Goal: Task Accomplishment & Management: Use online tool/utility

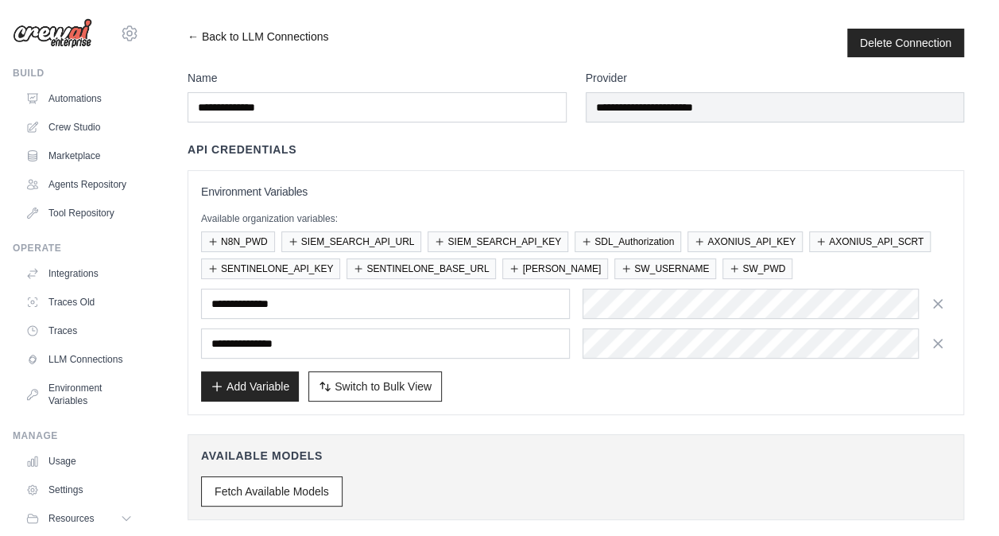
click at [196, 37] on link "← Back to LLM Connections" at bounding box center [258, 43] width 141 height 29
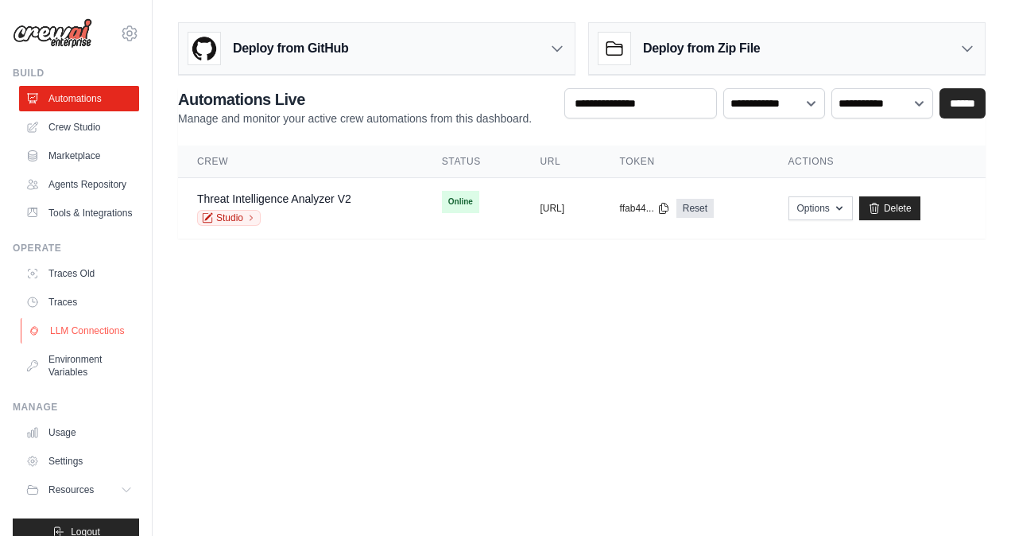
click at [62, 343] on link "LLM Connections" at bounding box center [81, 330] width 120 height 25
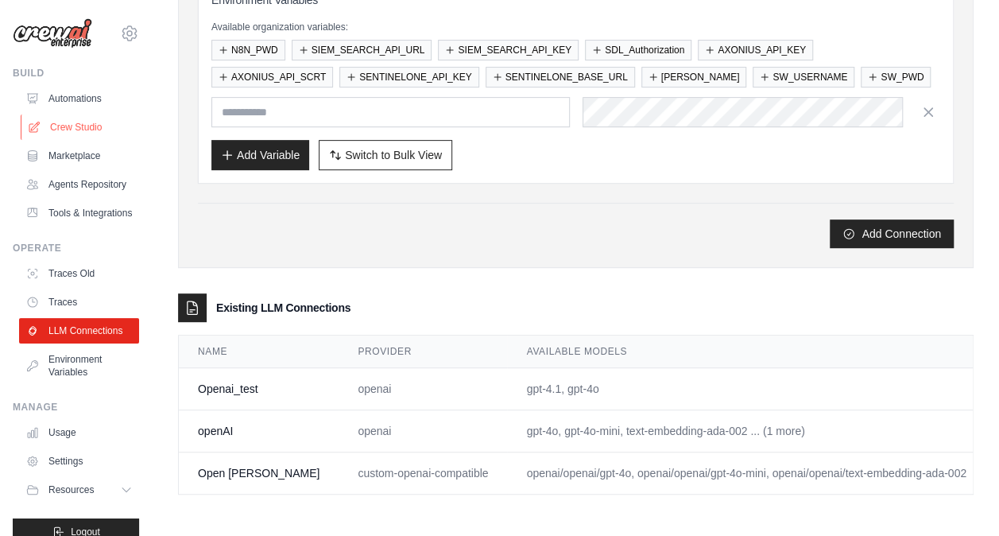
click at [89, 124] on link "Crew Studio" at bounding box center [81, 126] width 120 height 25
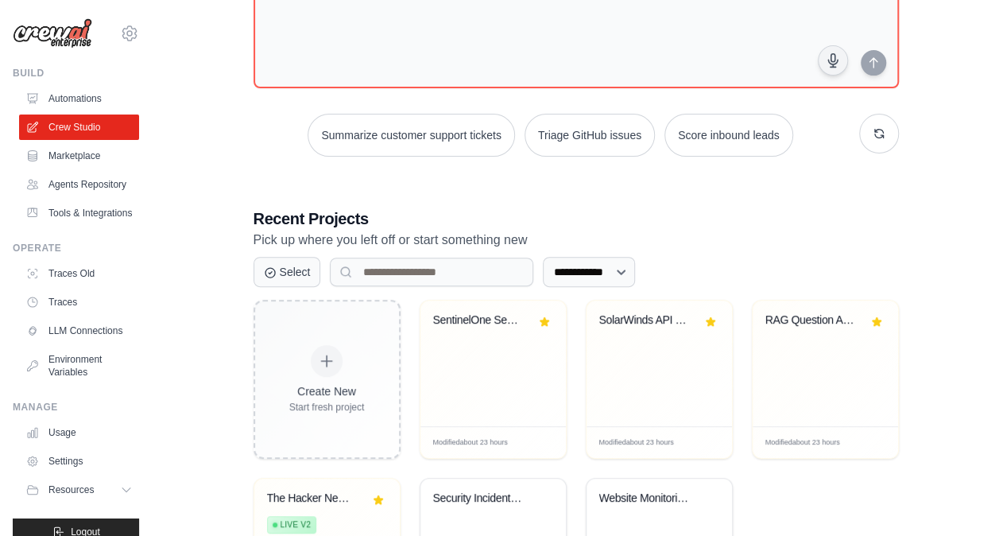
scroll to position [281, 0]
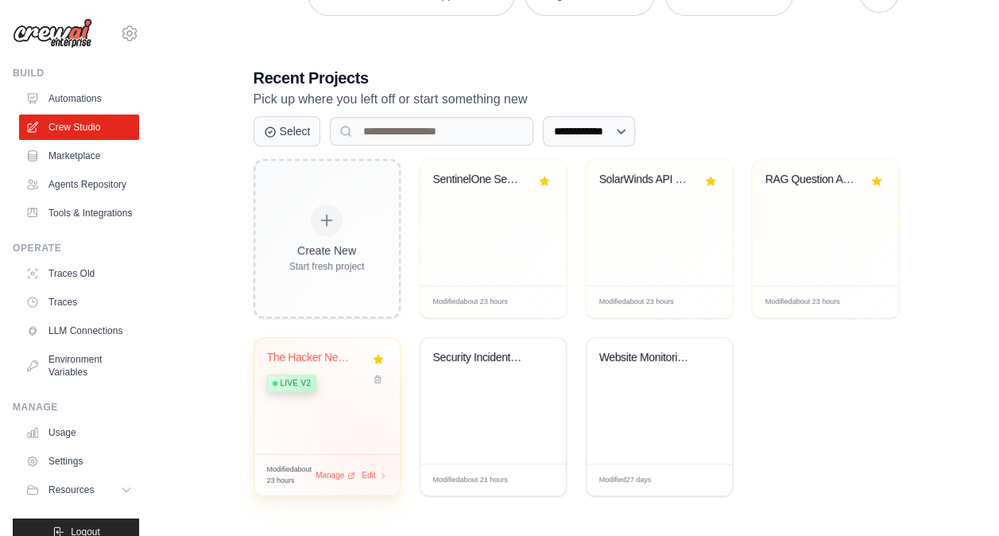
click at [374, 465] on div "Modified about 23 hours Manage Edit" at bounding box center [327, 474] width 120 height 21
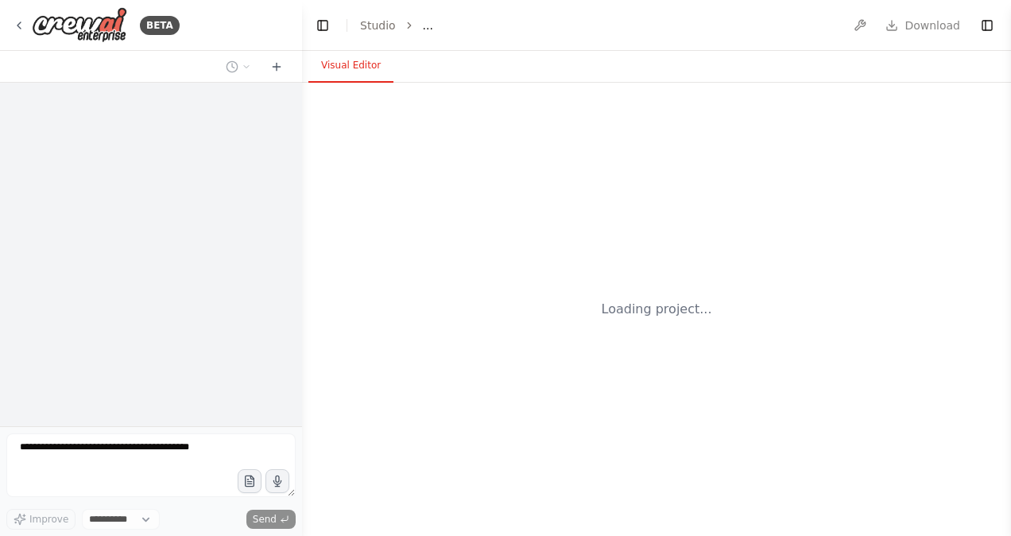
select select "****"
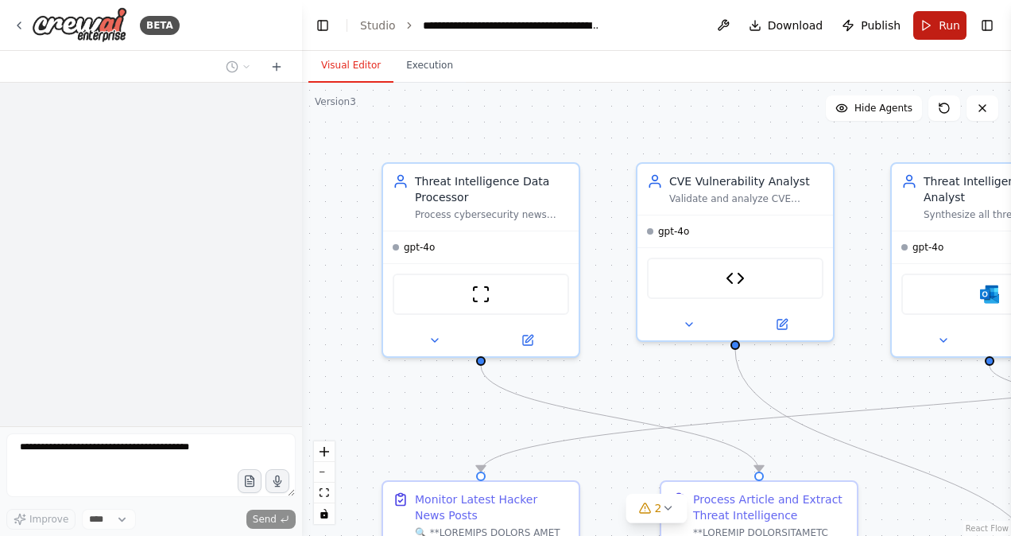
click at [953, 21] on span "Run" at bounding box center [949, 25] width 21 height 16
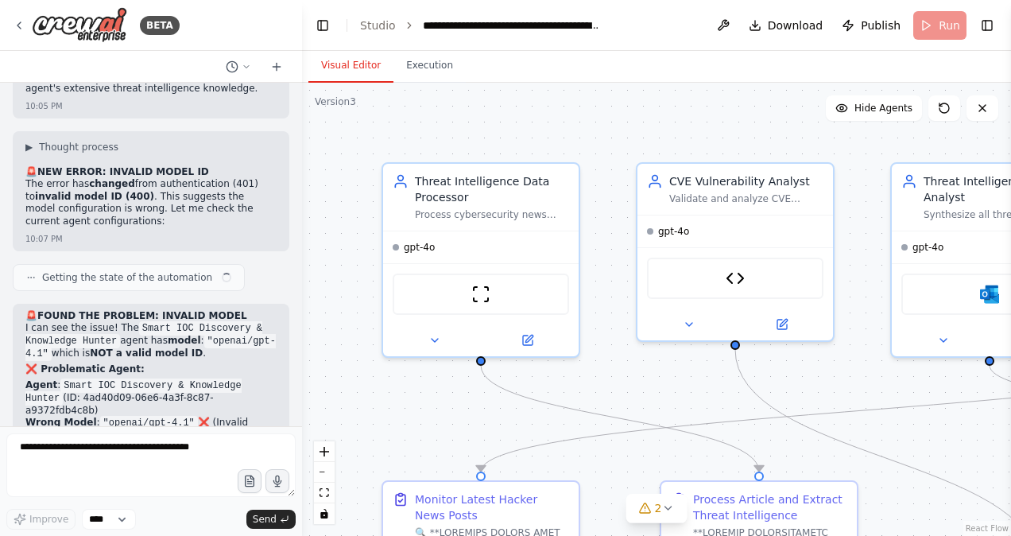
scroll to position [50257, 0]
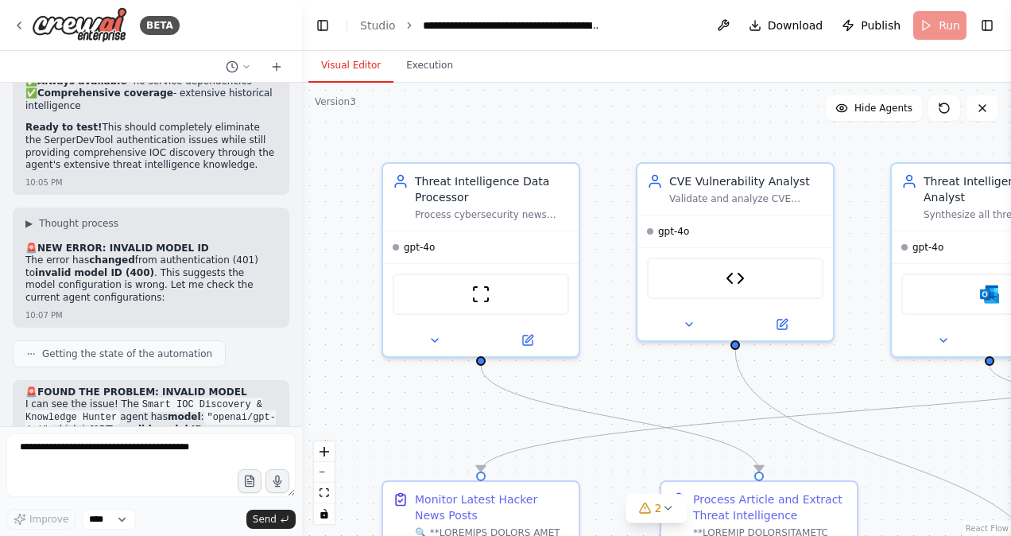
click at [665, 143] on div ".deletable-edge-delete-btn { width: 20px; height: 20px; border: 0px solid #ffff…" at bounding box center [656, 309] width 709 height 453
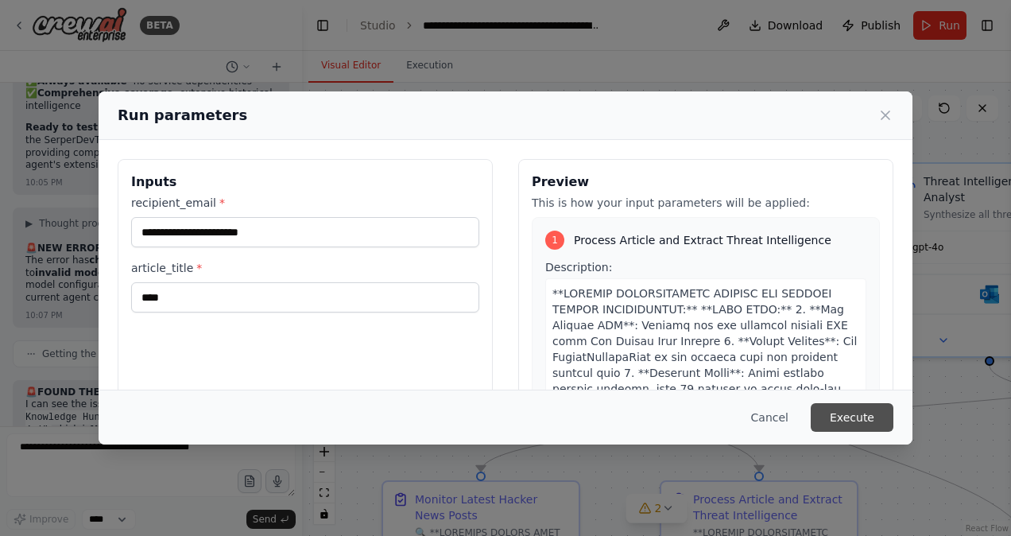
click at [860, 415] on button "Execute" at bounding box center [852, 417] width 83 height 29
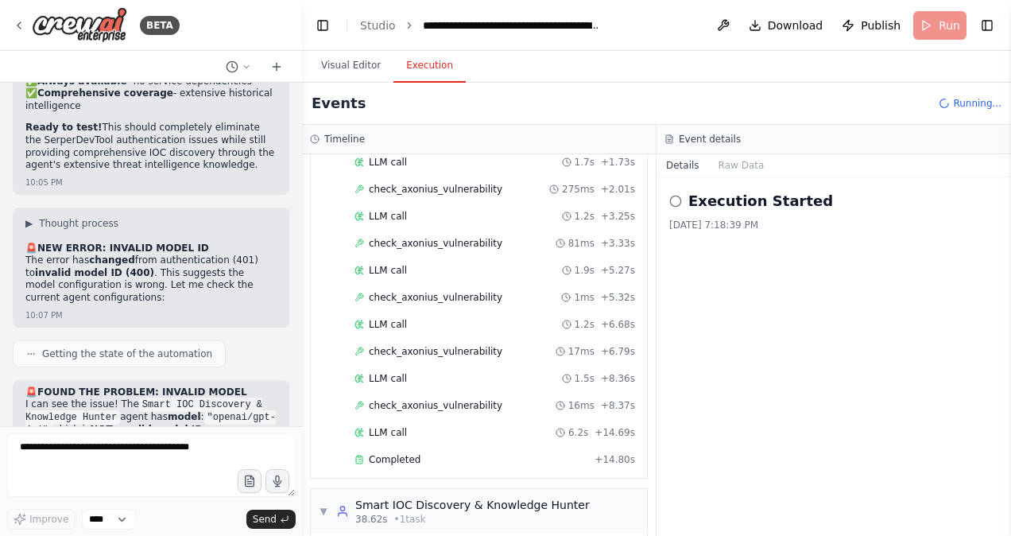
scroll to position [725, 0]
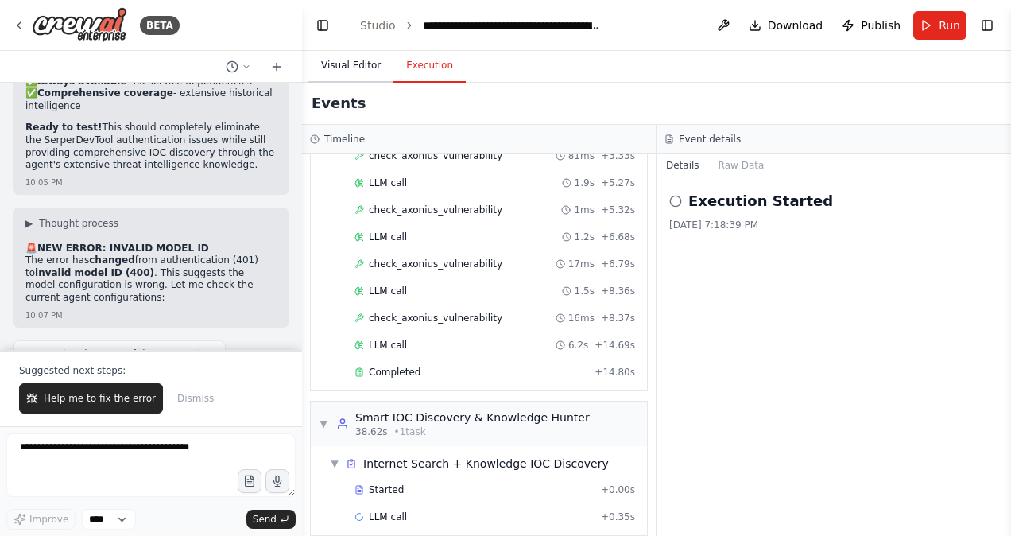
click at [332, 71] on button "Visual Editor" at bounding box center [350, 65] width 85 height 33
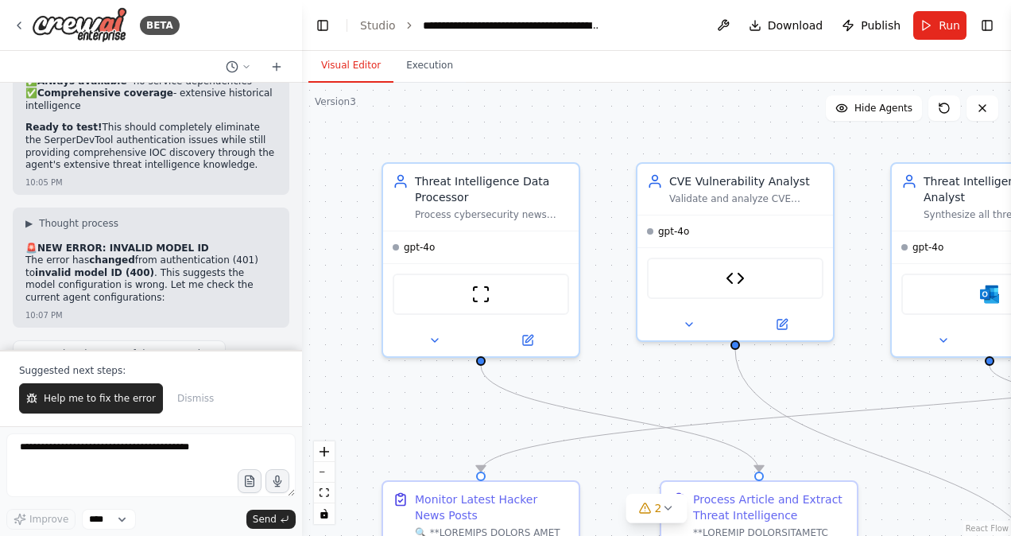
click at [605, 153] on div ".deletable-edge-delete-btn { width: 20px; height: 20px; border: 0px solid #ffff…" at bounding box center [656, 309] width 709 height 453
click at [439, 67] on button "Execution" at bounding box center [430, 65] width 72 height 33
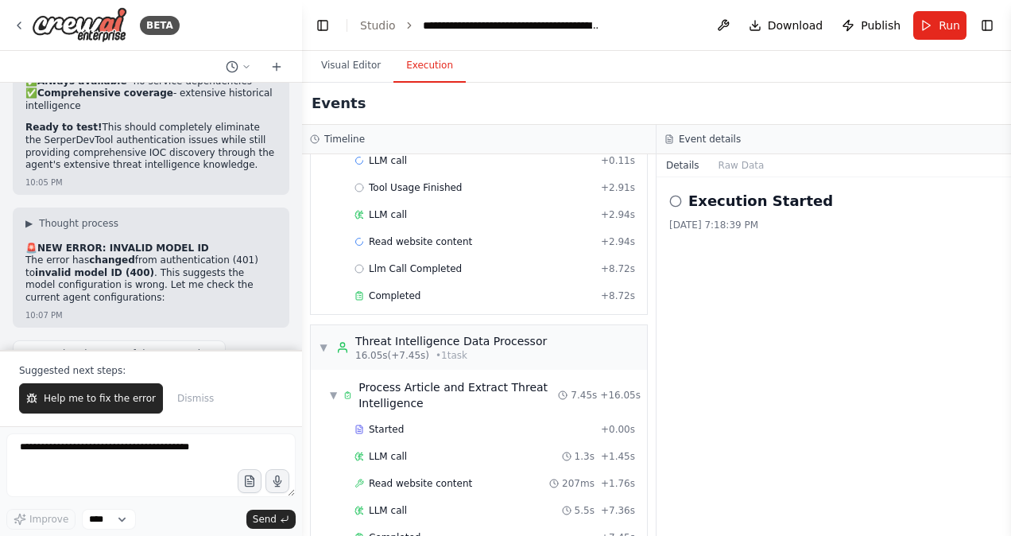
scroll to position [0, 0]
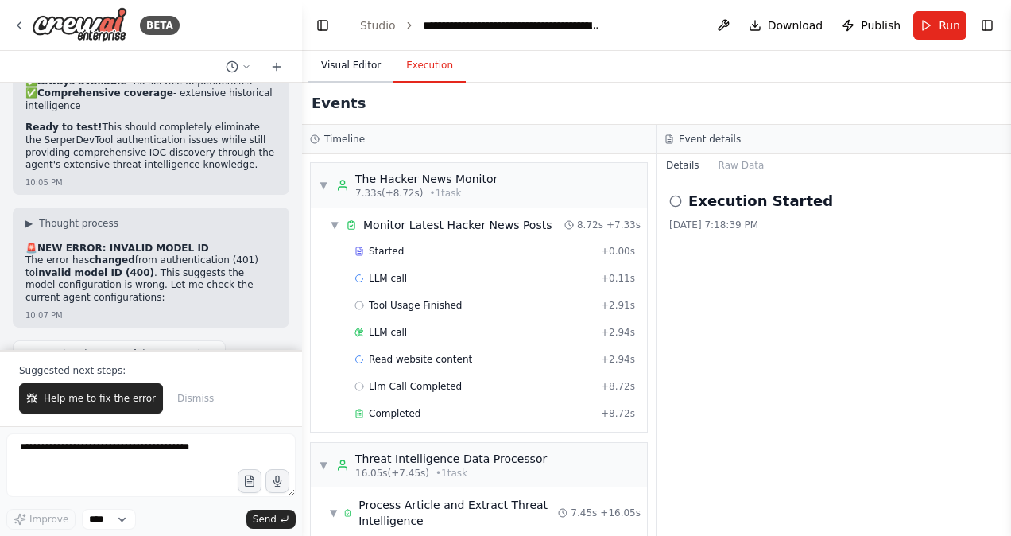
click at [358, 63] on button "Visual Editor" at bounding box center [350, 65] width 85 height 33
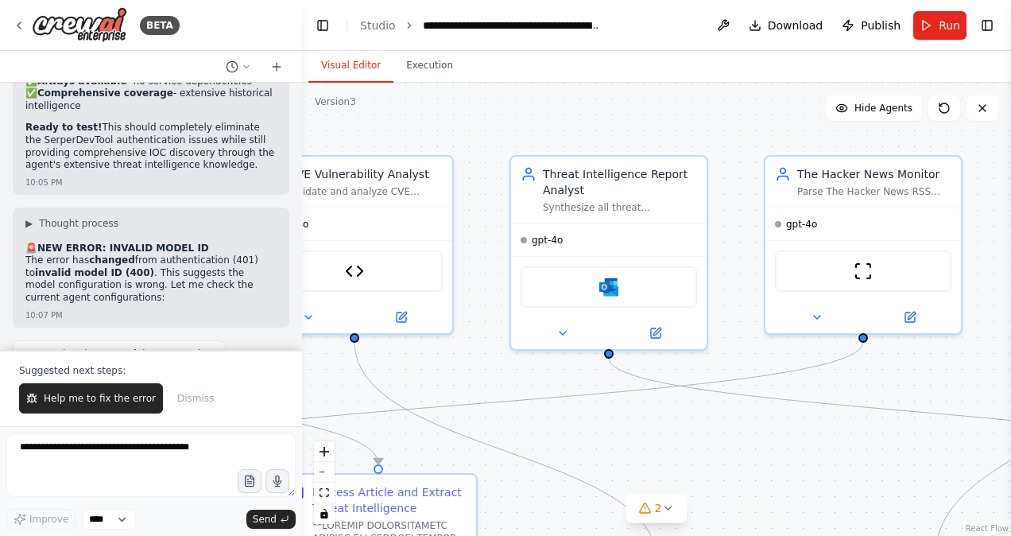
drag, startPoint x: 708, startPoint y: 144, endPoint x: 327, endPoint y: 137, distance: 380.9
click at [327, 137] on div ".deletable-edge-delete-btn { width: 20px; height: 20px; border: 0px solid #ffff…" at bounding box center [656, 309] width 709 height 453
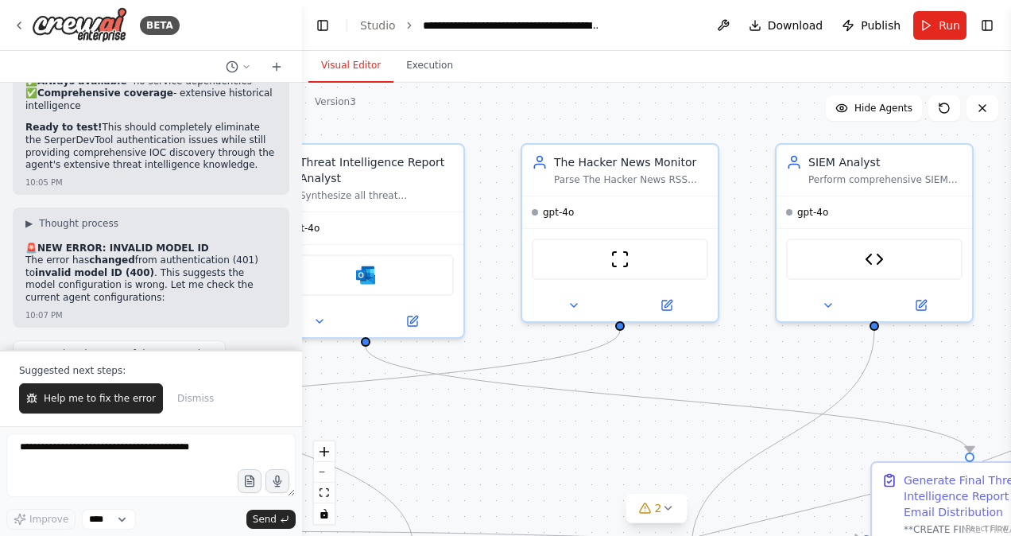
drag, startPoint x: 751, startPoint y: 138, endPoint x: 508, endPoint y: 126, distance: 243.6
click at [508, 126] on div ".deletable-edge-delete-btn { width: 20px; height: 20px; border: 0px solid #ffff…" at bounding box center [656, 309] width 709 height 453
click at [663, 302] on icon at bounding box center [667, 302] width 10 height 10
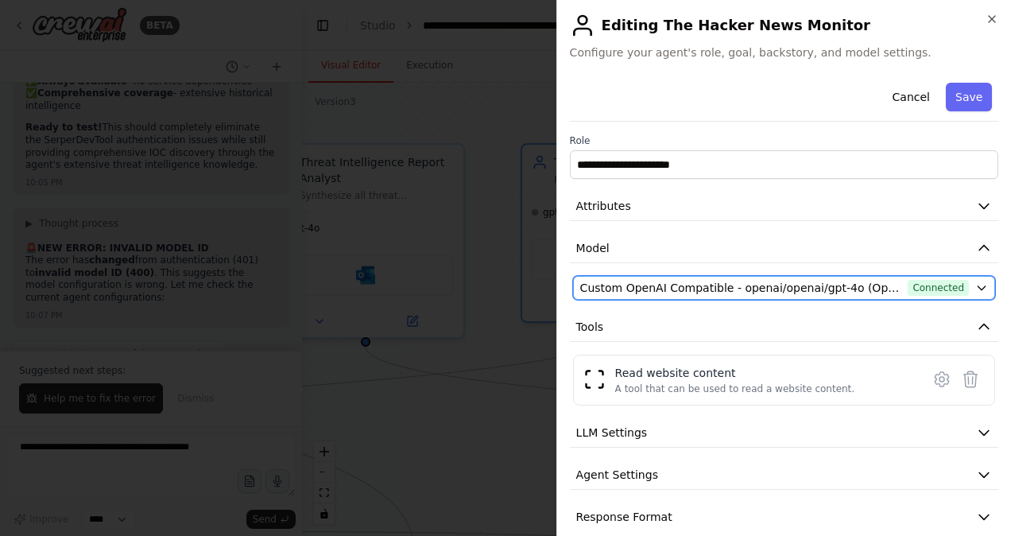
click at [976, 285] on icon "button" at bounding box center [982, 287] width 13 height 13
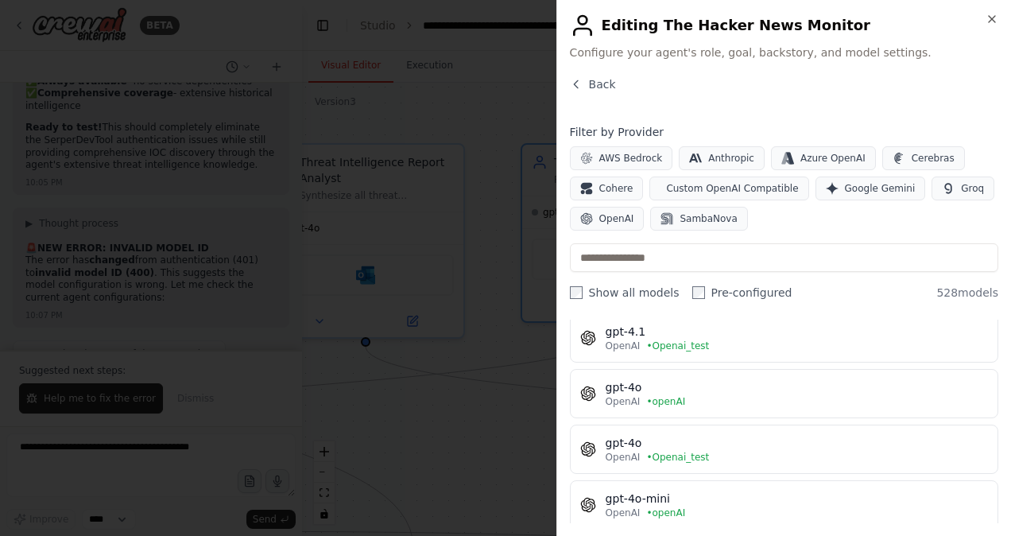
scroll to position [227, 0]
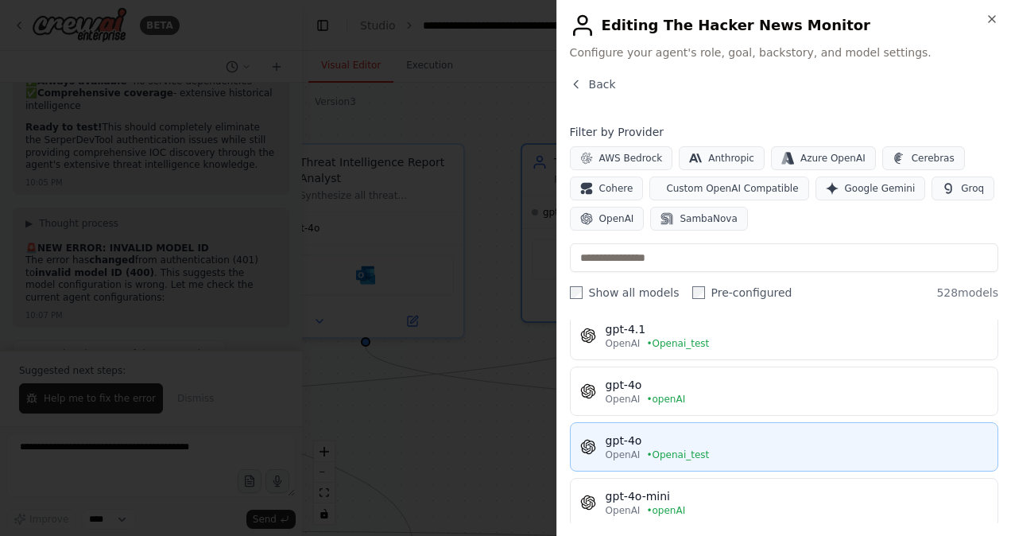
click at [628, 437] on div "gpt-4o" at bounding box center [797, 441] width 382 height 16
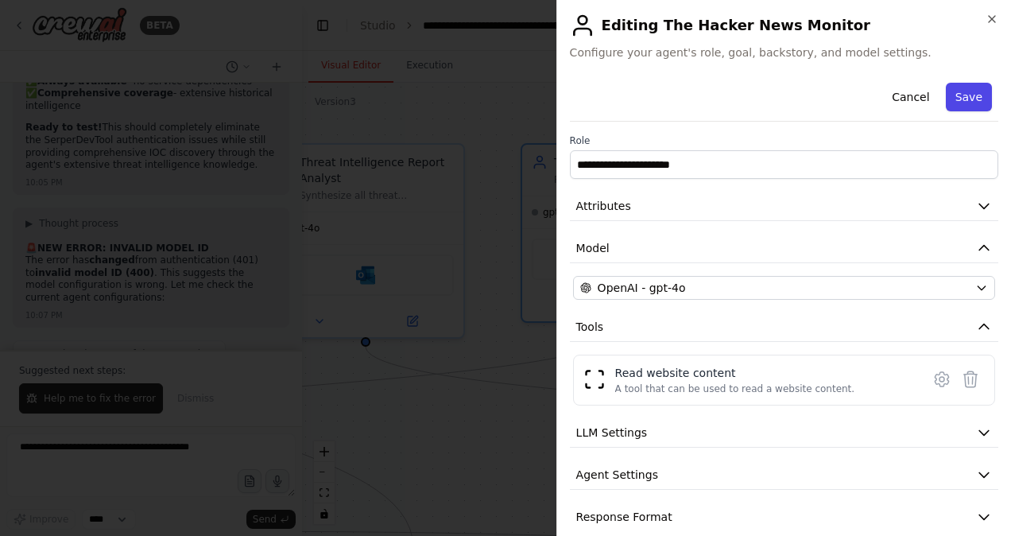
click at [953, 90] on button "Save" at bounding box center [969, 97] width 46 height 29
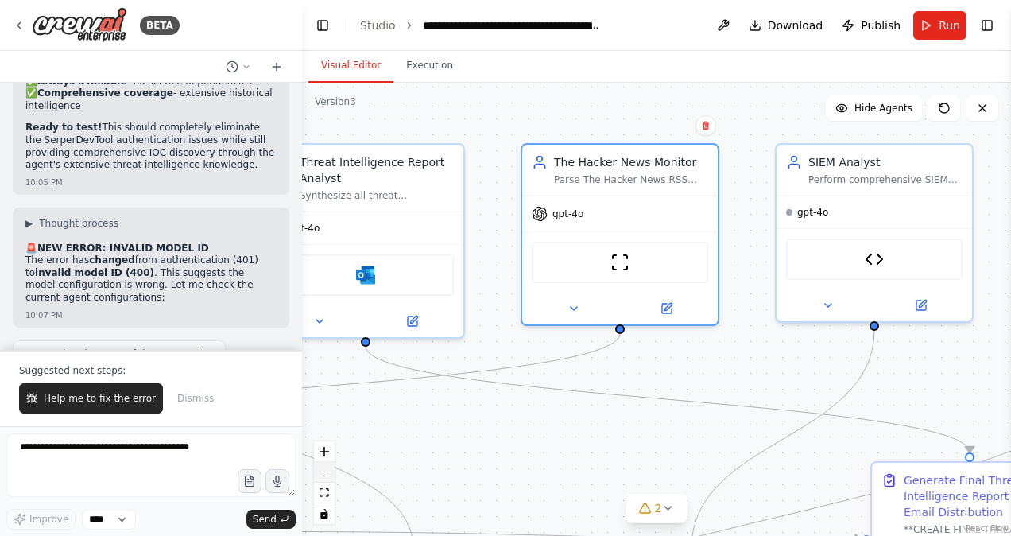
click at [321, 474] on button "zoom out" at bounding box center [324, 472] width 21 height 21
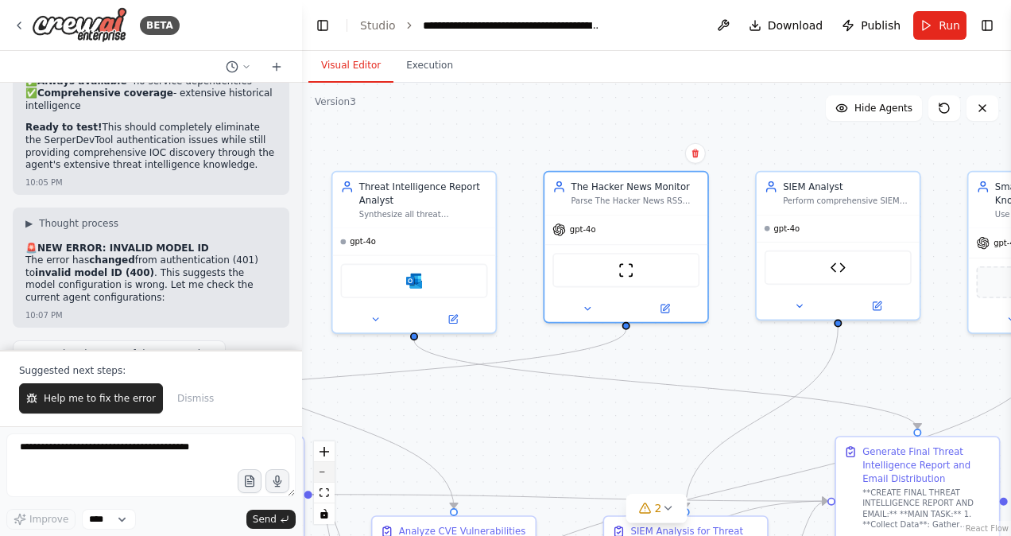
click at [321, 474] on button "zoom out" at bounding box center [324, 472] width 21 height 21
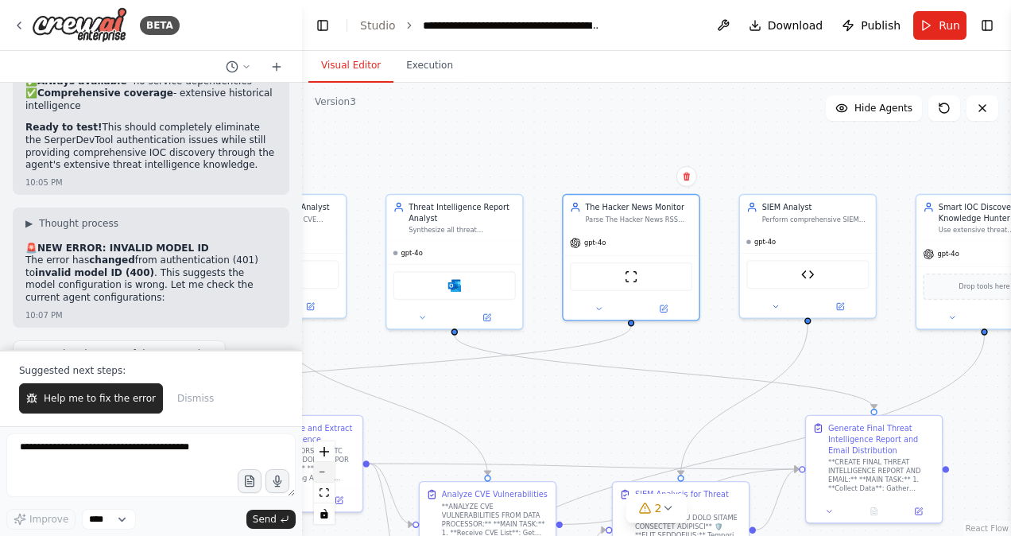
click at [321, 474] on button "zoom out" at bounding box center [324, 472] width 21 height 21
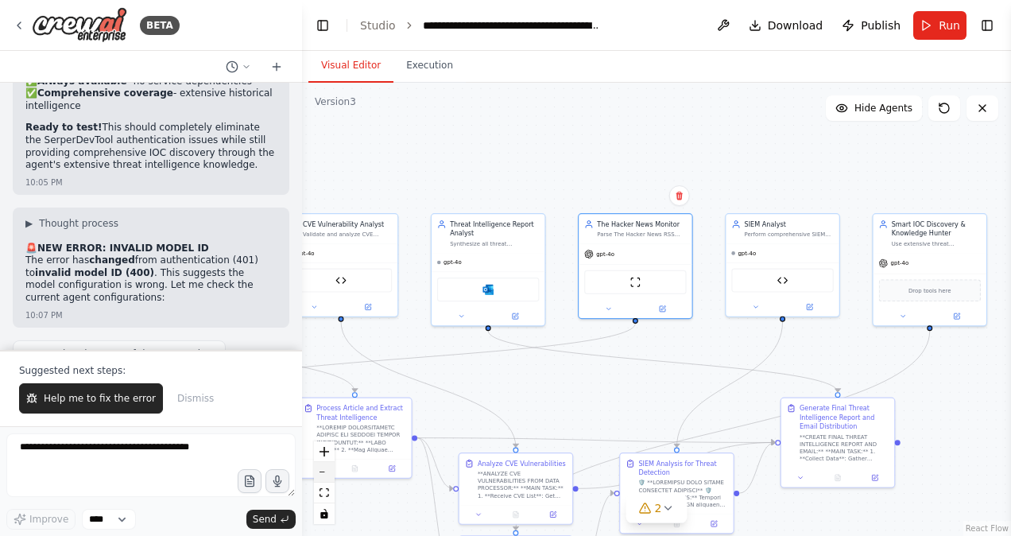
click at [321, 474] on button "zoom out" at bounding box center [324, 472] width 21 height 21
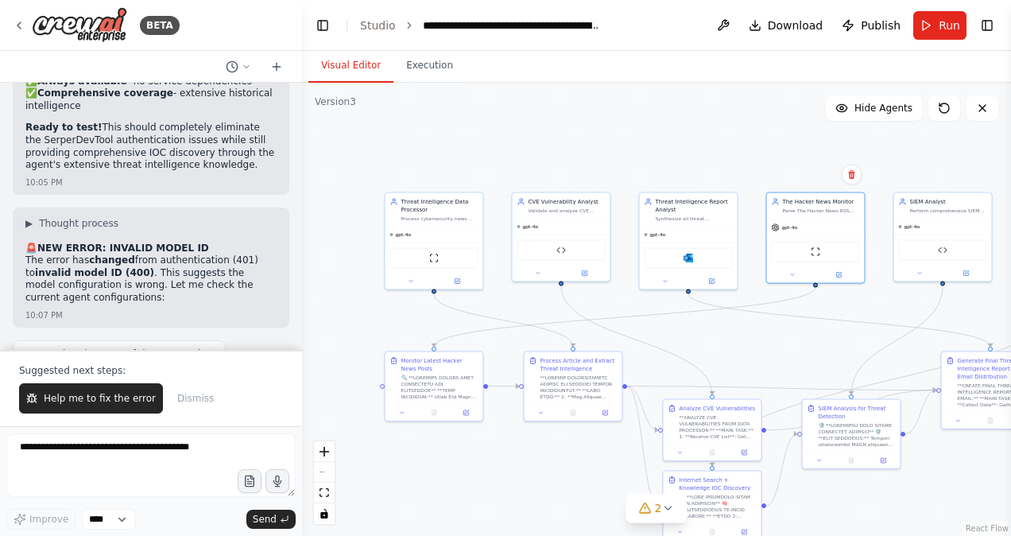
drag, startPoint x: 712, startPoint y: 166, endPoint x: 890, endPoint y: 132, distance: 180.6
click at [890, 132] on div ".deletable-edge-delete-btn { width: 20px; height: 20px; border: 0px solid #ffff…" at bounding box center [656, 309] width 709 height 453
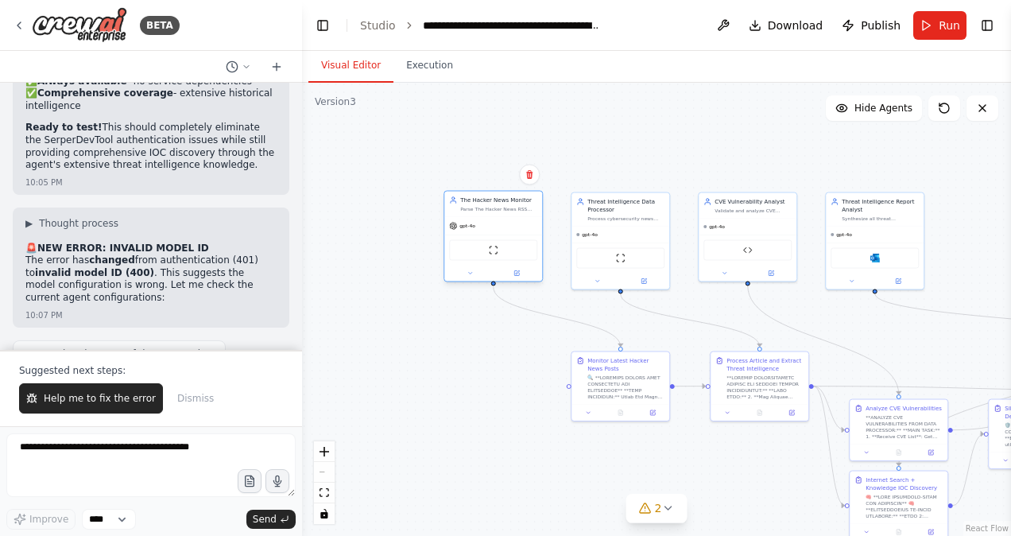
drag, startPoint x: 821, startPoint y: 199, endPoint x: 456, endPoint y: 200, distance: 364.2
click at [456, 200] on div "The Hacker News Monitor Parse The Hacker News RSS feed to extract the most rece…" at bounding box center [493, 204] width 88 height 16
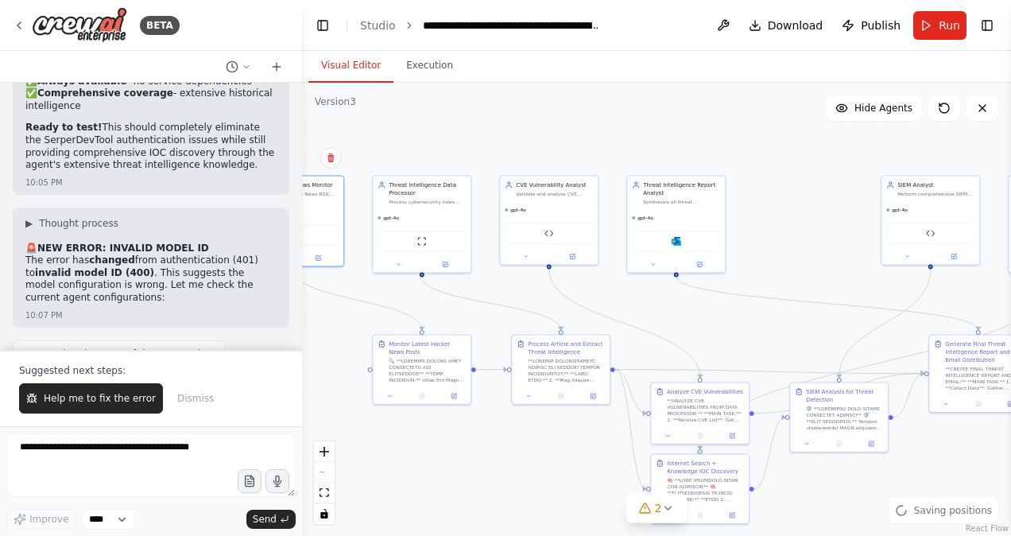
drag, startPoint x: 652, startPoint y: 163, endPoint x: 453, endPoint y: 146, distance: 199.5
click at [453, 146] on div ".deletable-edge-delete-btn { width: 20px; height: 20px; border: 0px solid #ffff…" at bounding box center [656, 309] width 709 height 453
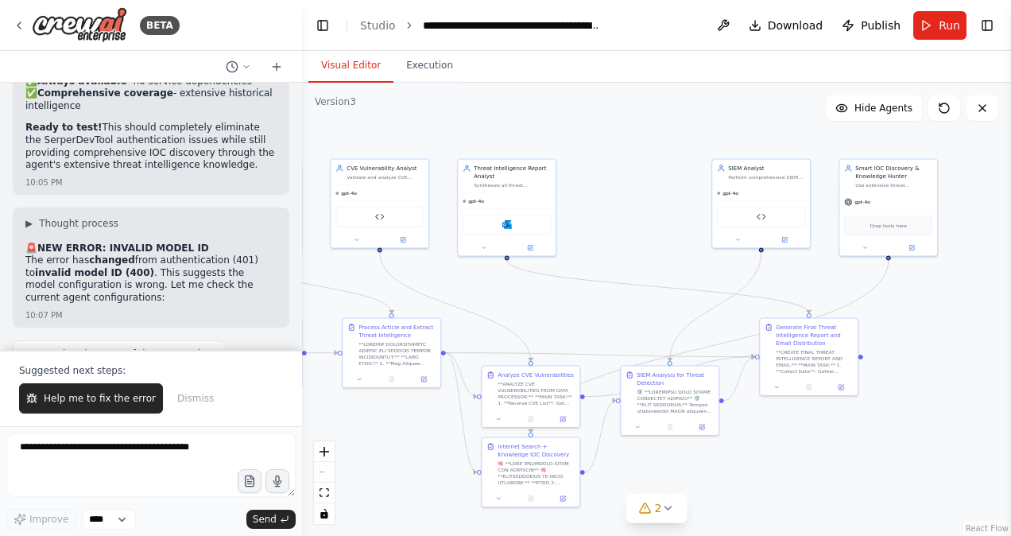
drag, startPoint x: 690, startPoint y: 150, endPoint x: 521, endPoint y: 134, distance: 170.2
click at [521, 134] on div ".deletable-edge-delete-btn { width: 20px; height: 20px; border: 0px solid #ffff…" at bounding box center [656, 309] width 709 height 453
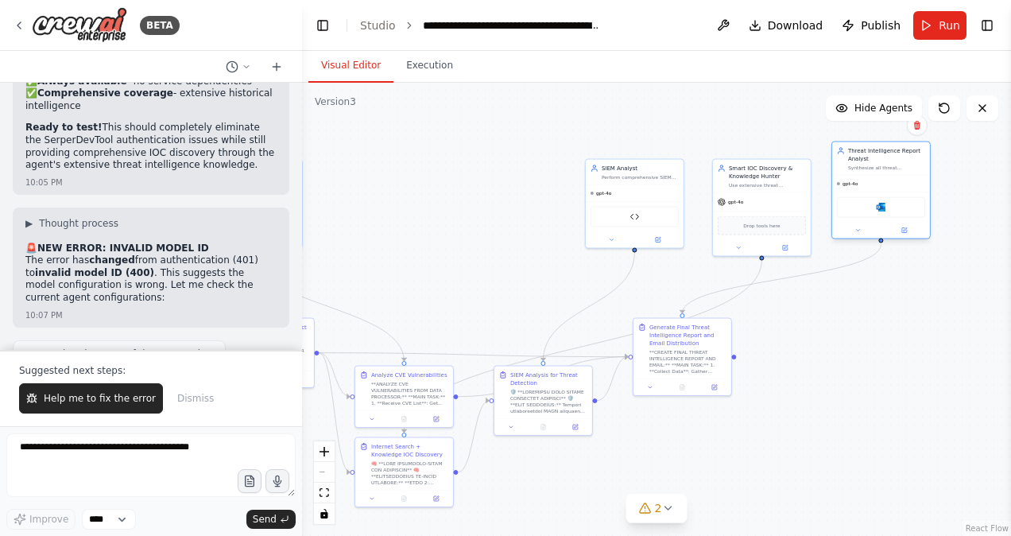
drag, startPoint x: 503, startPoint y: 184, endPoint x: 921, endPoint y: 169, distance: 418.5
click at [921, 169] on div "Synthesize all threat intelligence findings into comprehensive final reports an…" at bounding box center [886, 168] width 77 height 6
drag, startPoint x: 634, startPoint y: 177, endPoint x: 368, endPoint y: 159, distance: 266.9
click at [368, 159] on div "Perform comprehensive SIEM analysis using SentinelOne to detect presence of IOC…" at bounding box center [378, 160] width 77 height 6
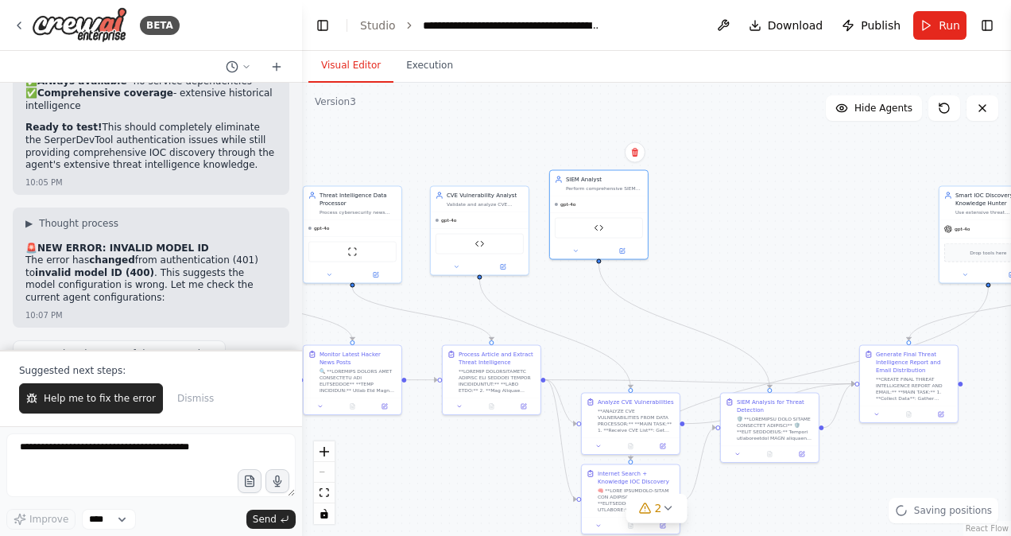
drag, startPoint x: 561, startPoint y: 188, endPoint x: 787, endPoint y: 215, distance: 228.2
click at [787, 215] on div ".deletable-edge-delete-btn { width: 20px; height: 20px; border: 0px solid #ffff…" at bounding box center [656, 309] width 709 height 453
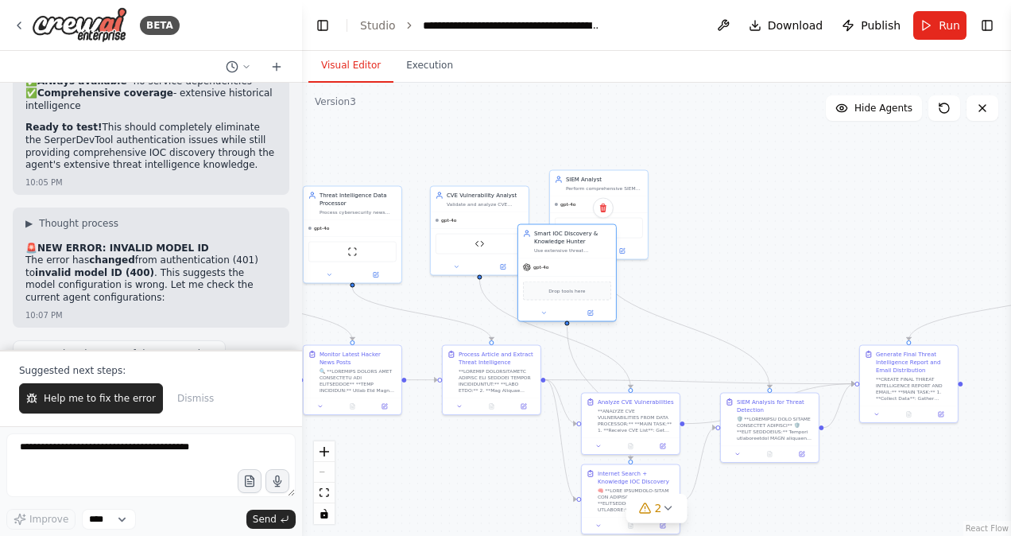
drag, startPoint x: 992, startPoint y: 208, endPoint x: 534, endPoint y: 243, distance: 459.3
click at [534, 243] on div "Smart IOC Discovery & Knowledge Hunter Use extensive threat intelligence knowle…" at bounding box center [572, 242] width 77 height 24
drag, startPoint x: 588, startPoint y: 184, endPoint x: 787, endPoint y: 200, distance: 199.3
click at [836, 196] on div "SIEM Analyst Perform comprehensive SIEM analysis using SentinelOne to detect pr…" at bounding box center [811, 198] width 77 height 16
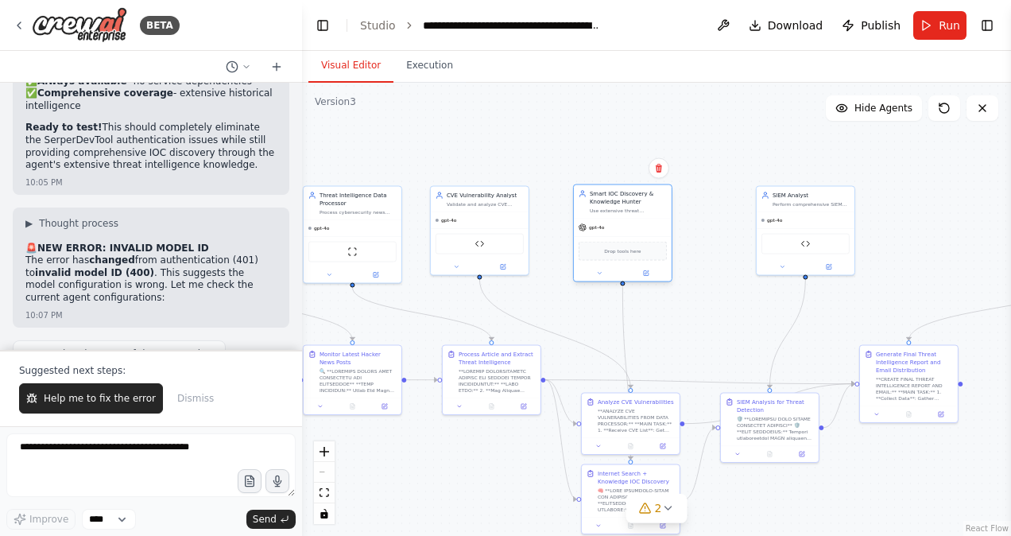
drag, startPoint x: 560, startPoint y: 242, endPoint x: 615, endPoint y: 201, distance: 68.2
click at [615, 201] on div "Smart IOC Discovery & Knowledge Hunter" at bounding box center [628, 198] width 77 height 16
drag, startPoint x: 788, startPoint y: 200, endPoint x: 716, endPoint y: 204, distance: 72.5
click at [716, 204] on div "SIEM Analyst Perform comprehensive SIEM analysis using SentinelOne to detect pr…" at bounding box center [739, 206] width 77 height 16
drag, startPoint x: 615, startPoint y: 200, endPoint x: 582, endPoint y: 203, distance: 33.5
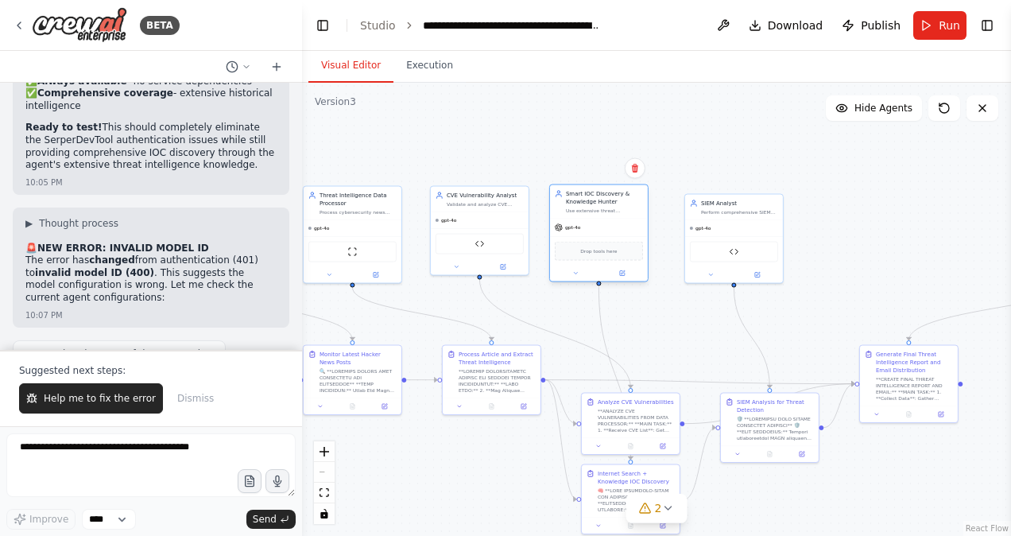
click at [582, 203] on div "Smart IOC Discovery & Knowledge Hunter" at bounding box center [604, 198] width 77 height 16
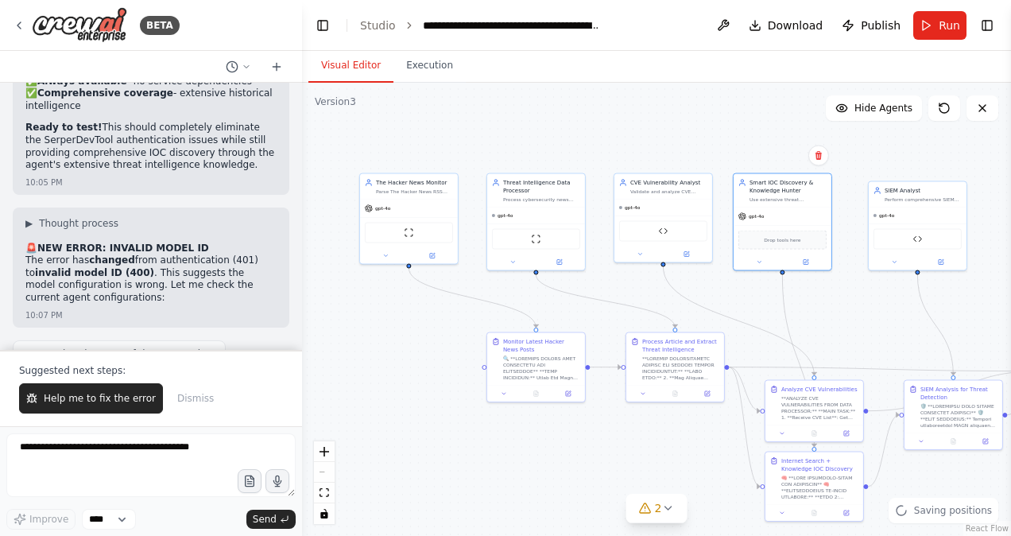
drag, startPoint x: 658, startPoint y: 309, endPoint x: 841, endPoint y: 297, distance: 184.1
click at [841, 297] on div ".deletable-edge-delete-btn { width: 20px; height: 20px; border: 0px solid #ffff…" at bounding box center [656, 309] width 709 height 453
drag, startPoint x: 562, startPoint y: 347, endPoint x: 417, endPoint y: 331, distance: 145.6
click at [417, 331] on div "Monitor Latest Hacker News Posts" at bounding box center [414, 328] width 77 height 16
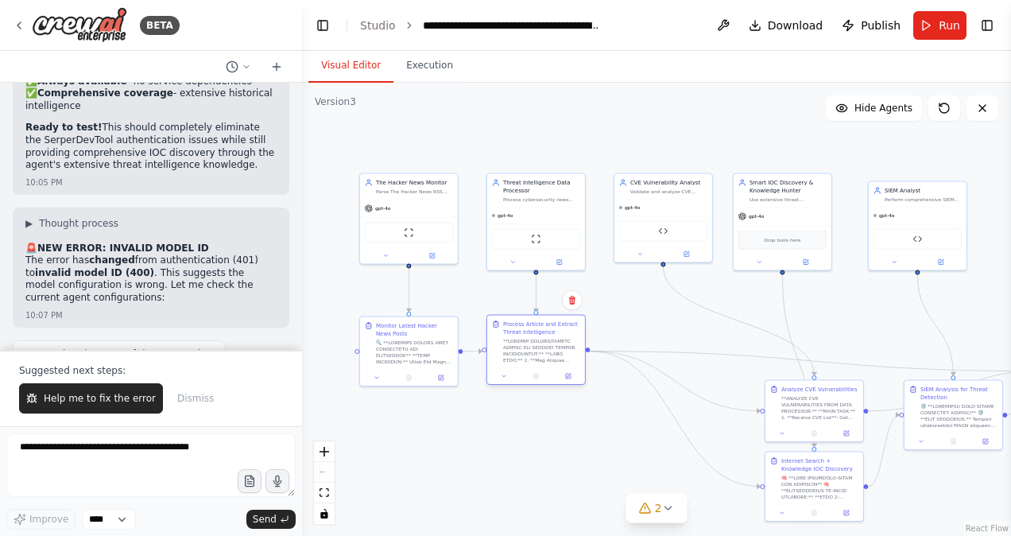
drag, startPoint x: 683, startPoint y: 347, endPoint x: 534, endPoint y: 331, distance: 149.5
click at [534, 331] on div "Process Article and Extract Threat Intelligence" at bounding box center [541, 328] width 77 height 16
drag, startPoint x: 836, startPoint y: 391, endPoint x: 673, endPoint y: 331, distance: 174.6
click at [673, 331] on div "Analyze CVE Vulnerabilities **ANALYZE CVE VULNERABILITIES FROM DATA PROCESSOR:*…" at bounding box center [669, 337] width 77 height 35
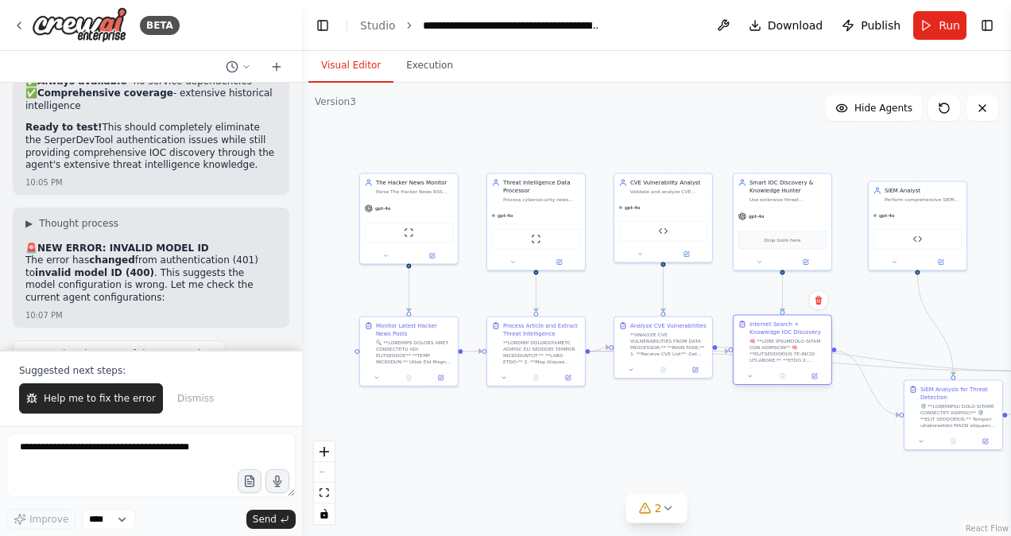
drag, startPoint x: 833, startPoint y: 464, endPoint x: 800, endPoint y: 326, distance: 141.5
click at [800, 326] on div "Internet Search + Knowledge IOC Discovery" at bounding box center [788, 328] width 77 height 16
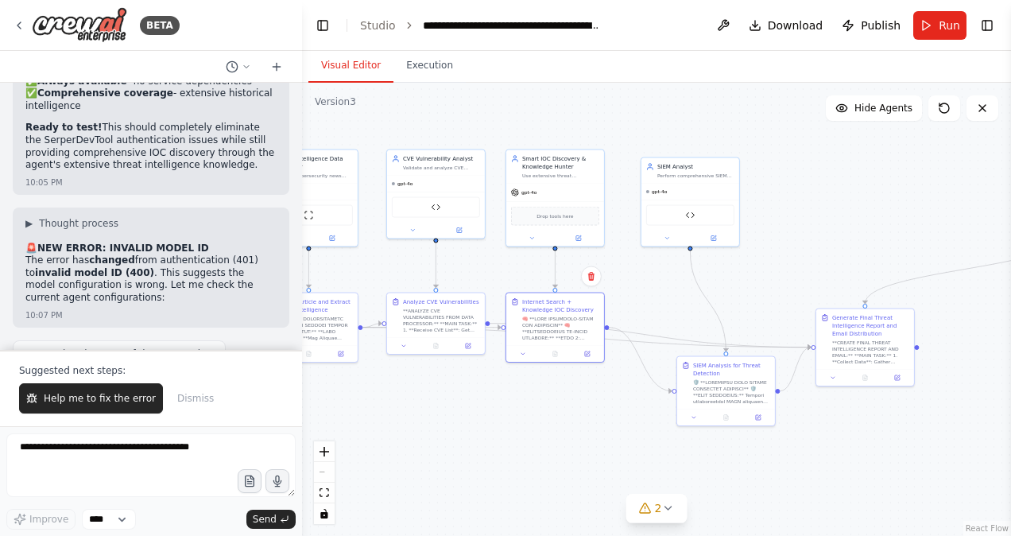
drag, startPoint x: 873, startPoint y: 312, endPoint x: 646, endPoint y: 288, distance: 228.6
click at [646, 288] on div ".deletable-edge-delete-btn { width: 20px; height: 20px; border: 0px solid #ffff…" at bounding box center [656, 309] width 709 height 453
drag, startPoint x: 744, startPoint y: 367, endPoint x: 705, endPoint y: 297, distance: 80.1
click at [705, 297] on div "SIEM Analysis for Threat Detection" at bounding box center [696, 305] width 77 height 16
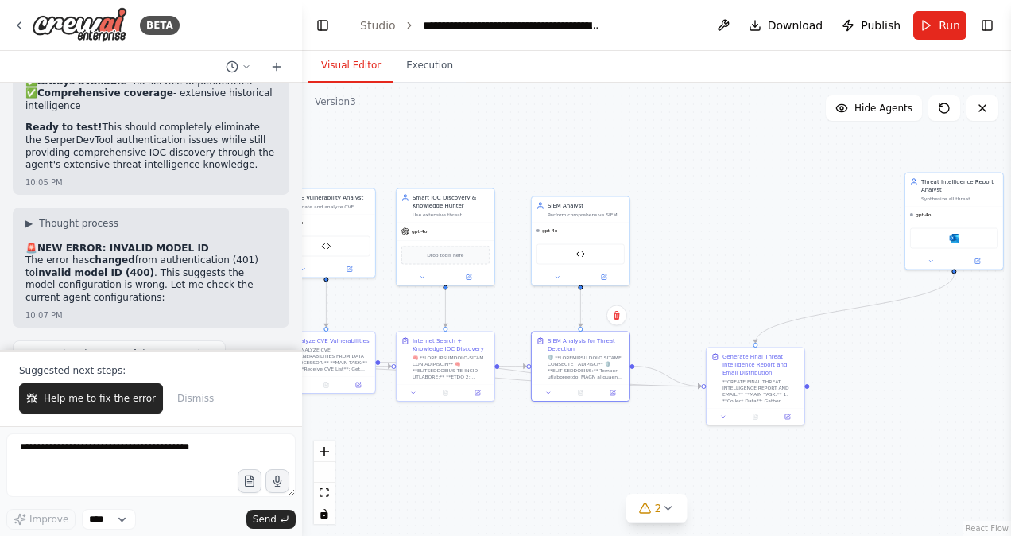
drag, startPoint x: 851, startPoint y: 275, endPoint x: 741, endPoint y: 314, distance: 116.4
click at [741, 314] on div ".deletable-edge-delete-btn { width: 20px; height: 20px; border: 0px solid #ffff…" at bounding box center [656, 309] width 709 height 453
drag, startPoint x: 952, startPoint y: 184, endPoint x: 702, endPoint y: 202, distance: 250.3
click at [702, 202] on div "Threat Intelligence Report Analyst" at bounding box center [713, 200] width 77 height 16
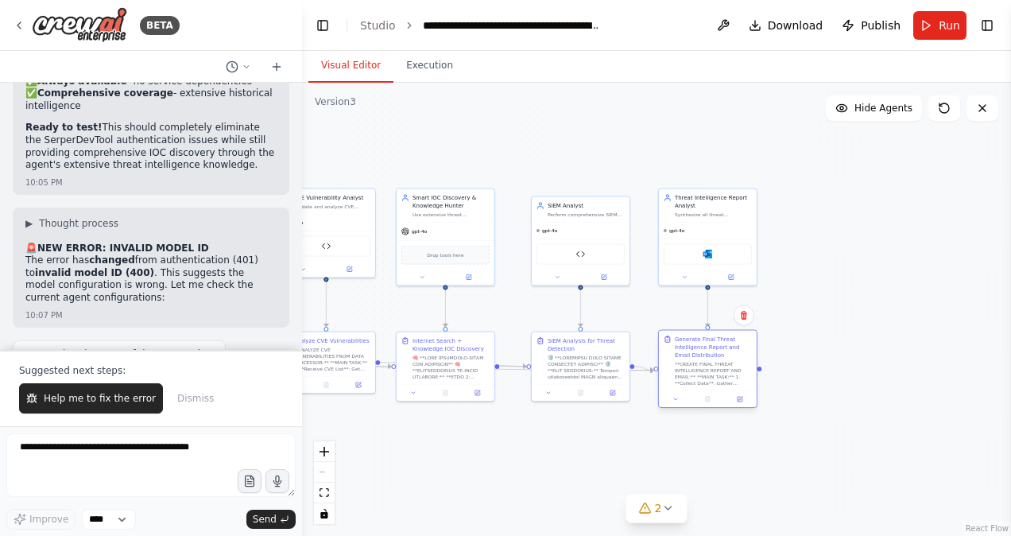
drag, startPoint x: 775, startPoint y: 359, endPoint x: 724, endPoint y: 343, distance: 54.1
click at [724, 343] on div "Generate Final Threat Intelligence Report and Email Distribution" at bounding box center [713, 348] width 77 height 24
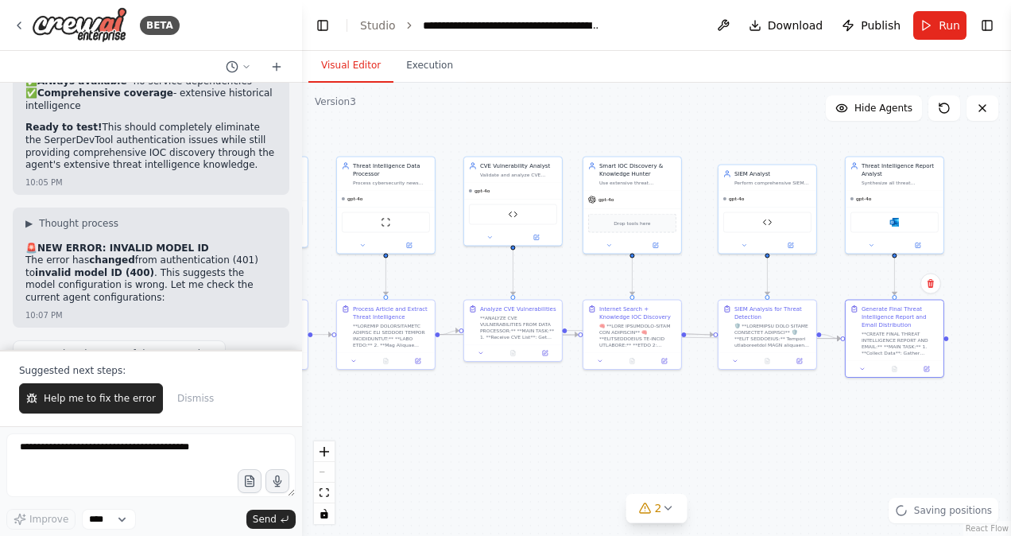
drag, startPoint x: 827, startPoint y: 263, endPoint x: 1014, endPoint y: 231, distance: 189.5
click at [1011, 231] on html "BETA Hello! I'm the CrewAI assistant. What kind of automation do you want to bu…" at bounding box center [505, 268] width 1011 height 536
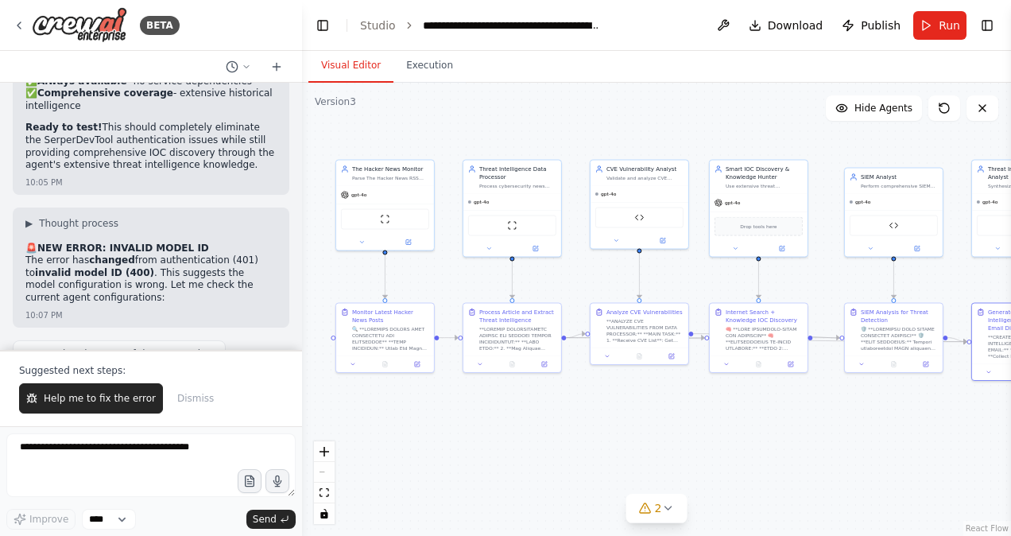
drag, startPoint x: 642, startPoint y: 403, endPoint x: 770, endPoint y: 406, distance: 127.3
click at [770, 406] on div ".deletable-edge-delete-btn { width: 20px; height: 20px; border: 0px solid #ffff…" at bounding box center [656, 309] width 709 height 453
click at [324, 514] on icon "toggle interactivity" at bounding box center [323, 514] width 7 height 10
click at [933, 27] on button "Run" at bounding box center [940, 25] width 53 height 29
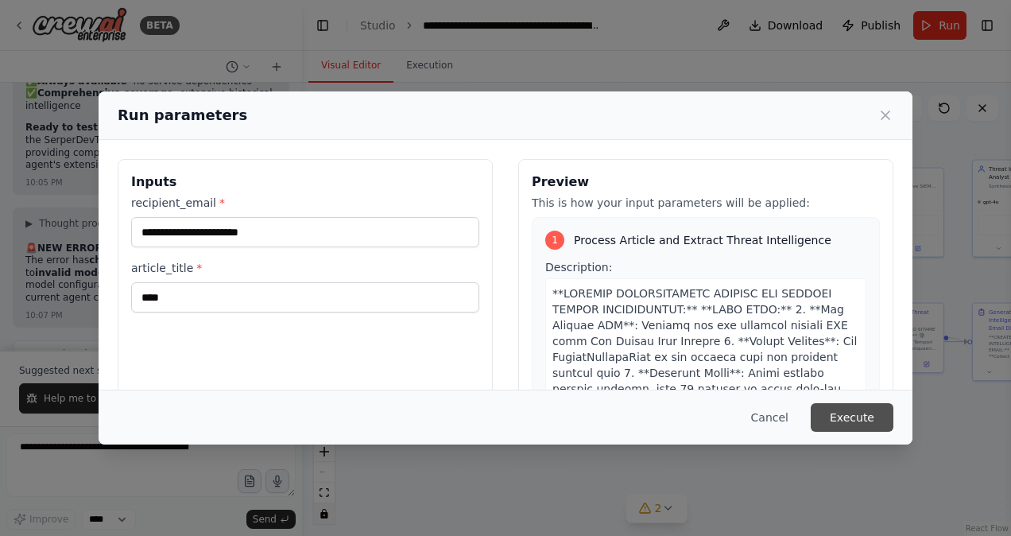
click at [854, 414] on button "Execute" at bounding box center [852, 417] width 83 height 29
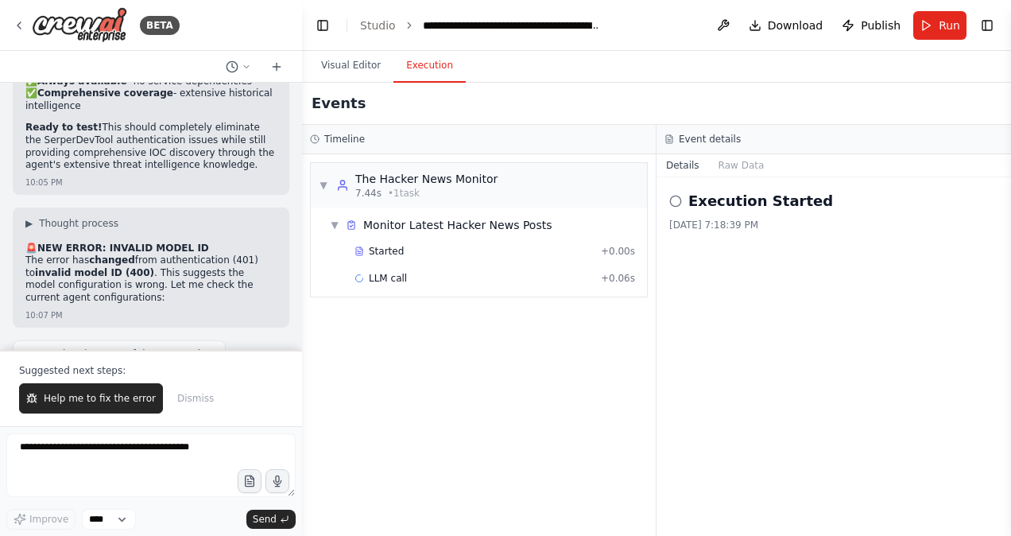
scroll to position [50333, 0]
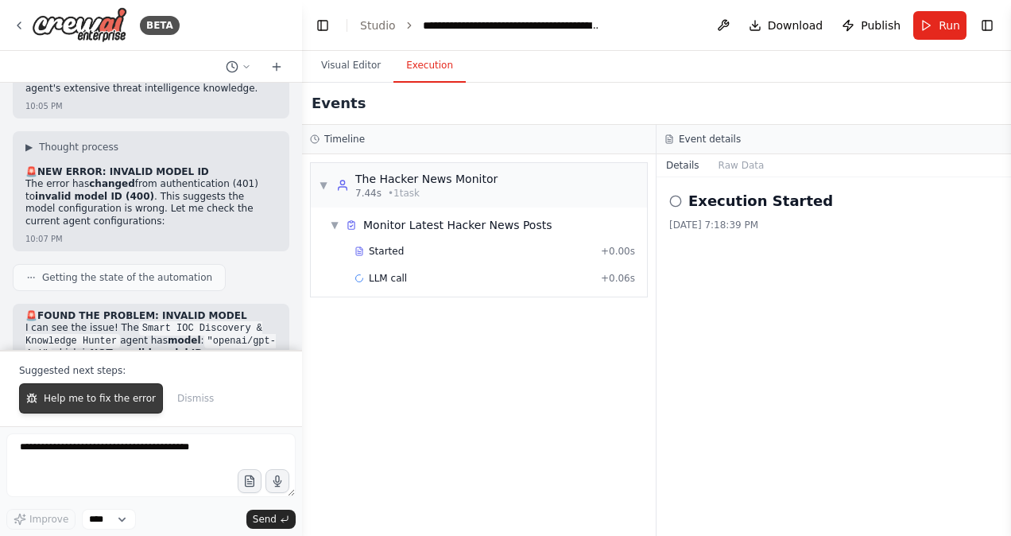
click at [99, 397] on span "Help me to fix the error" at bounding box center [100, 398] width 112 height 13
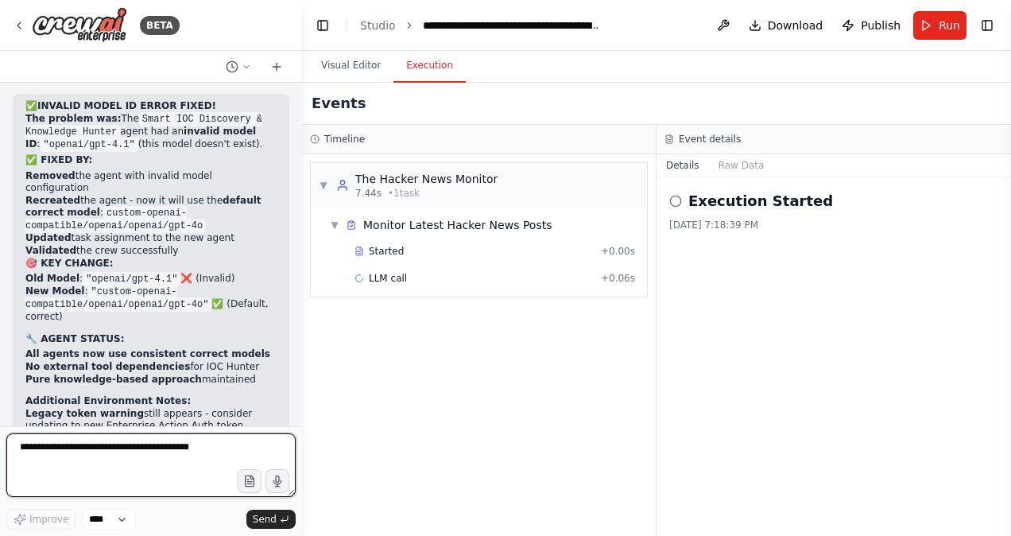
scroll to position [51052, 0]
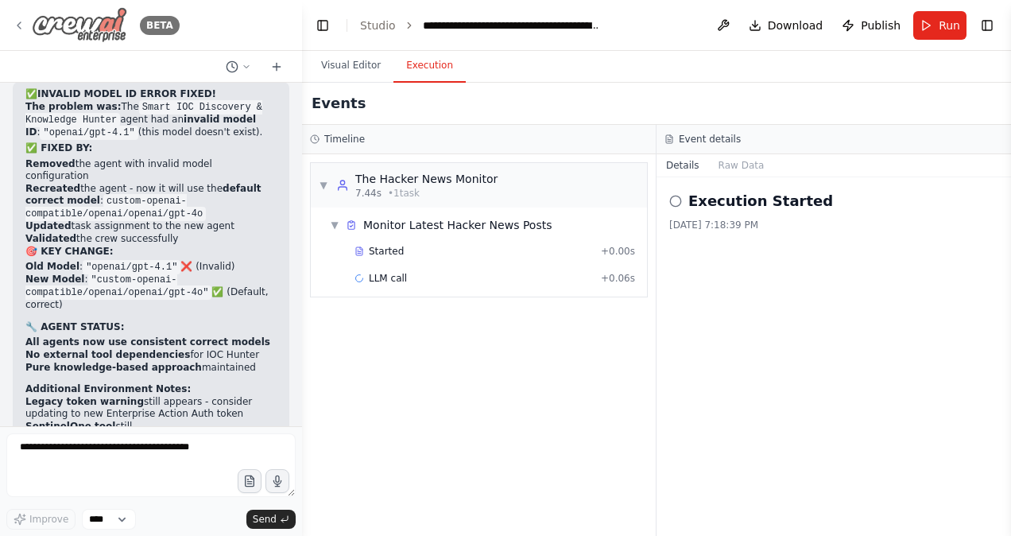
click at [17, 24] on icon at bounding box center [18, 25] width 3 height 6
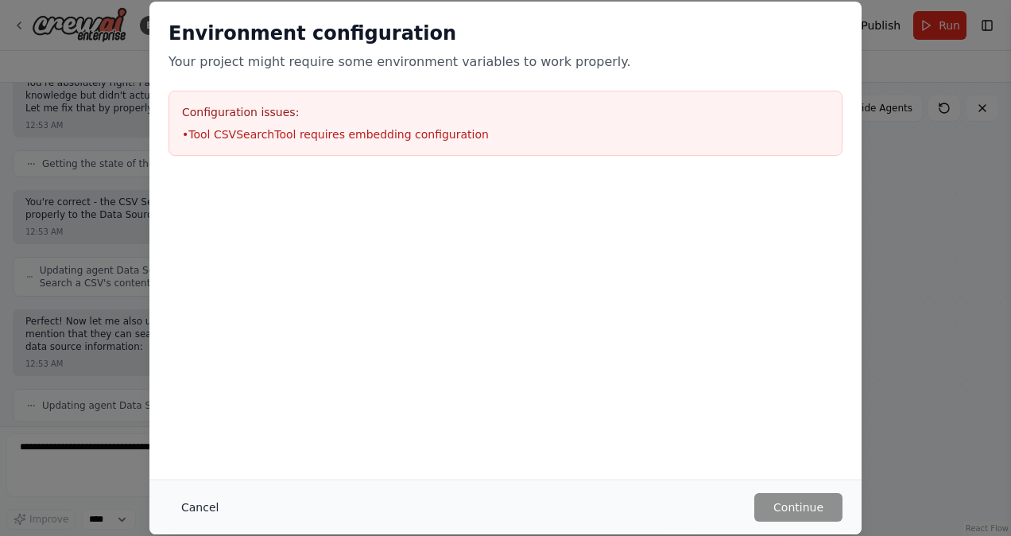
click at [195, 503] on button "Cancel" at bounding box center [200, 507] width 63 height 29
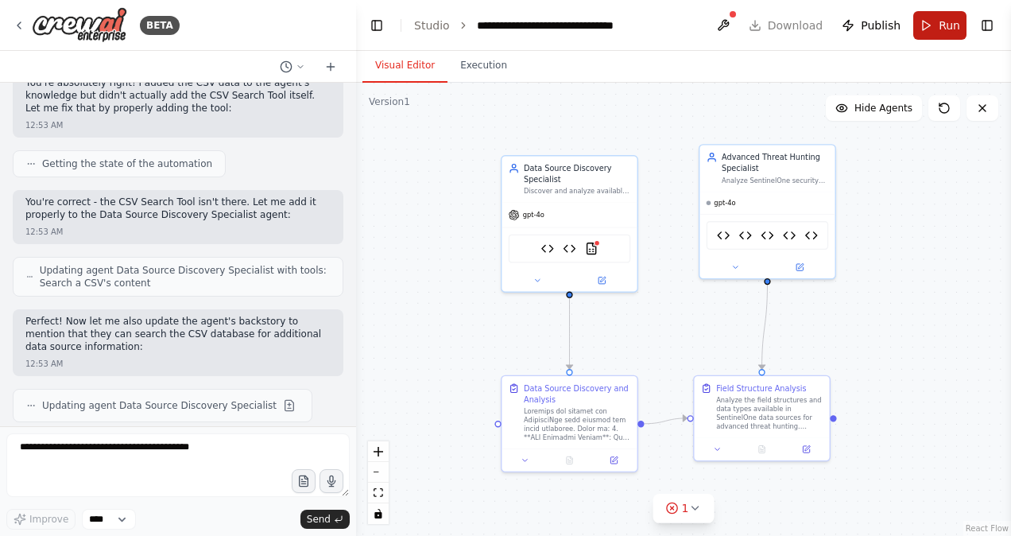
click at [937, 38] on button "Run" at bounding box center [940, 25] width 53 height 29
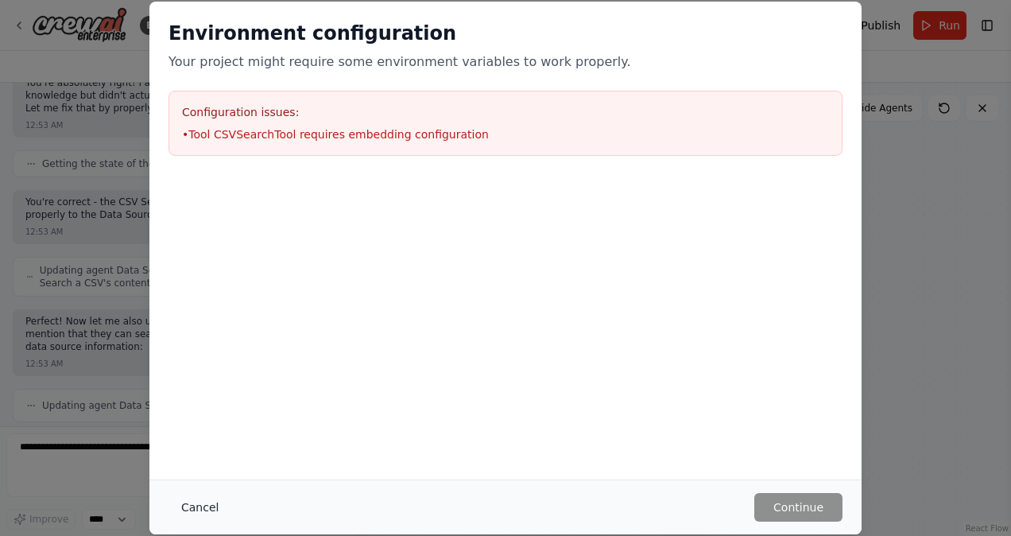
click at [198, 511] on button "Cancel" at bounding box center [200, 507] width 63 height 29
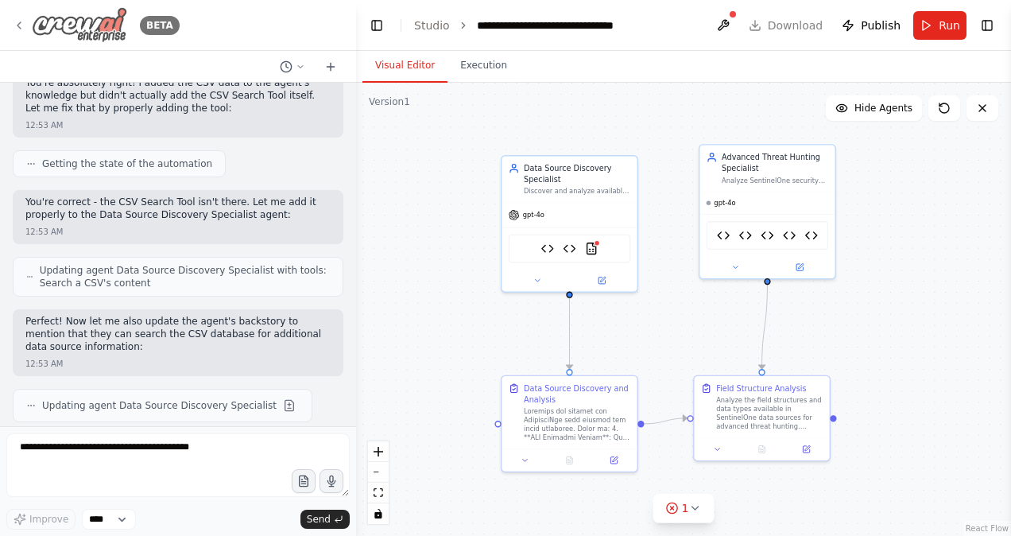
click at [22, 27] on icon at bounding box center [19, 25] width 13 height 13
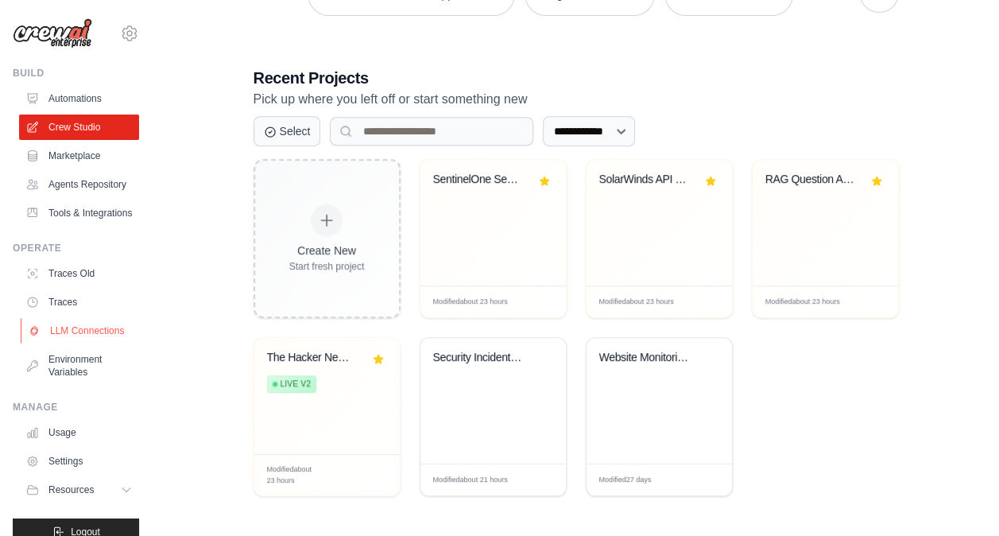
click at [77, 343] on link "LLM Connections" at bounding box center [81, 330] width 120 height 25
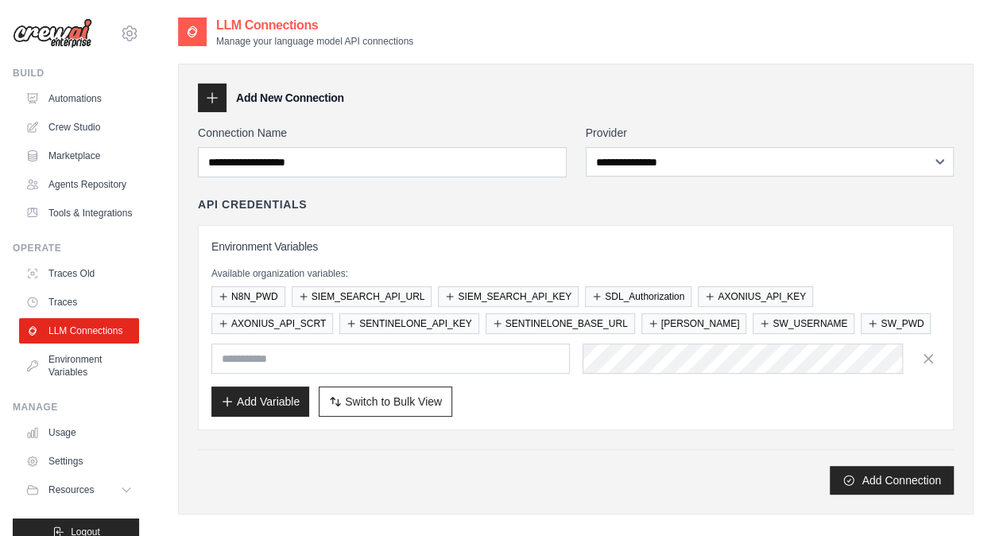
scroll to position [253, 0]
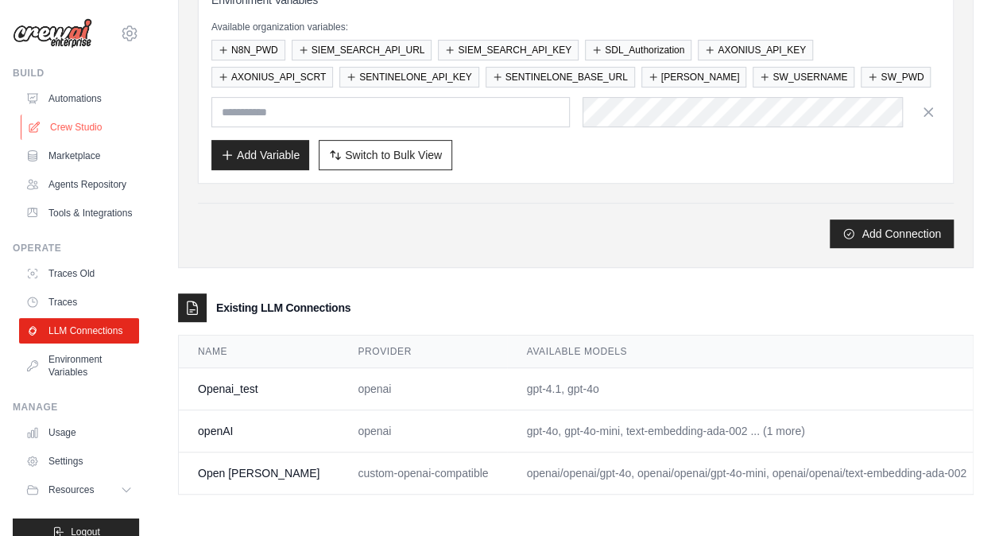
click at [69, 129] on link "Crew Studio" at bounding box center [81, 126] width 120 height 25
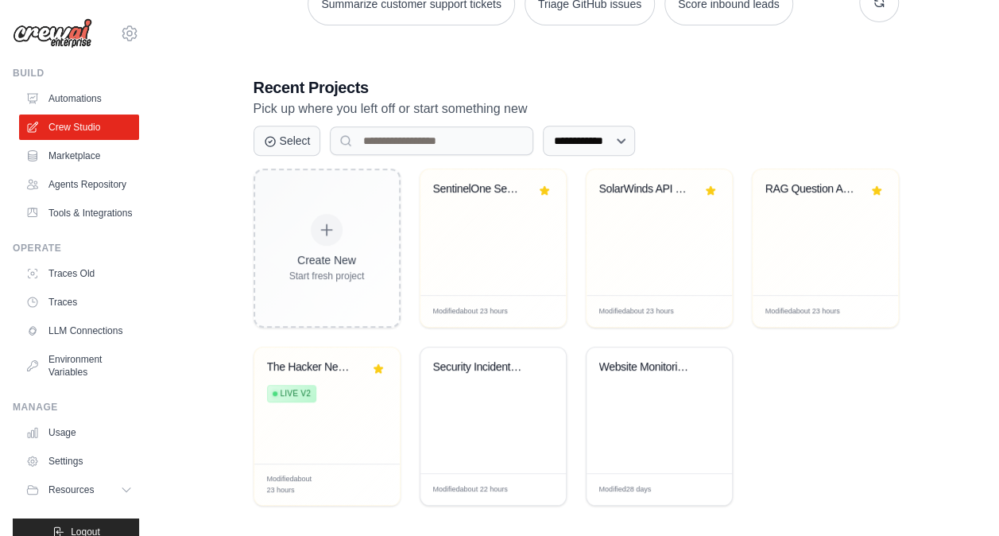
scroll to position [273, 0]
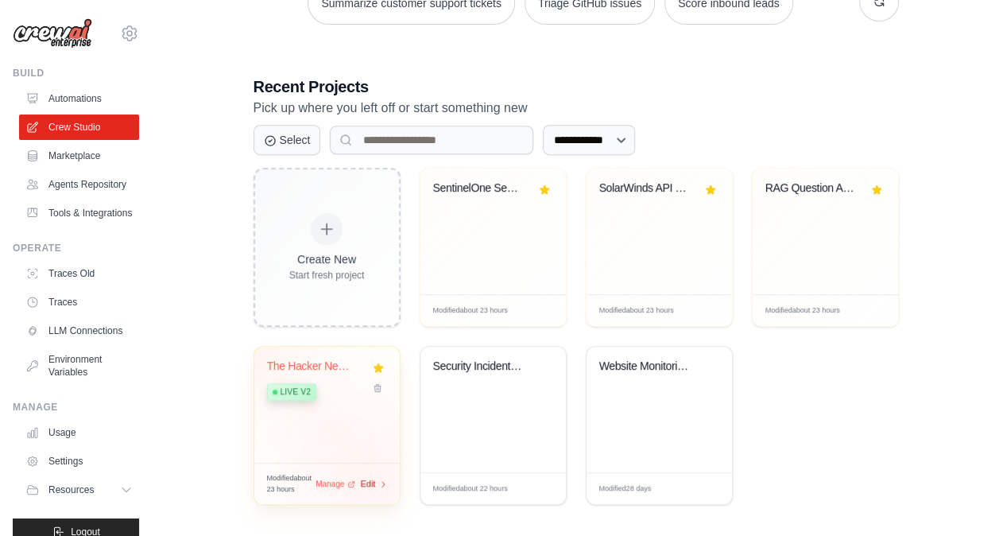
click at [371, 484] on span "Edit" at bounding box center [368, 484] width 15 height 14
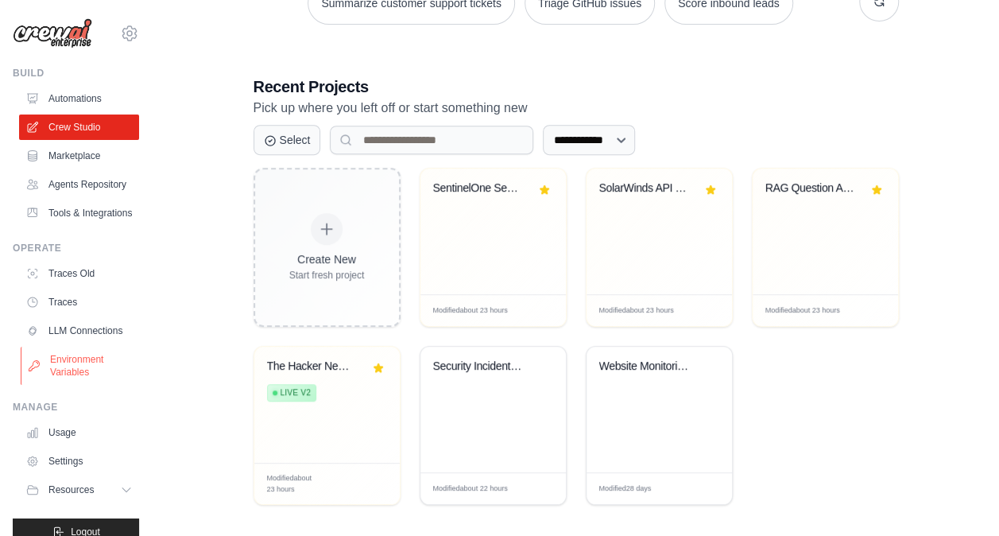
scroll to position [60, 0]
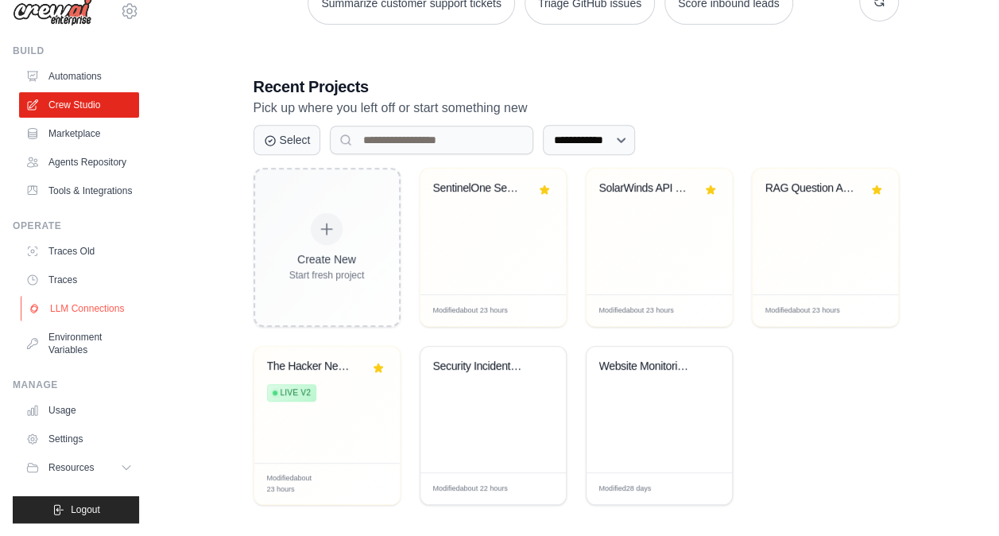
click at [76, 300] on link "LLM Connections" at bounding box center [81, 308] width 120 height 25
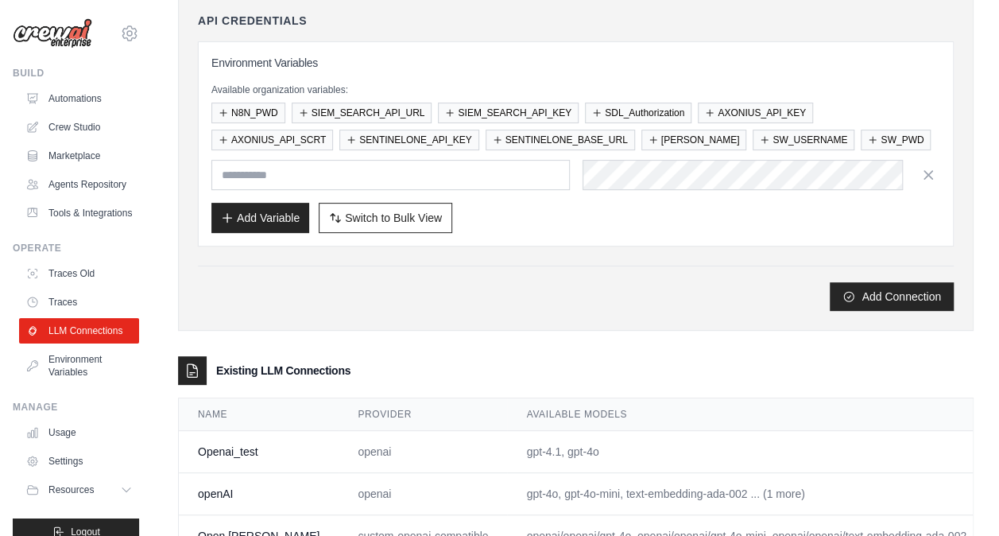
scroll to position [253, 0]
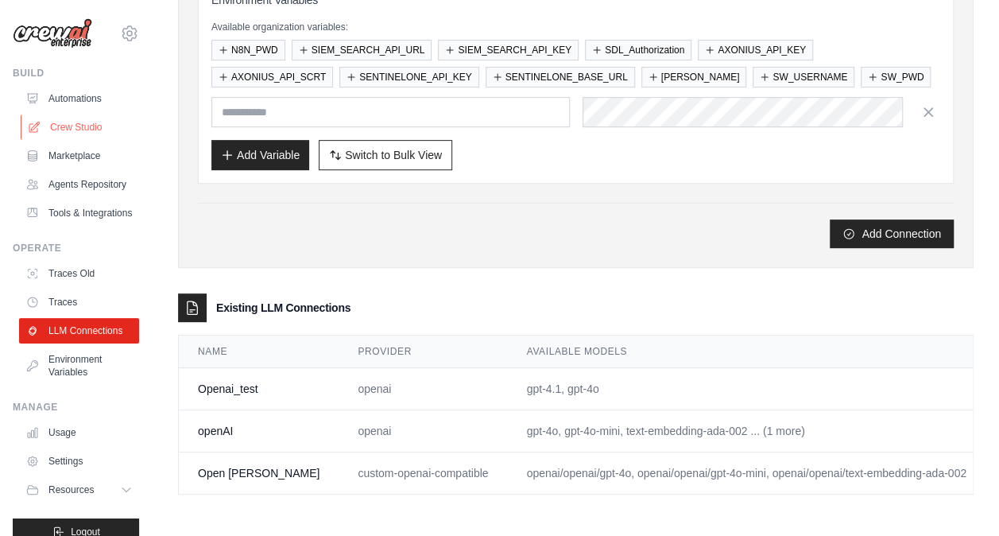
click at [56, 121] on link "Crew Studio" at bounding box center [81, 126] width 120 height 25
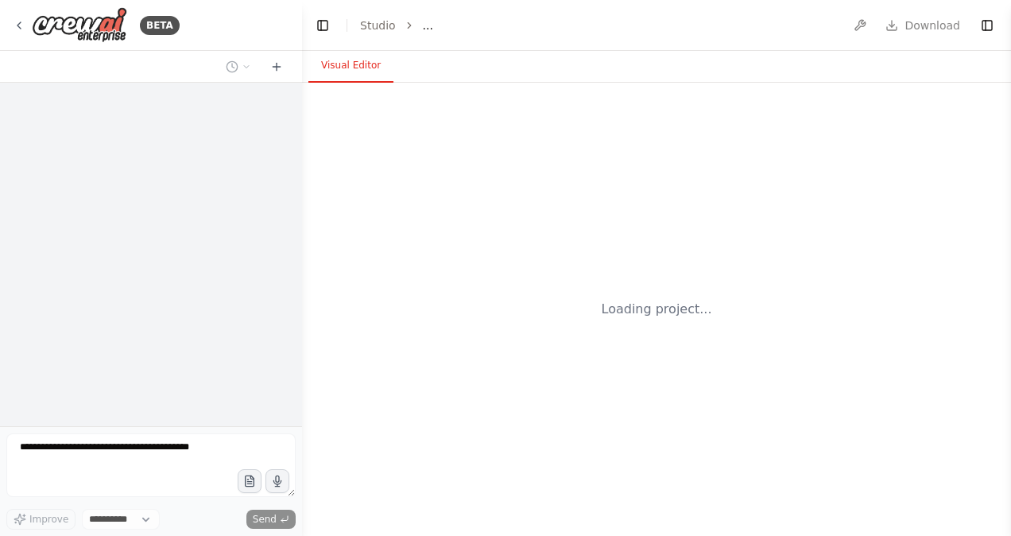
select select "****"
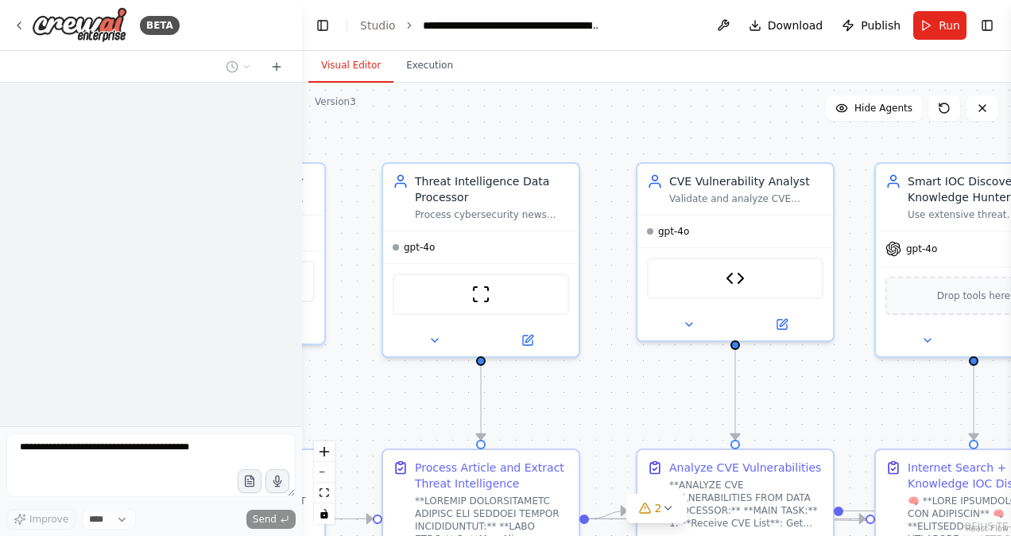
click at [942, 40] on header "**********" at bounding box center [656, 25] width 709 height 51
click at [940, 29] on span "Run" at bounding box center [949, 25] width 21 height 16
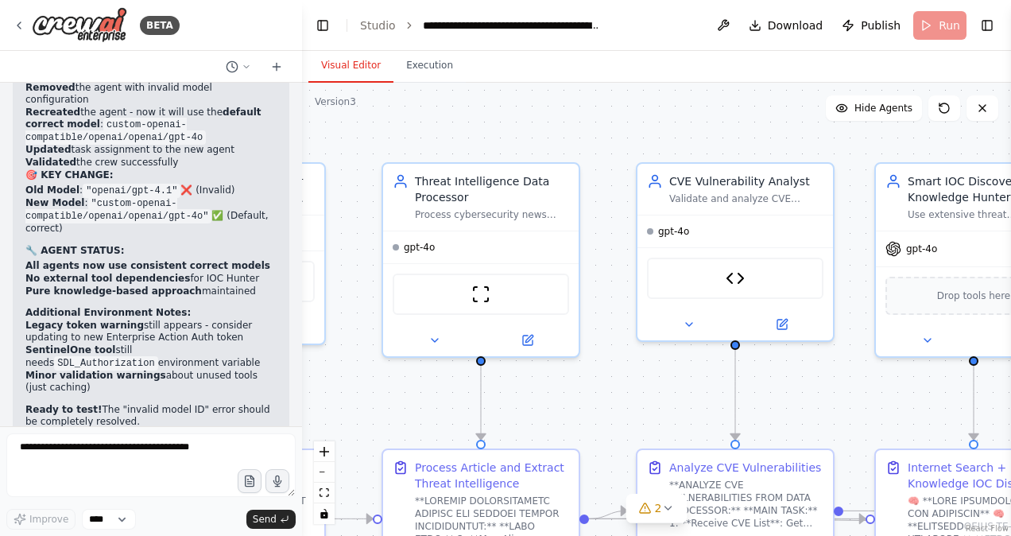
scroll to position [51052, 0]
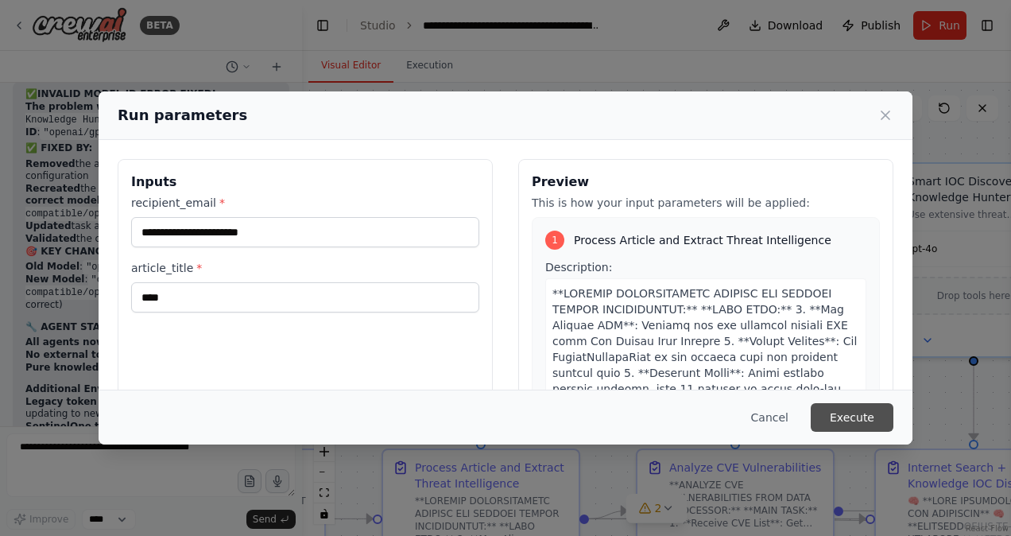
click at [838, 417] on button "Execute" at bounding box center [852, 417] width 83 height 29
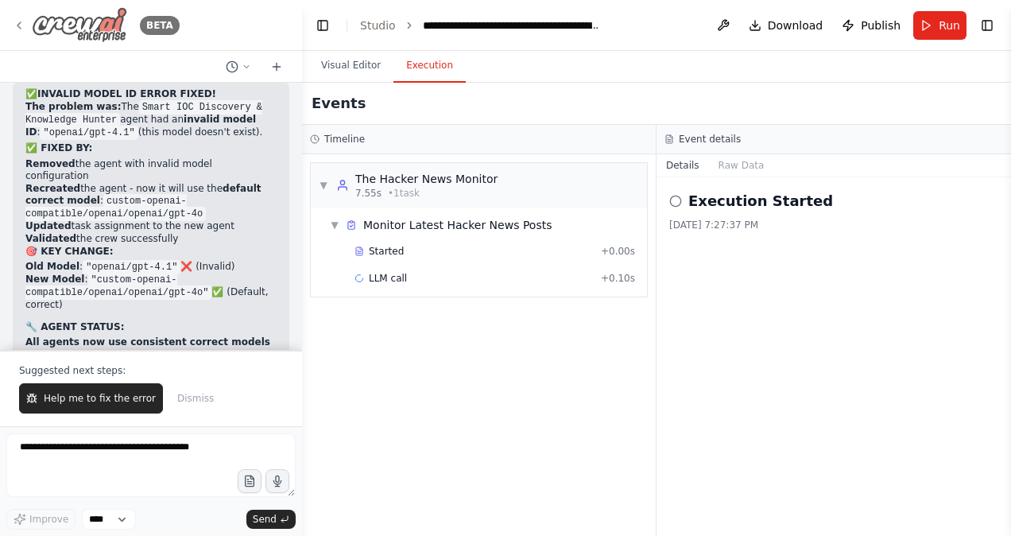
click at [17, 21] on icon at bounding box center [19, 25] width 13 height 13
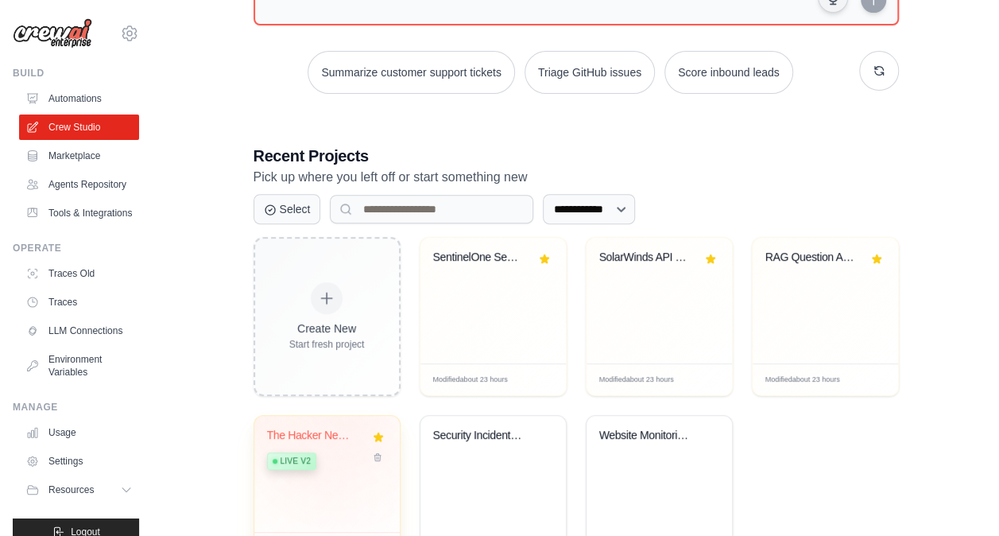
scroll to position [281, 0]
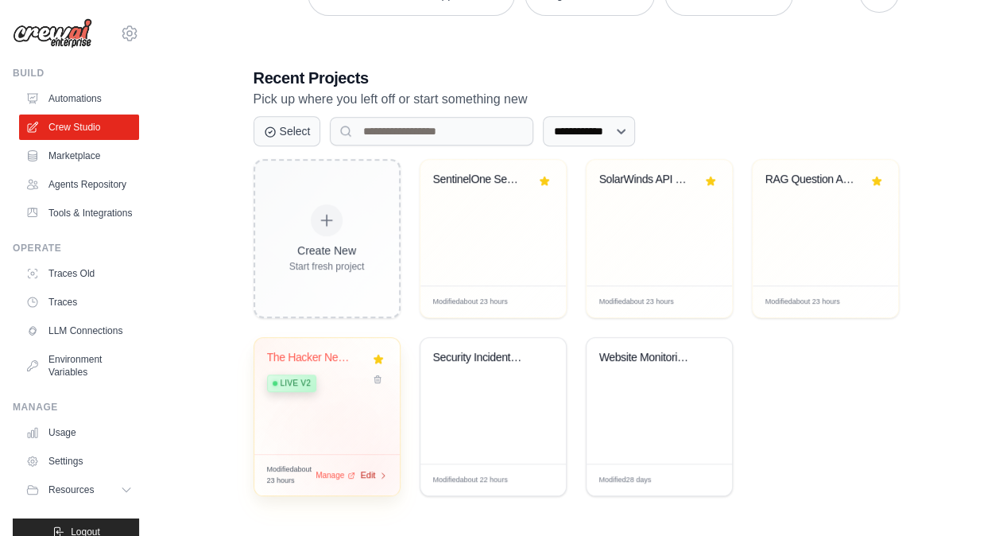
click at [371, 471] on span "Edit" at bounding box center [368, 475] width 15 height 14
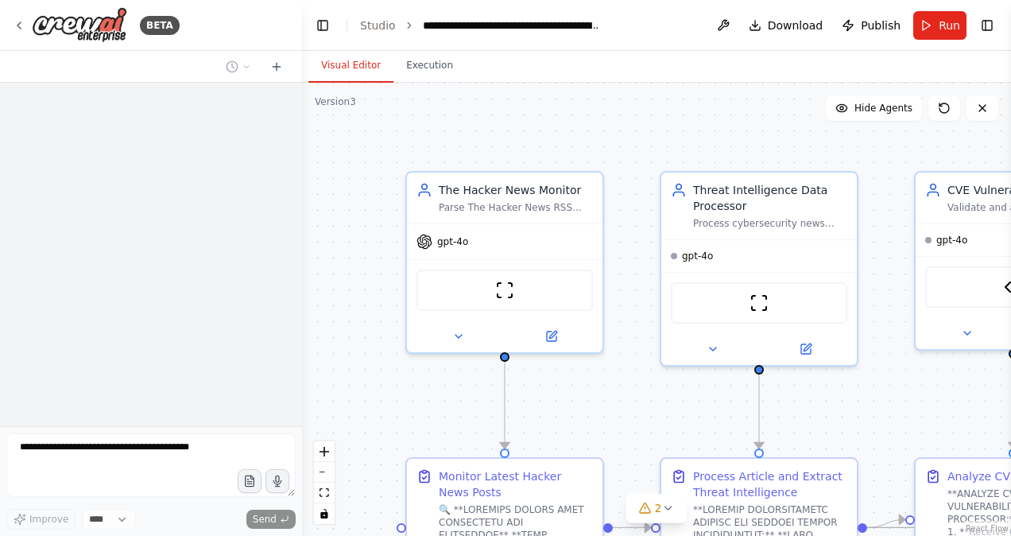
drag, startPoint x: 472, startPoint y: 130, endPoint x: 751, endPoint y: 138, distance: 278.4
click at [751, 138] on div ".deletable-edge-delete-btn { width: 20px; height: 20px; border: 0px solid #ffff…" at bounding box center [656, 309] width 709 height 453
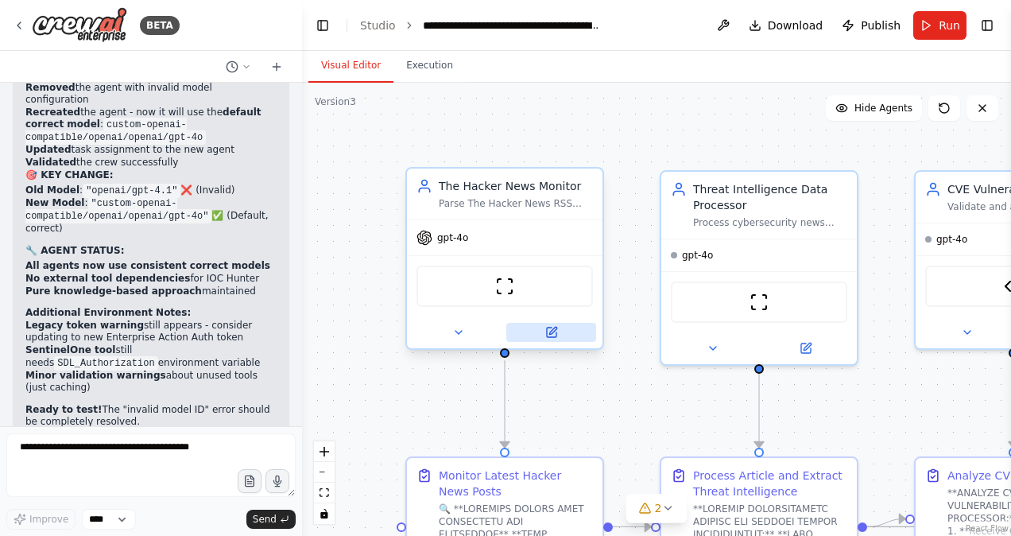
click at [549, 332] on icon at bounding box center [552, 330] width 7 height 7
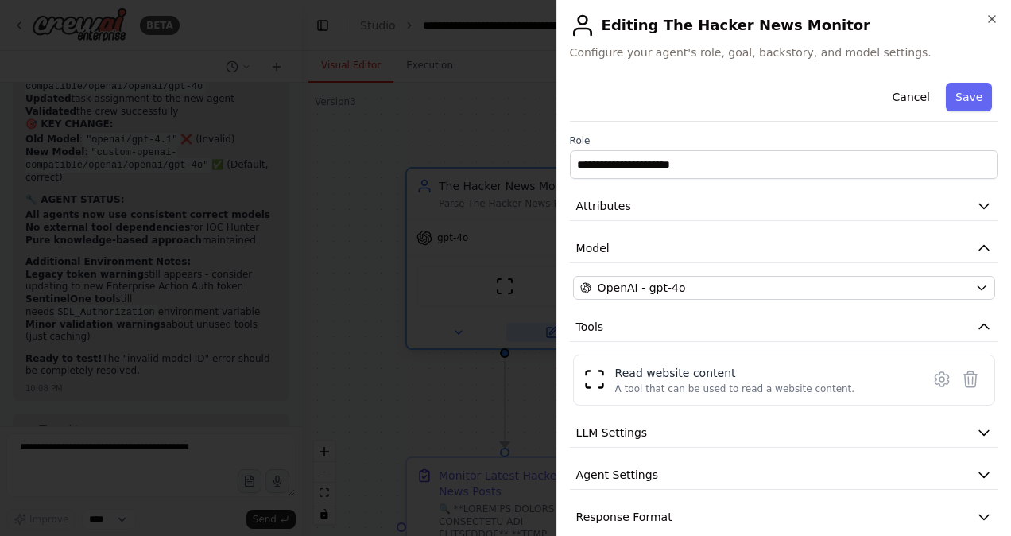
scroll to position [51052, 0]
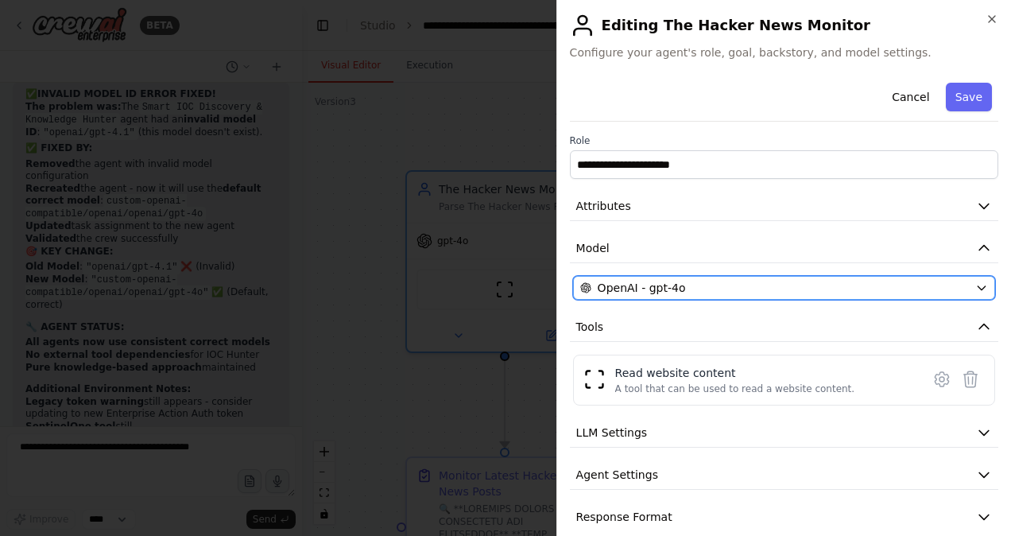
click at [757, 285] on div "OpenAI - gpt-4o" at bounding box center [774, 288] width 389 height 16
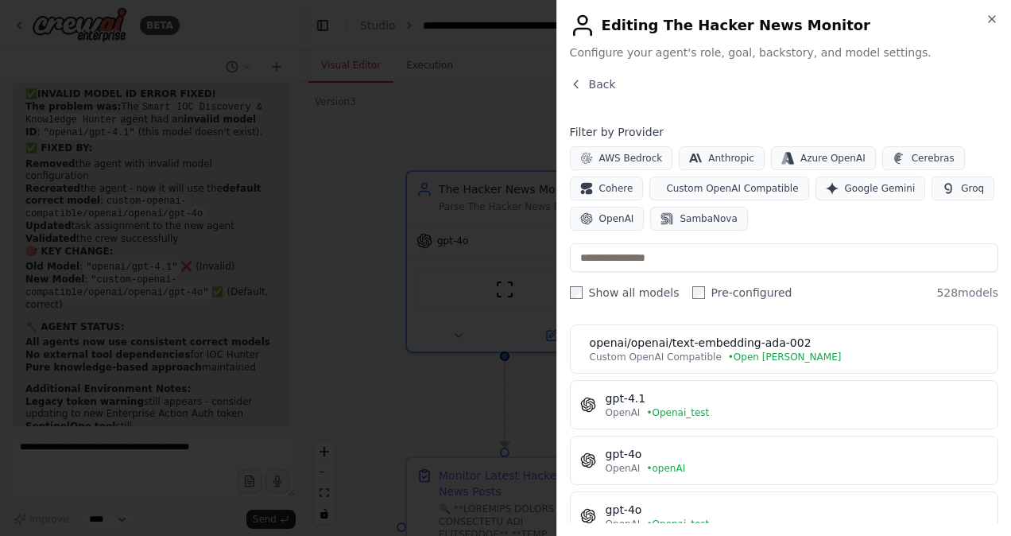
scroll to position [159, 0]
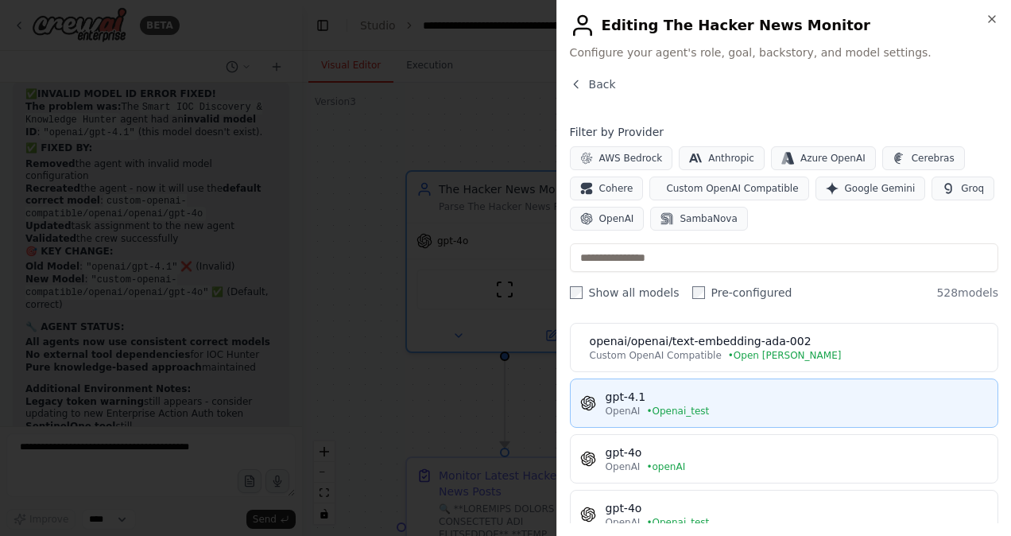
click at [676, 405] on span "• Openai_test" at bounding box center [677, 411] width 63 height 13
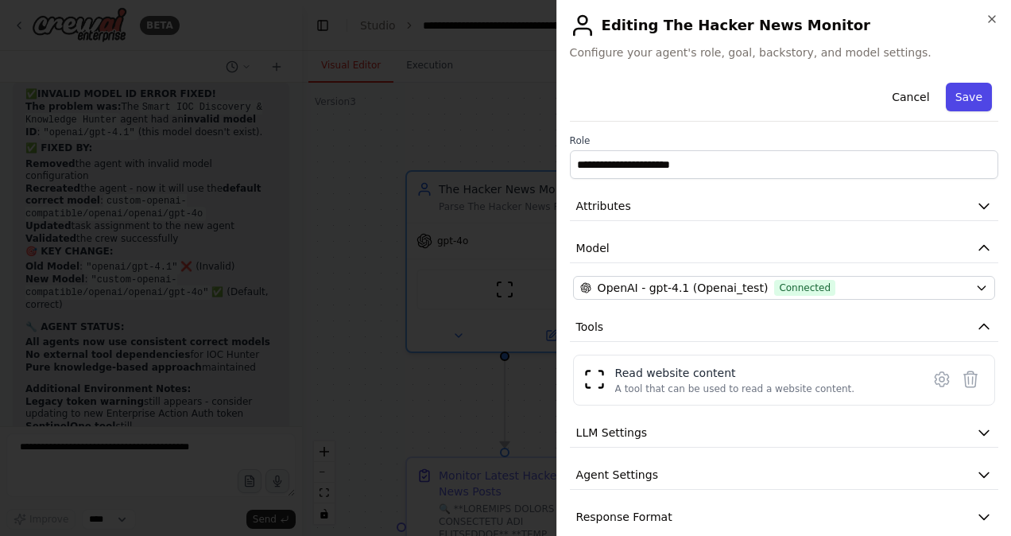
click at [964, 91] on button "Save" at bounding box center [969, 97] width 46 height 29
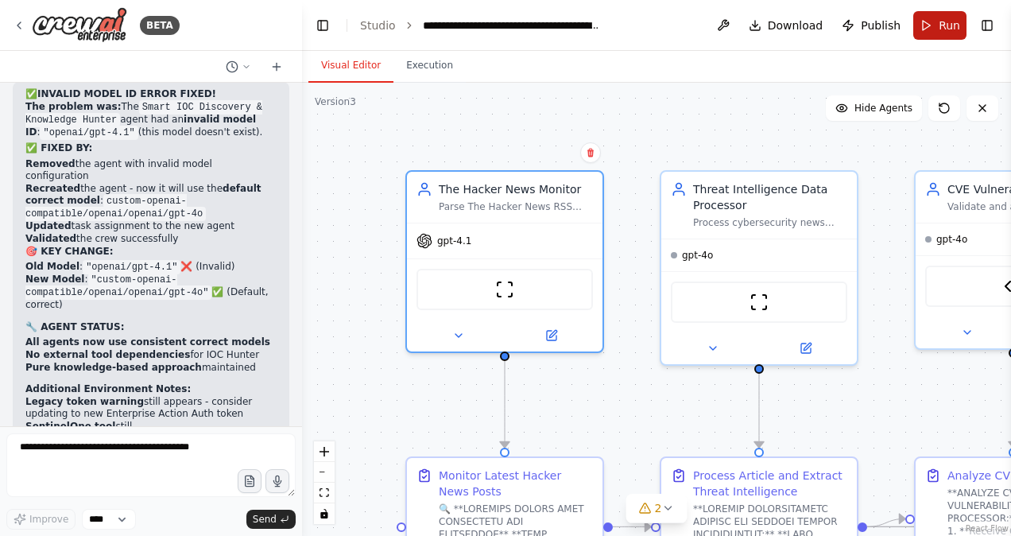
click at [944, 30] on span "Run" at bounding box center [949, 25] width 21 height 16
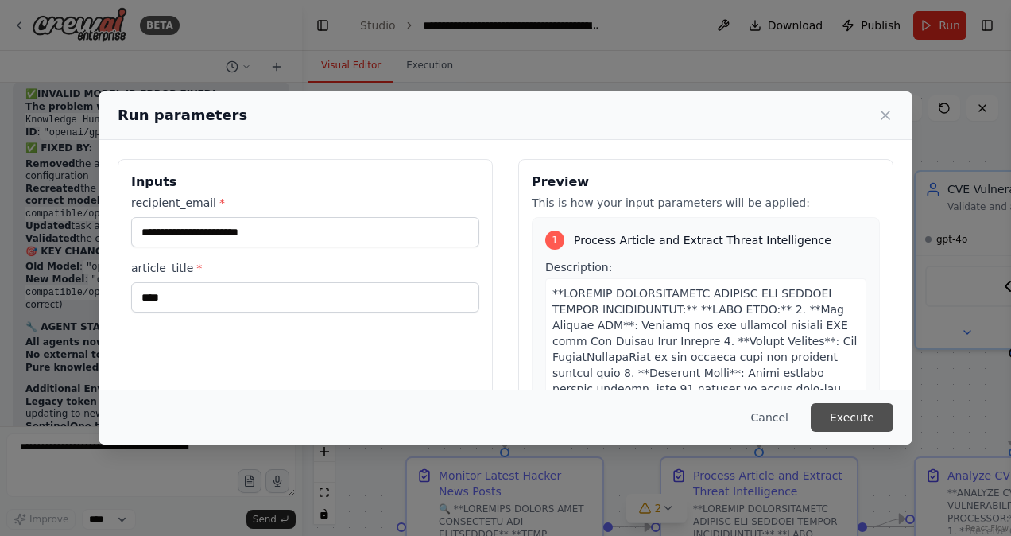
click at [858, 413] on button "Execute" at bounding box center [852, 417] width 83 height 29
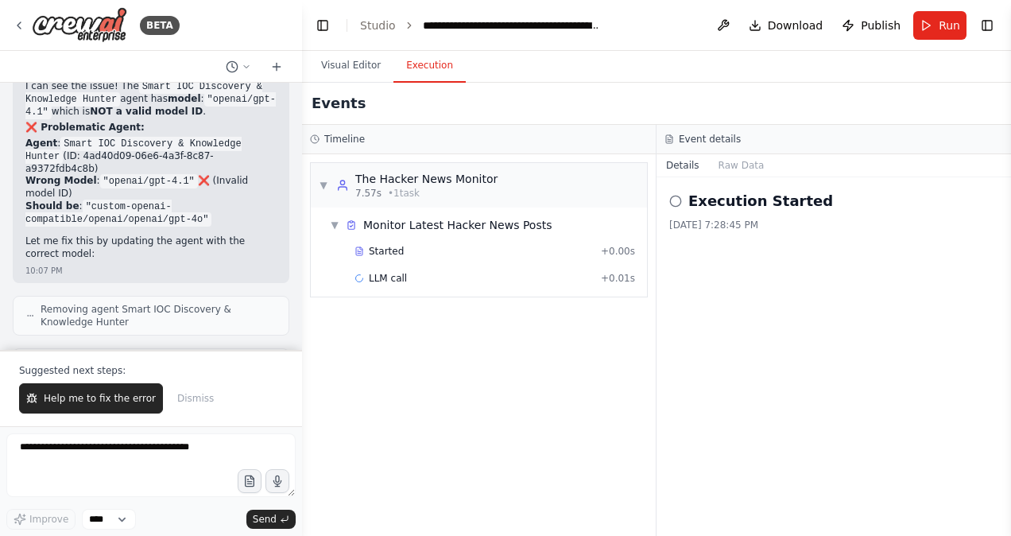
scroll to position [50579, 0]
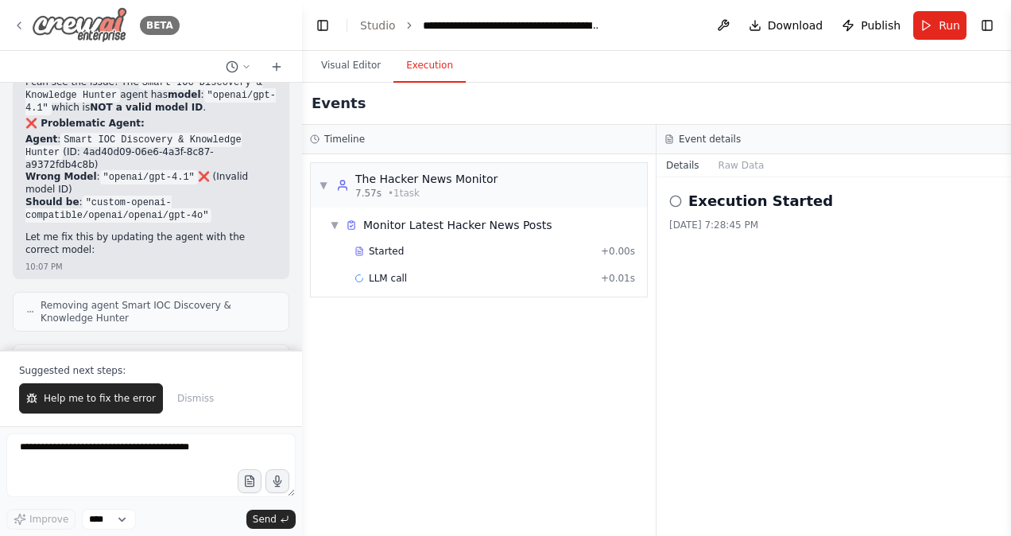
click at [18, 27] on icon at bounding box center [18, 25] width 3 height 6
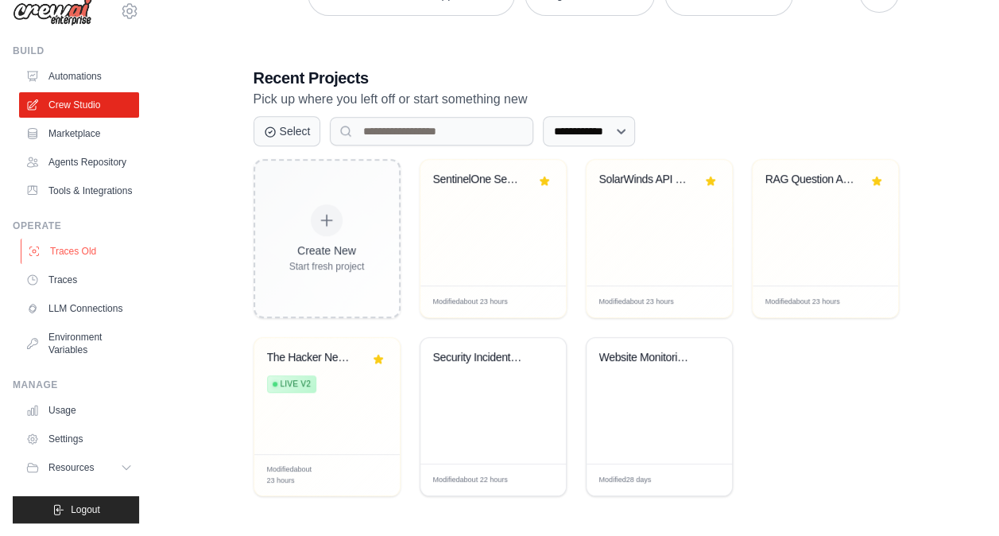
scroll to position [60, 0]
click at [60, 296] on link "LLM Connections" at bounding box center [81, 308] width 120 height 25
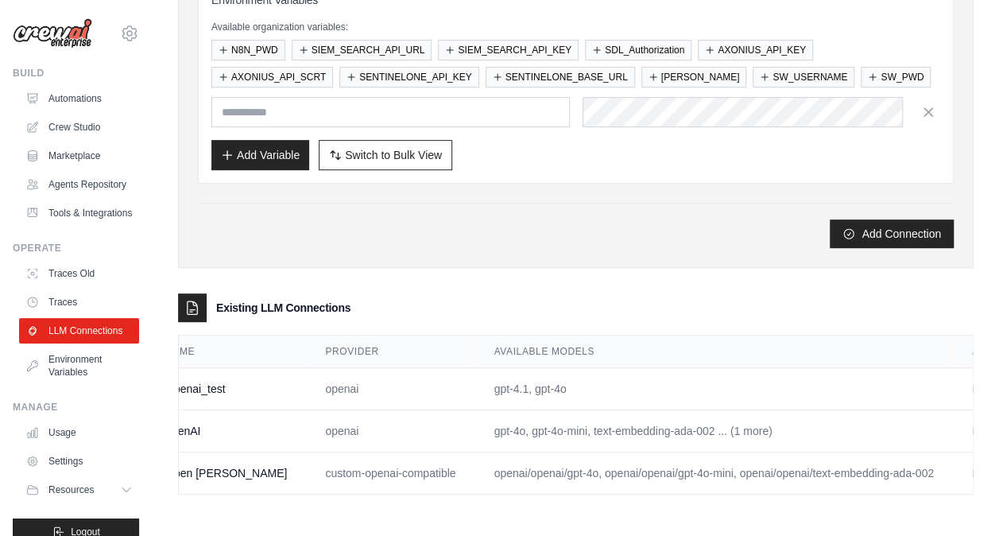
scroll to position [0, 53]
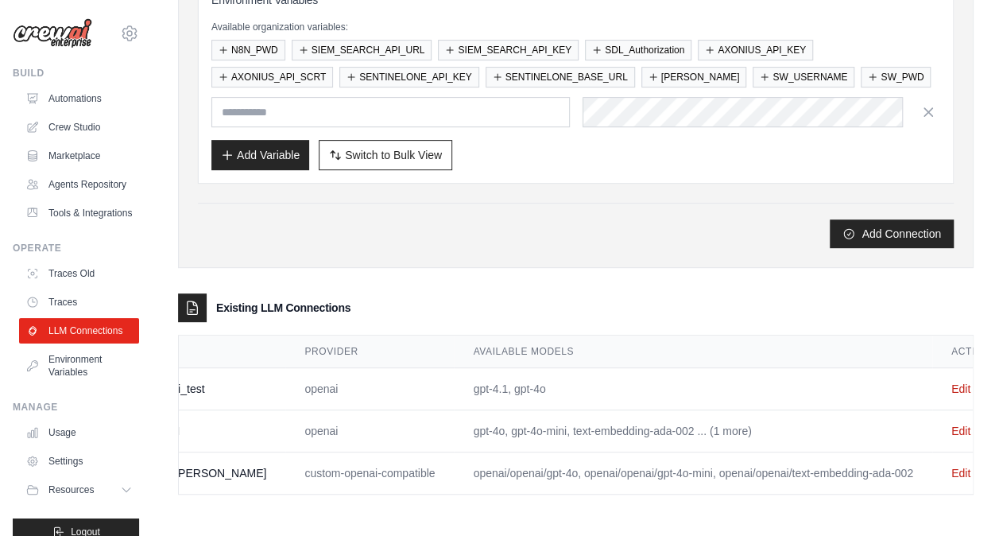
click at [835, 374] on td "gpt-4.1, gpt-4o" at bounding box center [693, 389] width 478 height 42
click at [952, 382] on link "Edit" at bounding box center [961, 388] width 19 height 13
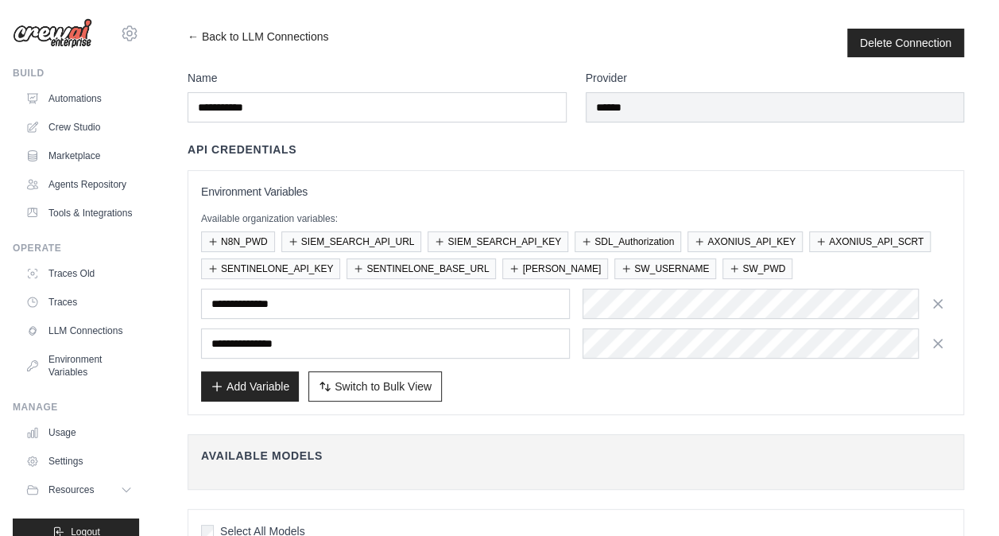
click at [686, 149] on div "API Credentials" at bounding box center [576, 150] width 777 height 16
click at [916, 40] on button "Delete Connection" at bounding box center [905, 42] width 91 height 16
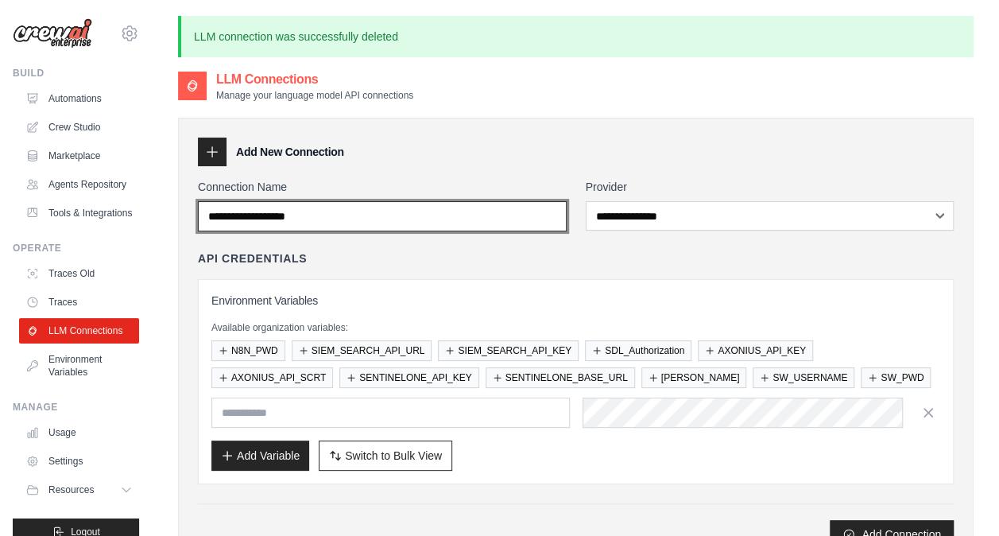
click at [344, 215] on input "Connection Name" at bounding box center [382, 216] width 369 height 30
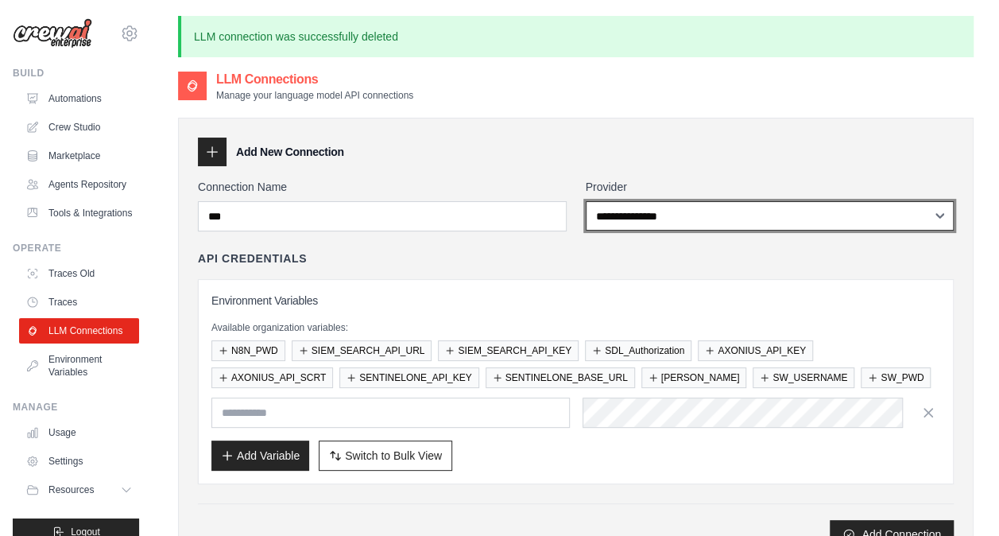
click at [634, 218] on select "**********" at bounding box center [770, 215] width 369 height 29
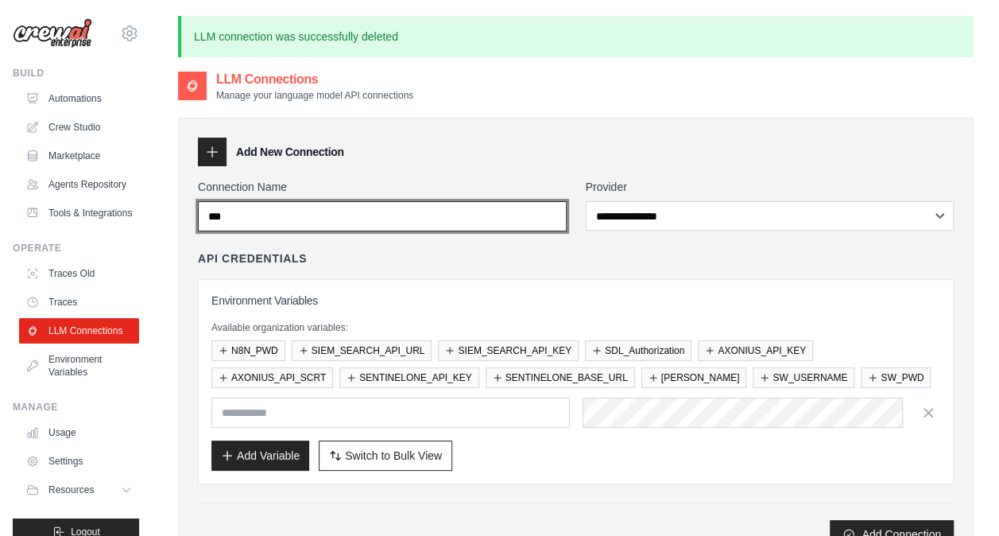
click at [385, 215] on input "***" at bounding box center [382, 216] width 369 height 30
type input "********"
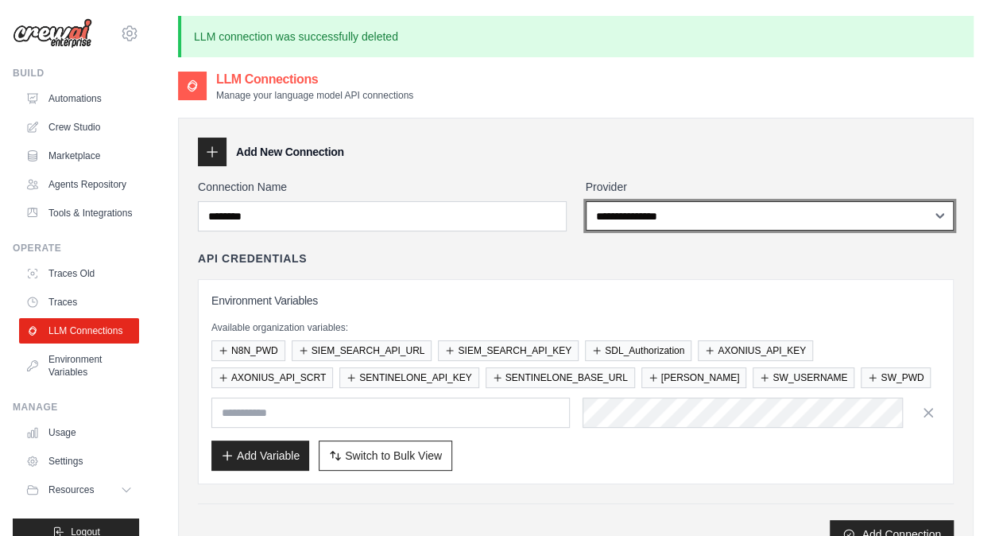
click at [704, 217] on select "**********" at bounding box center [770, 215] width 369 height 29
select select "**********"
click at [586, 201] on select "**********" at bounding box center [770, 215] width 369 height 29
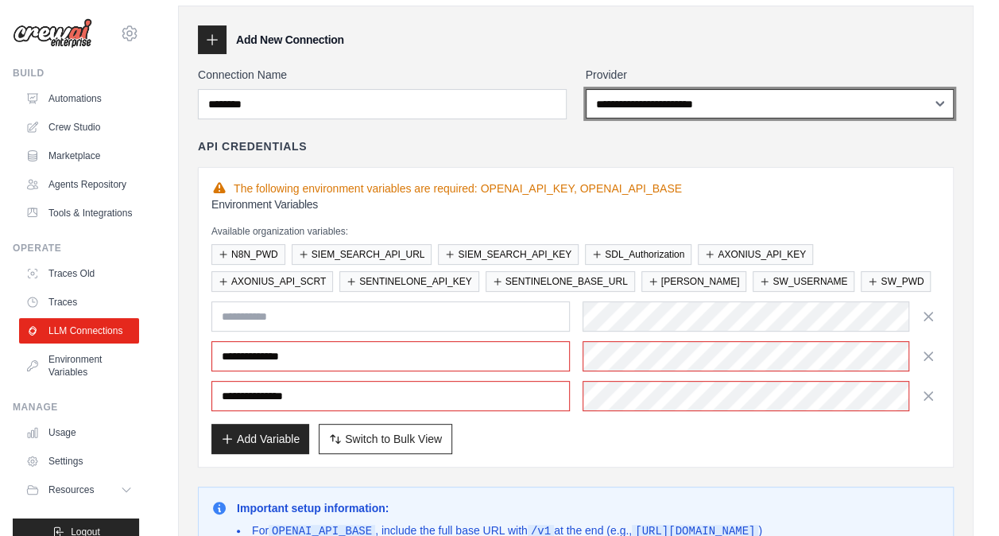
scroll to position [113, 0]
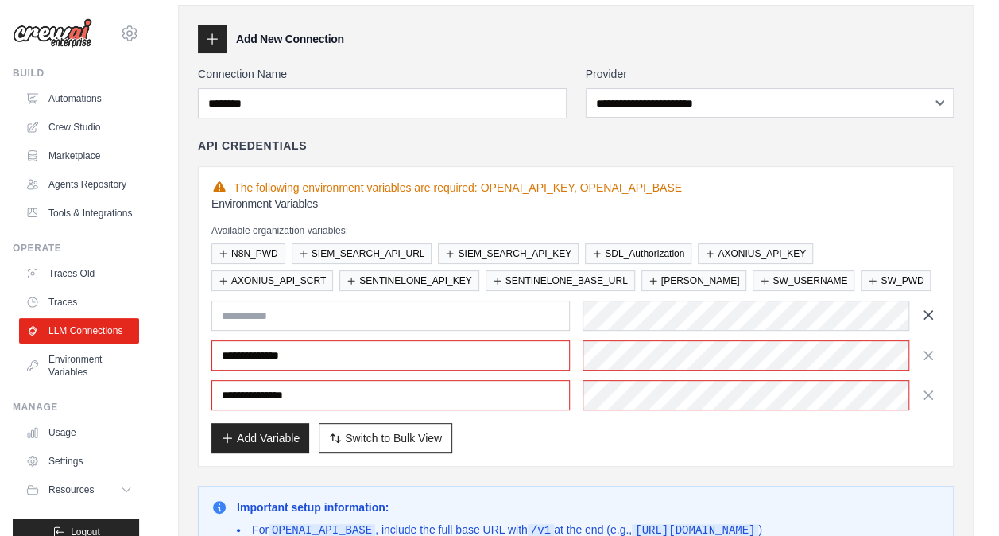
click at [934, 307] on icon "button" at bounding box center [929, 315] width 16 height 16
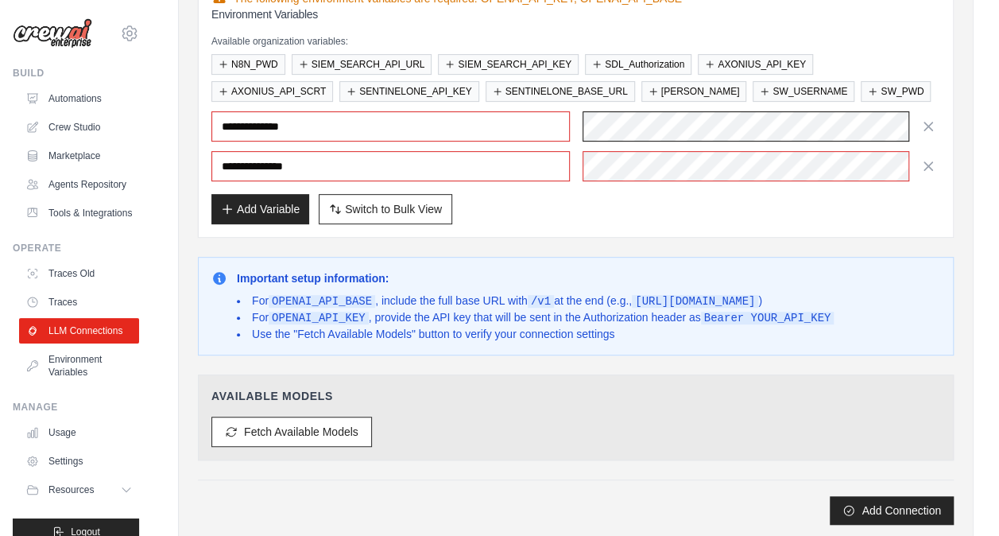
scroll to position [374, 0]
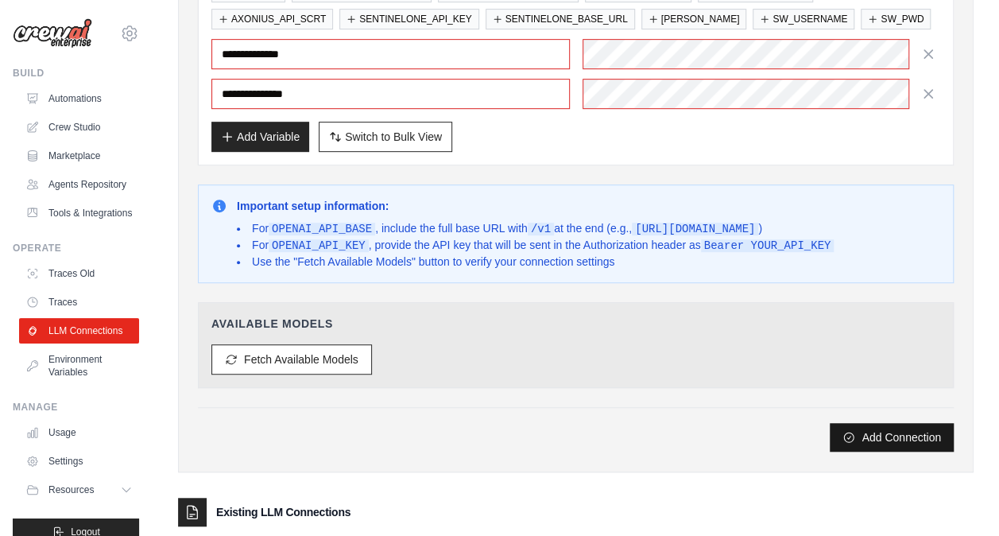
click at [894, 430] on button "Add Connection" at bounding box center [892, 437] width 124 height 29
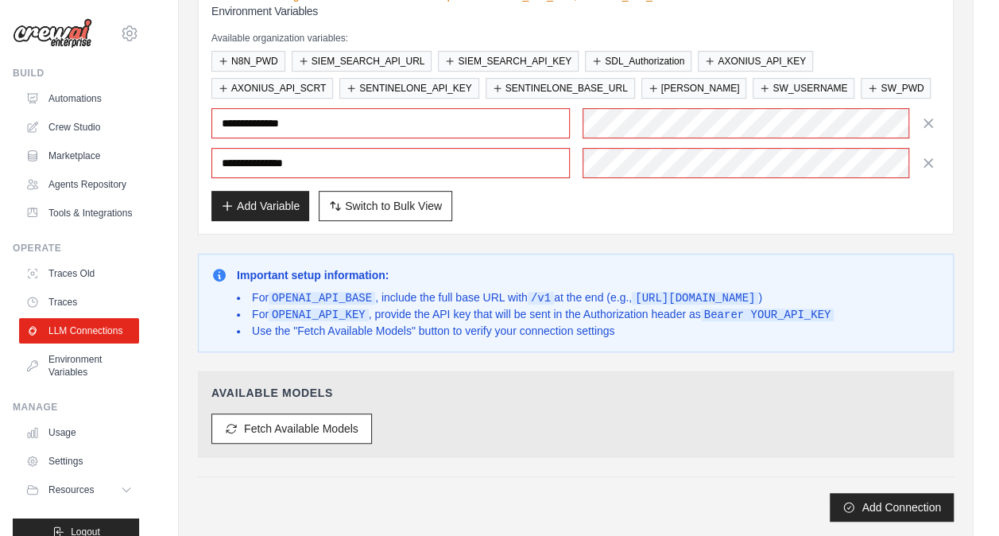
scroll to position [313, 0]
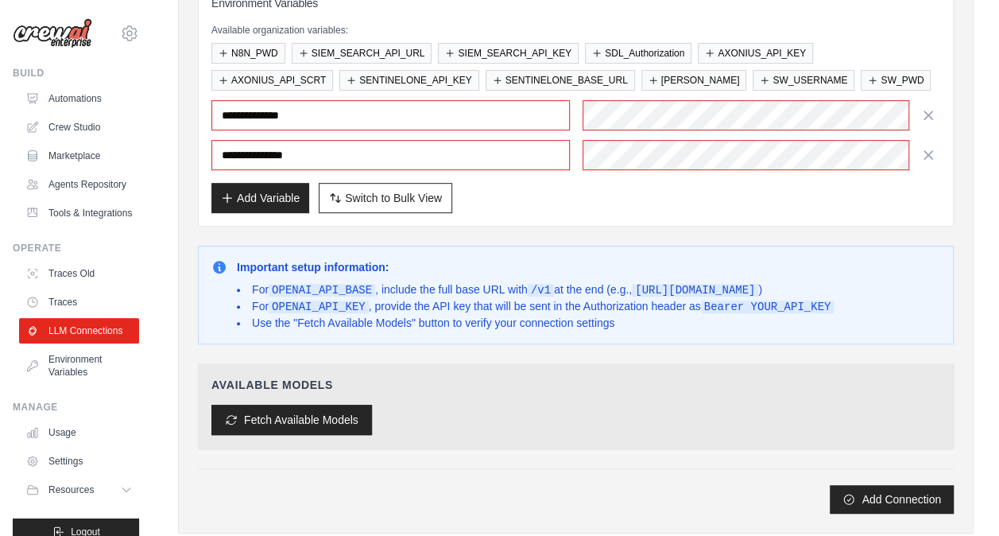
click at [326, 422] on button "Fetch Available Models" at bounding box center [291, 420] width 161 height 30
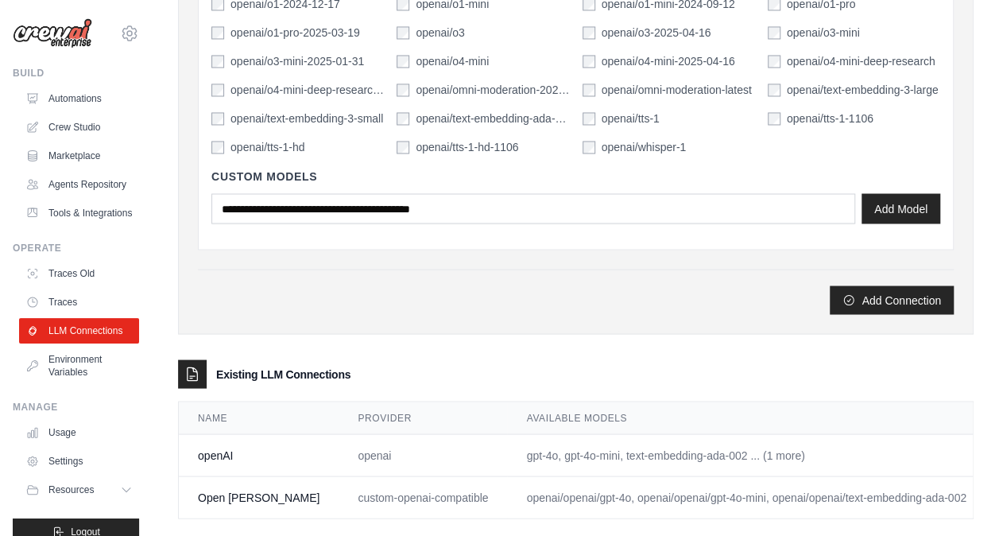
scroll to position [1346, 0]
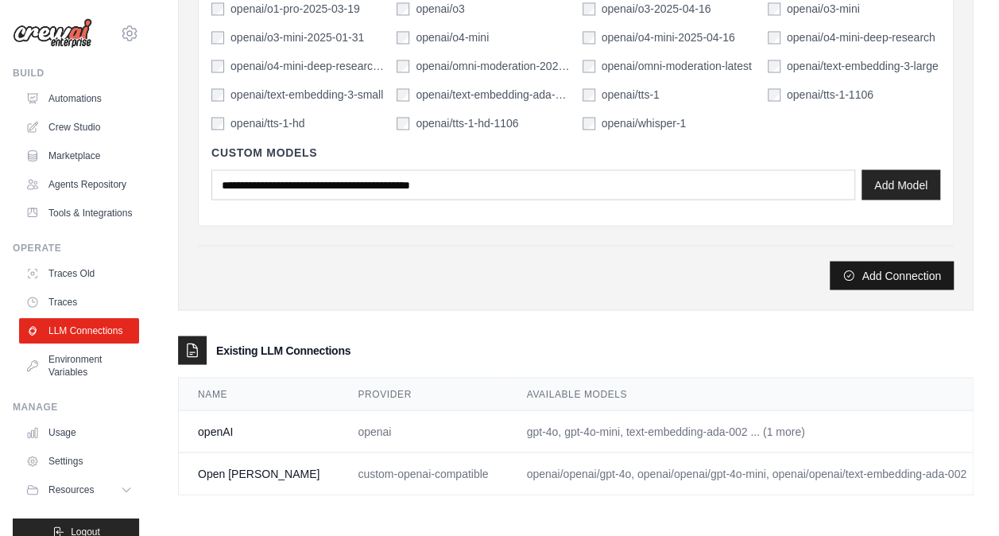
click at [887, 266] on button "Add Connection" at bounding box center [892, 275] width 124 height 29
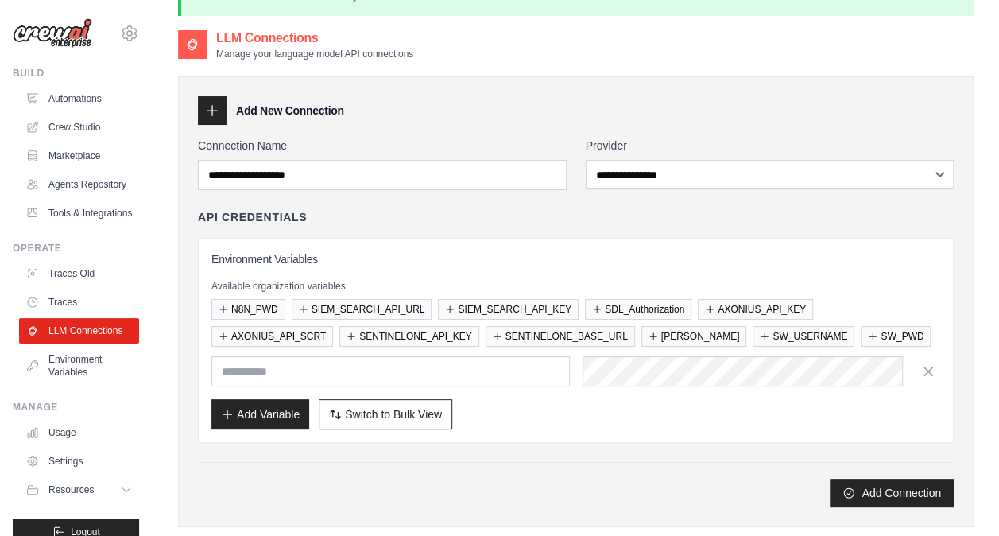
scroll to position [0, 0]
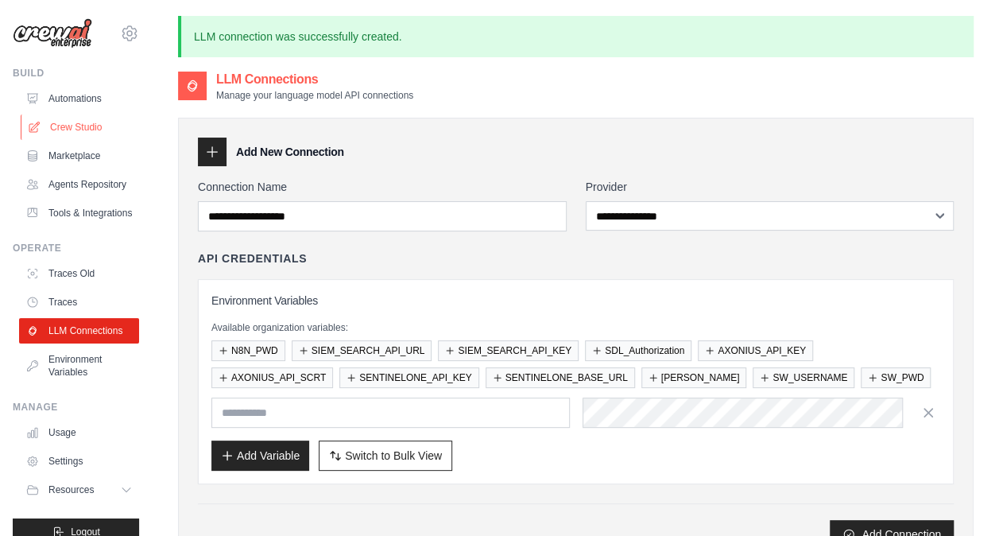
click at [64, 121] on link "Crew Studio" at bounding box center [81, 126] width 120 height 25
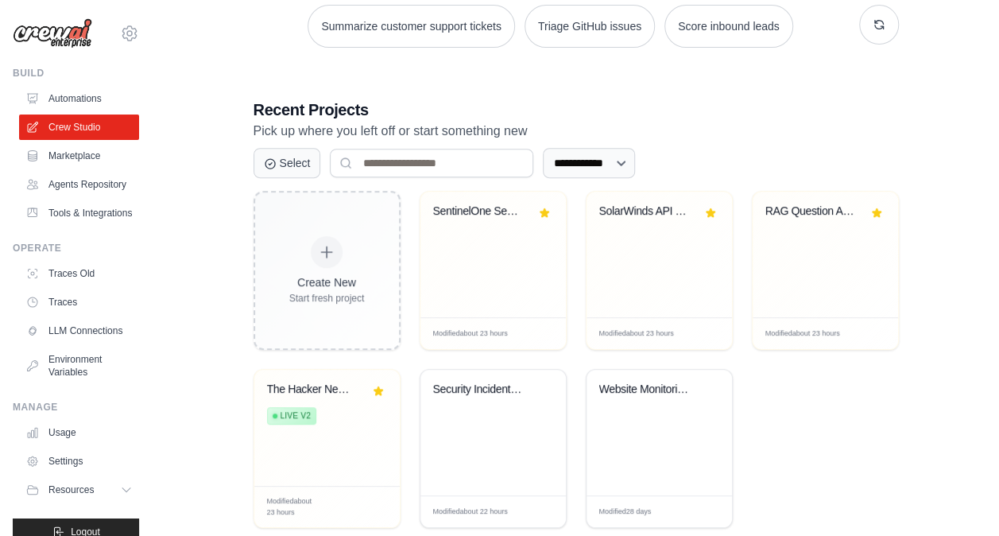
scroll to position [250, 0]
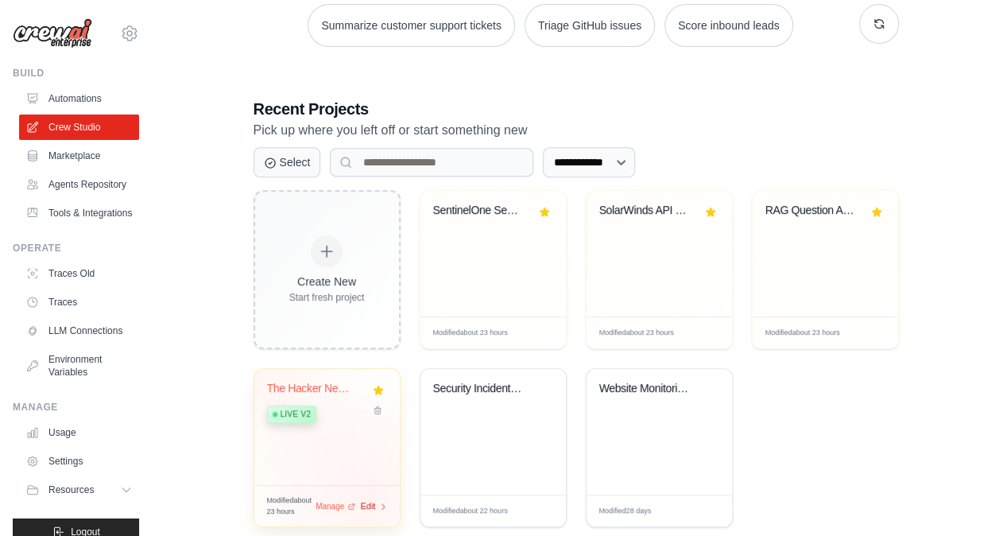
click at [368, 503] on span "Edit" at bounding box center [368, 506] width 15 height 14
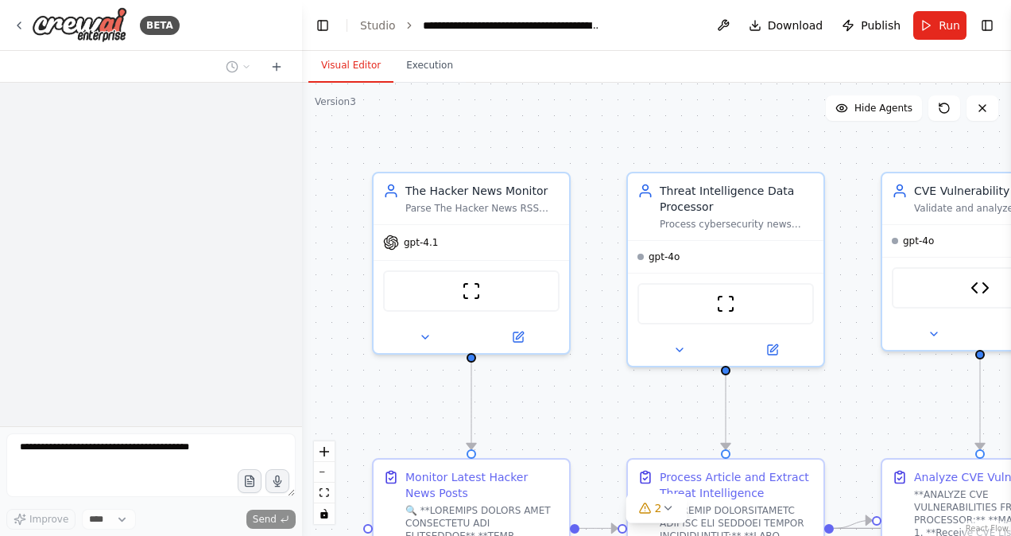
drag, startPoint x: 465, startPoint y: 135, endPoint x: 671, endPoint y: 122, distance: 206.4
click at [671, 122] on div ".deletable-edge-delete-btn { width: 20px; height: 20px; border: 0px solid #ffff…" at bounding box center [656, 309] width 709 height 453
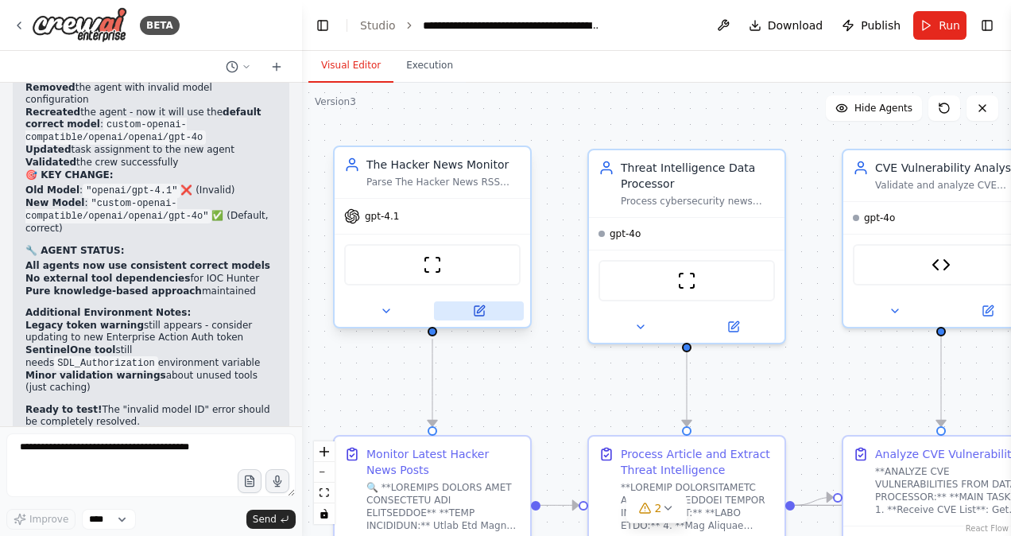
click at [479, 316] on icon at bounding box center [479, 311] width 13 height 13
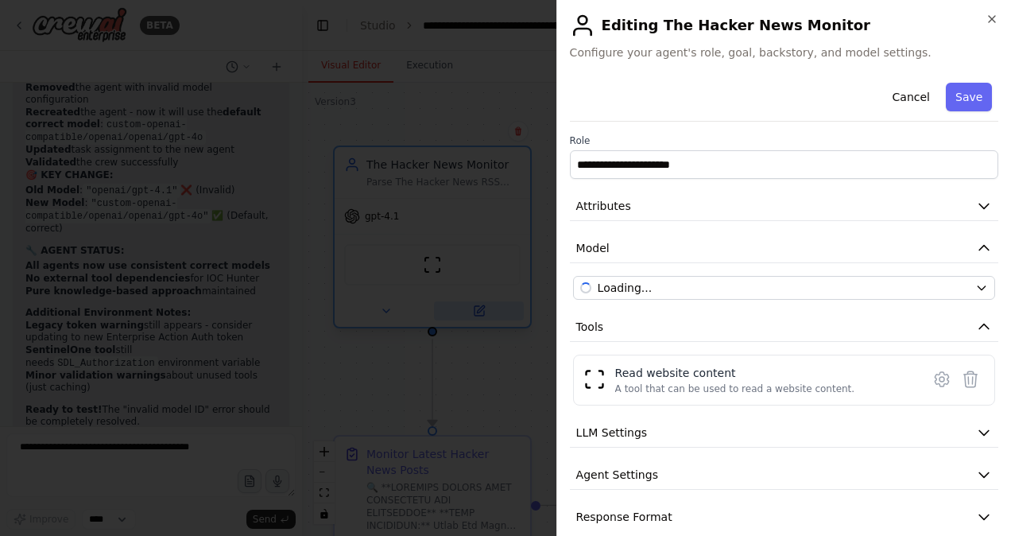
scroll to position [51052, 0]
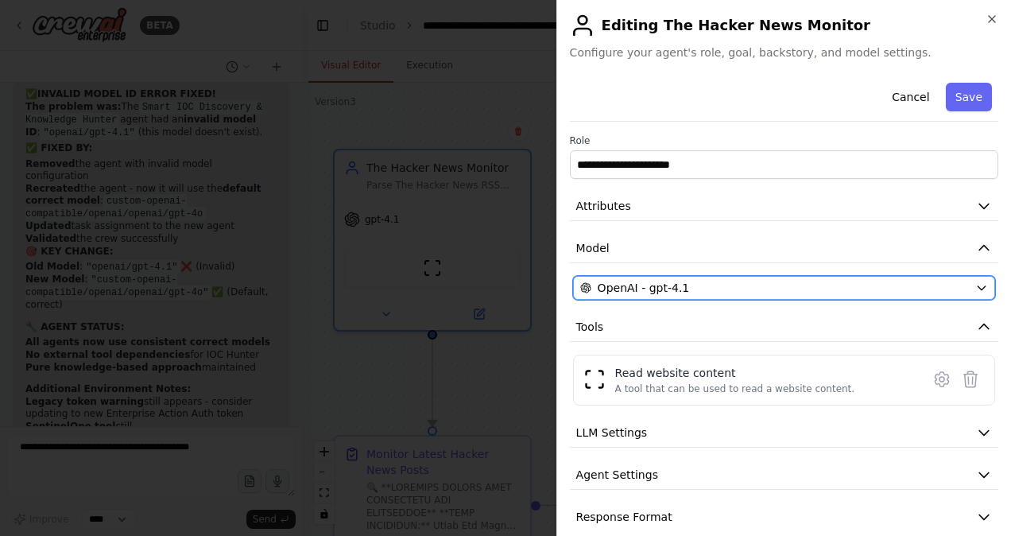
click at [690, 285] on div "OpenAI - gpt-4.1" at bounding box center [774, 288] width 389 height 16
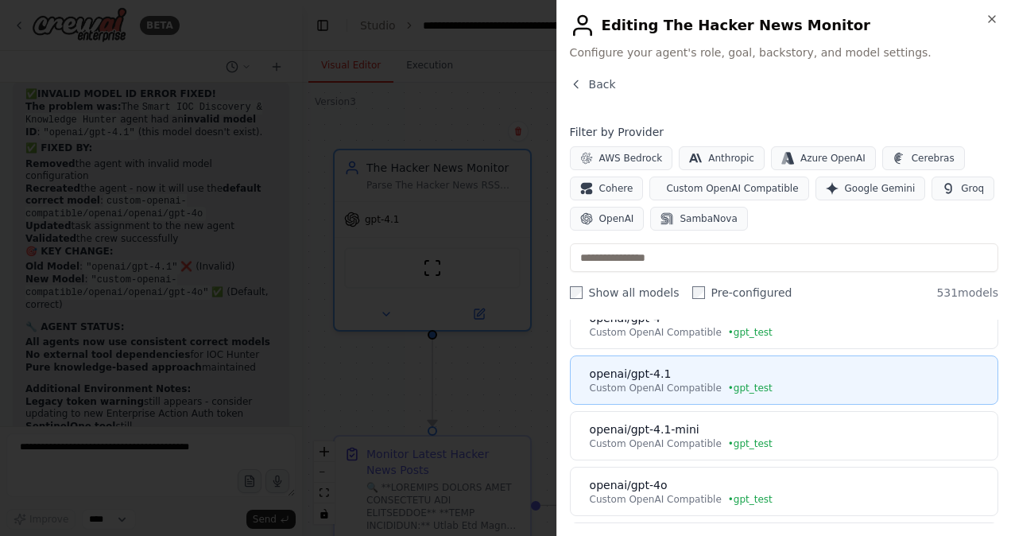
scroll to position [0, 0]
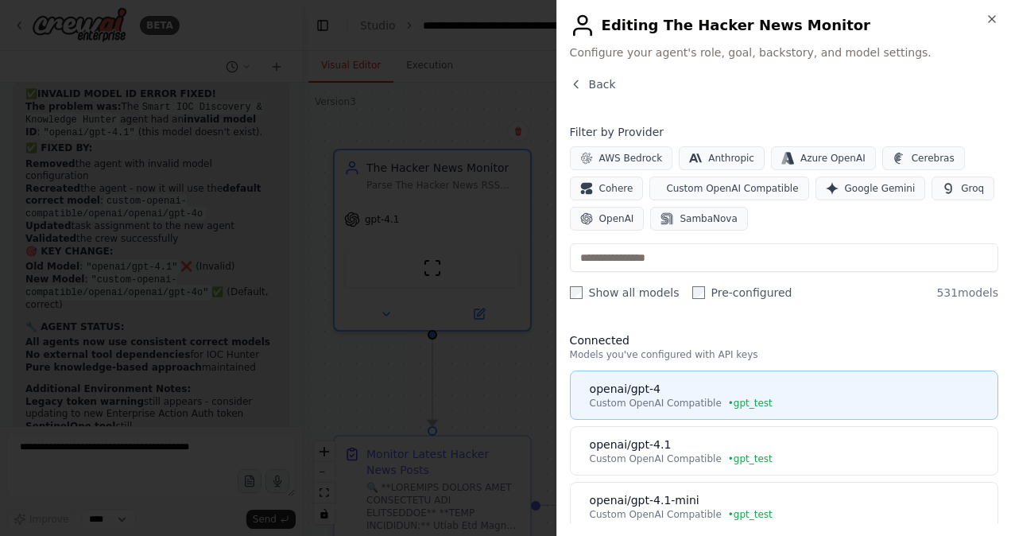
click at [676, 378] on button "openai/gpt-4 Custom OpenAI Compatible • gpt_test" at bounding box center [784, 395] width 429 height 49
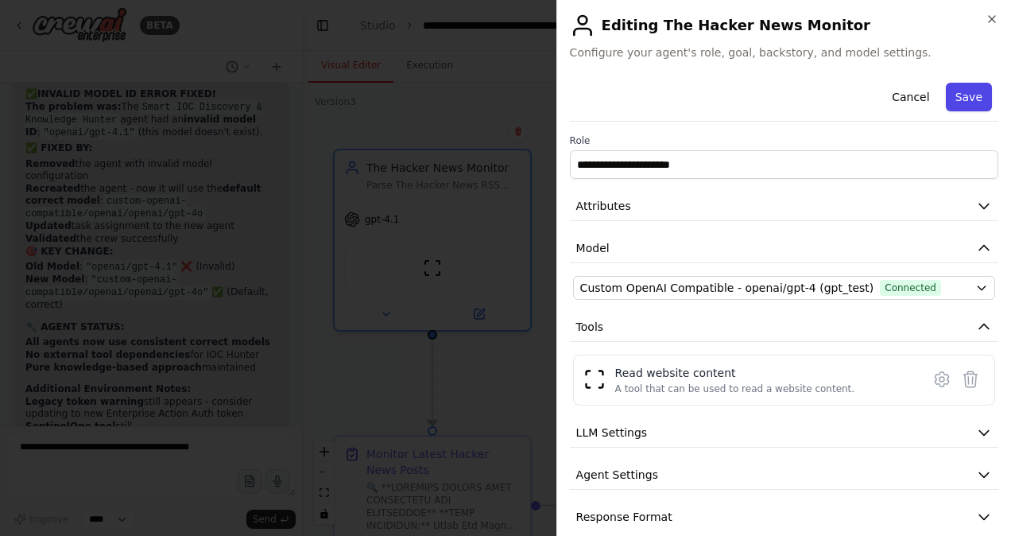
click at [948, 91] on button "Save" at bounding box center [969, 97] width 46 height 29
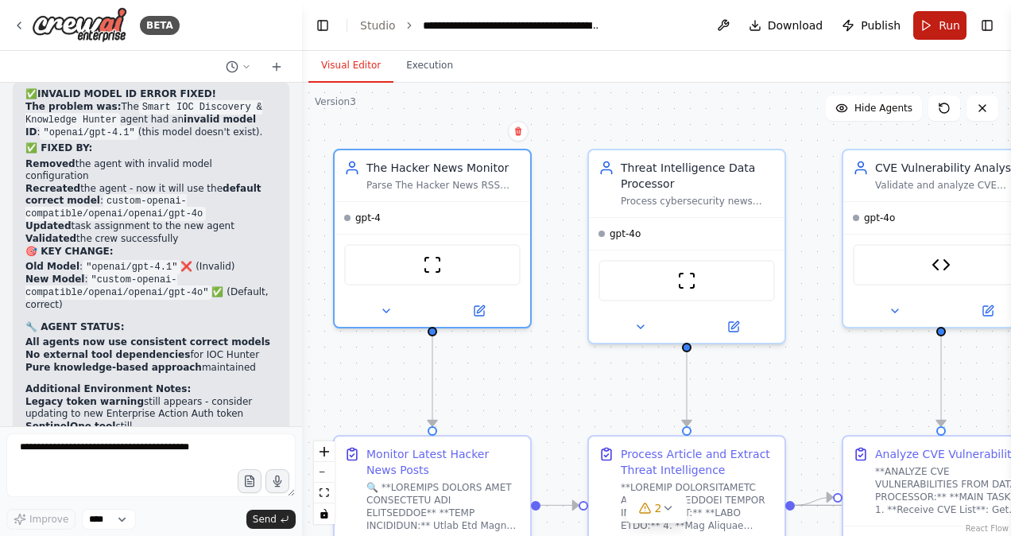
click at [931, 33] on button "Run" at bounding box center [940, 25] width 53 height 29
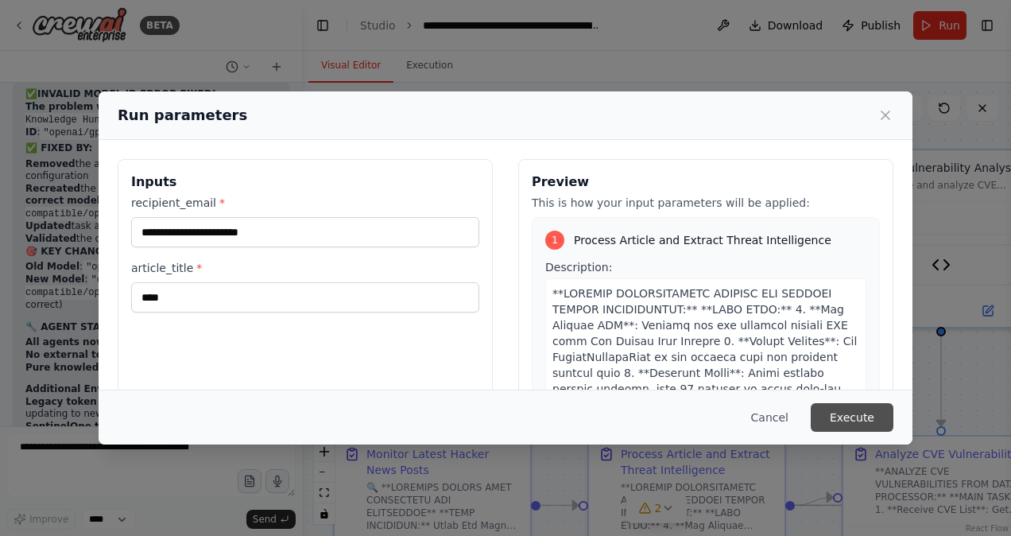
click at [858, 410] on button "Execute" at bounding box center [852, 417] width 83 height 29
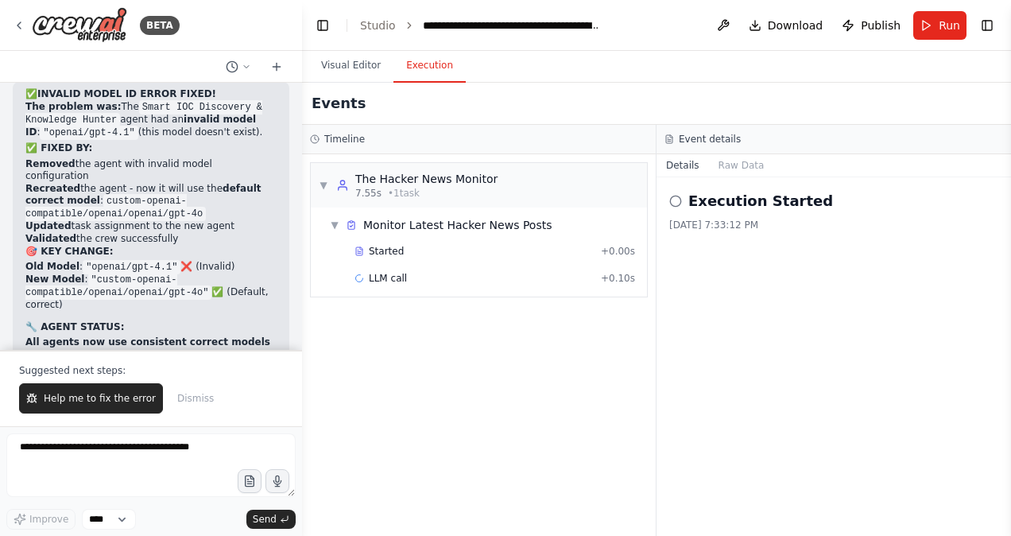
scroll to position [51128, 0]
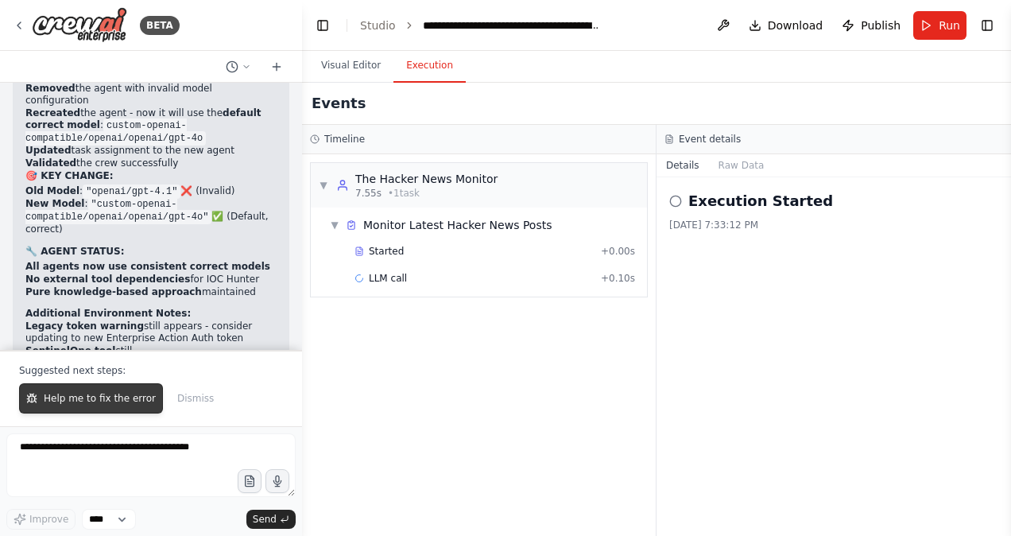
click at [121, 402] on span "Help me to fix the error" at bounding box center [100, 398] width 112 height 13
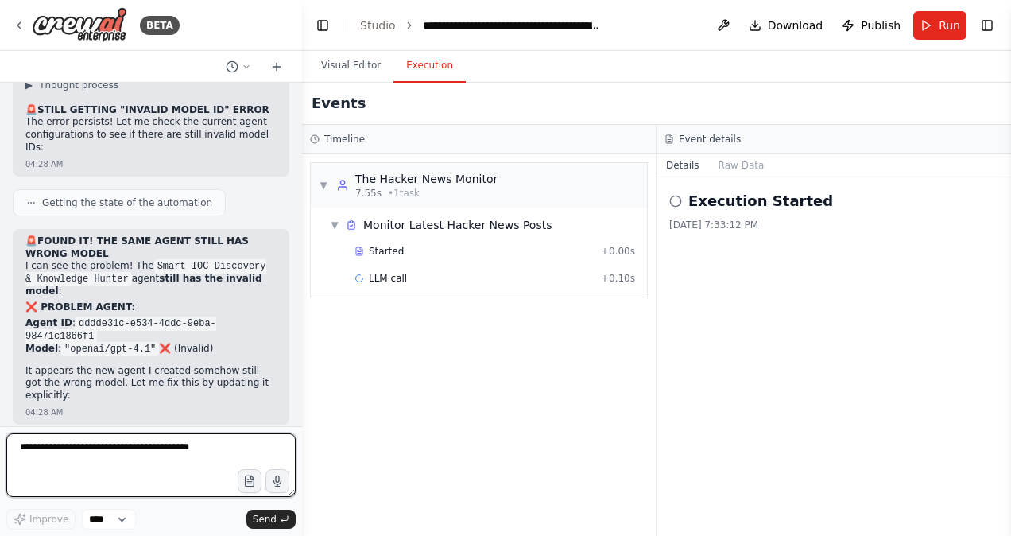
scroll to position [51525, 0]
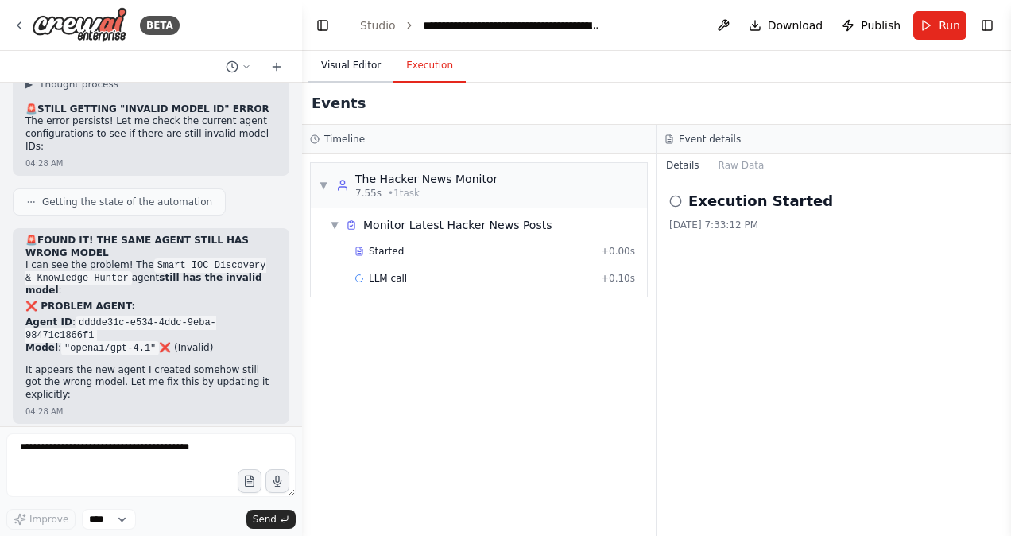
click at [345, 72] on button "Visual Editor" at bounding box center [350, 65] width 85 height 33
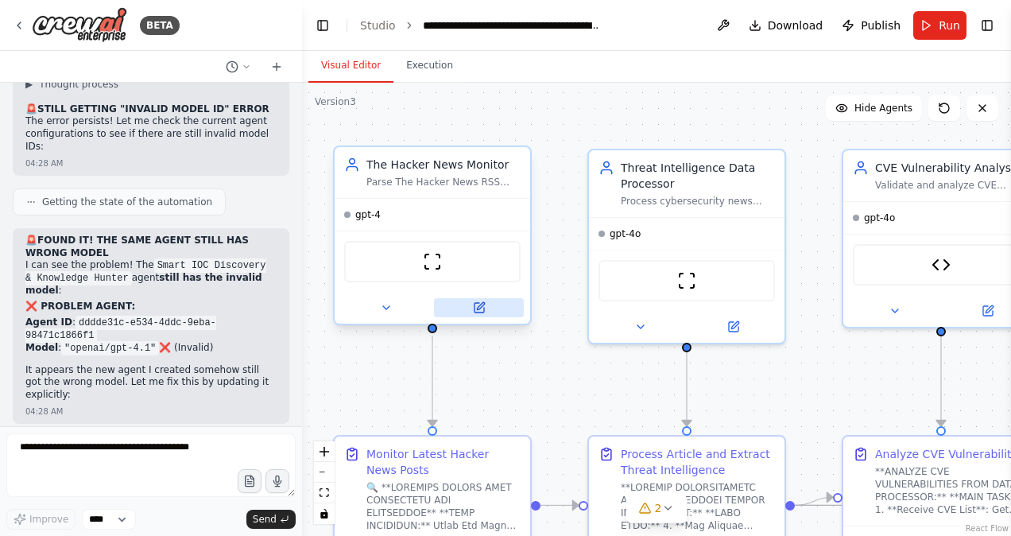
click at [480, 305] on icon at bounding box center [480, 305] width 7 height 7
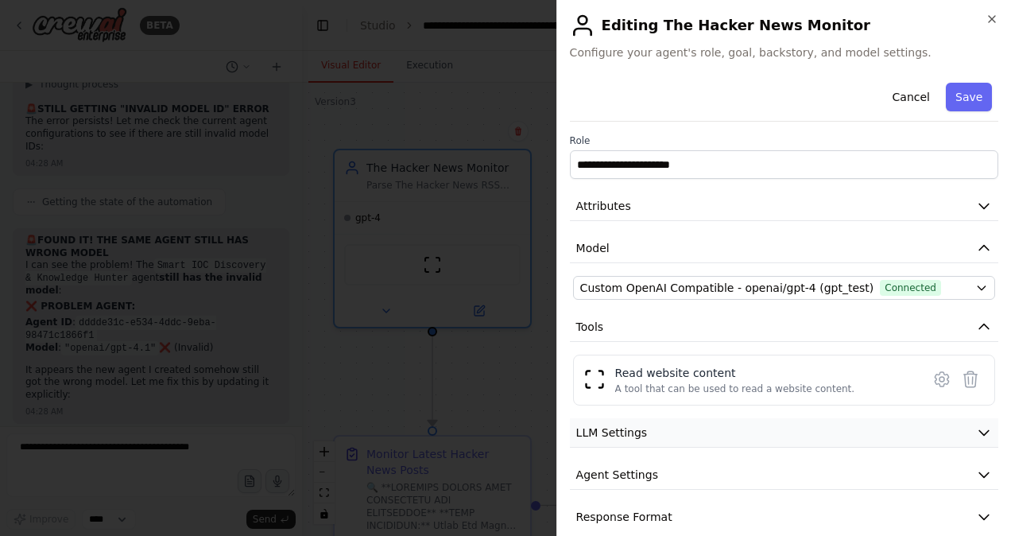
scroll to position [18, 0]
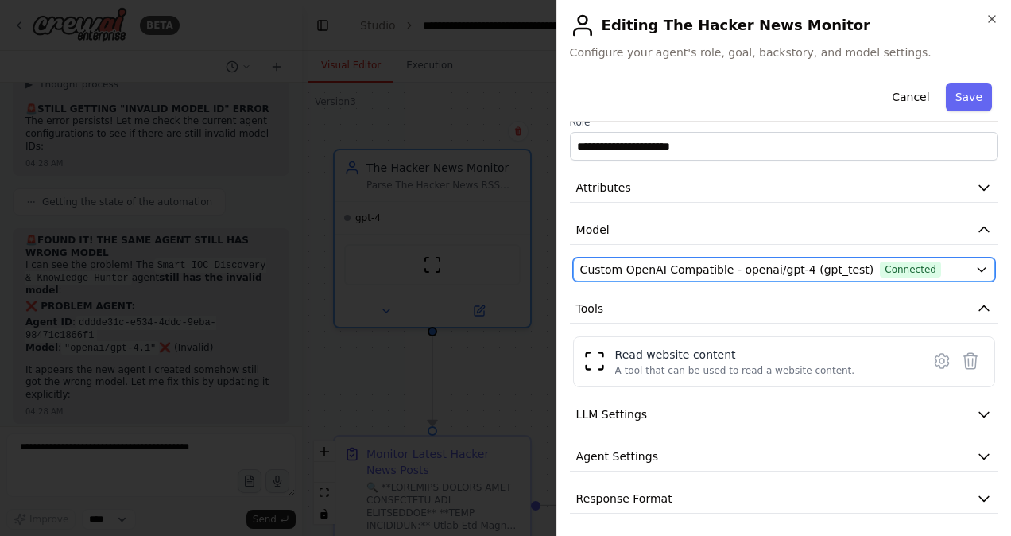
click at [976, 270] on icon "button" at bounding box center [982, 269] width 13 height 13
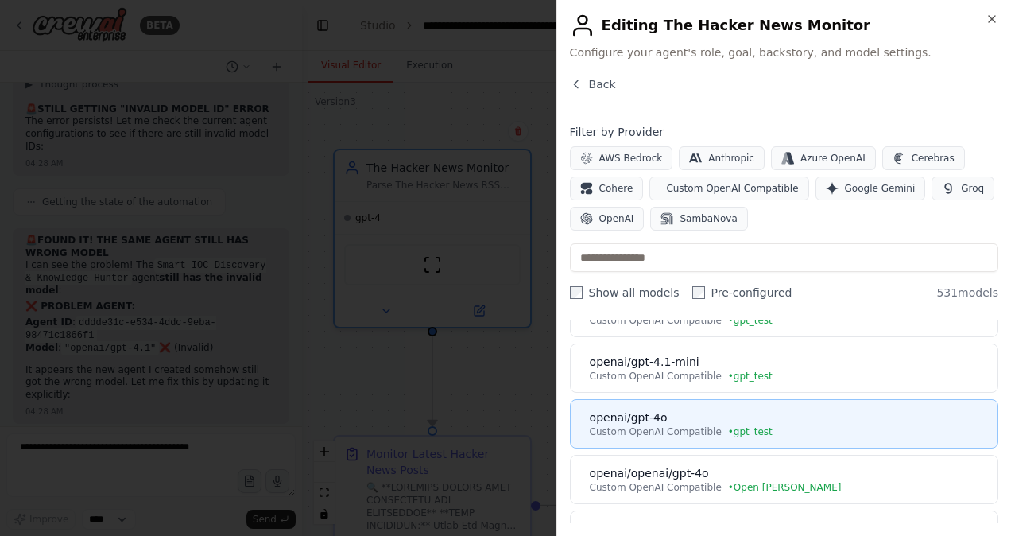
scroll to position [142, 0]
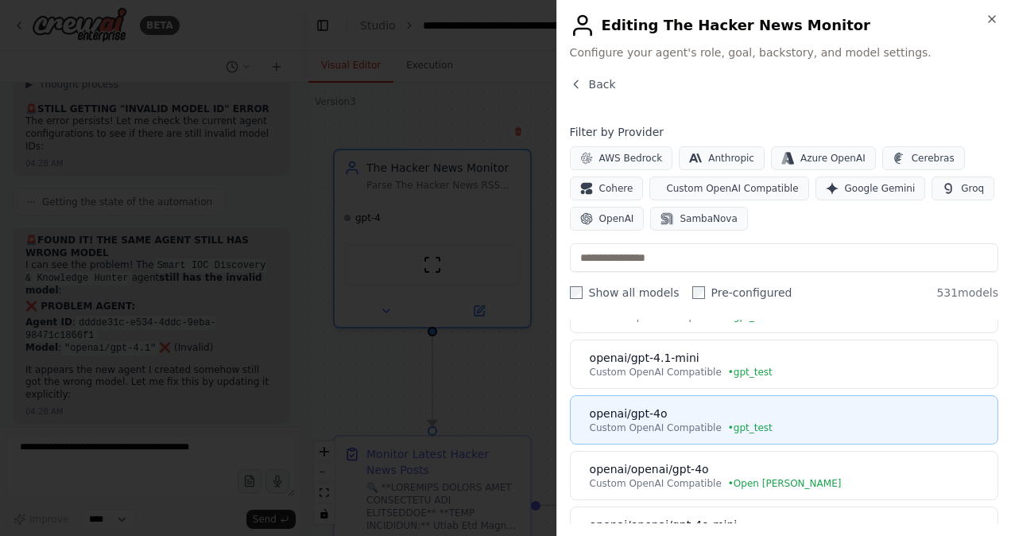
click at [669, 410] on div "openai/gpt-4o" at bounding box center [789, 414] width 398 height 16
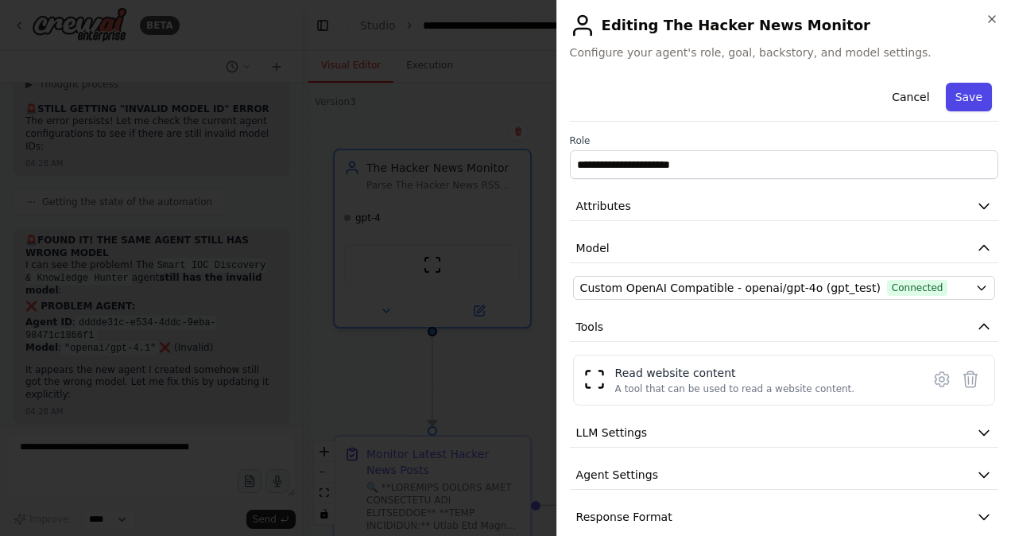
click at [963, 94] on button "Save" at bounding box center [969, 97] width 46 height 29
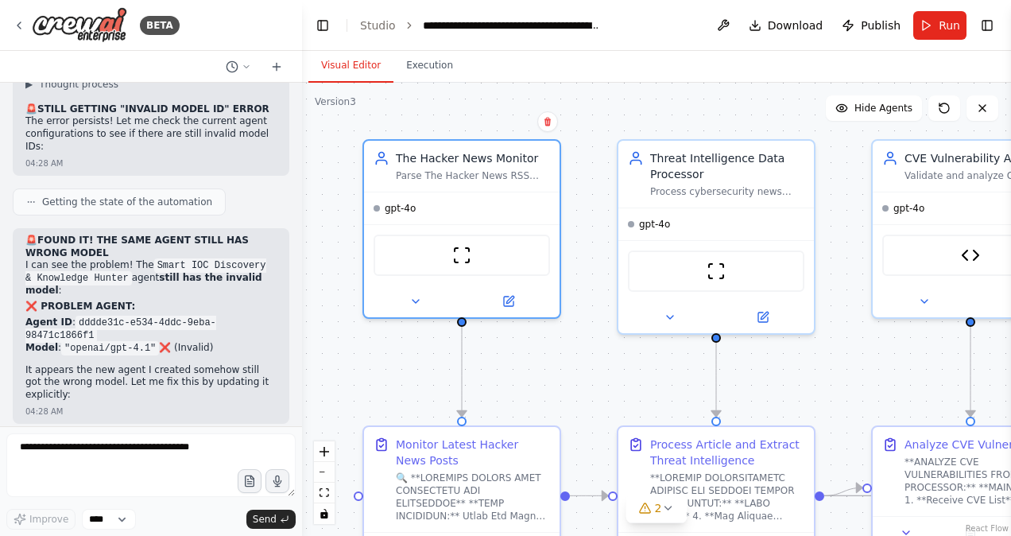
drag, startPoint x: 362, startPoint y: 138, endPoint x: 391, endPoint y: 128, distance: 30.9
click at [391, 128] on div ".deletable-edge-delete-btn { width: 20px; height: 20px; border: 0px solid #ffff…" at bounding box center [656, 309] width 709 height 453
click at [936, 24] on button "Run" at bounding box center [940, 25] width 53 height 29
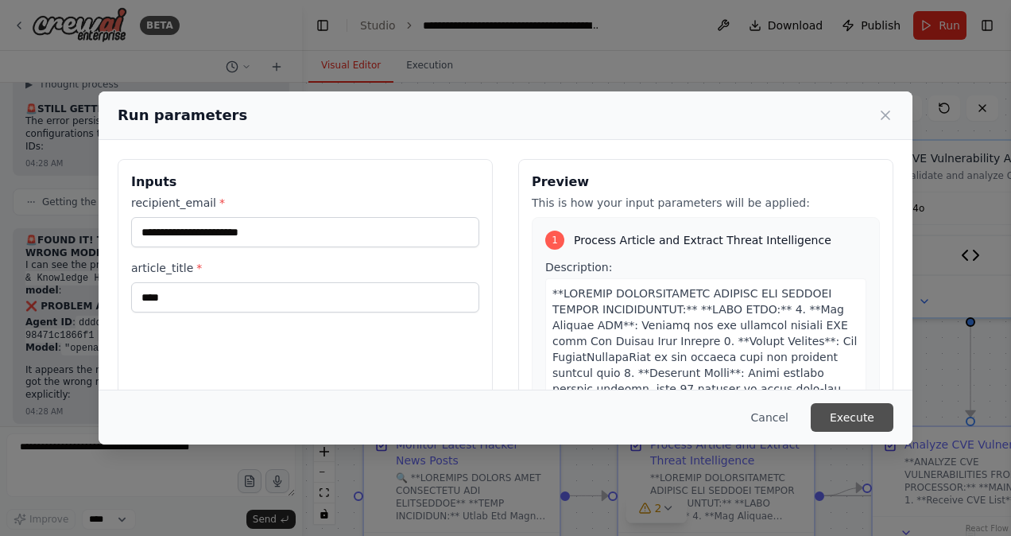
click at [854, 412] on button "Execute" at bounding box center [852, 417] width 83 height 29
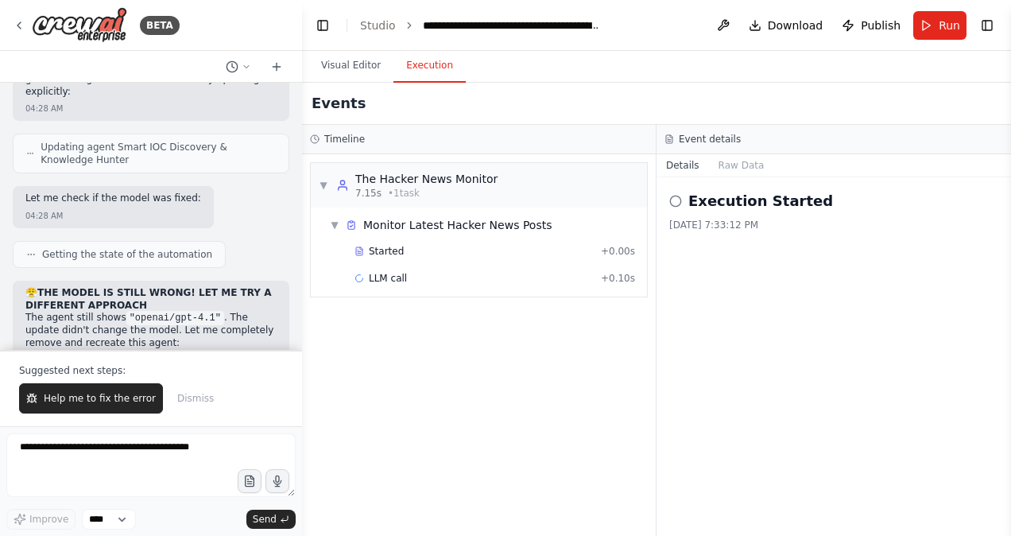
scroll to position [51825, 0]
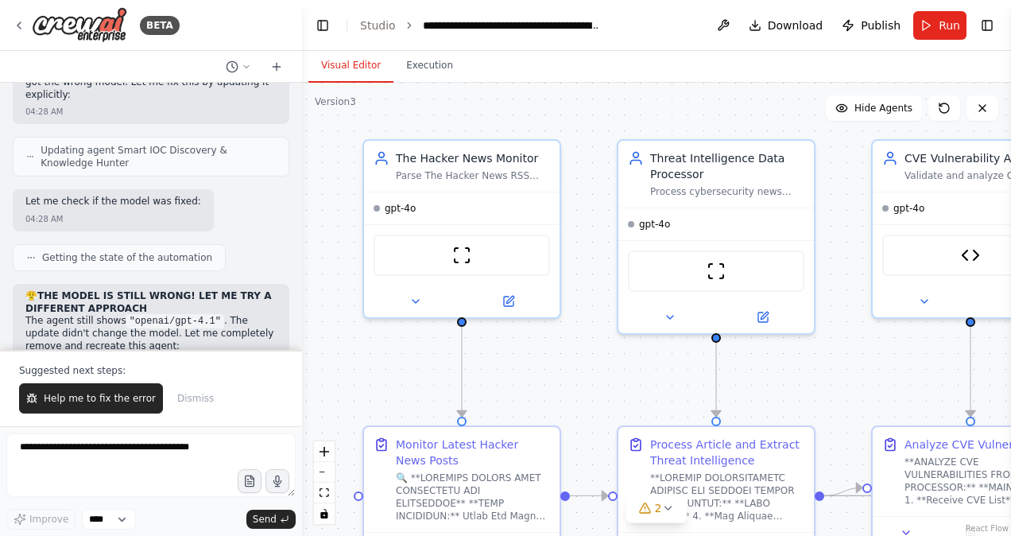
click at [353, 60] on button "Visual Editor" at bounding box center [350, 65] width 85 height 33
click at [503, 301] on icon at bounding box center [509, 298] width 13 height 13
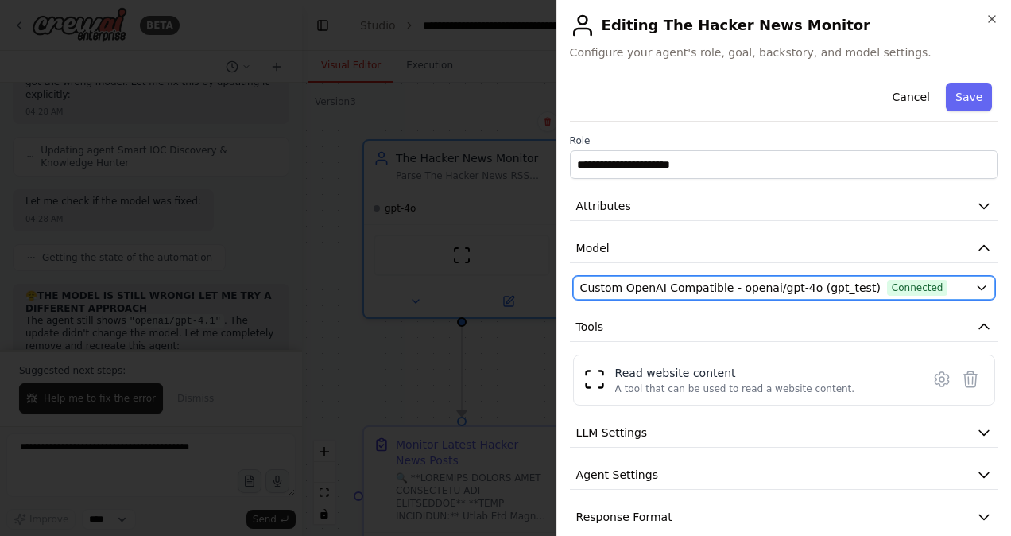
click at [948, 289] on div "Custom OpenAI Compatible - openai/gpt-4o (gpt_test) Connected" at bounding box center [774, 288] width 389 height 16
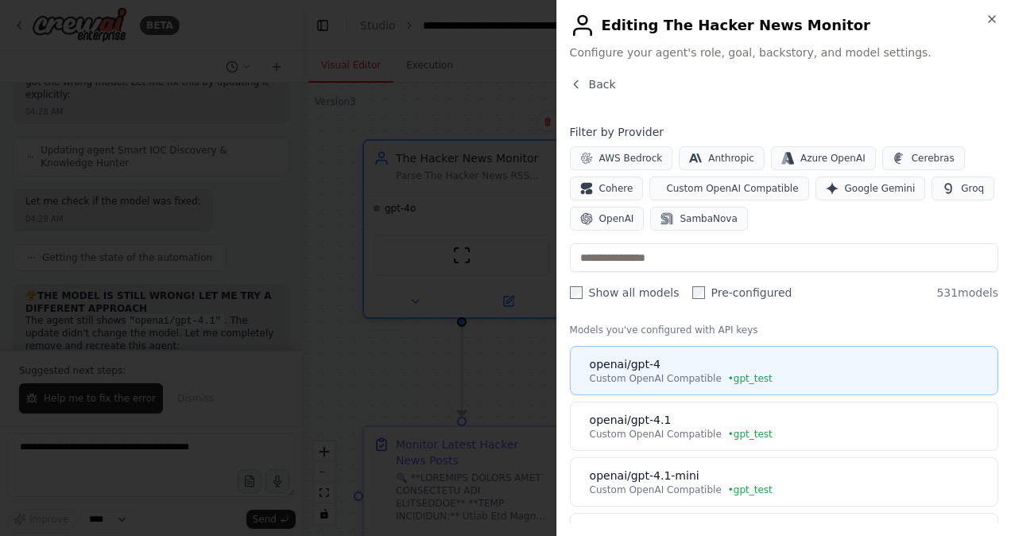
scroll to position [26, 0]
click at [689, 367] on div "openai/gpt-4" at bounding box center [789, 363] width 398 height 16
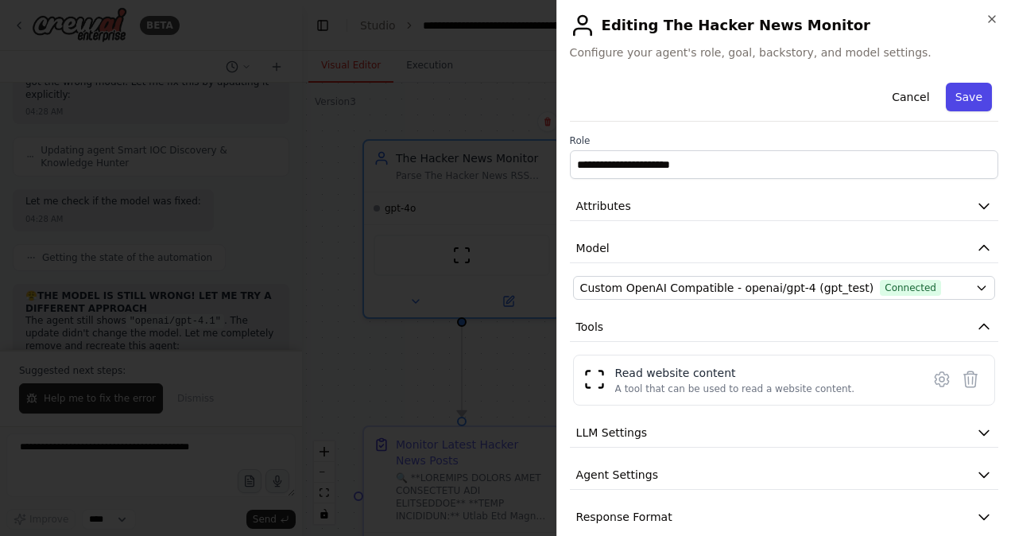
click at [959, 100] on button "Save" at bounding box center [969, 97] width 46 height 29
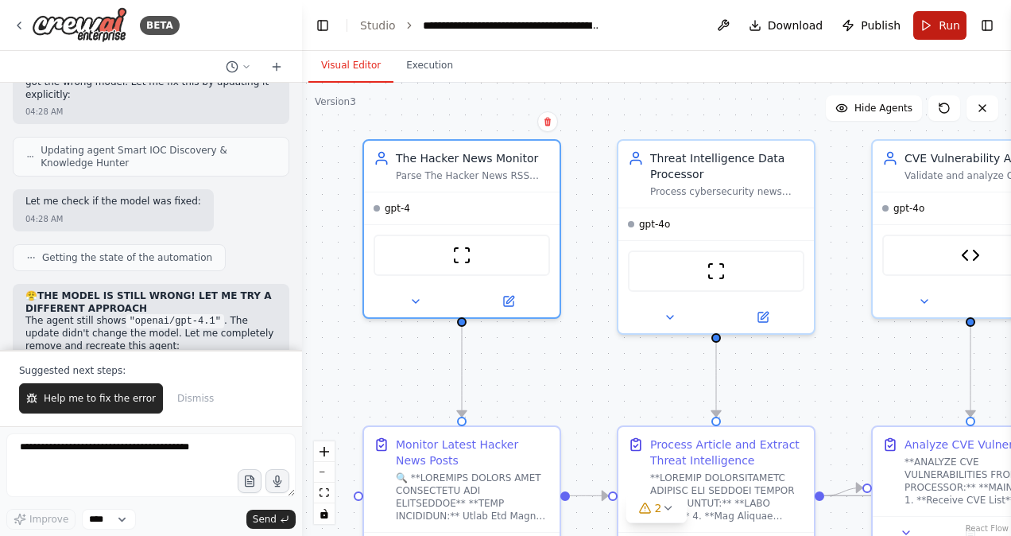
click at [937, 26] on button "Run" at bounding box center [940, 25] width 53 height 29
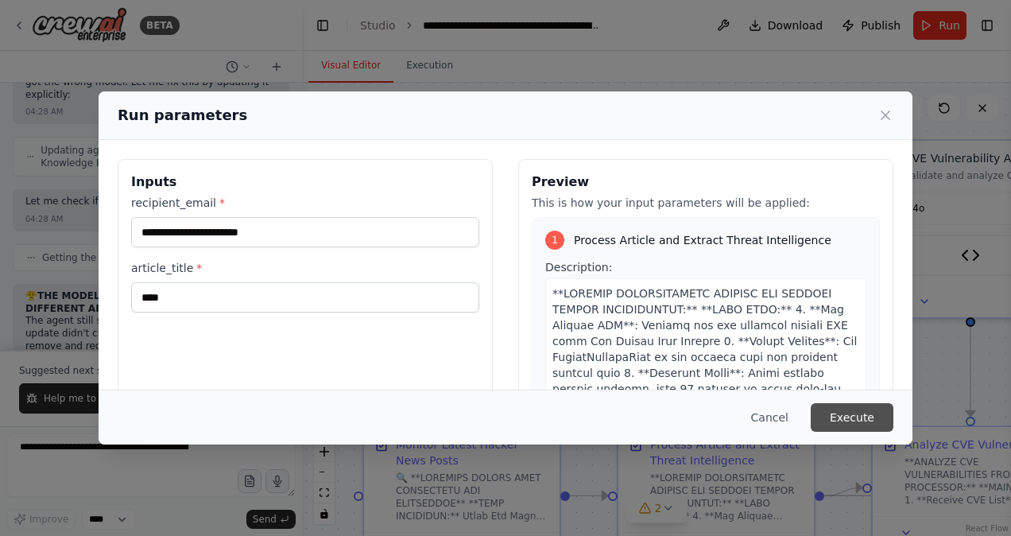
click at [854, 421] on button "Execute" at bounding box center [852, 417] width 83 height 29
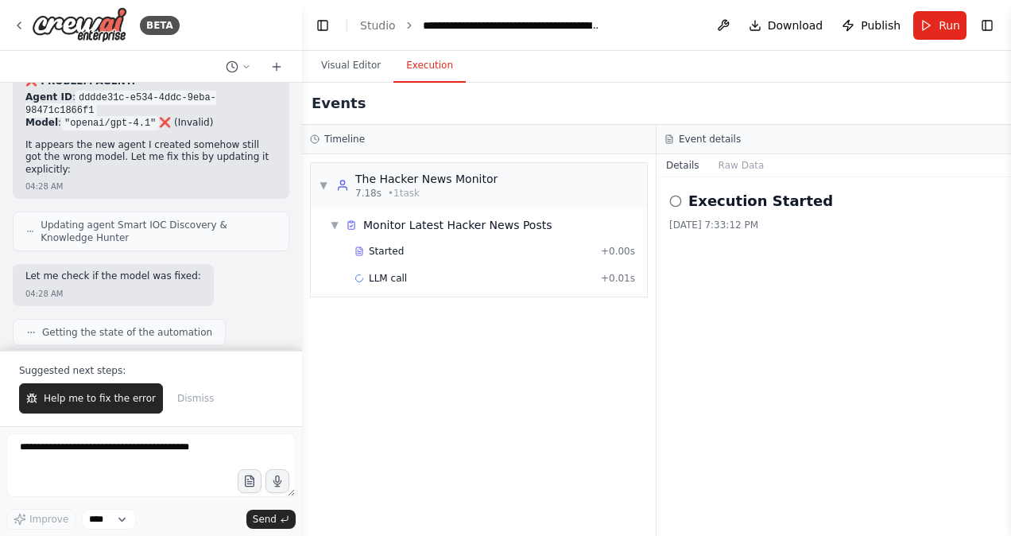
scroll to position [51740, 0]
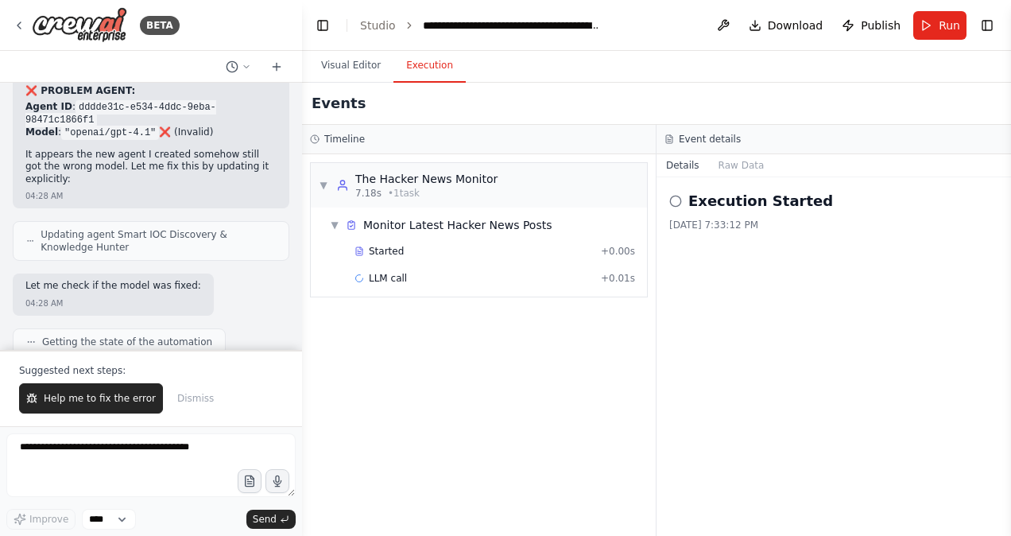
drag, startPoint x: 169, startPoint y: 177, endPoint x: 213, endPoint y: 200, distance: 50.1
drag, startPoint x: 213, startPoint y: 200, endPoint x: 173, endPoint y: 194, distance: 40.3
drag, startPoint x: 26, startPoint y: 149, endPoint x: 47, endPoint y: 161, distance: 23.9
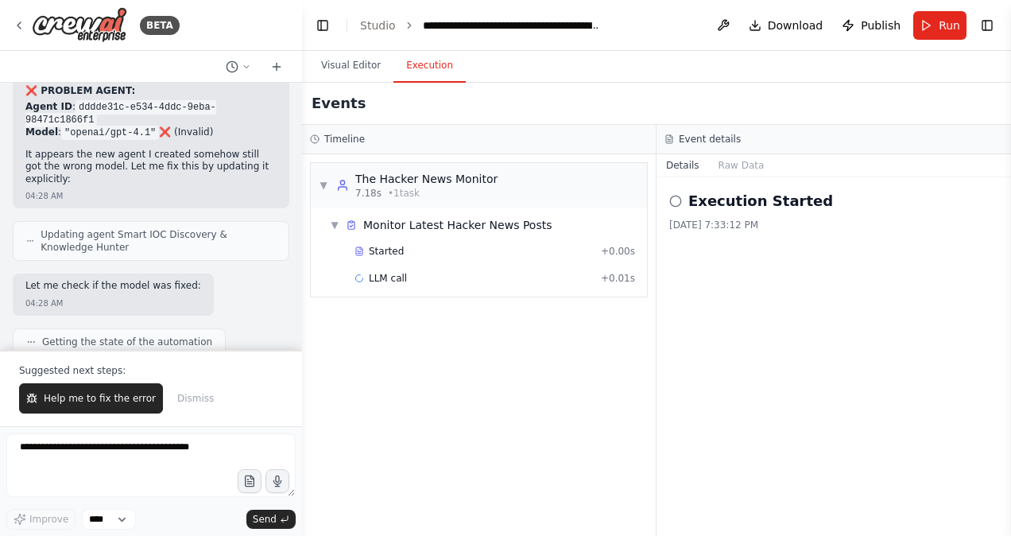
copy li "https://docs.crewai.com/en/enterprise/features/integrations"
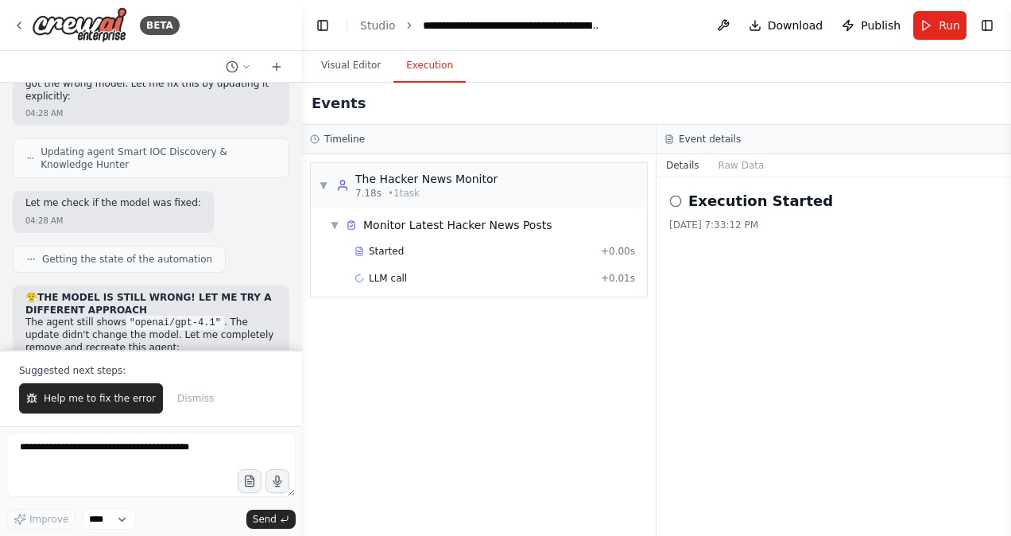
scroll to position [51855, 0]
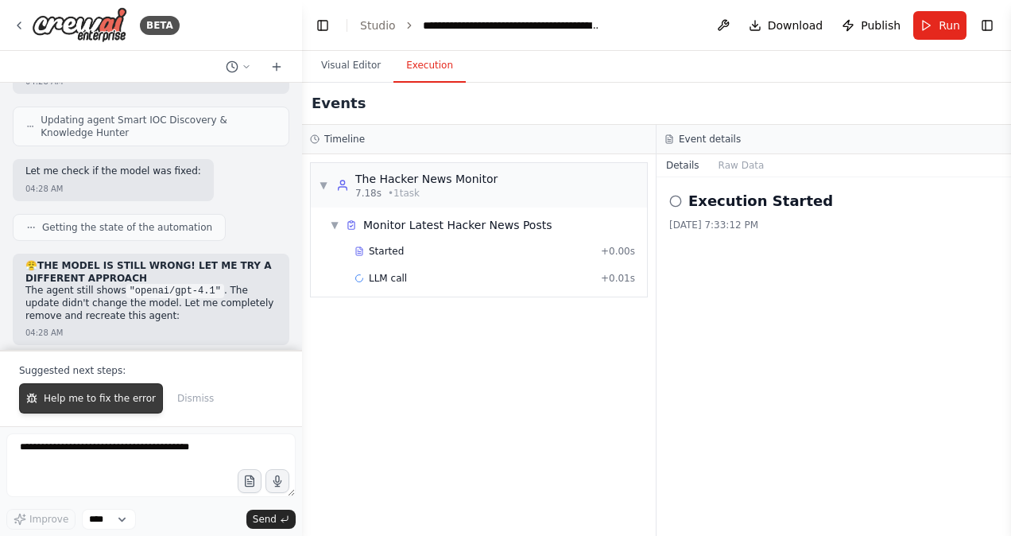
click at [80, 401] on span "Help me to fix the error" at bounding box center [100, 398] width 112 height 13
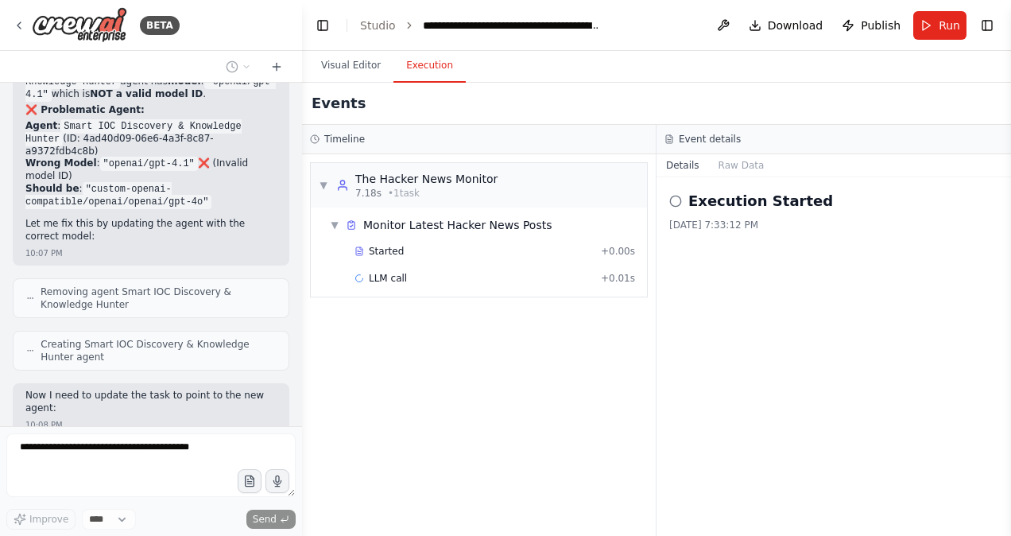
scroll to position [50580, 0]
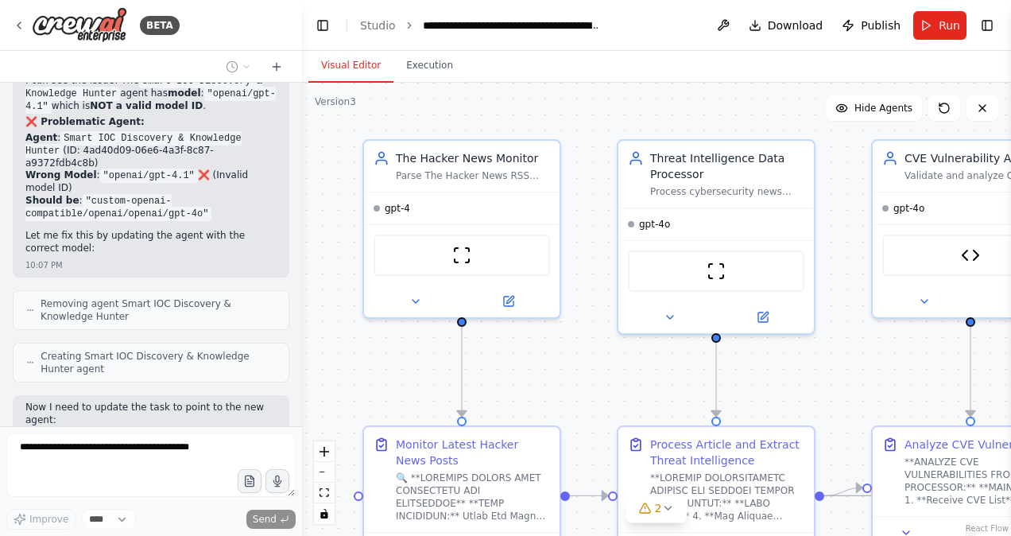
click at [343, 70] on button "Visual Editor" at bounding box center [350, 65] width 85 height 33
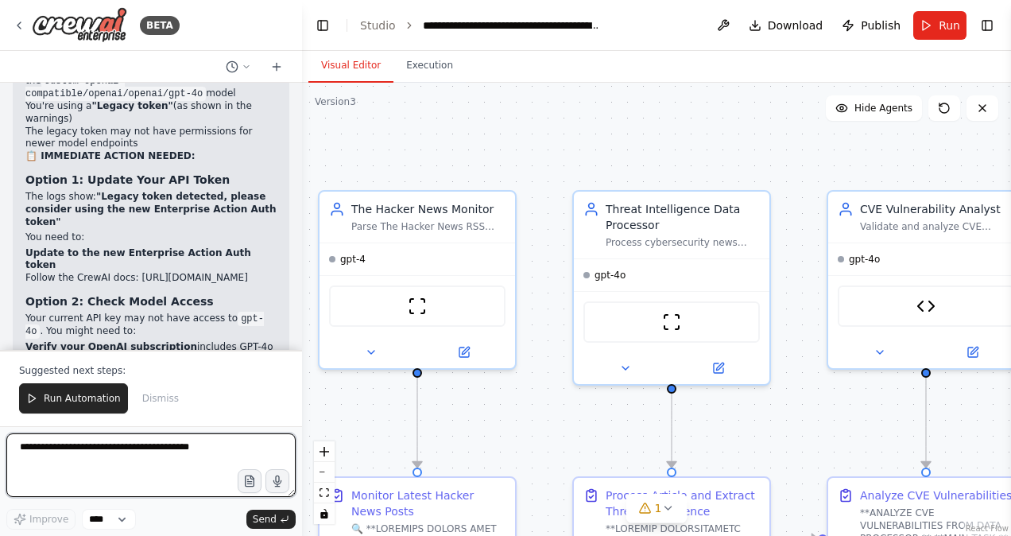
scroll to position [53020, 0]
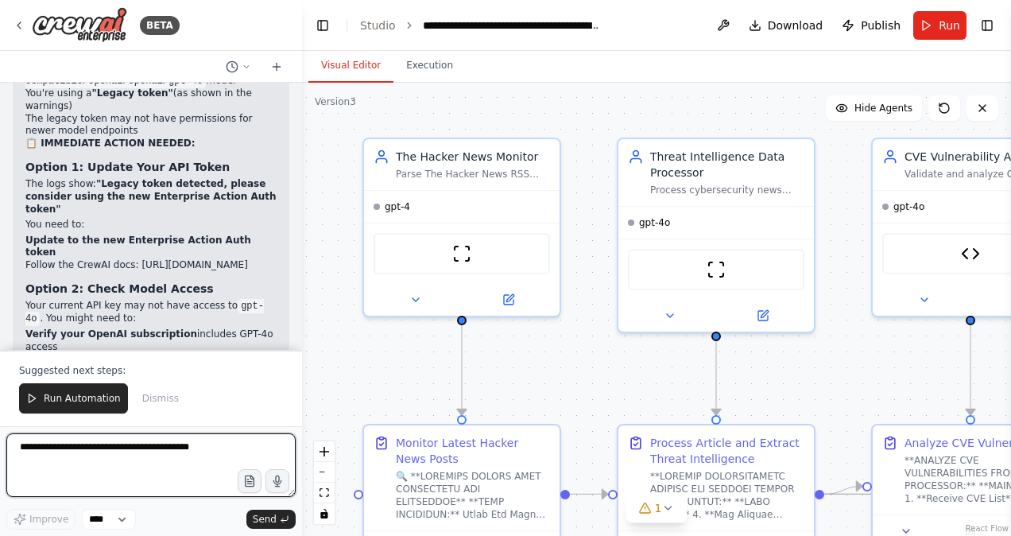
click at [623, 112] on div ".deletable-edge-delete-btn { width: 20px; height: 20px; border: 0px solid #ffff…" at bounding box center [656, 309] width 709 height 453
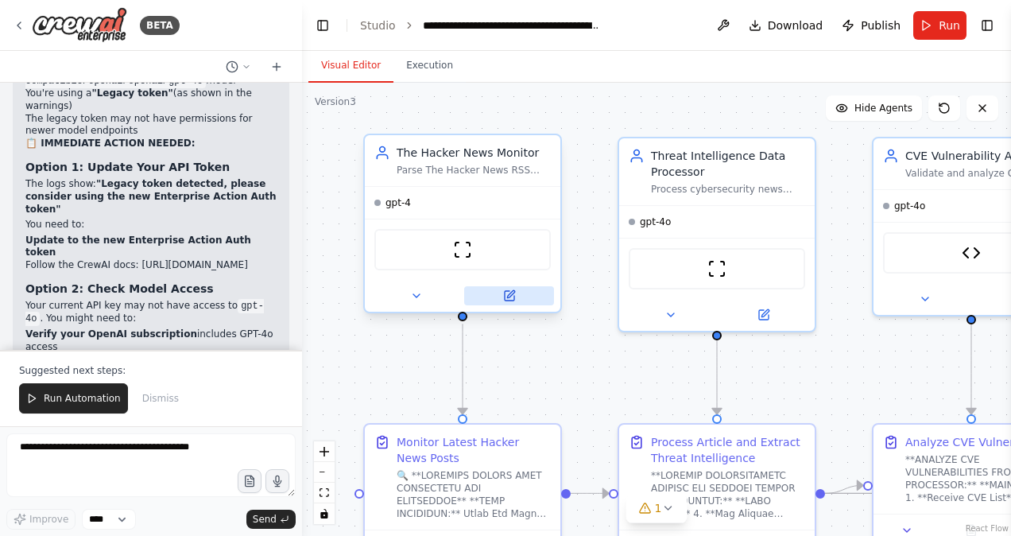
click at [513, 297] on icon at bounding box center [510, 296] width 10 height 10
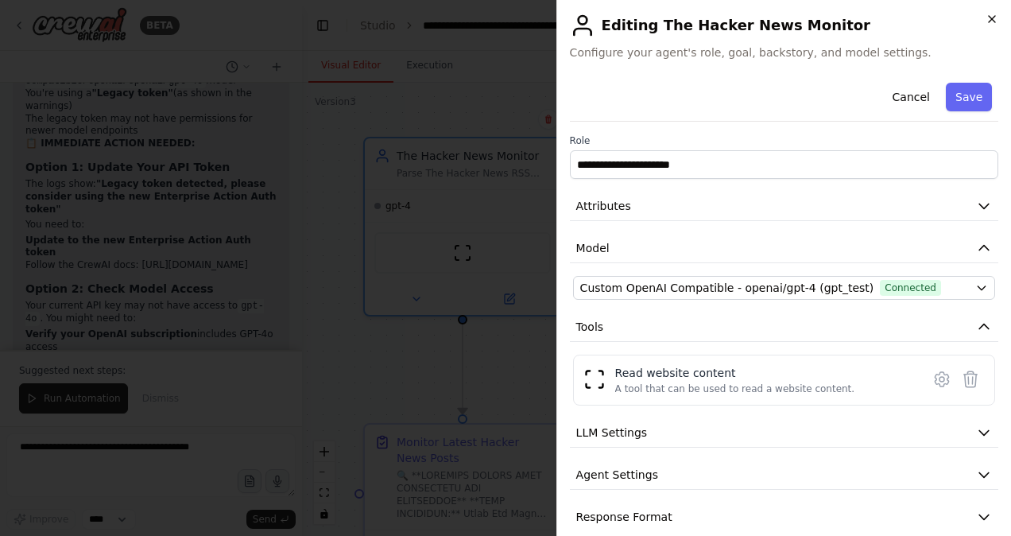
click at [994, 16] on icon "button" at bounding box center [992, 19] width 13 height 13
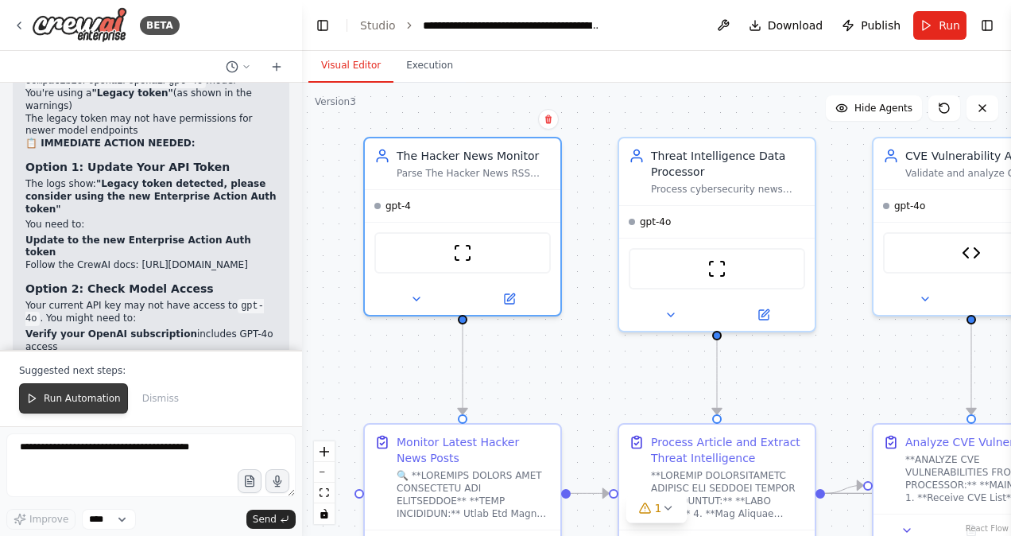
click at [52, 402] on span "Run Automation" at bounding box center [82, 398] width 77 height 13
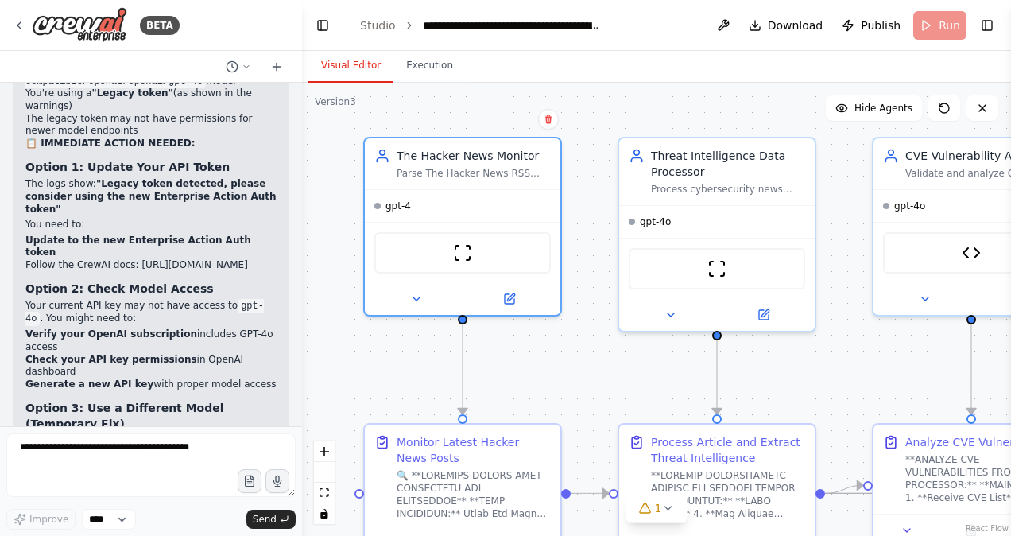
scroll to position [52945, 0]
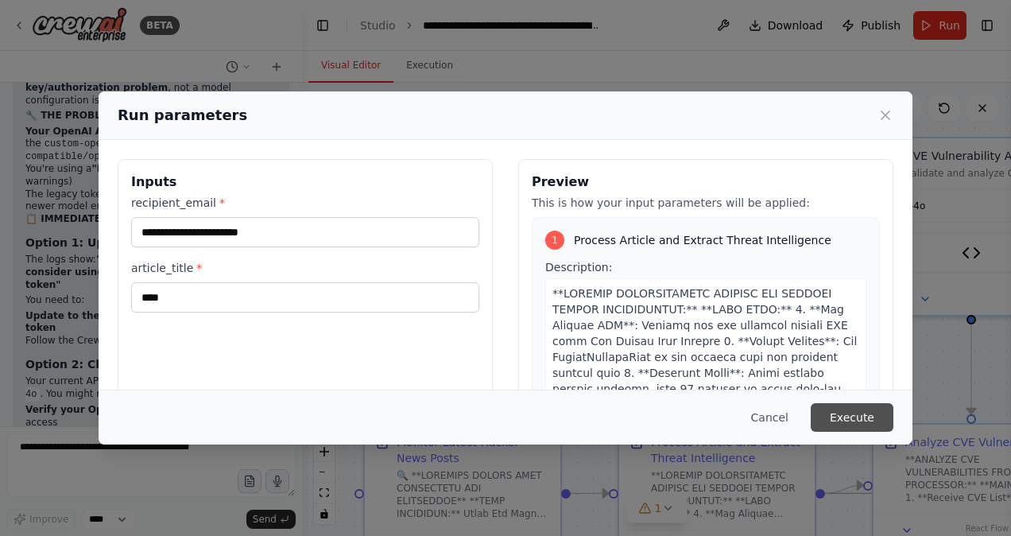
click at [849, 417] on button "Execute" at bounding box center [852, 417] width 83 height 29
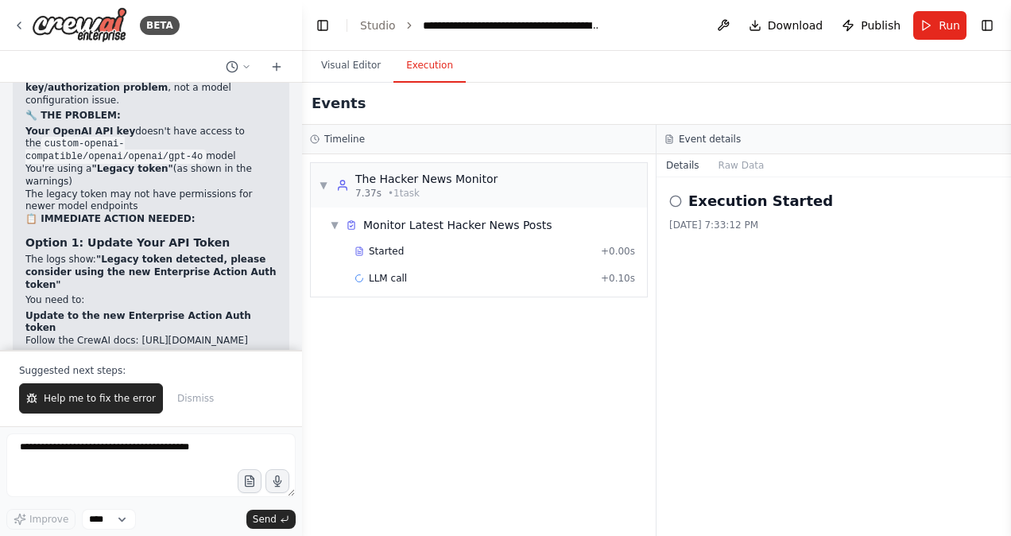
scroll to position [53020, 0]
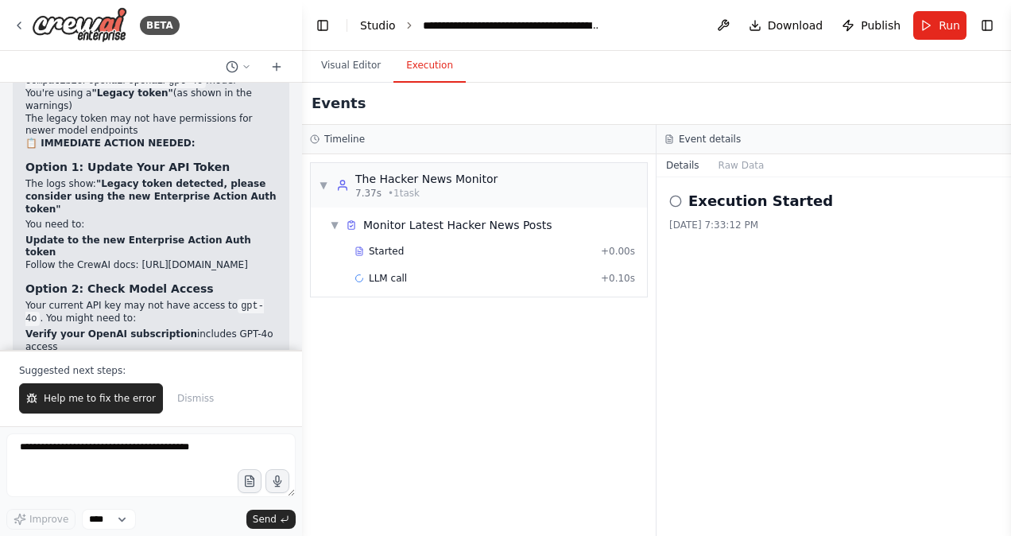
click at [381, 22] on link "Studio" at bounding box center [378, 25] width 36 height 13
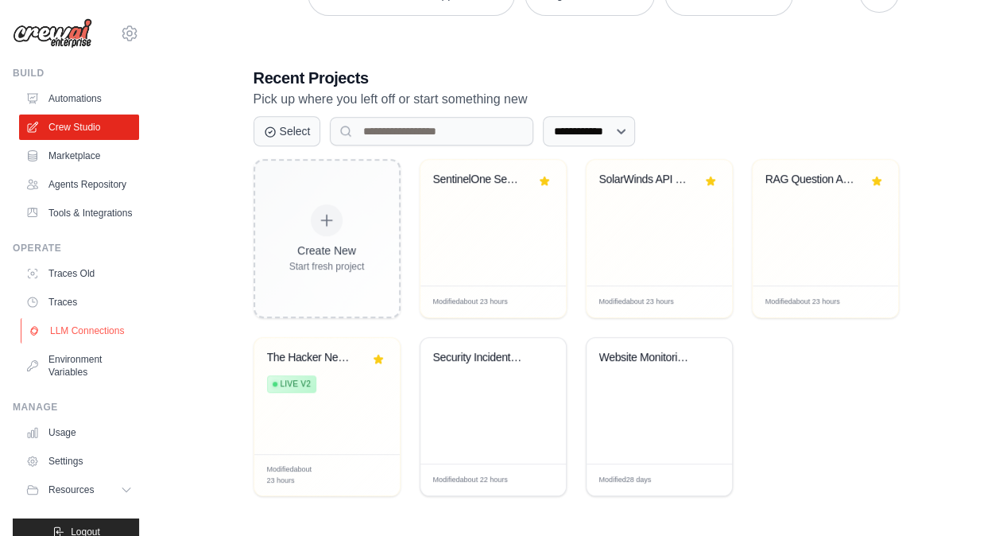
click at [68, 343] on link "LLM Connections" at bounding box center [81, 330] width 120 height 25
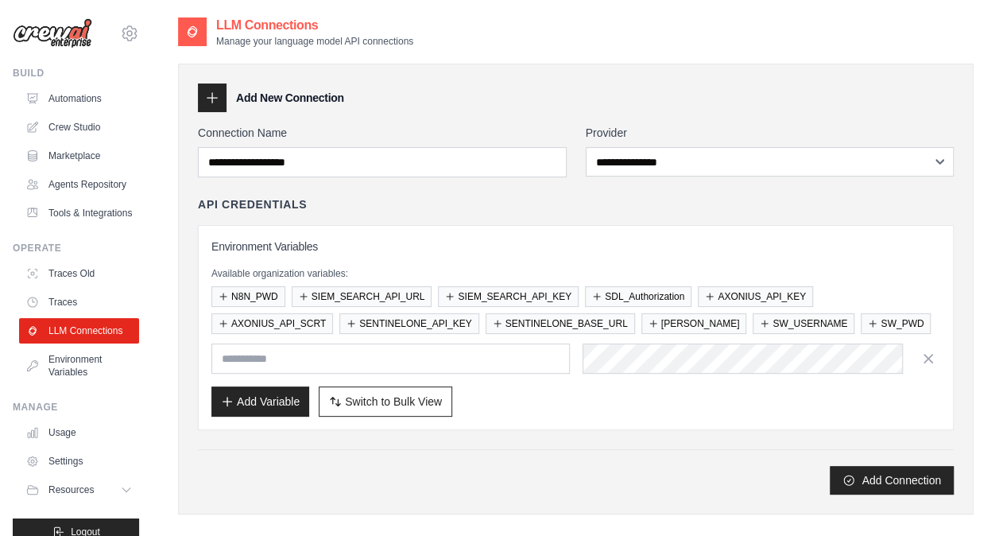
scroll to position [253, 0]
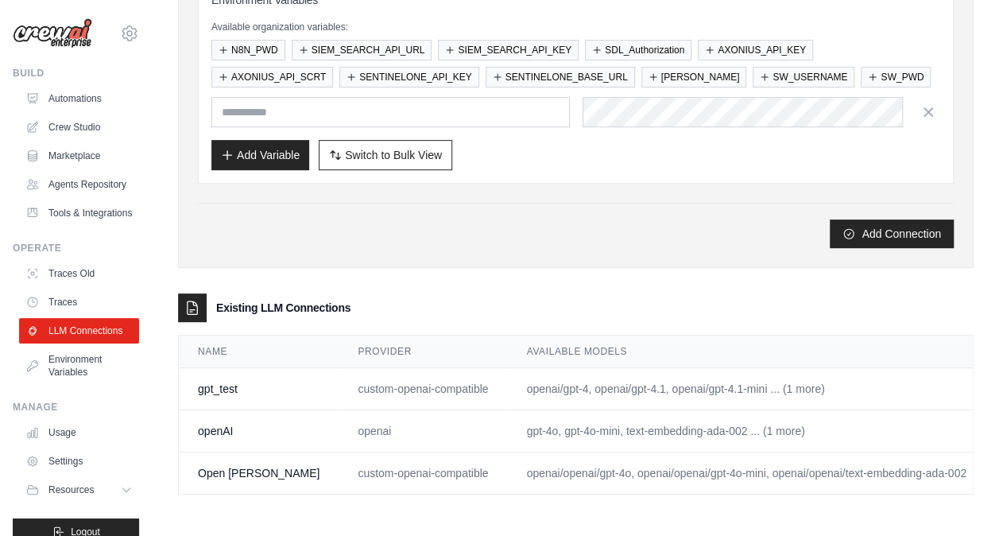
click at [999, 382] on link "Edit" at bounding box center [1014, 388] width 19 height 13
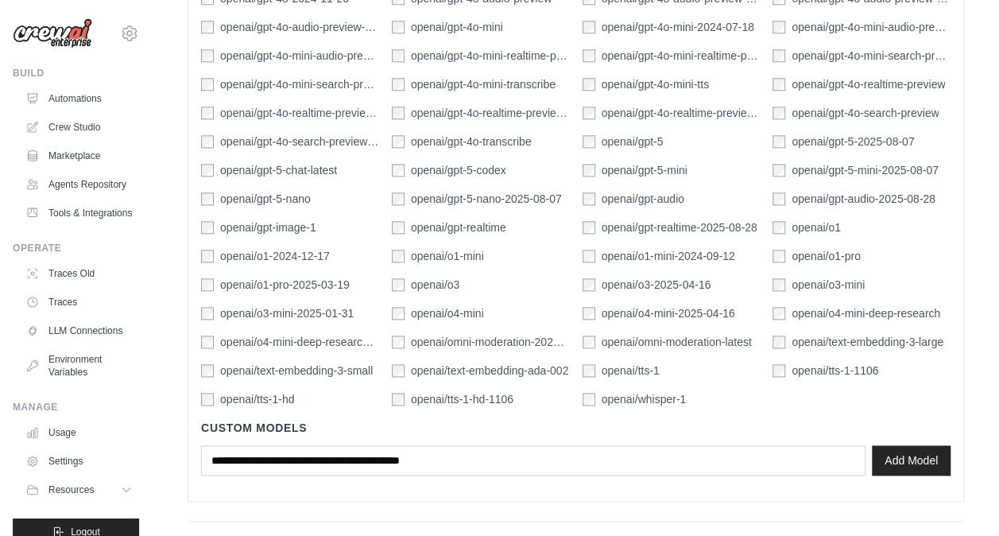
scroll to position [865, 0]
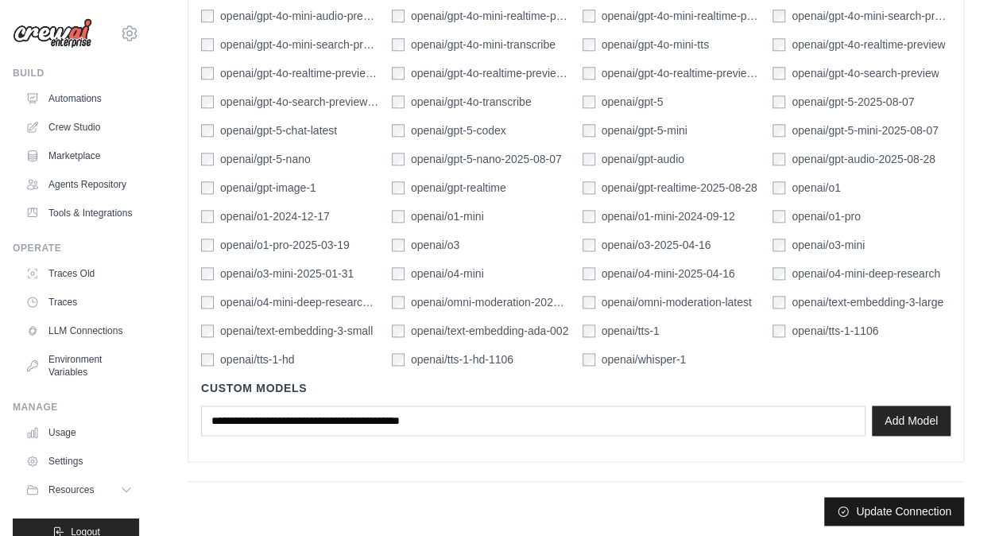
click at [893, 507] on button "Update Connection" at bounding box center [895, 511] width 140 height 29
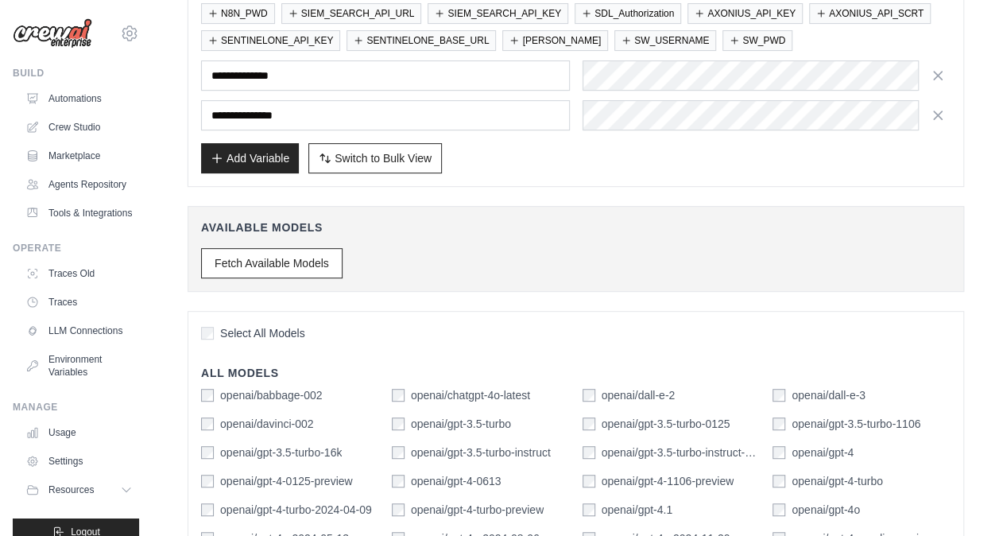
scroll to position [290, 0]
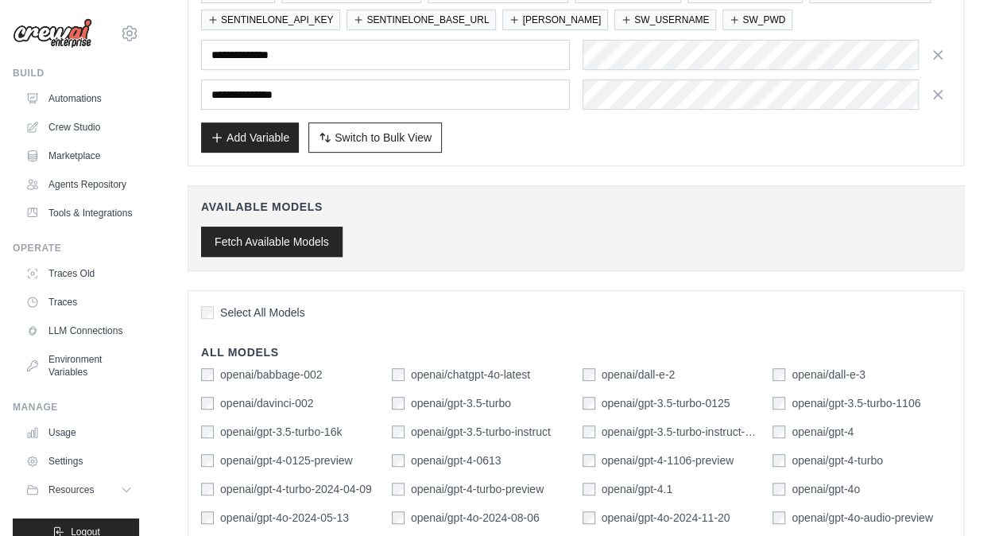
click at [308, 239] on button "Fetch Available Models" at bounding box center [272, 242] width 142 height 30
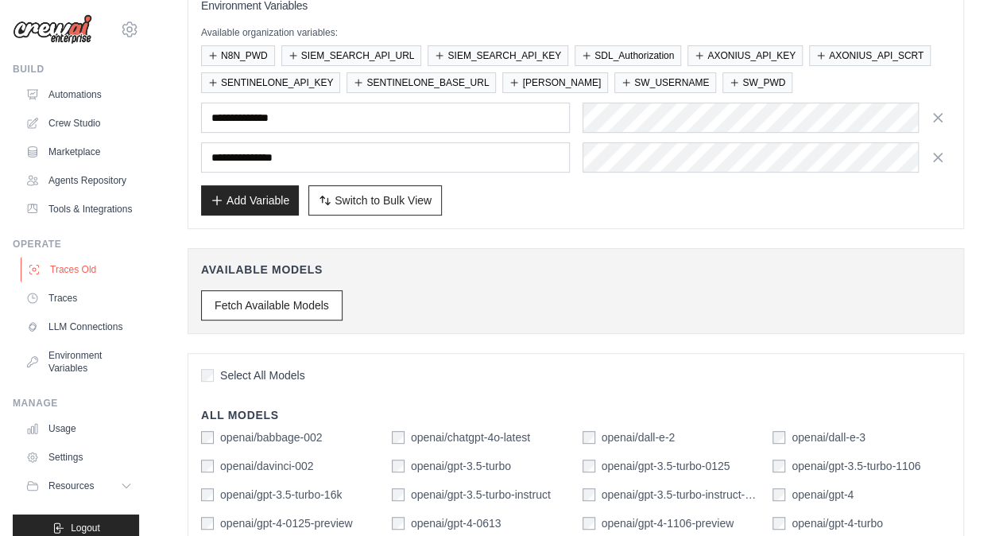
scroll to position [0, 0]
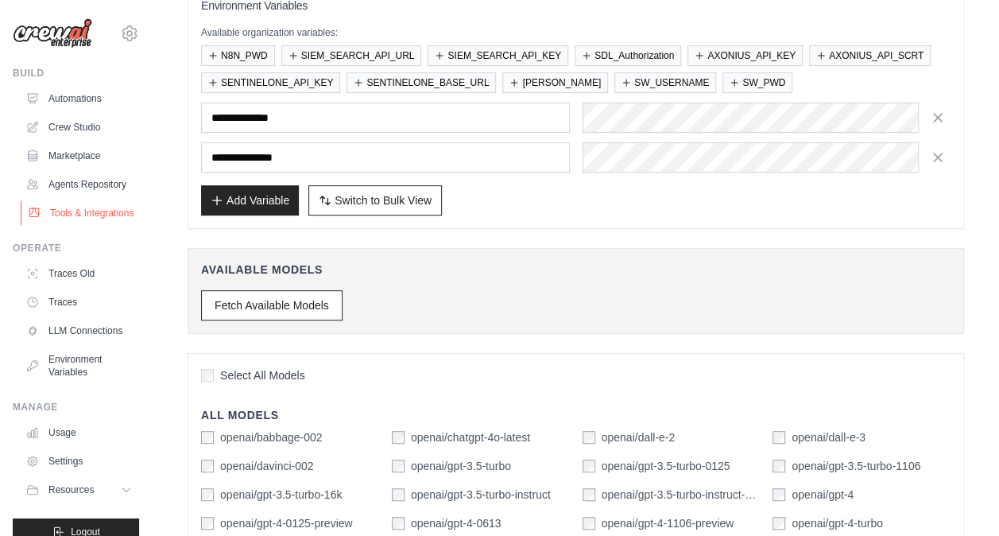
click at [84, 226] on link "Tools & Integrations" at bounding box center [81, 212] width 120 height 25
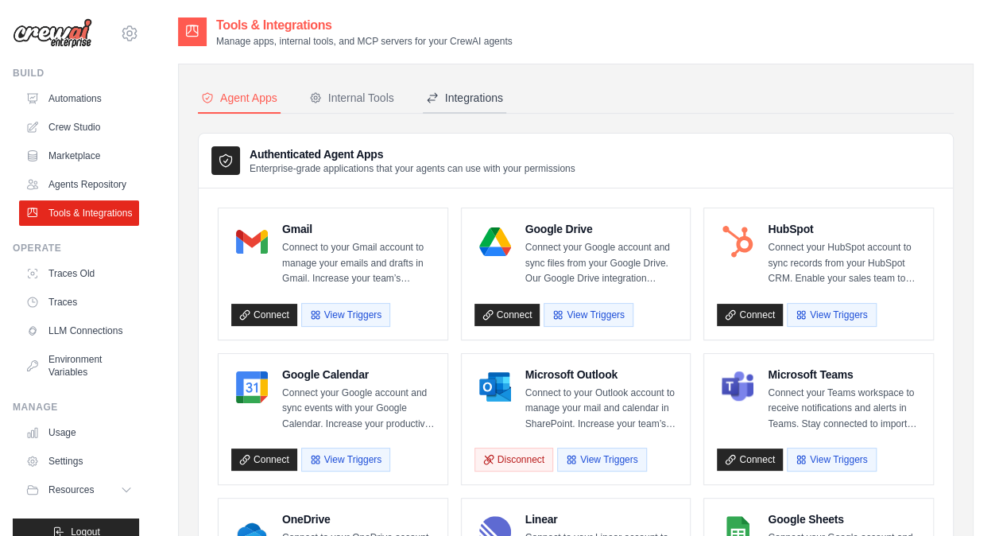
click at [492, 86] on button "Integrations" at bounding box center [464, 98] width 83 height 30
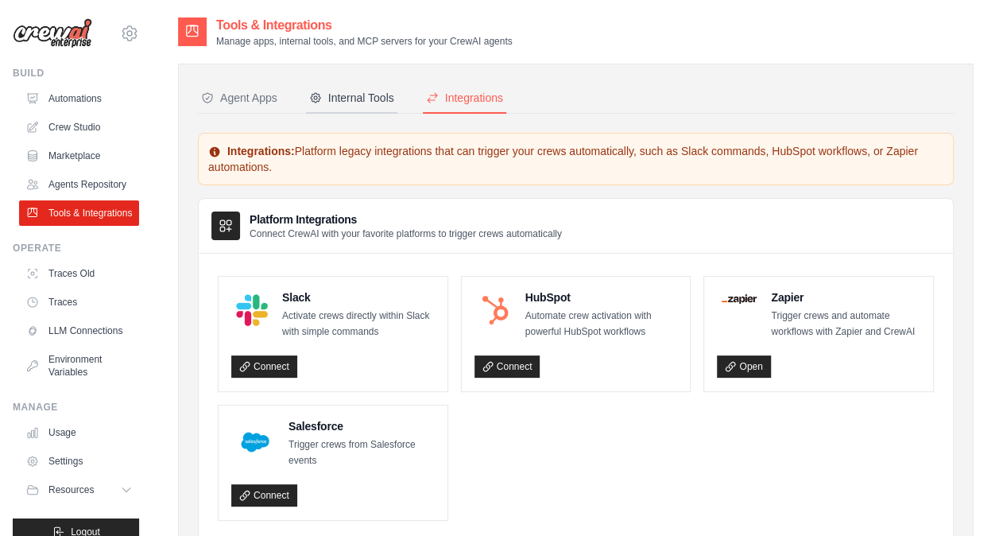
click at [354, 91] on div "Internal Tools" at bounding box center [351, 98] width 85 height 16
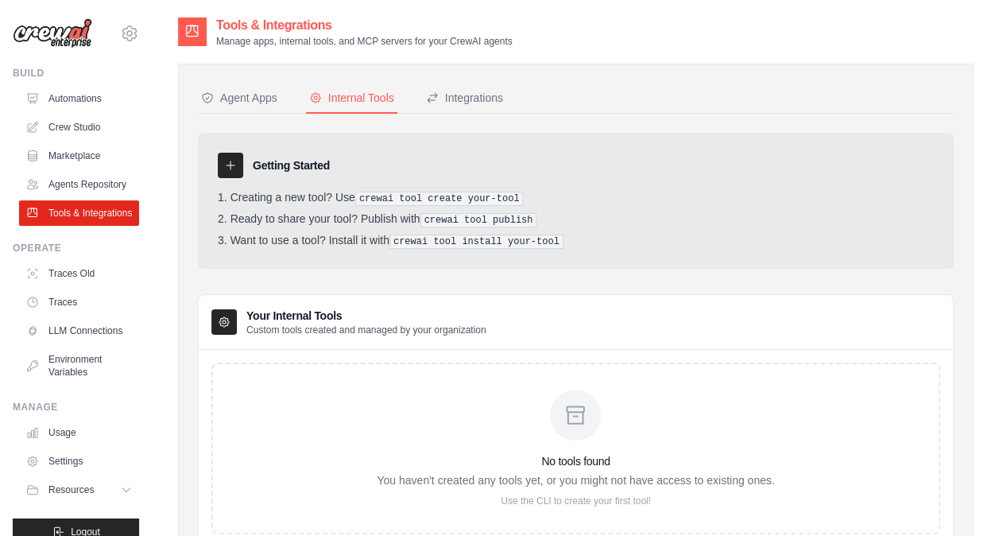
scroll to position [68, 0]
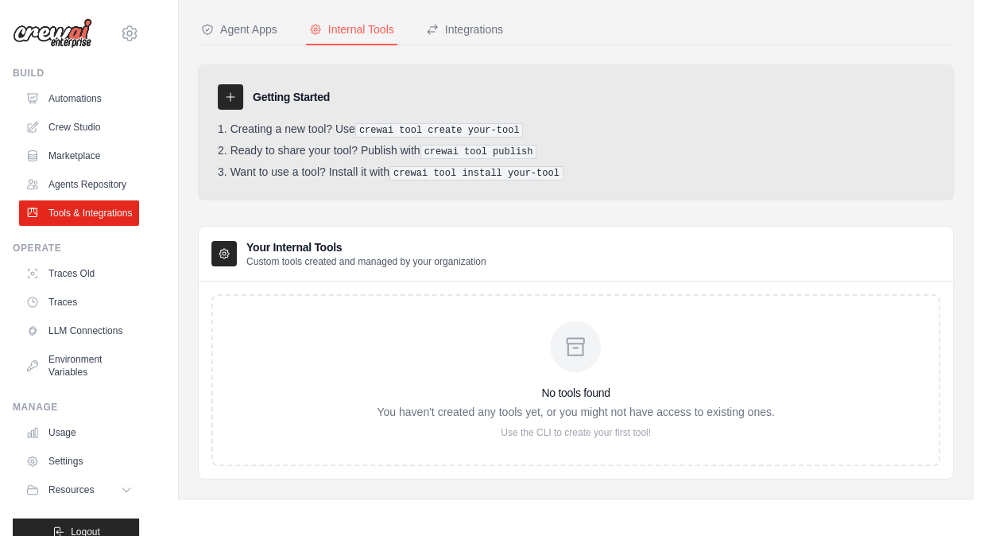
click at [586, 351] on icon at bounding box center [575, 346] width 25 height 25
click at [320, 242] on h3 "Your Internal Tools" at bounding box center [366, 247] width 240 height 16
drag, startPoint x: 320, startPoint y: 242, endPoint x: 291, endPoint y: 285, distance: 52.3
click at [291, 285] on div "No tools found You haven't created any tools yet, or you might not have access …" at bounding box center [576, 379] width 755 height 197
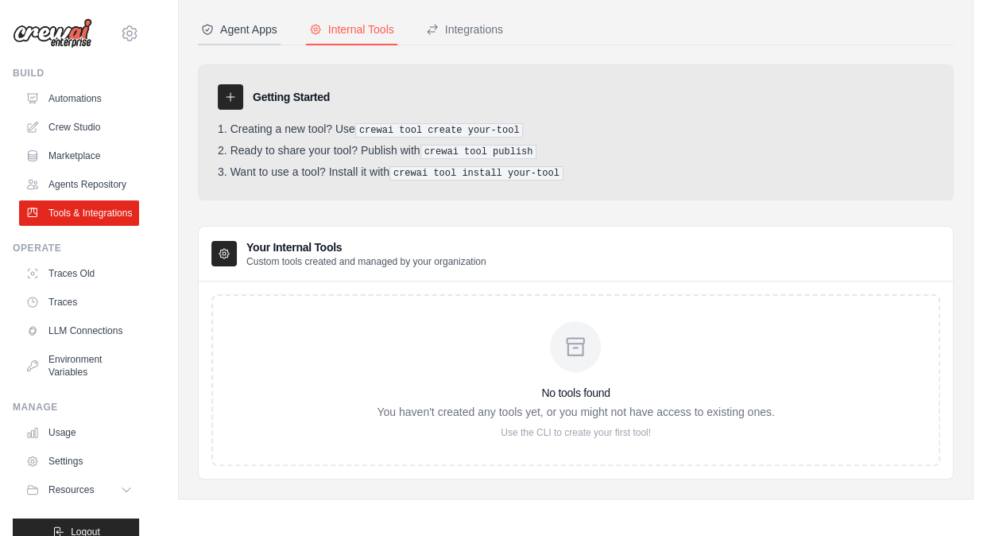
click at [251, 28] on div "Agent Apps" at bounding box center [239, 29] width 76 height 16
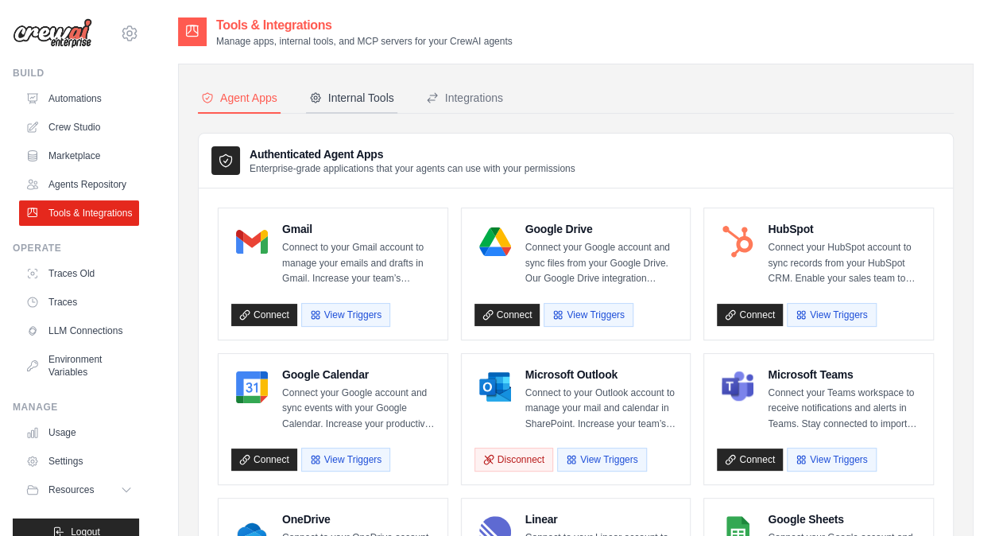
click at [358, 92] on div "Internal Tools" at bounding box center [351, 98] width 85 height 16
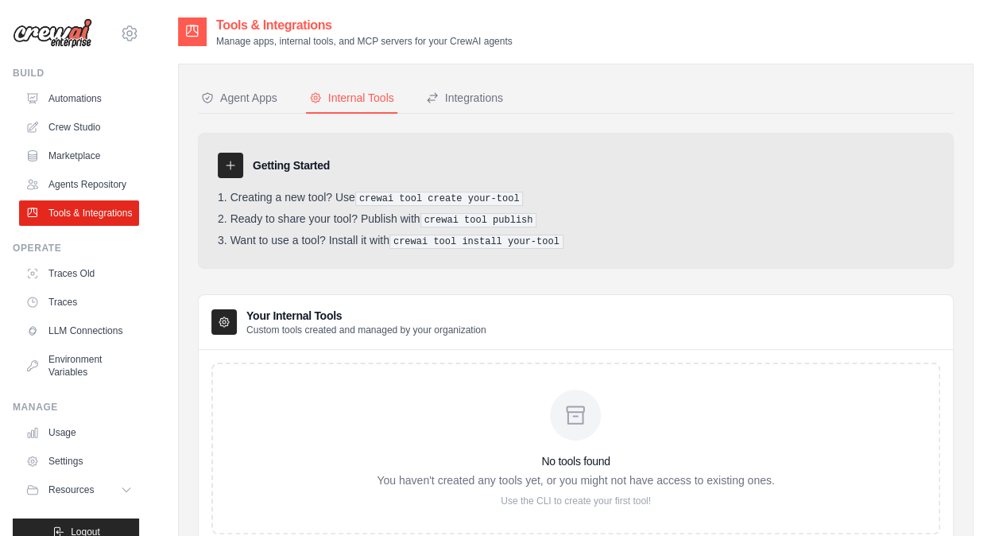
click at [587, 413] on icon at bounding box center [575, 414] width 25 height 25
click at [533, 455] on h3 "No tools found" at bounding box center [576, 461] width 398 height 16
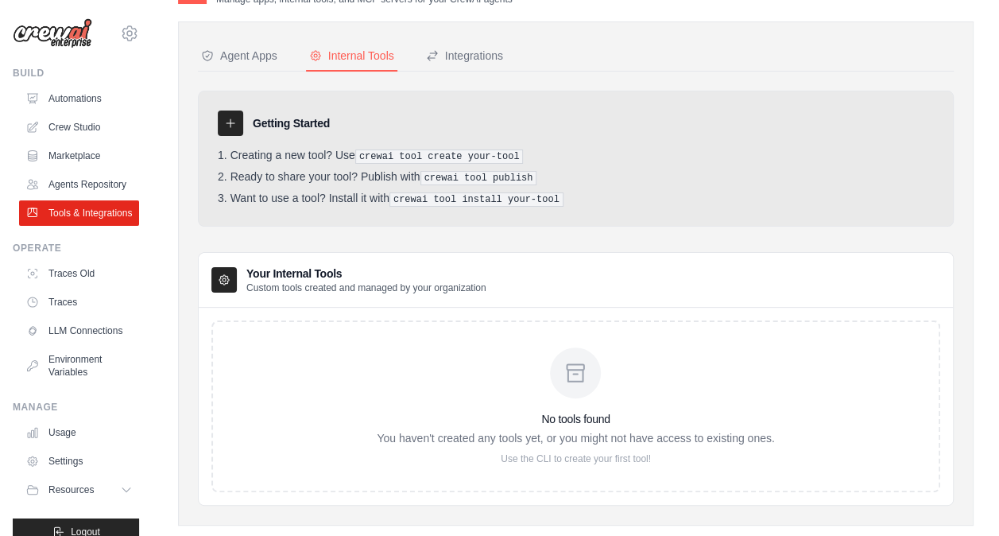
scroll to position [43, 0]
click at [582, 394] on div "No tools found You haven't created any tools yet, or you might not have access …" at bounding box center [576, 406] width 398 height 118
drag, startPoint x: 582, startPoint y: 394, endPoint x: 498, endPoint y: 380, distance: 85.4
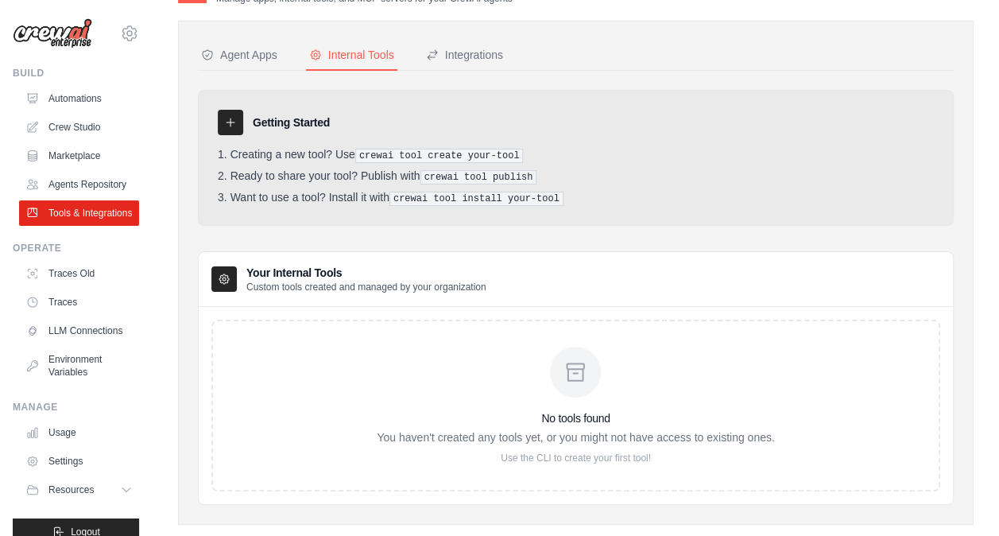
click at [498, 380] on div "No tools found You haven't created any tools yet, or you might not have access …" at bounding box center [576, 406] width 398 height 118
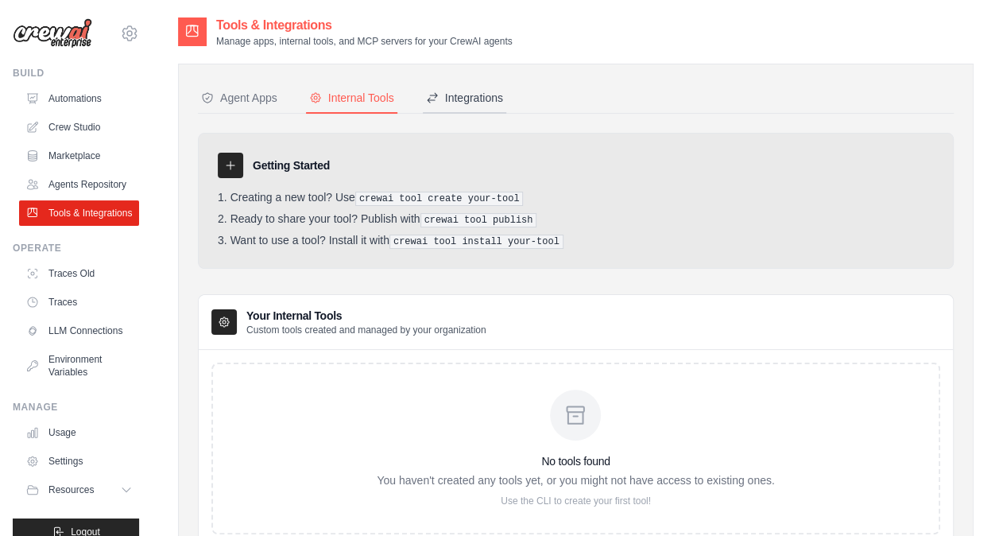
click at [479, 104] on div "Integrations" at bounding box center [464, 98] width 77 height 16
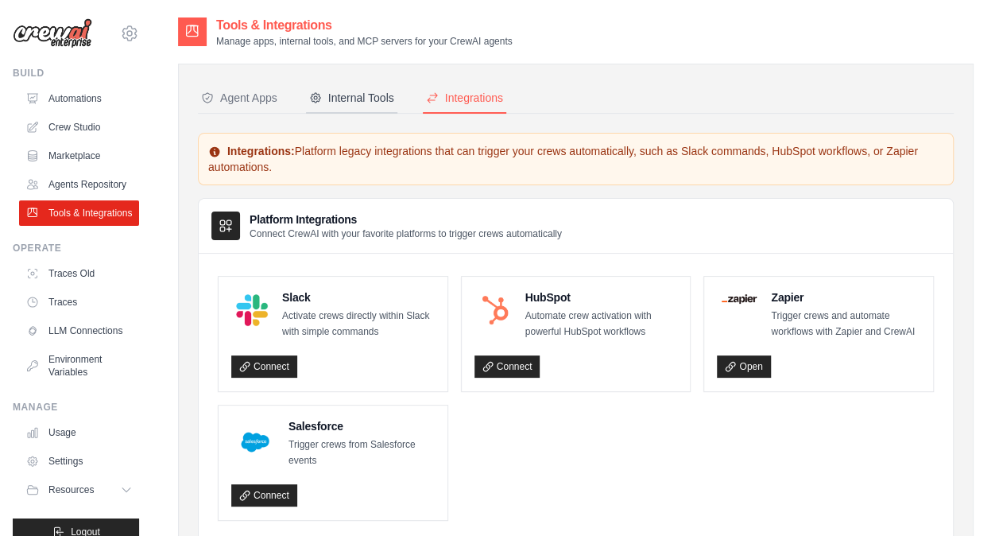
click at [371, 94] on div "Internal Tools" at bounding box center [351, 98] width 85 height 16
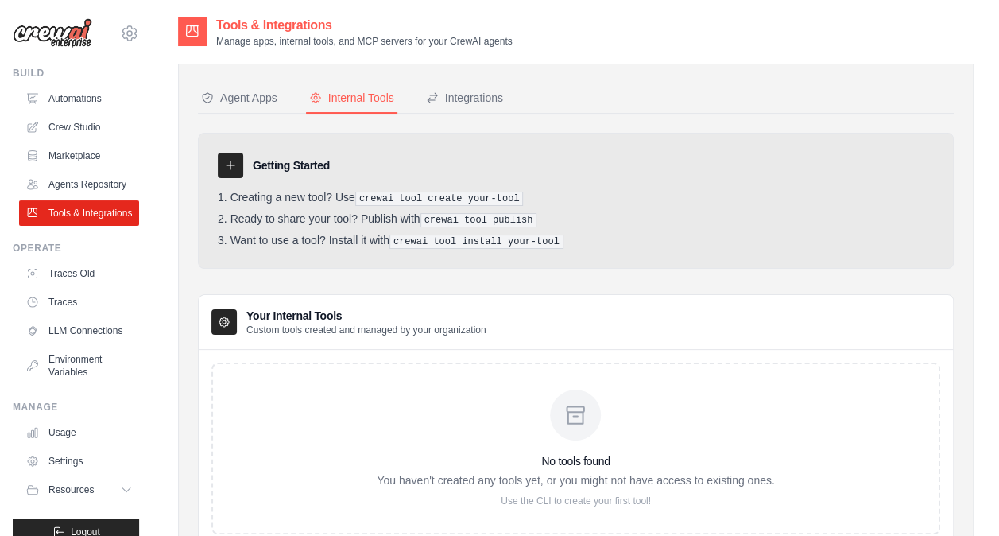
scroll to position [68, 0]
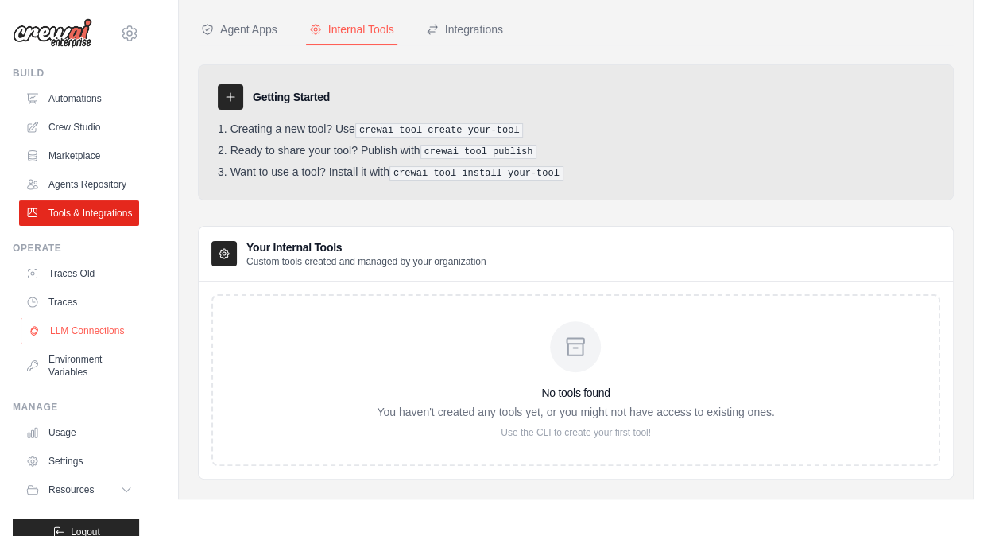
click at [69, 343] on link "LLM Connections" at bounding box center [81, 330] width 120 height 25
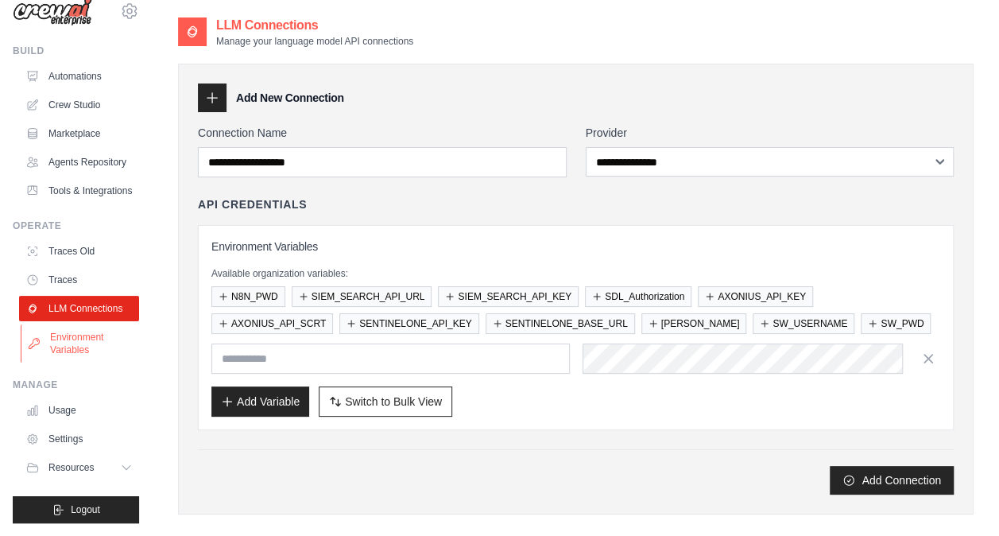
scroll to position [60, 0]
click at [93, 462] on span "Resources" at bounding box center [72, 467] width 45 height 13
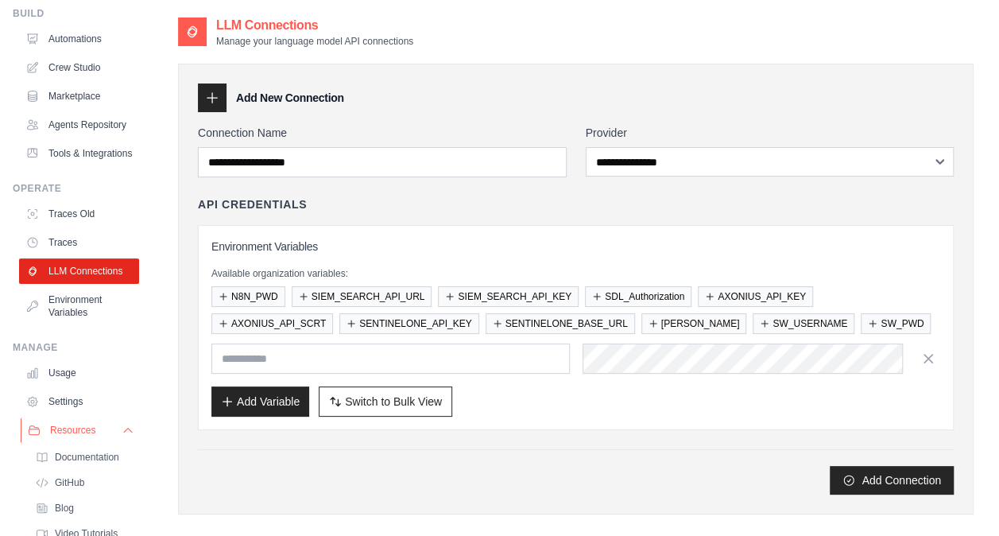
scroll to position [161, 0]
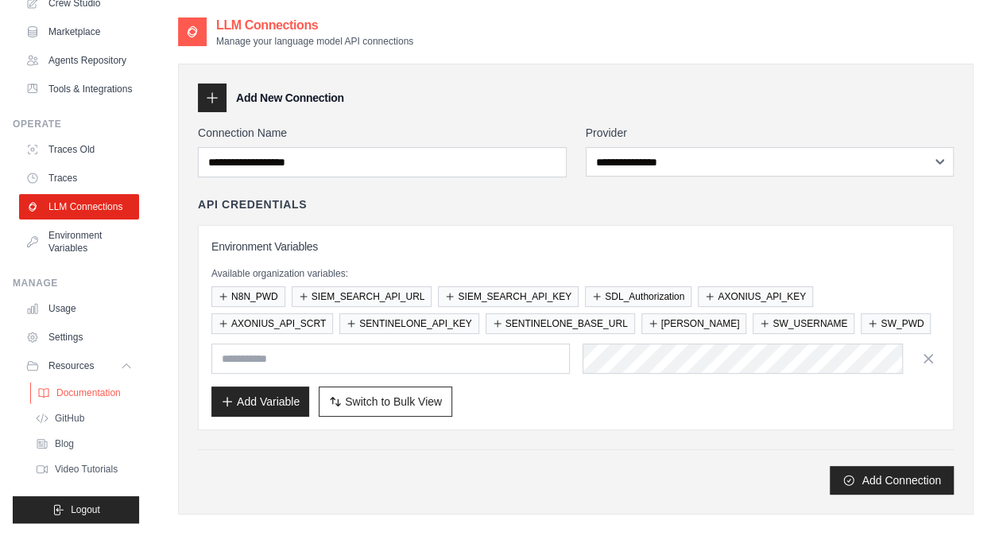
click at [87, 393] on span "Documentation" at bounding box center [88, 392] width 64 height 13
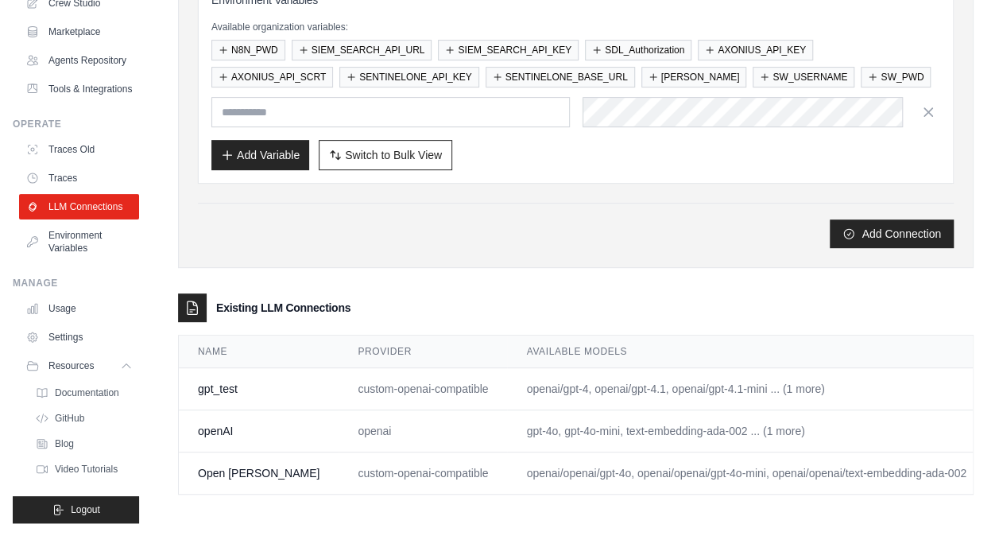
scroll to position [0, 53]
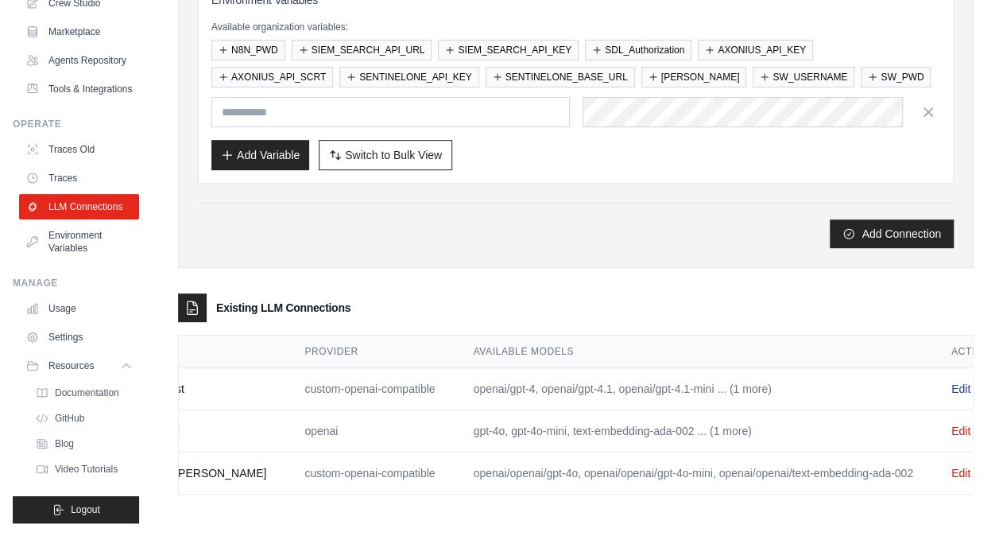
click at [952, 382] on link "Edit" at bounding box center [961, 388] width 19 height 13
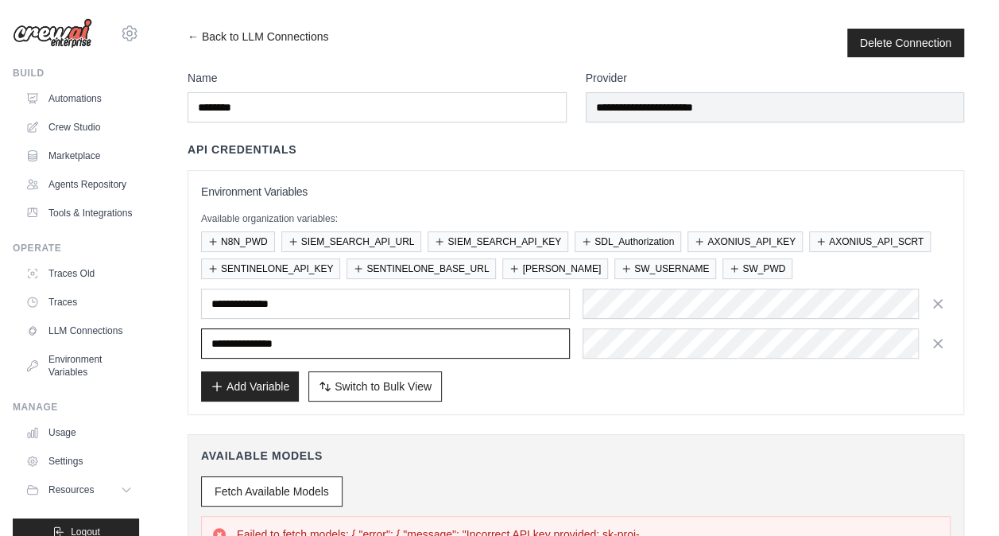
click at [250, 343] on input "**********" at bounding box center [385, 343] width 369 height 30
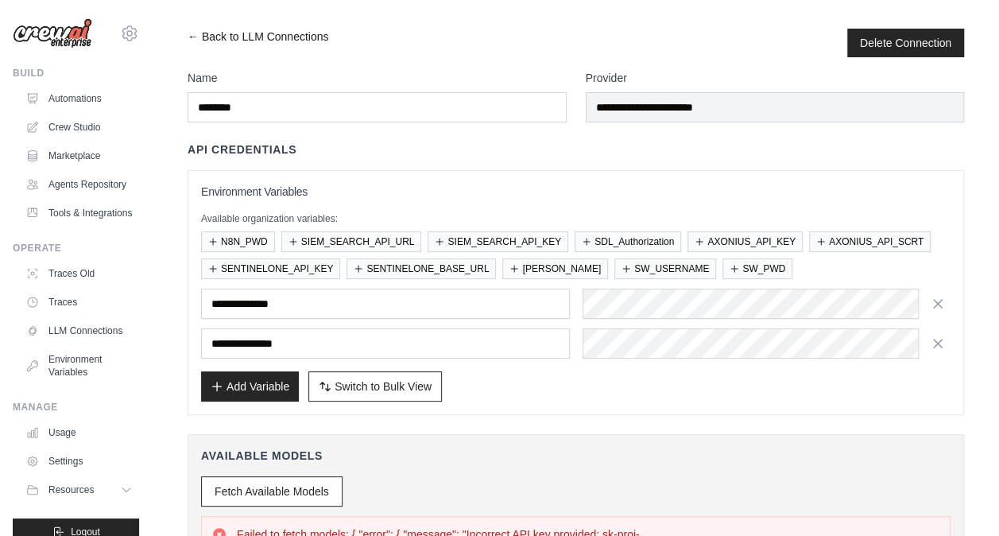
click at [188, 37] on link "← Back to LLM Connections" at bounding box center [258, 43] width 141 height 29
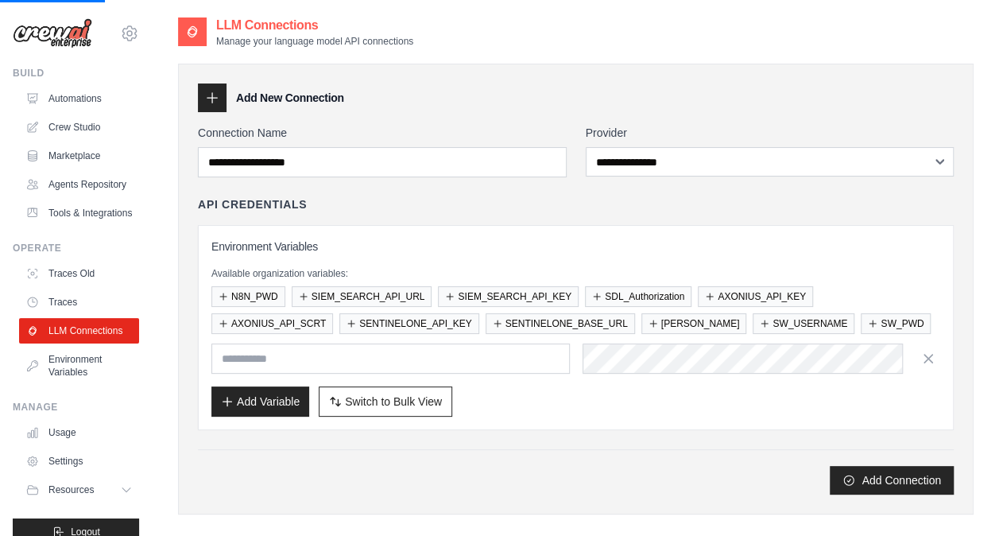
scroll to position [253, 0]
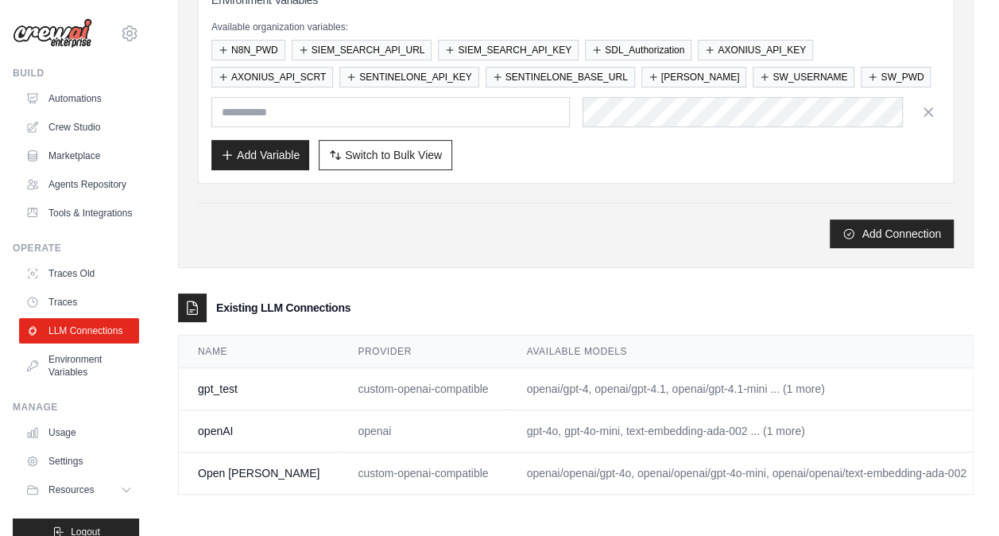
click at [999, 467] on link "Edit" at bounding box center [1014, 473] width 19 height 13
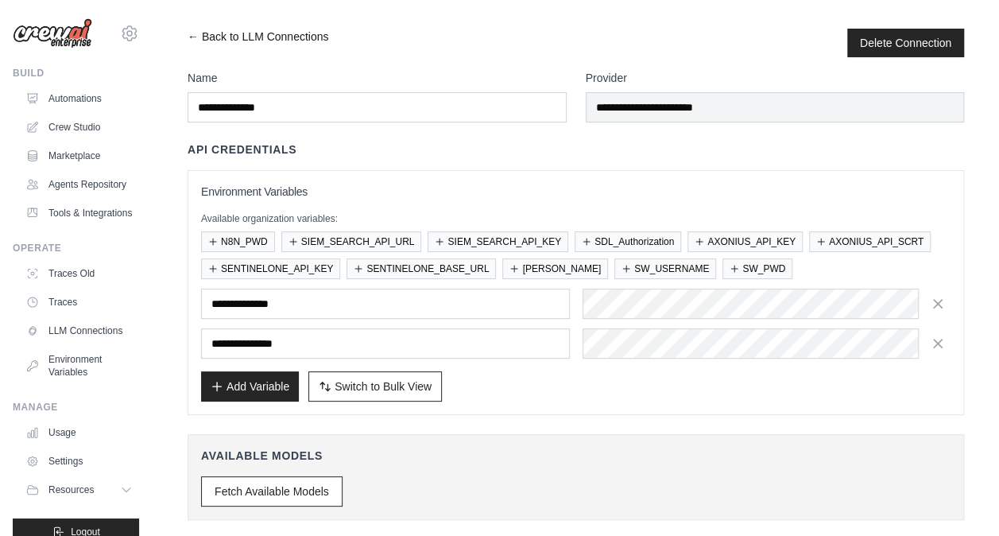
click at [192, 37] on link "← Back to LLM Connections" at bounding box center [258, 43] width 141 height 29
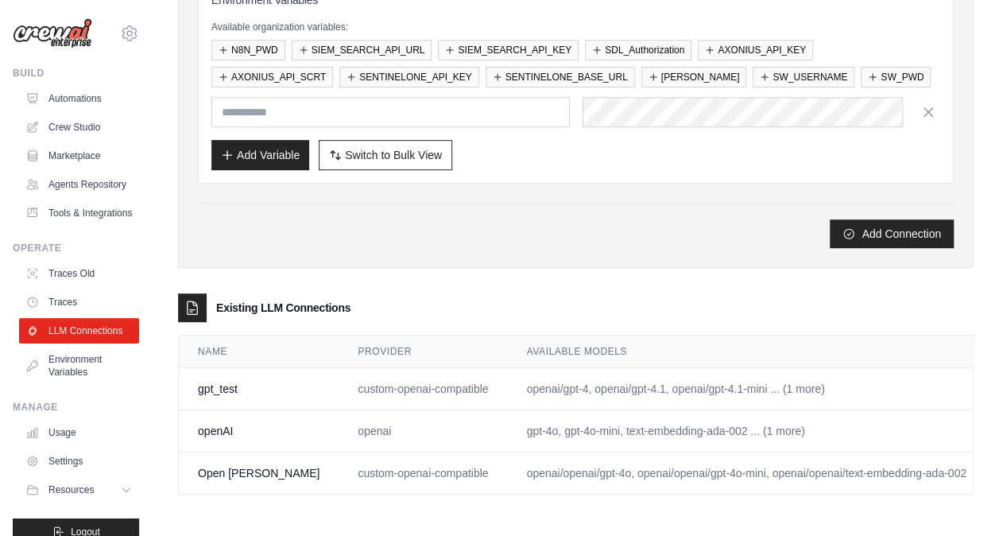
scroll to position [0, 53]
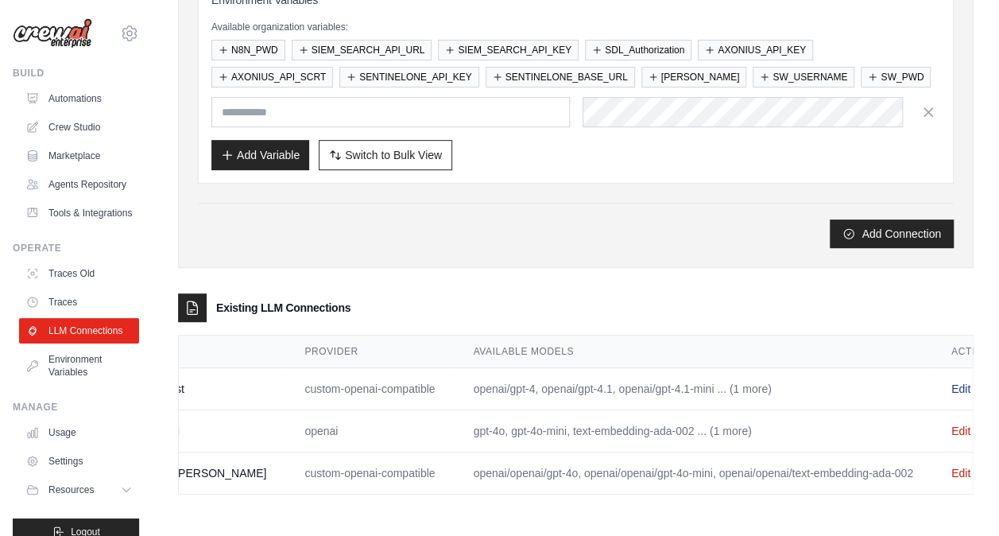
click at [952, 382] on link "Edit" at bounding box center [961, 388] width 19 height 13
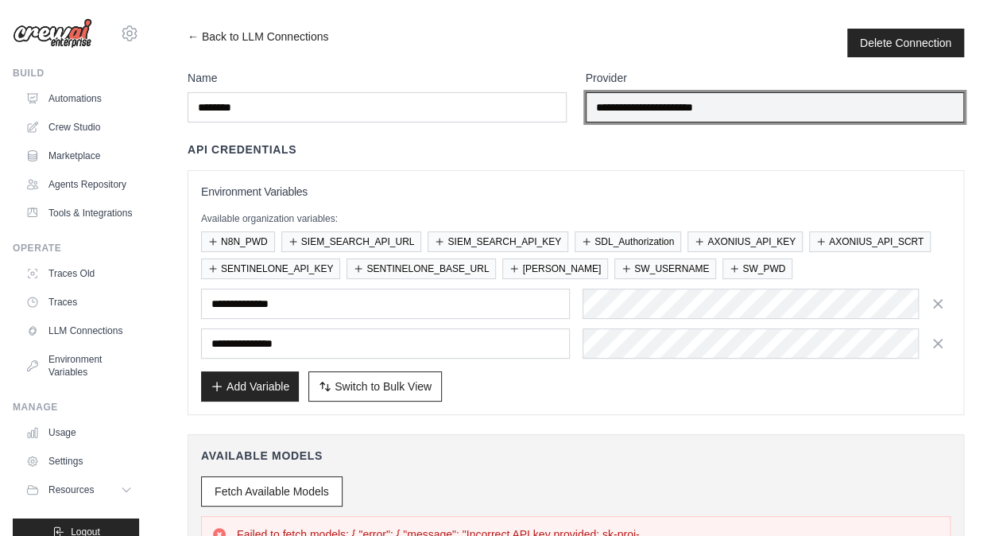
click at [680, 103] on input "**********" at bounding box center [775, 107] width 379 height 30
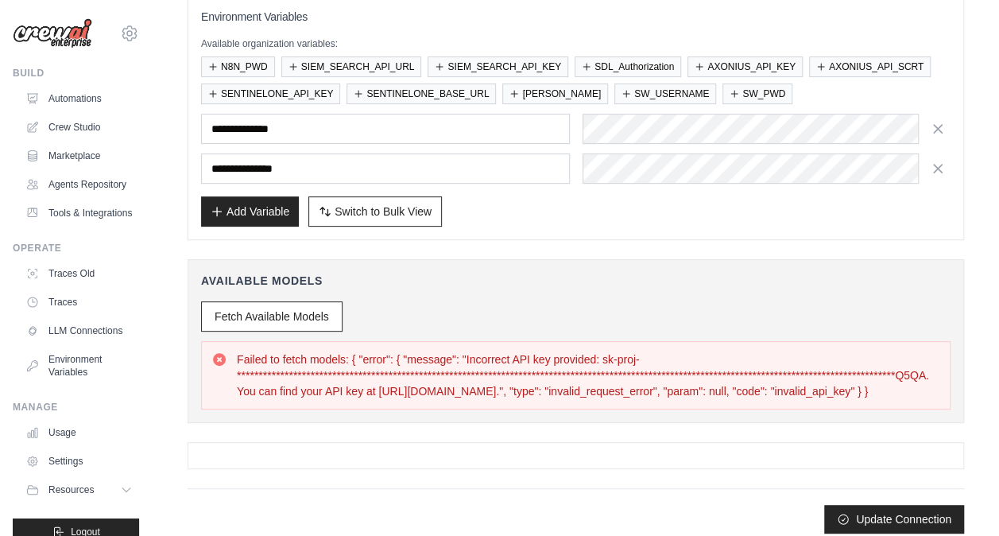
scroll to position [176, 0]
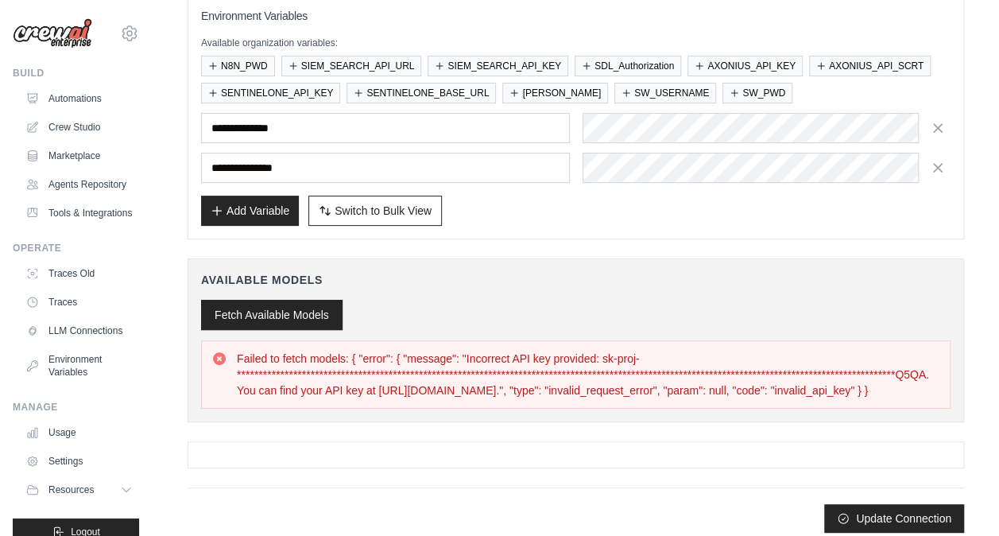
click at [267, 310] on button "Fetch Available Models" at bounding box center [272, 315] width 142 height 30
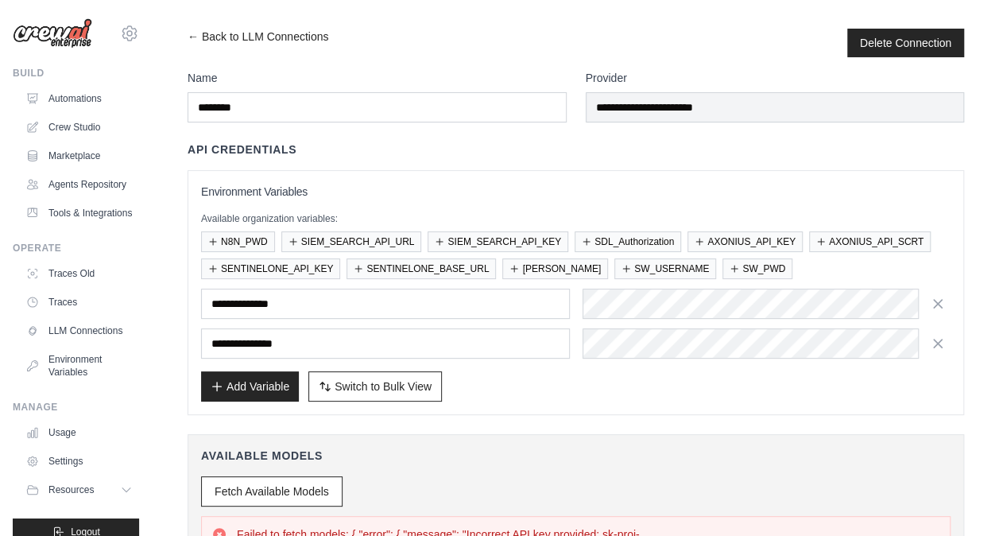
scroll to position [198, 0]
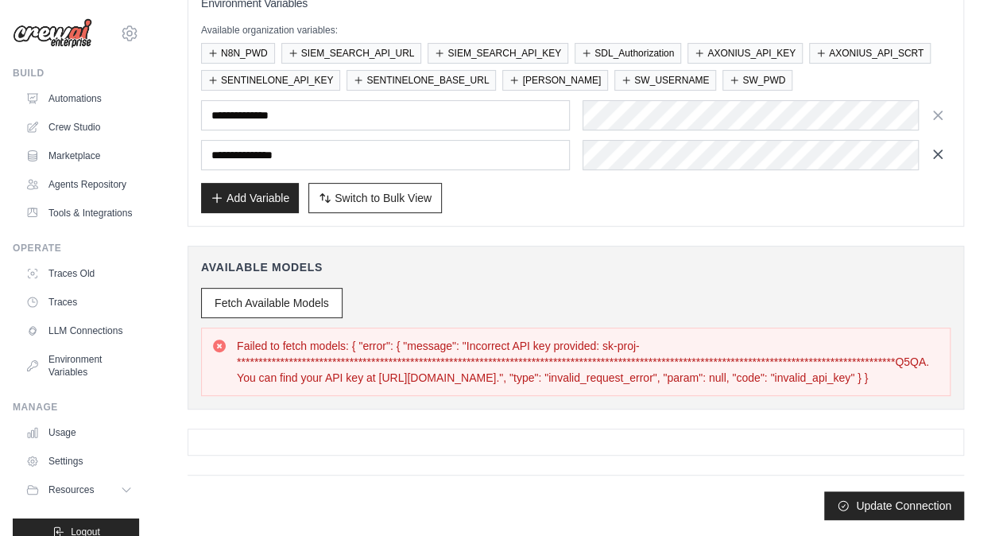
click at [937, 146] on icon "button" at bounding box center [938, 154] width 16 height 16
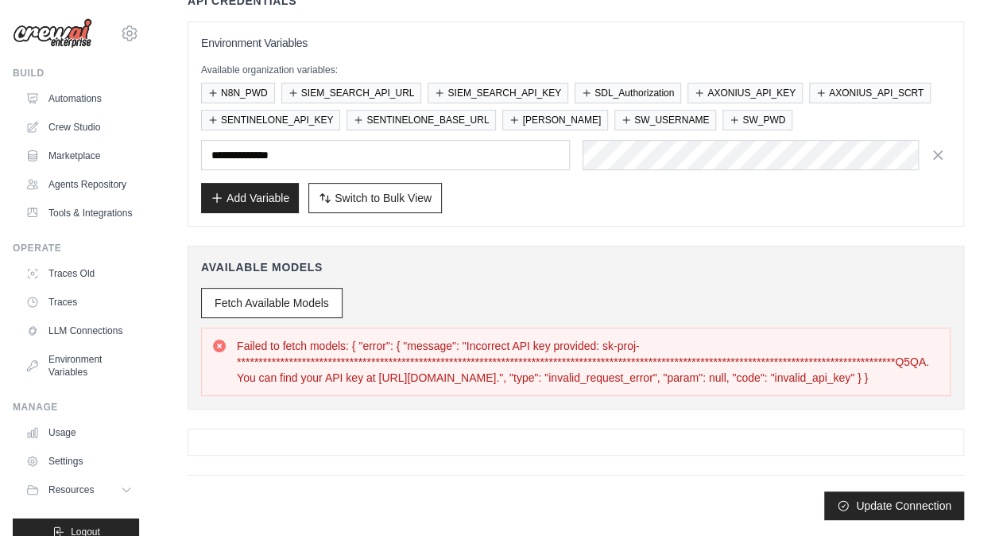
scroll to position [159, 0]
click at [303, 287] on button "Fetch Available Models" at bounding box center [272, 302] width 142 height 30
click at [307, 291] on button "Fetch Available Models" at bounding box center [272, 302] width 142 height 30
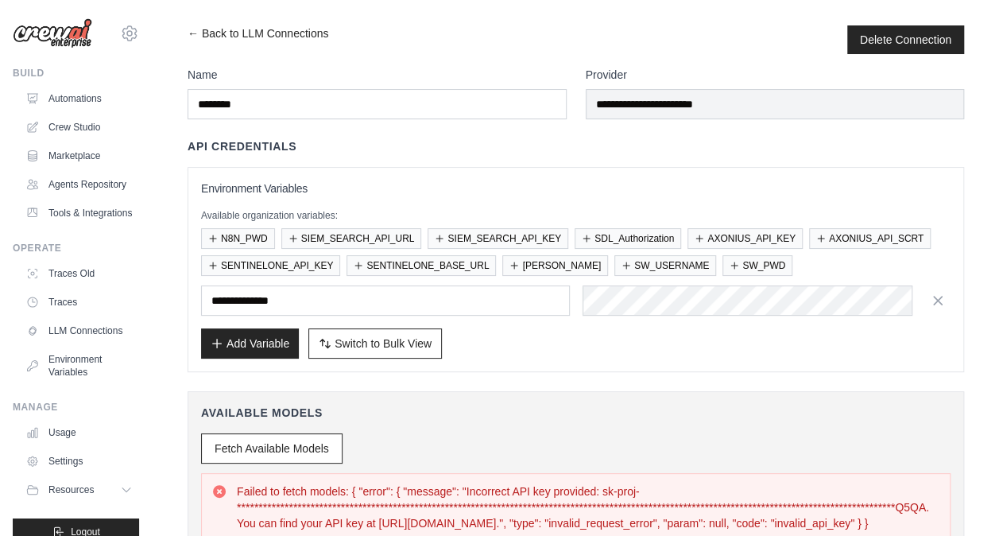
scroll to position [2, 0]
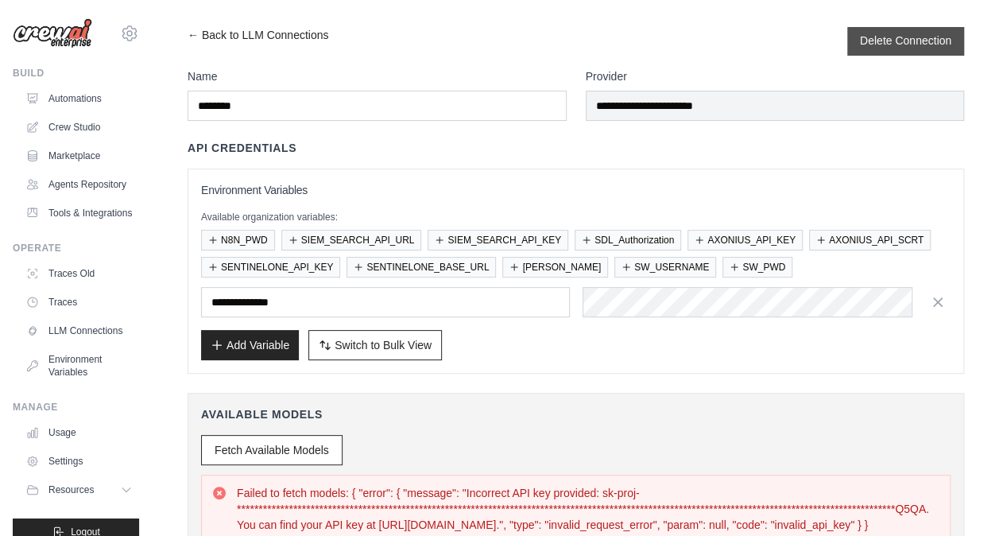
click at [913, 37] on button "Delete Connection" at bounding box center [905, 41] width 91 height 16
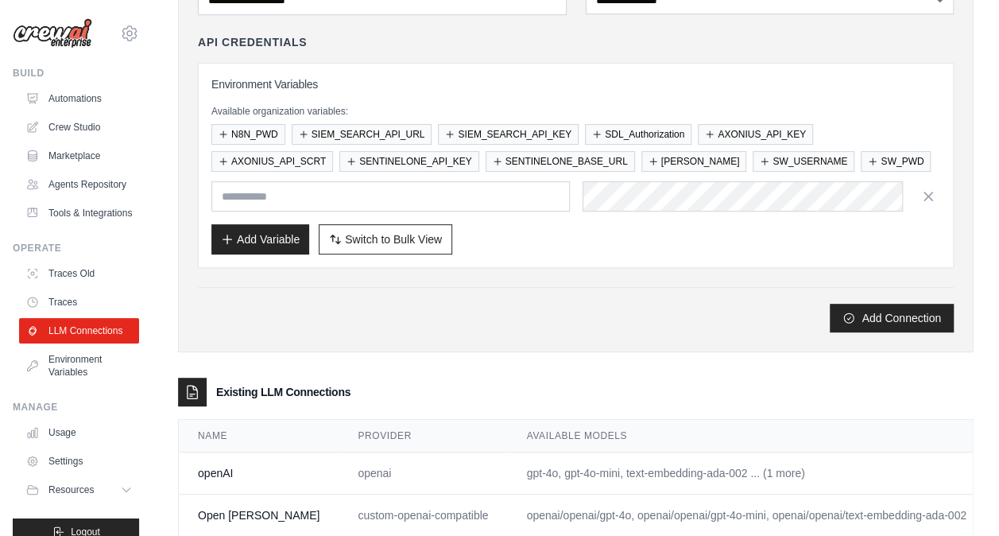
scroll to position [266, 0]
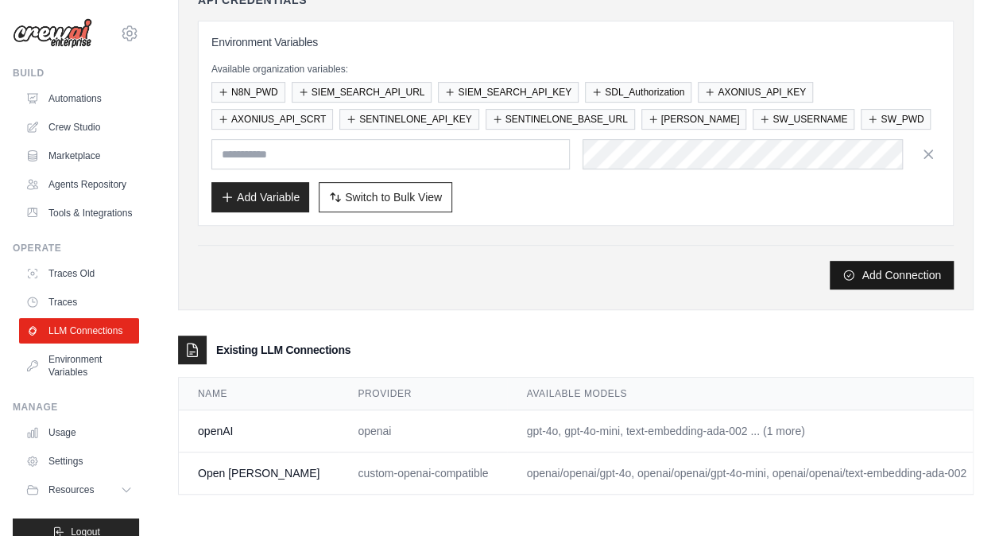
click at [888, 262] on button "Add Connection" at bounding box center [892, 275] width 124 height 29
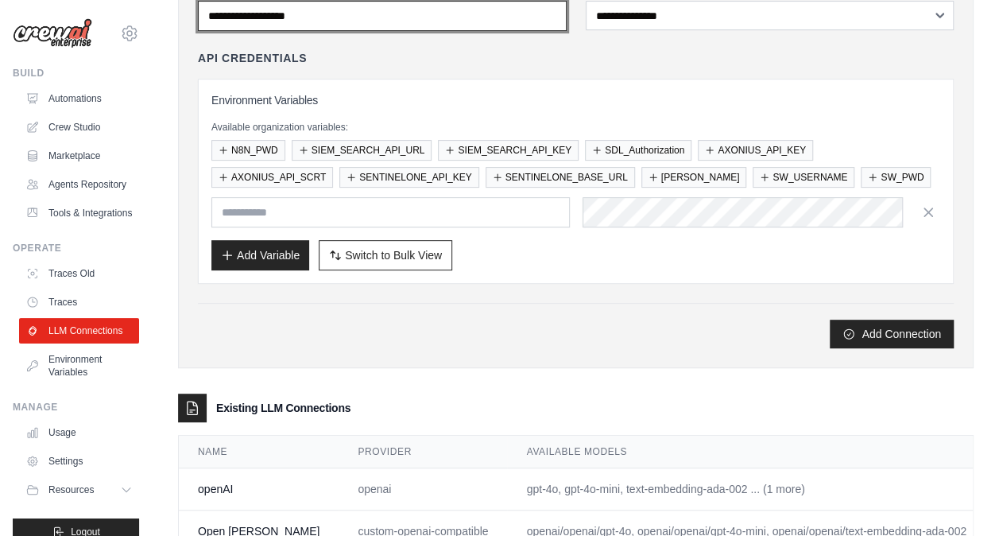
scroll to position [86, 0]
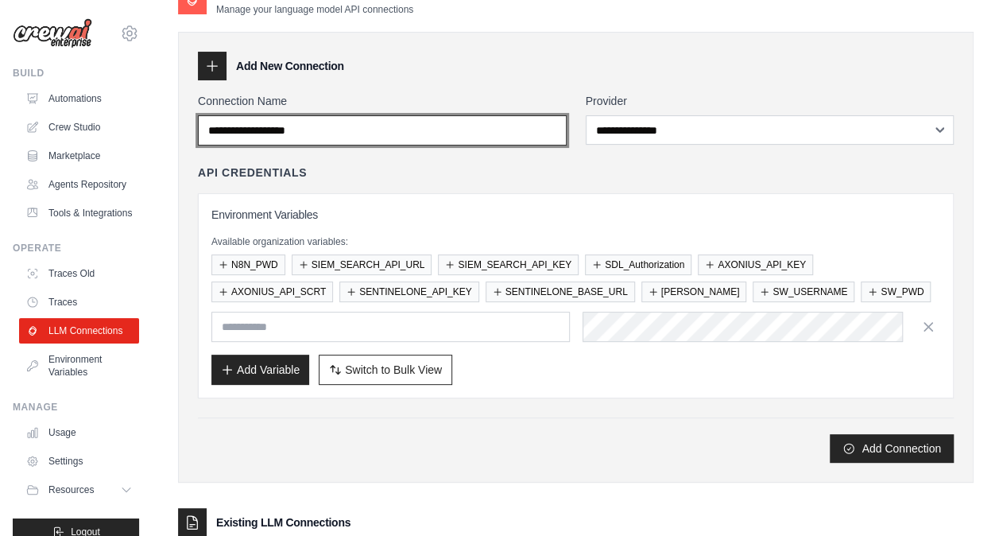
click at [324, 121] on input "Connection Name" at bounding box center [382, 130] width 369 height 30
type input "**********"
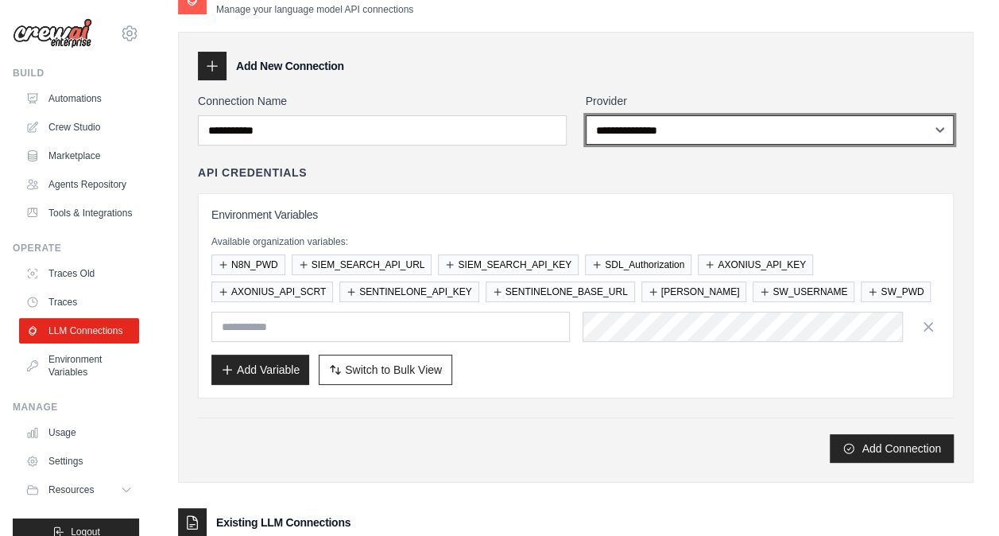
click at [656, 138] on select "**********" at bounding box center [770, 129] width 369 height 29
select select "******"
click at [586, 115] on select "**********" at bounding box center [770, 129] width 369 height 29
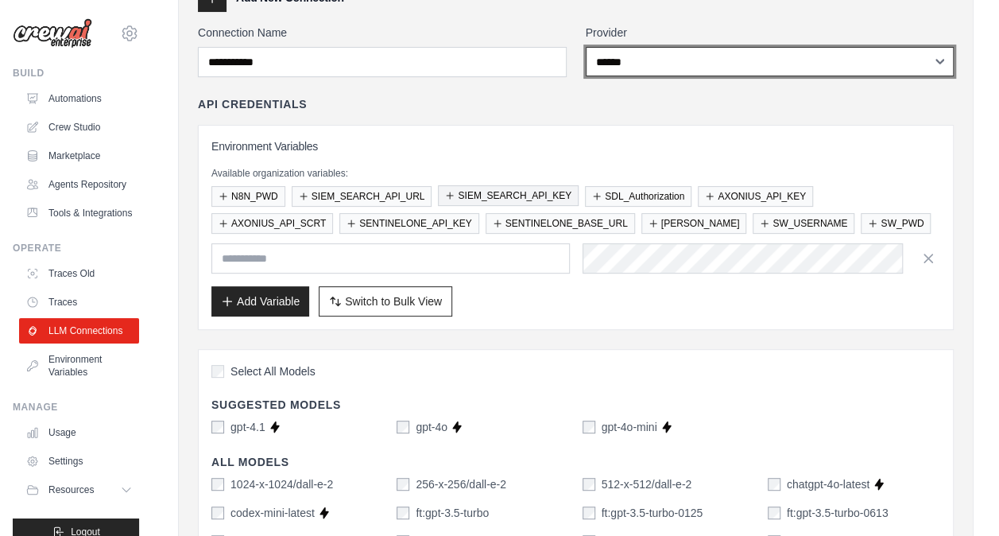
scroll to position [199, 0]
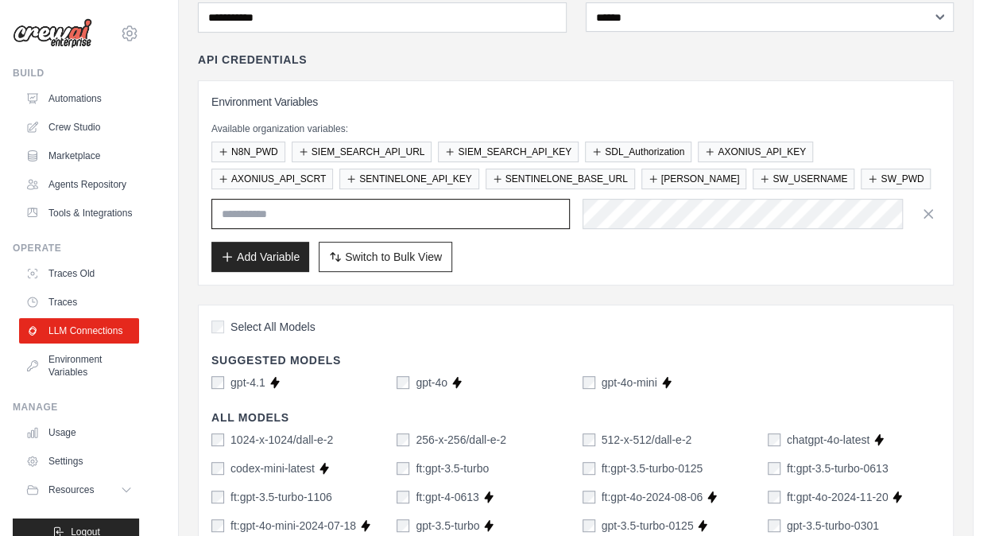
click at [468, 218] on input "text" at bounding box center [390, 214] width 359 height 30
click at [402, 210] on input "text" at bounding box center [390, 214] width 359 height 30
type input "*******"
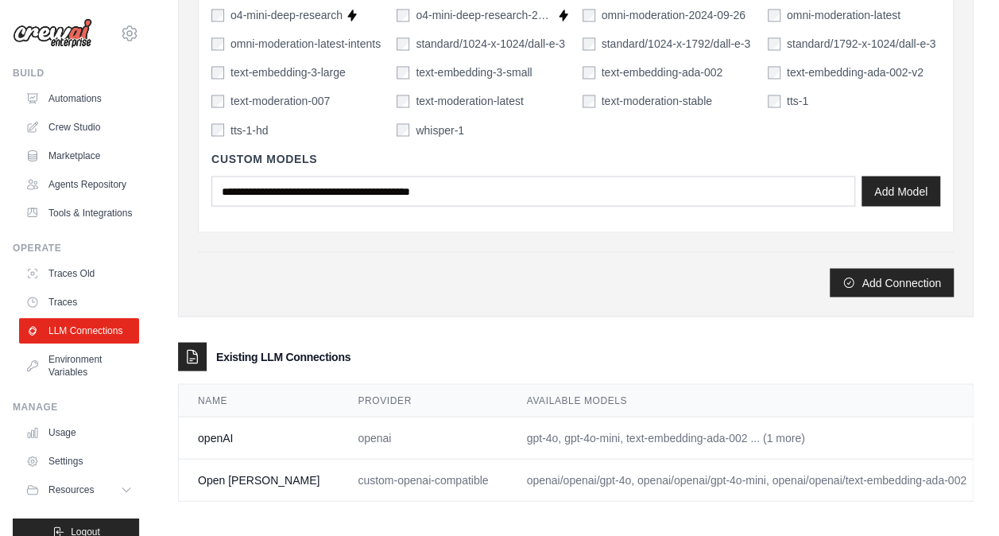
scroll to position [1369, 0]
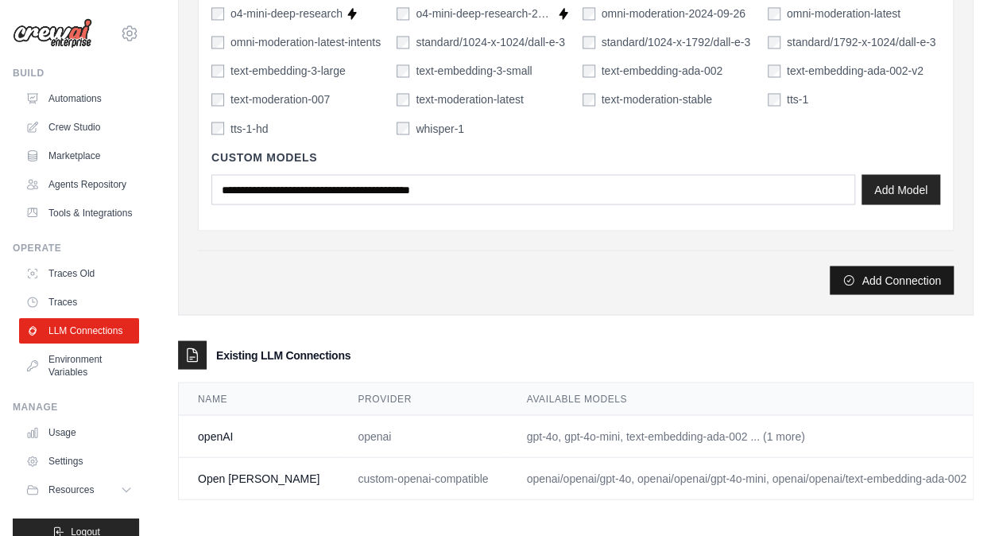
click at [887, 280] on button "Add Connection" at bounding box center [892, 280] width 124 height 29
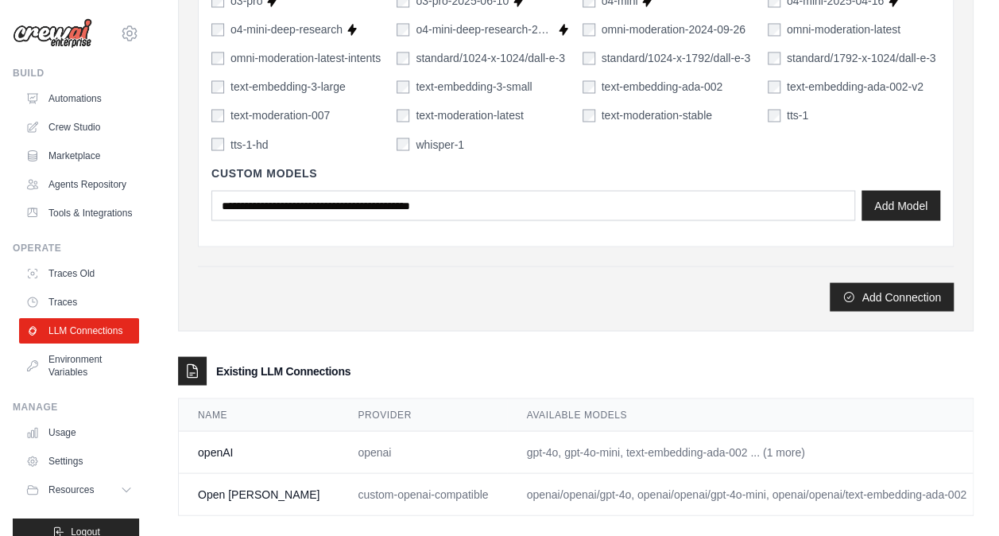
scroll to position [1380, 0]
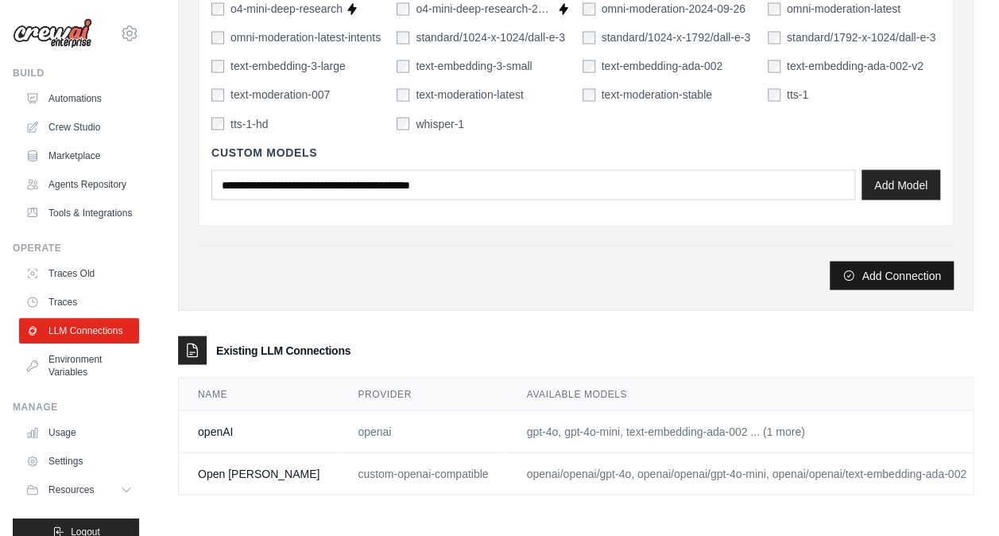
click at [886, 272] on button "Add Connection" at bounding box center [892, 275] width 124 height 29
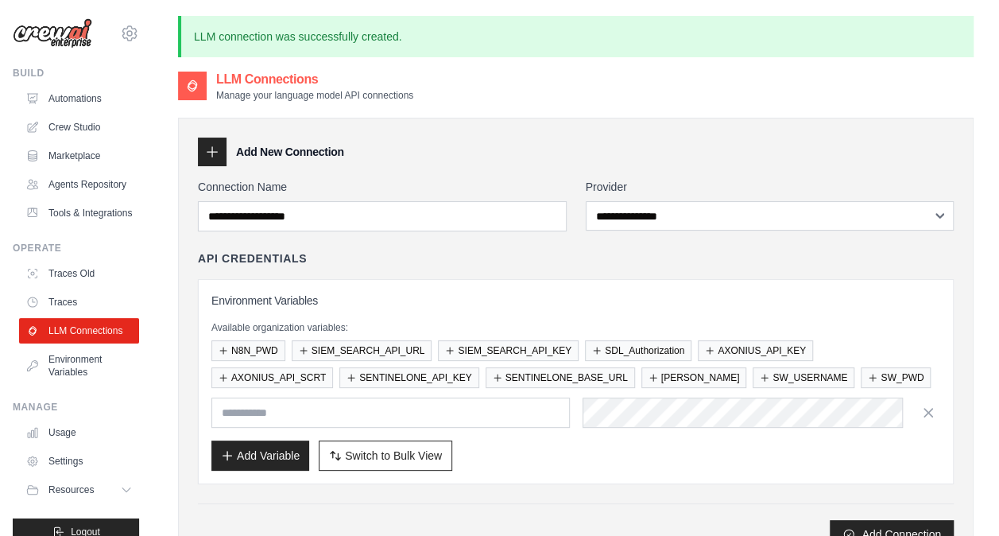
scroll to position [307, 0]
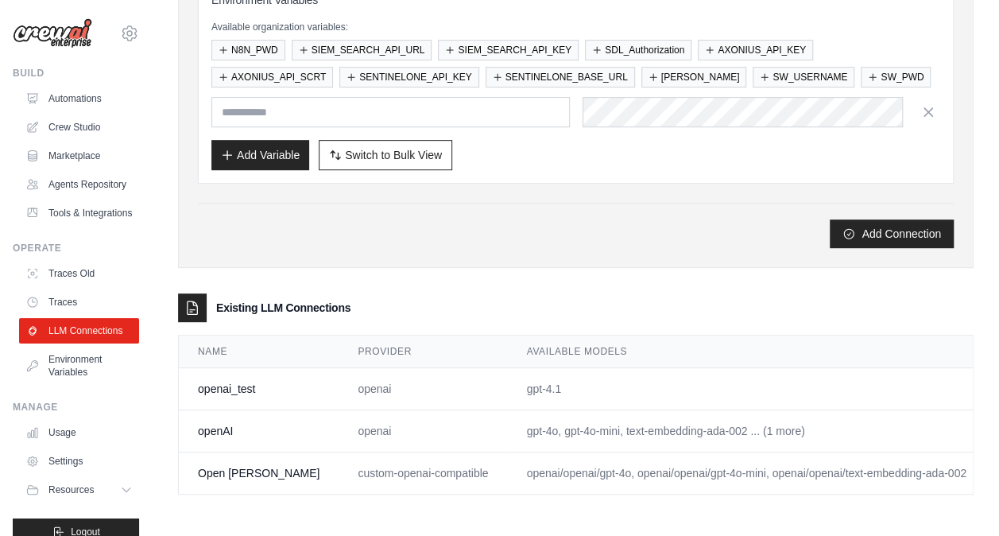
click at [999, 382] on link "Edit" at bounding box center [1014, 388] width 19 height 13
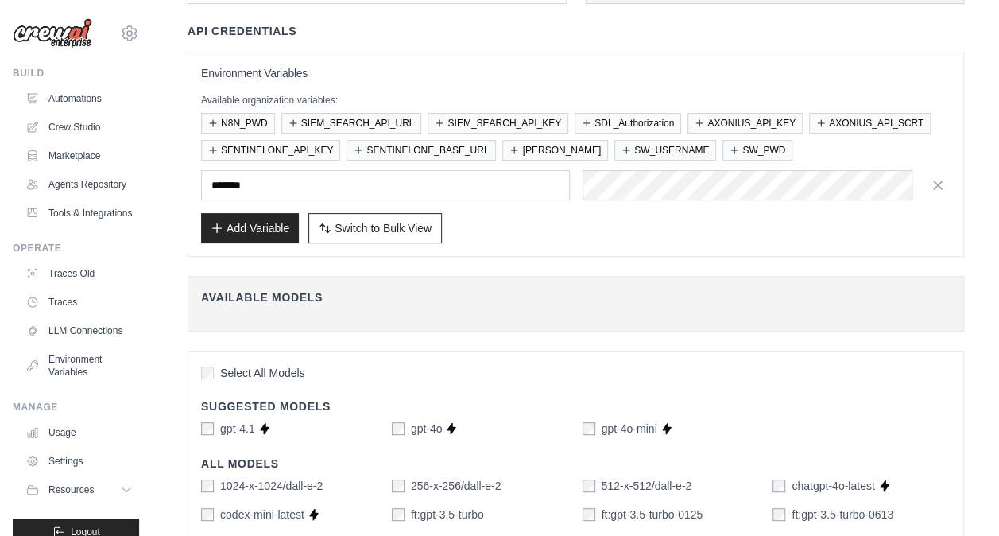
scroll to position [118, 0]
click at [360, 224] on span "Switch to Bulk View" at bounding box center [383, 228] width 97 height 16
type textarea "**********"
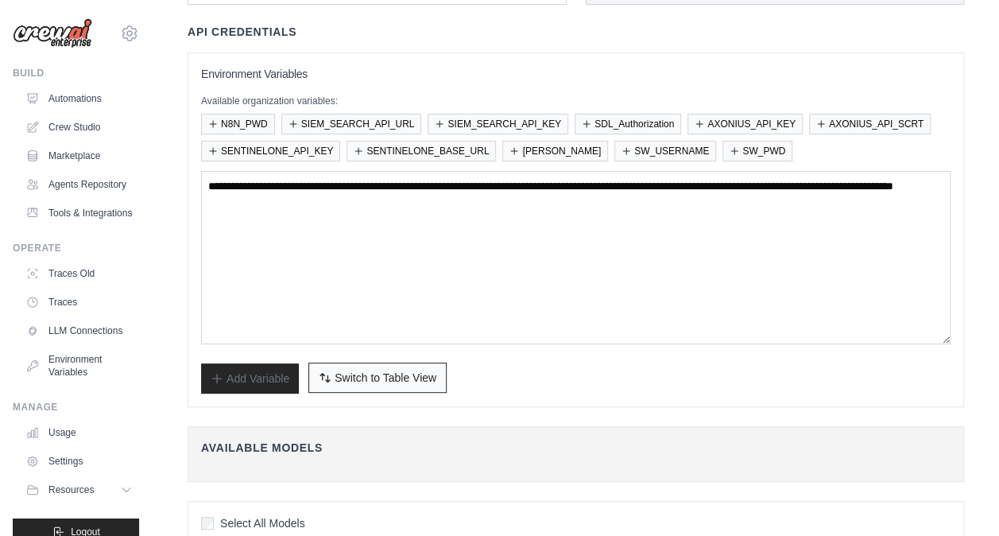
click at [363, 371] on span "Switch to Table View" at bounding box center [386, 378] width 102 height 16
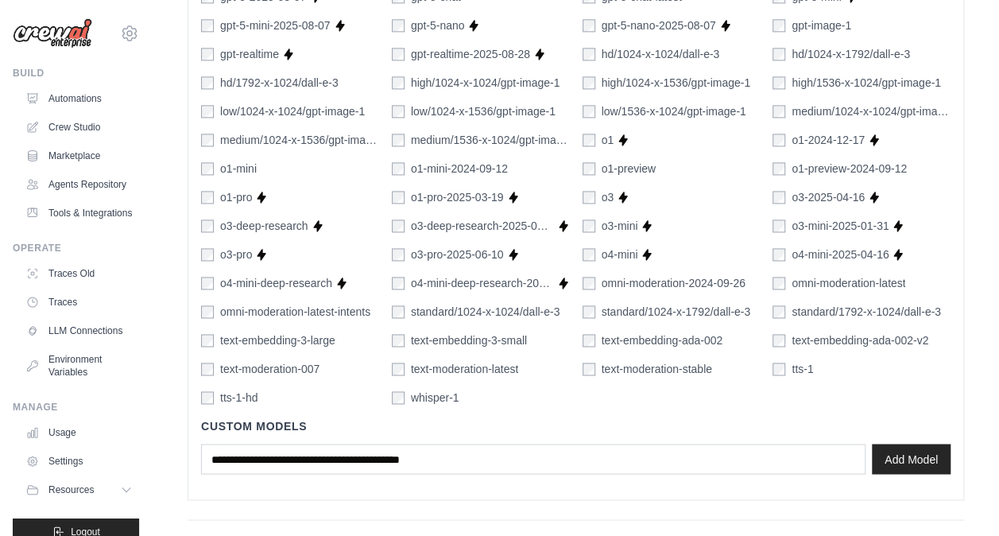
scroll to position [1105, 0]
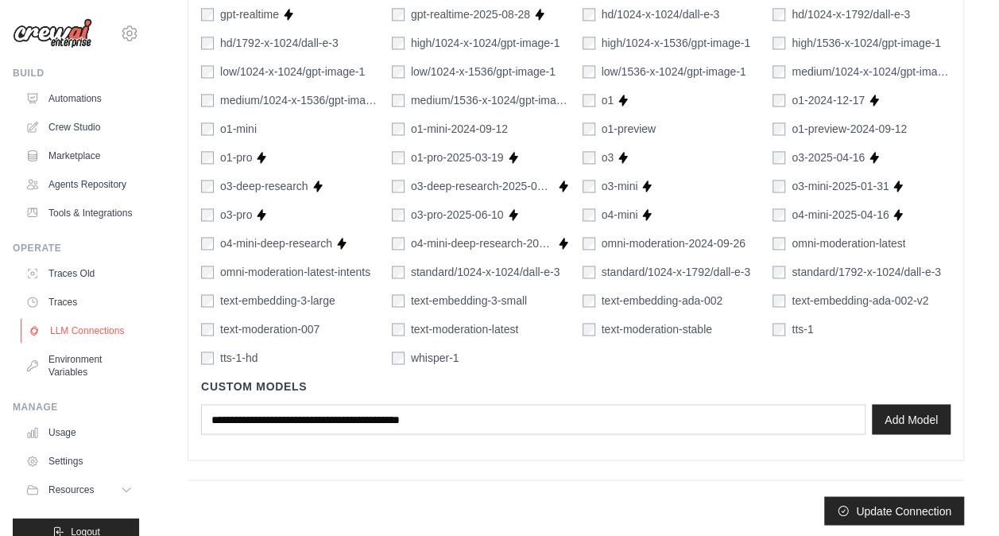
click at [51, 343] on link "LLM Connections" at bounding box center [81, 330] width 120 height 25
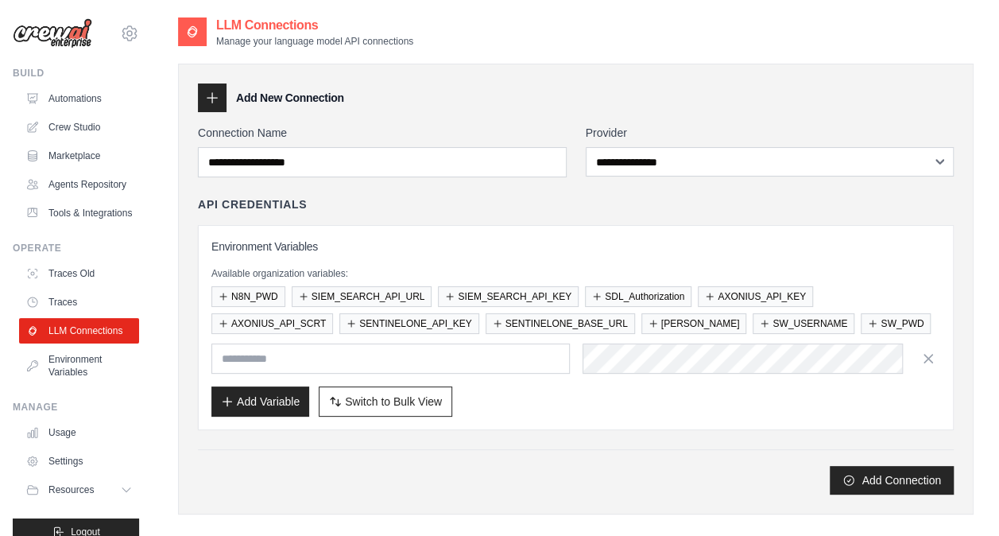
scroll to position [253, 0]
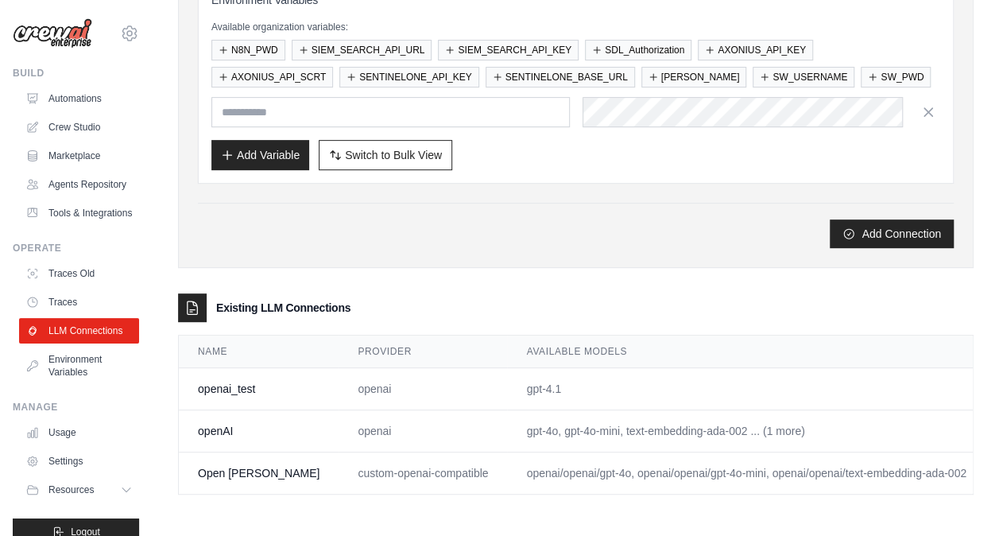
click at [999, 382] on link "Edit" at bounding box center [1014, 388] width 19 height 13
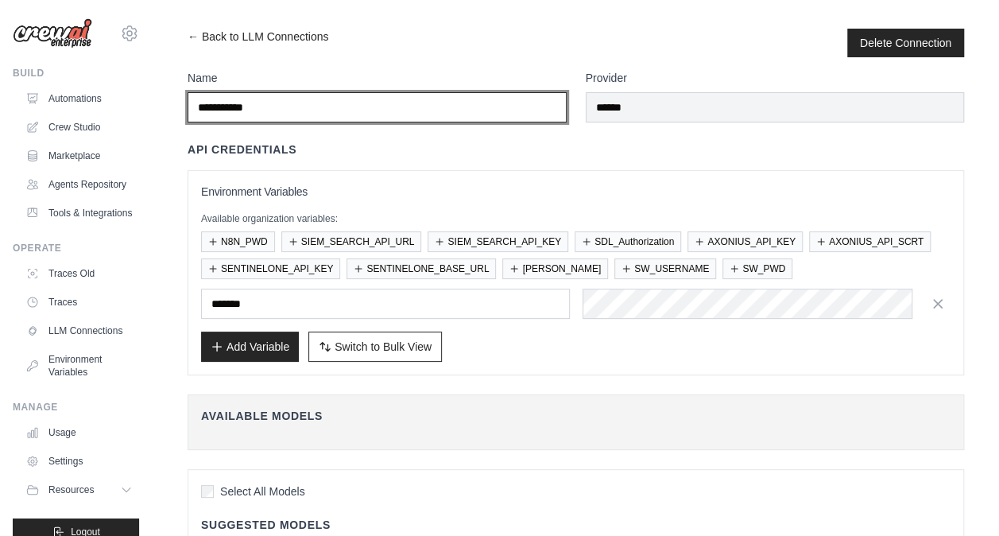
click at [371, 115] on input "**********" at bounding box center [377, 107] width 379 height 30
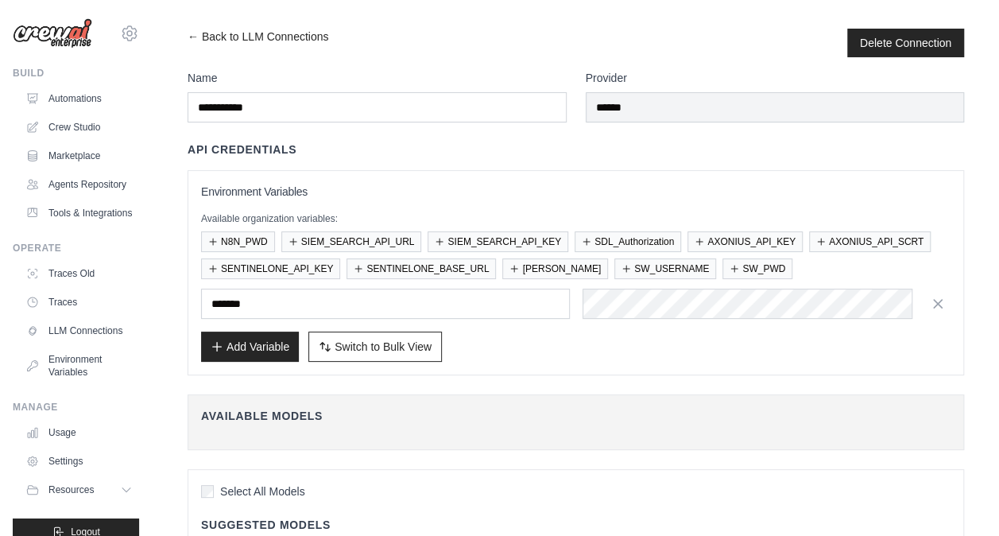
click at [355, 72] on label "Name" at bounding box center [377, 78] width 379 height 16
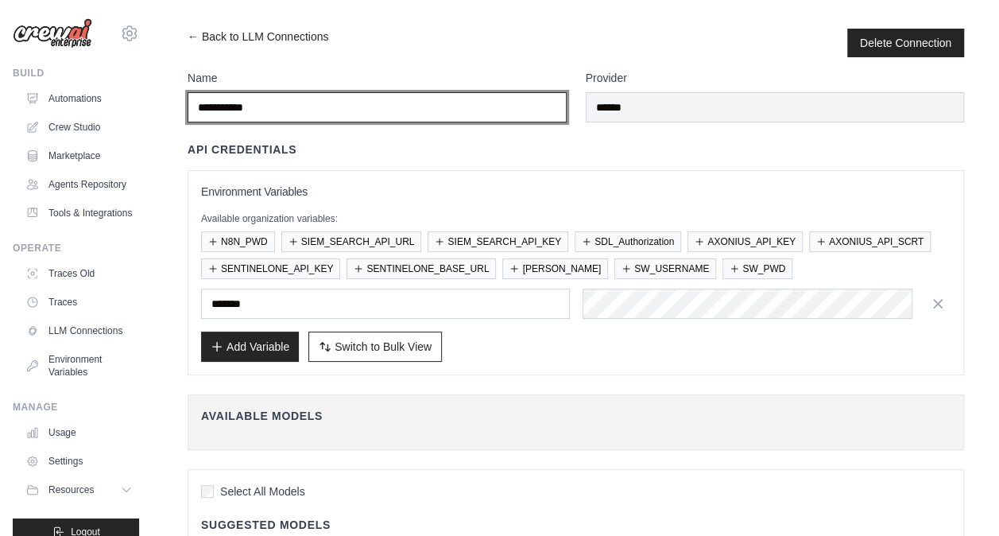
click at [355, 92] on input "**********" at bounding box center [377, 107] width 379 height 30
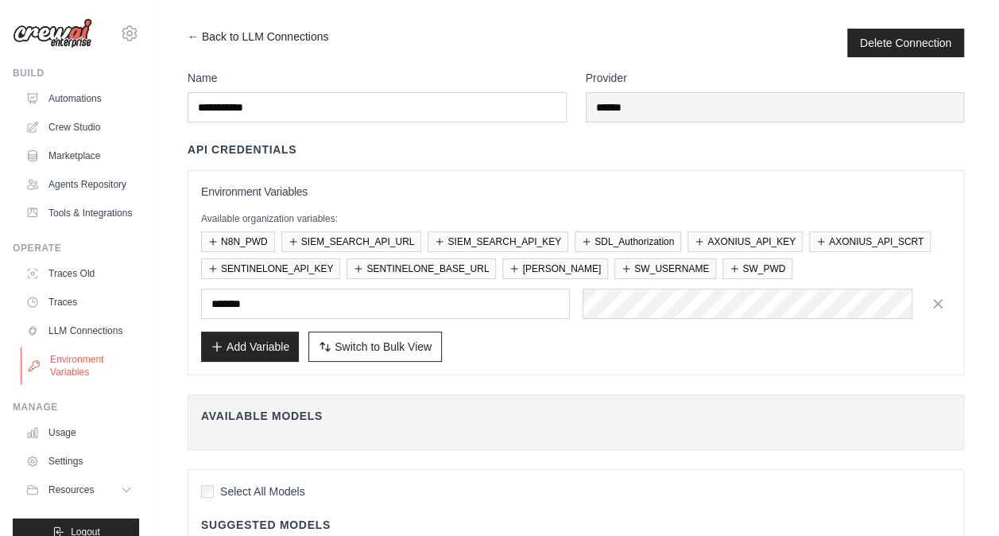
click at [83, 385] on link "Environment Variables" at bounding box center [81, 366] width 120 height 38
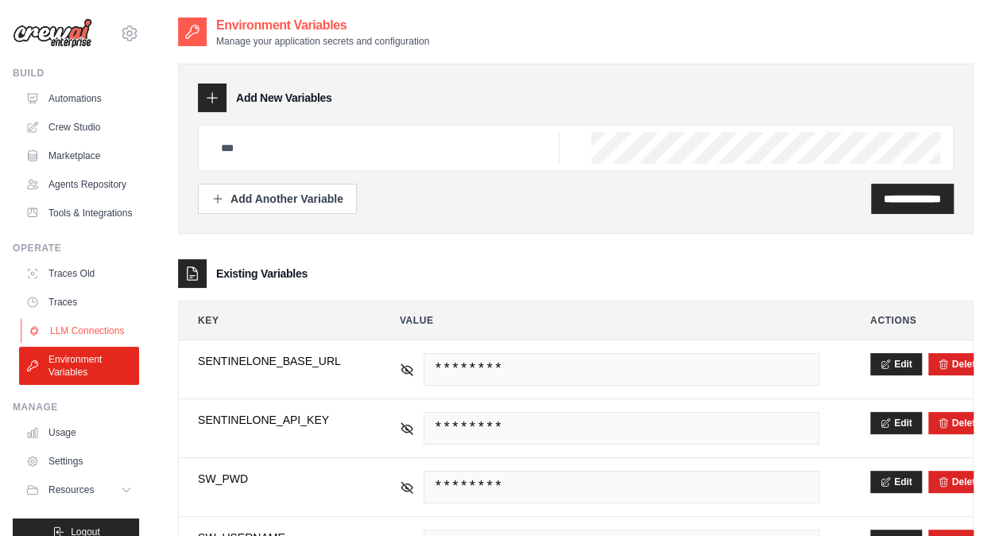
click at [68, 343] on link "LLM Connections" at bounding box center [81, 330] width 120 height 25
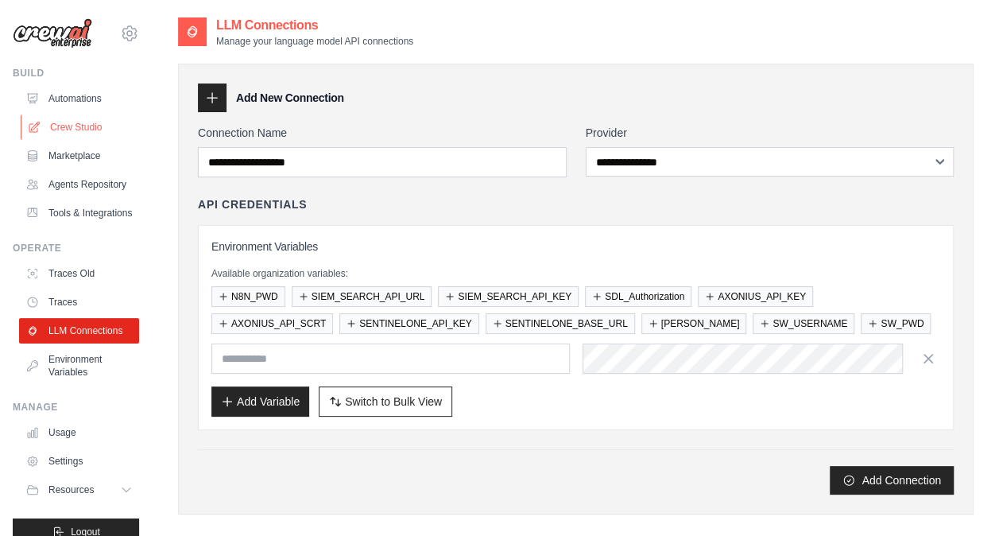
click at [79, 131] on link "Crew Studio" at bounding box center [81, 126] width 120 height 25
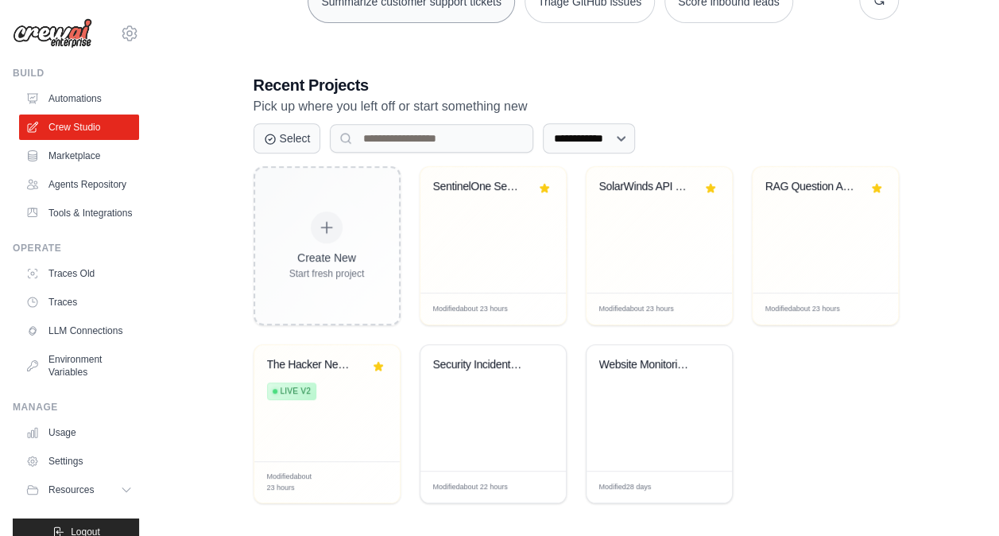
scroll to position [281, 0]
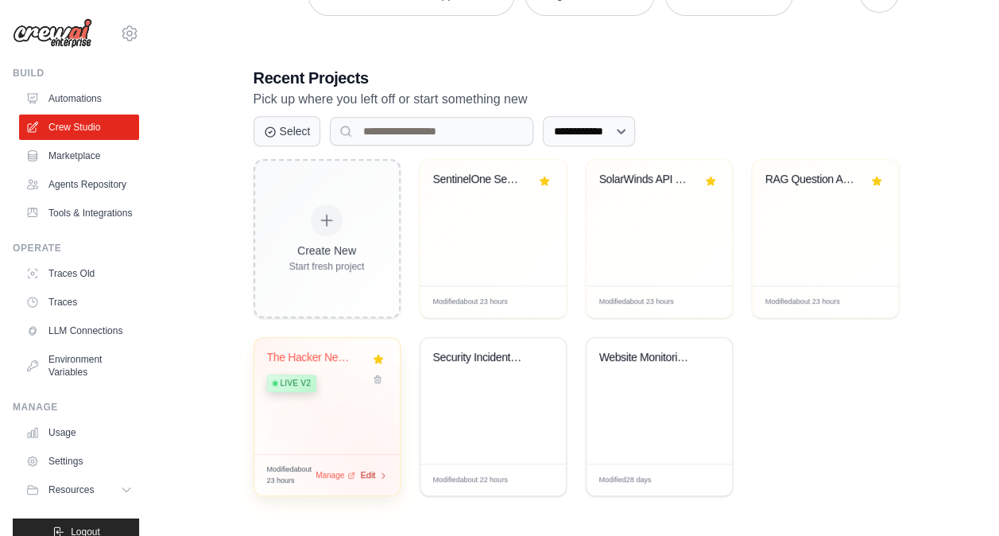
click at [375, 471] on div "Edit" at bounding box center [374, 475] width 27 height 14
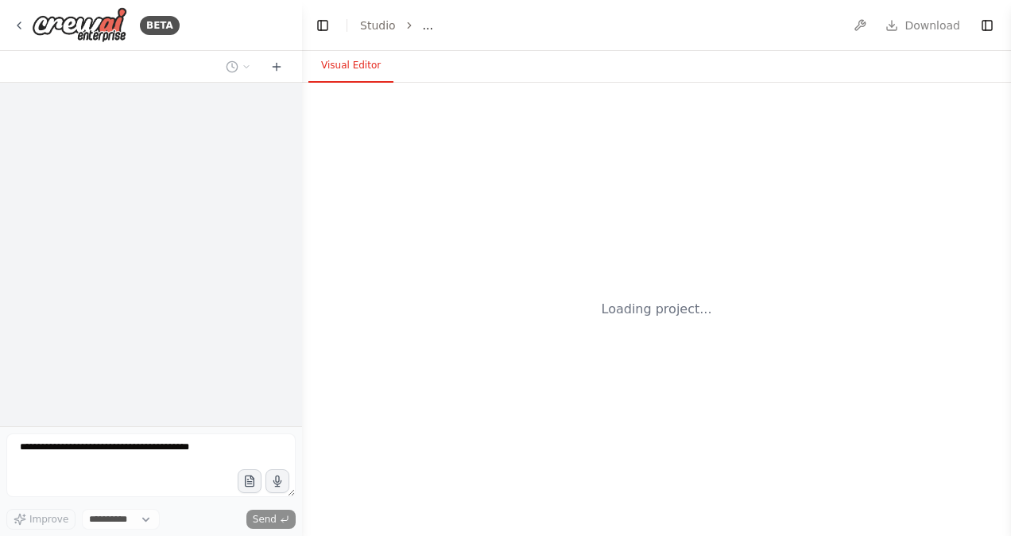
select select "****"
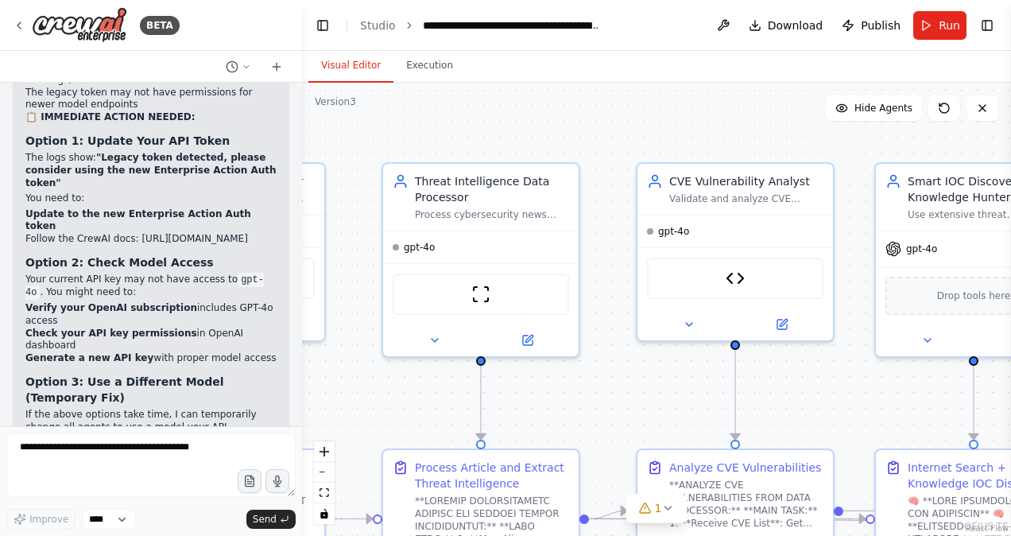
scroll to position [52945, 0]
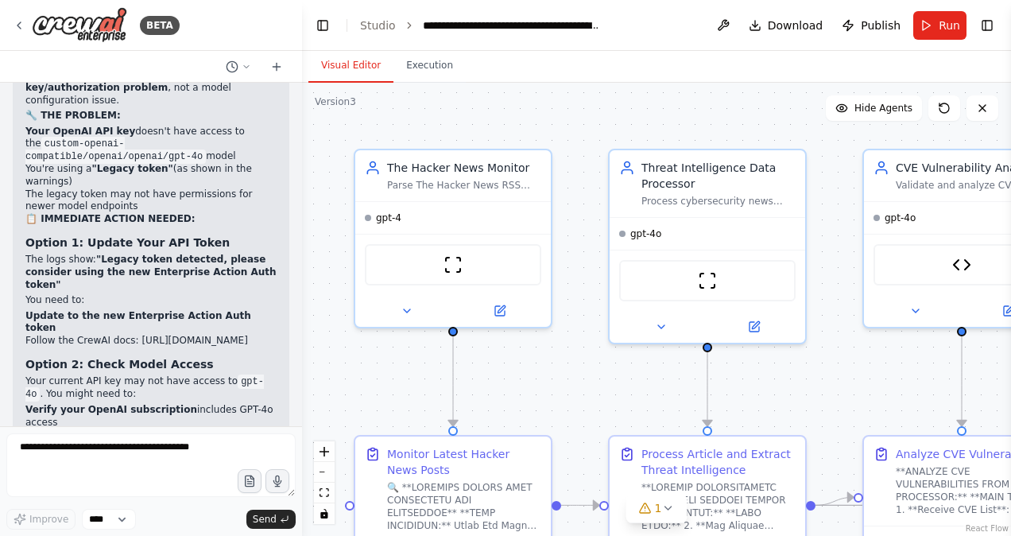
drag, startPoint x: 549, startPoint y: 114, endPoint x: 754, endPoint y: 94, distance: 206.2
click at [754, 94] on div ".deletable-edge-delete-btn { width: 20px; height: 20px; border: 0px solid #ffff…" at bounding box center [656, 309] width 709 height 453
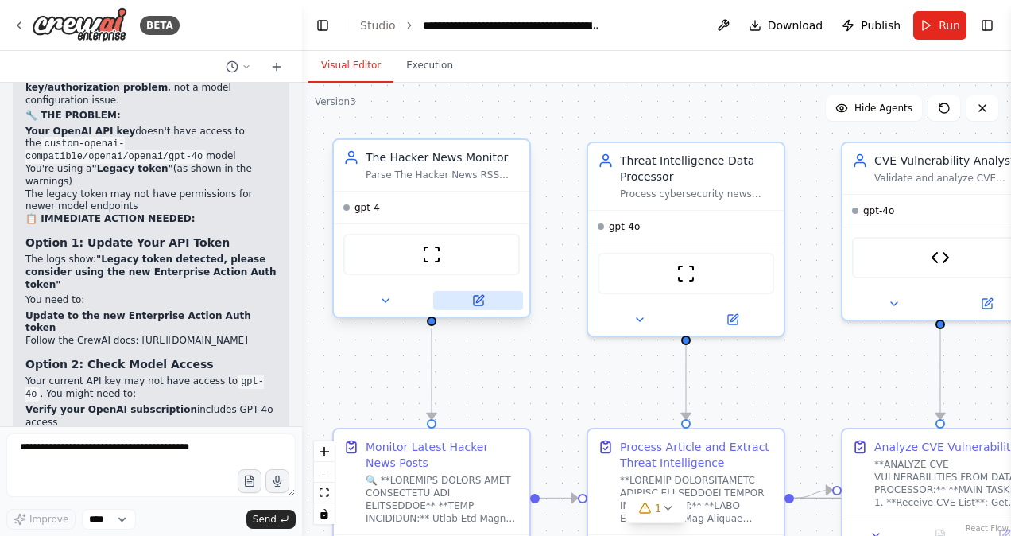
click at [471, 301] on button at bounding box center [478, 300] width 90 height 19
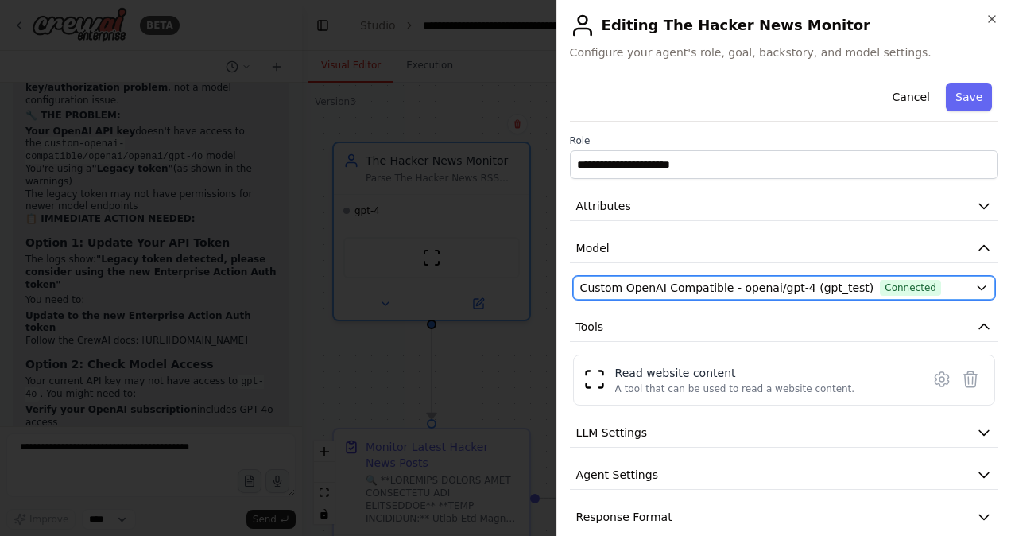
click at [957, 280] on button "Custom OpenAI Compatible - openai/gpt-4 (gpt_test) Connected" at bounding box center [784, 288] width 422 height 24
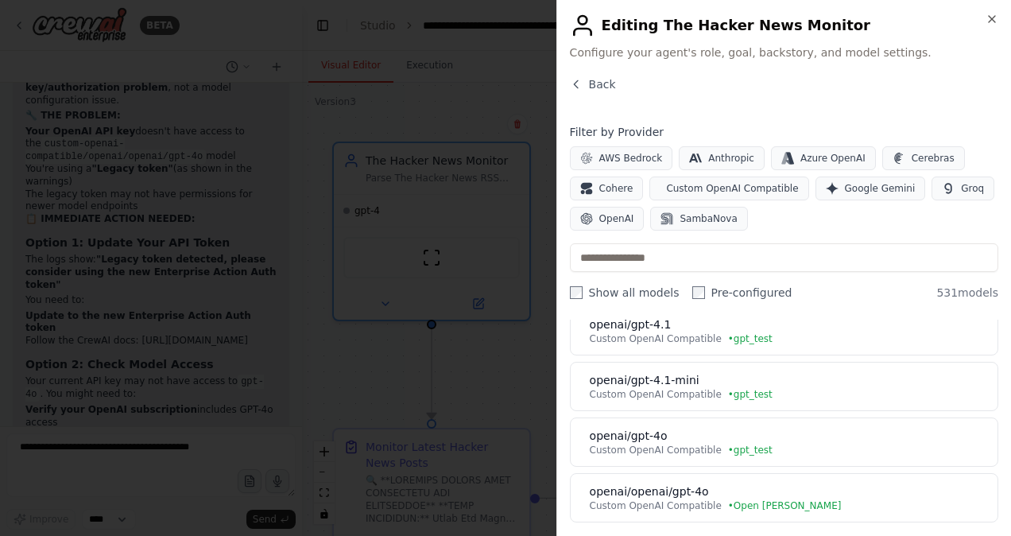
scroll to position [118, 0]
click at [983, 18] on h2 "Editing The Hacker News Monitor" at bounding box center [784, 25] width 429 height 25
click at [991, 18] on icon "button" at bounding box center [992, 19] width 6 height 6
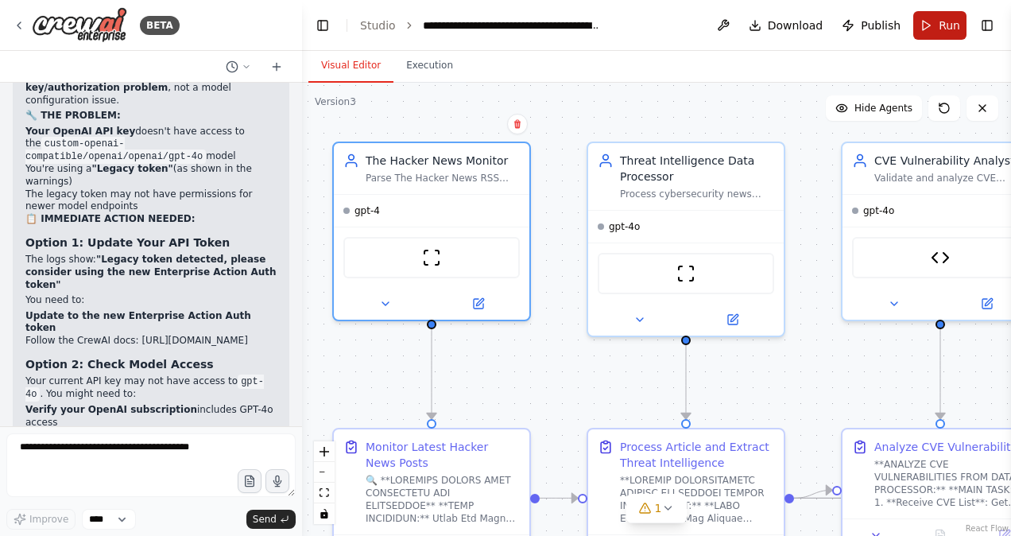
click at [935, 22] on button "Run" at bounding box center [940, 25] width 53 height 29
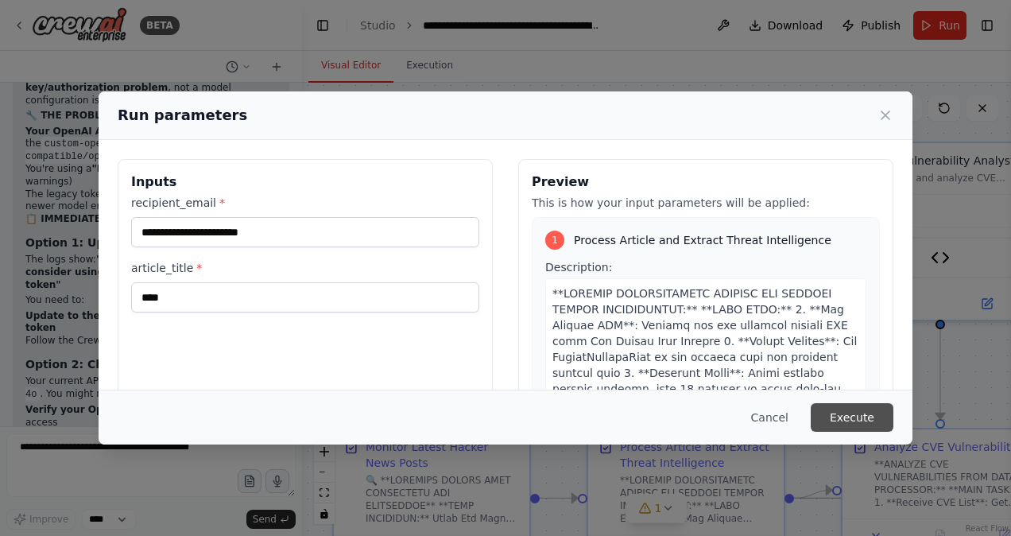
click at [848, 409] on button "Execute" at bounding box center [852, 417] width 83 height 29
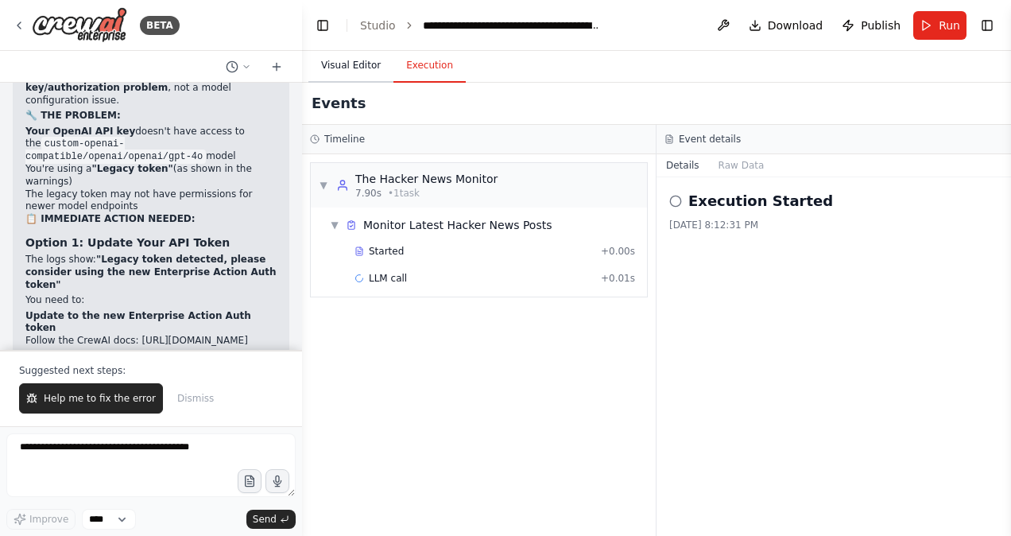
click at [358, 65] on button "Visual Editor" at bounding box center [350, 65] width 85 height 33
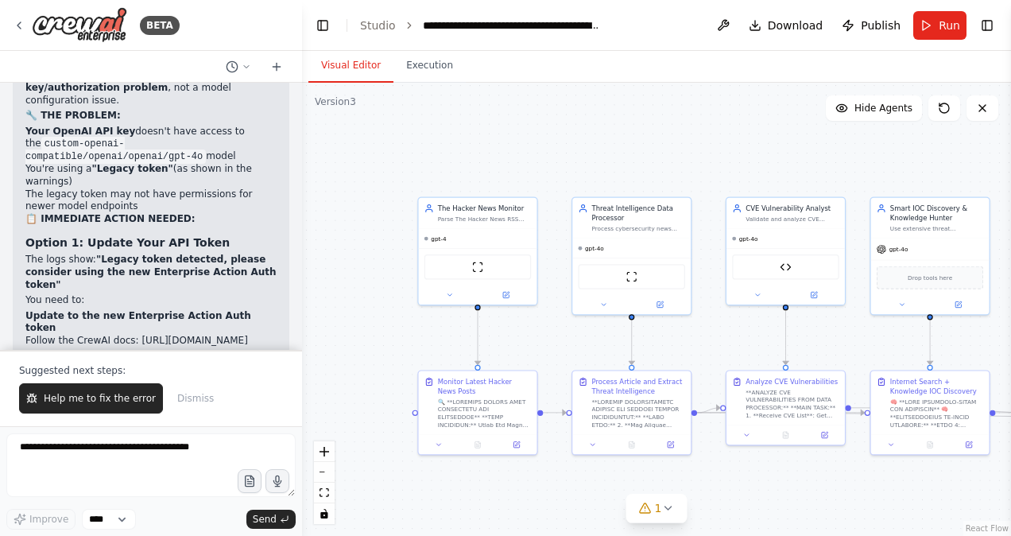
scroll to position [53020, 0]
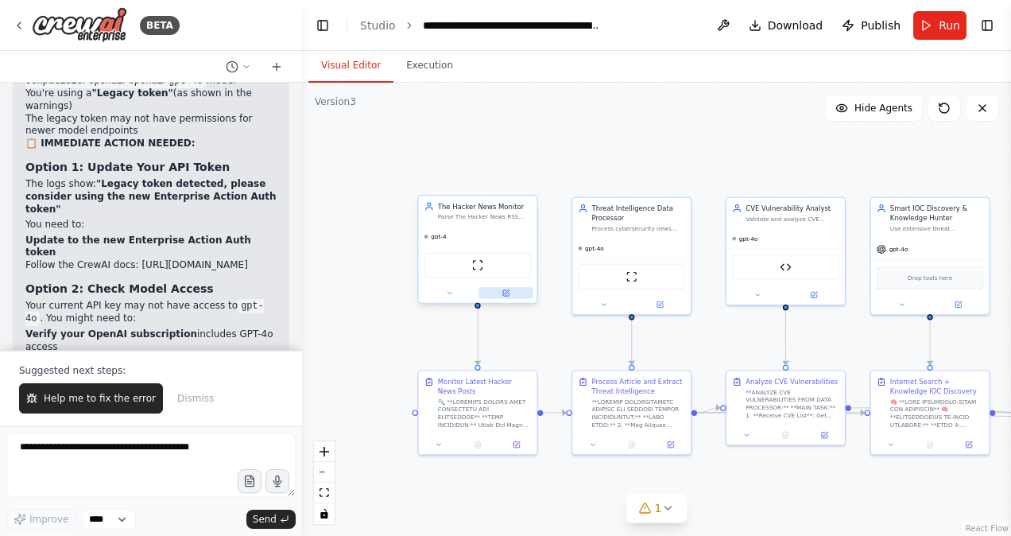
click at [507, 293] on icon at bounding box center [506, 293] width 6 height 6
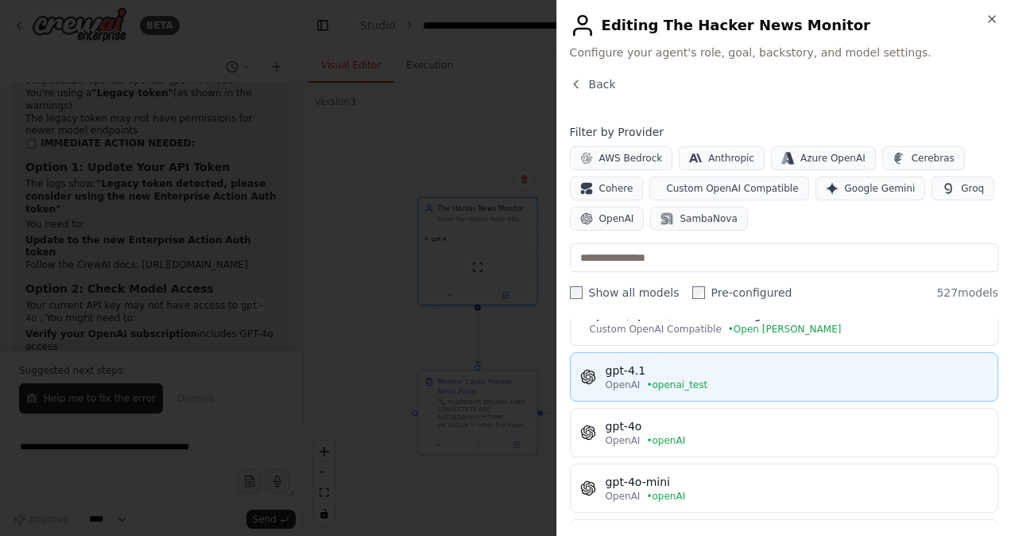
scroll to position [184, 0]
click at [739, 379] on div "OpenAI • openai_test" at bounding box center [797, 385] width 382 height 13
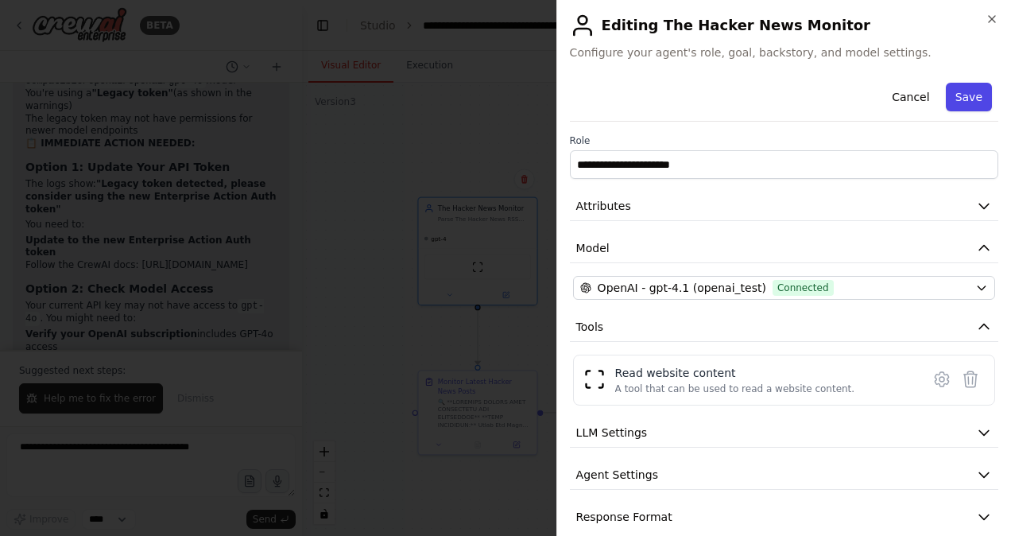
click at [954, 101] on button "Save" at bounding box center [969, 97] width 46 height 29
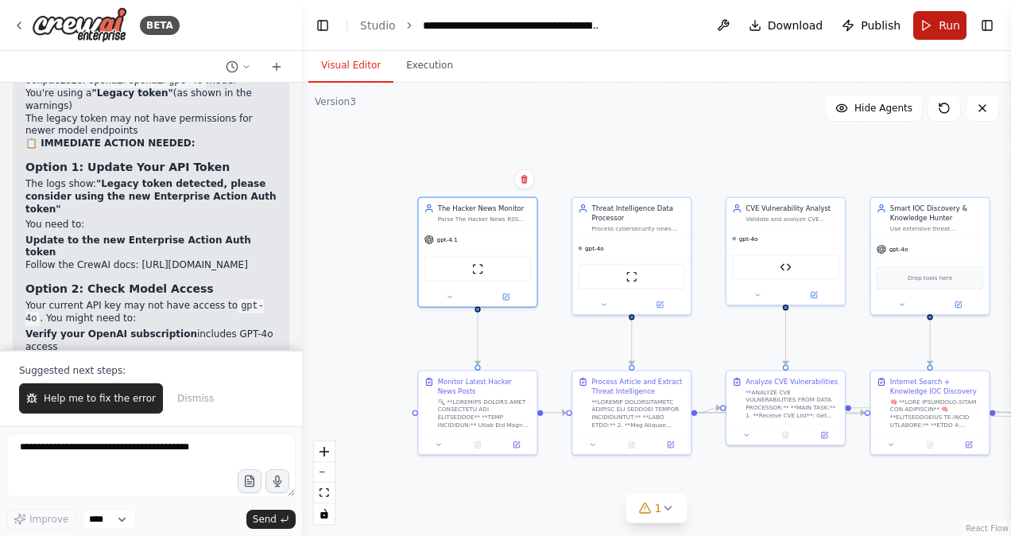
click at [944, 20] on span "Run" at bounding box center [949, 25] width 21 height 16
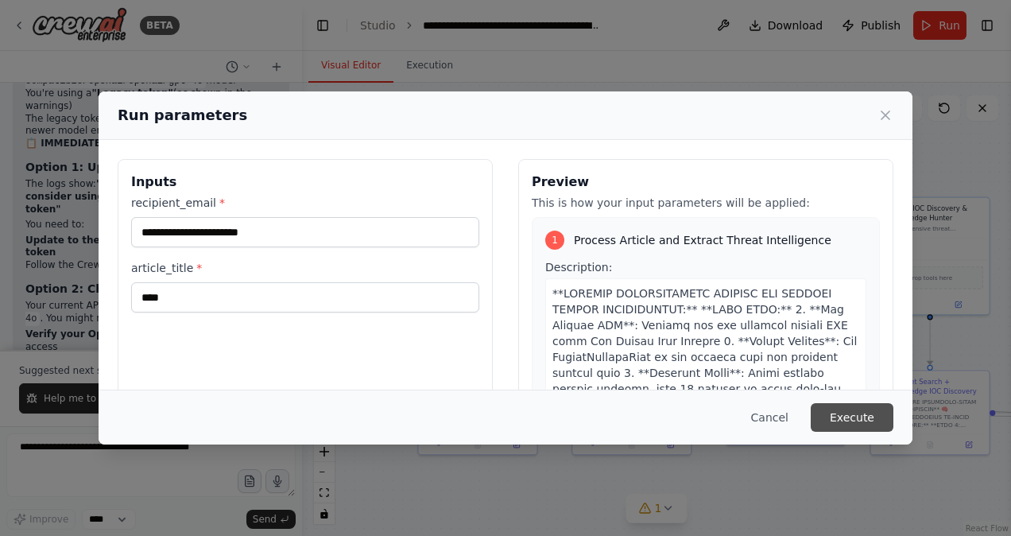
click at [861, 421] on button "Execute" at bounding box center [852, 417] width 83 height 29
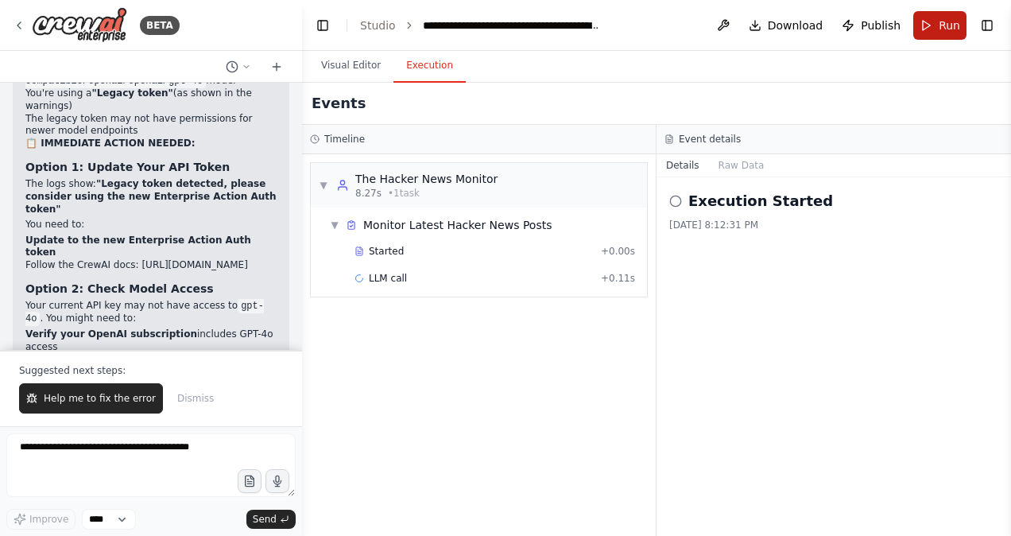
click at [932, 21] on button "Run" at bounding box center [940, 25] width 53 height 29
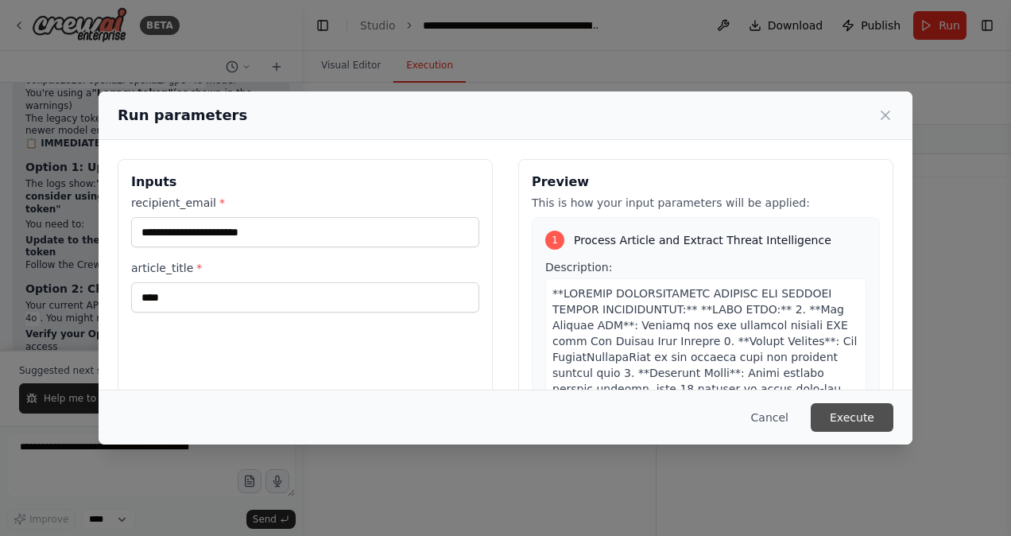
click at [847, 420] on button "Execute" at bounding box center [852, 417] width 83 height 29
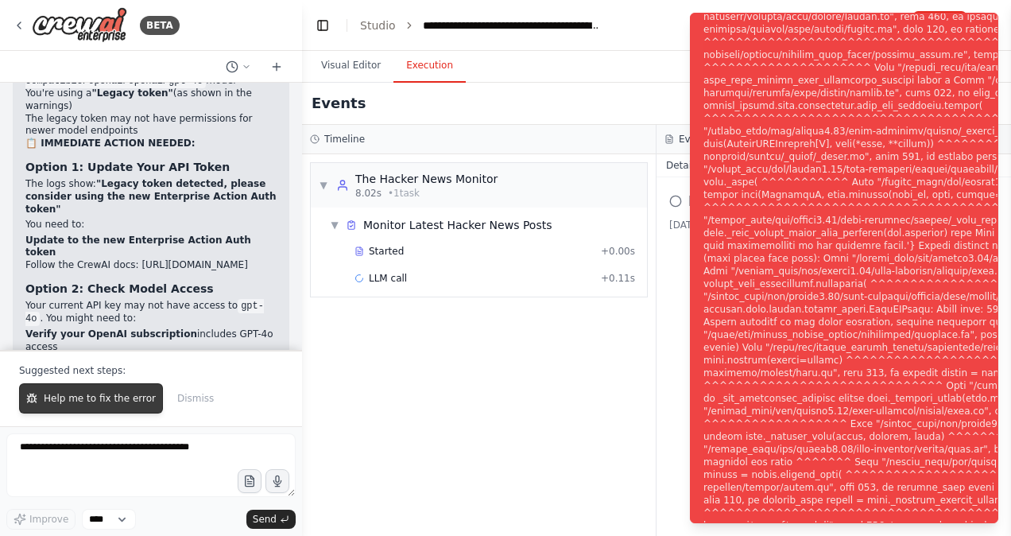
click at [70, 394] on span "Help me to fix the error" at bounding box center [100, 398] width 112 height 13
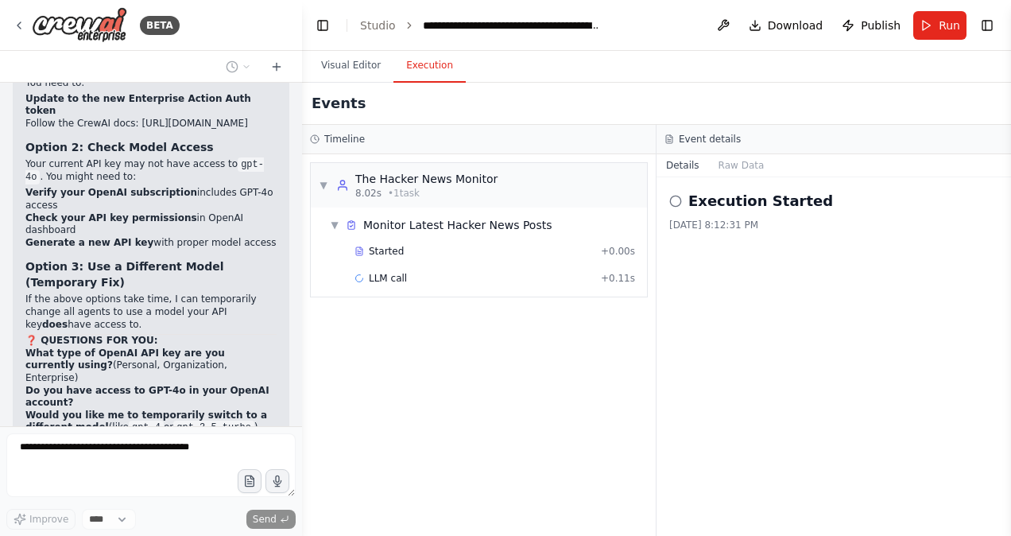
scroll to position [53157, 0]
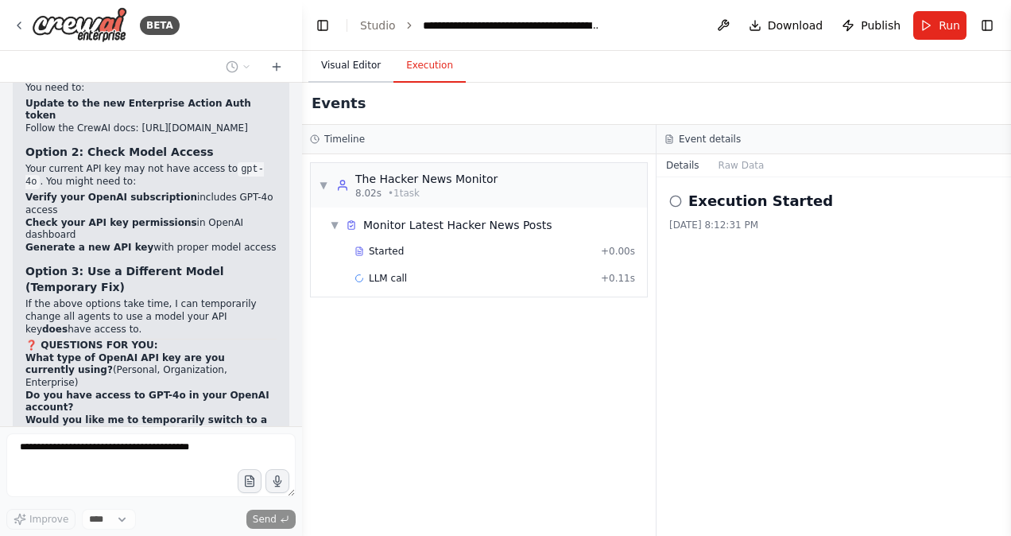
click at [355, 68] on button "Visual Editor" at bounding box center [350, 65] width 85 height 33
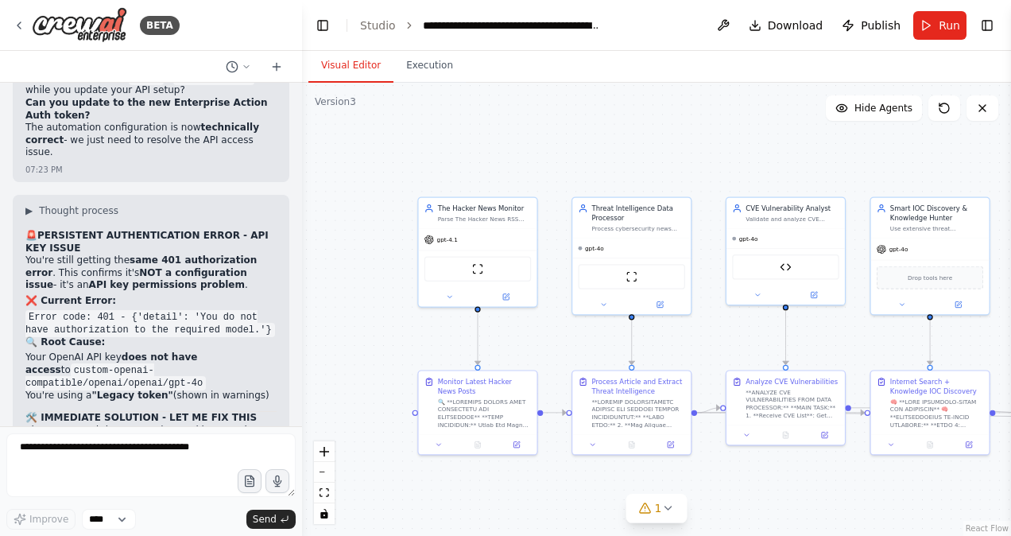
scroll to position [53525, 0]
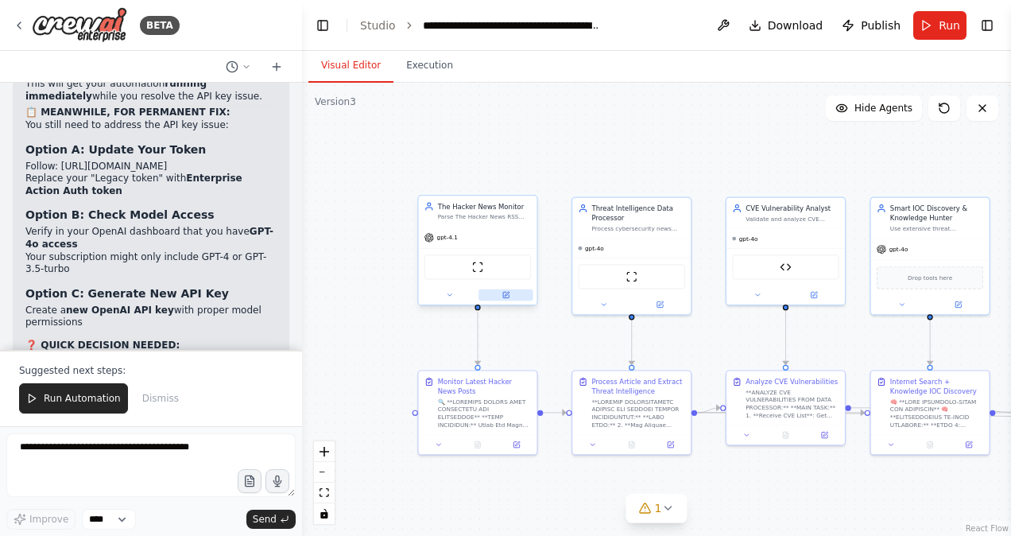
click at [510, 297] on button at bounding box center [506, 295] width 54 height 12
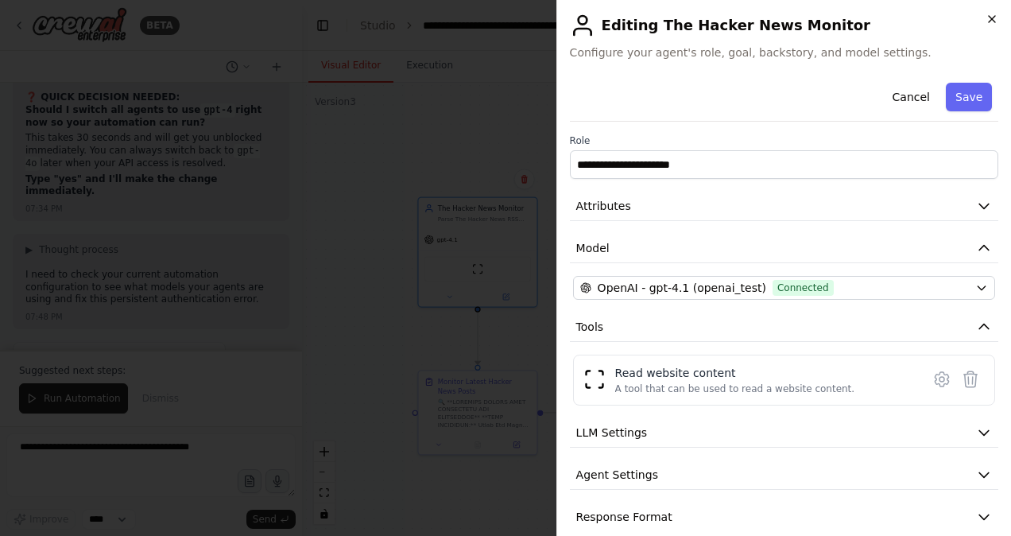
click at [995, 21] on icon "button" at bounding box center [992, 19] width 13 height 13
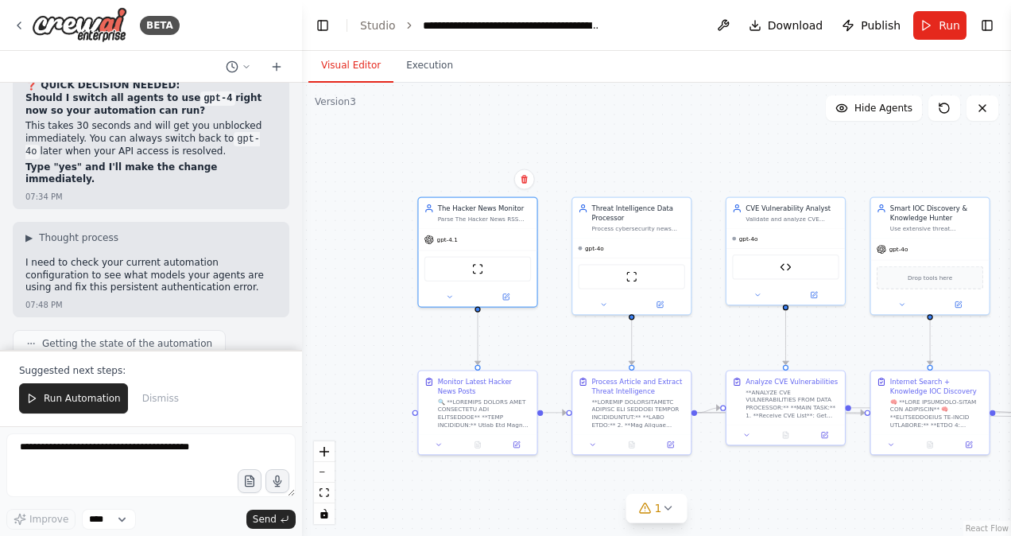
scroll to position [54238, 0]
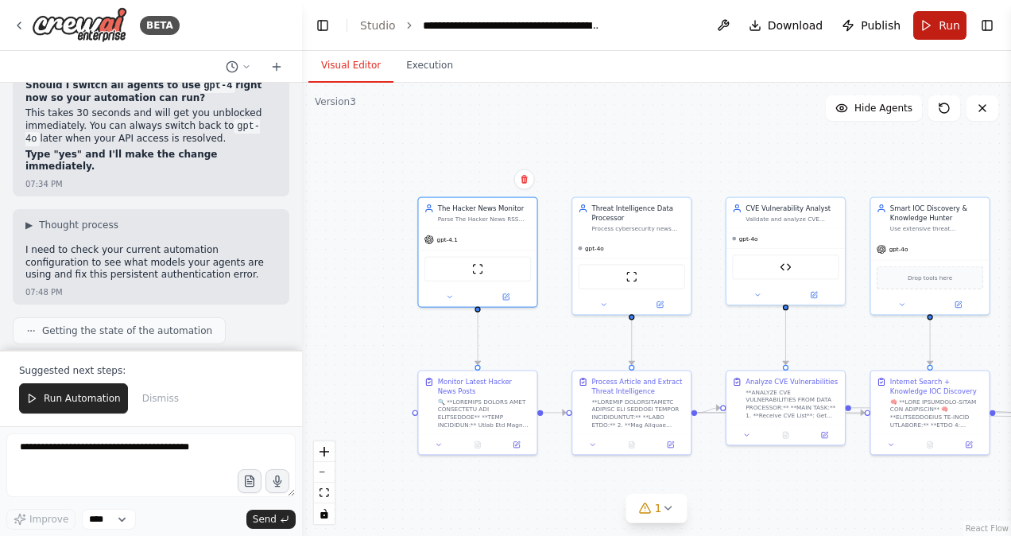
click at [940, 24] on button "Run" at bounding box center [940, 25] width 53 height 29
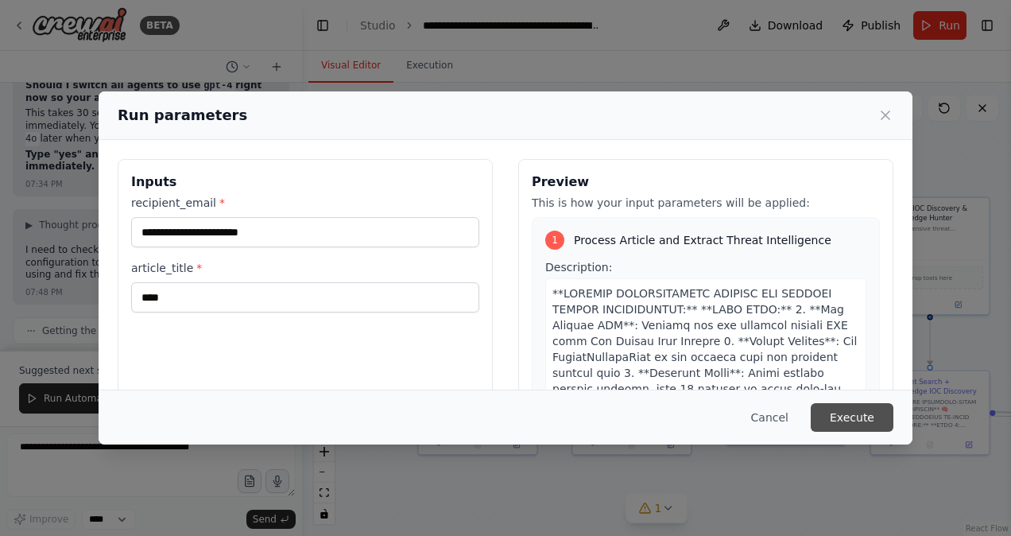
click at [833, 415] on button "Execute" at bounding box center [852, 417] width 83 height 29
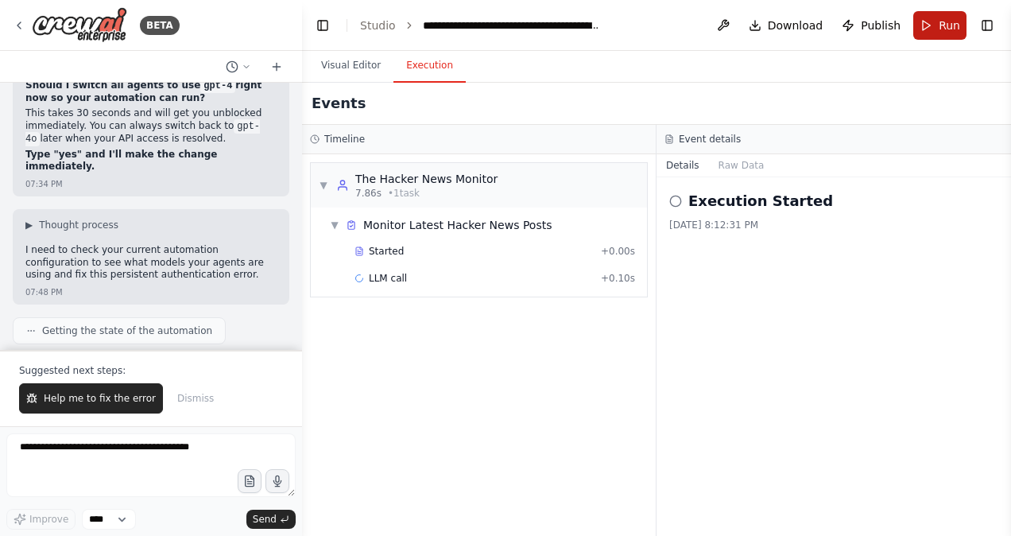
click at [929, 30] on button "Run" at bounding box center [940, 25] width 53 height 29
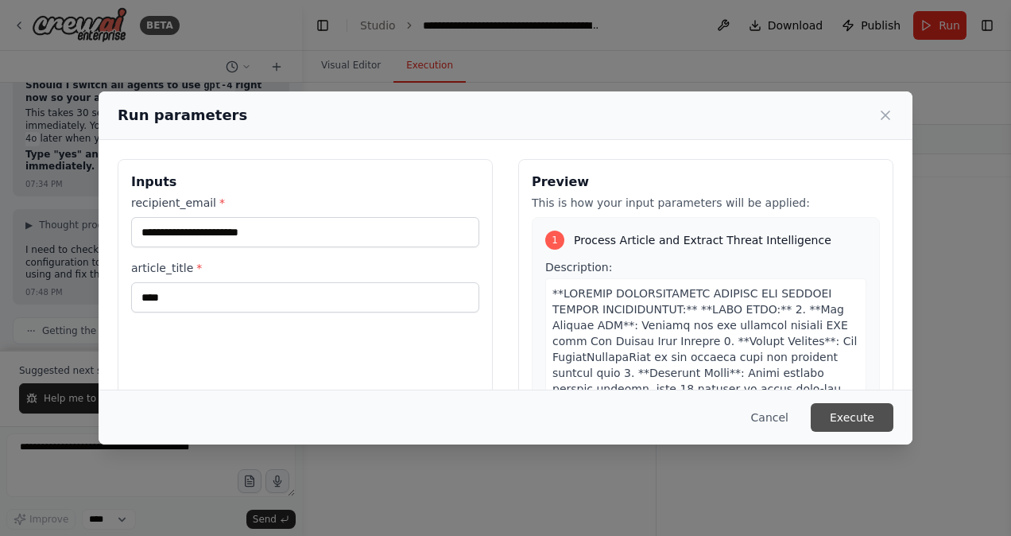
click at [860, 421] on button "Execute" at bounding box center [852, 417] width 83 height 29
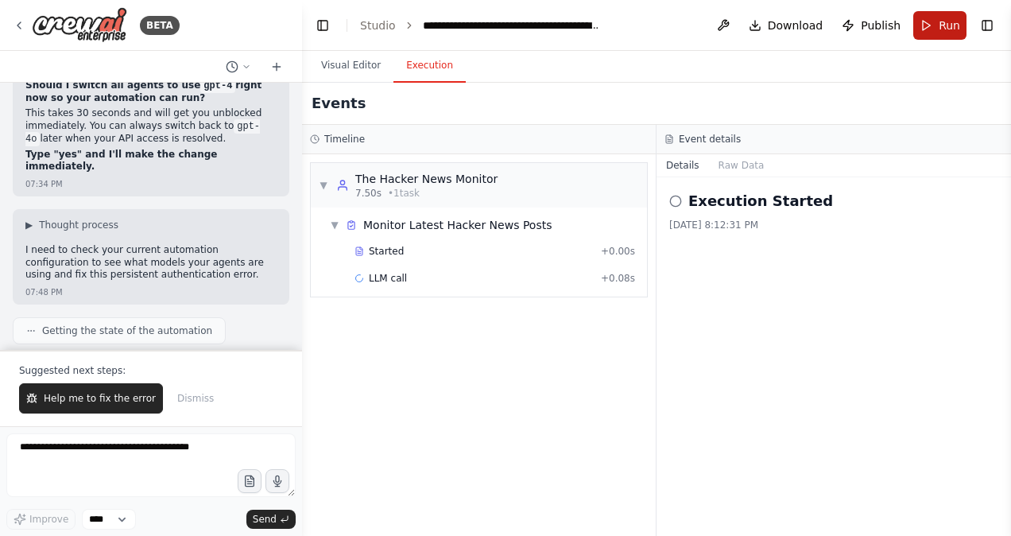
click at [939, 25] on button "Run" at bounding box center [940, 25] width 53 height 29
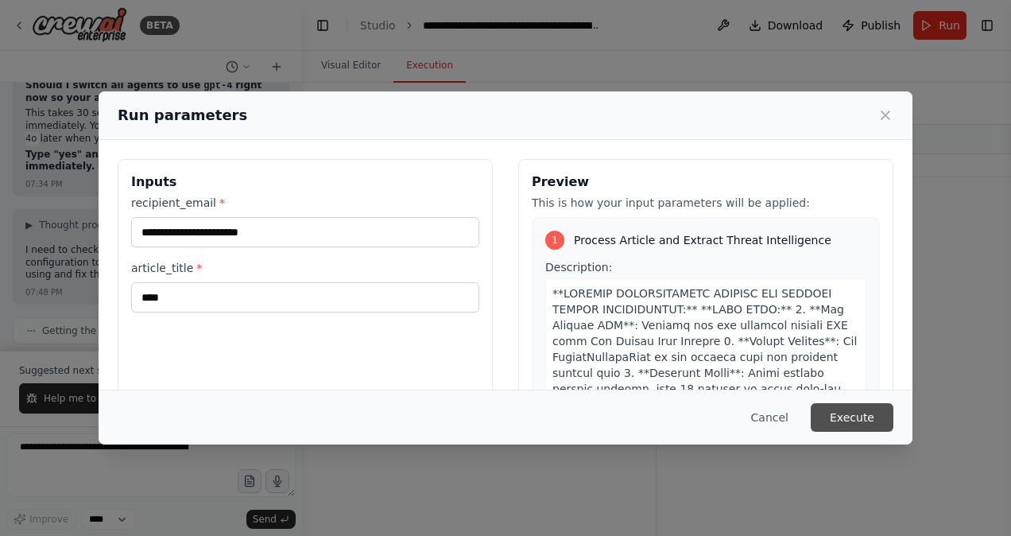
click at [854, 413] on button "Execute" at bounding box center [852, 417] width 83 height 29
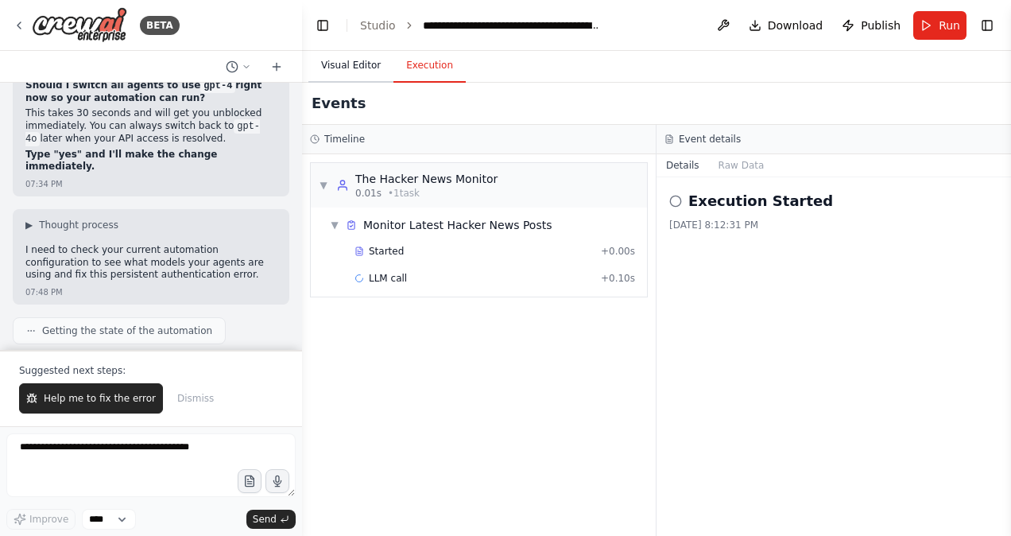
click at [363, 62] on button "Visual Editor" at bounding box center [350, 65] width 85 height 33
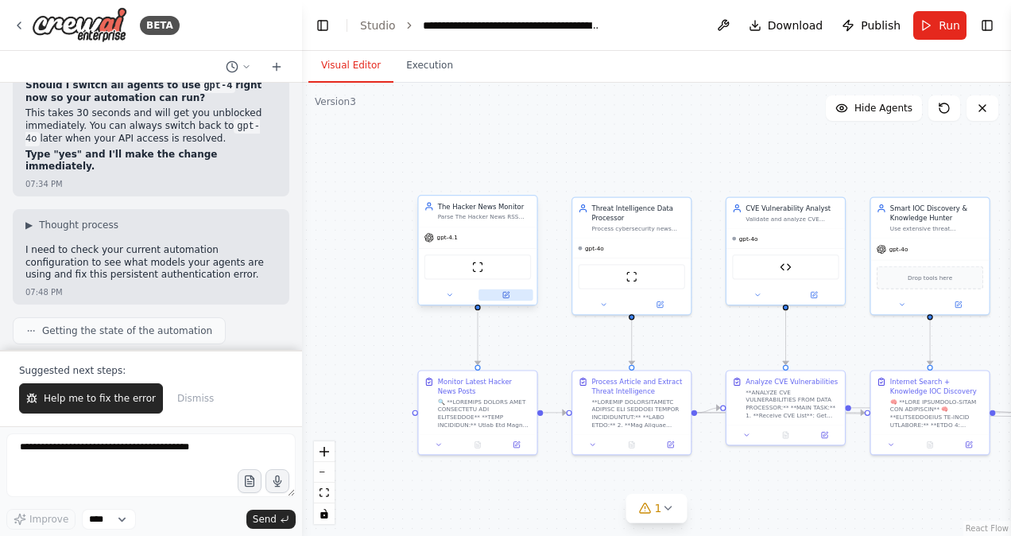
click at [506, 294] on icon at bounding box center [507, 294] width 5 height 5
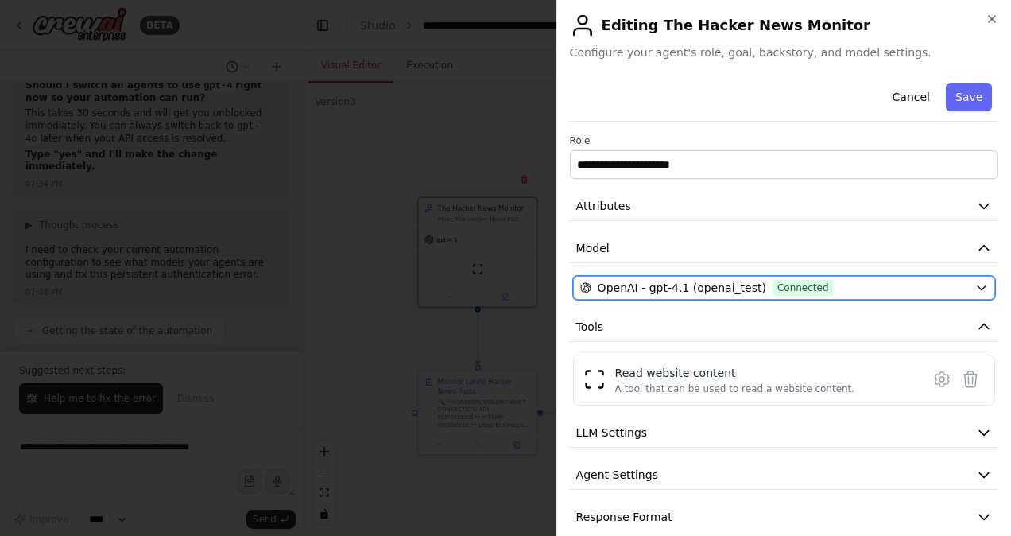
click at [871, 289] on div "OpenAI - gpt-4.1 (openai_test) Connected" at bounding box center [774, 288] width 389 height 16
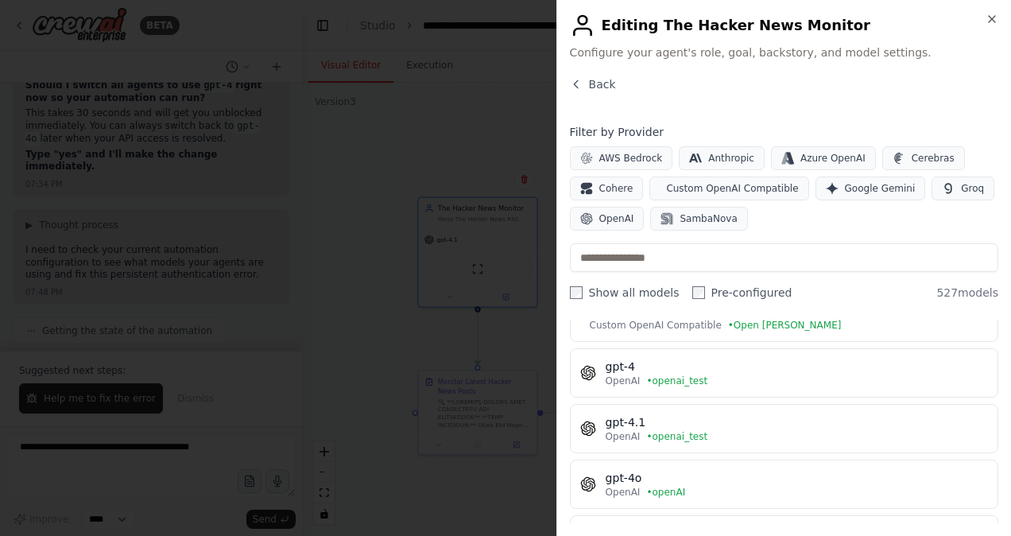
scroll to position [196, 0]
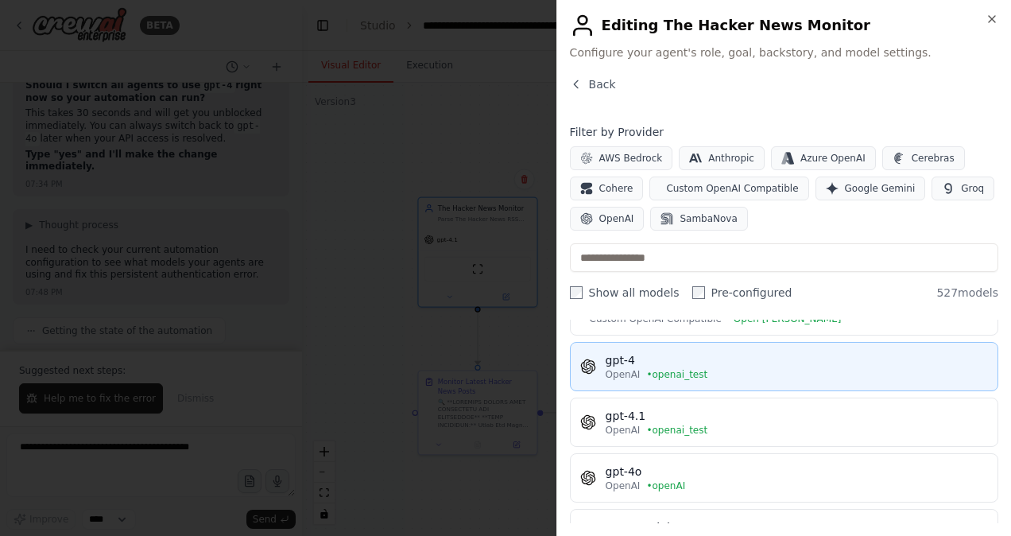
click at [619, 368] on span "OpenAI" at bounding box center [623, 374] width 35 height 13
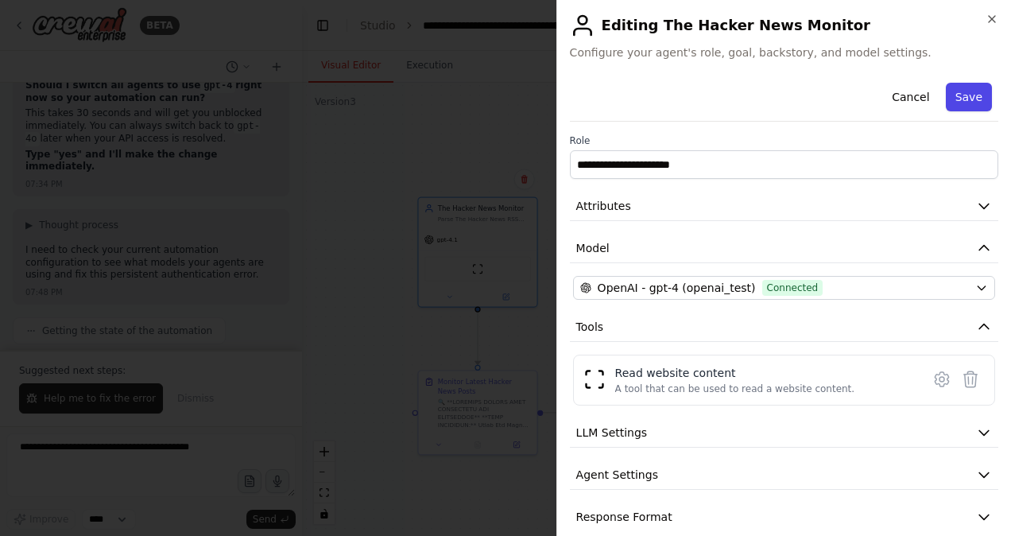
click at [950, 95] on button "Save" at bounding box center [969, 97] width 46 height 29
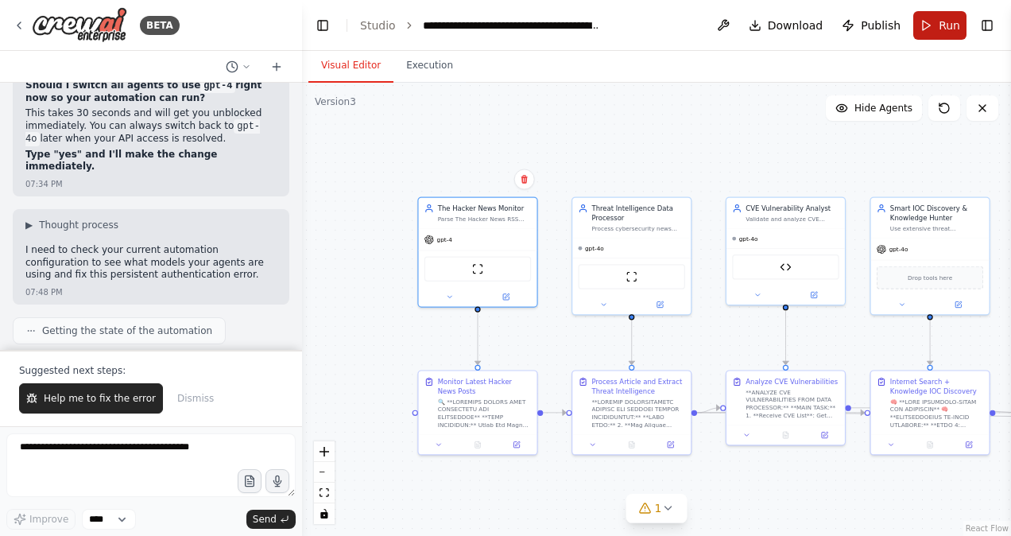
click at [932, 36] on button "Run" at bounding box center [940, 25] width 53 height 29
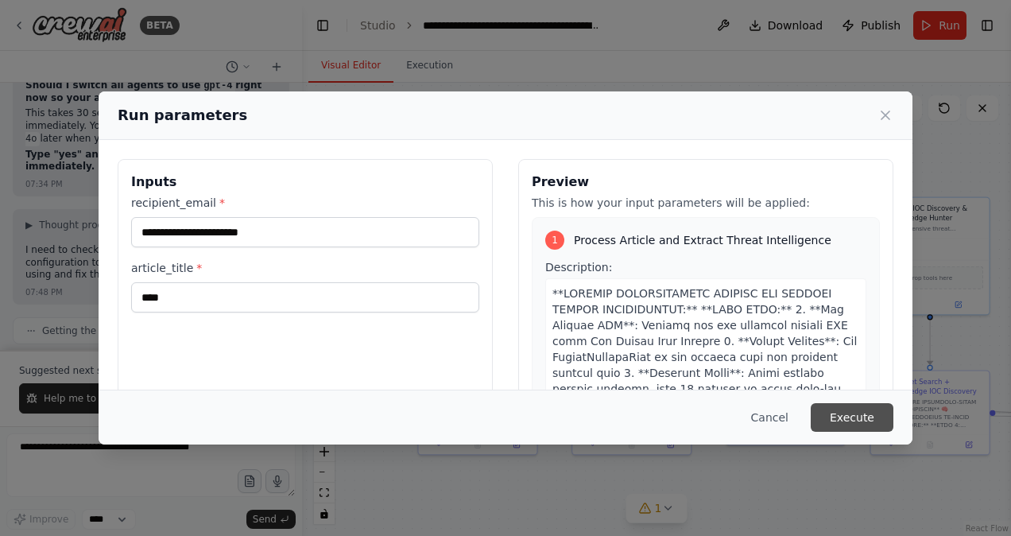
click at [844, 412] on button "Execute" at bounding box center [852, 417] width 83 height 29
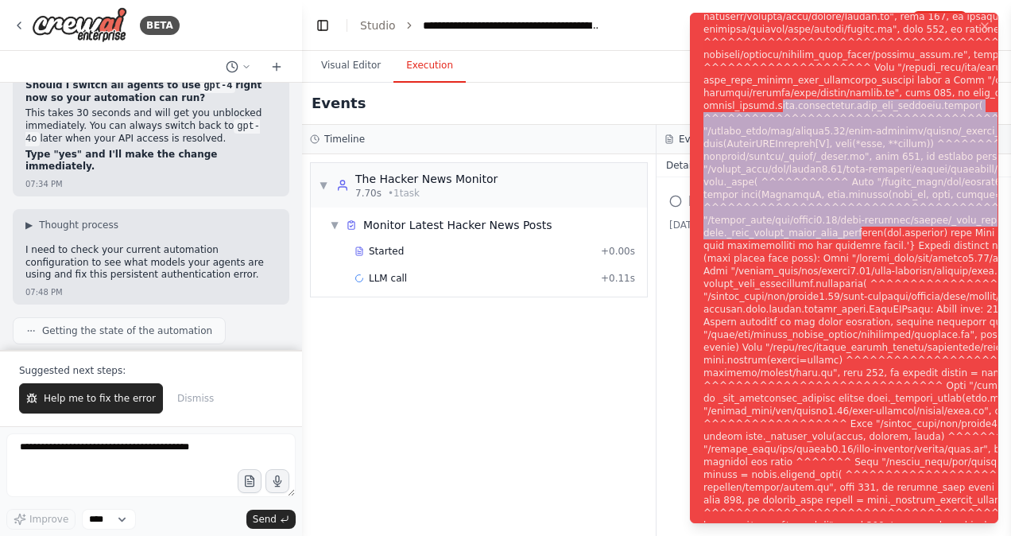
drag, startPoint x: 766, startPoint y: 111, endPoint x: 848, endPoint y: 229, distance: 142.9
click at [848, 229] on div "Notifications (F8)" at bounding box center [1015, 277] width 622 height 1043
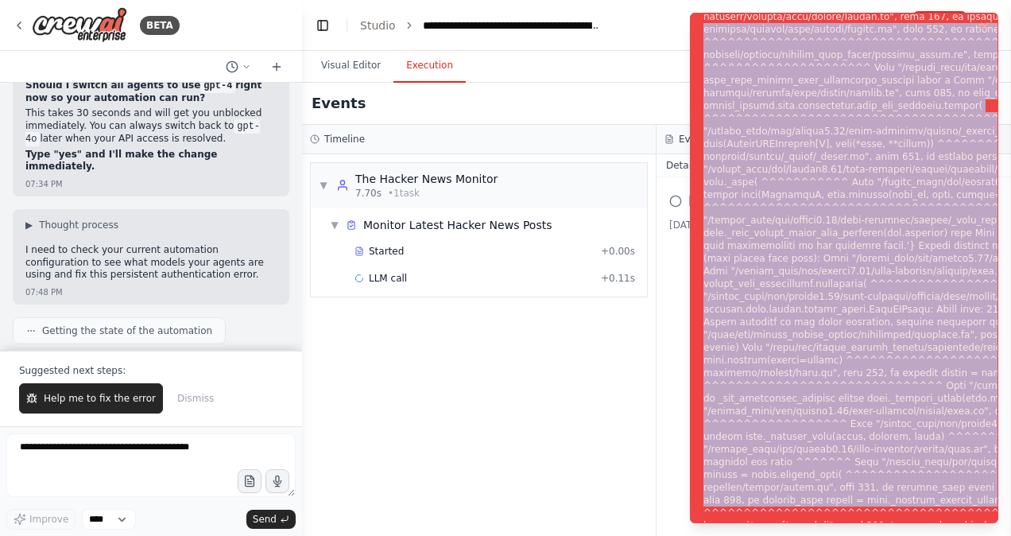
drag, startPoint x: 945, startPoint y: 499, endPoint x: 703, endPoint y: 25, distance: 532.3
click at [704, 25] on div "Notifications (F8)" at bounding box center [1015, 277] width 622 height 1043
copy div "/shared_venv/lib/python3.12/site-packages/crewai_tools/adapters/enterprise_adap…"
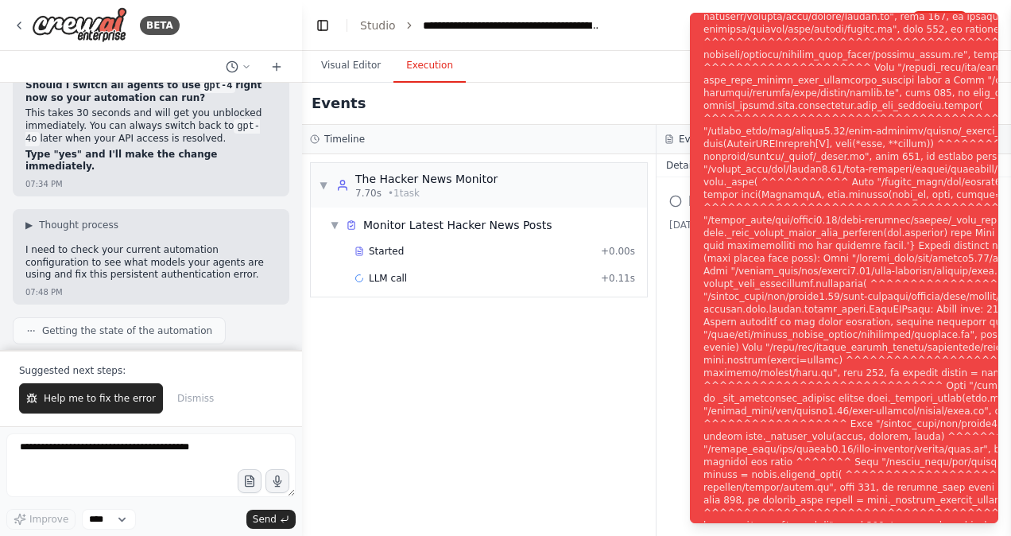
click at [622, 48] on header "**********" at bounding box center [656, 25] width 709 height 51
click at [621, 27] on header "**********" at bounding box center [656, 25] width 709 height 51
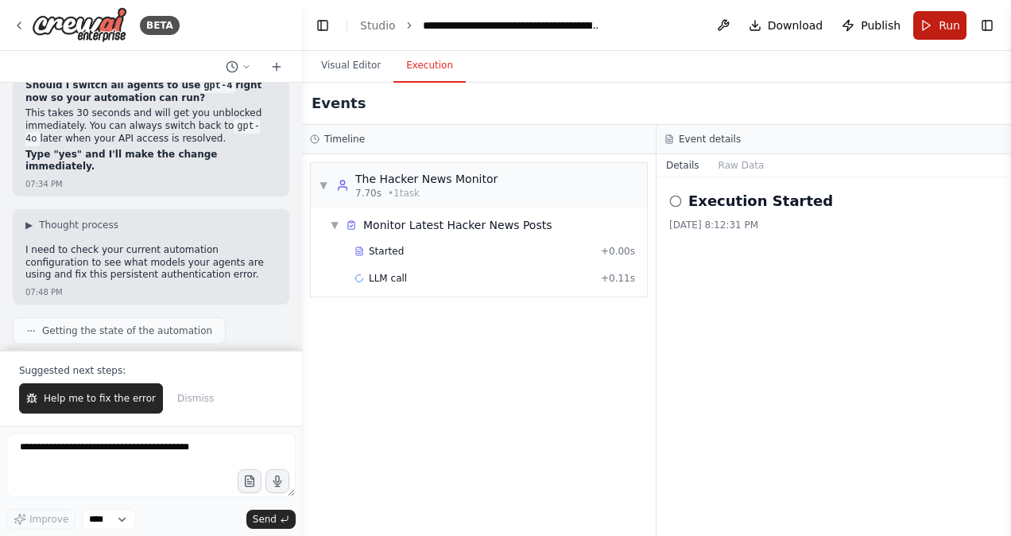
click at [940, 19] on button "Run" at bounding box center [940, 25] width 53 height 29
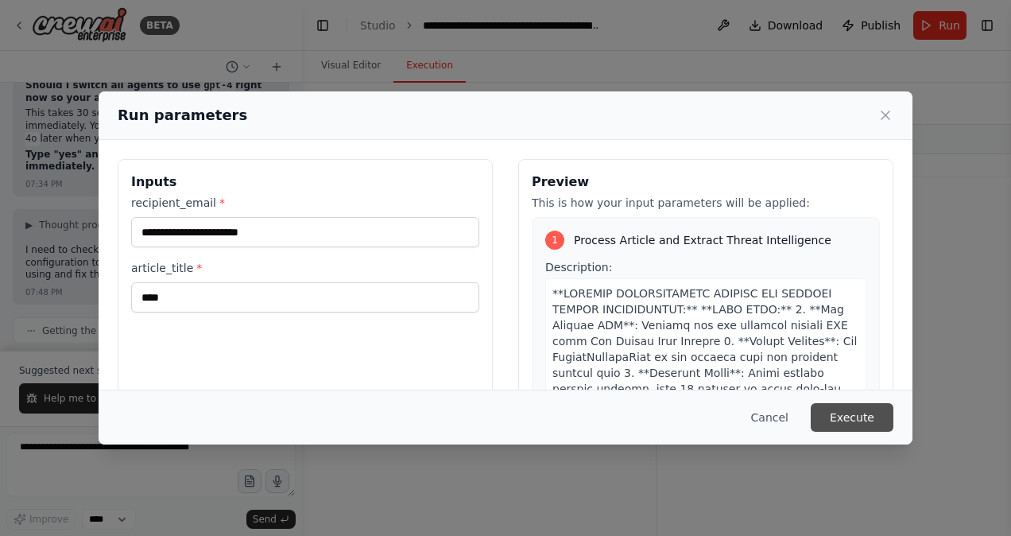
click at [857, 409] on button "Execute" at bounding box center [852, 417] width 83 height 29
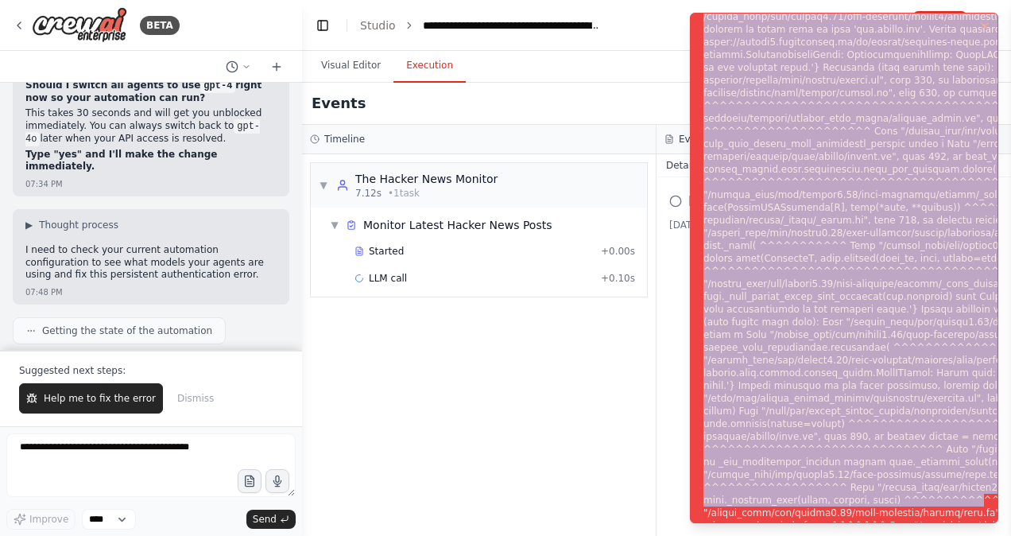
drag, startPoint x: 704, startPoint y: 21, endPoint x: 937, endPoint y: 499, distance: 531.6
click at [937, 499] on div "Notifications (F8)" at bounding box center [1013, 277] width 619 height 1247
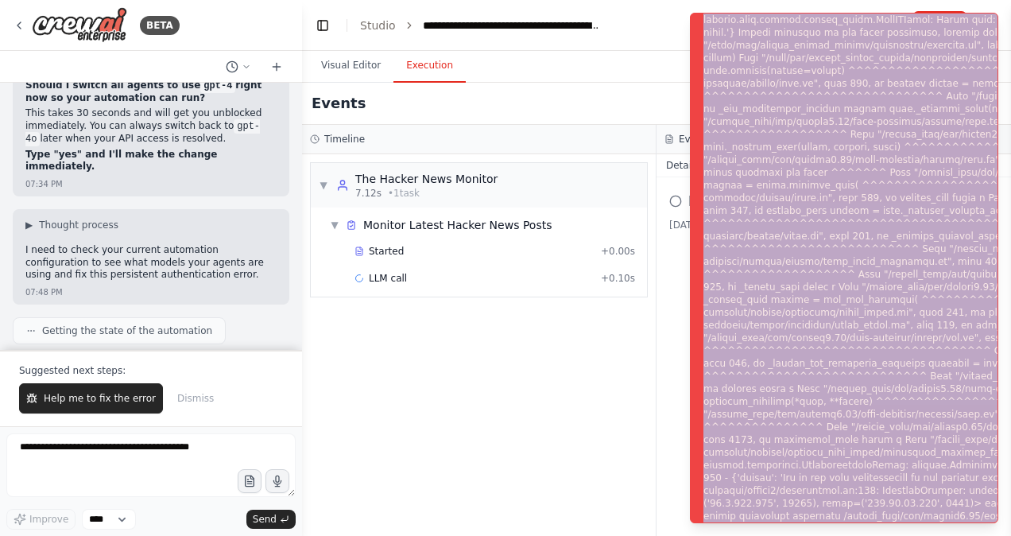
scroll to position [340, 0]
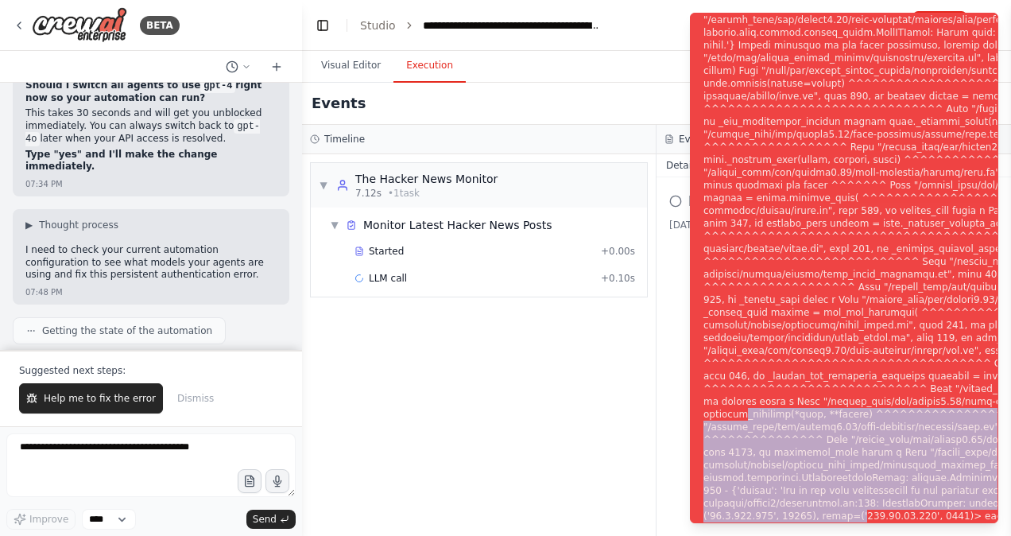
drag, startPoint x: 979, startPoint y: 516, endPoint x: 736, endPoint y: 413, distance: 263.3
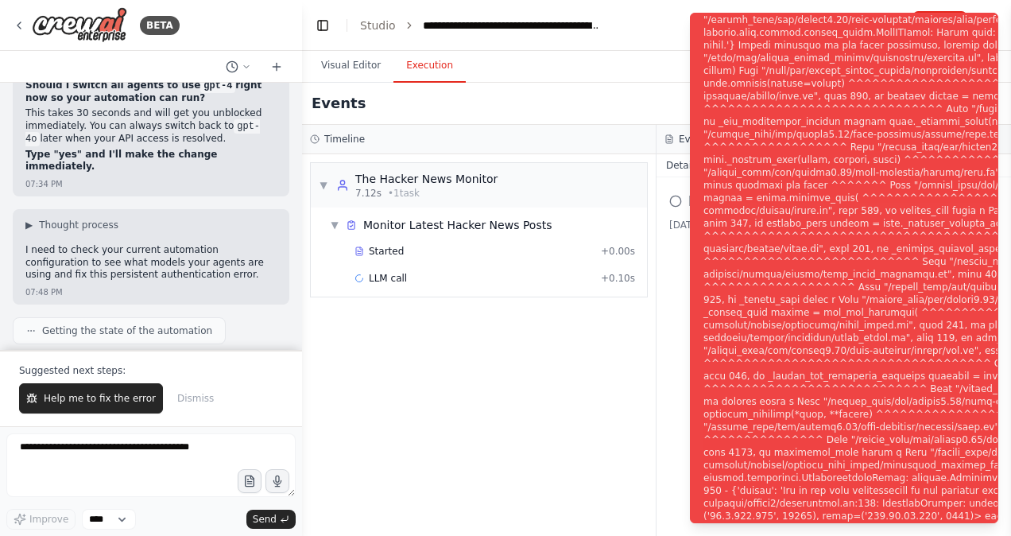
drag, startPoint x: 736, startPoint y: 413, endPoint x: 727, endPoint y: 411, distance: 9.8
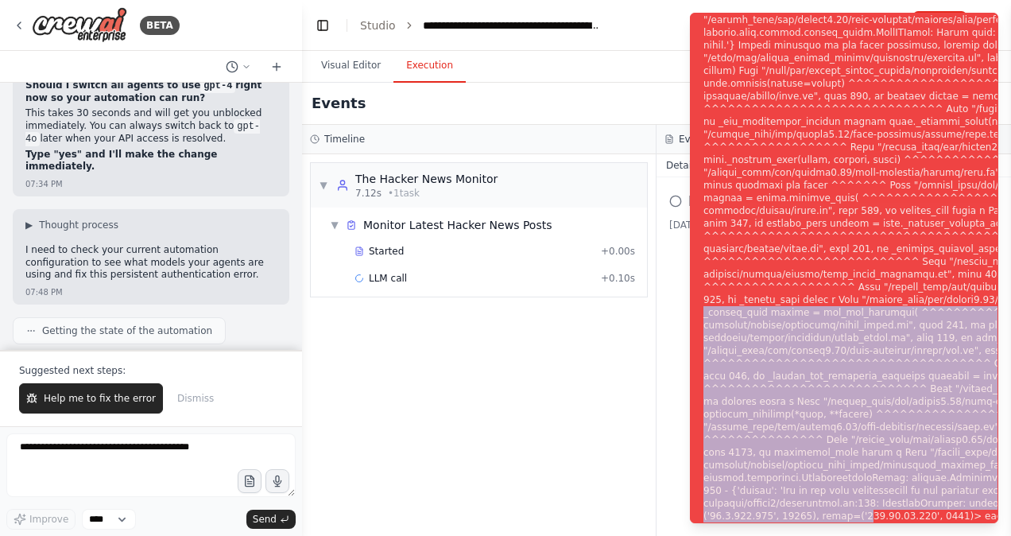
drag, startPoint x: 987, startPoint y: 517, endPoint x: 714, endPoint y: 312, distance: 340.8
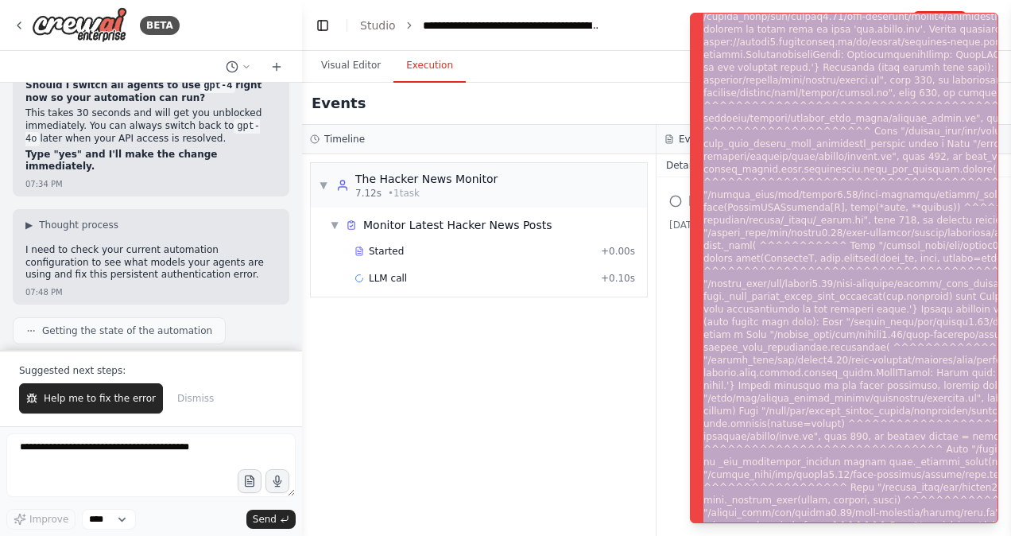
scroll to position [89, 0]
copy div "Web Scraping & Browsing Custom tools Agents Execution Error Subprocess executio…"
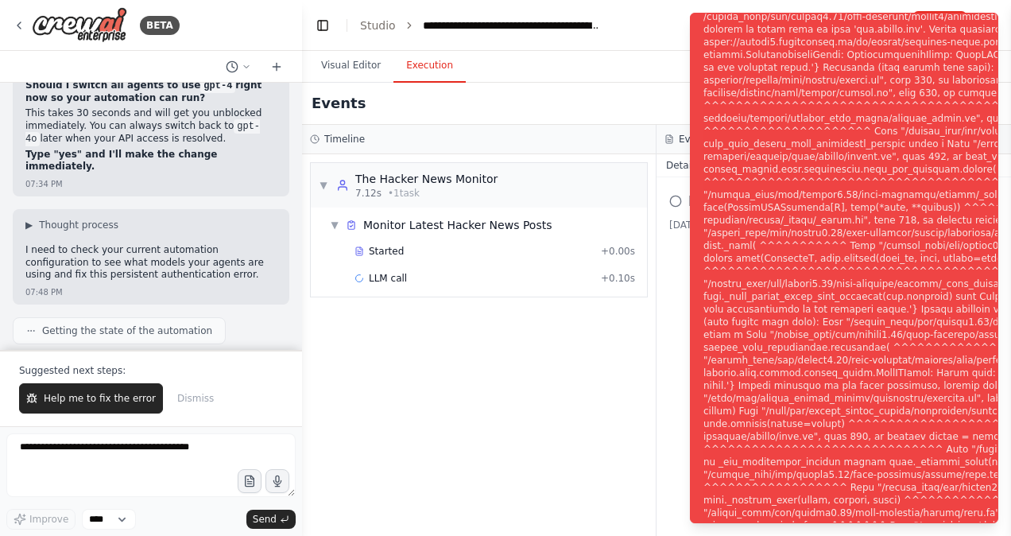
click at [534, 98] on div "Events" at bounding box center [656, 104] width 709 height 42
click at [364, 67] on button "Visual Editor" at bounding box center [350, 65] width 85 height 33
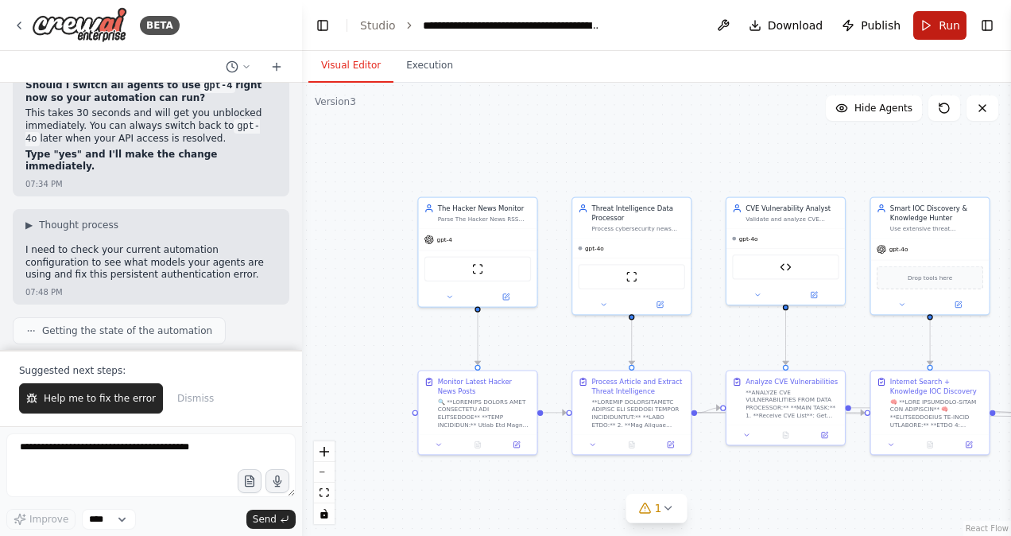
click at [934, 22] on button "Run" at bounding box center [940, 25] width 53 height 29
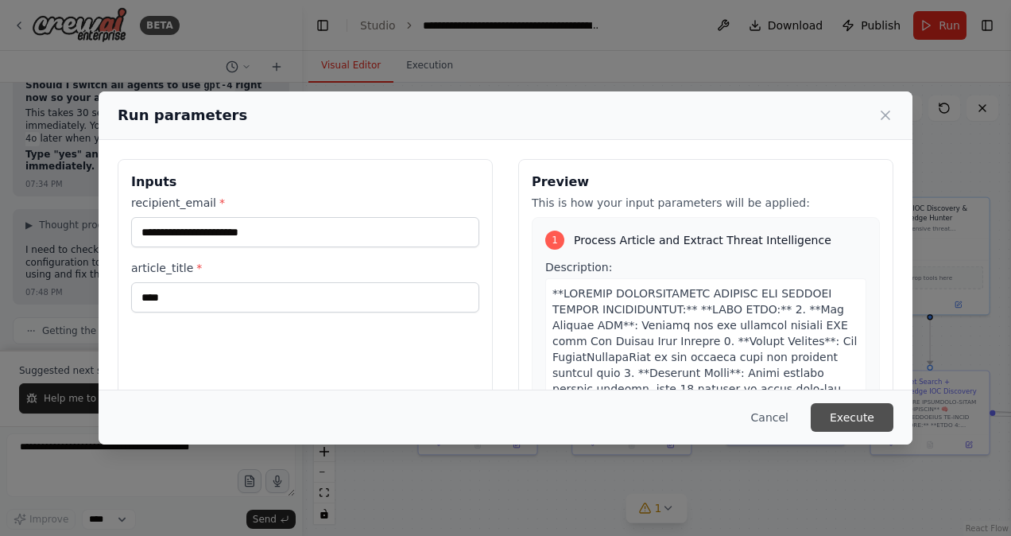
click at [859, 417] on button "Execute" at bounding box center [852, 417] width 83 height 29
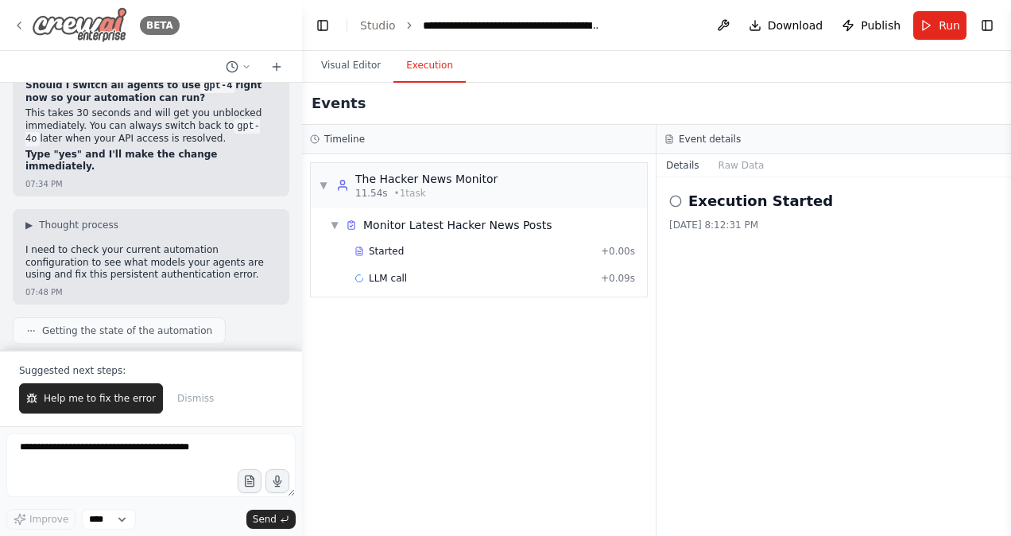
click at [16, 26] on icon at bounding box center [19, 25] width 13 height 13
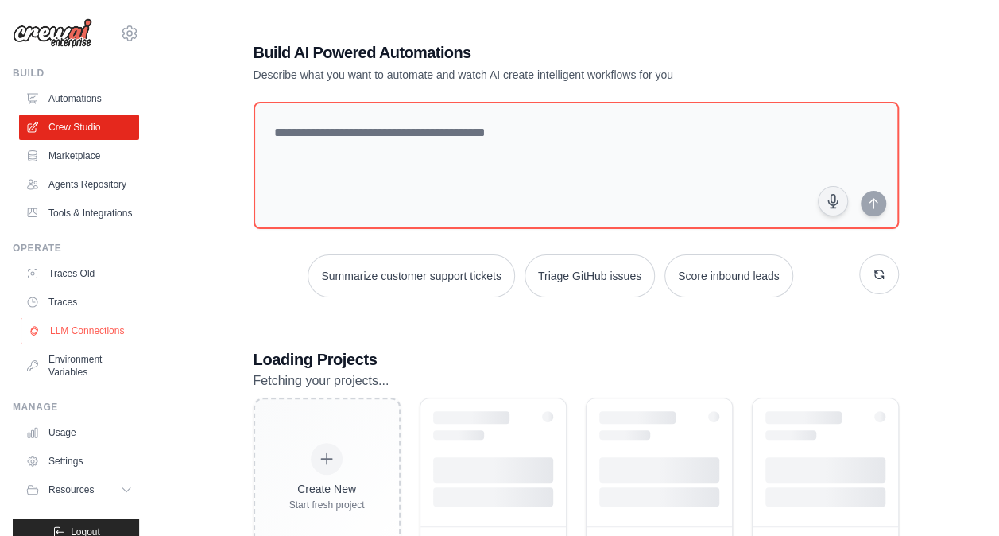
click at [68, 343] on link "LLM Connections" at bounding box center [81, 330] width 120 height 25
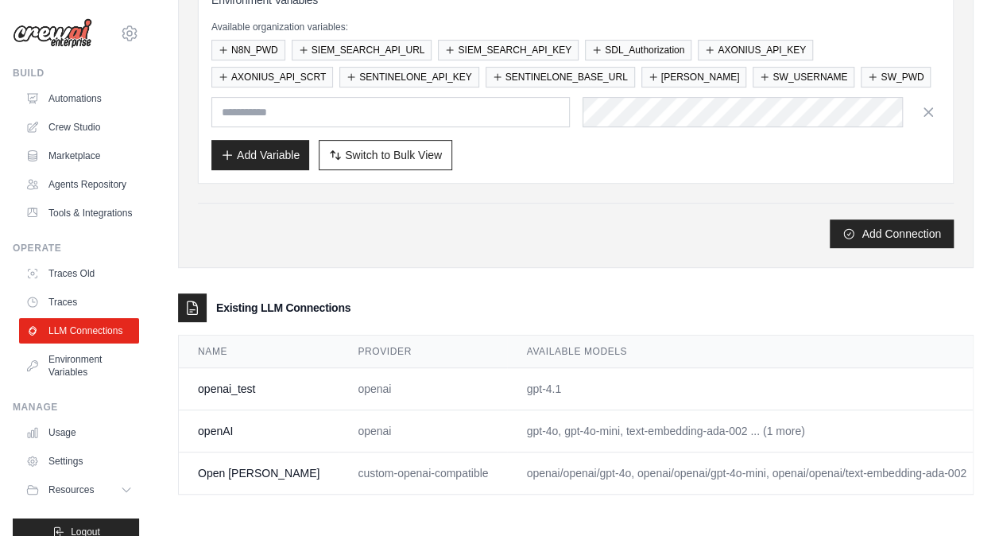
scroll to position [253, 0]
click at [999, 382] on link "Edit" at bounding box center [1014, 388] width 19 height 13
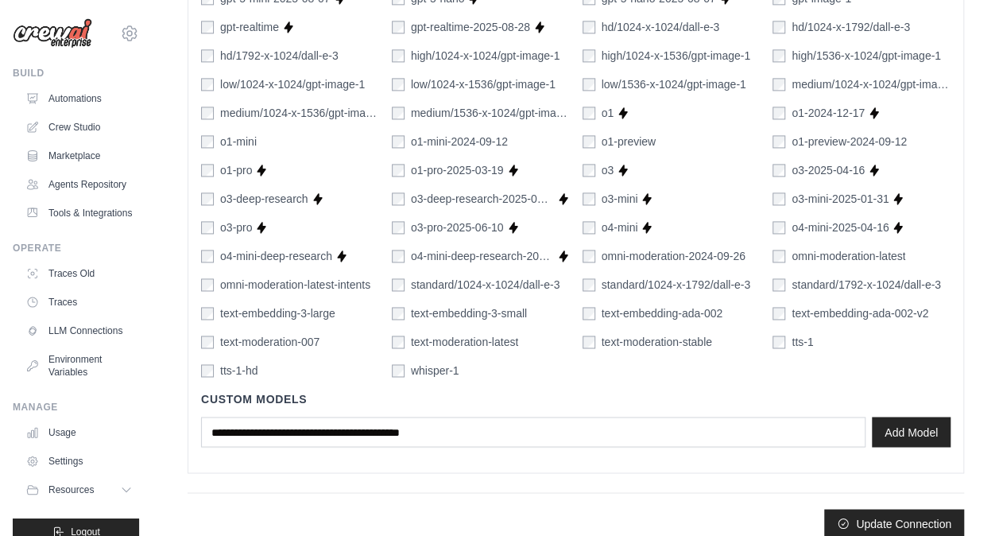
scroll to position [1105, 0]
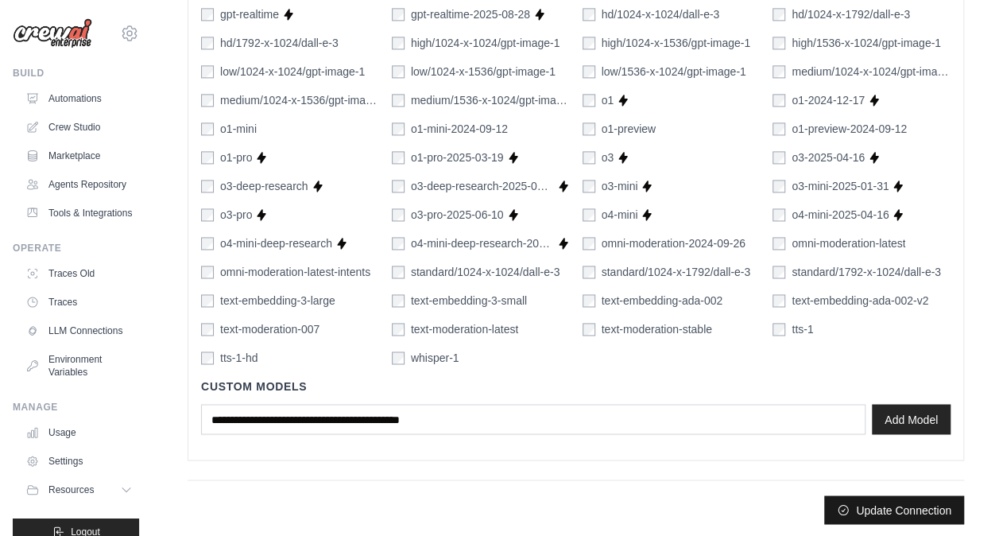
click at [893, 501] on button "Update Connection" at bounding box center [895, 509] width 140 height 29
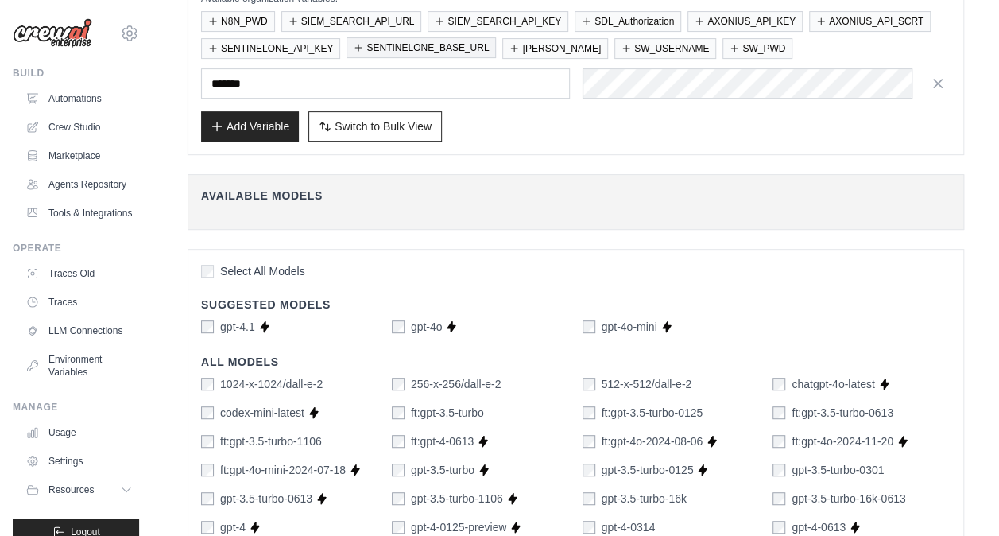
scroll to position [0, 0]
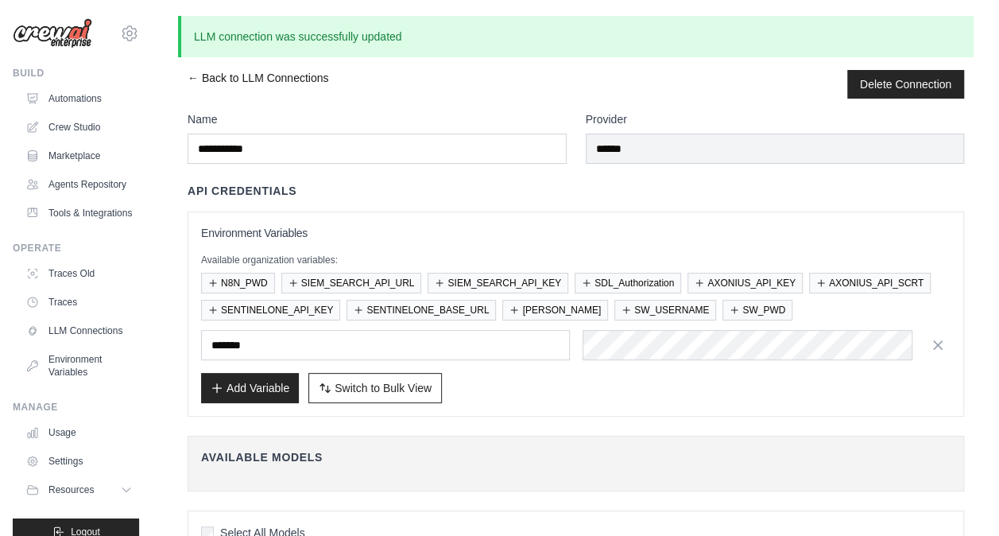
click at [189, 73] on link "← Back to LLM Connections" at bounding box center [258, 84] width 141 height 29
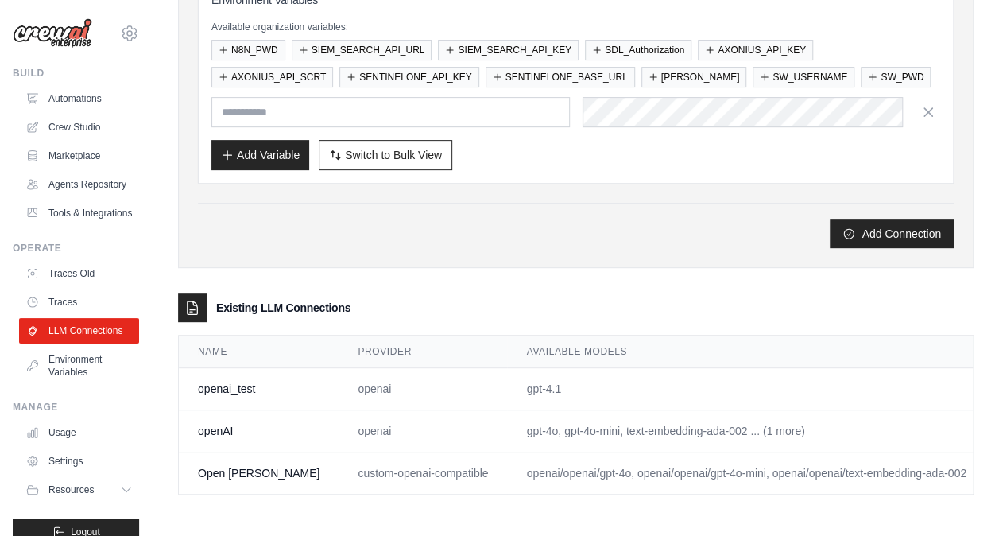
scroll to position [0, 53]
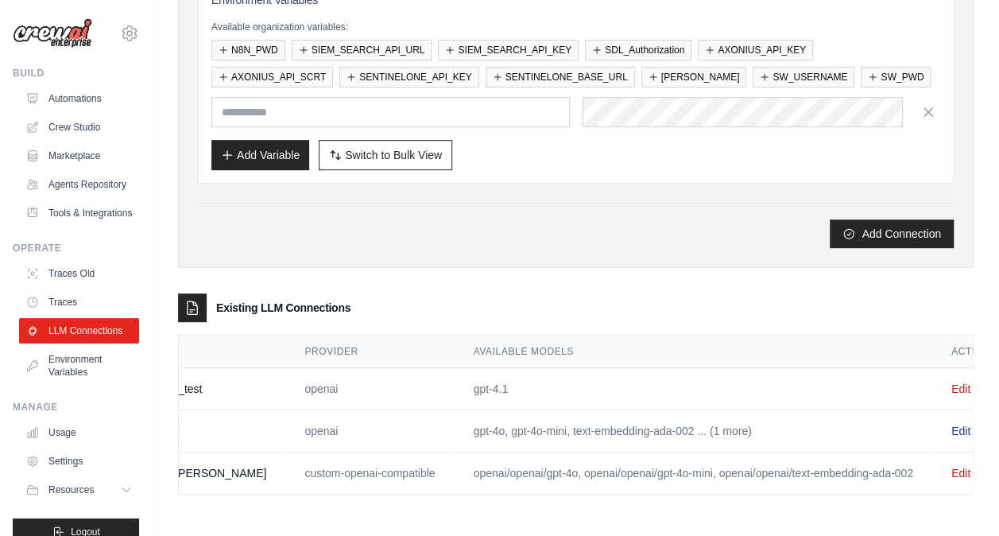
click at [952, 425] on link "Edit" at bounding box center [961, 431] width 19 height 13
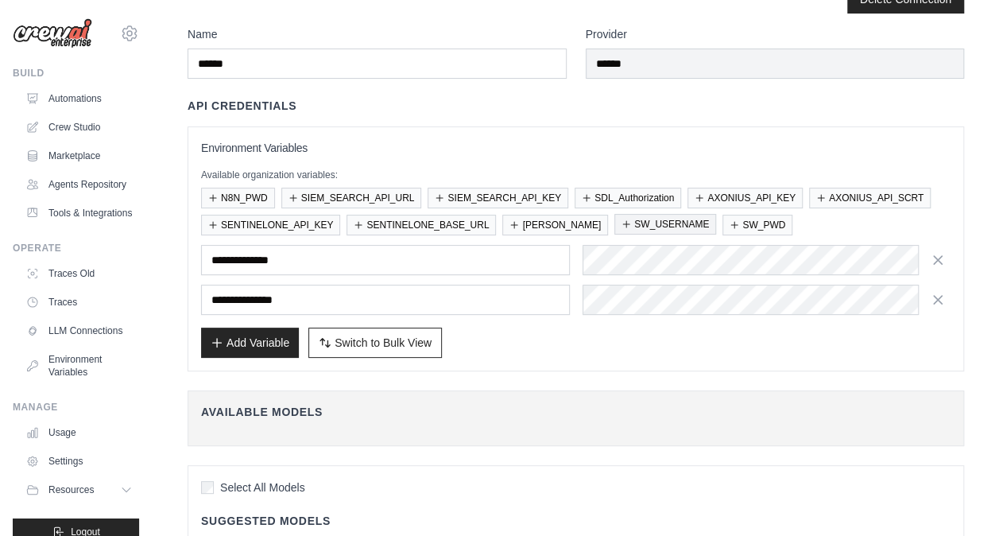
scroll to position [42, 0]
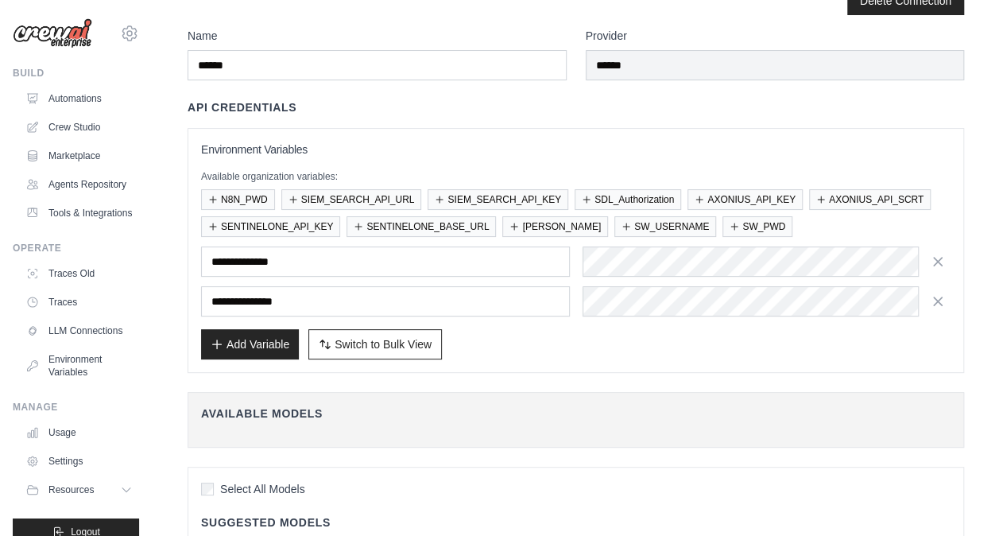
click at [660, 243] on div "Environment Variables Available organization variables: N8N_PWD SIEM_SEARCH_API…" at bounding box center [576, 251] width 750 height 218
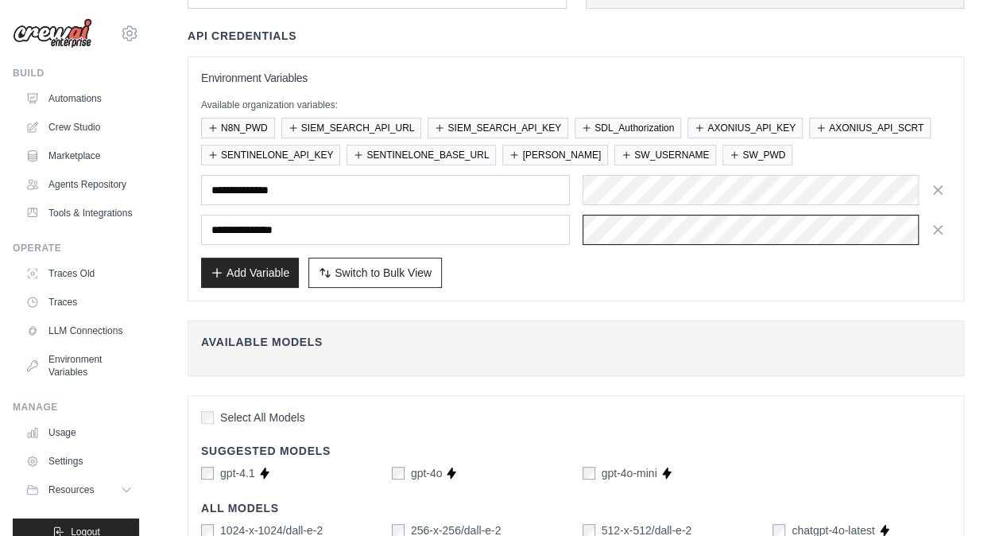
scroll to position [0, 0]
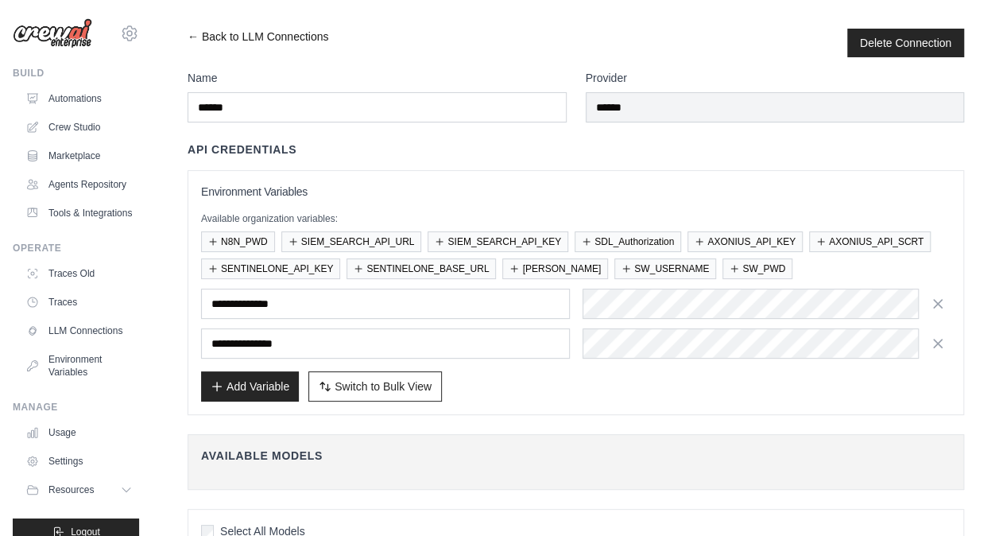
click at [189, 35] on link "← Back to LLM Connections" at bounding box center [258, 43] width 141 height 29
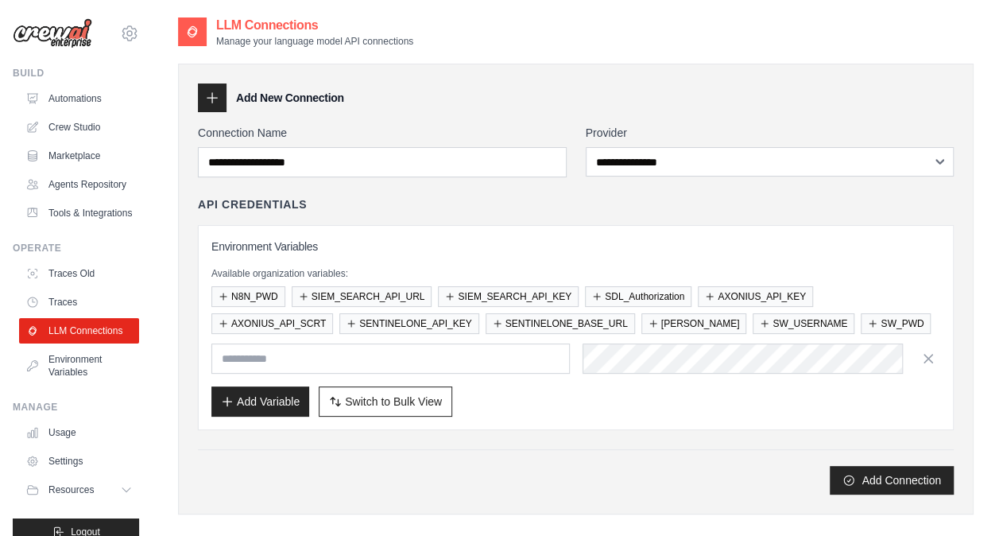
scroll to position [253, 0]
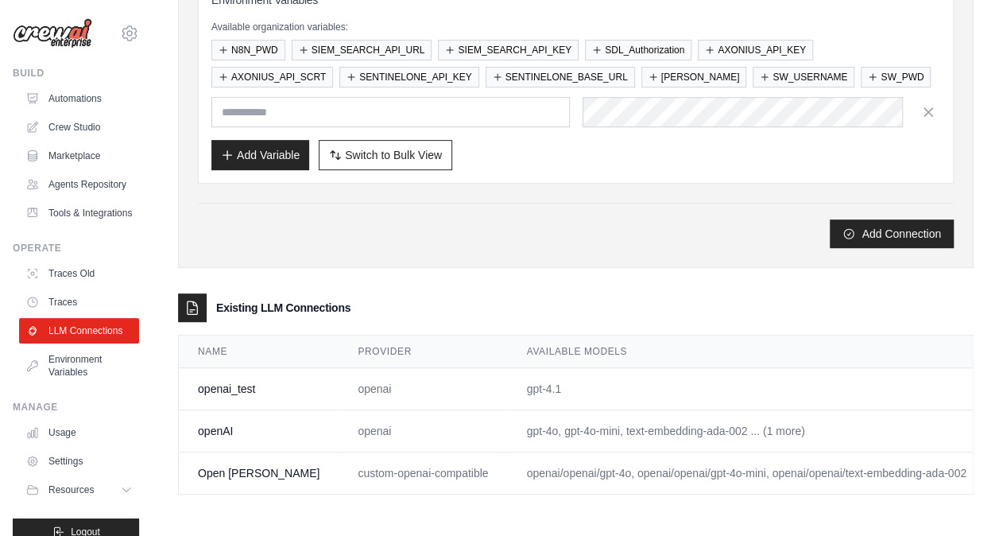
click at [999, 467] on link "Edit" at bounding box center [1014, 473] width 19 height 13
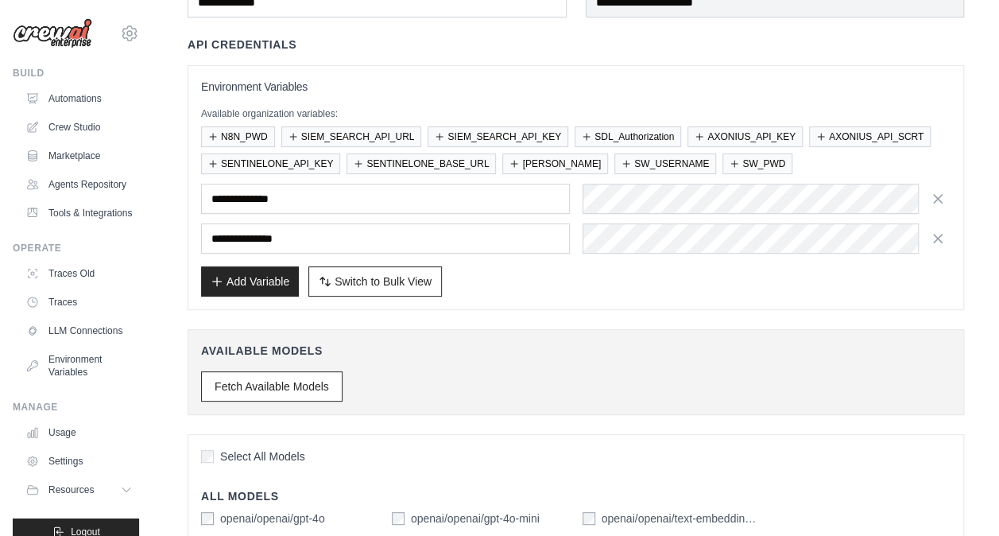
scroll to position [107, 0]
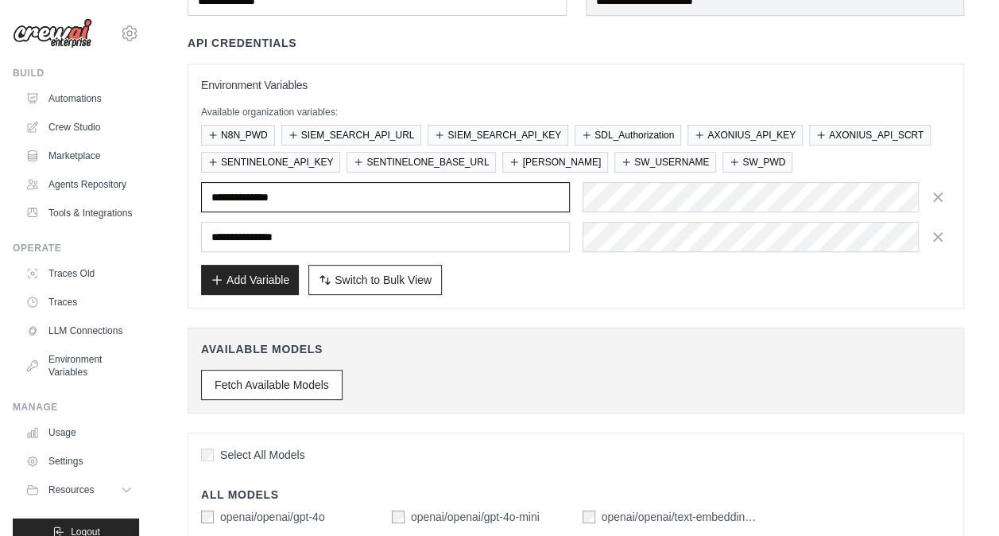
click at [300, 189] on input "**********" at bounding box center [385, 197] width 369 height 30
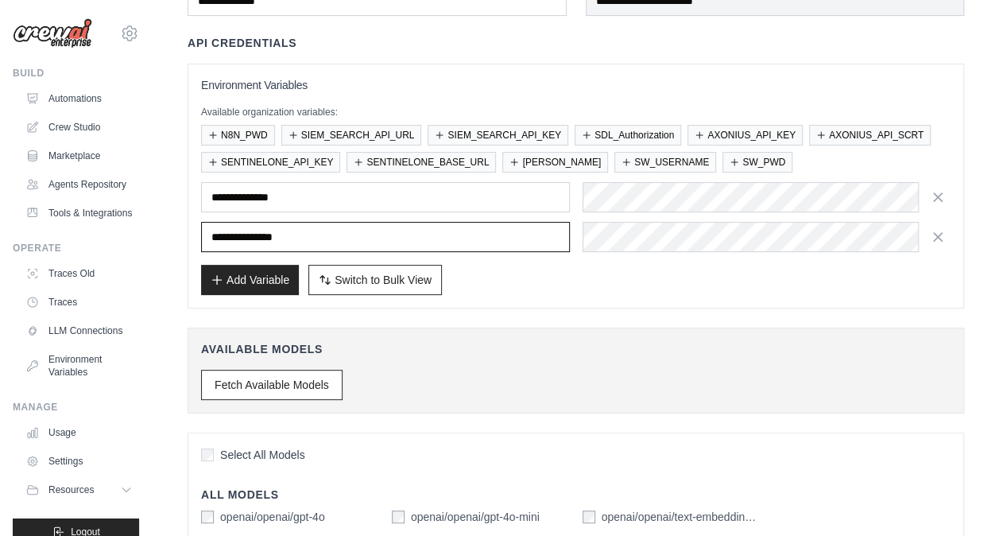
click at [312, 224] on input "**********" at bounding box center [385, 237] width 369 height 30
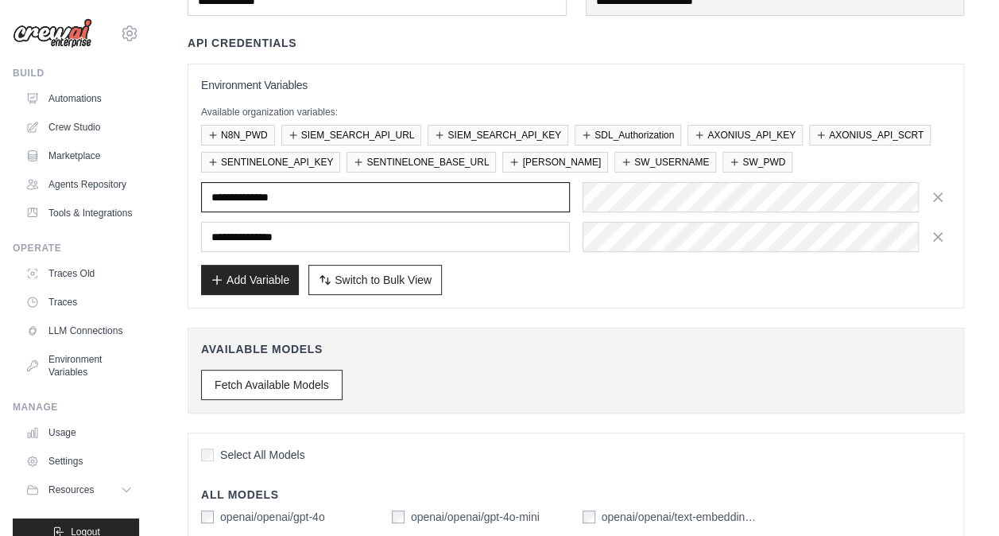
click at [267, 196] on input "**********" at bounding box center [385, 197] width 369 height 30
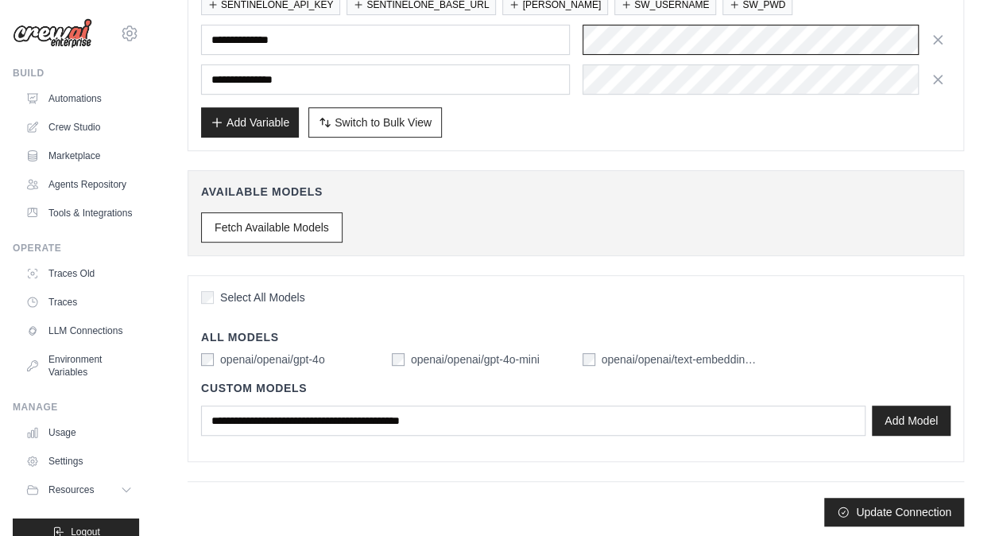
scroll to position [0, 0]
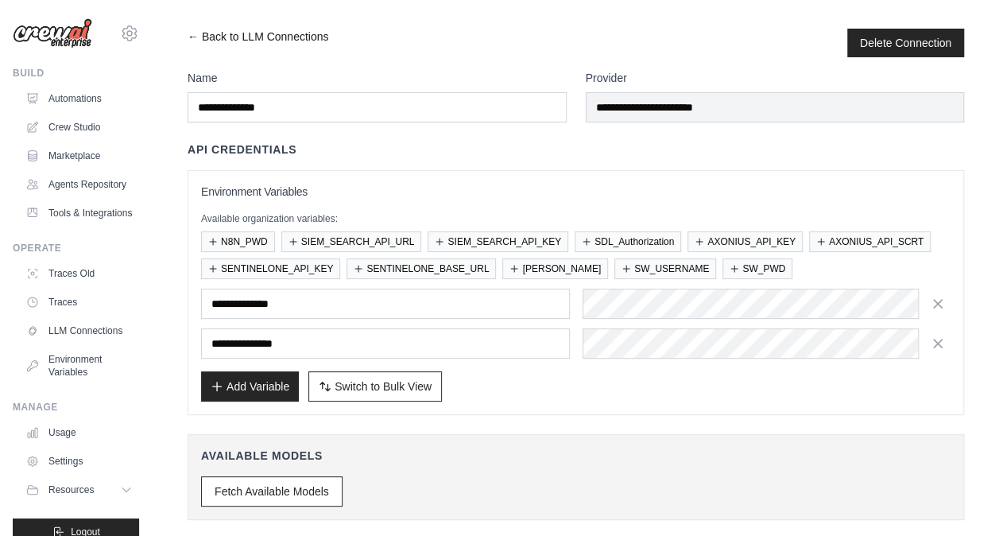
click at [191, 32] on link "← Back to LLM Connections" at bounding box center [258, 43] width 141 height 29
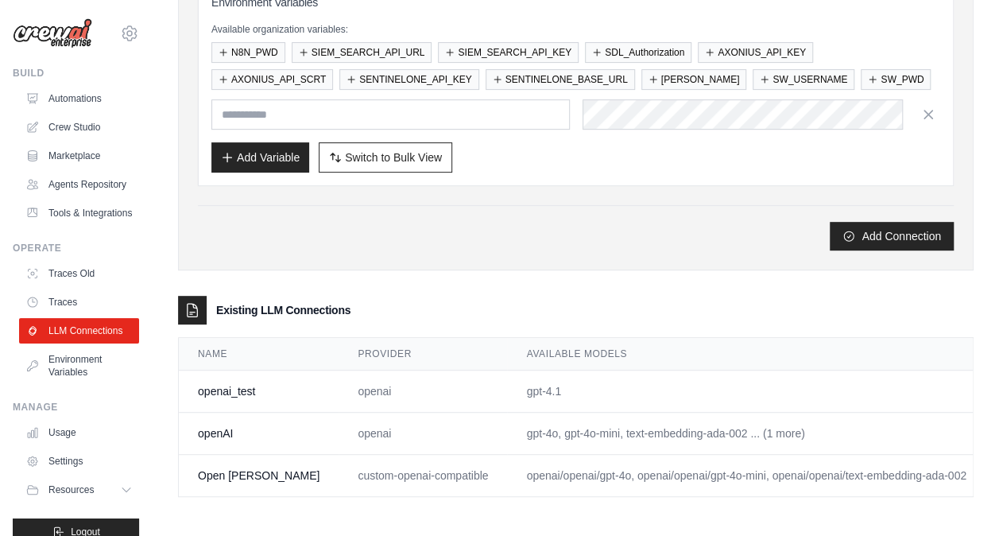
scroll to position [250, 0]
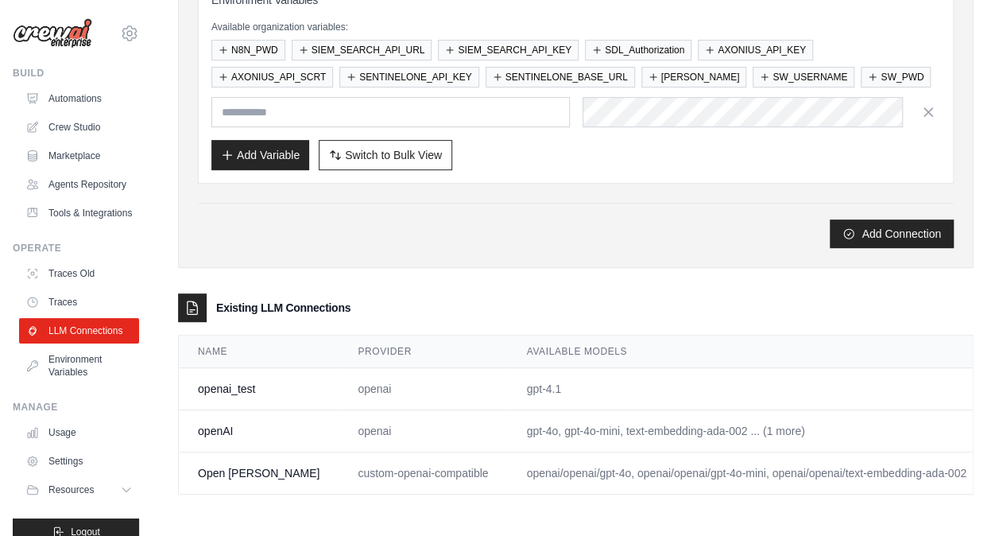
click at [999, 382] on link "Edit" at bounding box center [1014, 388] width 19 height 13
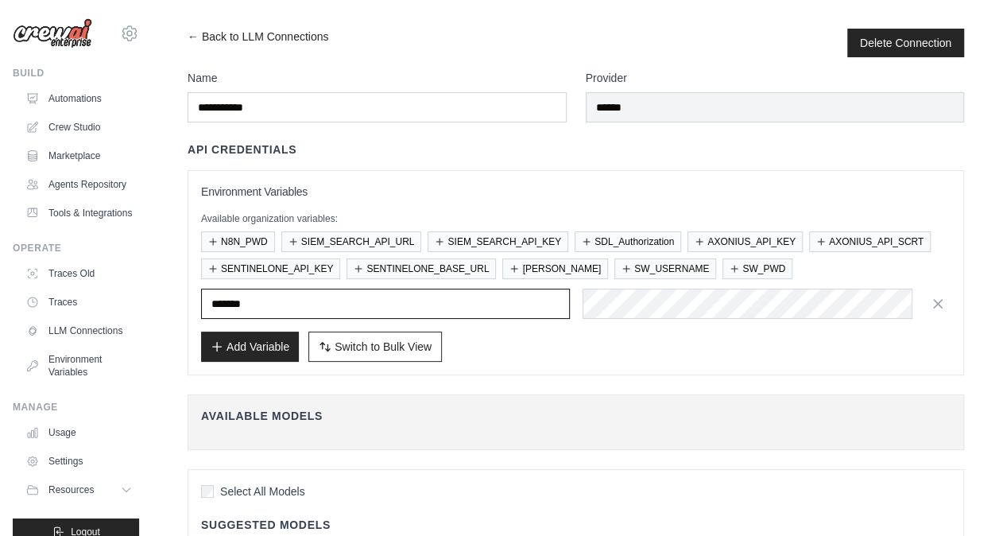
paste input "*******"
type input "**********"
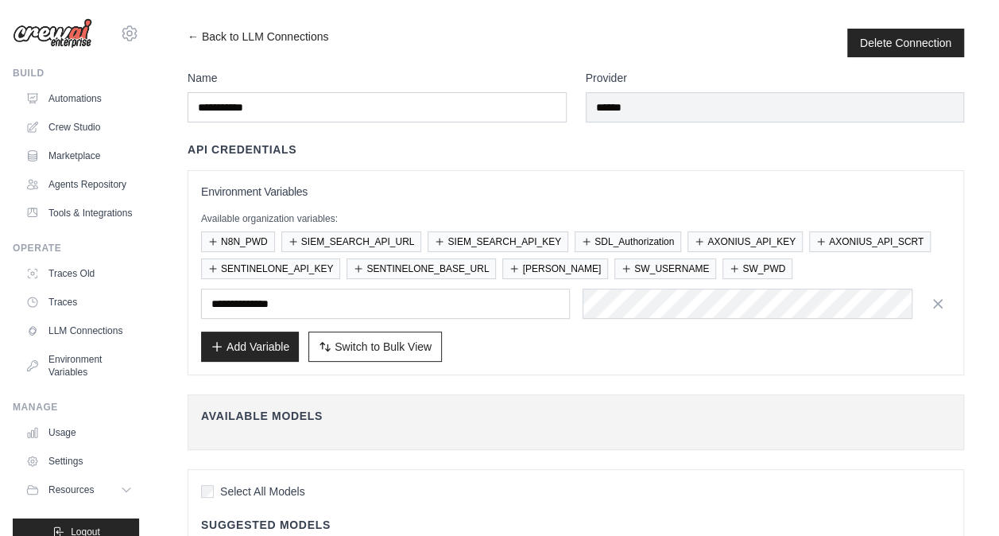
click at [362, 408] on h4 "Available Models" at bounding box center [576, 416] width 750 height 16
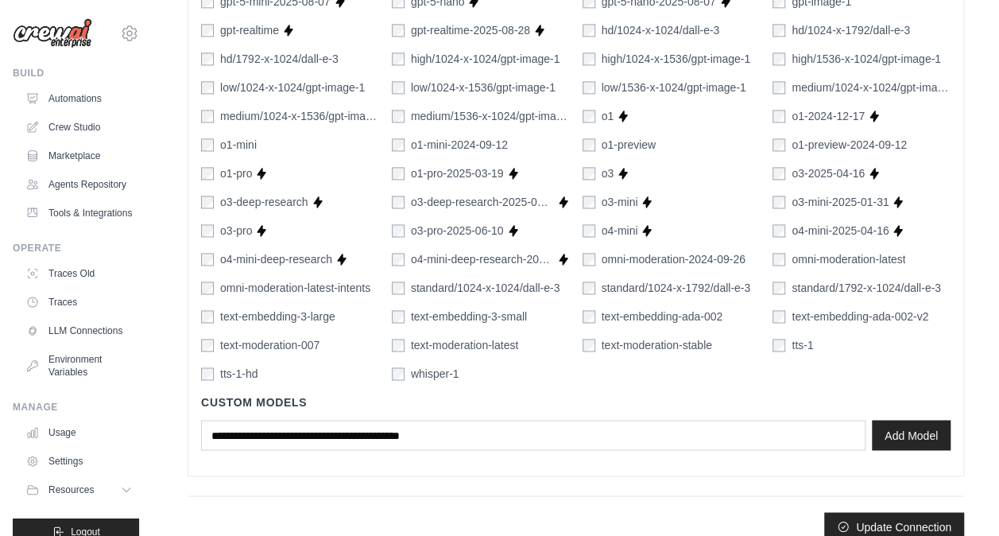
scroll to position [1105, 0]
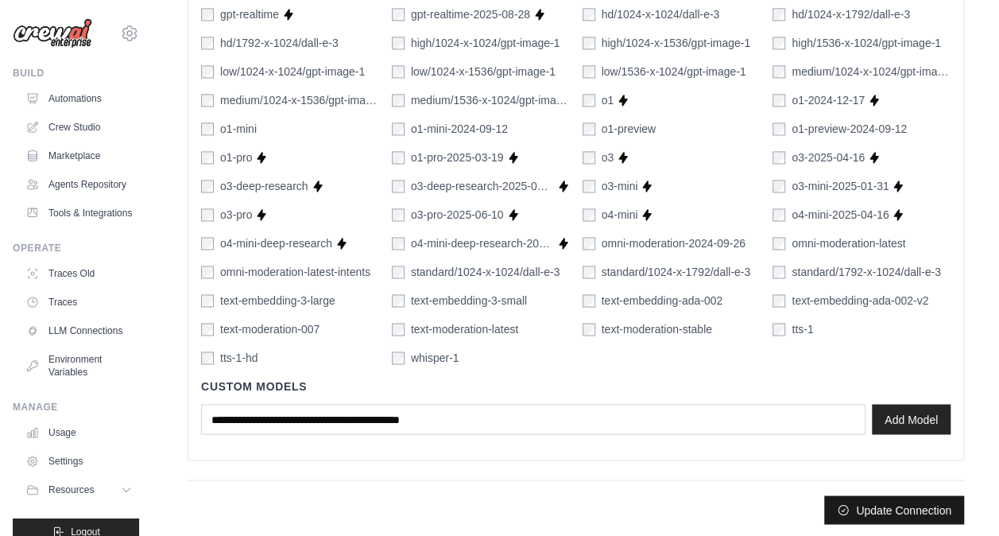
click at [873, 505] on button "Update Connection" at bounding box center [895, 509] width 140 height 29
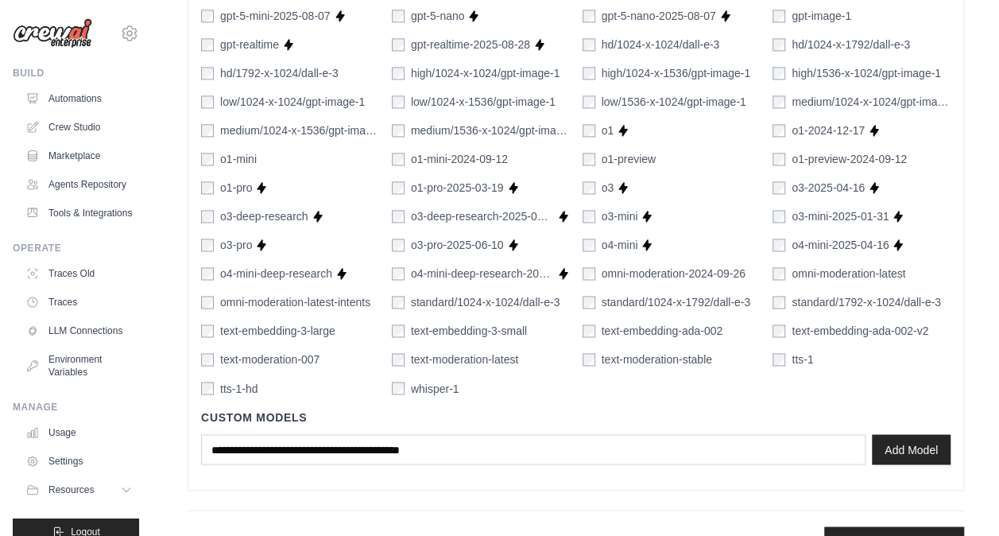
scroll to position [1147, 0]
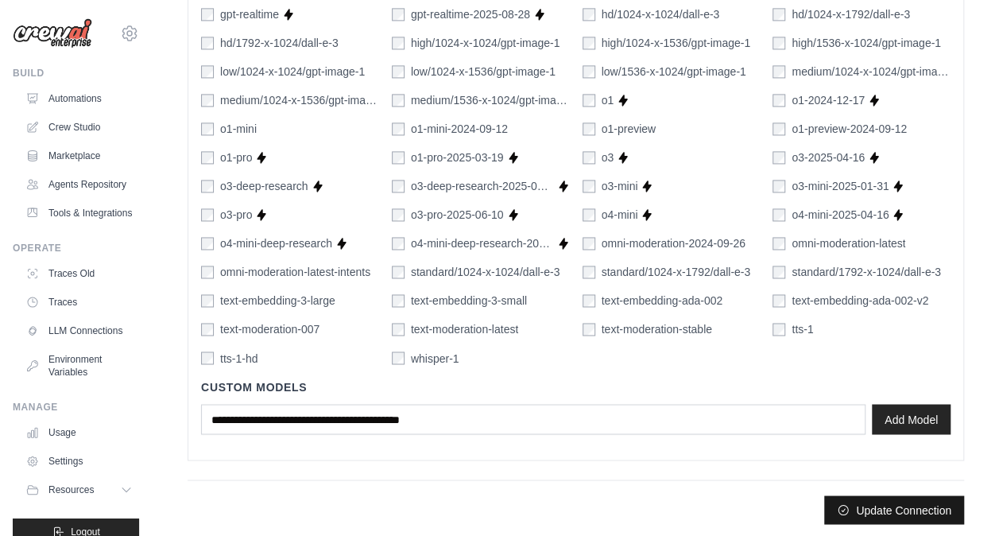
click at [887, 510] on button "Update Connection" at bounding box center [895, 509] width 140 height 29
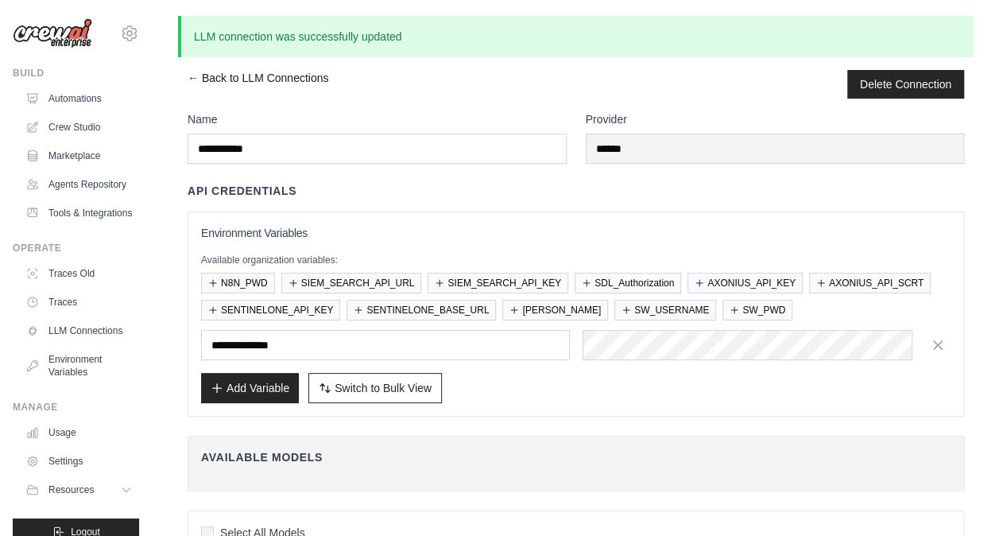
click at [191, 72] on link "← Back to LLM Connections" at bounding box center [258, 84] width 141 height 29
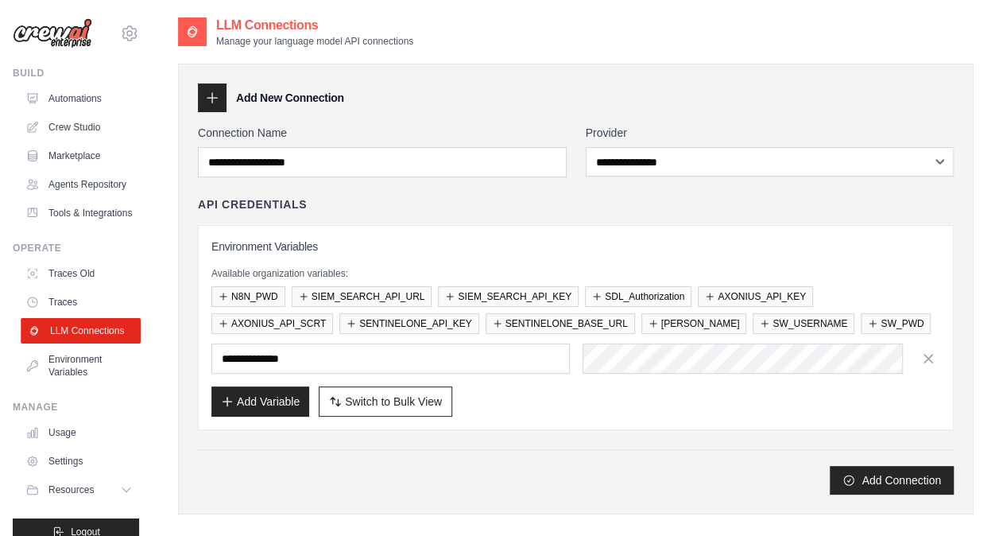
scroll to position [60, 0]
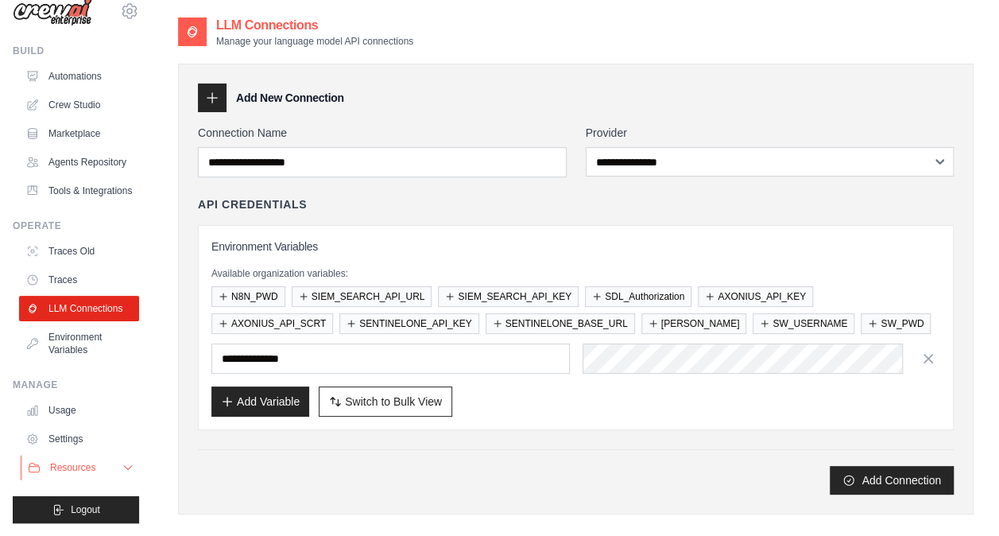
click at [92, 472] on span "Resources" at bounding box center [72, 467] width 45 height 13
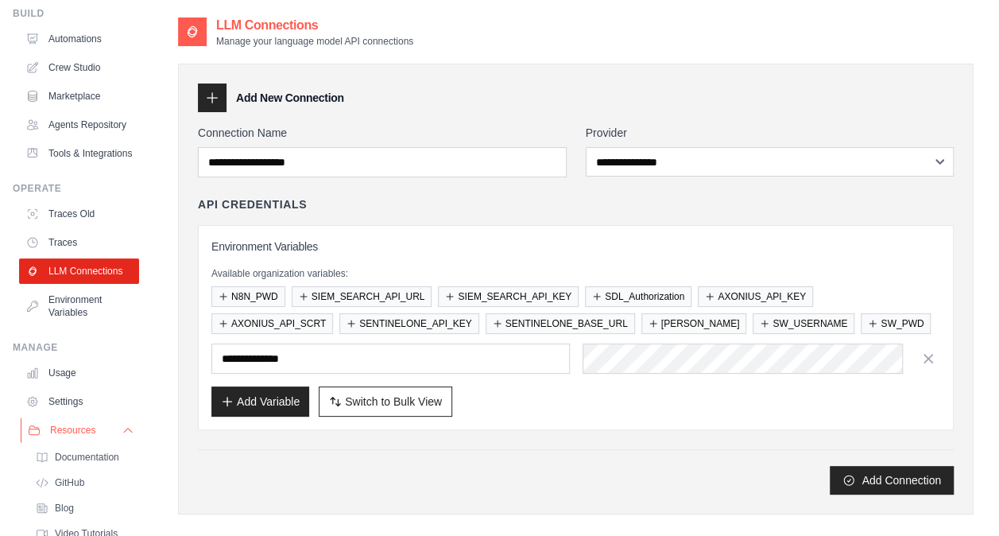
scroll to position [161, 0]
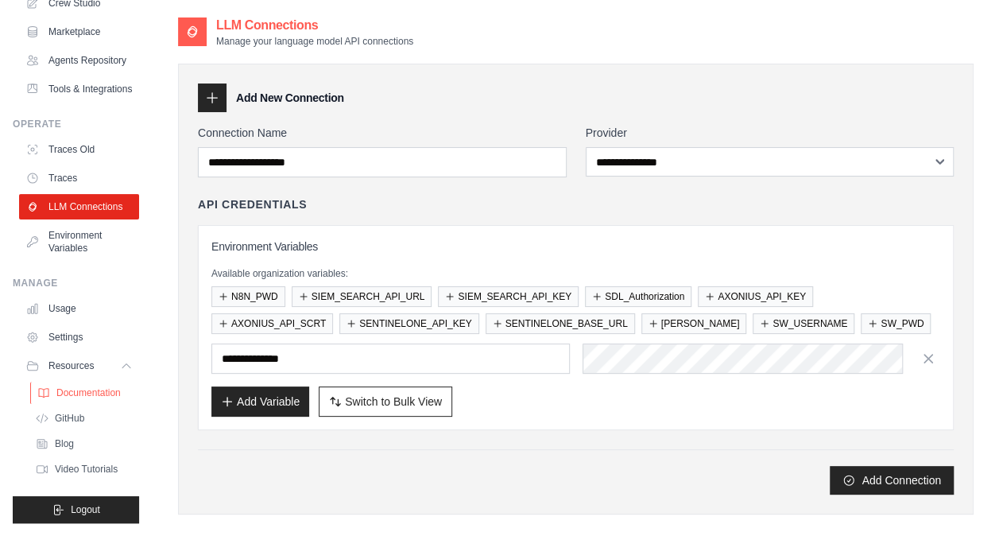
click at [94, 386] on link "Documentation" at bounding box center [85, 393] width 111 height 22
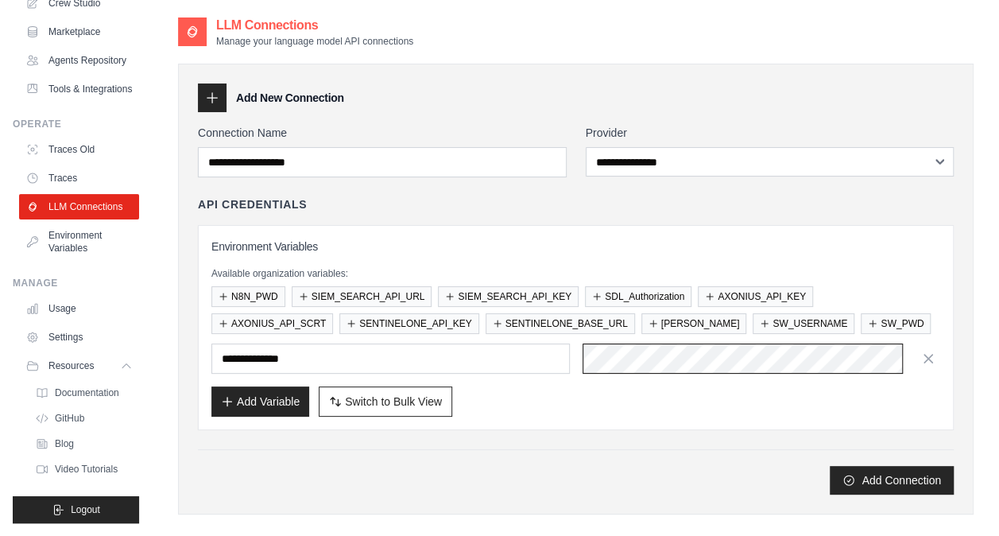
scroll to position [0, 703]
click at [644, 402] on div "Add Variable Switch to Bulk View Switch to Table View" at bounding box center [575, 401] width 729 height 30
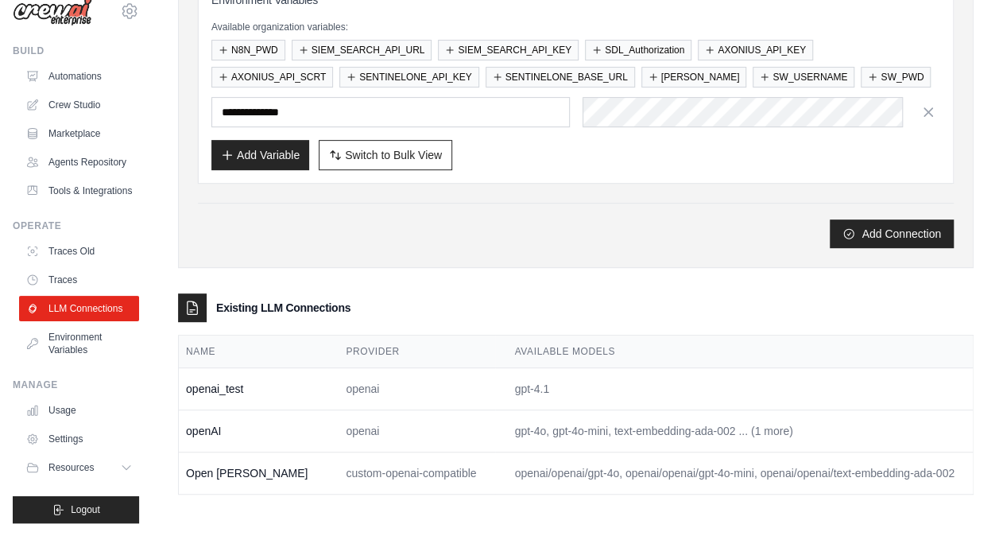
scroll to position [0, 53]
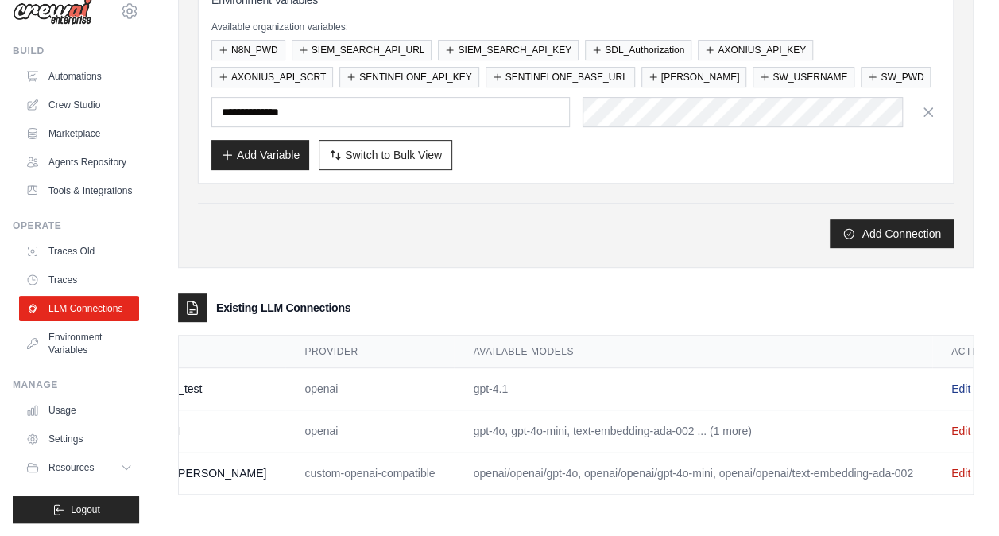
click at [952, 382] on link "Edit" at bounding box center [961, 388] width 19 height 13
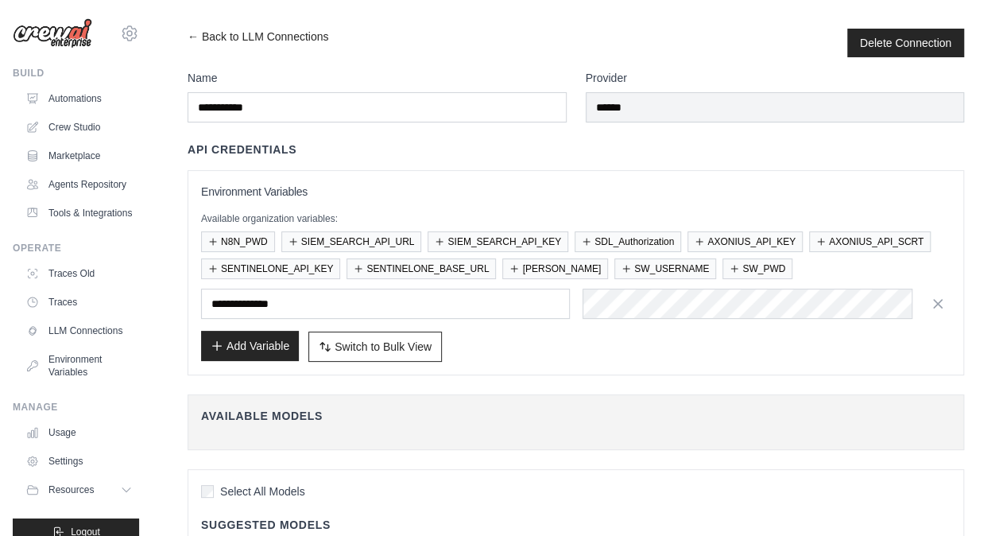
click at [254, 344] on button "Add Variable" at bounding box center [250, 346] width 98 height 30
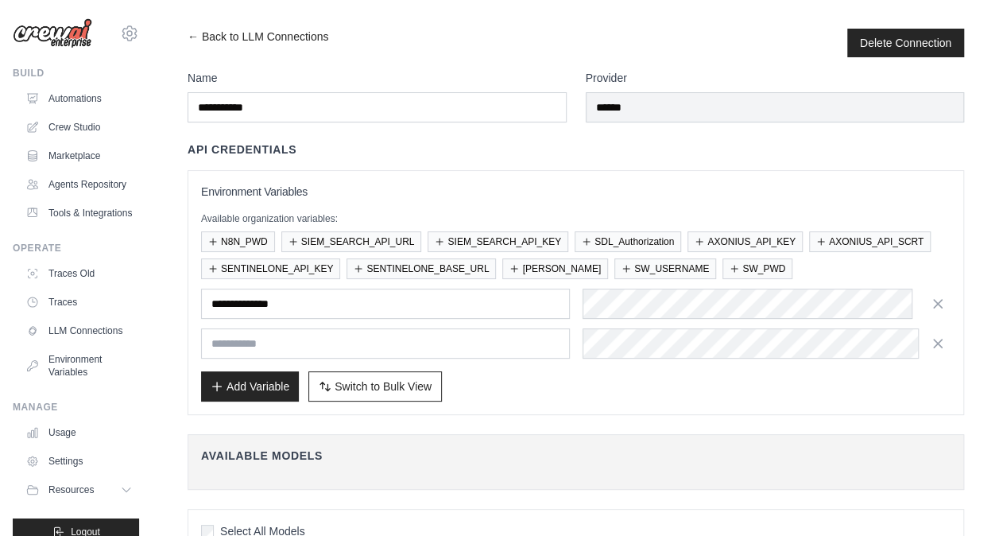
click at [246, 337] on input "text" at bounding box center [385, 343] width 369 height 30
type input "**********"
click at [266, 382] on button "Add Variable" at bounding box center [250, 386] width 98 height 30
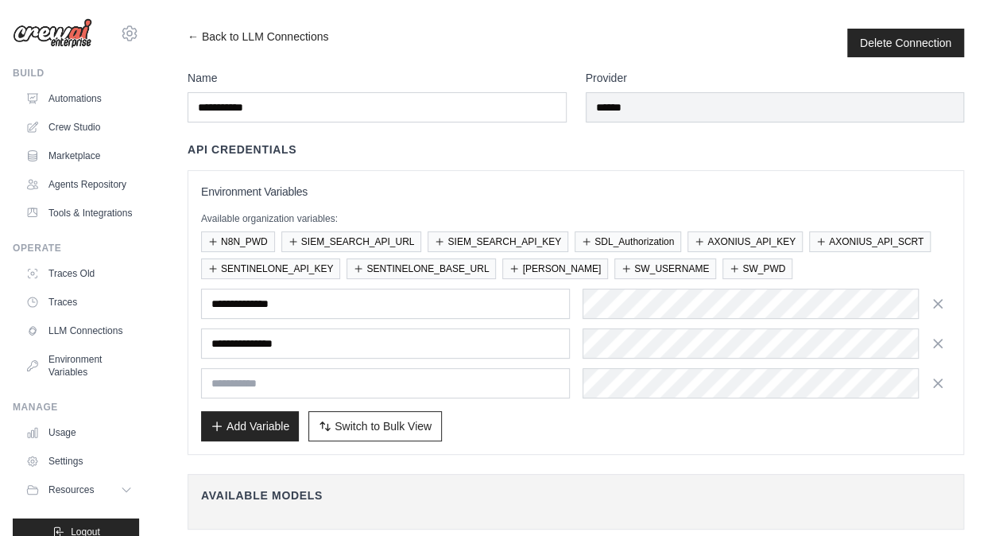
click at [271, 372] on input "text" at bounding box center [385, 383] width 369 height 30
type input "**********"
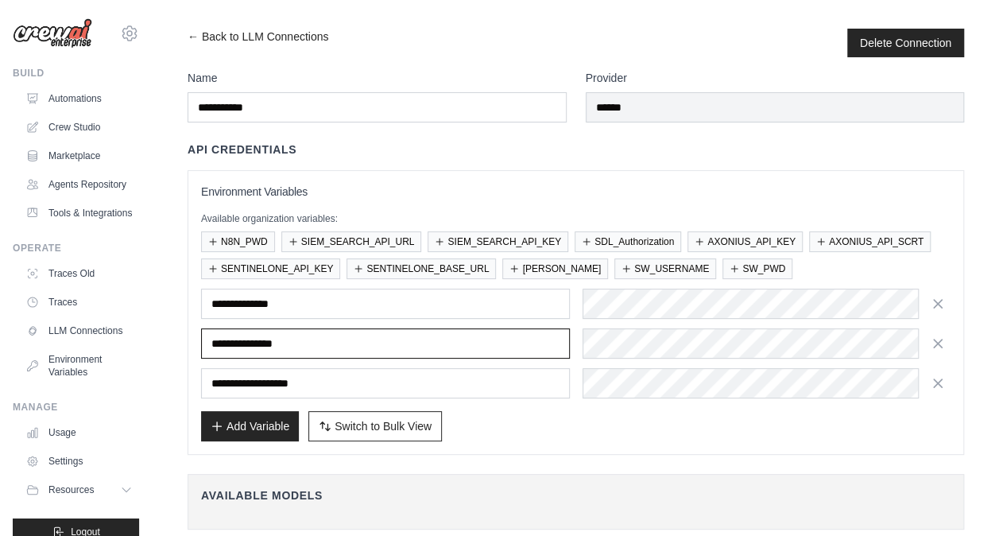
click at [361, 343] on input "**********" at bounding box center [385, 343] width 369 height 30
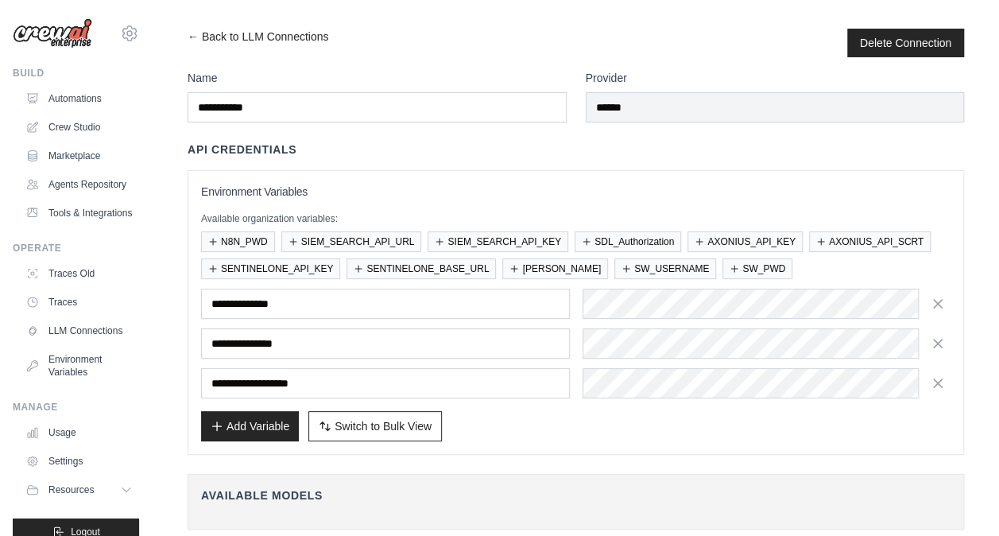
click at [512, 52] on div "← Back to LLM Connections Delete Connection" at bounding box center [576, 43] width 777 height 29
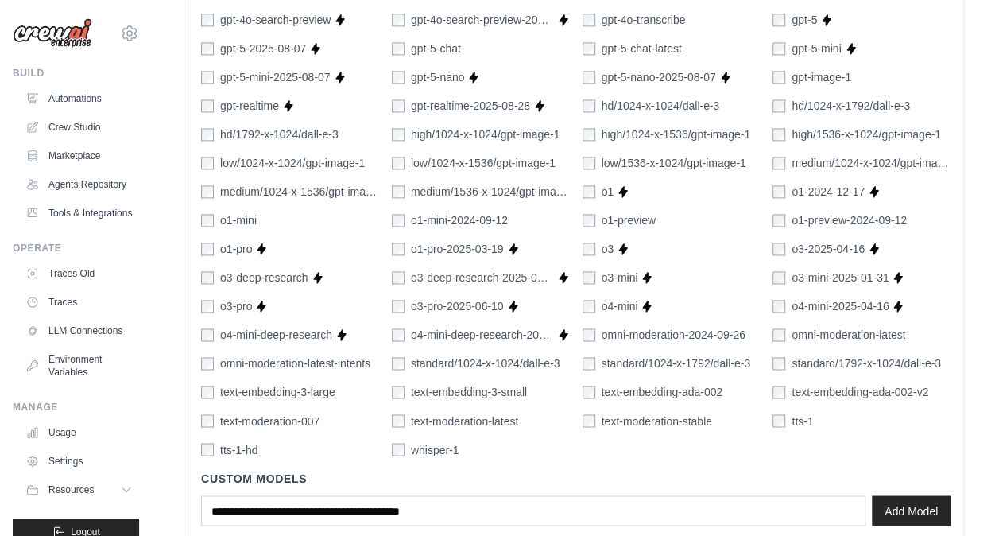
scroll to position [1183, 0]
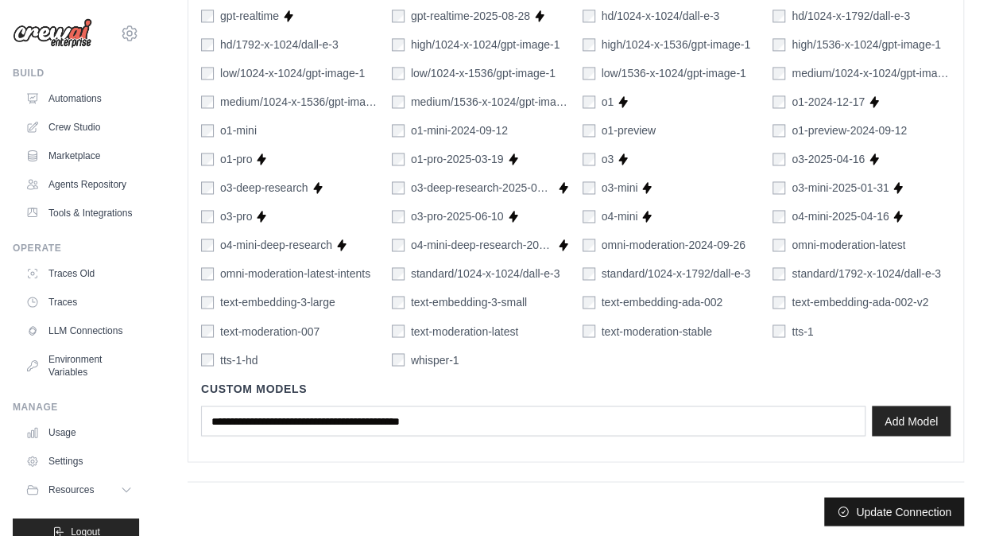
click at [899, 505] on button "Update Connection" at bounding box center [895, 511] width 140 height 29
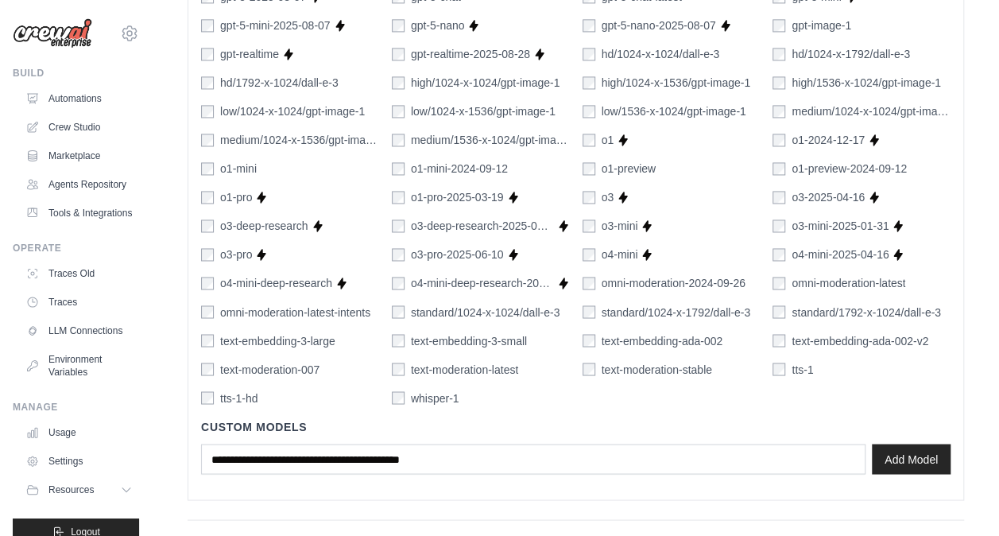
scroll to position [1224, 0]
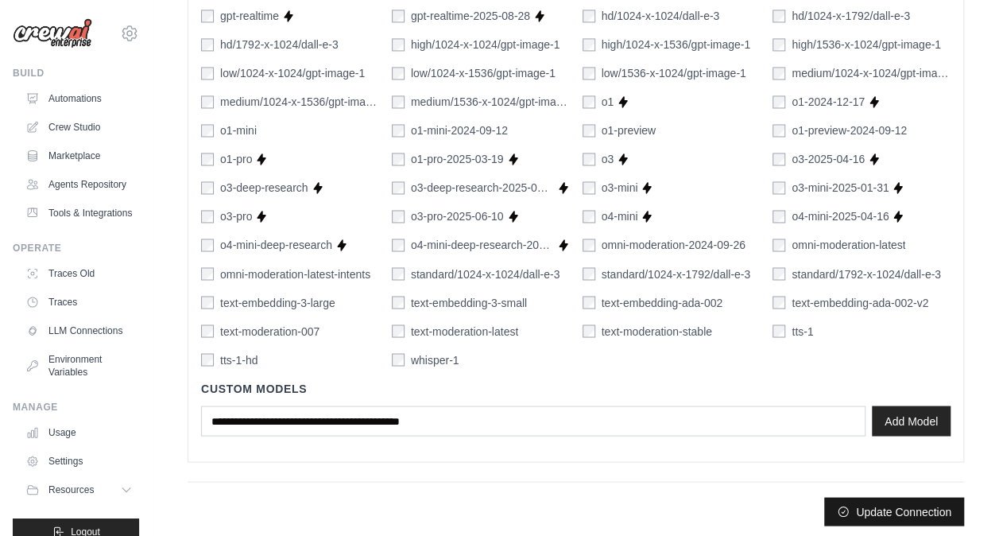
click at [907, 506] on button "Update Connection" at bounding box center [895, 511] width 140 height 29
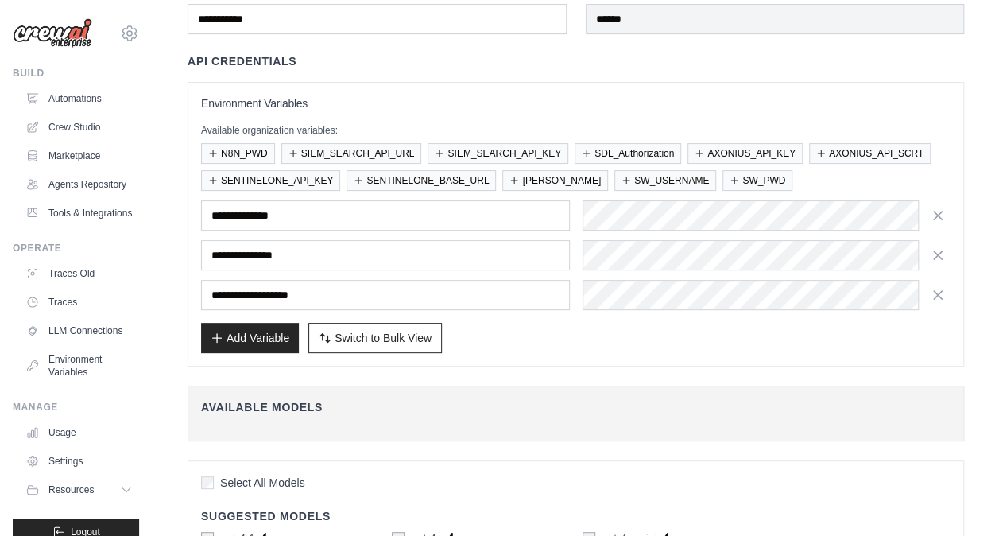
scroll to position [130, 0]
click at [759, 121] on div "Environment Variables Available organization variables: N8N_PWD SIEM_SEARCH_API…" at bounding box center [576, 224] width 750 height 258
click at [645, 69] on div "API Credentials Environment Variables Available organization variables: N8N_PWD…" at bounding box center [576, 208] width 777 height 313
click at [656, 108] on h3 "Environment Variables" at bounding box center [576, 103] width 750 height 16
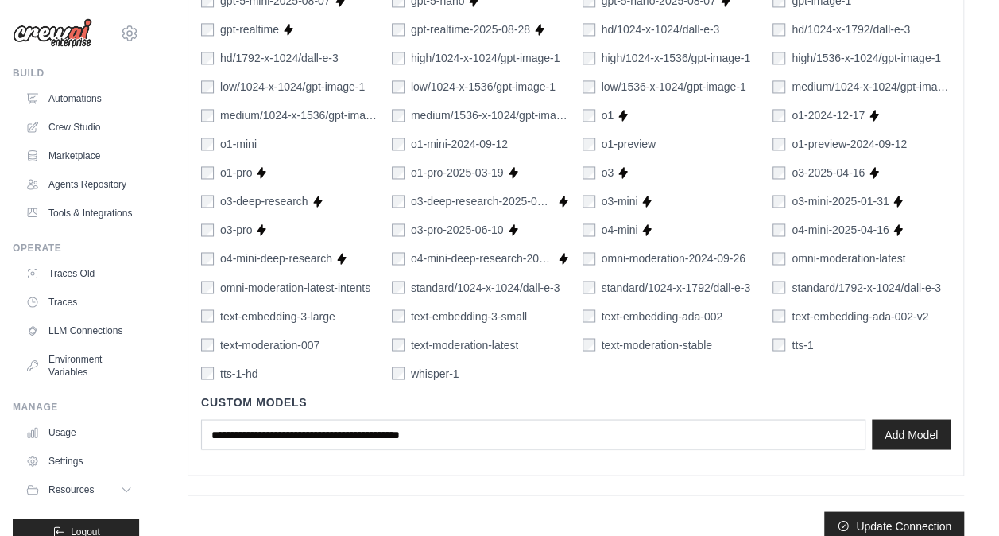
scroll to position [1224, 0]
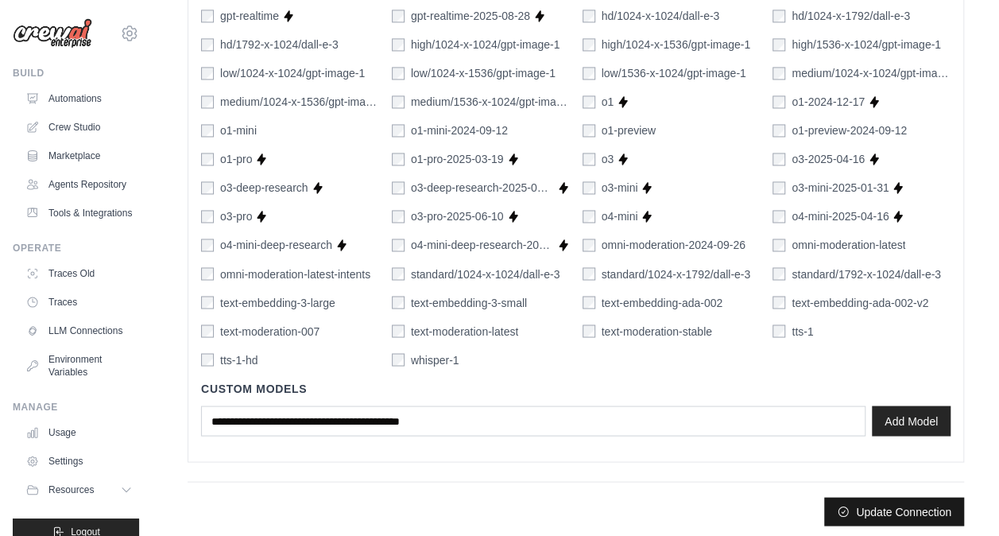
click at [898, 503] on button "Update Connection" at bounding box center [895, 511] width 140 height 29
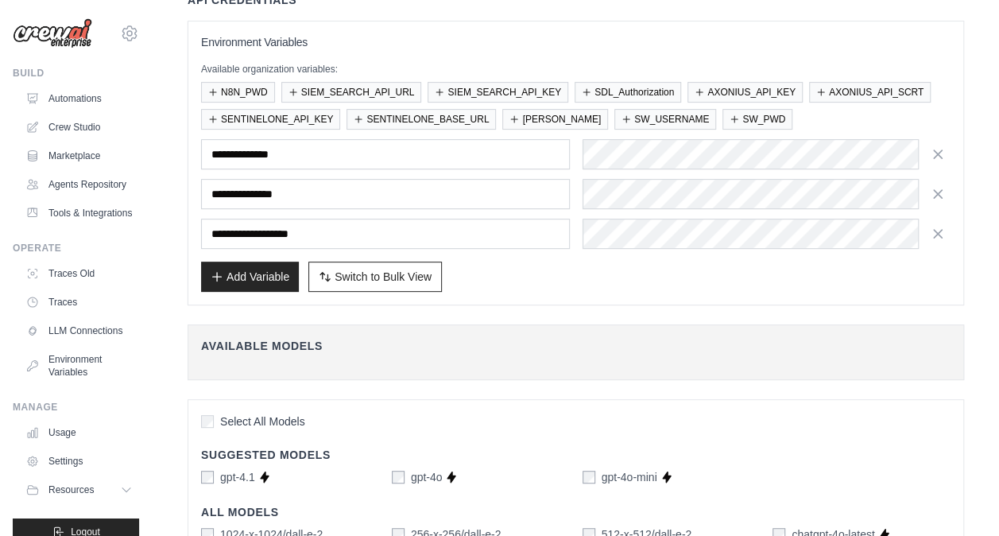
scroll to position [0, 0]
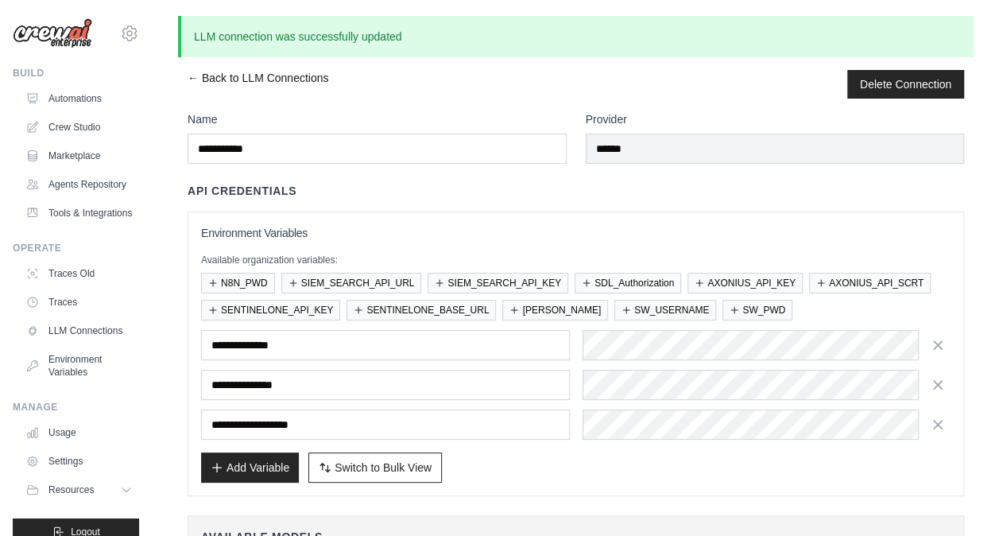
click at [194, 76] on link "← Back to LLM Connections" at bounding box center [258, 84] width 141 height 29
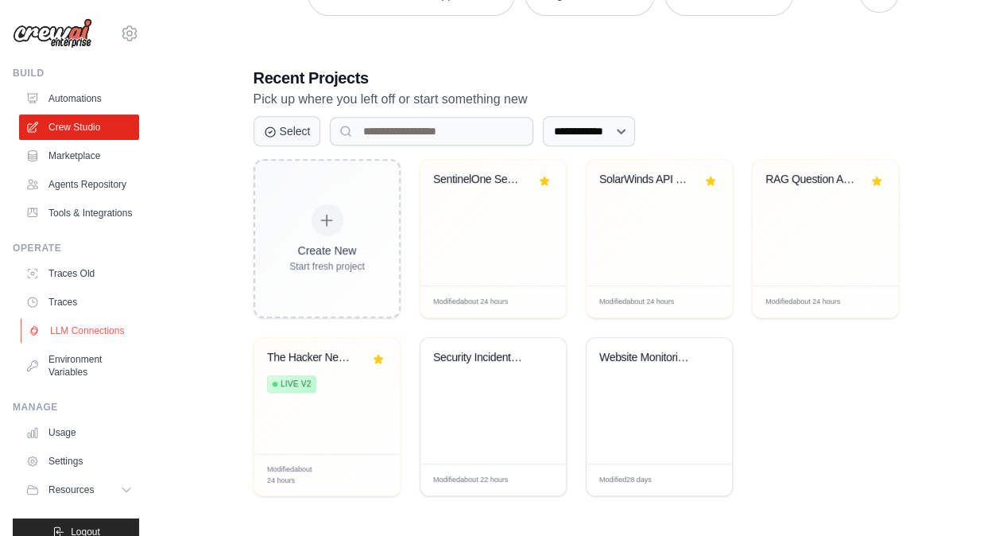
click at [72, 343] on link "LLM Connections" at bounding box center [81, 330] width 120 height 25
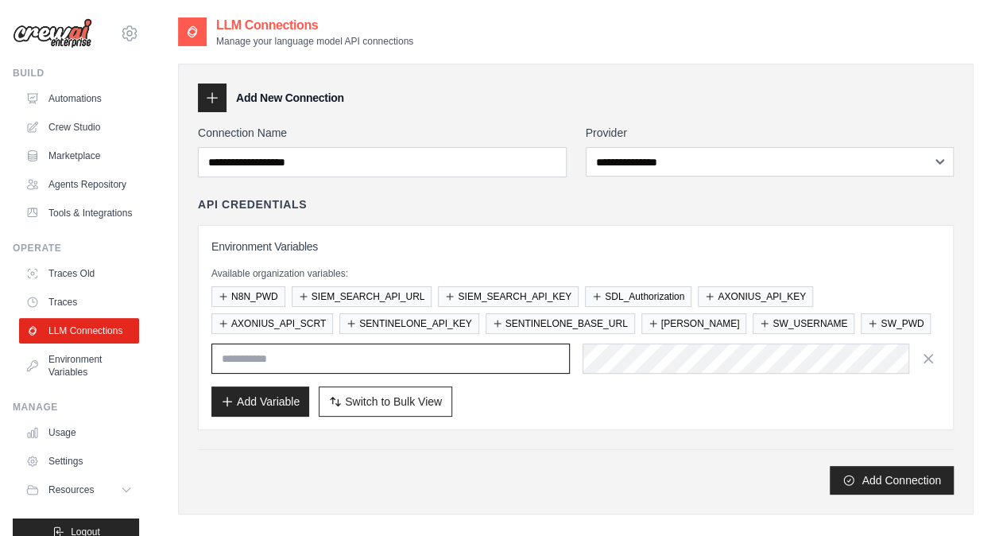
type input "**********"
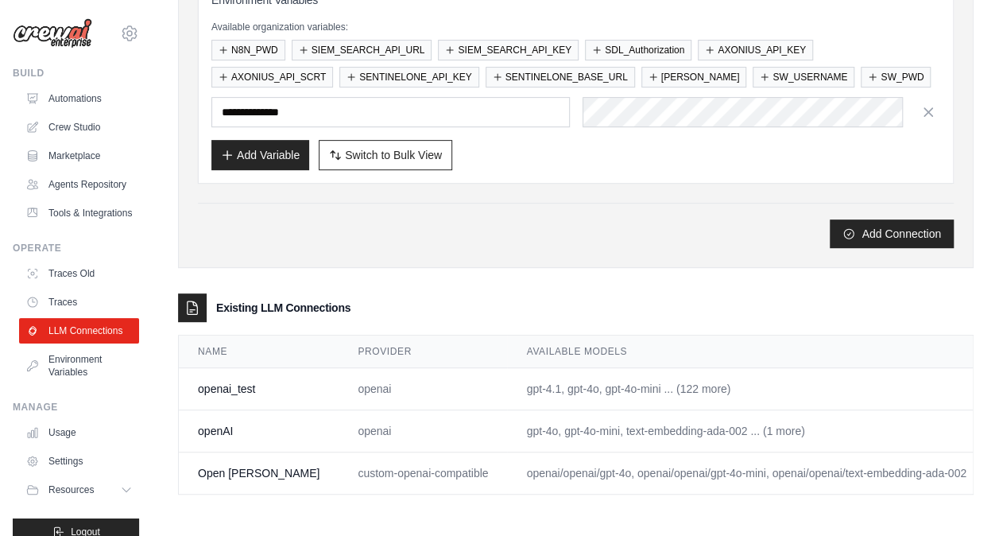
scroll to position [0, 53]
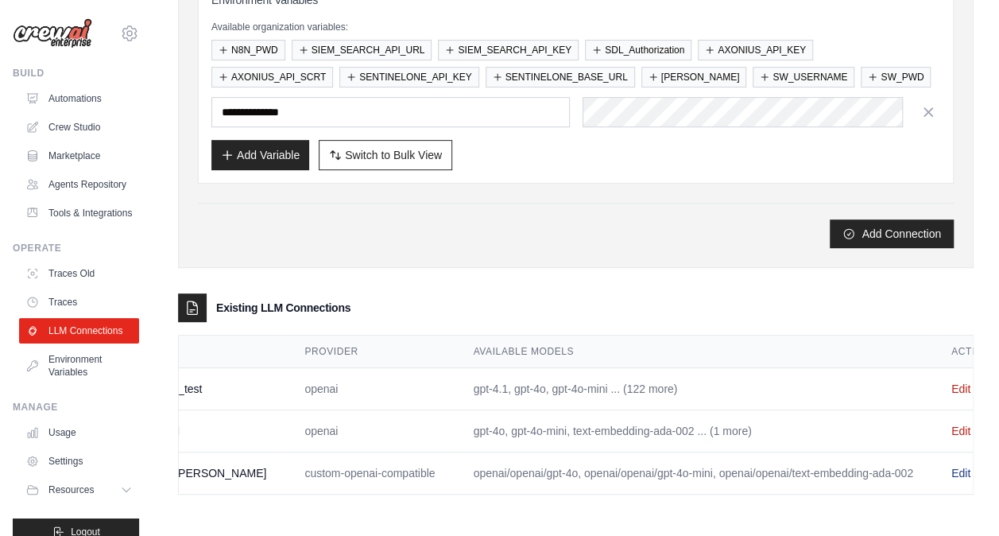
click at [952, 467] on link "Edit" at bounding box center [961, 473] width 19 height 13
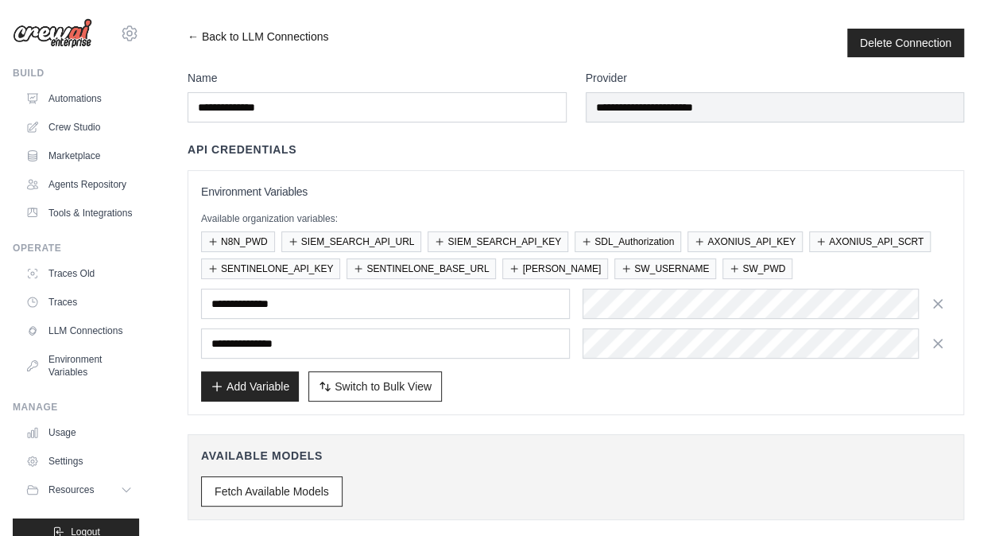
click at [193, 40] on link "← Back to LLM Connections" at bounding box center [258, 43] width 141 height 29
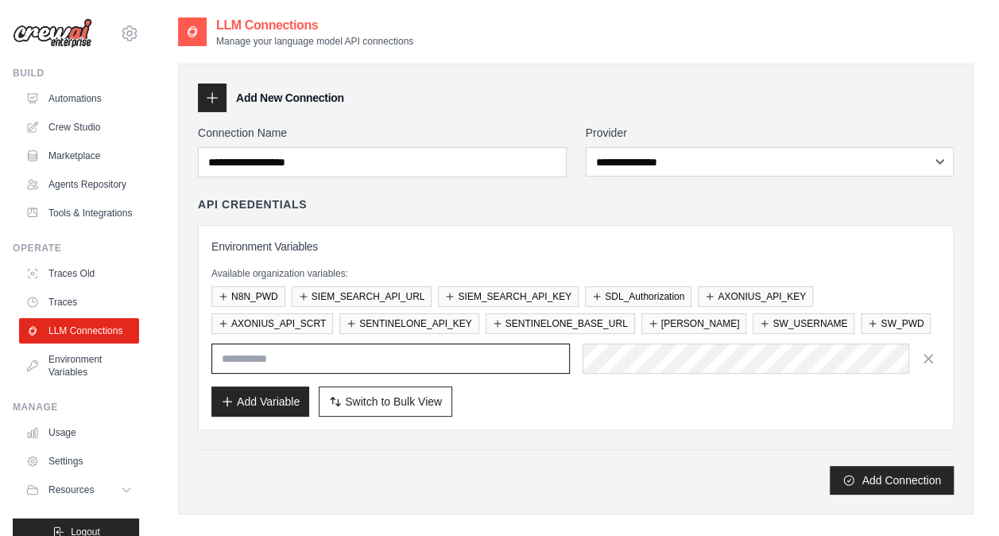
type input "**********"
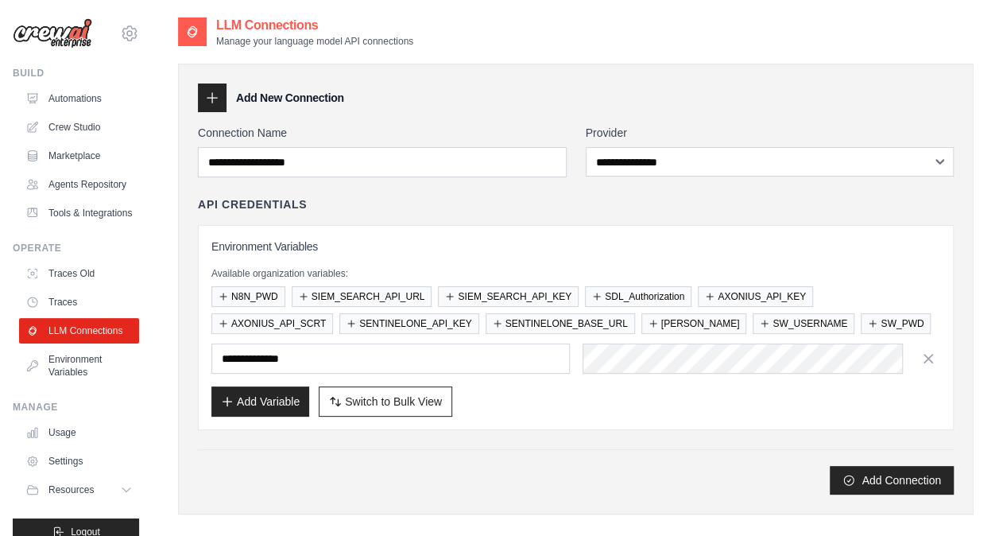
scroll to position [253, 0]
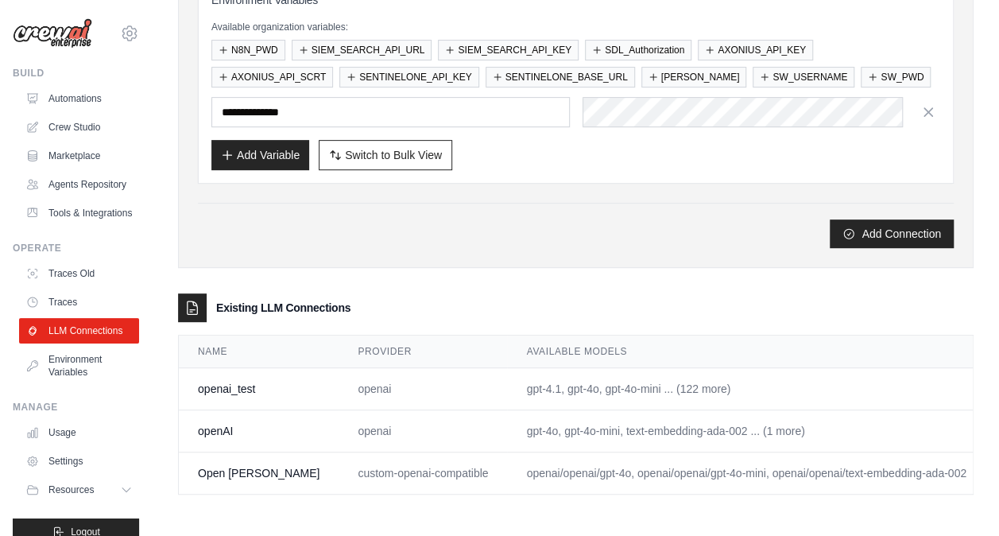
click at [1005, 382] on link "Edit" at bounding box center [1014, 388] width 19 height 13
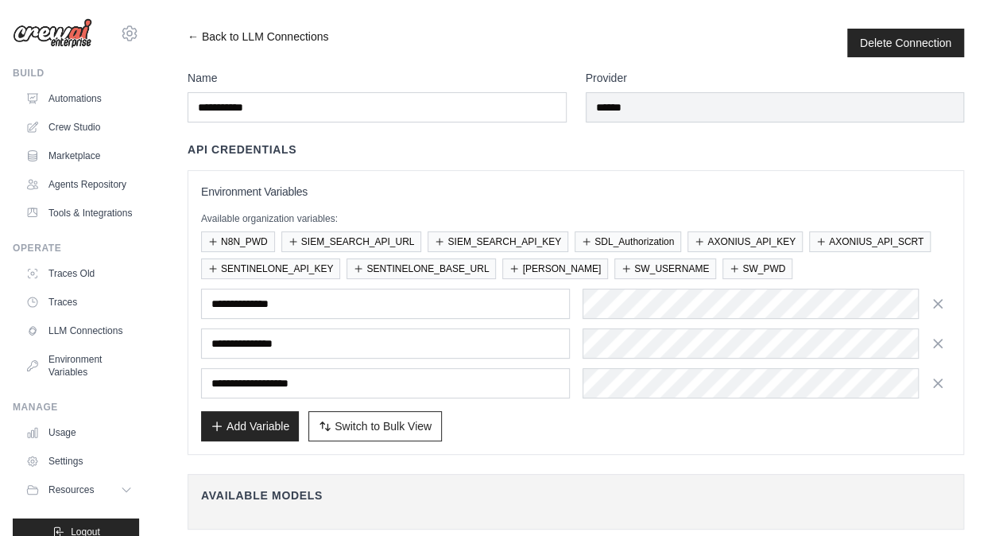
click at [196, 35] on link "← Back to LLM Connections" at bounding box center [258, 43] width 141 height 29
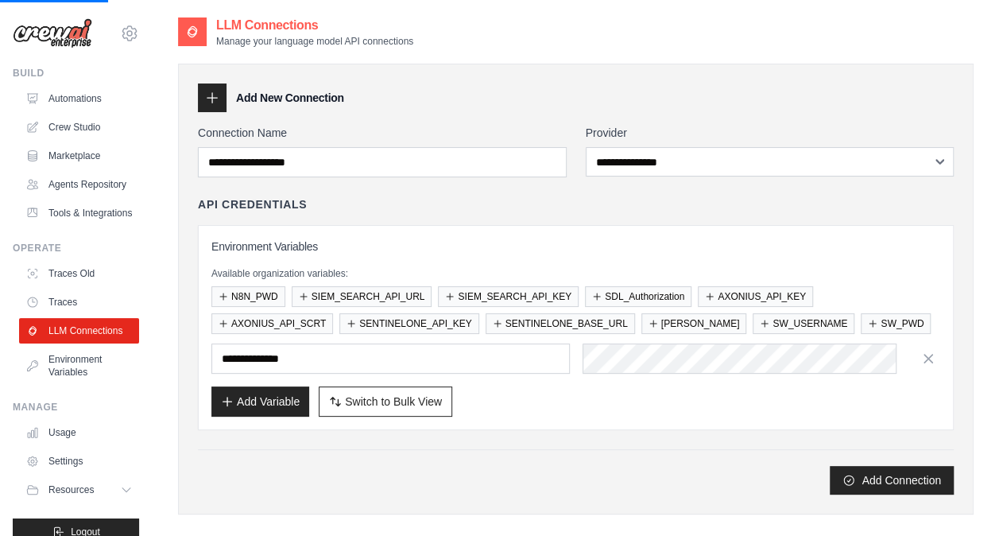
scroll to position [253, 0]
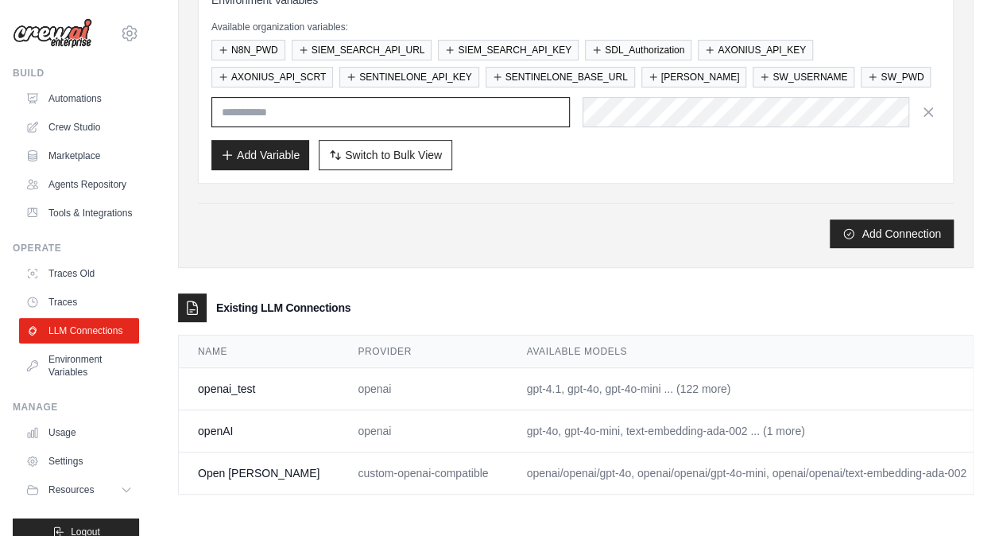
type input "**********"
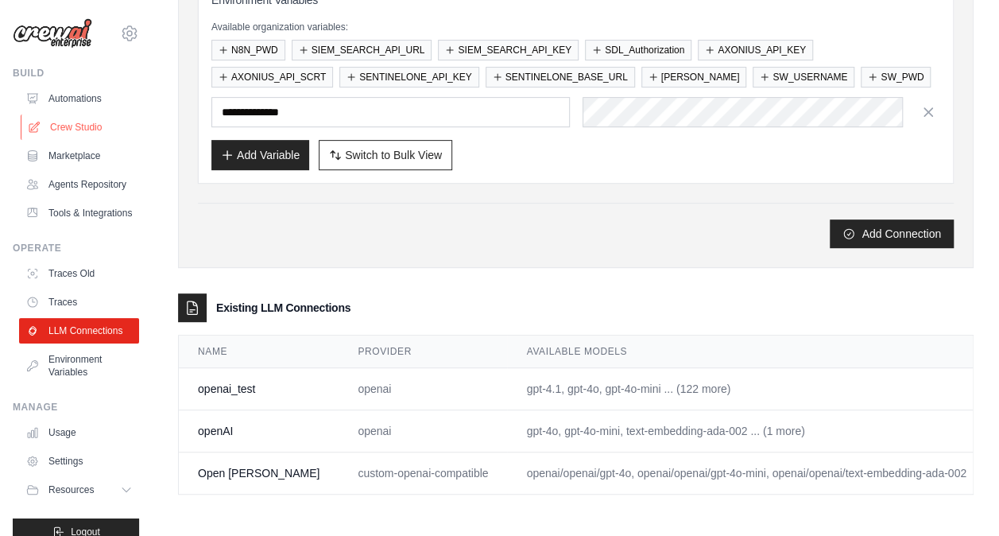
click at [80, 129] on link "Crew Studio" at bounding box center [81, 126] width 120 height 25
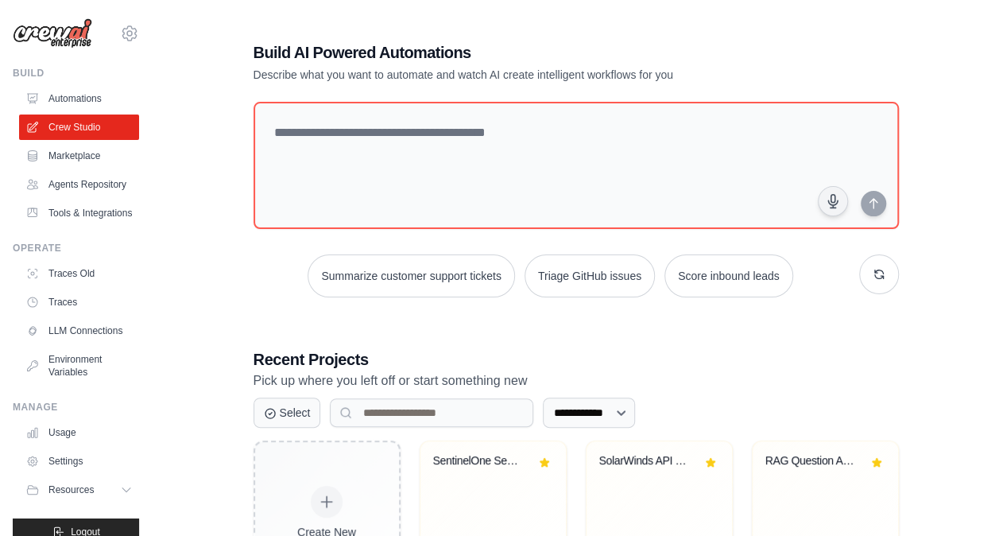
scroll to position [281, 0]
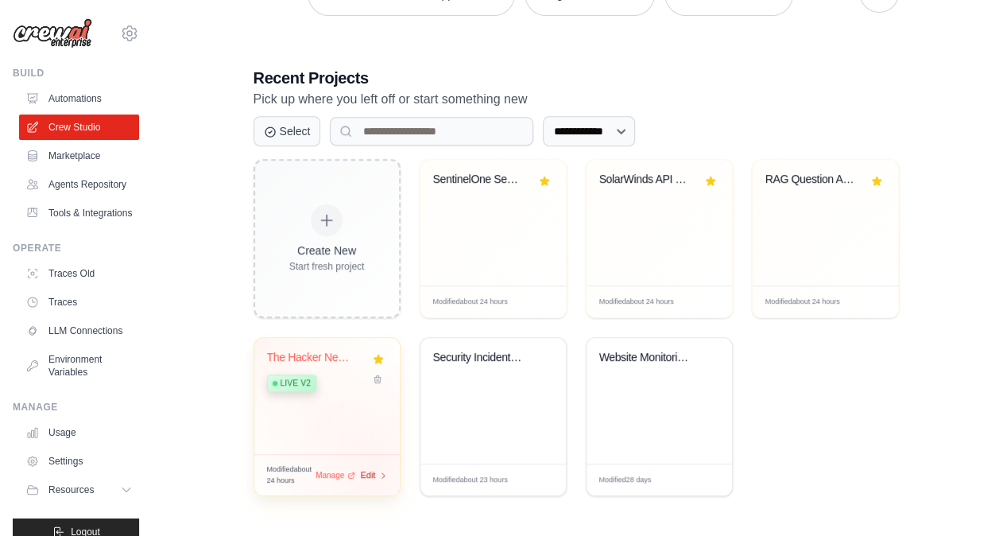
click at [374, 470] on span "Edit" at bounding box center [368, 475] width 15 height 14
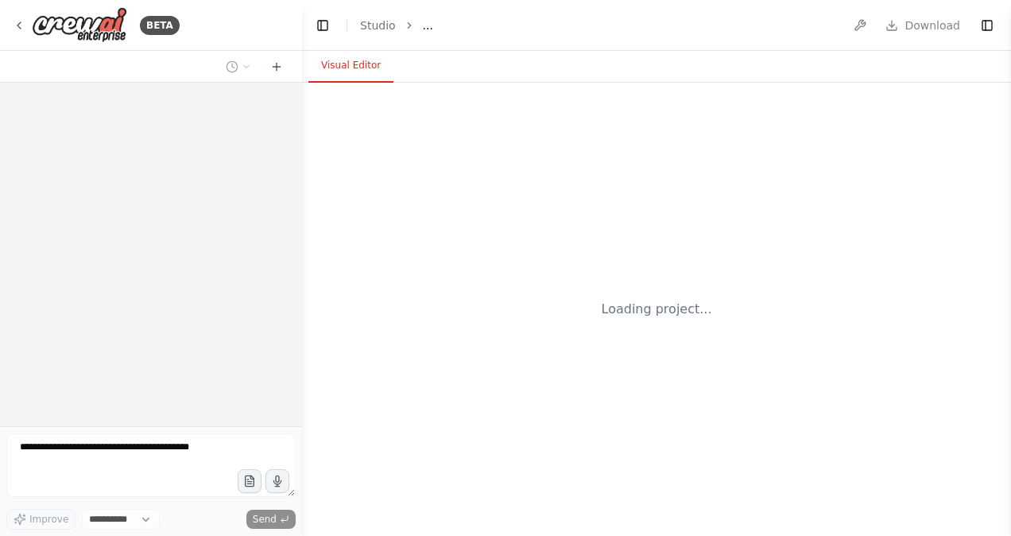
select select "****"
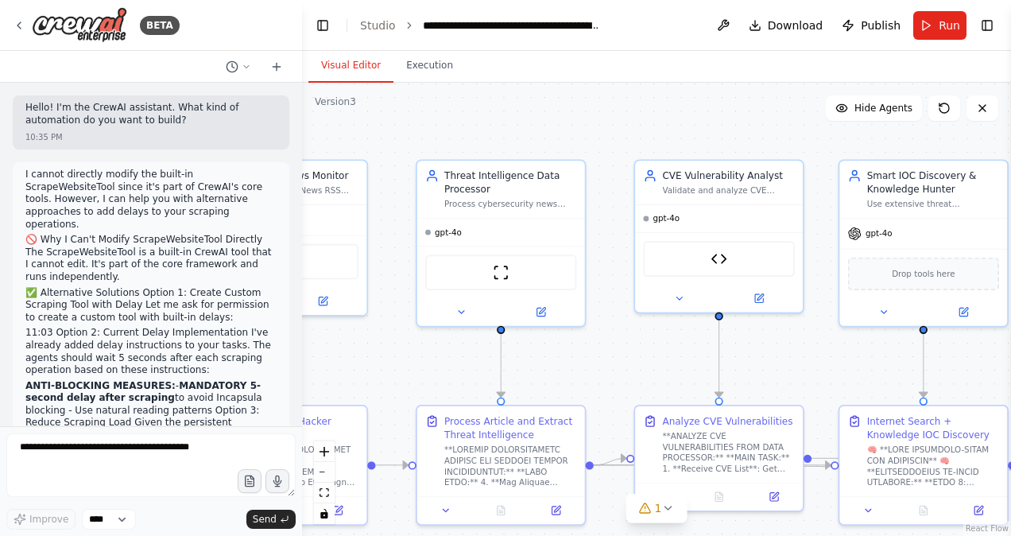
click at [622, 142] on div ".deletable-edge-delete-btn { width: 20px; height: 20px; border: 0px solid #ffff…" at bounding box center [656, 309] width 709 height 453
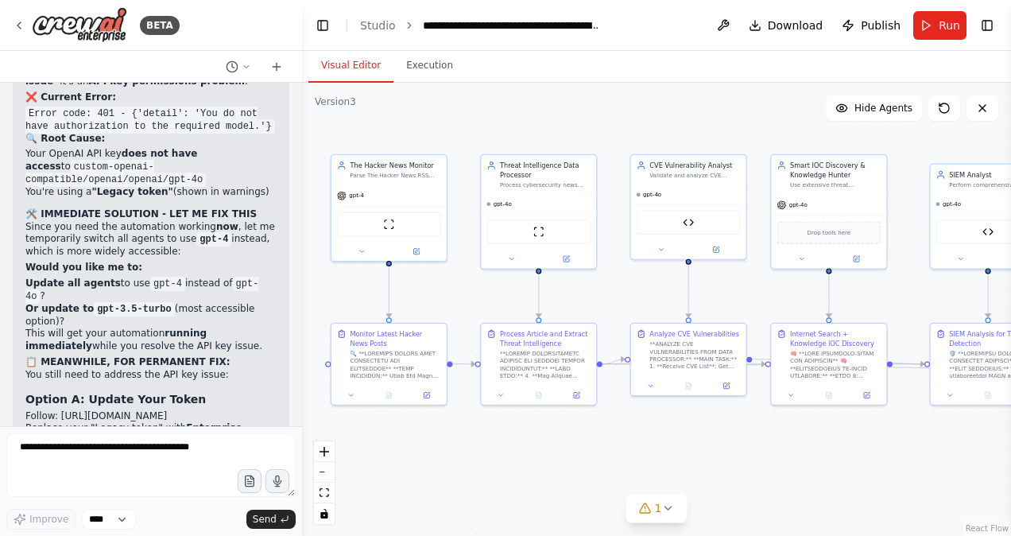
scroll to position [53613, 0]
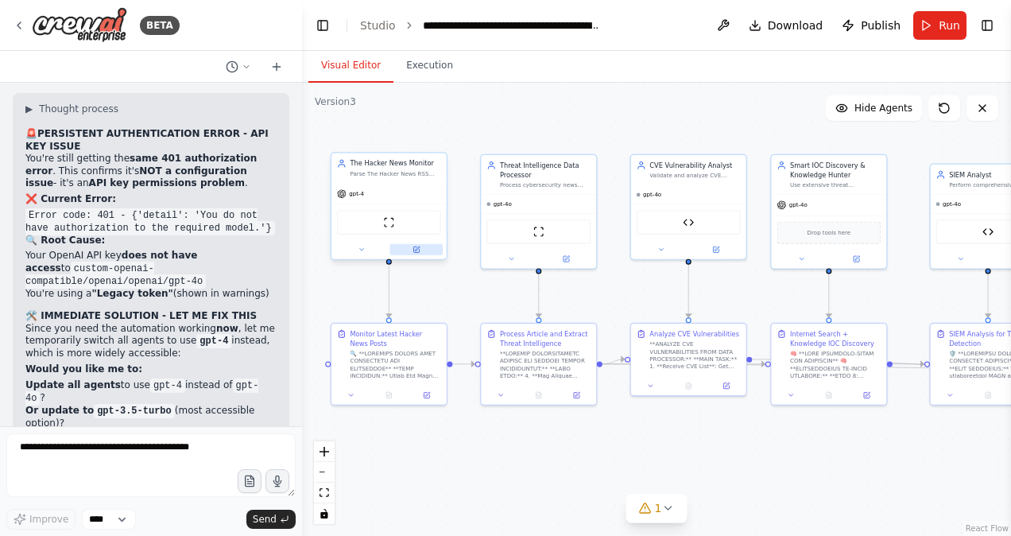
click at [417, 246] on icon at bounding box center [417, 248] width 4 height 4
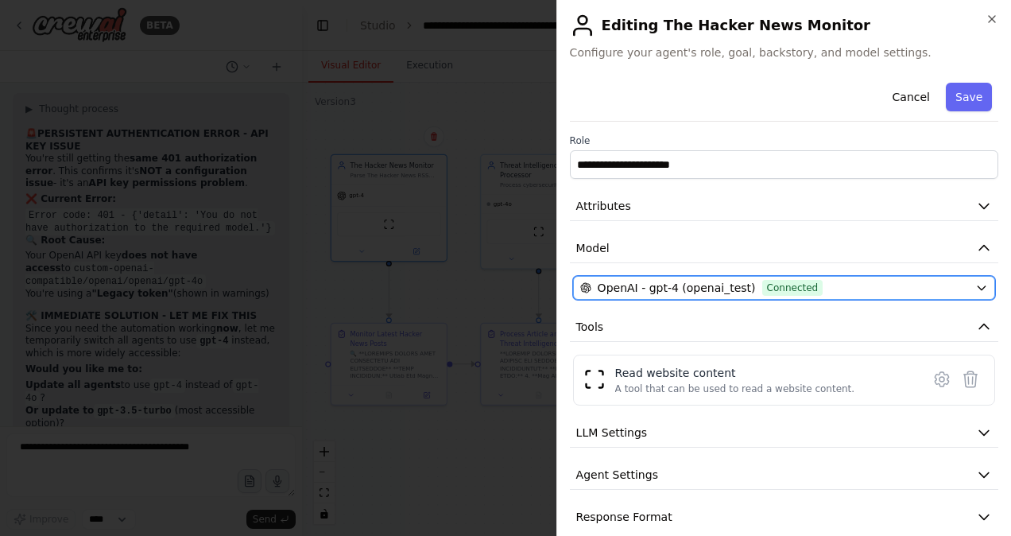
click at [762, 290] on span "Connected" at bounding box center [792, 288] width 61 height 16
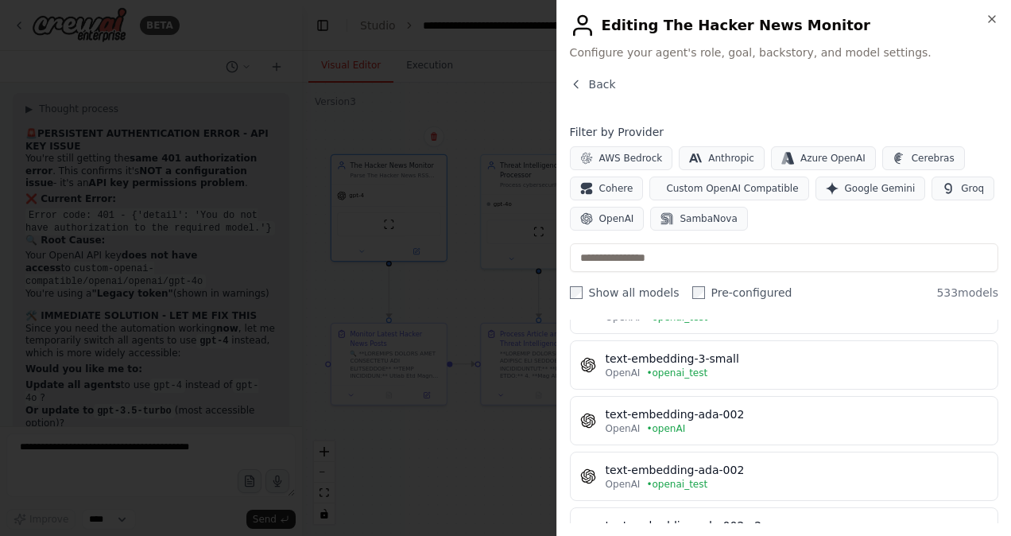
scroll to position [0, 0]
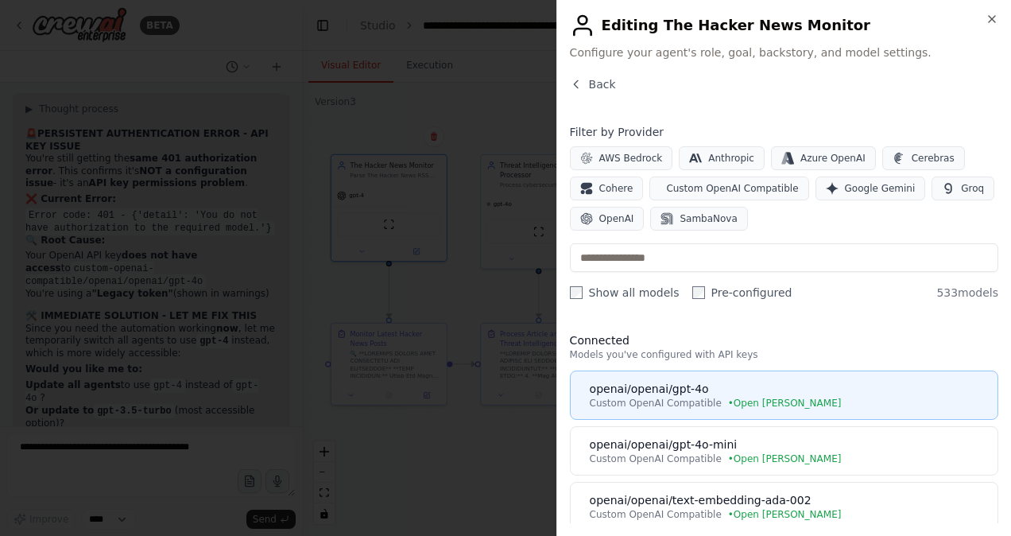
click at [657, 388] on div "openai/openai/gpt-4o" at bounding box center [789, 389] width 398 height 16
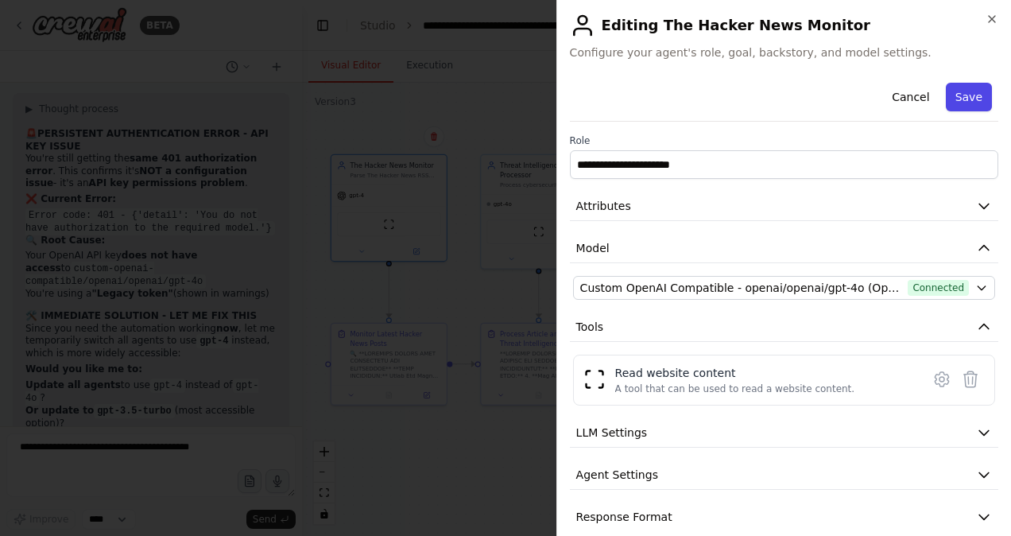
click at [958, 86] on button "Save" at bounding box center [969, 97] width 46 height 29
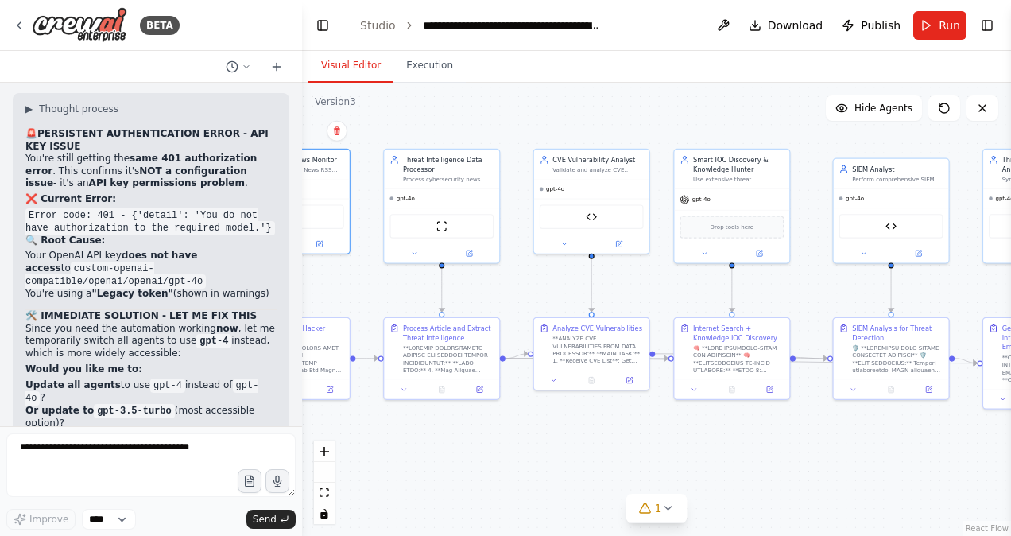
drag, startPoint x: 741, startPoint y: 129, endPoint x: 644, endPoint y: 122, distance: 97.2
click at [644, 122] on div ".deletable-edge-delete-btn { width: 20px; height: 20px; border: 0px solid #ffff…" at bounding box center [656, 309] width 709 height 453
click at [758, 248] on icon at bounding box center [760, 251] width 6 height 6
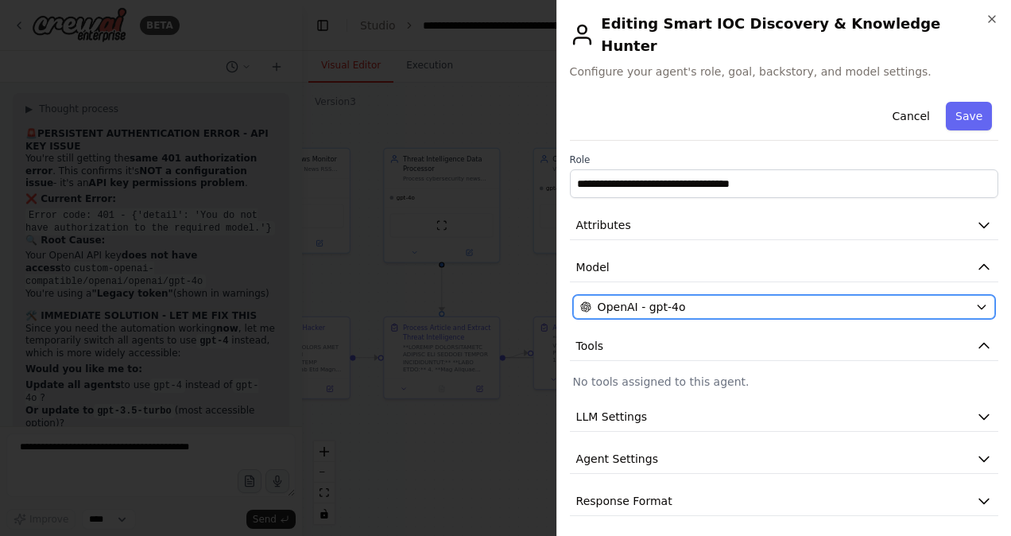
click at [687, 299] on div "OpenAI - gpt-4o" at bounding box center [774, 307] width 389 height 16
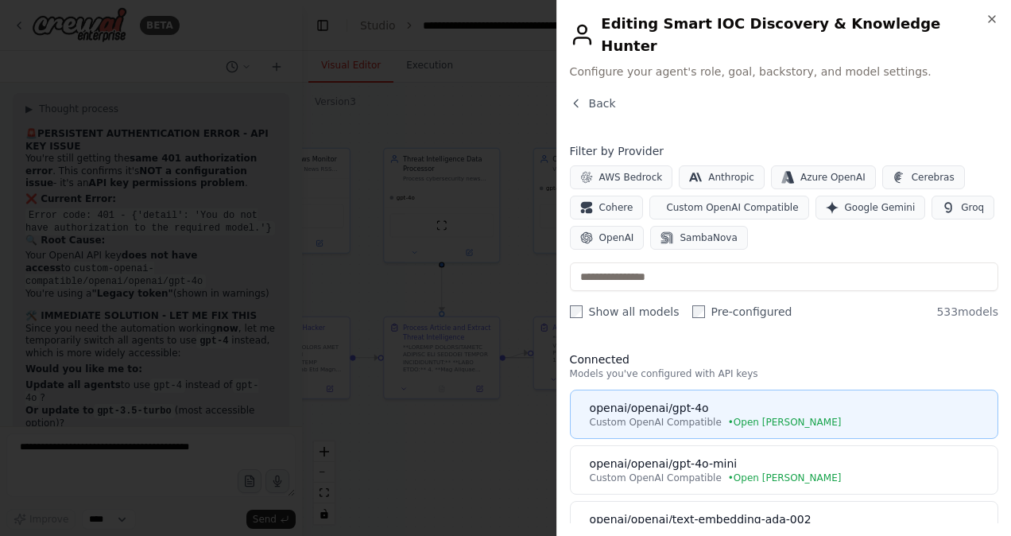
click at [675, 400] on div "openai/openai/gpt-4o" at bounding box center [789, 408] width 398 height 16
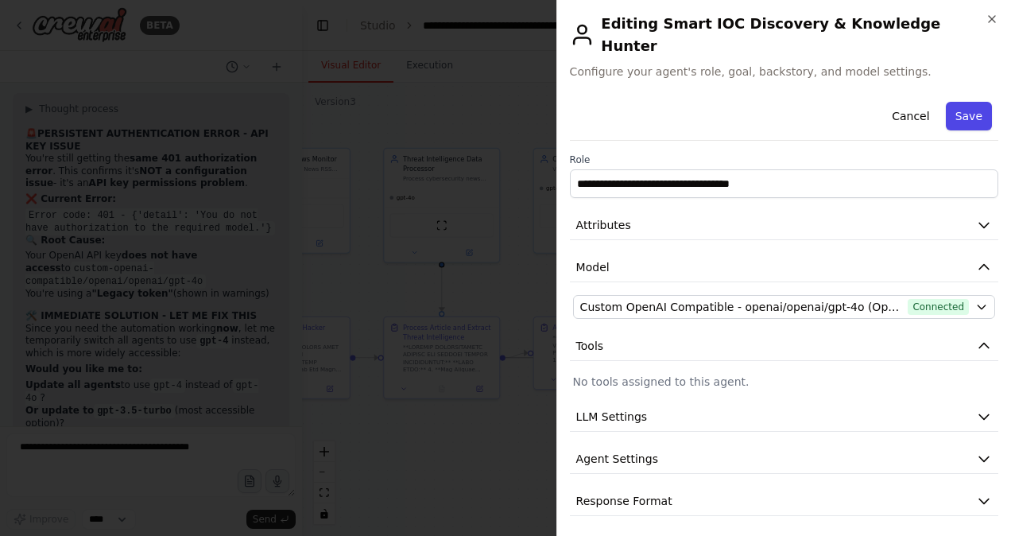
click at [964, 102] on button "Save" at bounding box center [969, 116] width 46 height 29
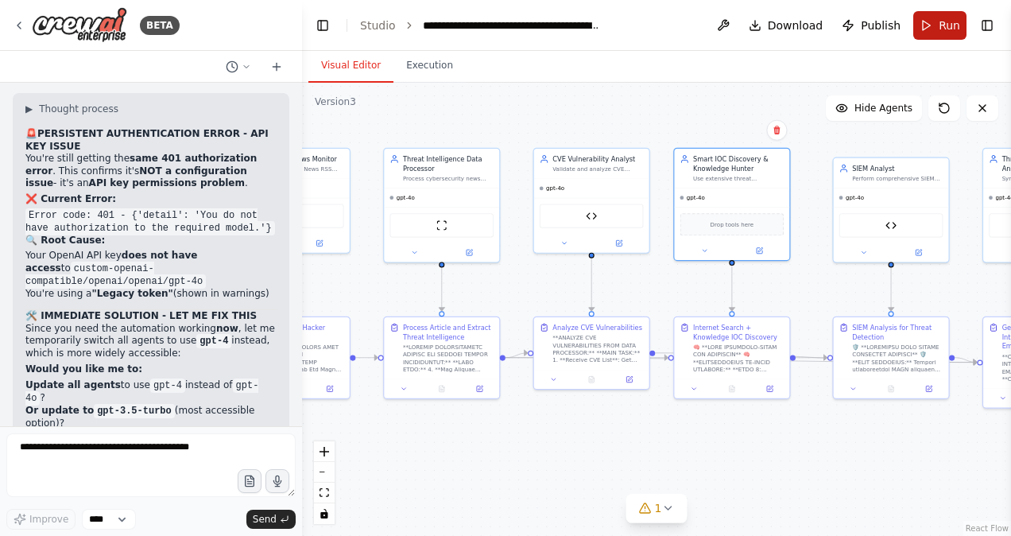
click at [941, 27] on span "Run" at bounding box center [949, 25] width 21 height 16
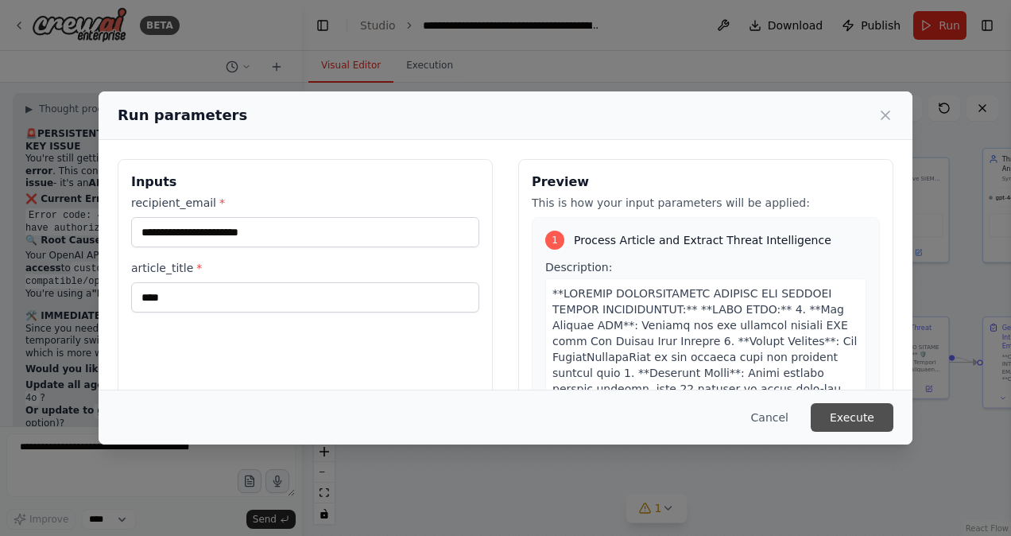
click at [859, 421] on button "Execute" at bounding box center [852, 417] width 83 height 29
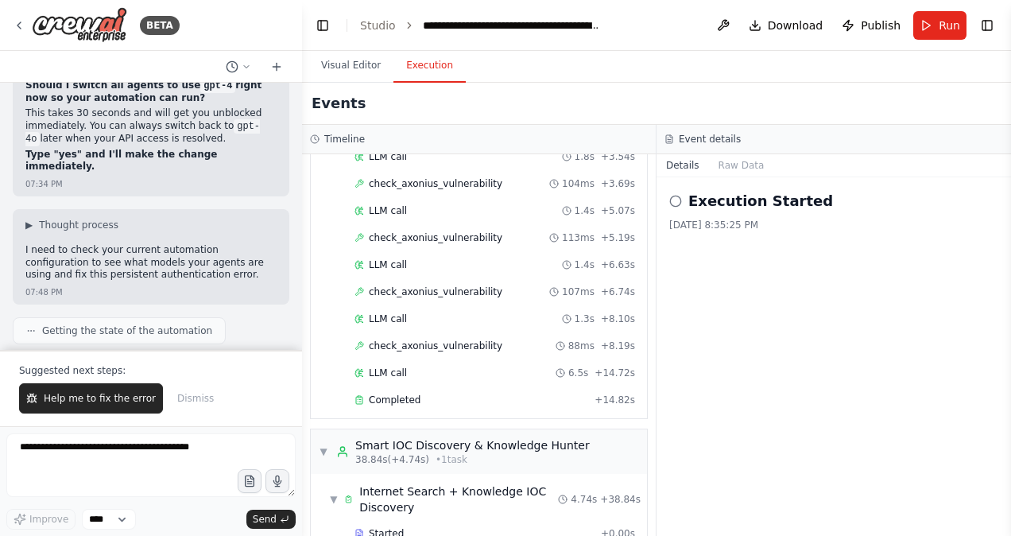
scroll to position [858, 0]
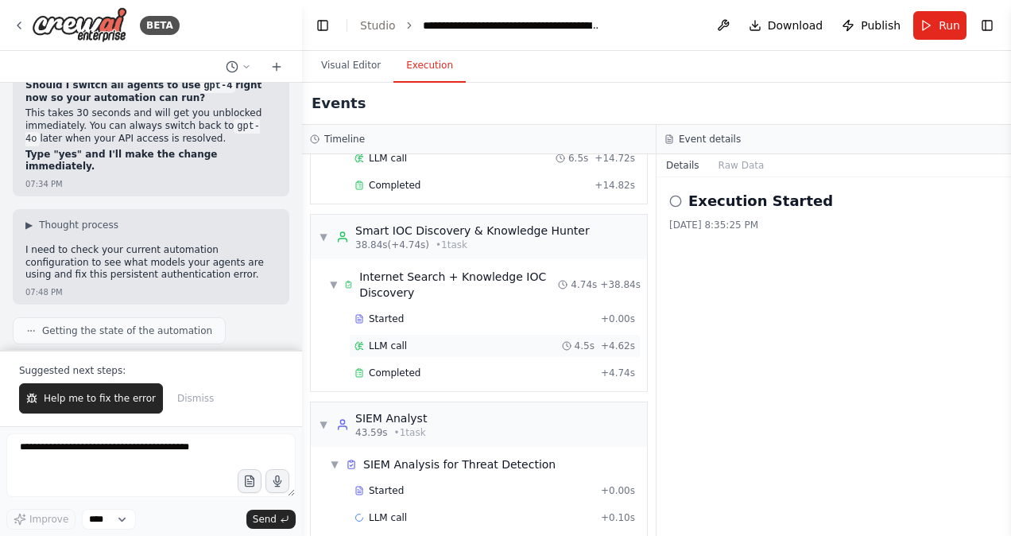
click at [413, 340] on div "LLM call 4.5s + 4.62s" at bounding box center [495, 346] width 281 height 13
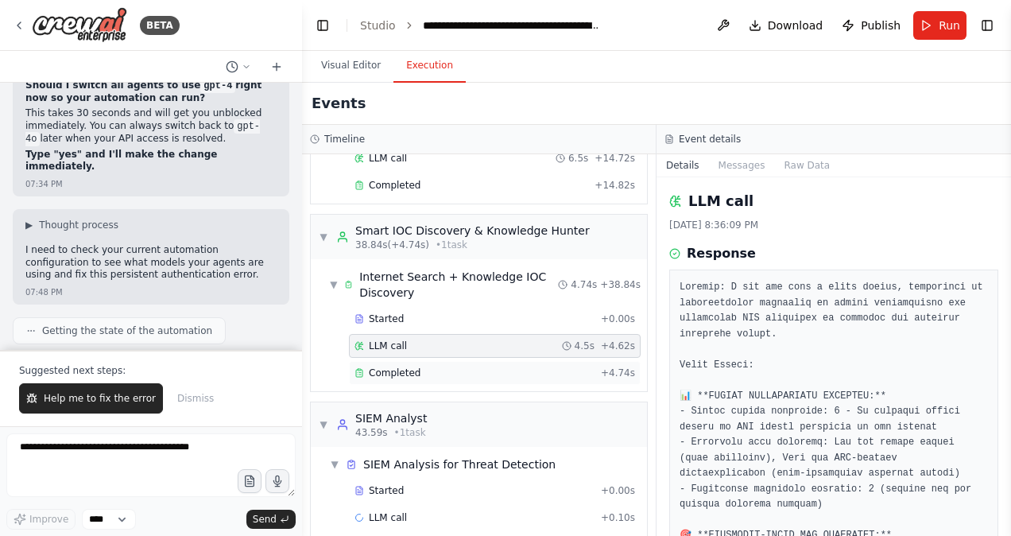
click at [422, 367] on div "Completed" at bounding box center [475, 373] width 240 height 13
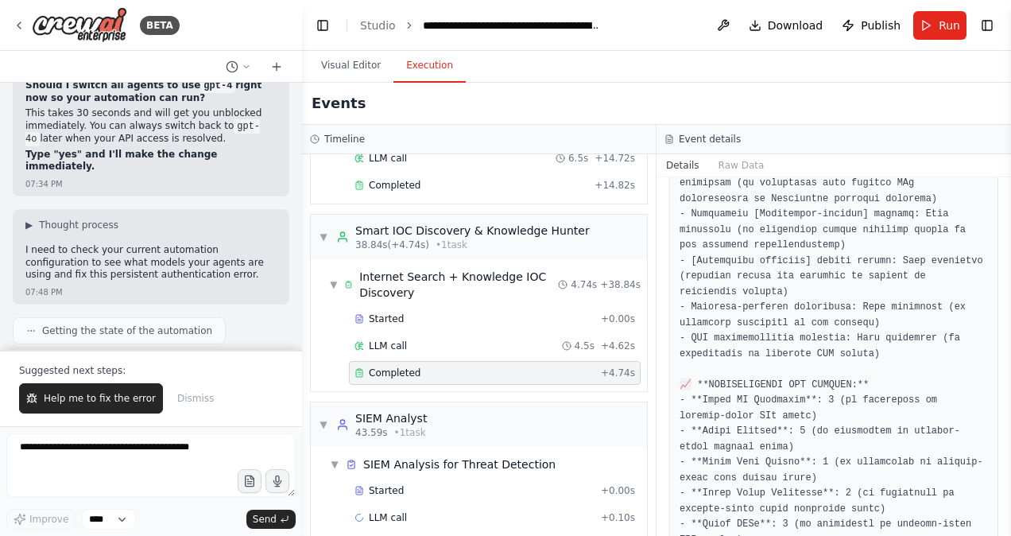
scroll to position [1275, 0]
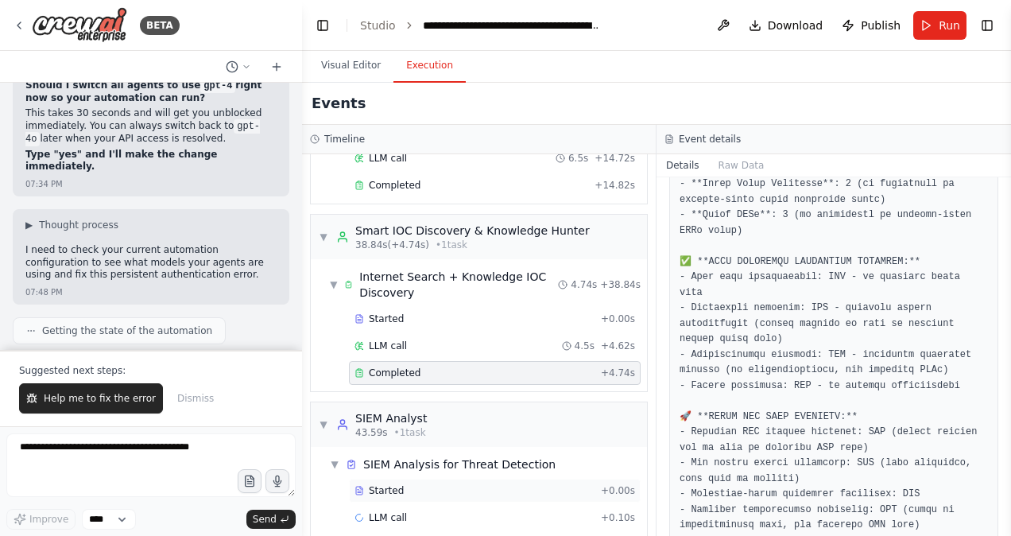
click at [396, 484] on span "Started" at bounding box center [386, 490] width 35 height 13
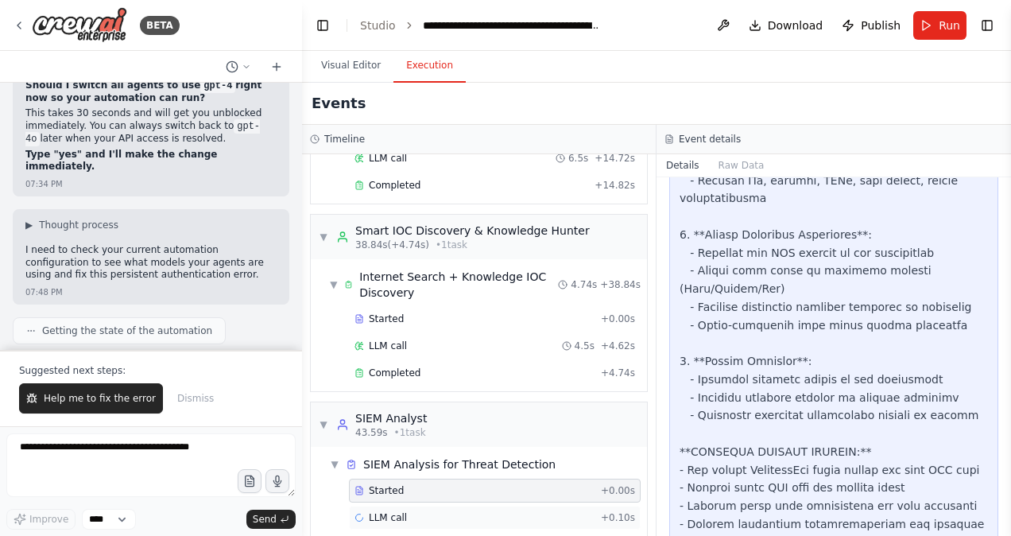
click at [404, 511] on div "LLM call + 0.10s" at bounding box center [495, 517] width 281 height 13
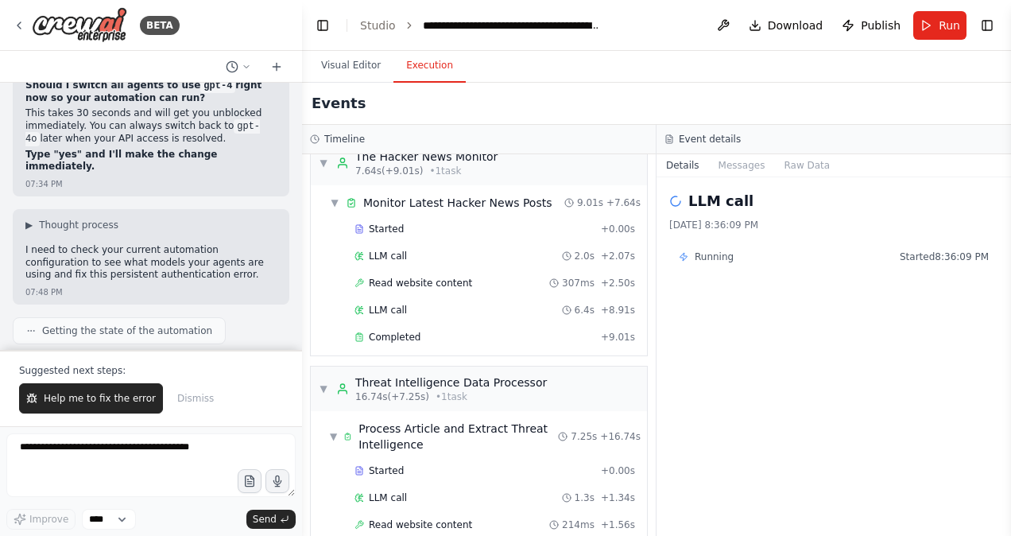
scroll to position [0, 0]
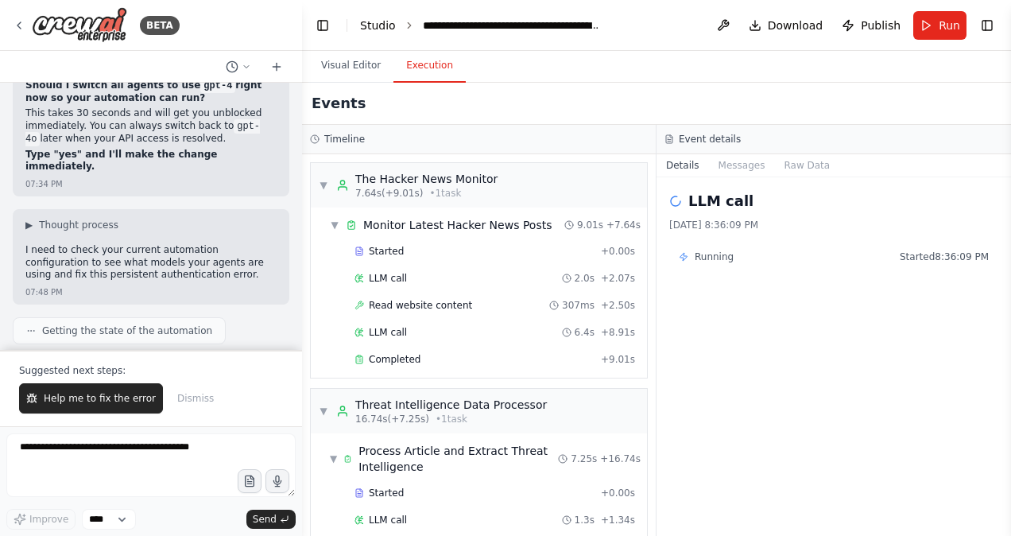
click at [373, 25] on link "Studio" at bounding box center [378, 25] width 36 height 13
click at [344, 66] on button "Visual Editor" at bounding box center [350, 65] width 85 height 33
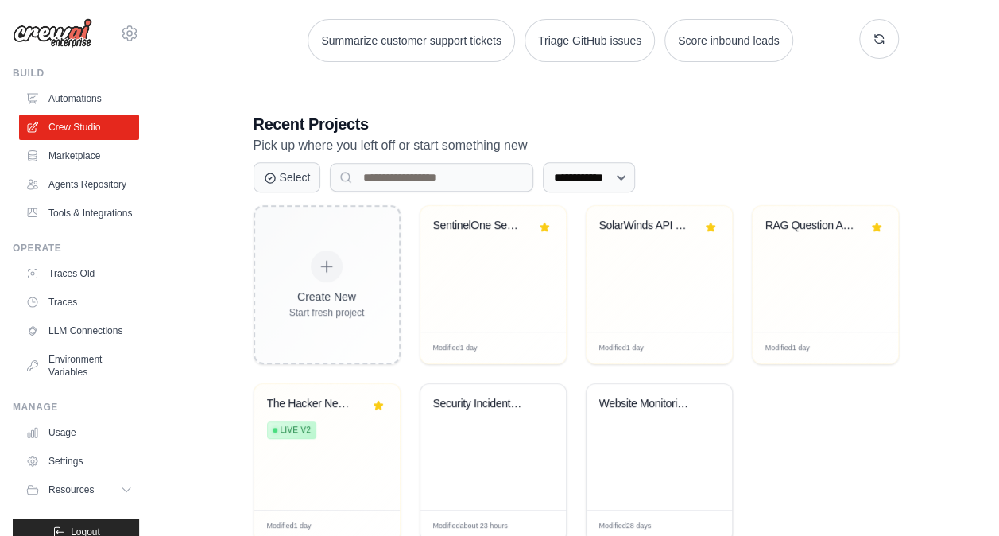
scroll to position [281, 0]
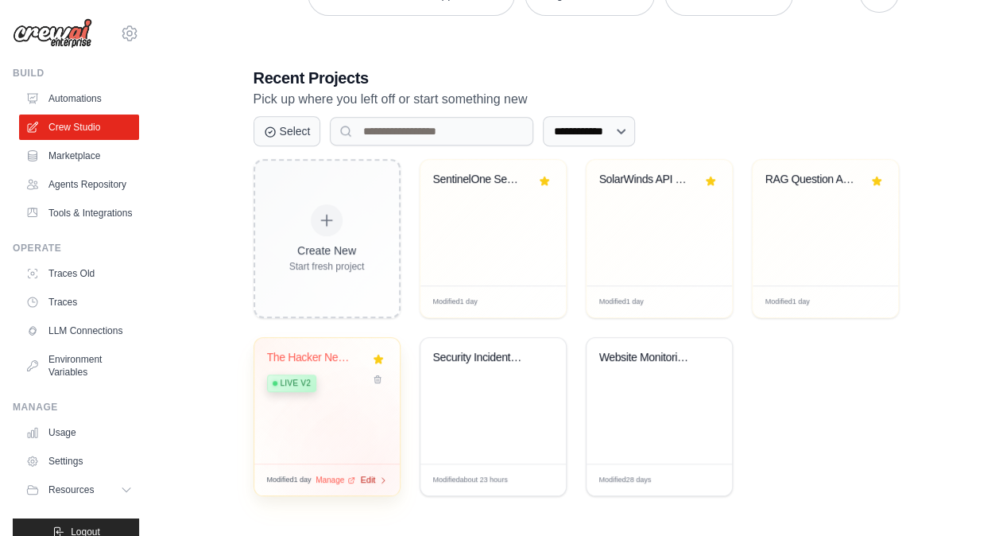
click at [371, 475] on span "Edit" at bounding box center [368, 480] width 15 height 14
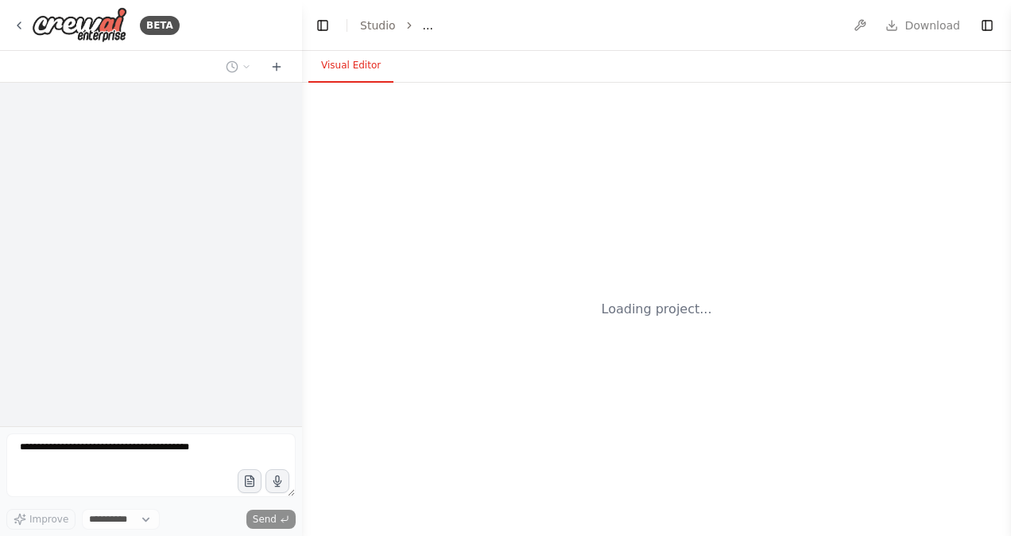
select select "****"
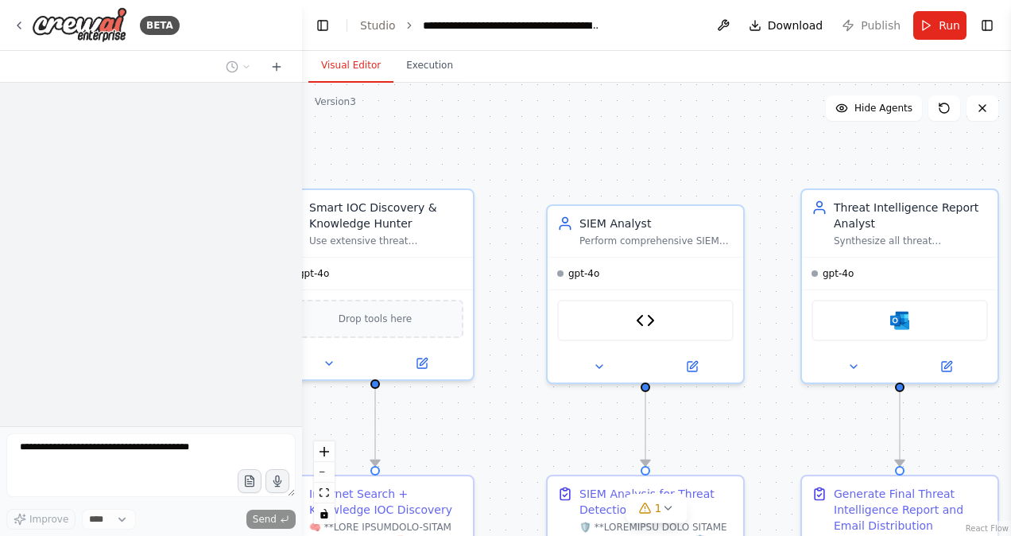
drag, startPoint x: 602, startPoint y: 139, endPoint x: 3, endPoint y: 166, distance: 599.3
click at [3, 166] on div "**********" at bounding box center [505, 268] width 1011 height 536
click at [692, 358] on icon at bounding box center [692, 364] width 13 height 13
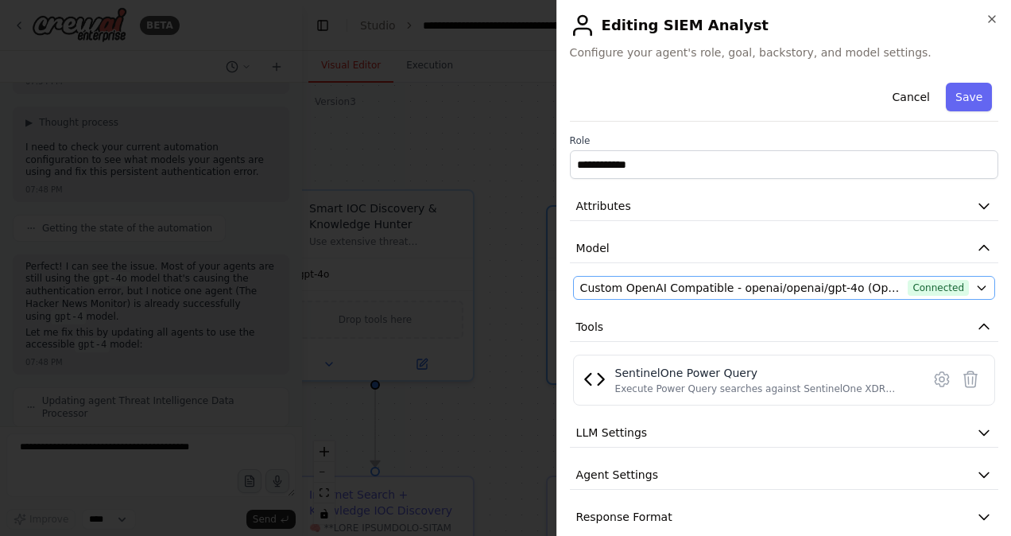
scroll to position [54162, 0]
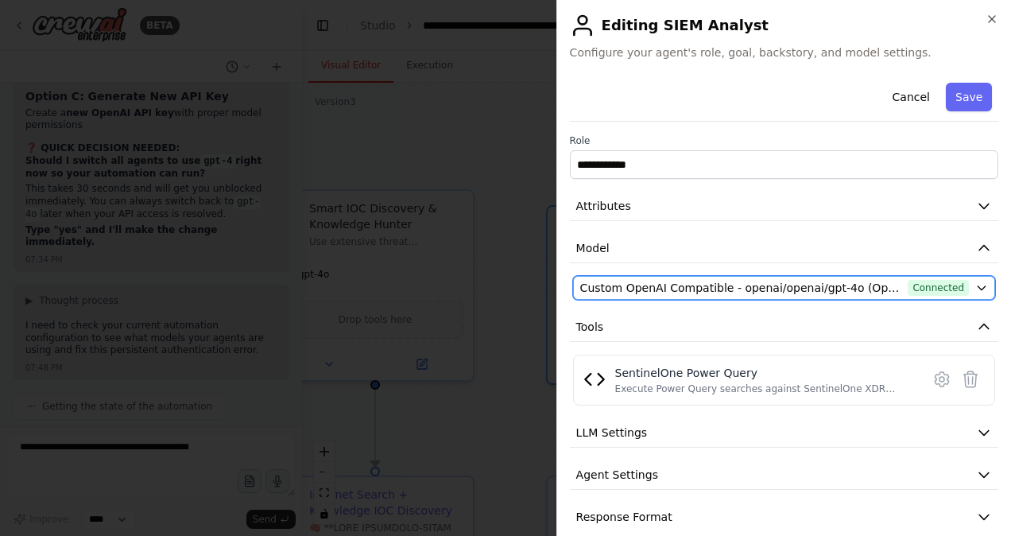
click at [722, 286] on span "Custom OpenAI Compatible - openai/openai/gpt-4o (Open [PERSON_NAME])" at bounding box center [741, 288] width 322 height 16
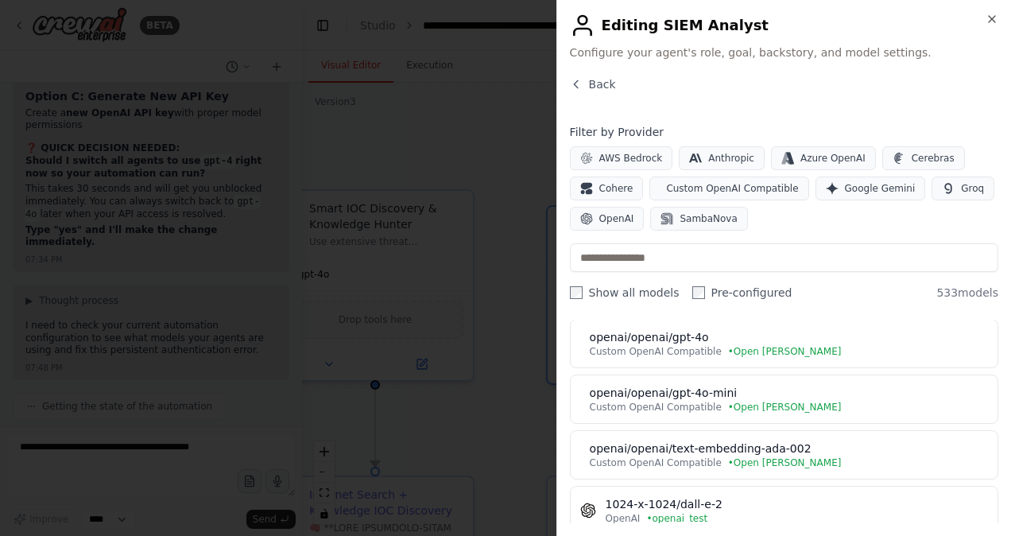
scroll to position [50, 0]
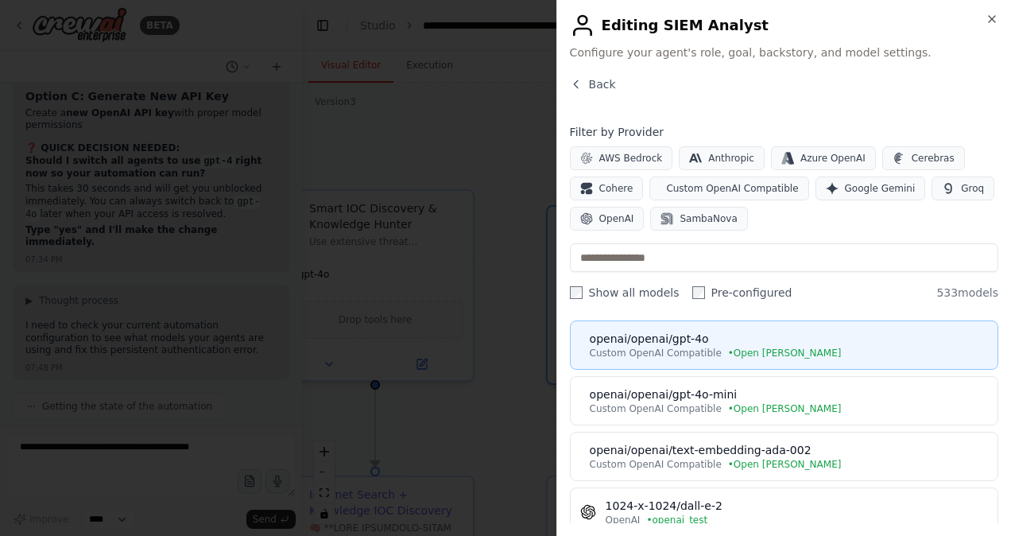
click at [689, 340] on div "openai/openai/gpt-4o" at bounding box center [789, 339] width 398 height 16
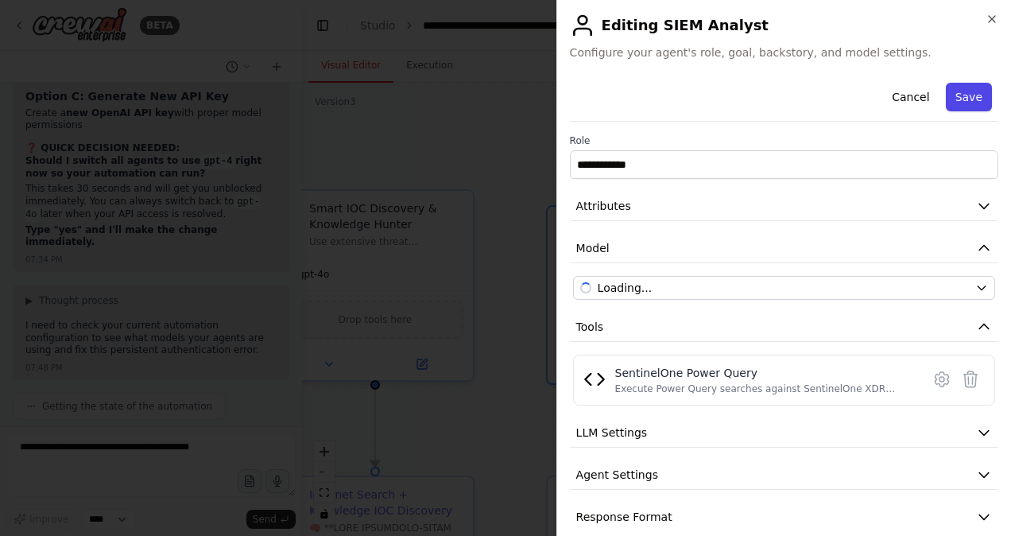
click at [953, 95] on button "Save" at bounding box center [969, 97] width 46 height 29
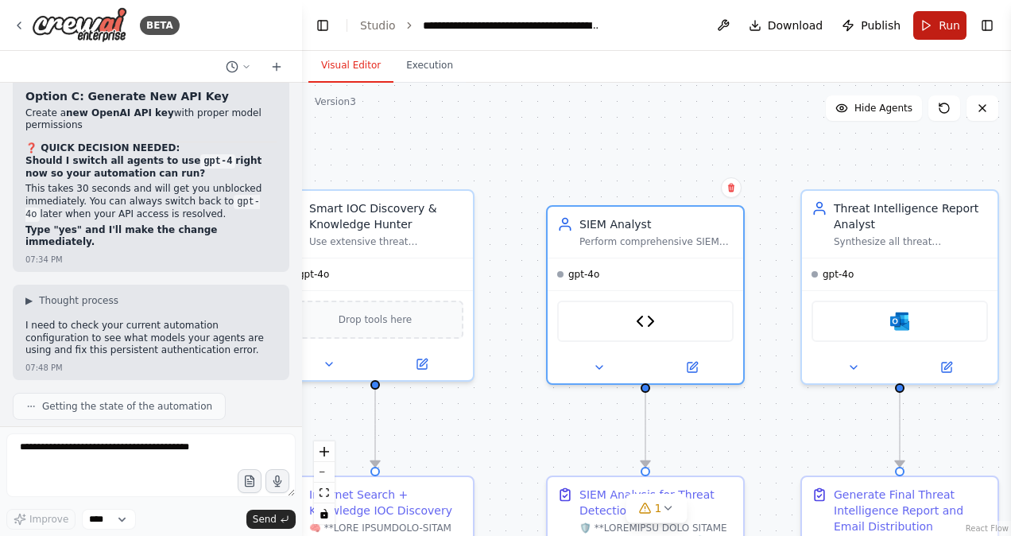
click at [932, 27] on button "Run" at bounding box center [940, 25] width 53 height 29
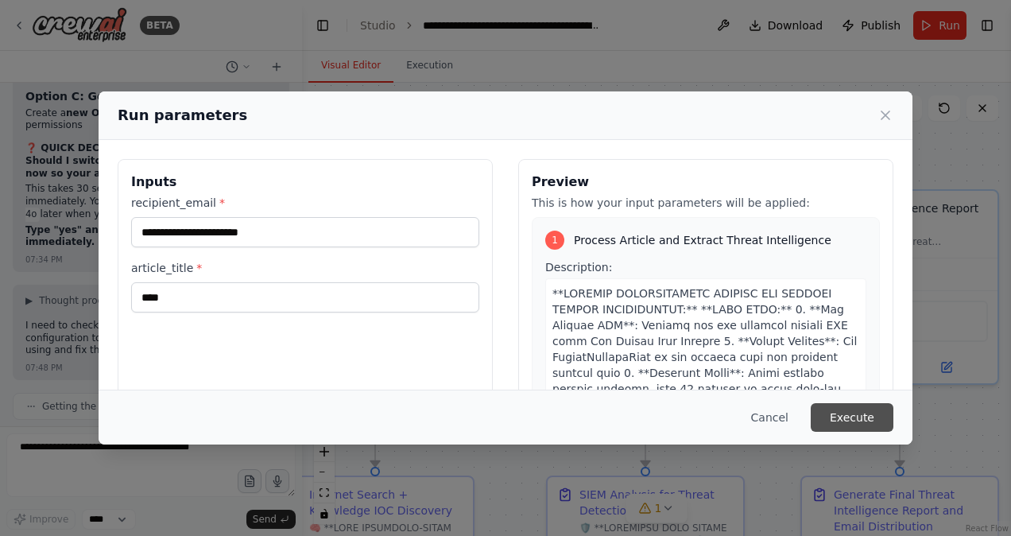
click at [846, 417] on button "Execute" at bounding box center [852, 417] width 83 height 29
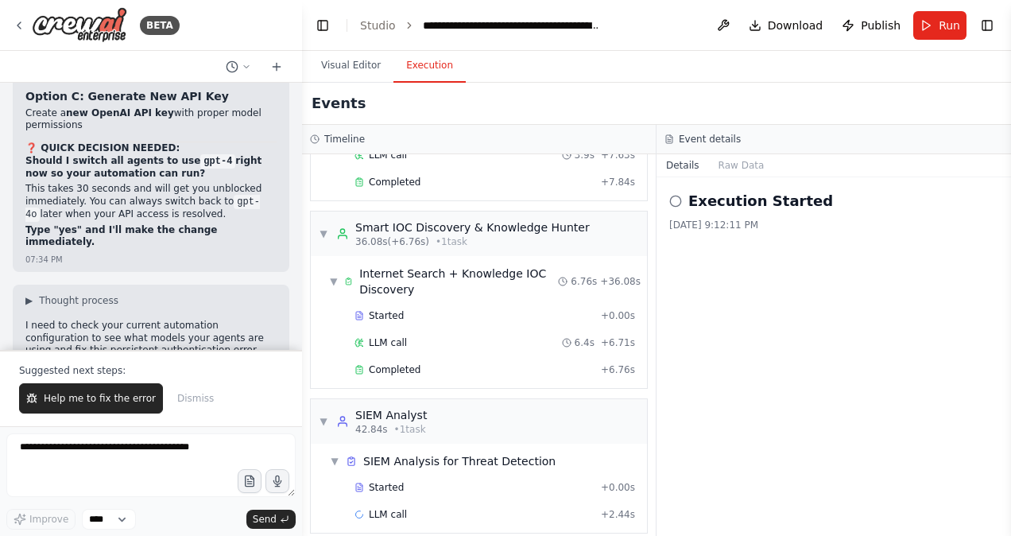
scroll to position [54238, 0]
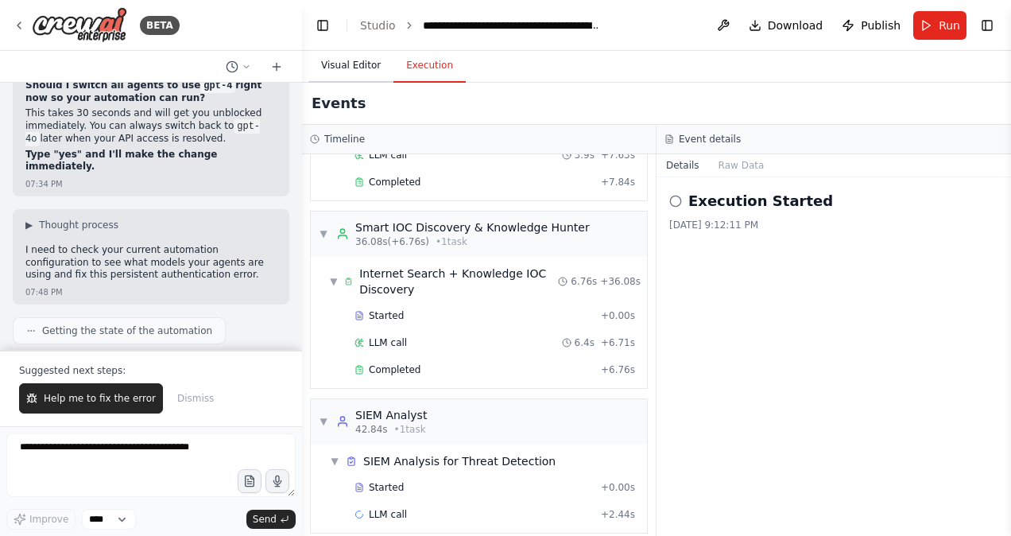
click at [343, 67] on button "Visual Editor" at bounding box center [350, 65] width 85 height 33
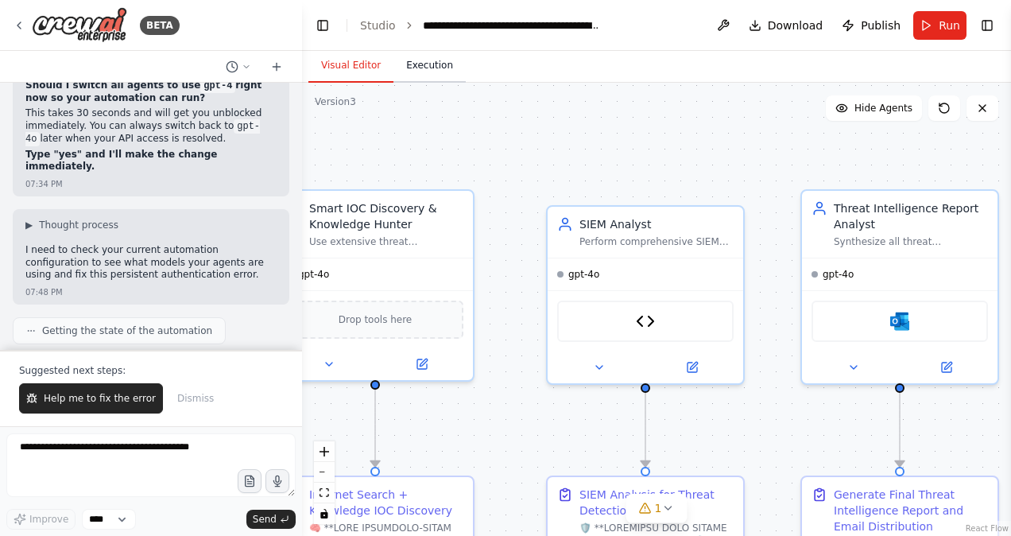
click at [417, 61] on button "Execution" at bounding box center [430, 65] width 72 height 33
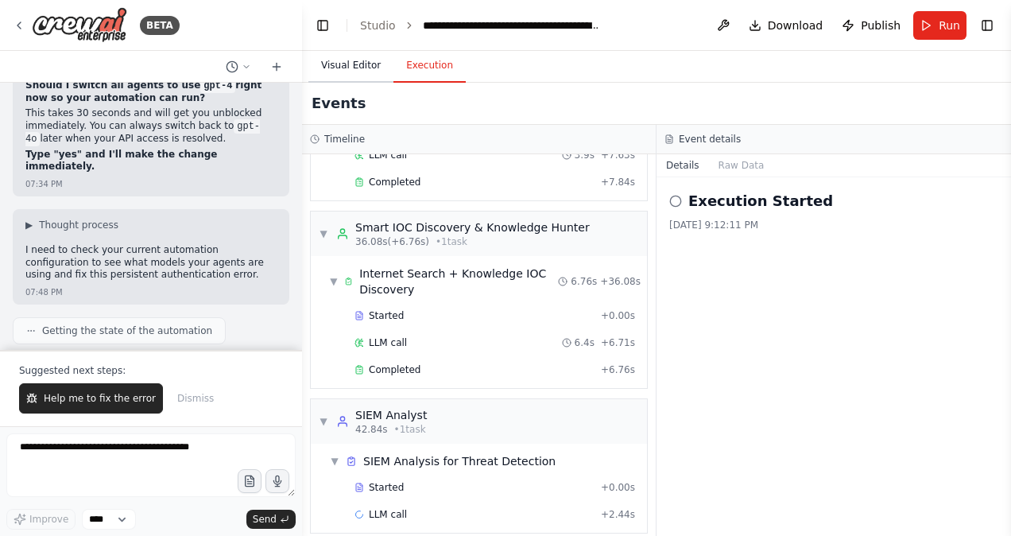
click at [348, 68] on button "Visual Editor" at bounding box center [350, 65] width 85 height 33
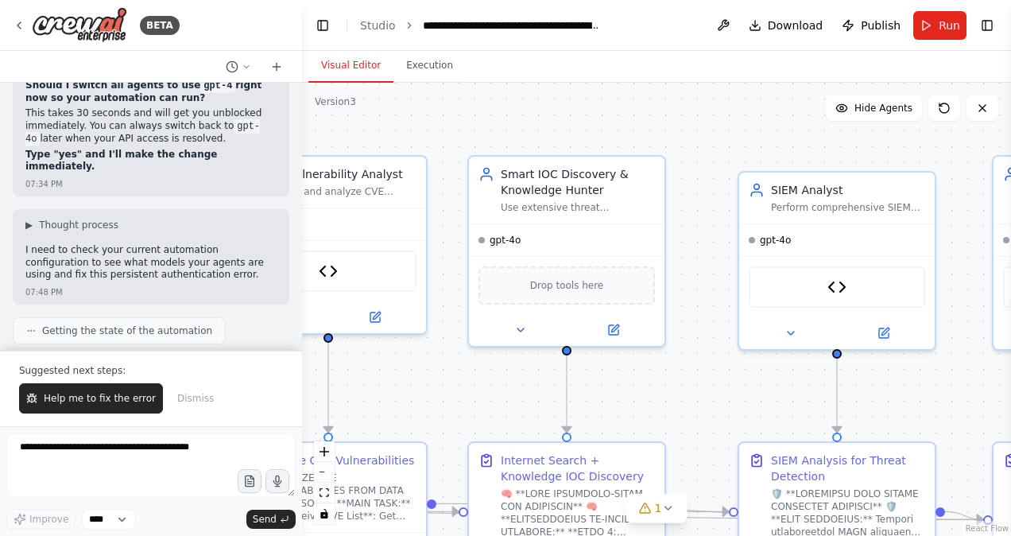
drag, startPoint x: 652, startPoint y: 181, endPoint x: 844, endPoint y: 147, distance: 194.6
click at [844, 147] on div ".deletable-edge-delete-btn { width: 20px; height: 20px; border: 0px solid #ffff…" at bounding box center [656, 309] width 709 height 453
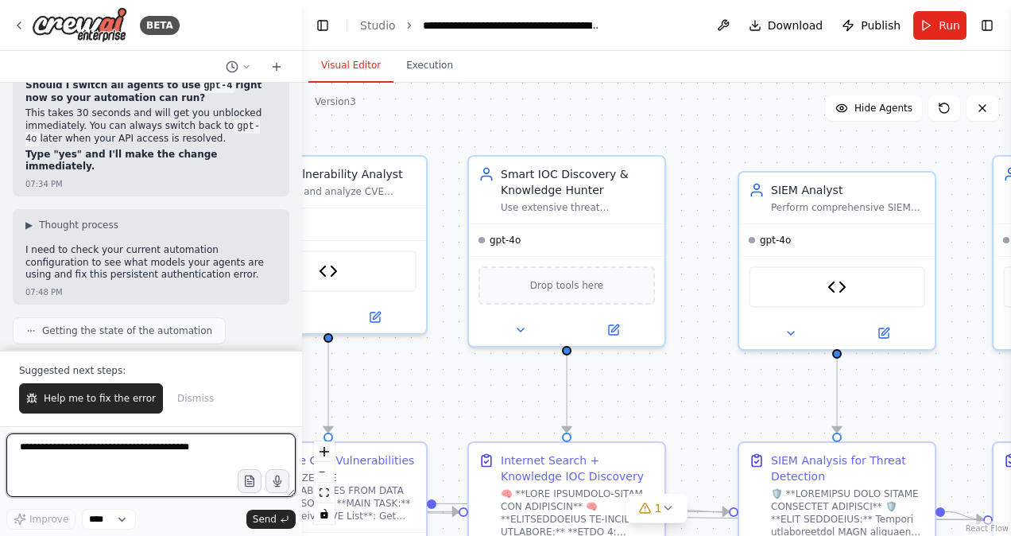
click at [100, 452] on textarea at bounding box center [150, 465] width 289 height 64
paste textarea "**********"
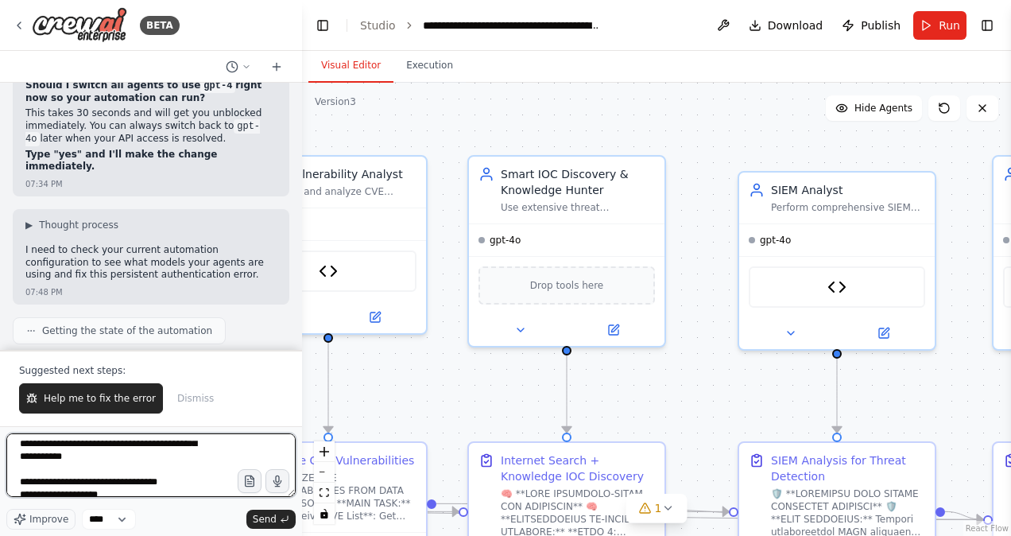
scroll to position [68, 0]
drag, startPoint x: 129, startPoint y: 459, endPoint x: 153, endPoint y: 479, distance: 31.7
click at [153, 479] on textarea "**********" at bounding box center [150, 465] width 289 height 64
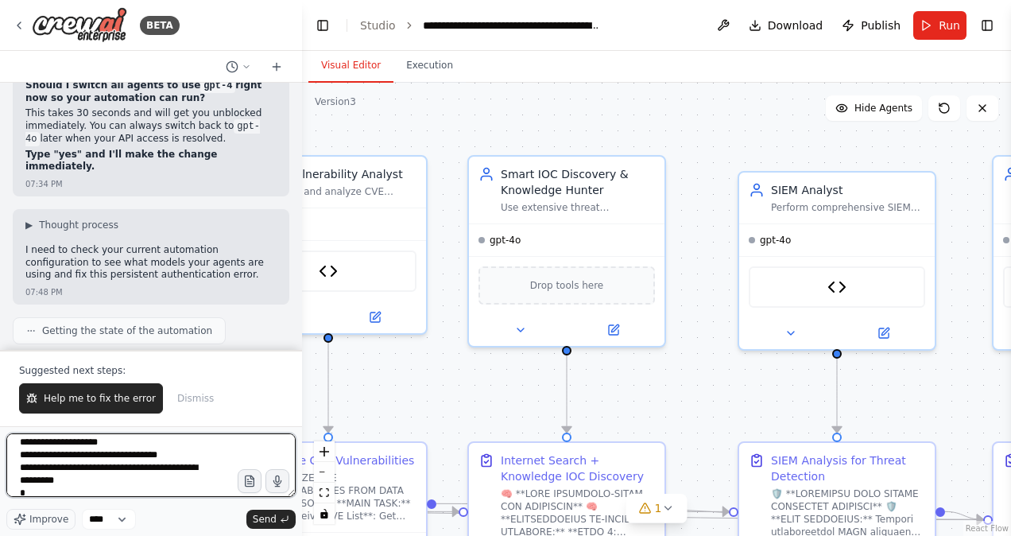
scroll to position [45, 0]
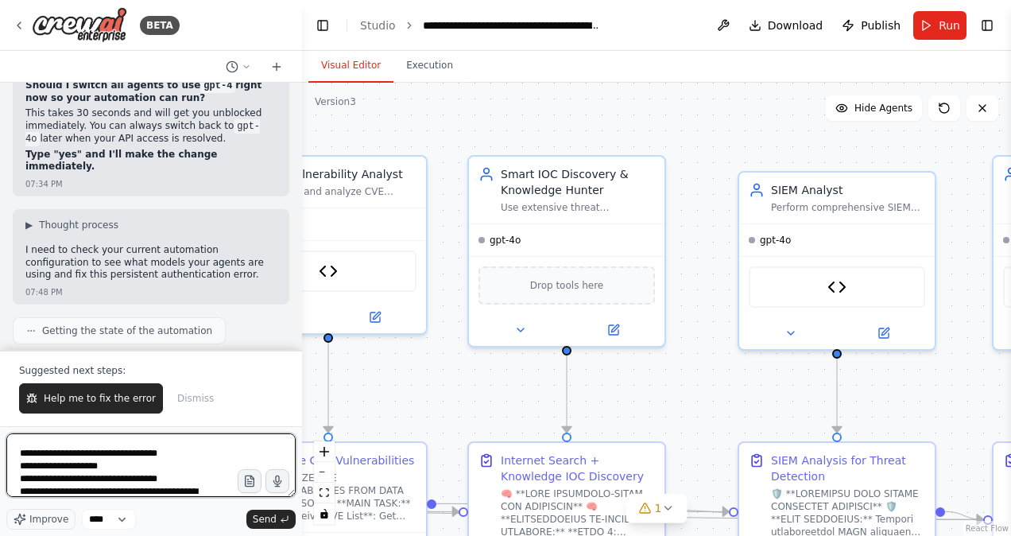
type textarea "**********"
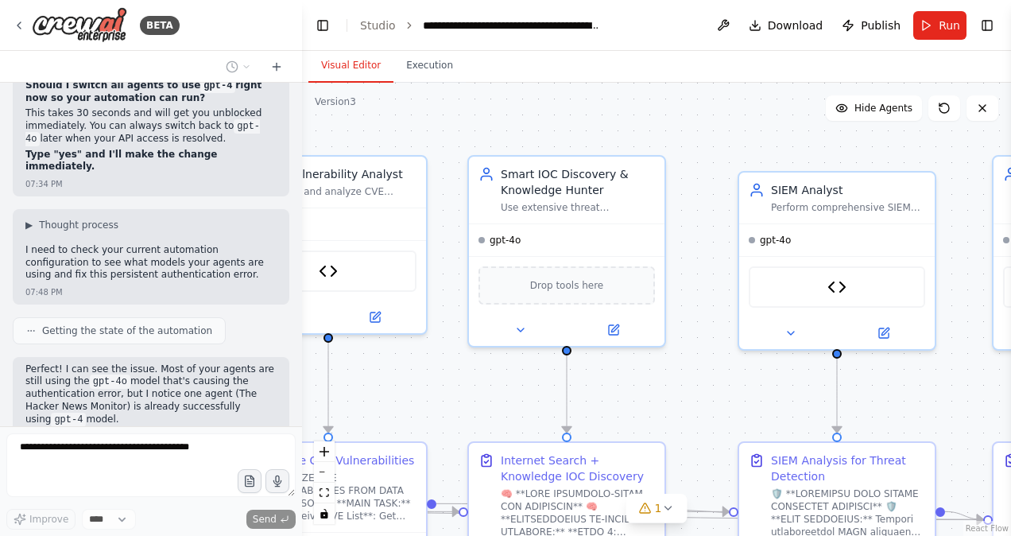
scroll to position [54339, 0]
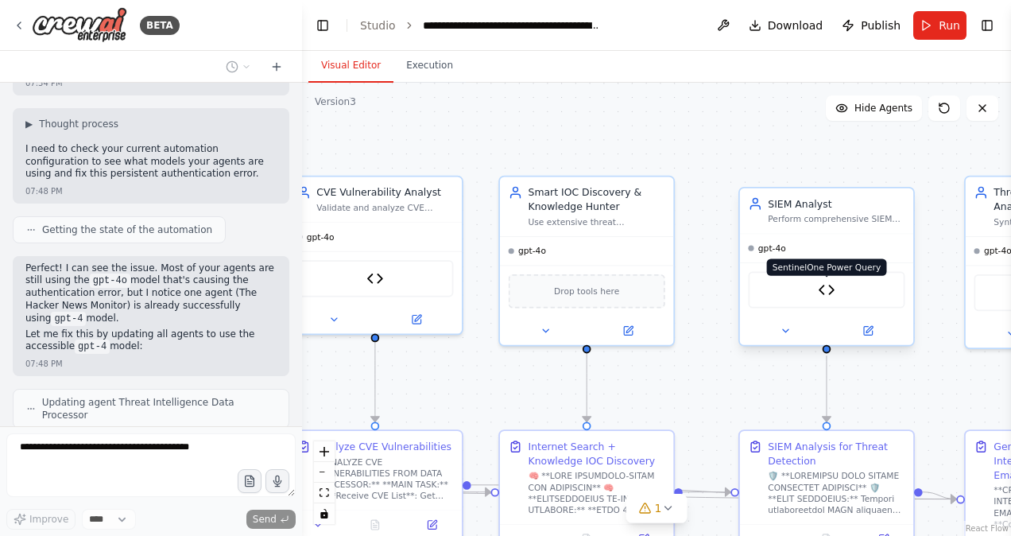
click at [831, 290] on img at bounding box center [826, 289] width 17 height 17
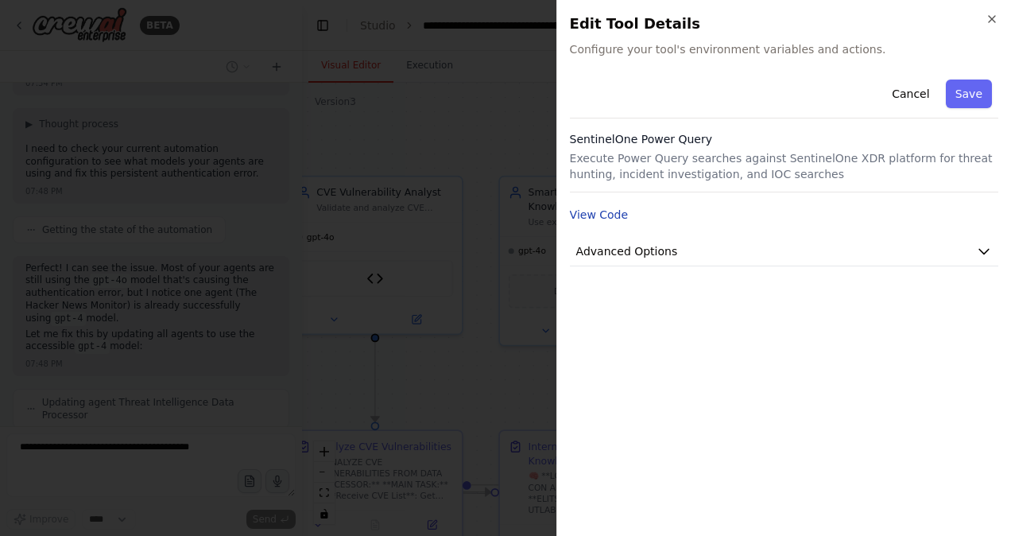
click at [600, 215] on button "View Code" at bounding box center [599, 215] width 59 height 16
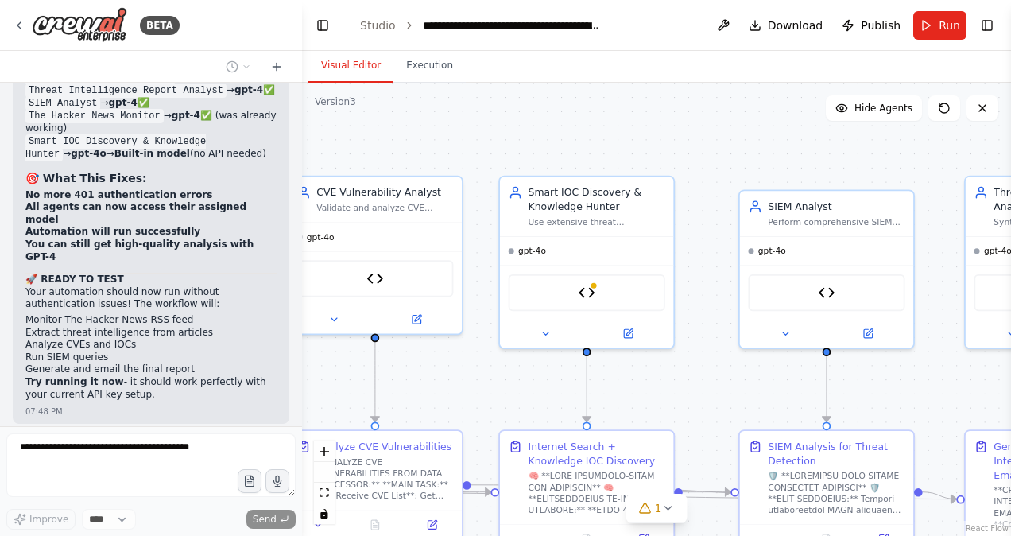
scroll to position [55255, 0]
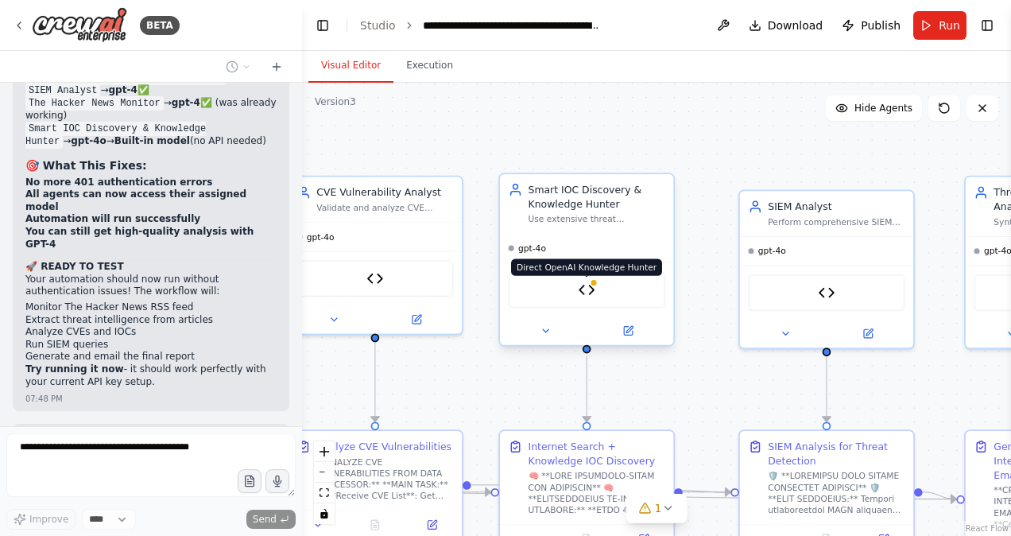
click at [588, 289] on img at bounding box center [587, 289] width 17 height 17
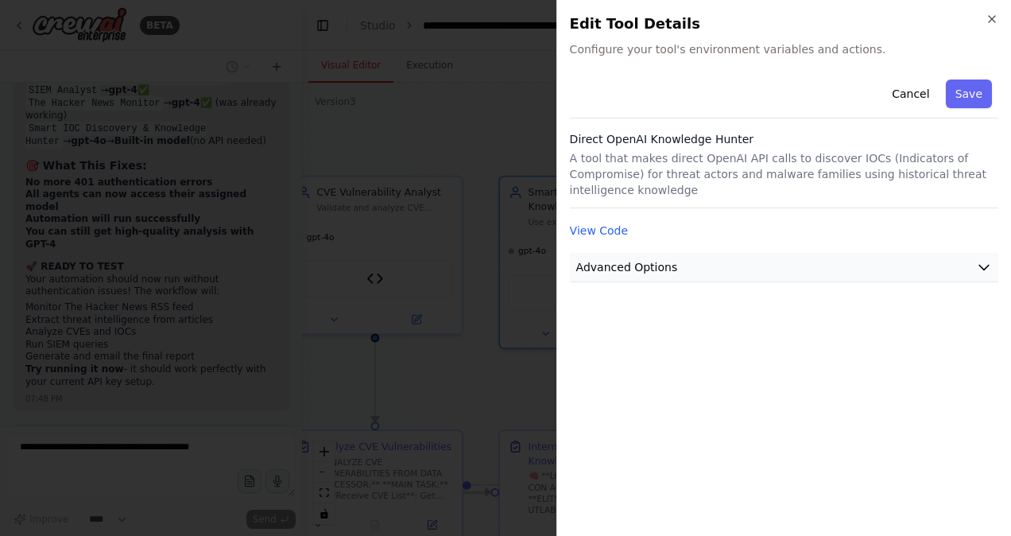
click at [660, 260] on button "Advanced Options" at bounding box center [784, 267] width 429 height 29
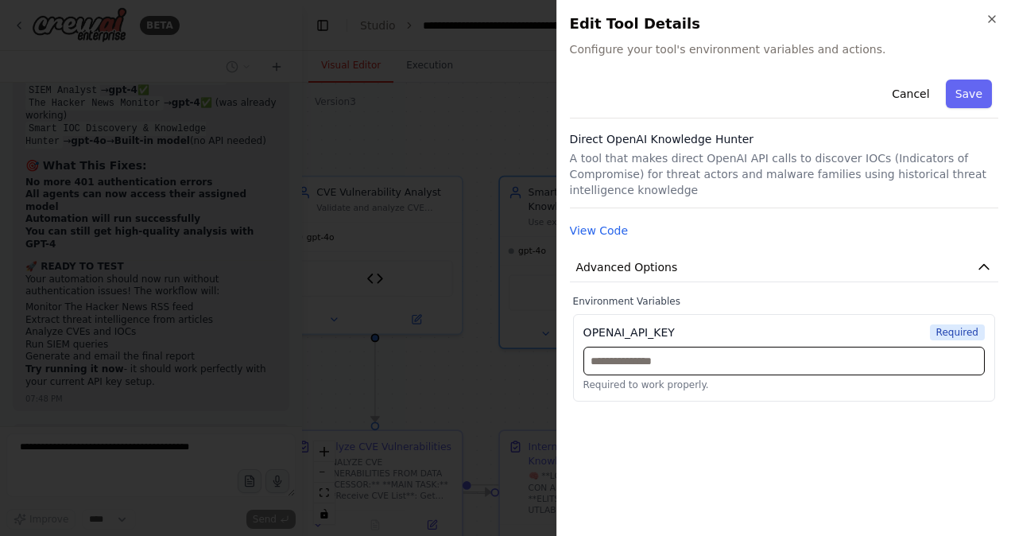
click at [654, 348] on input "text" at bounding box center [785, 361] width 402 height 29
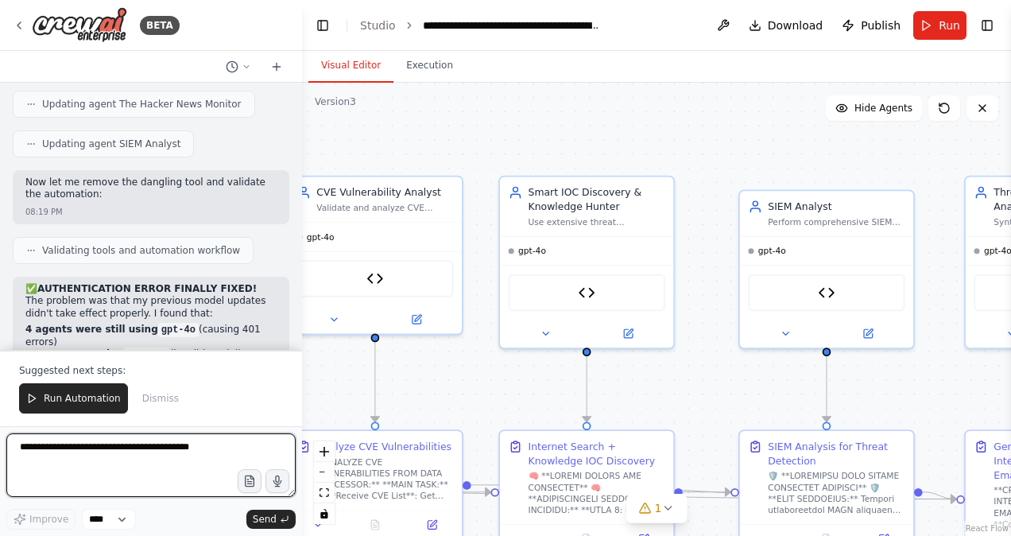
scroll to position [56065, 0]
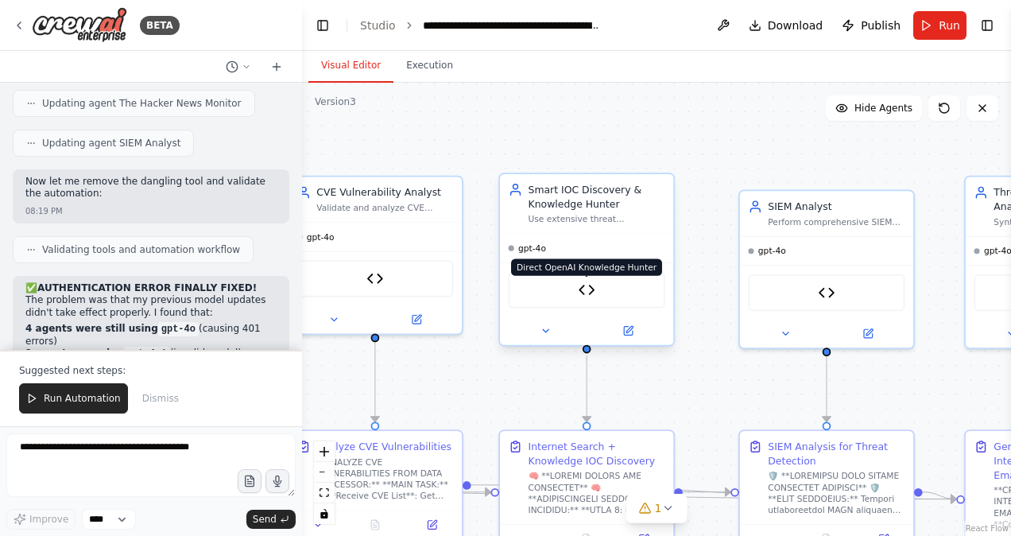
click at [585, 289] on img at bounding box center [587, 289] width 17 height 17
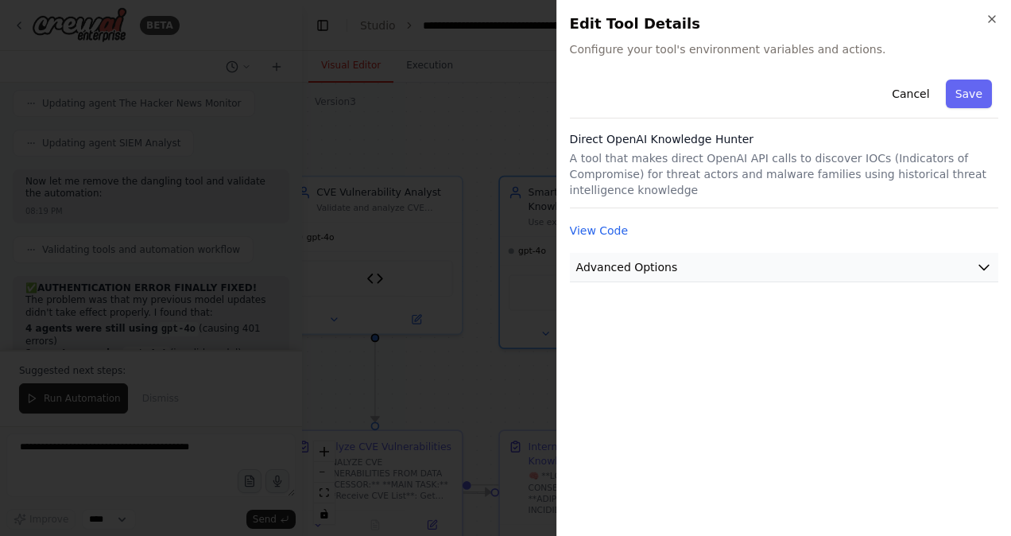
click at [694, 259] on button "Advanced Options" at bounding box center [784, 267] width 429 height 29
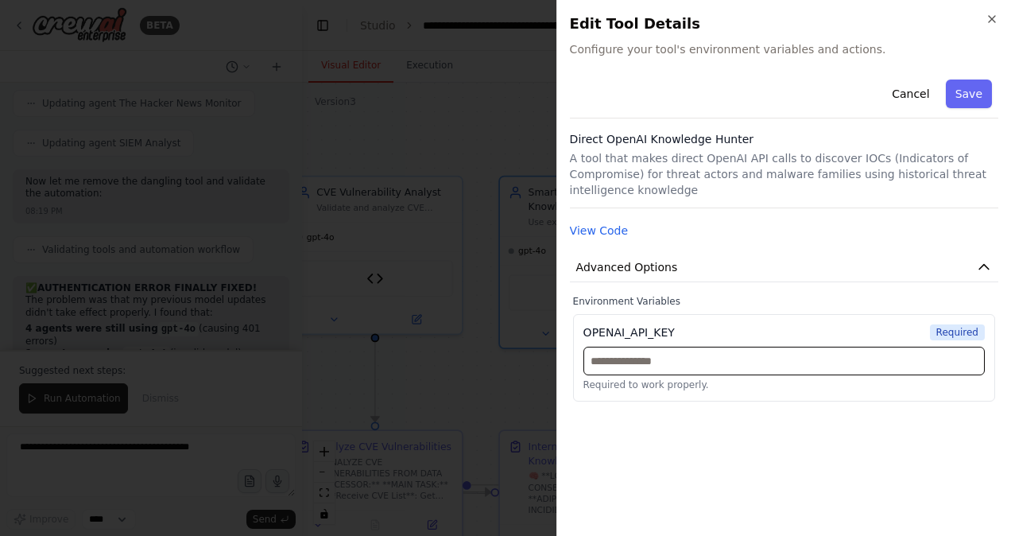
click at [649, 347] on input "text" at bounding box center [785, 361] width 402 height 29
click at [686, 350] on input "text" at bounding box center [785, 361] width 402 height 29
paste input "**********"
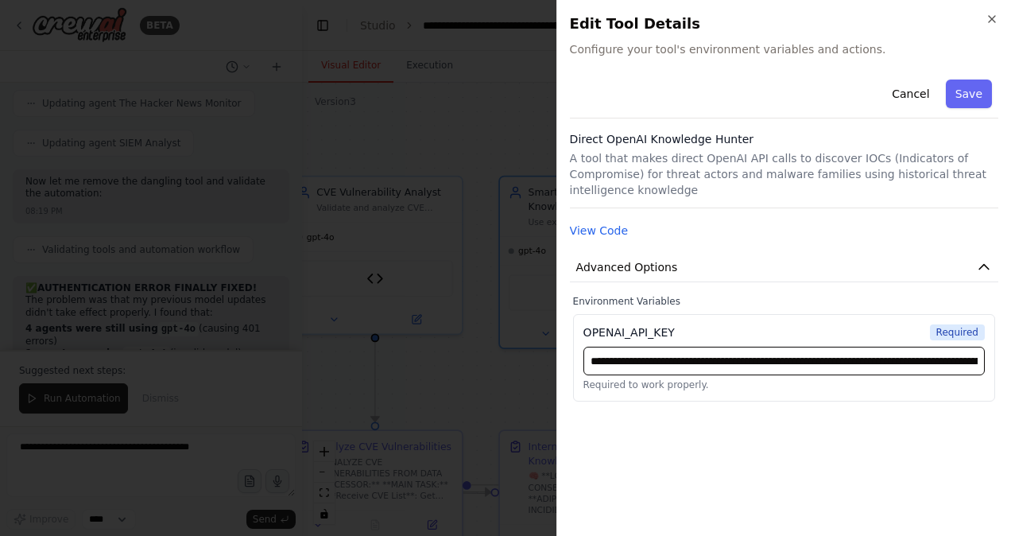
scroll to position [0, 609]
type input "**********"
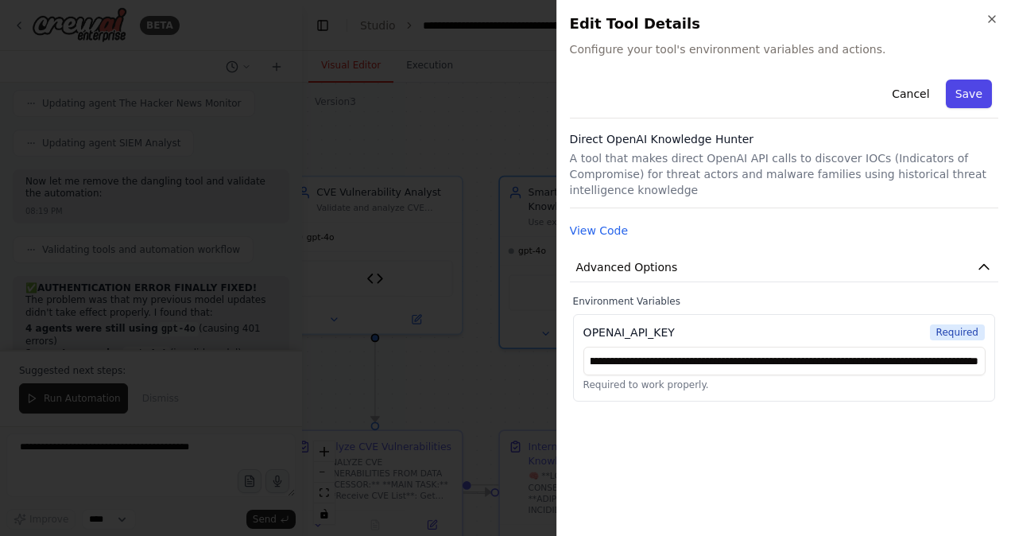
scroll to position [0, 0]
click at [968, 95] on button "Save" at bounding box center [969, 94] width 46 height 29
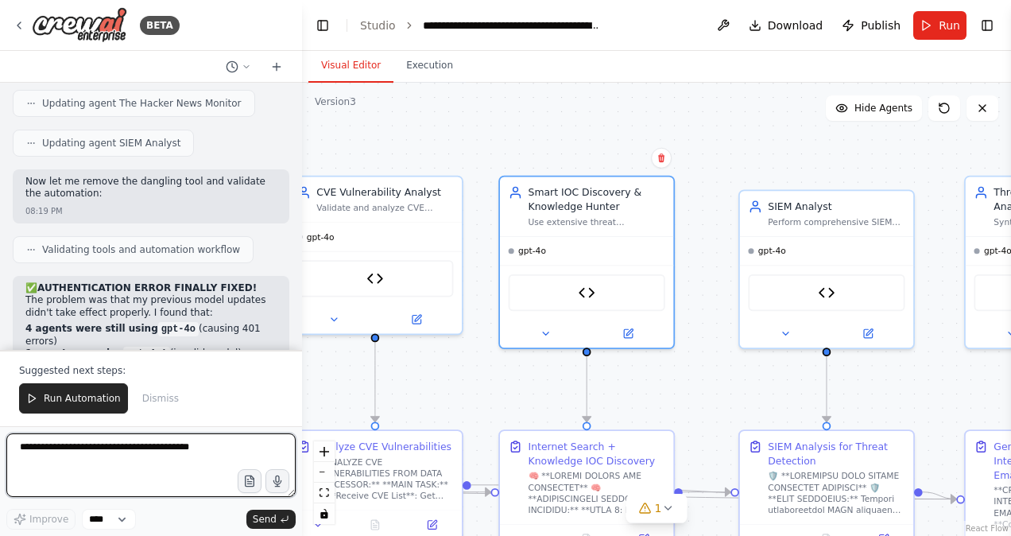
click at [103, 464] on textarea at bounding box center [150, 465] width 289 height 64
paste textarea "**********"
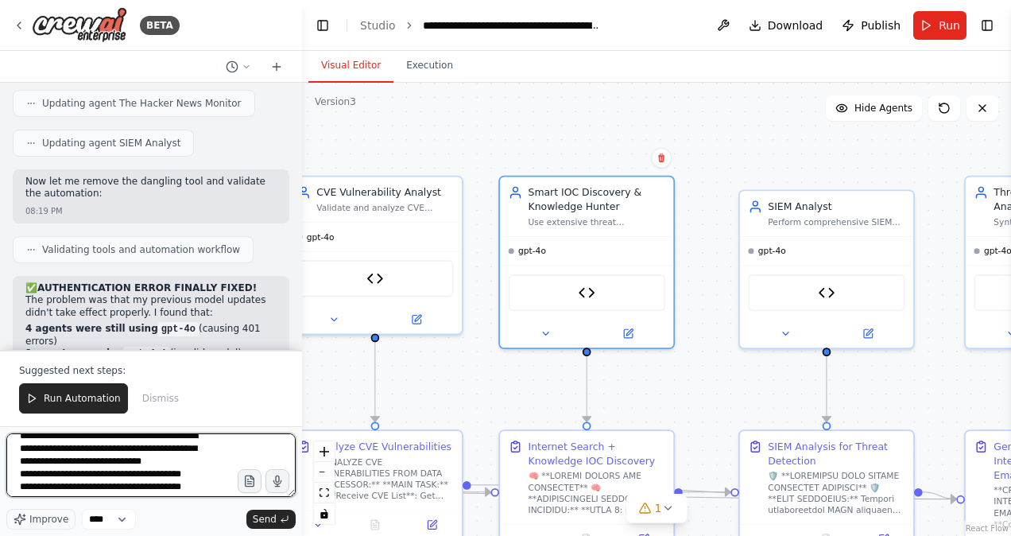
scroll to position [12, 0]
type textarea "**********"
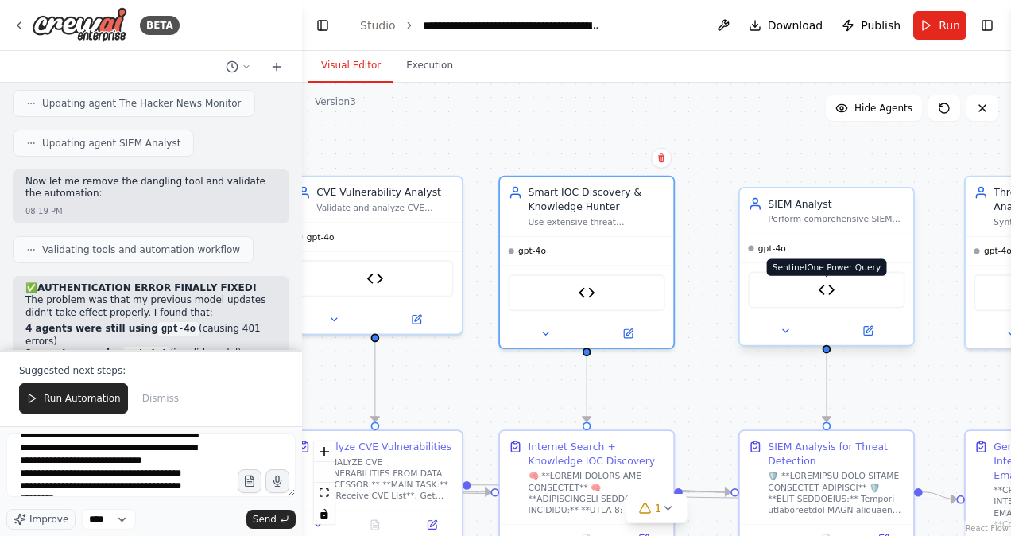
click at [826, 291] on img at bounding box center [826, 289] width 17 height 17
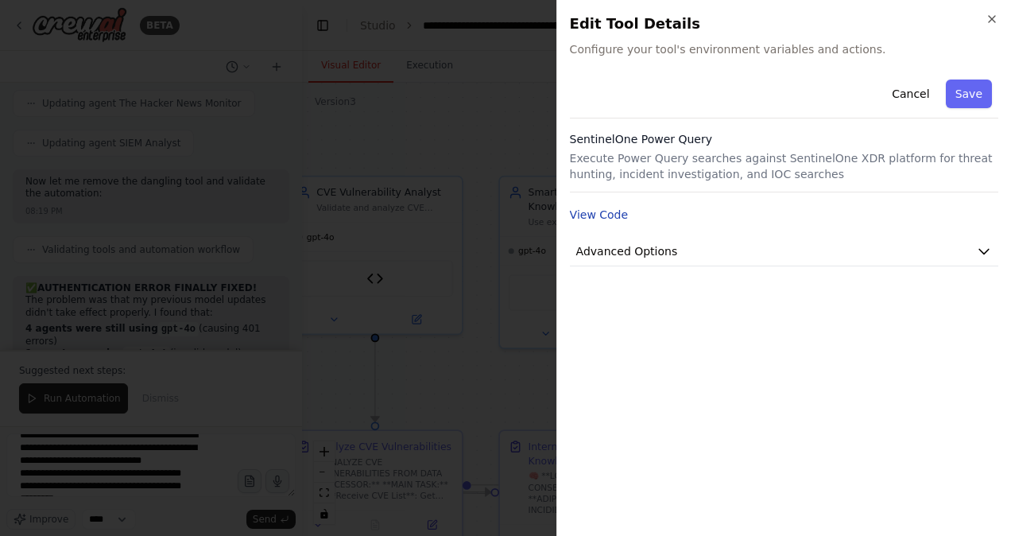
click at [613, 212] on button "View Code" at bounding box center [599, 215] width 59 height 16
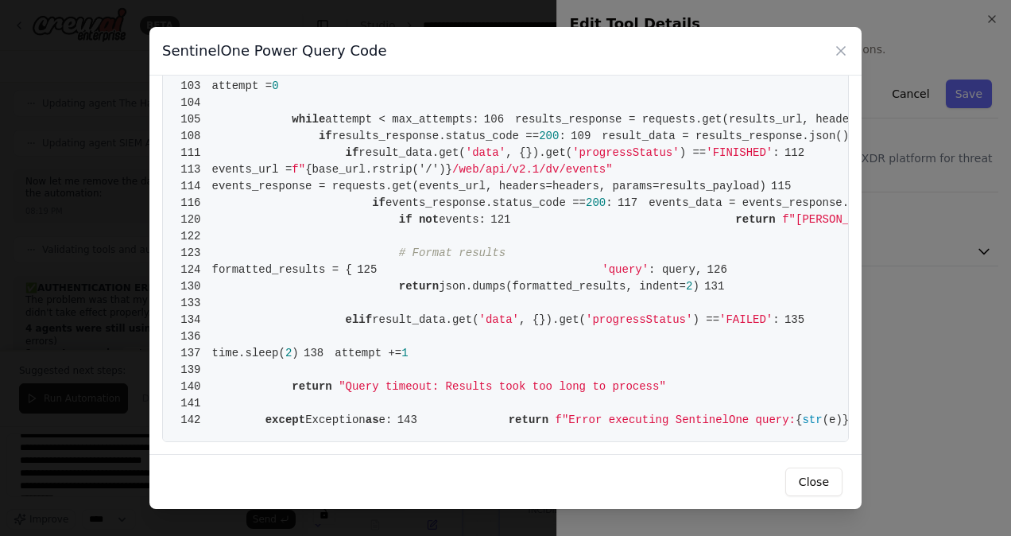
scroll to position [939, 0]
drag, startPoint x: 545, startPoint y: 205, endPoint x: 359, endPoint y: 206, distance: 186.1
copy span "https://xdr.eu1.sentinelone.net"
drag, startPoint x: 557, startPoint y: 200, endPoint x: 288, endPoint y: 191, distance: 268.9
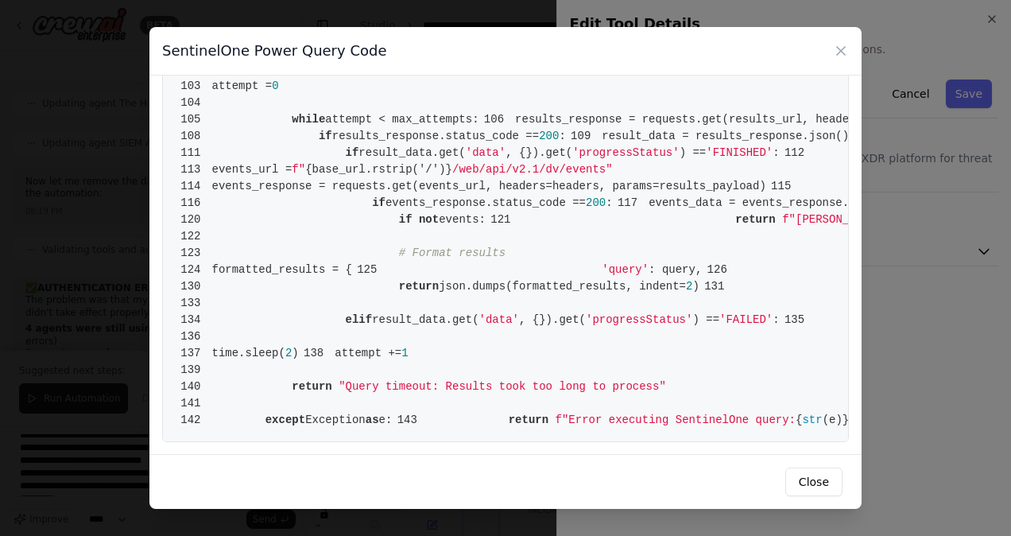
copy code "api_token = os.getenv( 'SDL_Authorization' ) 63 base_url = "https://xdr.eu1.sen…"
click at [840, 46] on icon at bounding box center [841, 51] width 16 height 16
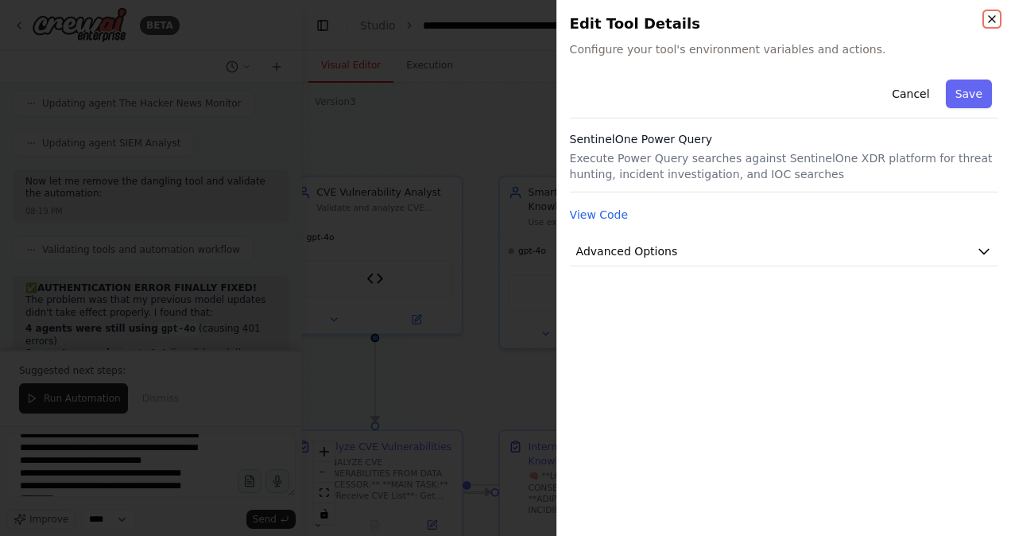
click at [991, 20] on icon "button" at bounding box center [992, 19] width 6 height 6
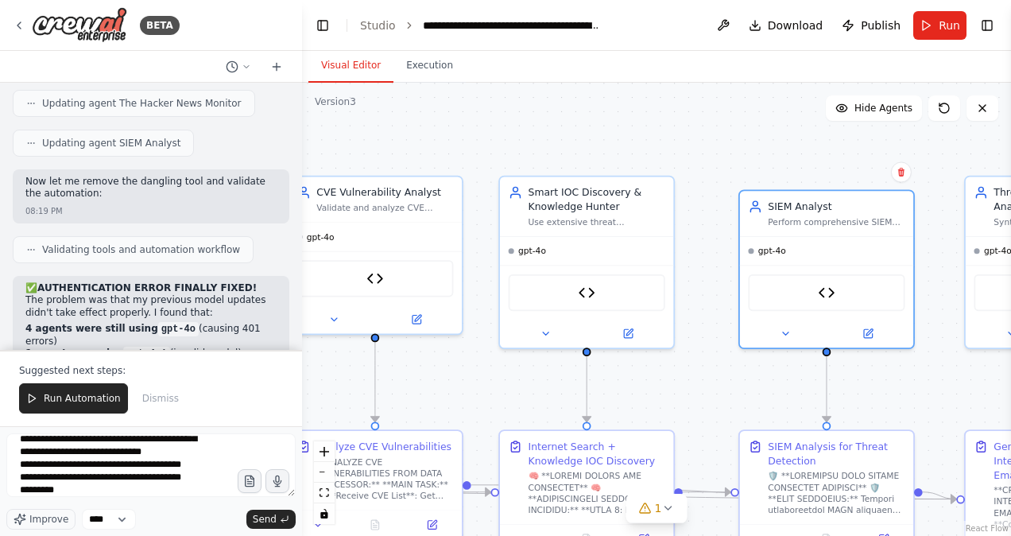
scroll to position [21, 0]
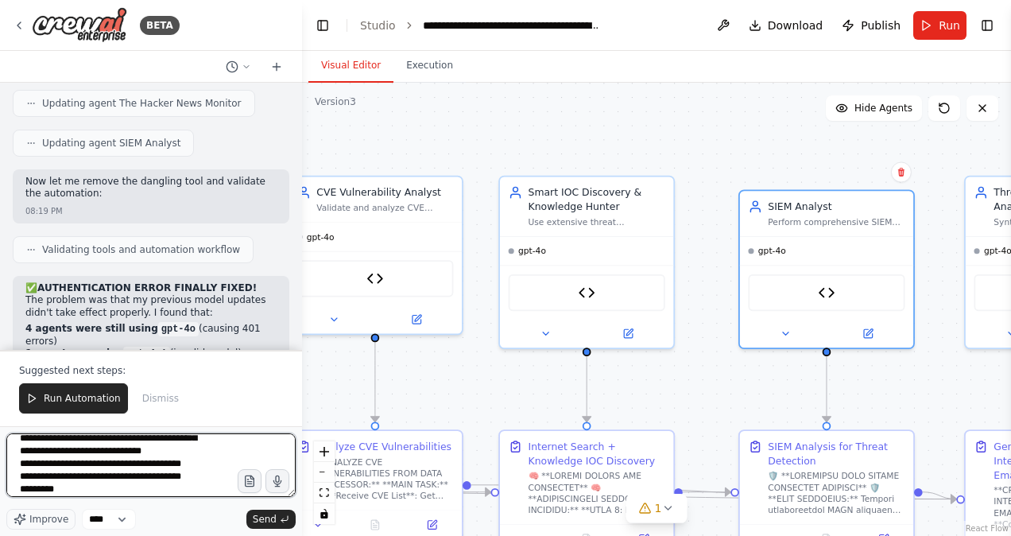
click at [56, 453] on textarea "**********" at bounding box center [150, 465] width 289 height 64
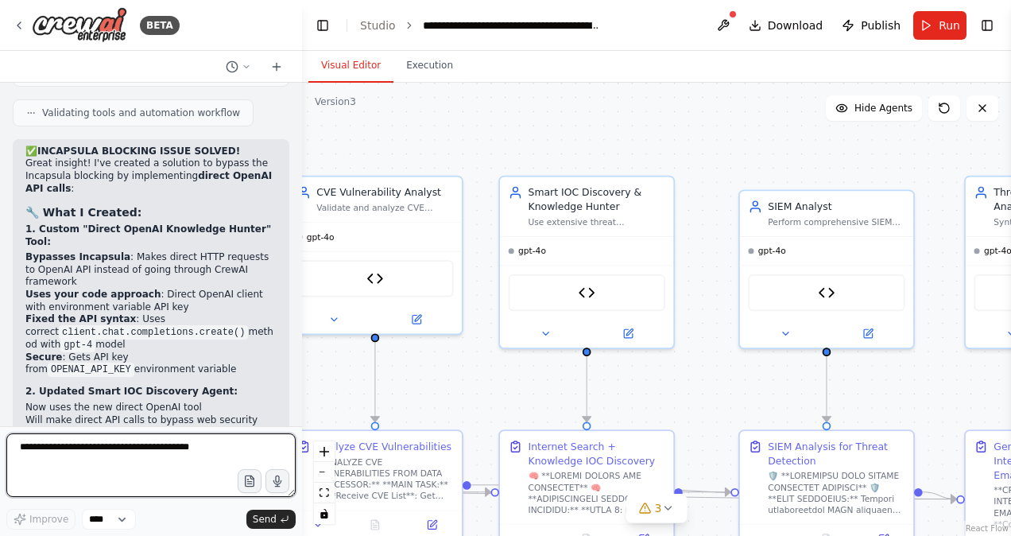
scroll to position [58087, 0]
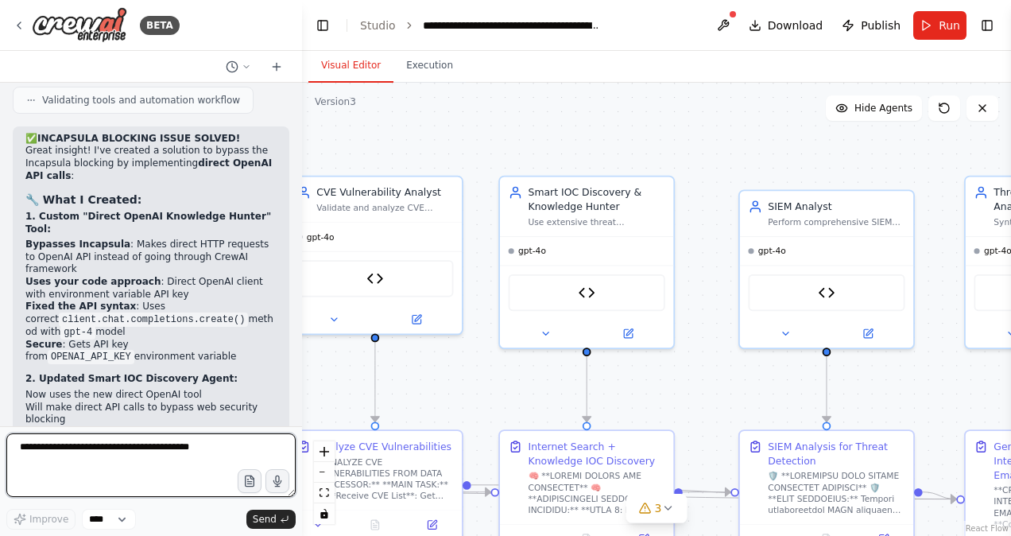
click at [76, 450] on textarea at bounding box center [150, 465] width 289 height 64
paste textarea "**********"
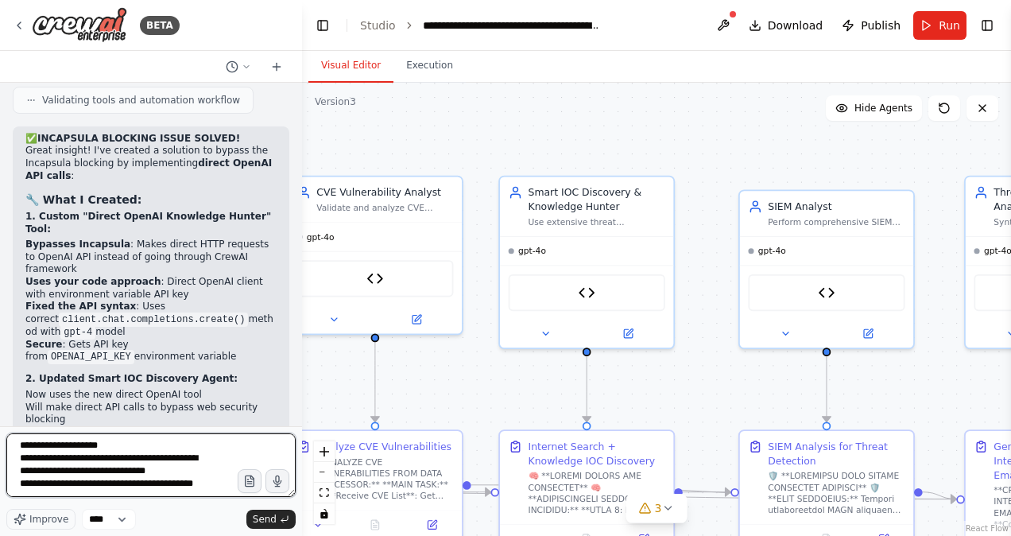
scroll to position [0, 0]
click at [17, 447] on textarea "**********" at bounding box center [150, 465] width 289 height 64
drag, startPoint x: 126, startPoint y: 445, endPoint x: 99, endPoint y: 448, distance: 26.4
click at [99, 448] on textarea "**********" at bounding box center [150, 465] width 289 height 64
type textarea "**********"
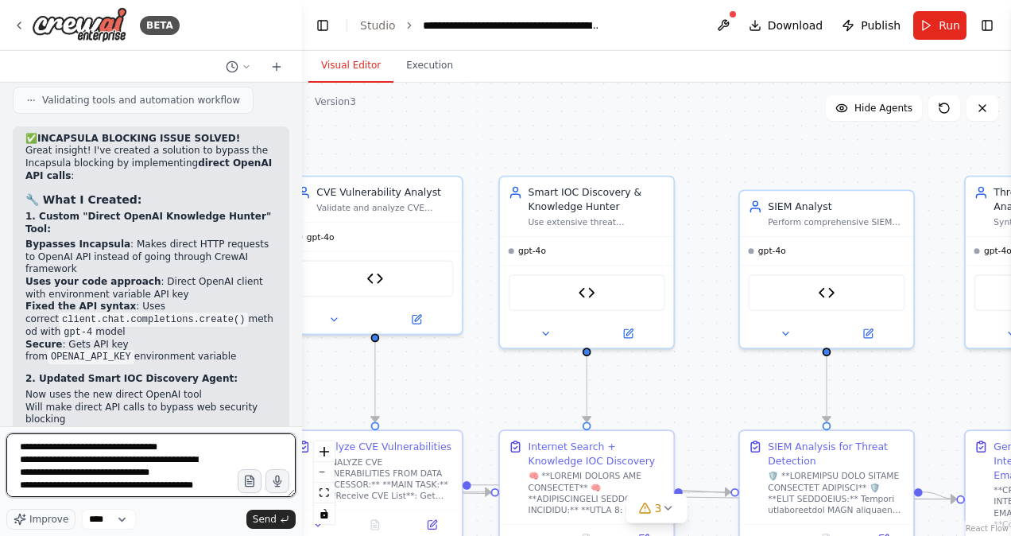
click at [157, 484] on textarea "**********" at bounding box center [150, 465] width 289 height 64
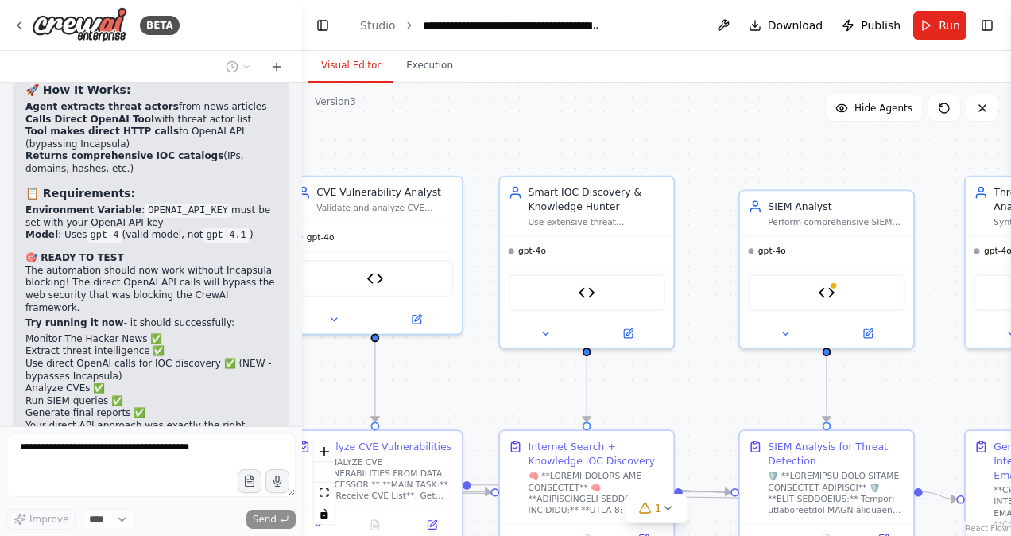
scroll to position [58923, 0]
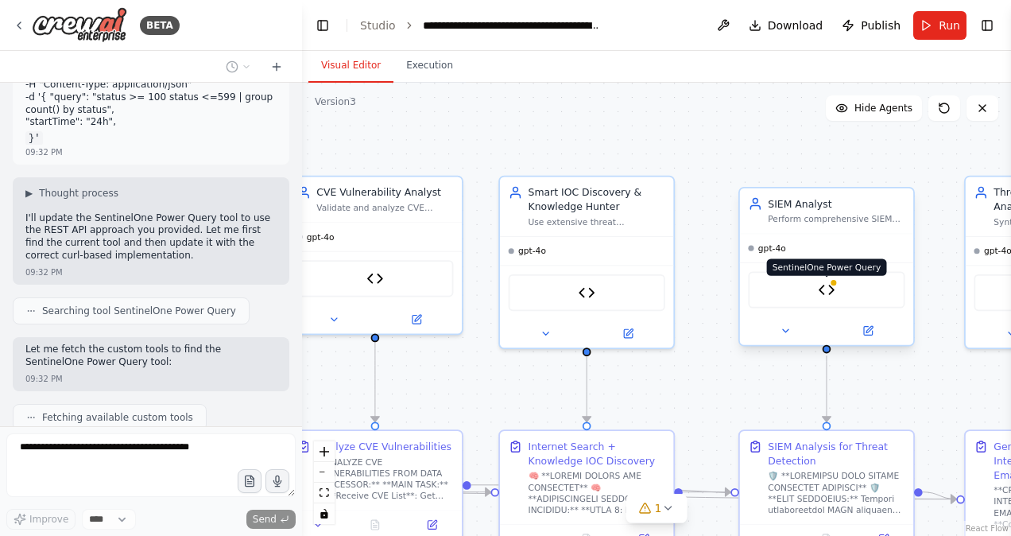
click at [829, 285] on img at bounding box center [826, 289] width 17 height 17
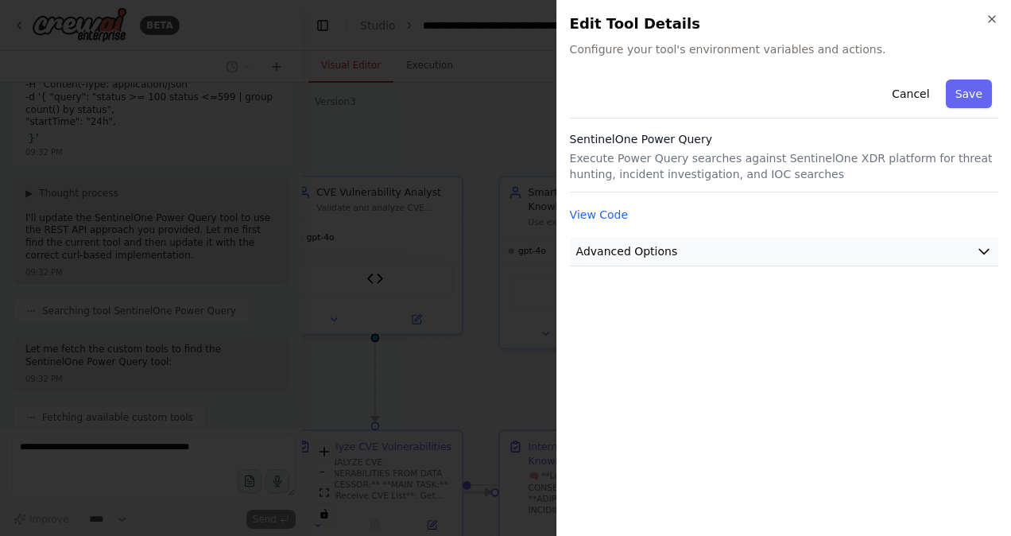
click at [811, 261] on button "Advanced Options" at bounding box center [784, 251] width 429 height 29
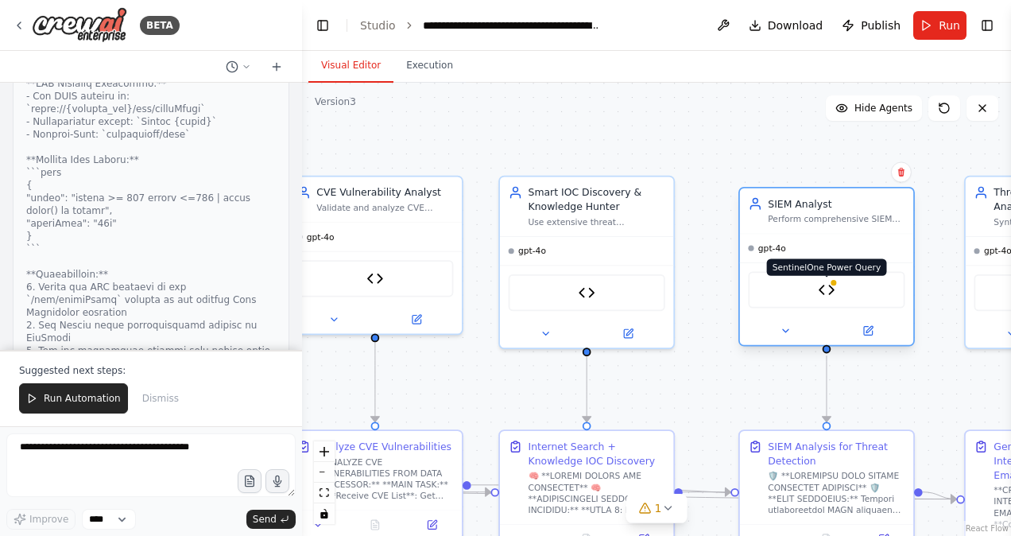
click at [828, 289] on img at bounding box center [826, 289] width 17 height 17
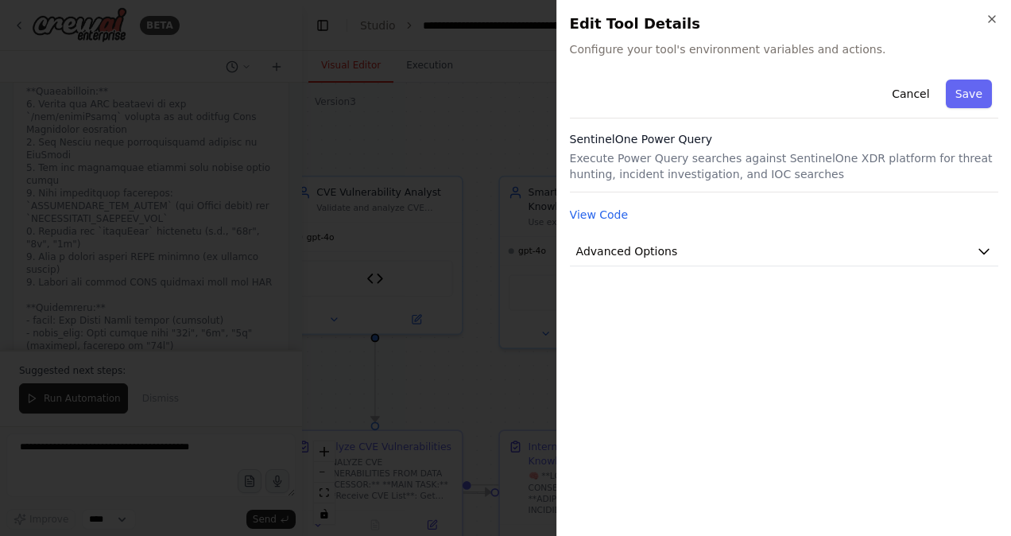
scroll to position [59773, 0]
click at [613, 219] on button "View Code" at bounding box center [599, 215] width 59 height 16
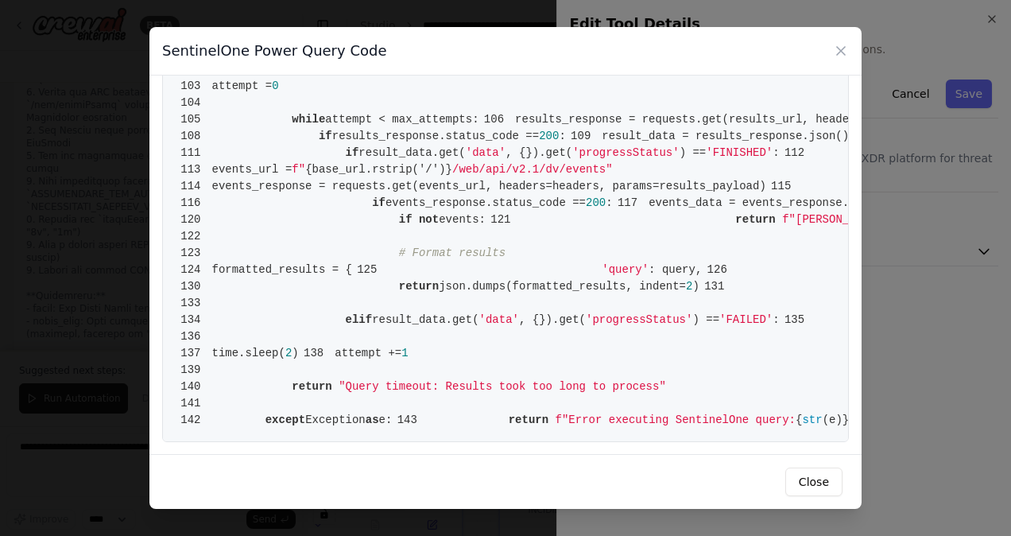
scroll to position [2072, 0]
click at [841, 49] on icon at bounding box center [841, 51] width 8 height 8
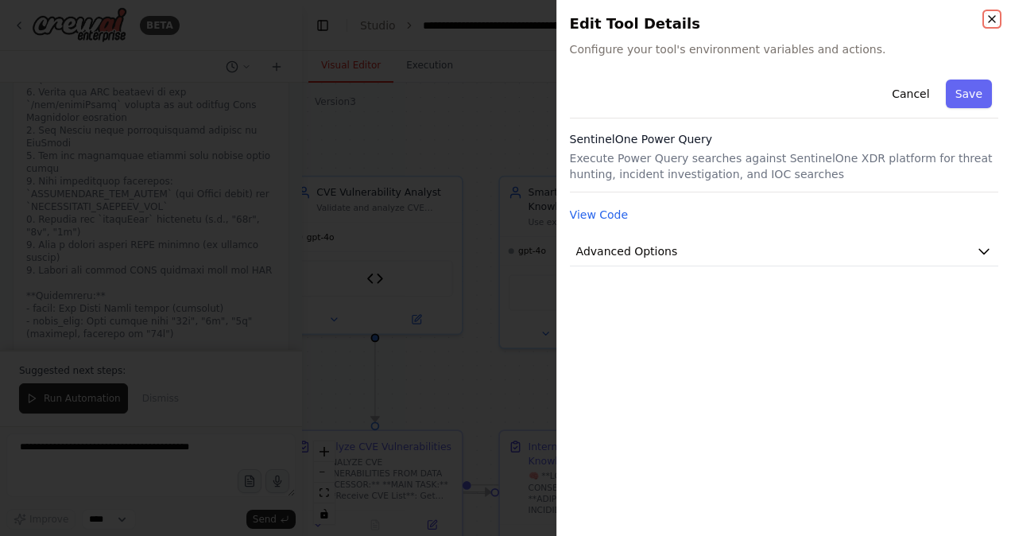
click at [989, 17] on icon "button" at bounding box center [992, 19] width 6 height 6
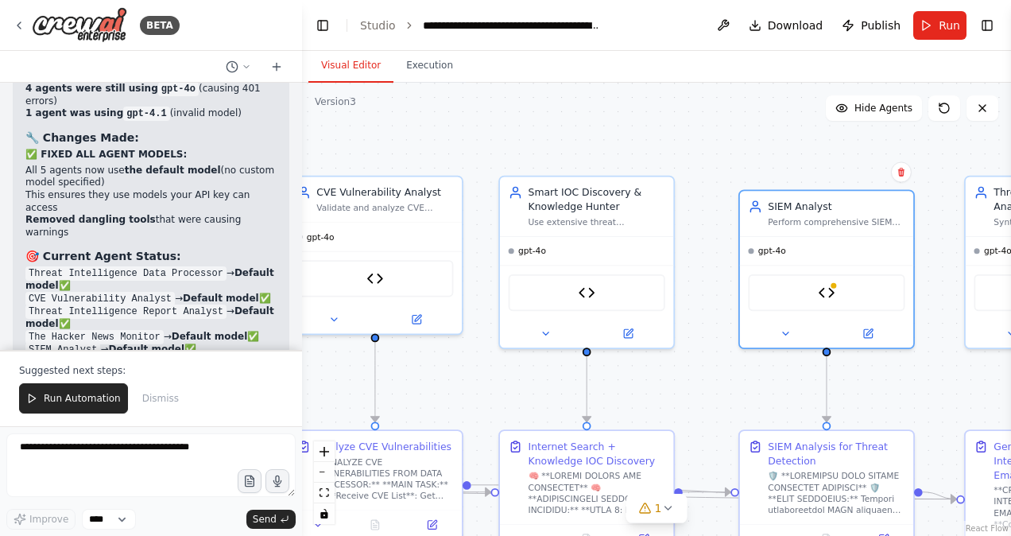
scroll to position [56306, 0]
drag, startPoint x: 198, startPoint y: 214, endPoint x: 124, endPoint y: 215, distance: 73.9
drag, startPoint x: 124, startPoint y: 215, endPoint x: 196, endPoint y: 213, distance: 72.4
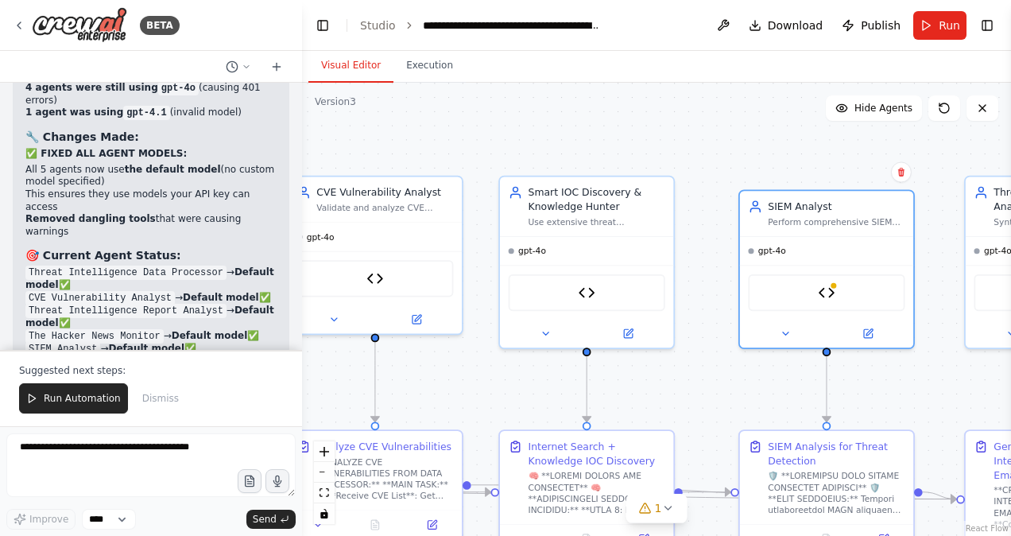
drag, startPoint x: 200, startPoint y: 215, endPoint x: 128, endPoint y: 218, distance: 72.4
copy p "api/powerQuery"
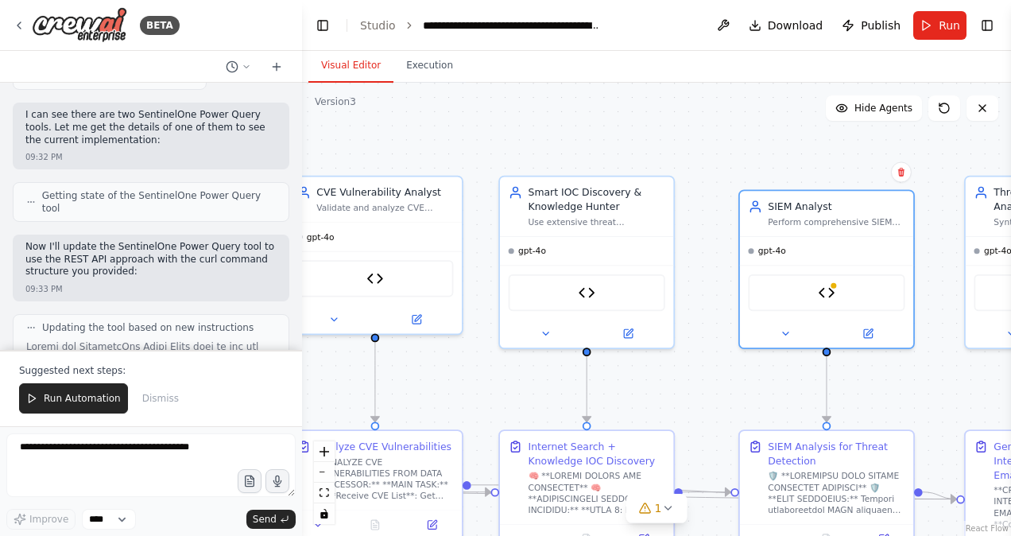
scroll to position [59773, 0]
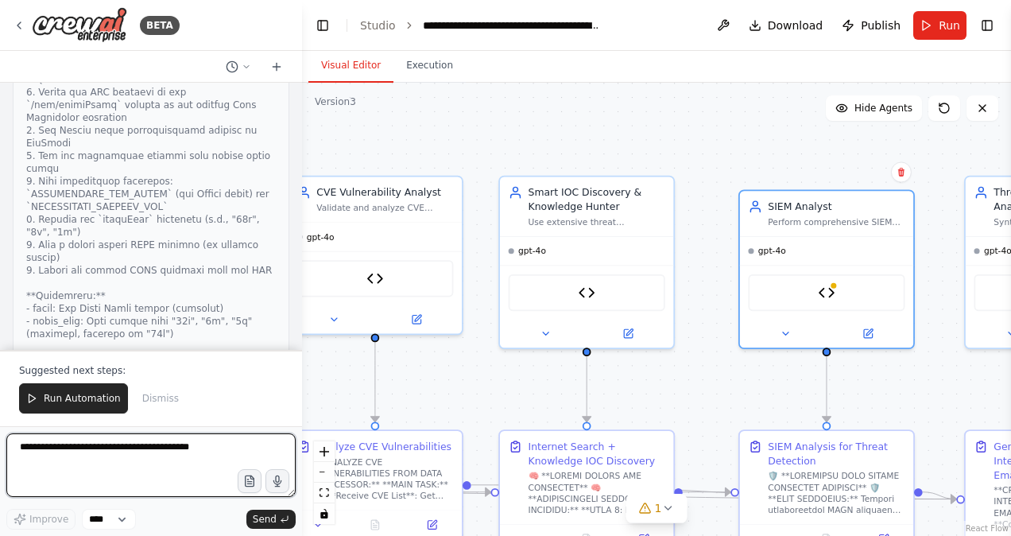
click at [71, 452] on textarea at bounding box center [150, 465] width 289 height 64
paste textarea "**********"
type textarea "**********"
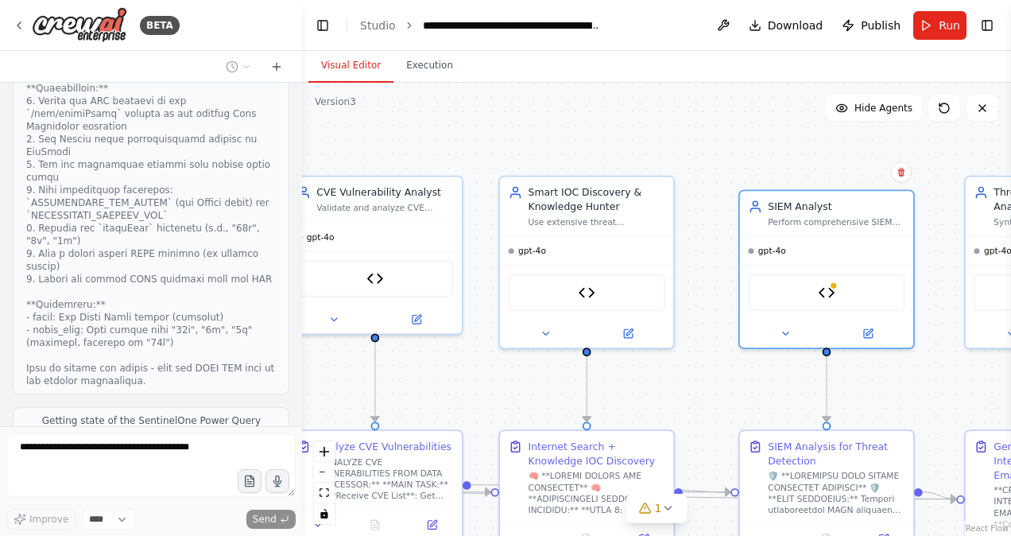
scroll to position [59806, 0]
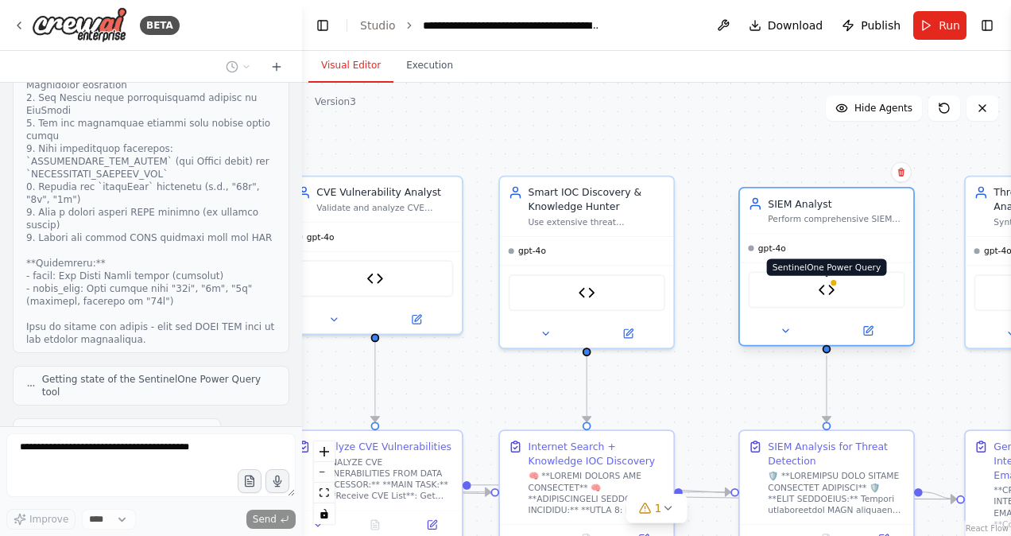
click at [832, 289] on img at bounding box center [826, 289] width 17 height 17
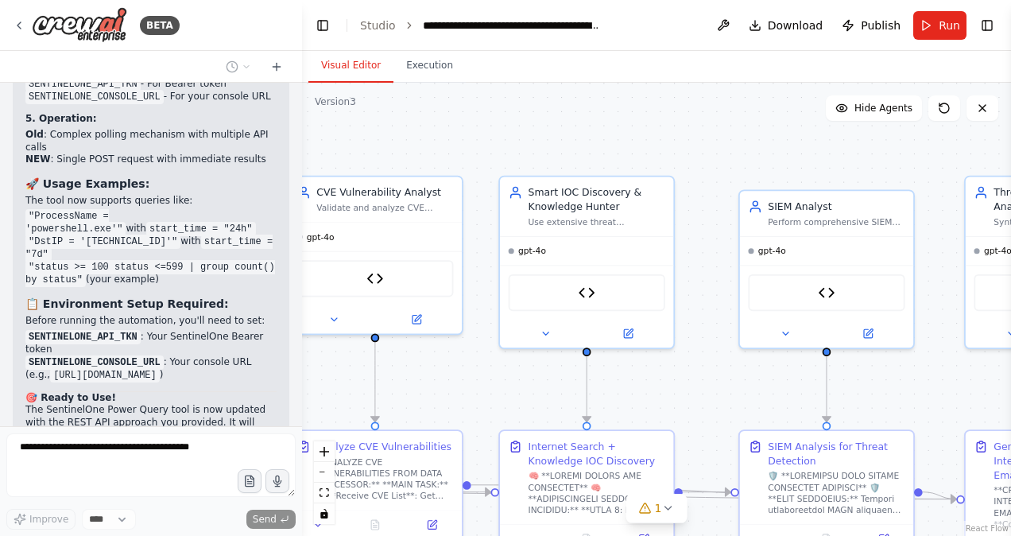
scroll to position [60572, 0]
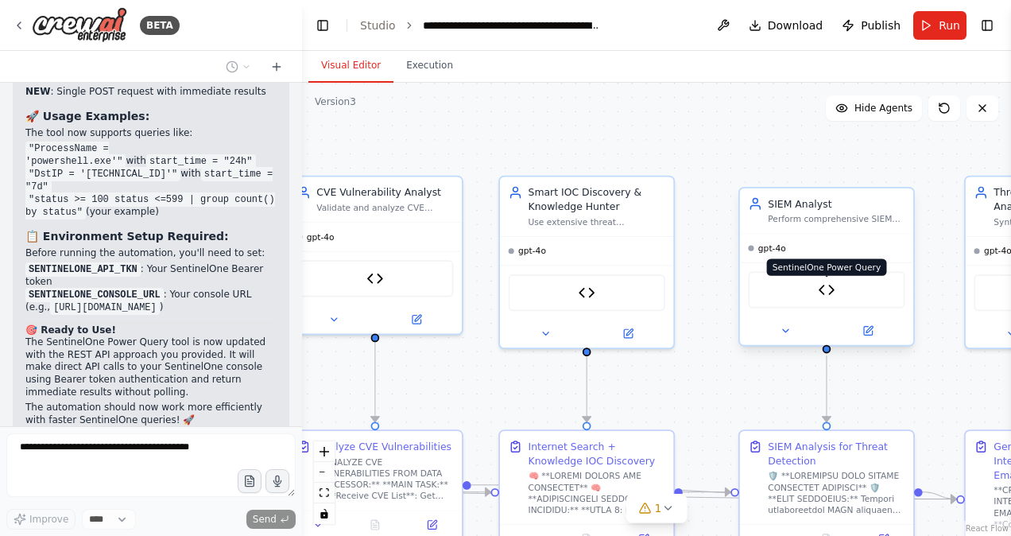
click at [833, 291] on img at bounding box center [826, 289] width 17 height 17
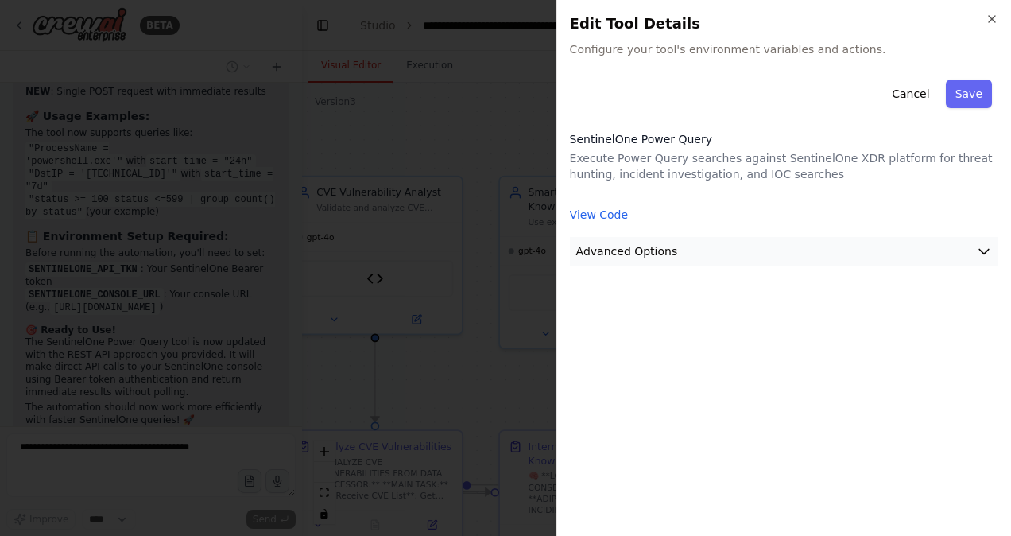
click at [693, 249] on button "Advanced Options" at bounding box center [784, 251] width 429 height 29
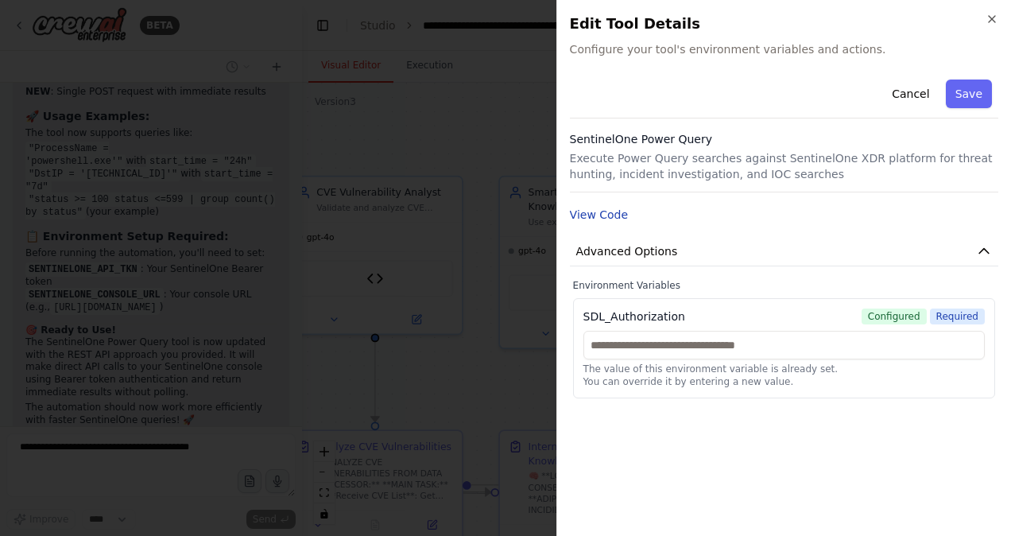
click at [596, 220] on button "View Code" at bounding box center [599, 215] width 59 height 16
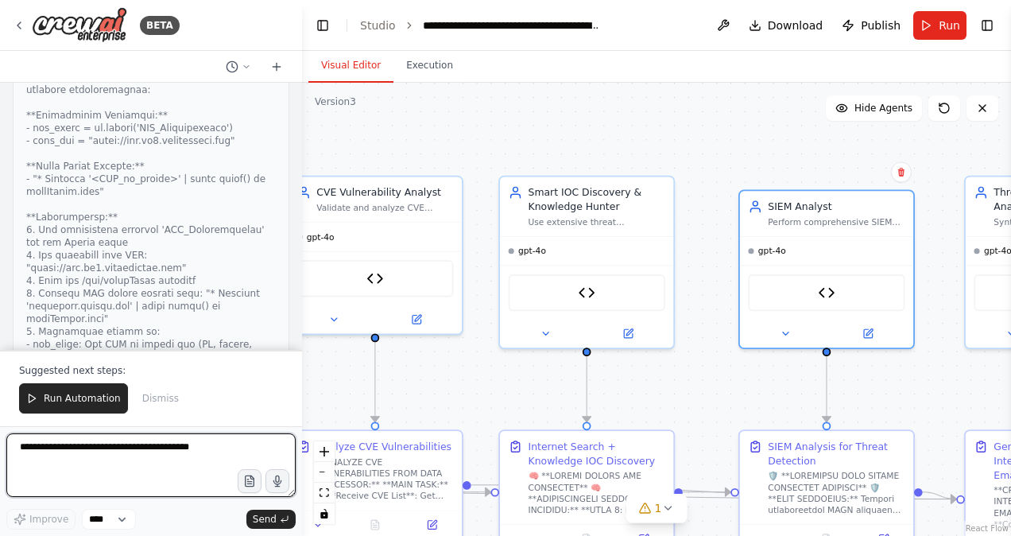
scroll to position [61209, 0]
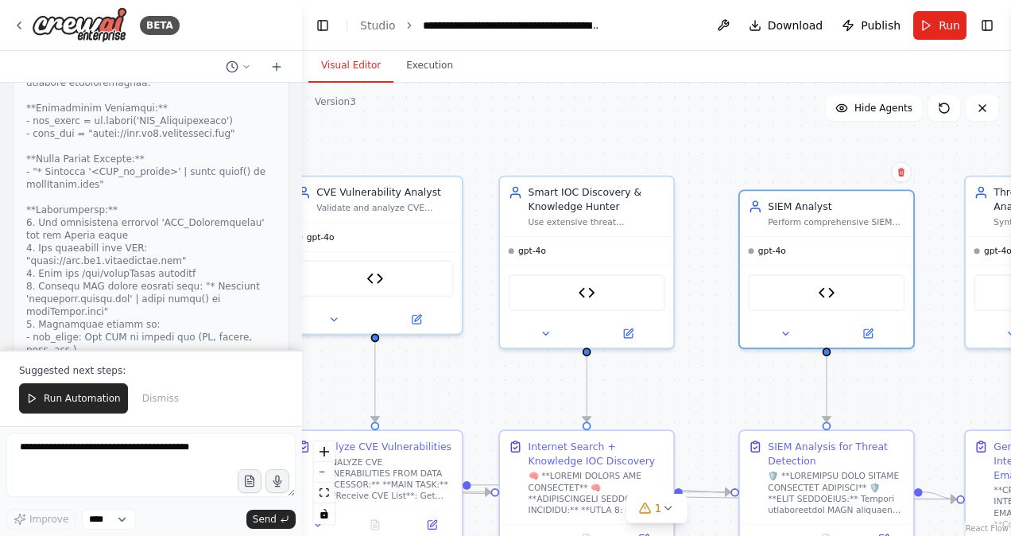
drag, startPoint x: 24, startPoint y: 214, endPoint x: 126, endPoint y: 240, distance: 105.1
drag, startPoint x: 126, startPoint y: 240, endPoint x: 157, endPoint y: 245, distance: 32.2
click at [824, 289] on img at bounding box center [826, 289] width 17 height 17
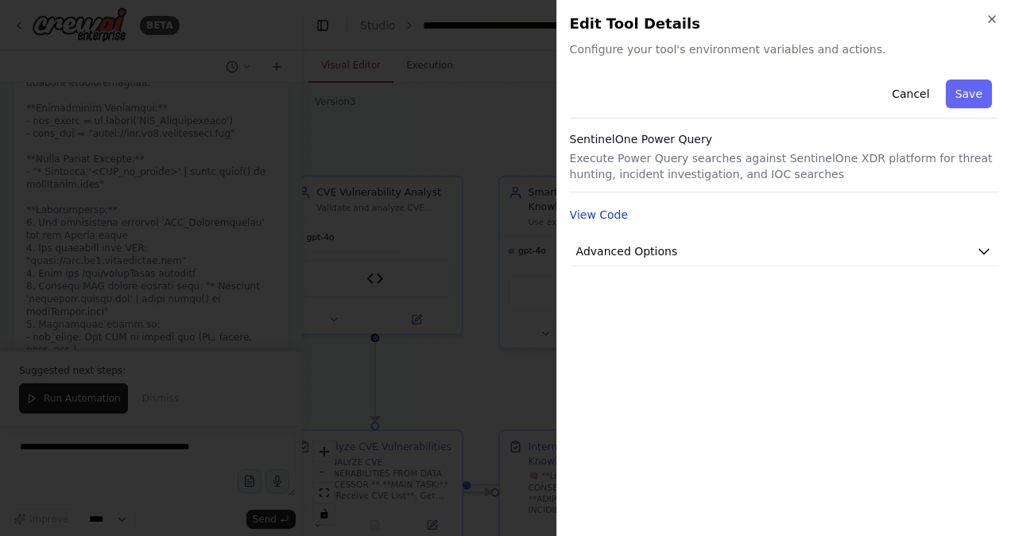
click at [614, 211] on button "View Code" at bounding box center [599, 215] width 59 height 16
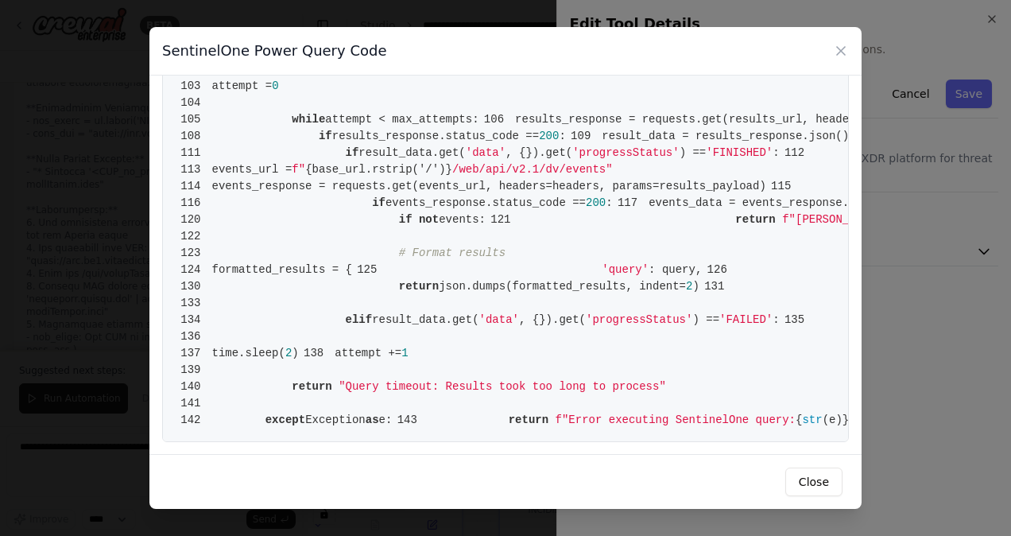
scroll to position [1265, 0]
drag, startPoint x: 642, startPoint y: 259, endPoint x: 283, endPoint y: 267, distance: 358.7
copy span "url = f" {base_url.rstrip( '/' )} /web/api/v2.1/dv/init-query""
click at [837, 50] on icon at bounding box center [841, 51] width 16 height 16
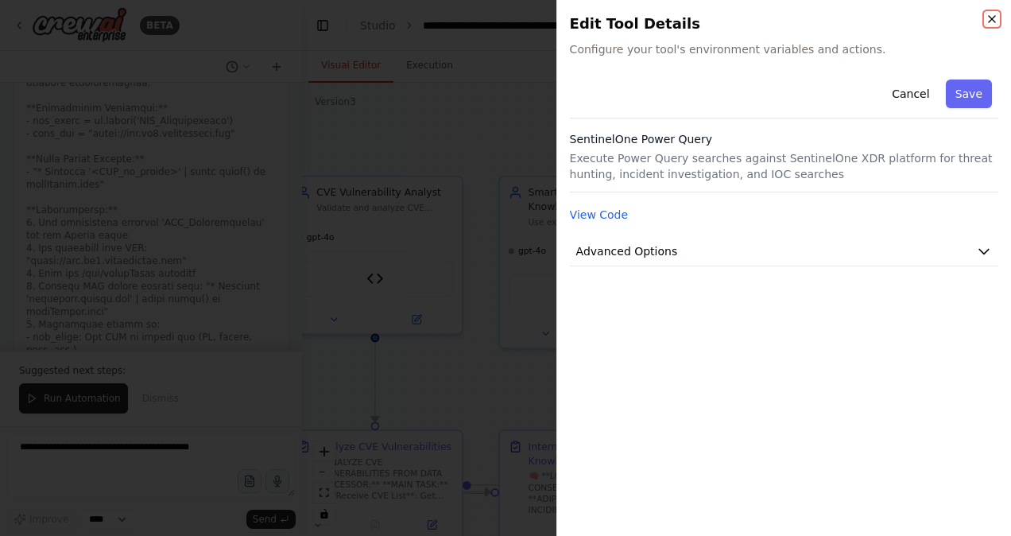
click at [992, 17] on icon "button" at bounding box center [992, 19] width 6 height 6
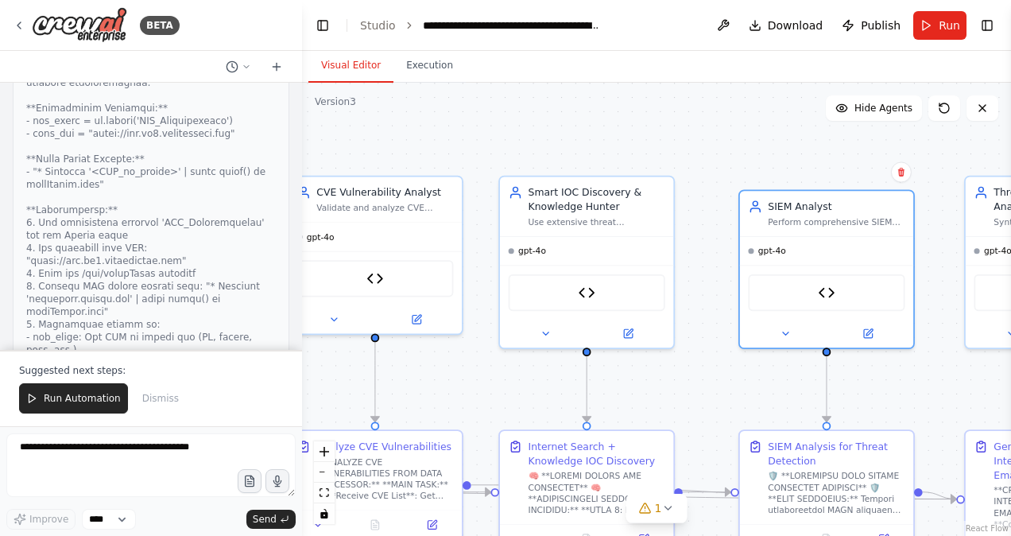
click at [391, 22] on ol "**********" at bounding box center [481, 25] width 242 height 16
click at [380, 25] on link "Studio" at bounding box center [378, 25] width 36 height 13
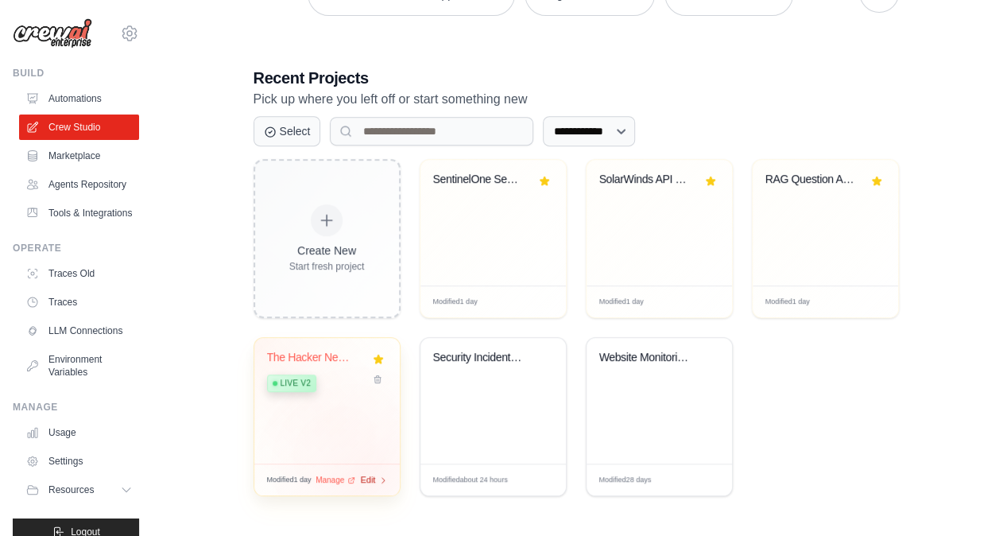
click at [367, 477] on span "Edit" at bounding box center [368, 480] width 15 height 14
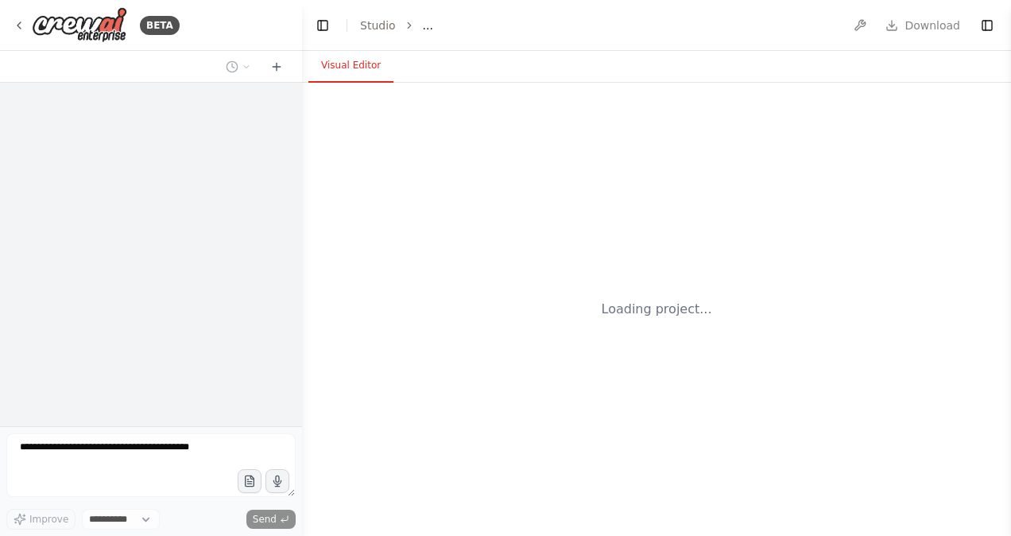
select select "****"
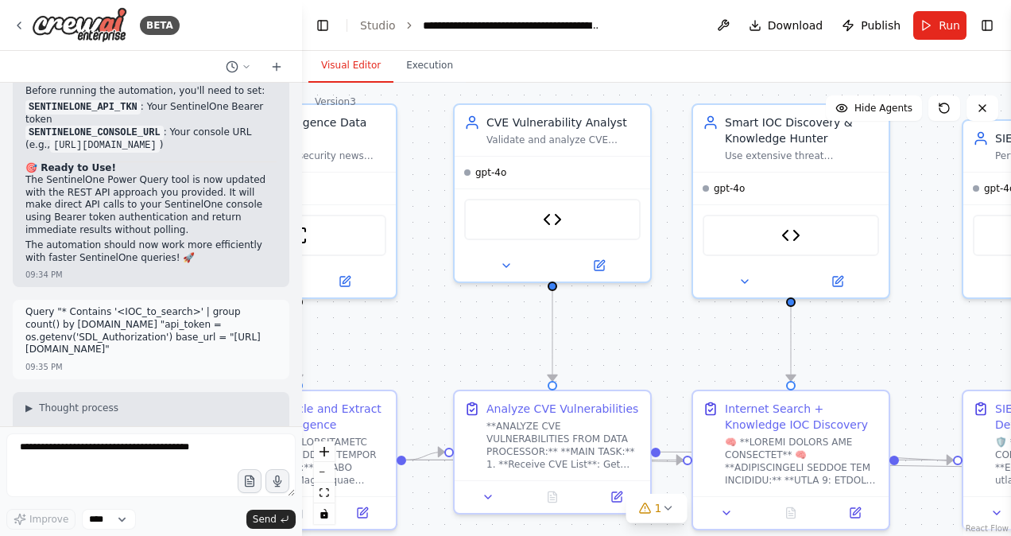
drag, startPoint x: 615, startPoint y: 146, endPoint x: 433, endPoint y: 87, distance: 192.1
click at [433, 87] on div ".deletable-edge-delete-btn { width: 20px; height: 20px; border: 0px solid #ffff…" at bounding box center [656, 309] width 709 height 453
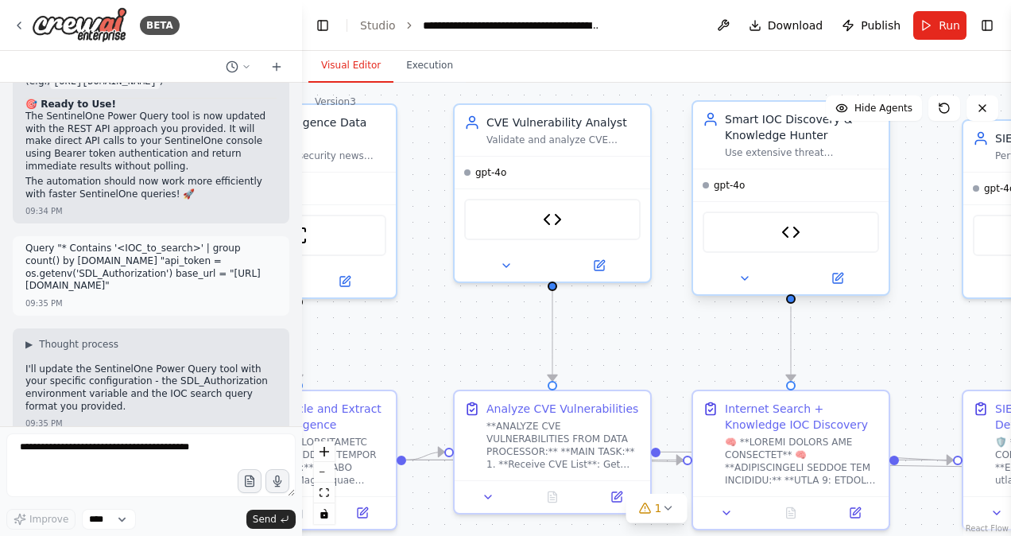
scroll to position [60582, 0]
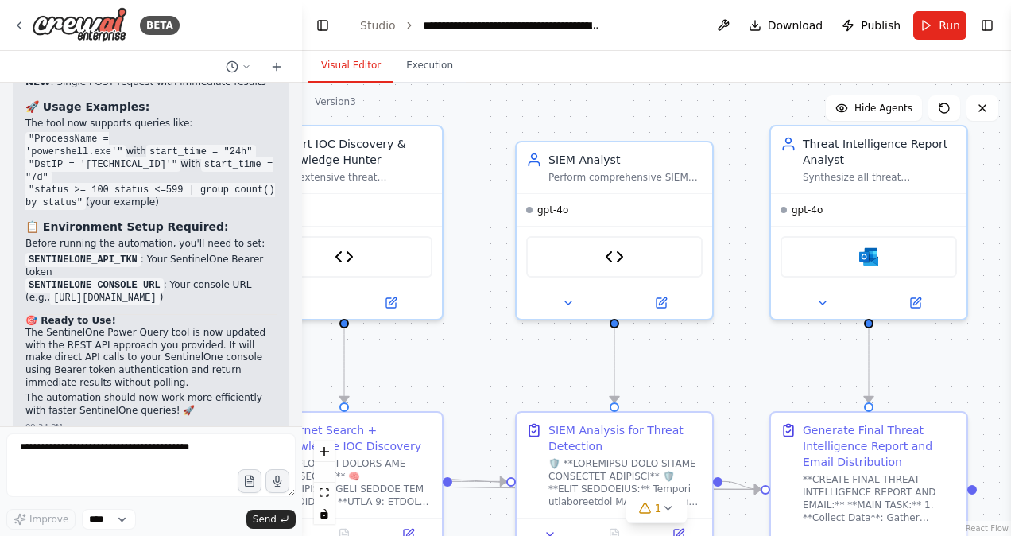
drag, startPoint x: 891, startPoint y: 184, endPoint x: 468, endPoint y: 208, distance: 424.5
click at [468, 208] on div ".deletable-edge-delete-btn { width: 20px; height: 20px; border: 0px solid #ffff…" at bounding box center [656, 309] width 709 height 453
click at [622, 252] on img at bounding box center [614, 253] width 19 height 19
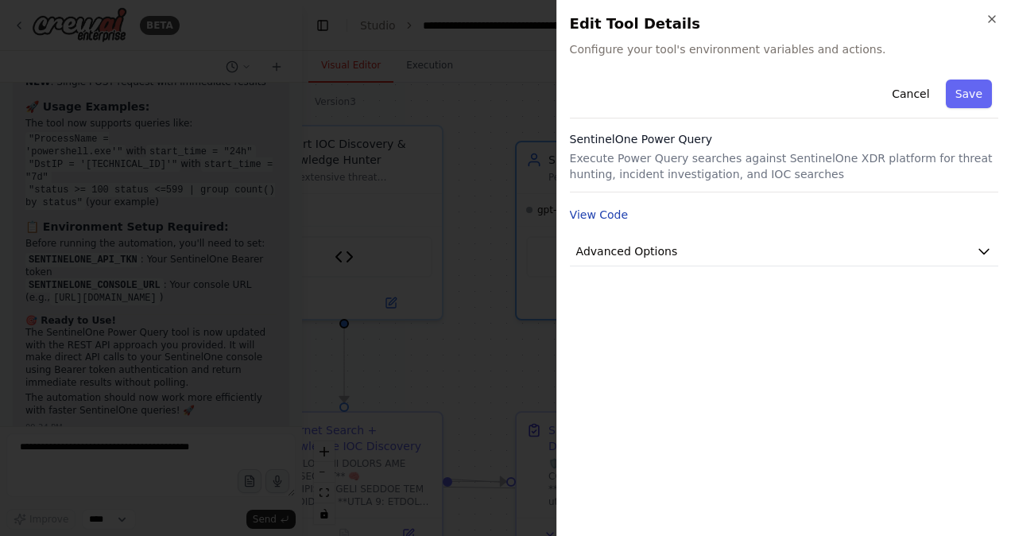
click at [609, 215] on button "View Code" at bounding box center [599, 215] width 59 height 16
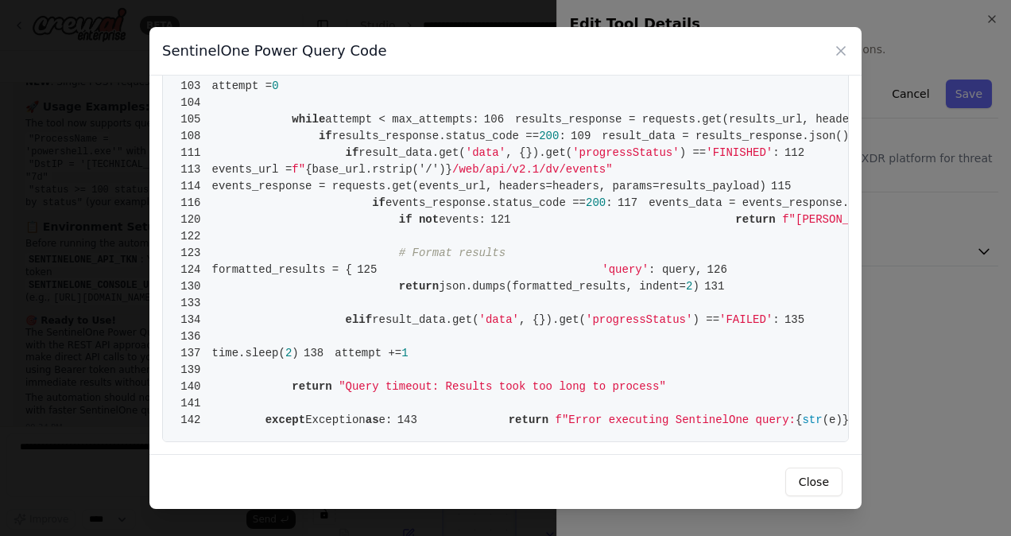
scroll to position [1398, 0]
drag, startPoint x: 641, startPoint y: 135, endPoint x: 469, endPoint y: 131, distance: 171.8
drag, startPoint x: 469, startPoint y: 131, endPoint x: 480, endPoint y: 135, distance: 11.8
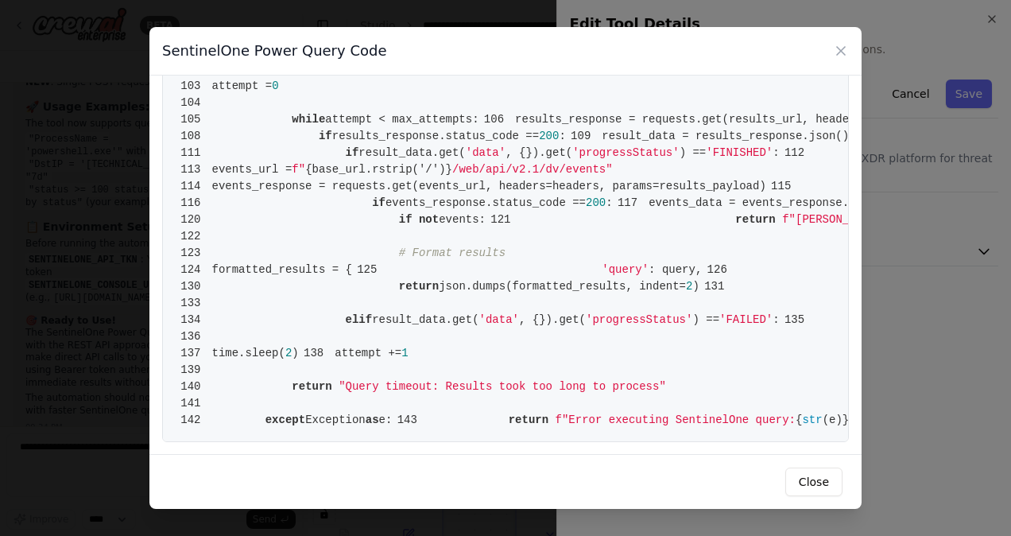
drag, startPoint x: 572, startPoint y: 130, endPoint x: 468, endPoint y: 130, distance: 104.2
copy span "/web/api/v2.1/dv/"
click at [844, 49] on icon at bounding box center [841, 51] width 16 height 16
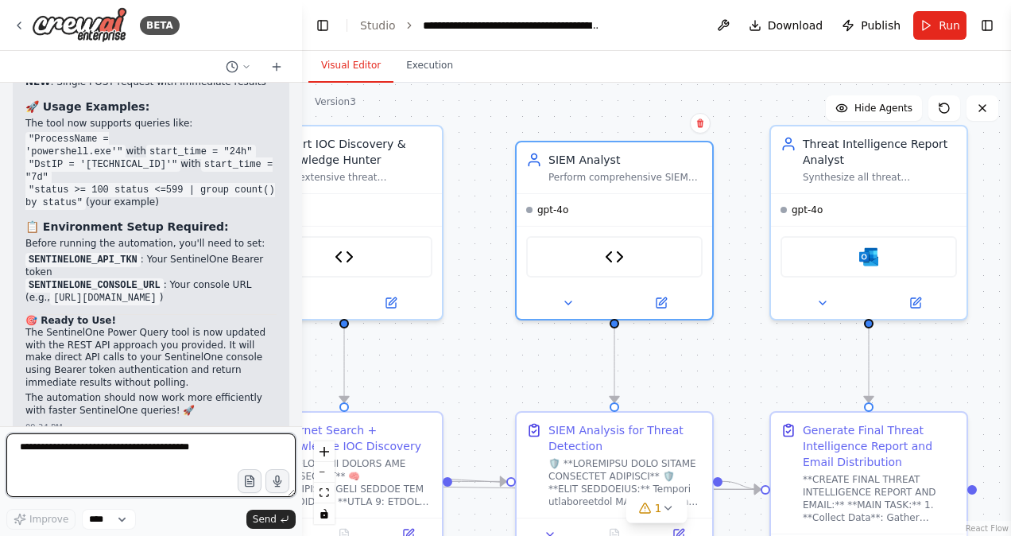
click at [128, 461] on textarea at bounding box center [150, 465] width 289 height 64
paste textarea "**********"
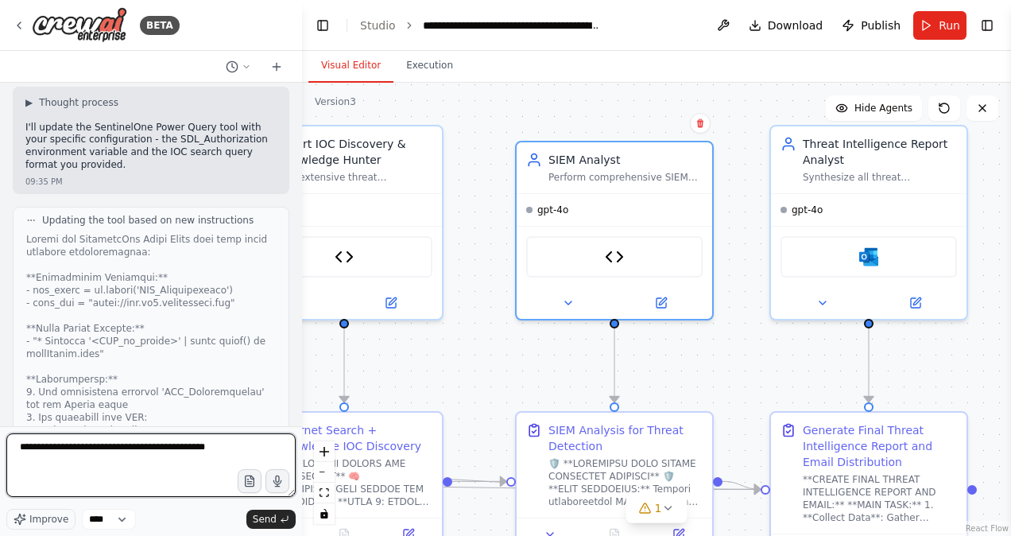
scroll to position [61134, 0]
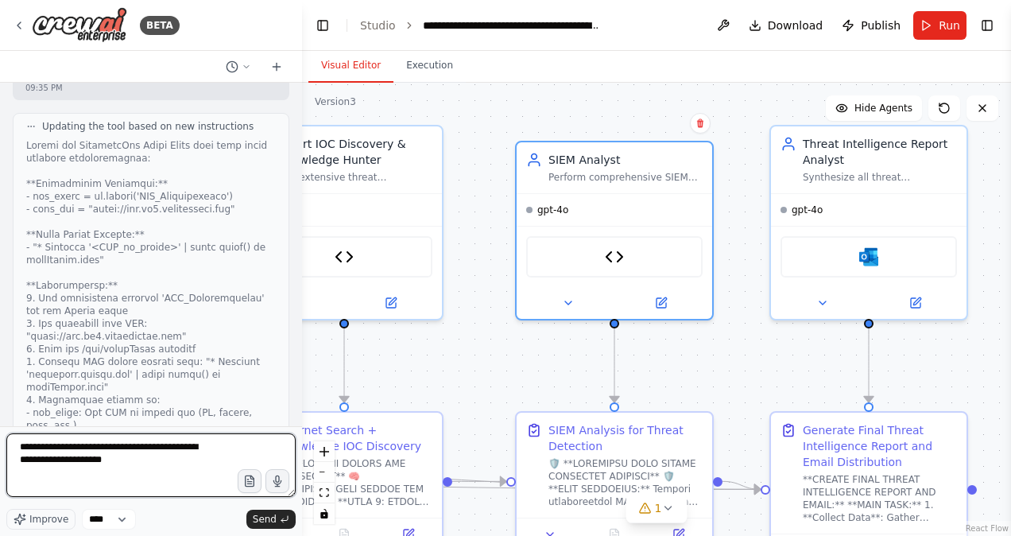
type textarea "**********"
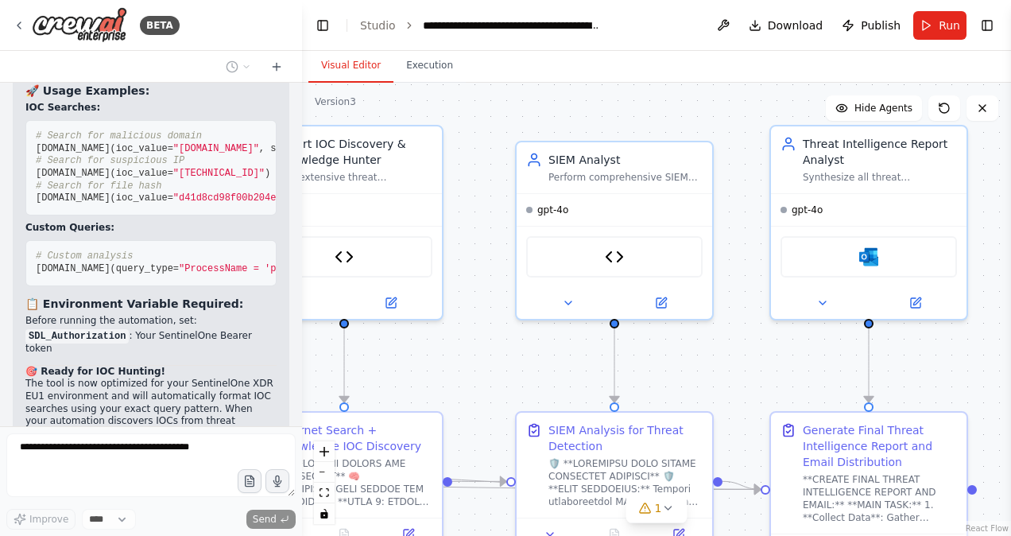
scroll to position [62169, 0]
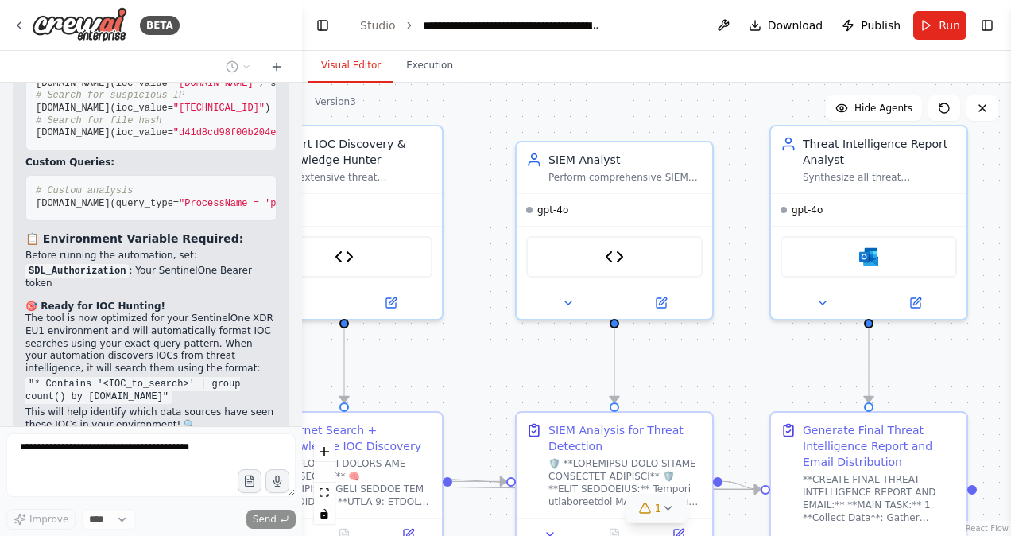
click at [666, 507] on icon at bounding box center [668, 508] width 13 height 13
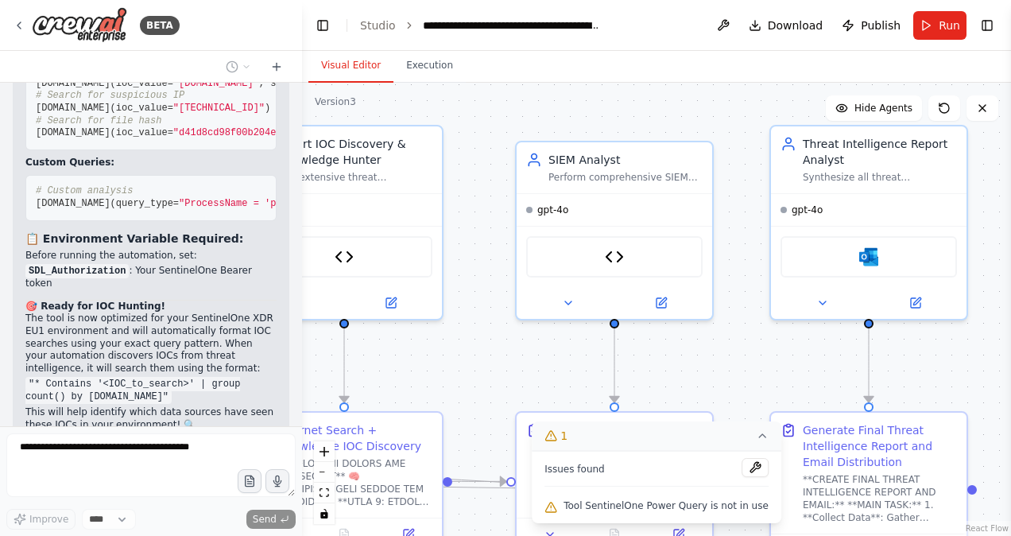
click at [759, 437] on icon at bounding box center [762, 435] width 6 height 3
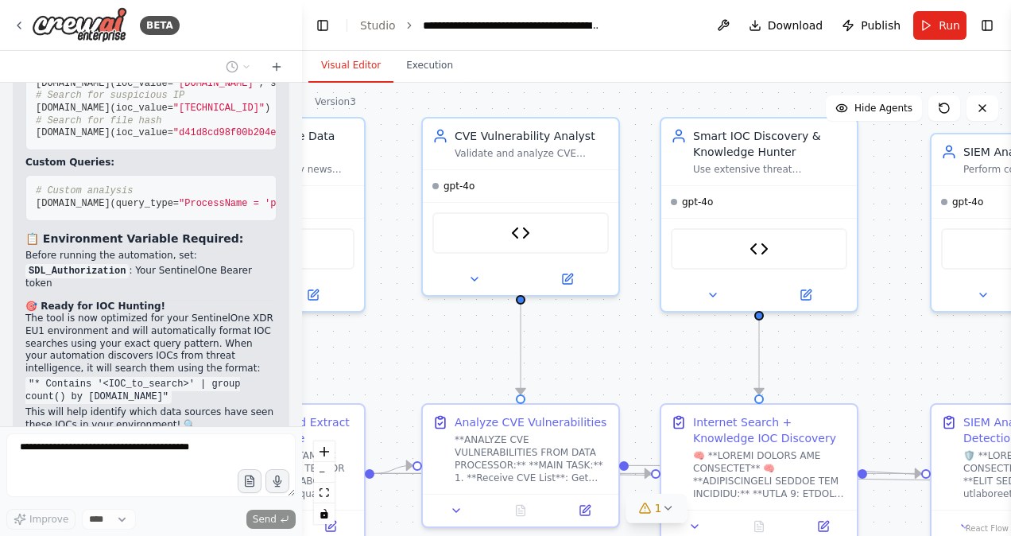
drag, startPoint x: 423, startPoint y: 374, endPoint x: 838, endPoint y: 366, distance: 415.1
click at [838, 366] on div ".deletable-edge-delete-btn { width: 20px; height: 20px; border: 0px solid #ffff…" at bounding box center [656, 309] width 709 height 453
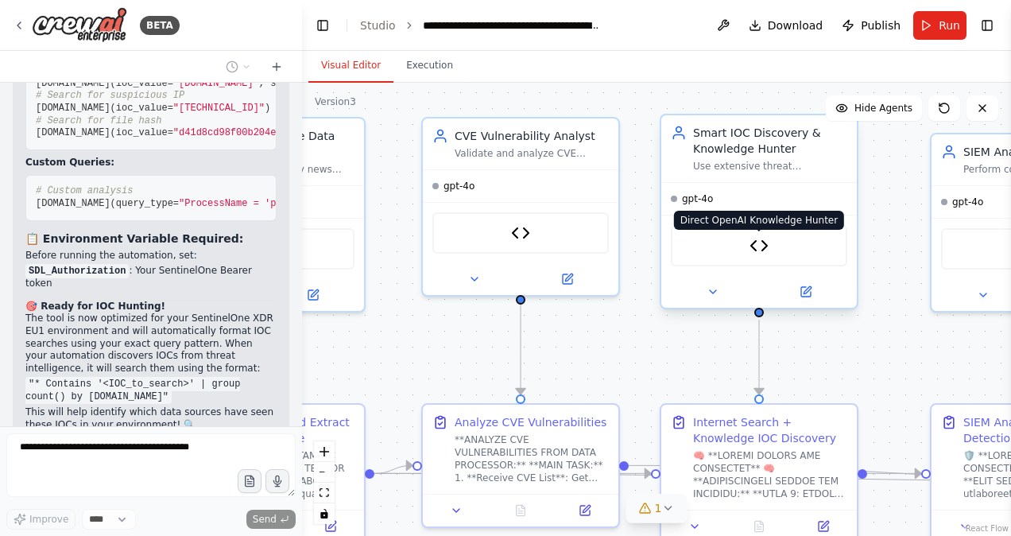
click at [761, 244] on img at bounding box center [759, 245] width 19 height 19
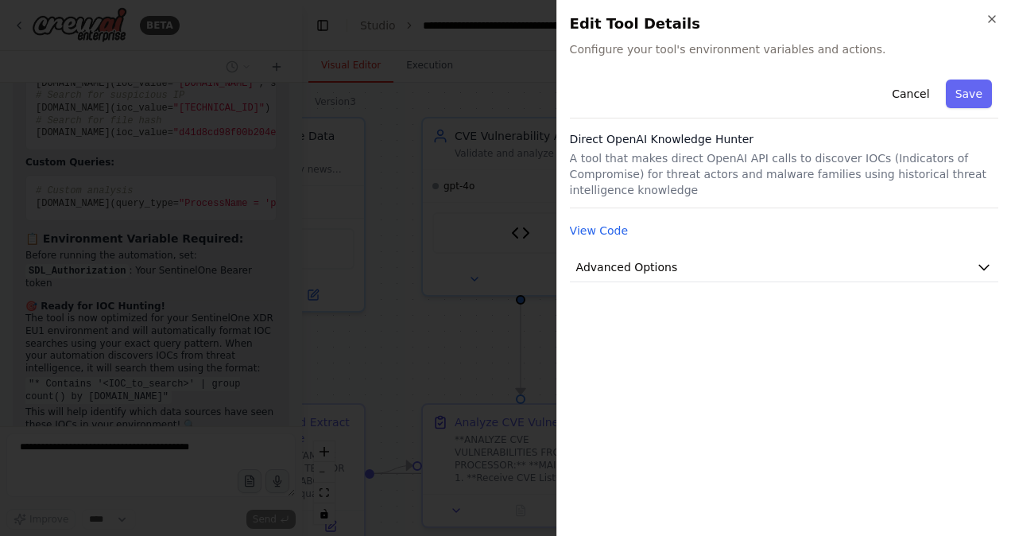
click at [604, 221] on div "View Code" at bounding box center [784, 230] width 429 height 19
click at [604, 223] on button "View Code" at bounding box center [599, 231] width 59 height 16
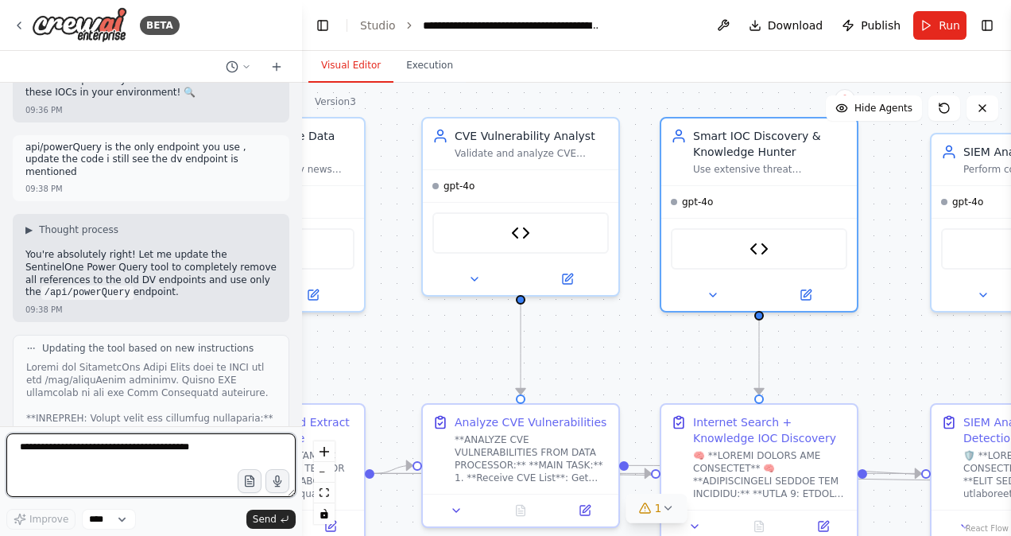
scroll to position [62513, 0]
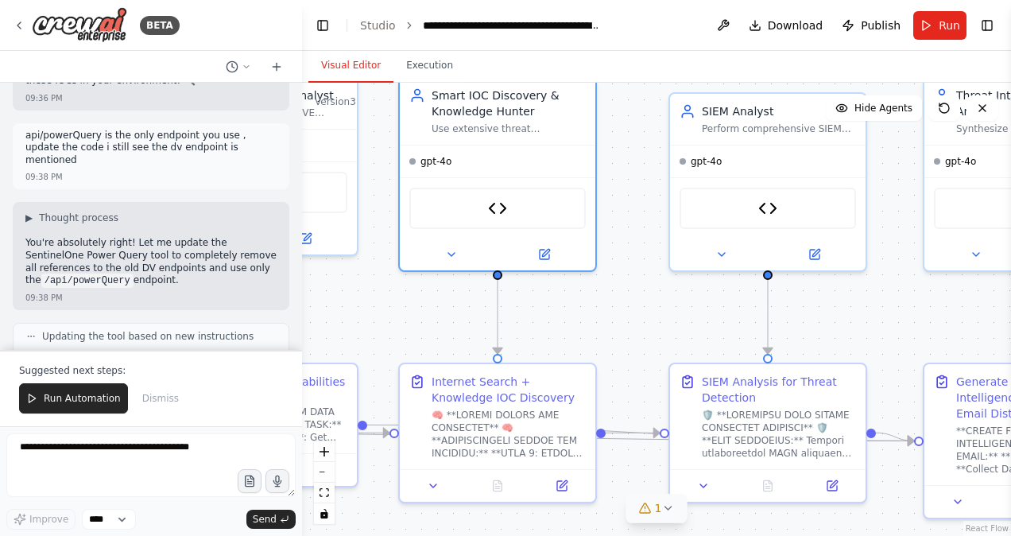
drag, startPoint x: 864, startPoint y: 351, endPoint x: 603, endPoint y: 311, distance: 264.7
click at [603, 311] on div ".deletable-edge-delete-btn { width: 20px; height: 20px; border: 0px solid #ffff…" at bounding box center [656, 309] width 709 height 453
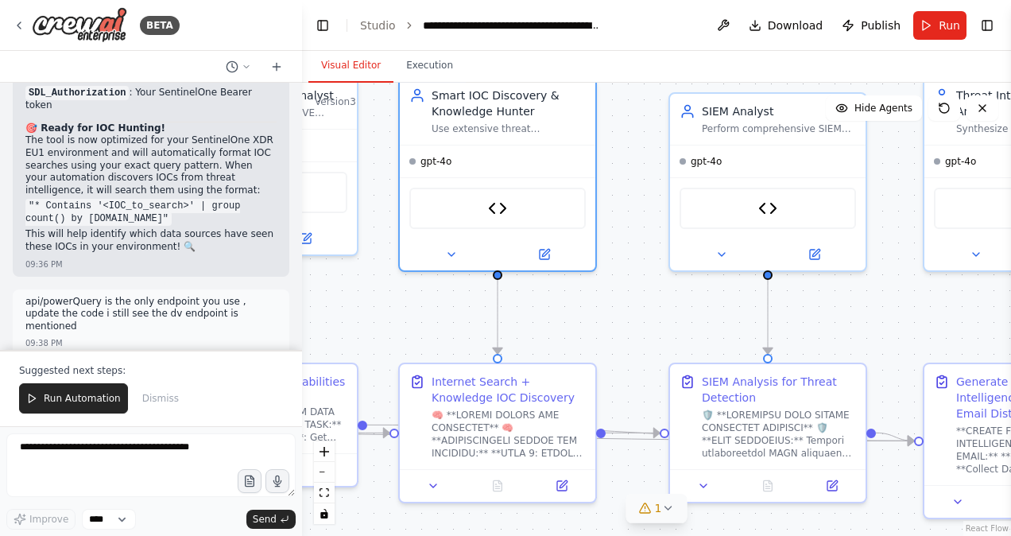
scroll to position [62336, 0]
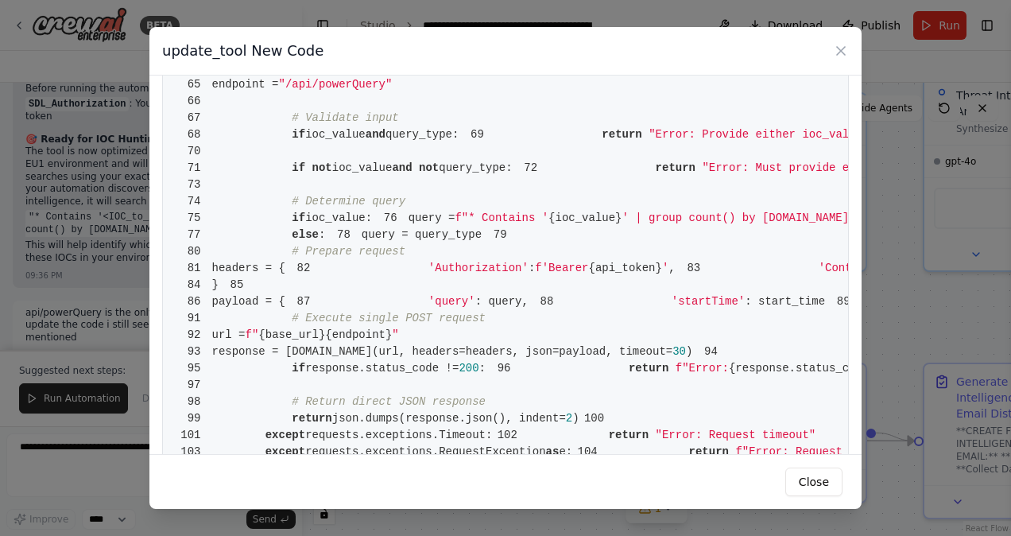
scroll to position [463, 0]
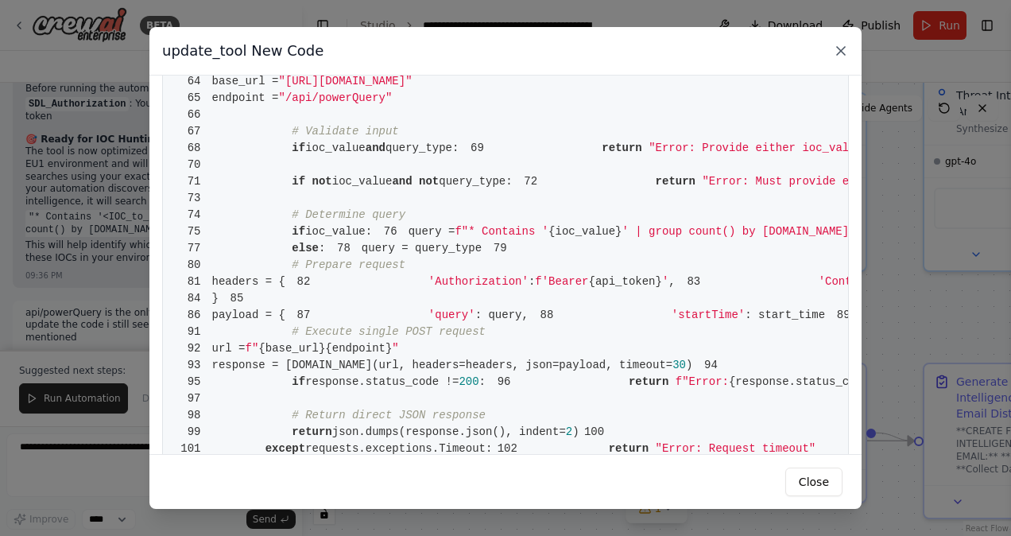
click at [848, 45] on icon at bounding box center [841, 51] width 16 height 16
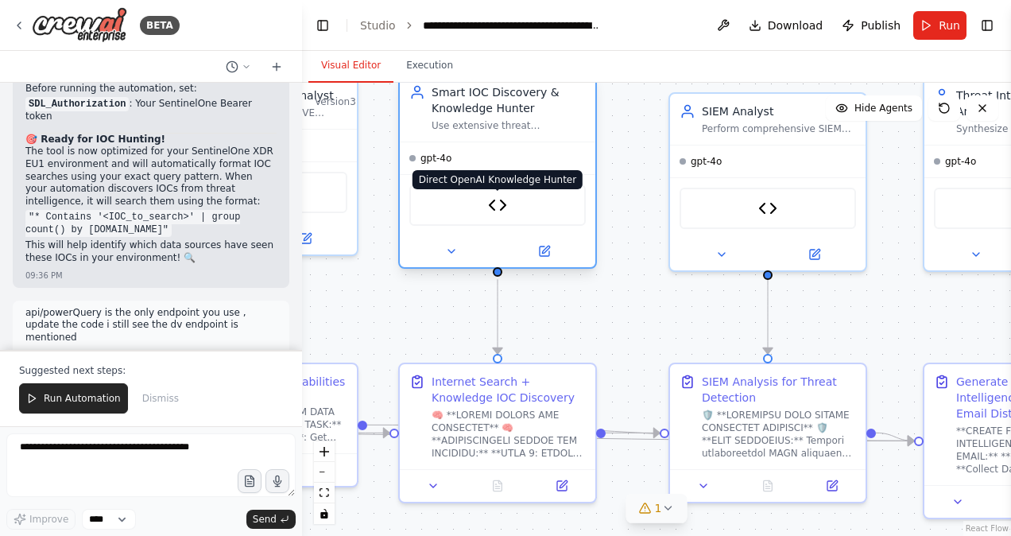
click at [500, 211] on img at bounding box center [497, 205] width 19 height 19
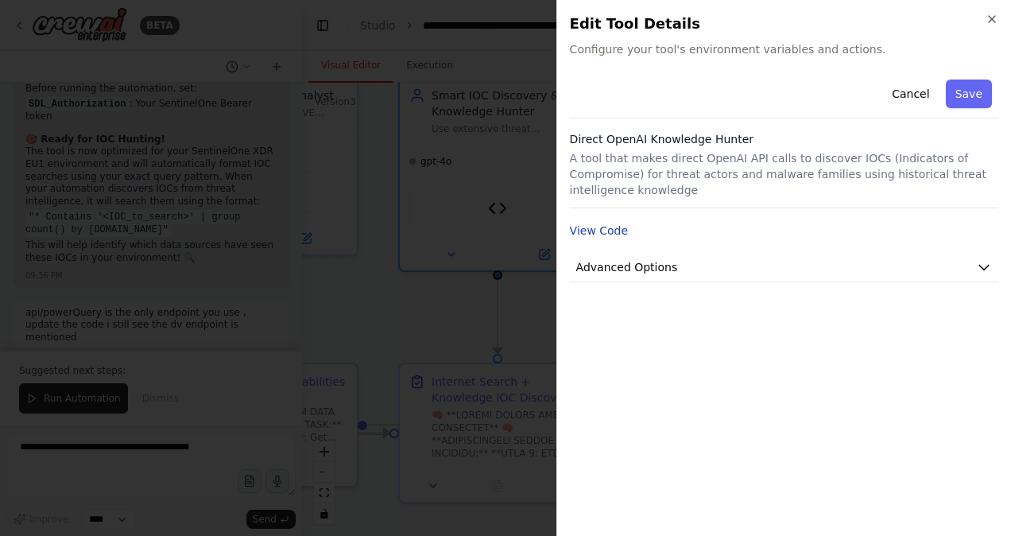
click at [607, 223] on button "View Code" at bounding box center [599, 231] width 59 height 16
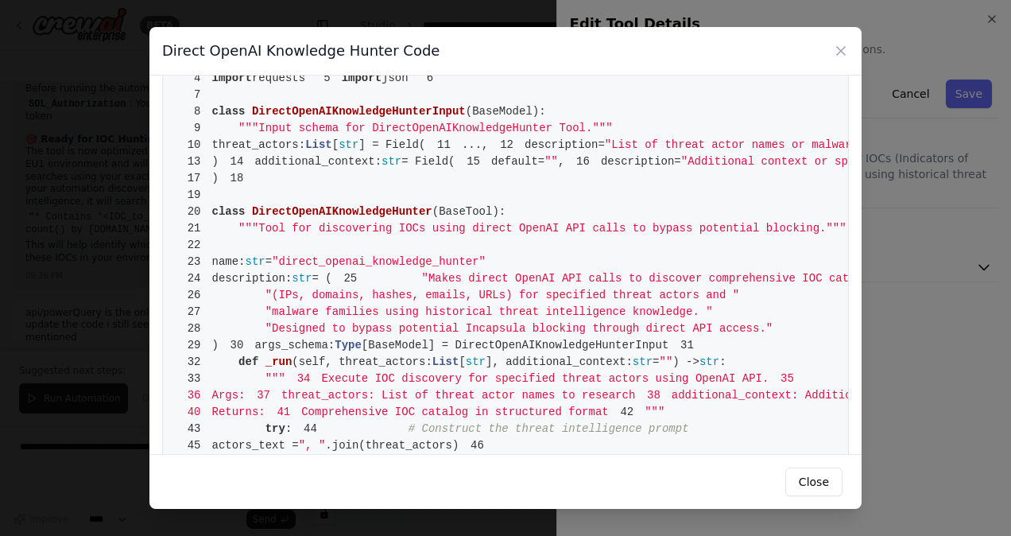
scroll to position [49, 0]
click at [302, 117] on span "DirectOpenAIKnowledgeHunterInput" at bounding box center [359, 110] width 214 height 13
drag, startPoint x: 302, startPoint y: 177, endPoint x: 440, endPoint y: 137, distance: 143.4
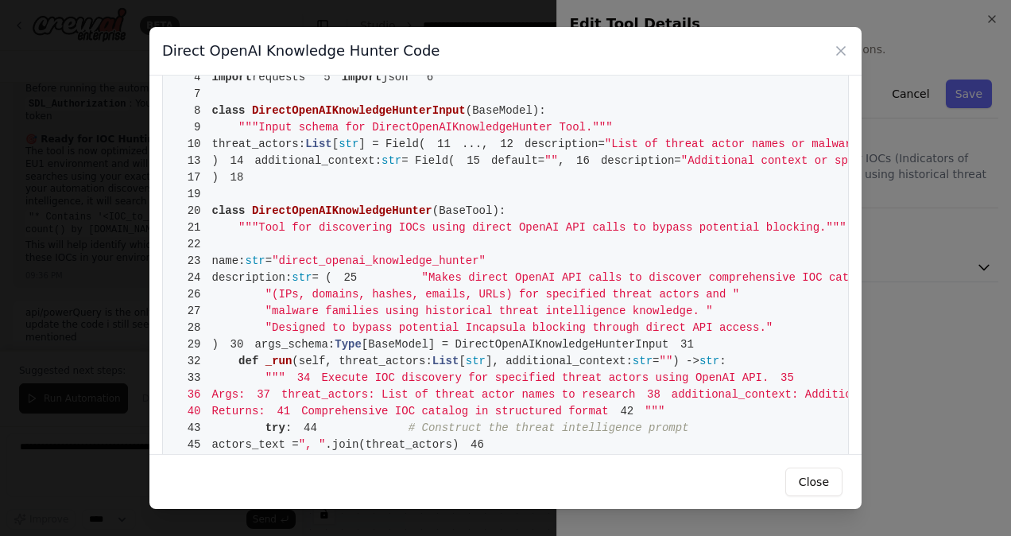
scroll to position [0, 0]
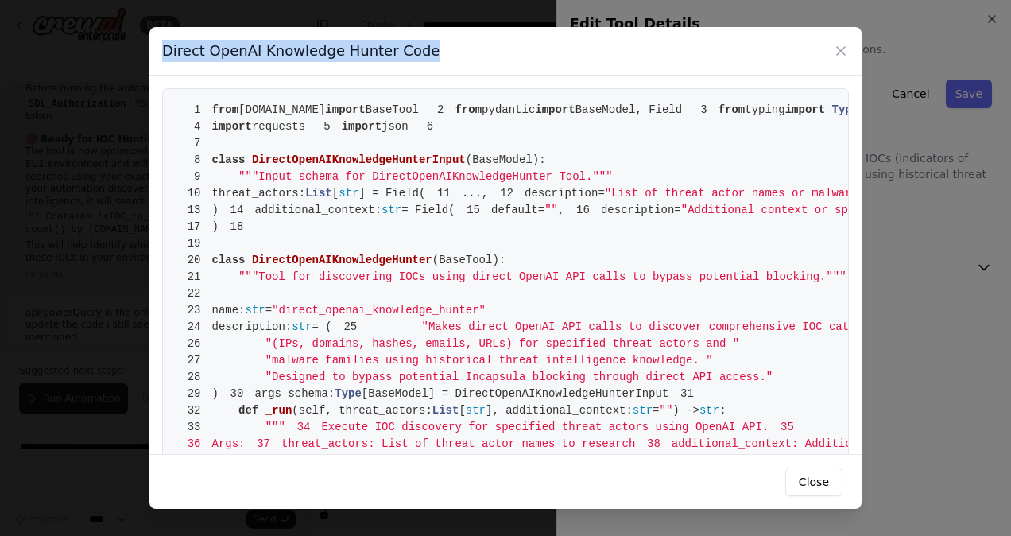
drag, startPoint x: 421, startPoint y: 52, endPoint x: 150, endPoint y: 46, distance: 270.4
click at [150, 46] on div "Direct OpenAI Knowledge Hunter Code" at bounding box center [505, 51] width 712 height 49
copy h3 "Direct OpenAI Knowledge Hunter Code"
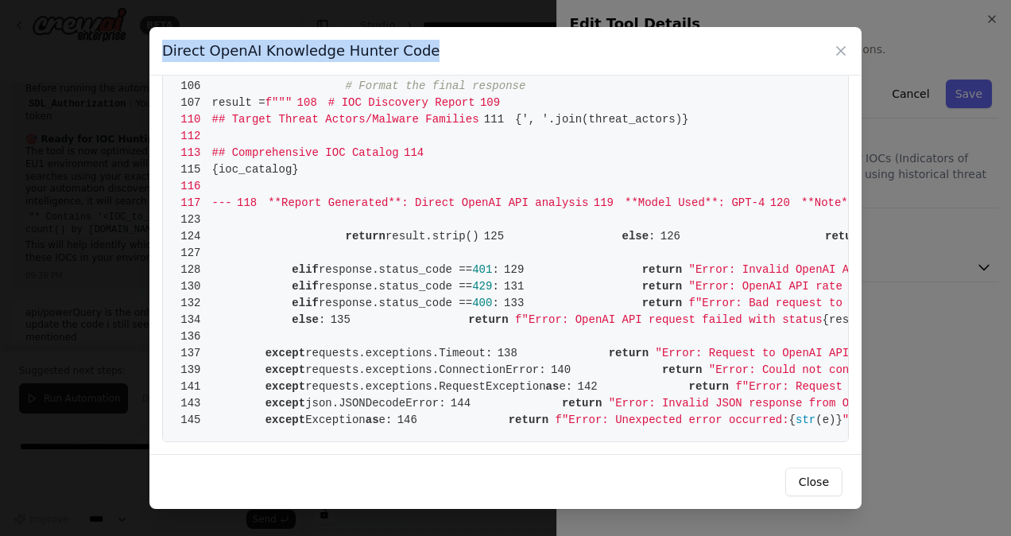
scroll to position [2122, 0]
click at [817, 481] on button "Close" at bounding box center [814, 482] width 57 height 29
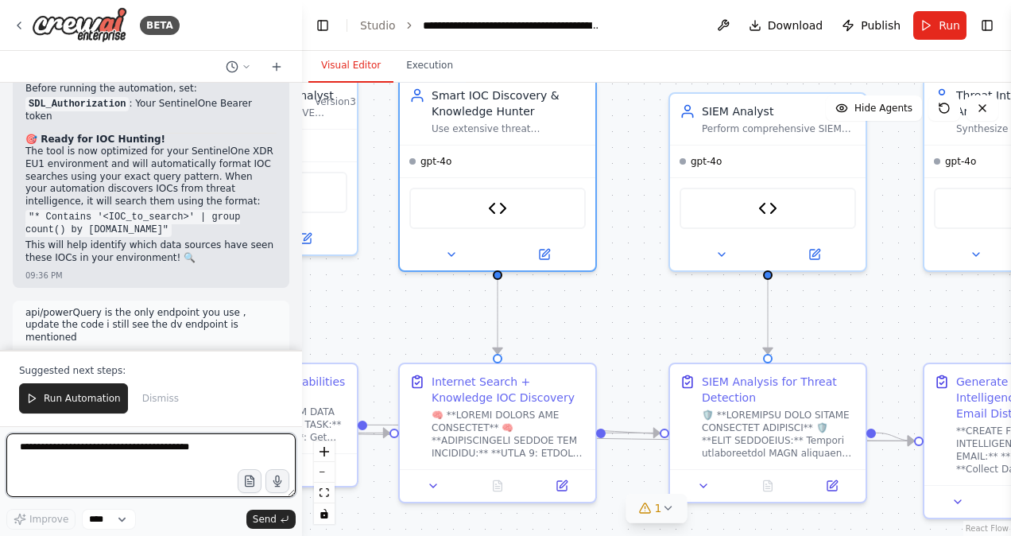
click at [80, 455] on textarea at bounding box center [150, 465] width 289 height 64
paste textarea "**********"
click at [80, 455] on textarea "**********" at bounding box center [150, 465] width 289 height 64
click at [220, 450] on textarea "**********" at bounding box center [150, 465] width 289 height 64
click at [129, 477] on textarea "**********" at bounding box center [150, 465] width 289 height 64
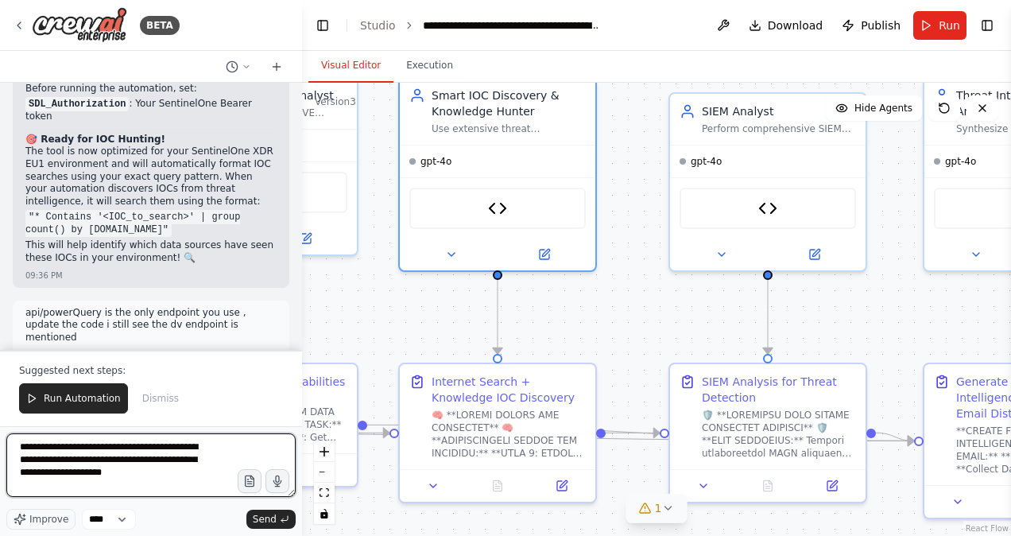
paste textarea "**********"
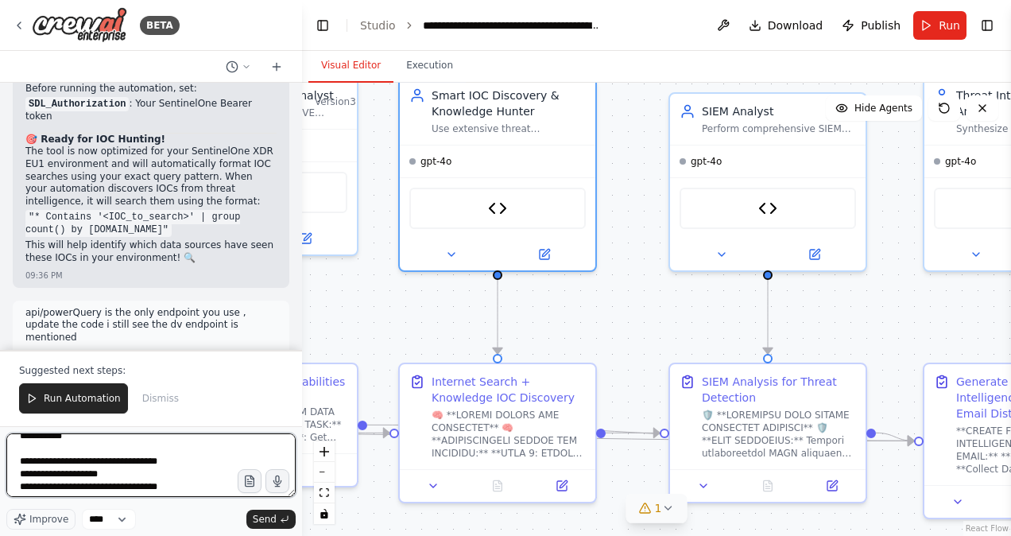
scroll to position [107, 0]
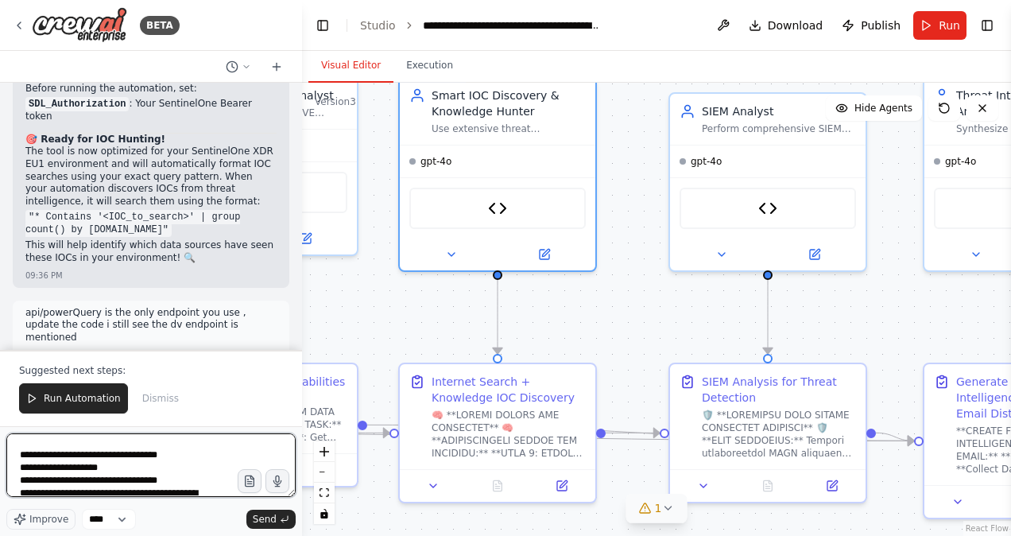
drag, startPoint x: 129, startPoint y: 459, endPoint x: 153, endPoint y: 460, distance: 23.9
click at [153, 460] on textarea "**********" at bounding box center [150, 465] width 289 height 64
type textarea "**********"
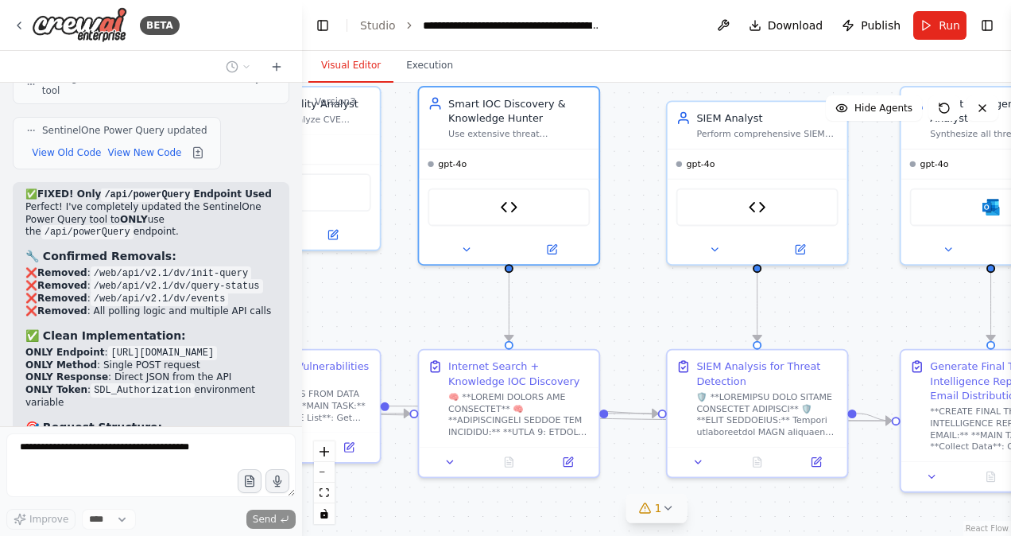
scroll to position [63352, 0]
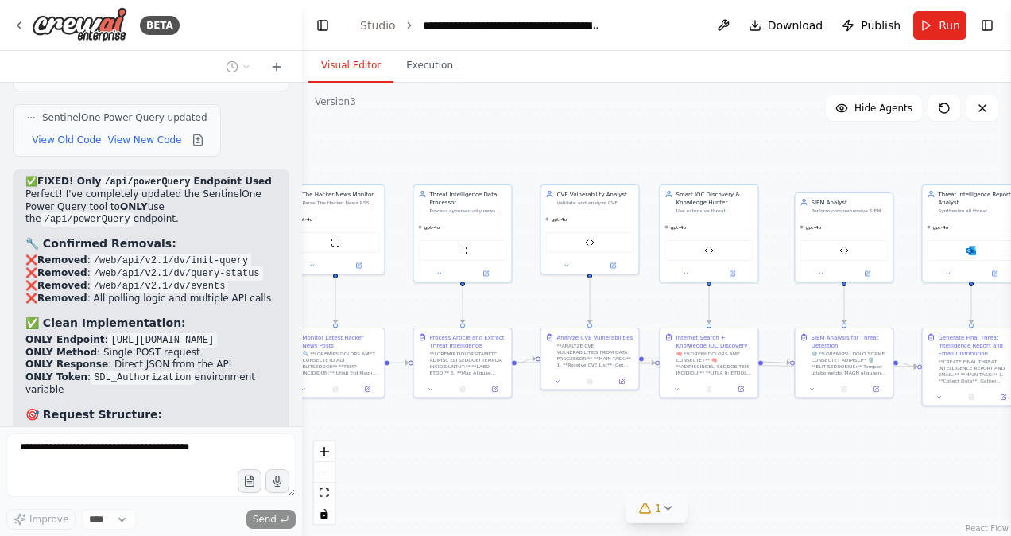
drag, startPoint x: 625, startPoint y: 103, endPoint x: 766, endPoint y: 152, distance: 149.9
click at [766, 152] on div ".deletable-edge-delete-btn { width: 20px; height: 20px; border: 0px solid #ffff…" at bounding box center [656, 309] width 709 height 453
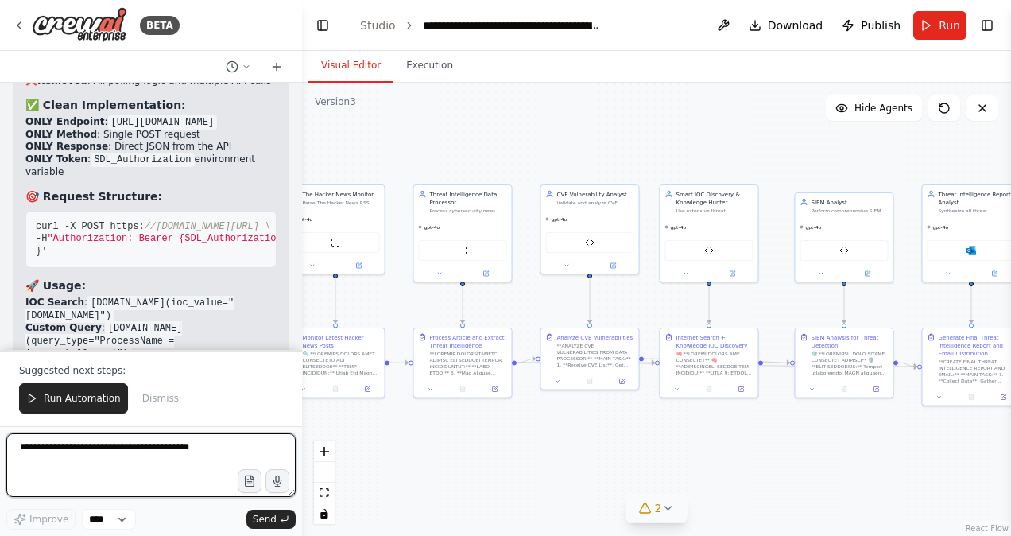
scroll to position [63570, 0]
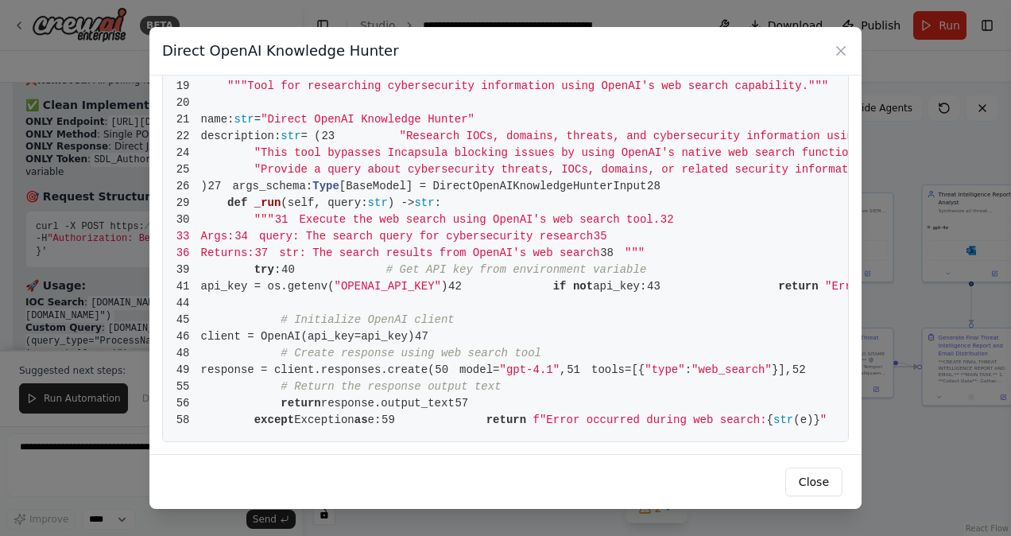
scroll to position [269, 0]
click at [843, 41] on div "Direct OpenAI Knowledge Hunter" at bounding box center [505, 51] width 712 height 49
click at [840, 50] on icon at bounding box center [841, 51] width 8 height 8
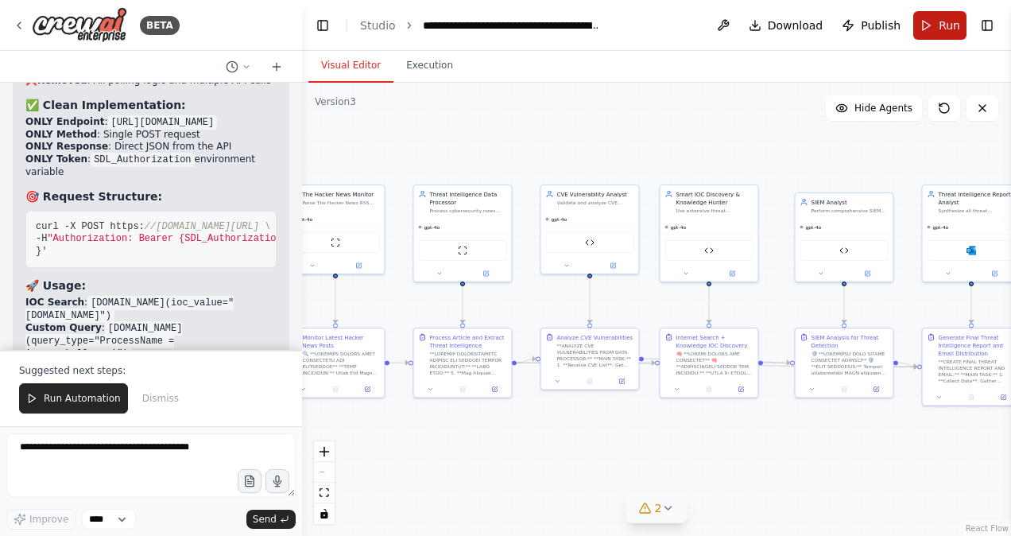
click at [945, 20] on span "Run" at bounding box center [949, 25] width 21 height 16
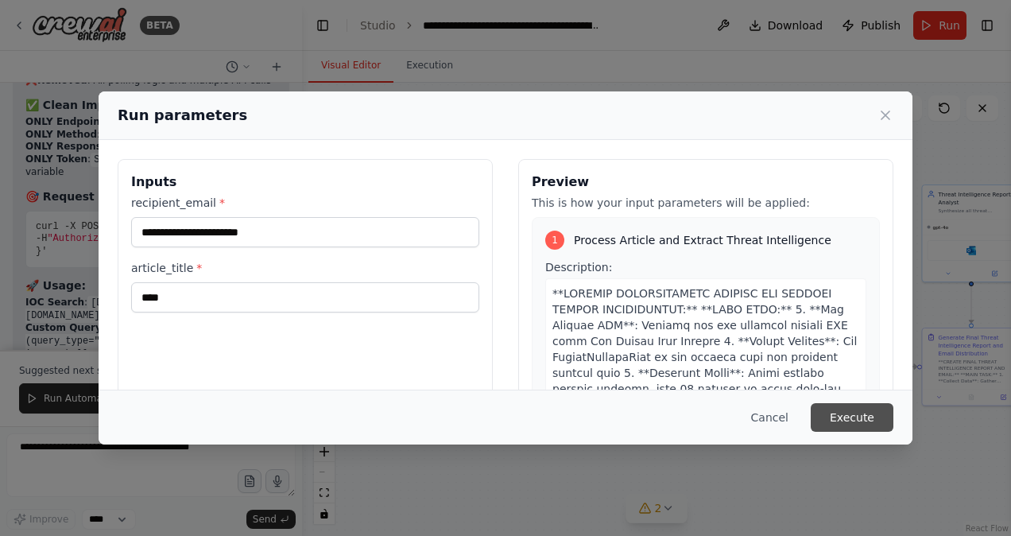
click at [856, 419] on button "Execute" at bounding box center [852, 417] width 83 height 29
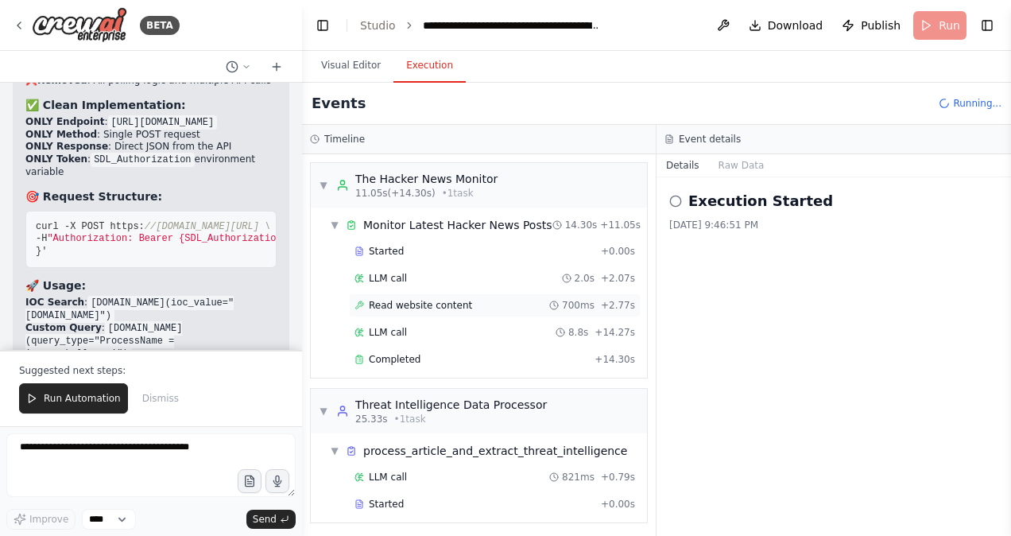
click at [442, 301] on span "Read website content" at bounding box center [420, 305] width 103 height 13
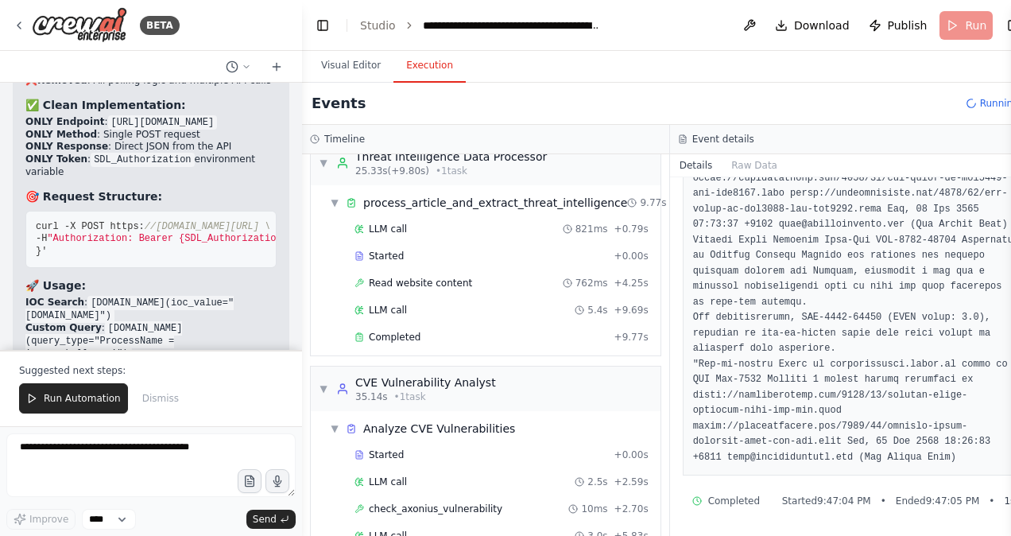
scroll to position [446, 0]
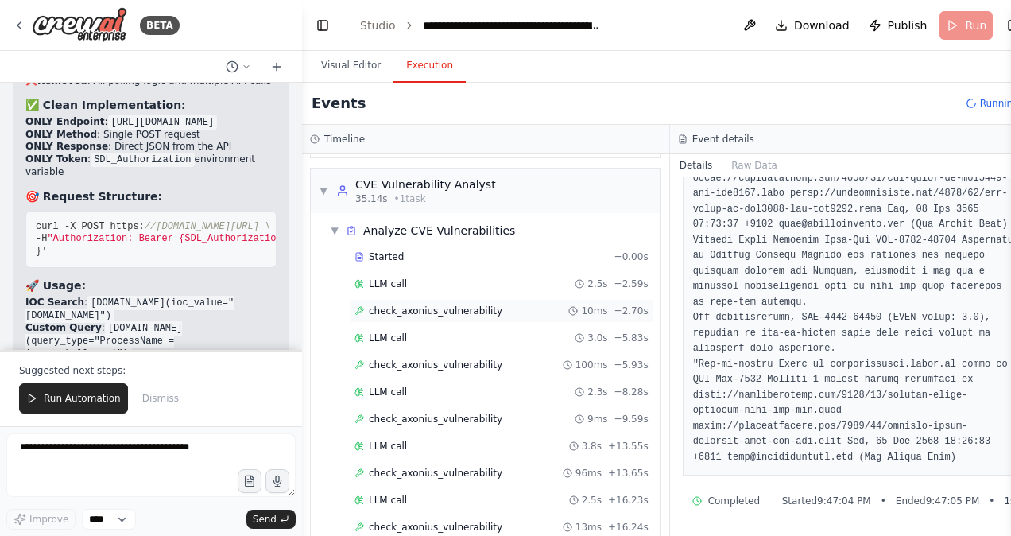
click at [458, 305] on span "check_axonius_vulnerability" at bounding box center [436, 311] width 134 height 13
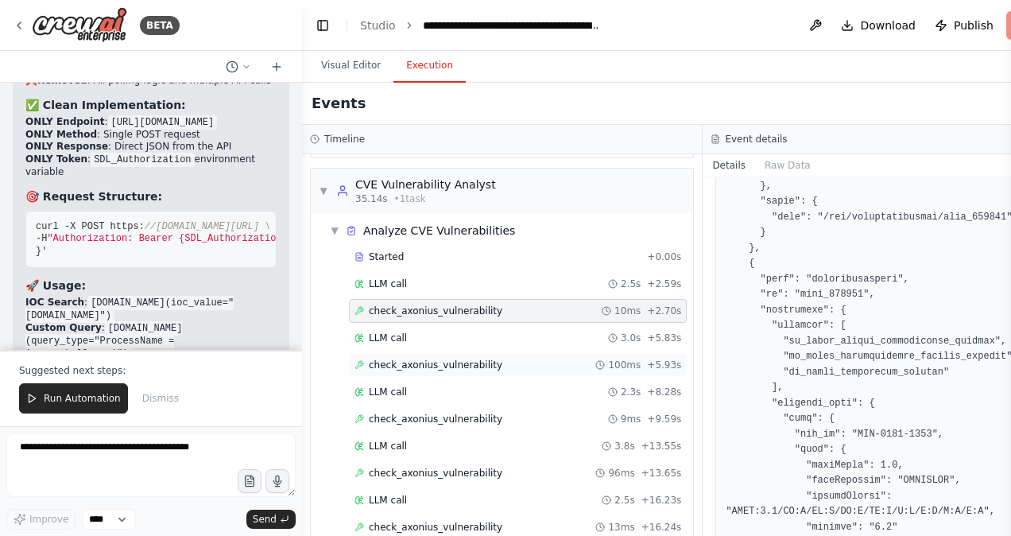
scroll to position [1008, 0]
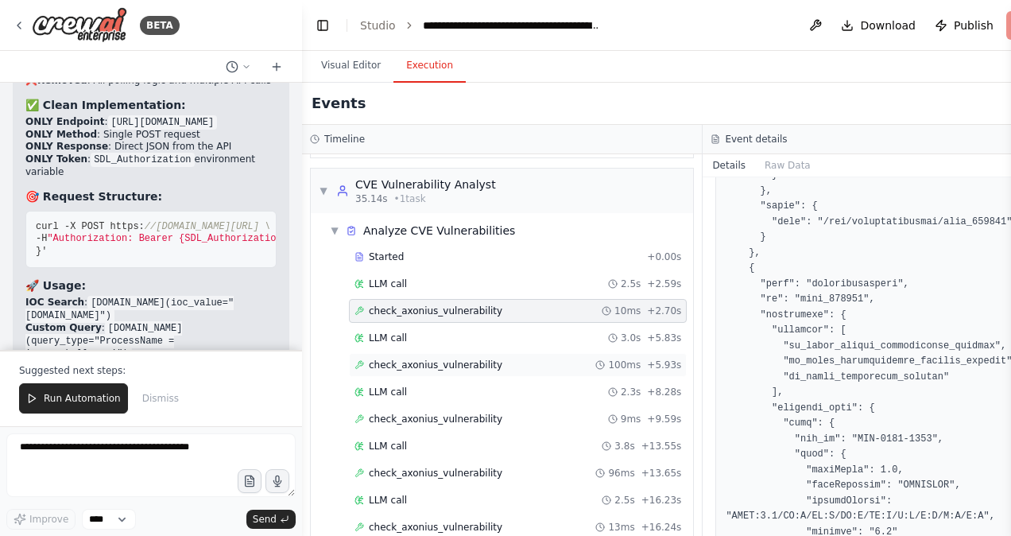
click at [423, 359] on span "check_axonius_vulnerability" at bounding box center [436, 365] width 134 height 13
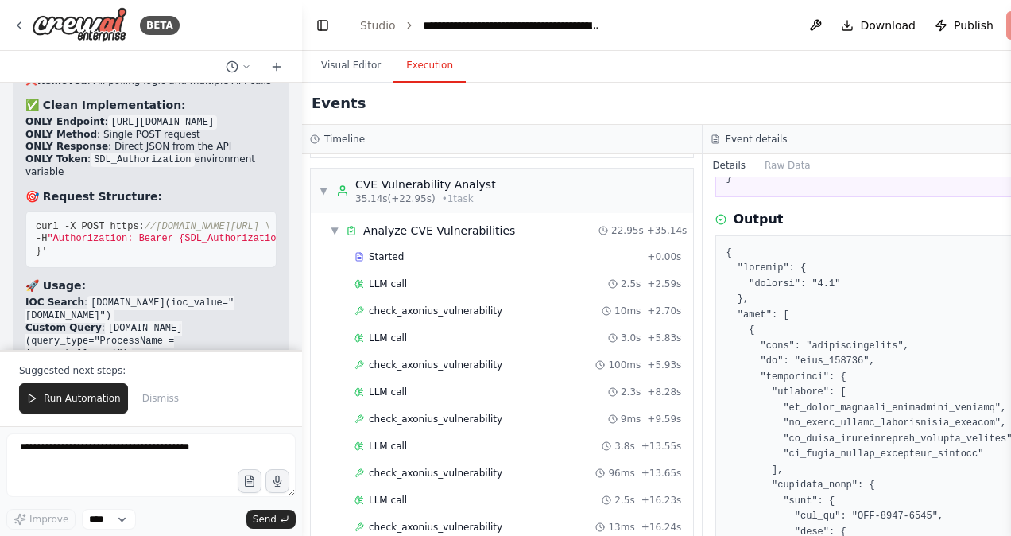
scroll to position [0, 0]
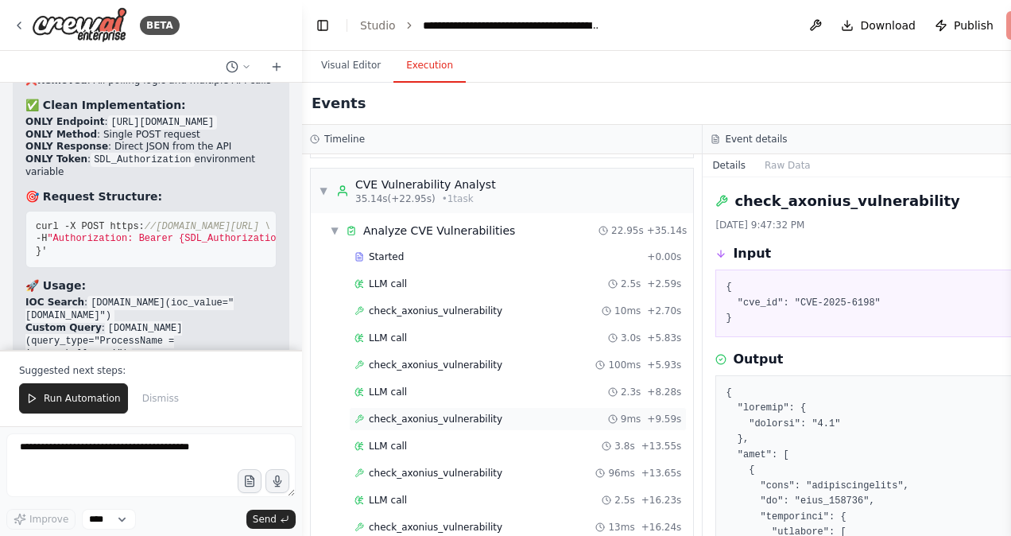
click at [449, 413] on span "check_axonius_vulnerability" at bounding box center [436, 419] width 134 height 13
click at [452, 467] on span "check_axonius_vulnerability" at bounding box center [436, 473] width 134 height 13
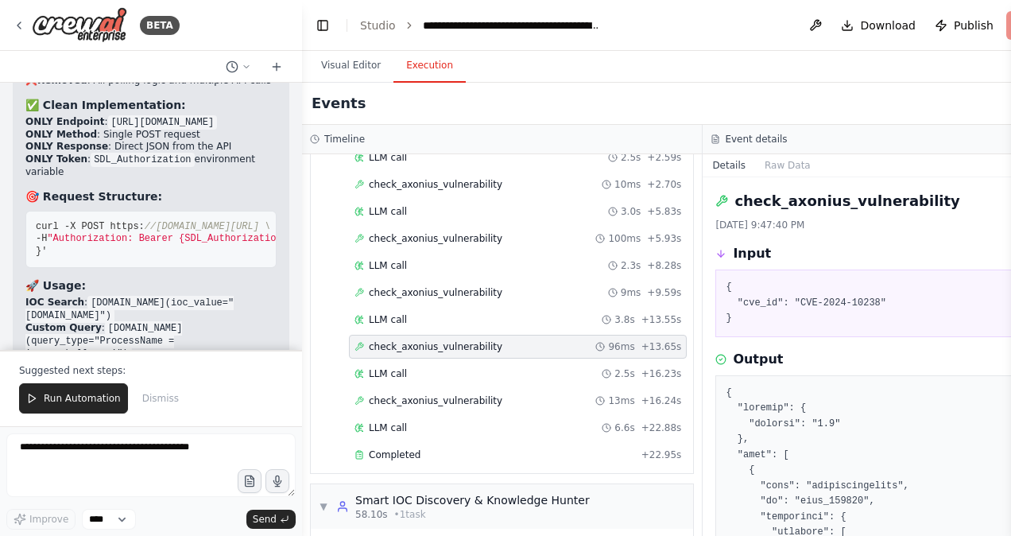
scroll to position [576, 0]
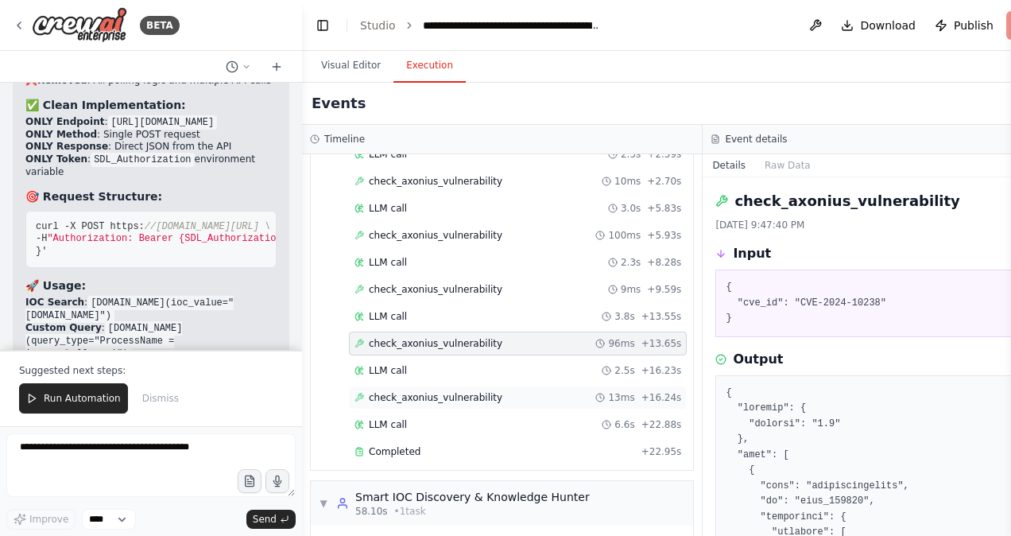
click at [452, 391] on span "check_axonius_vulnerability" at bounding box center [436, 397] width 134 height 13
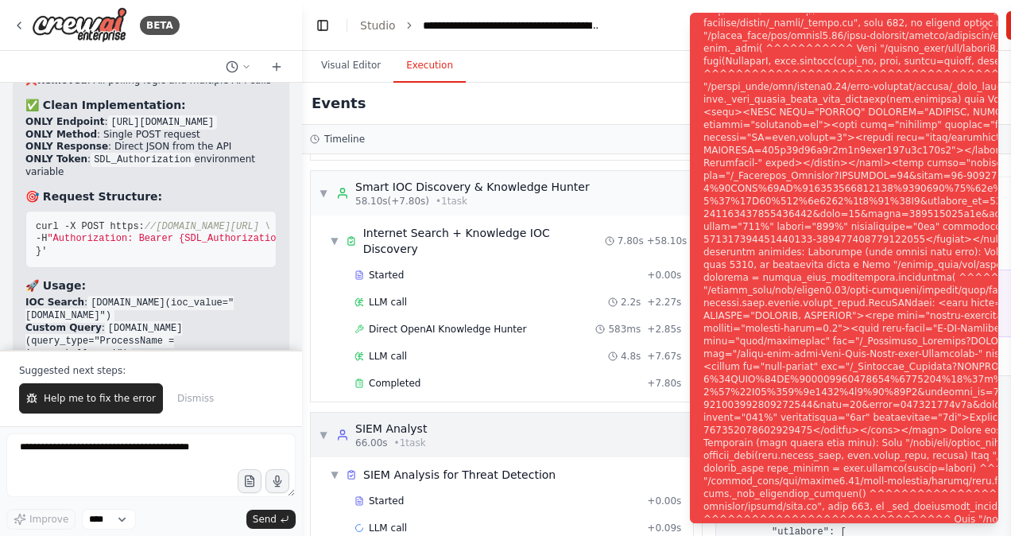
scroll to position [907, 0]
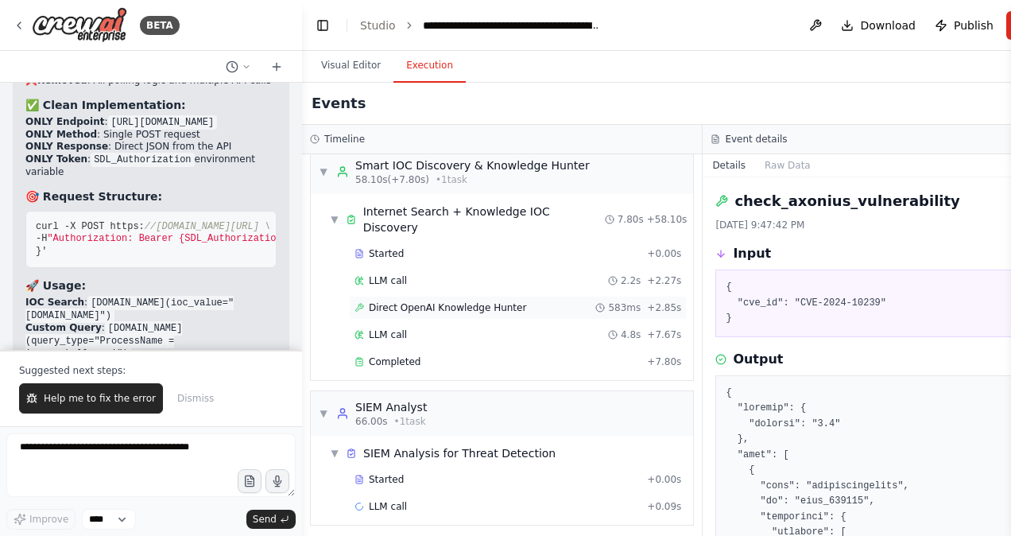
click at [482, 301] on span "Direct OpenAI Knowledge Hunter" at bounding box center [447, 307] width 157 height 13
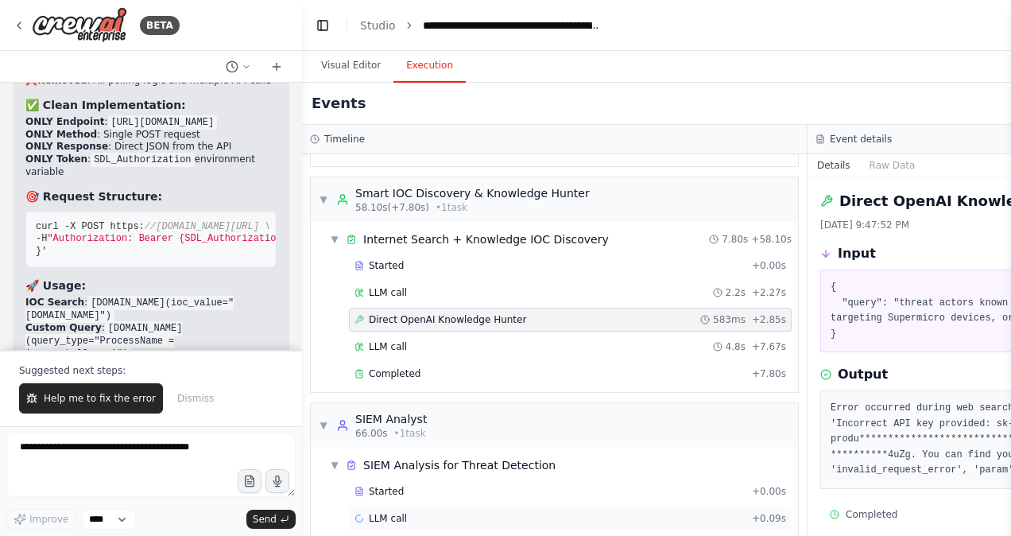
click at [402, 512] on span "LLM call" at bounding box center [388, 518] width 38 height 13
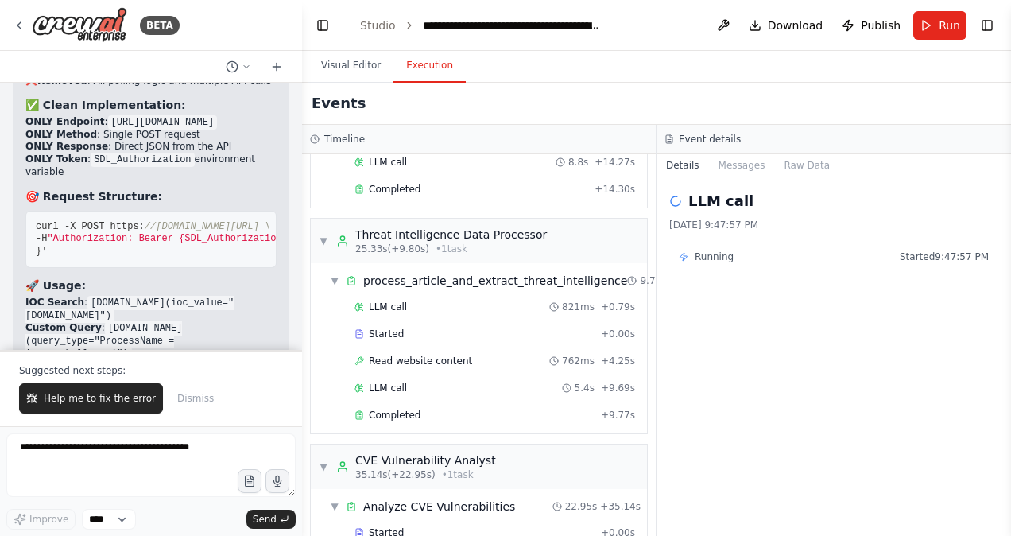
scroll to position [161, 0]
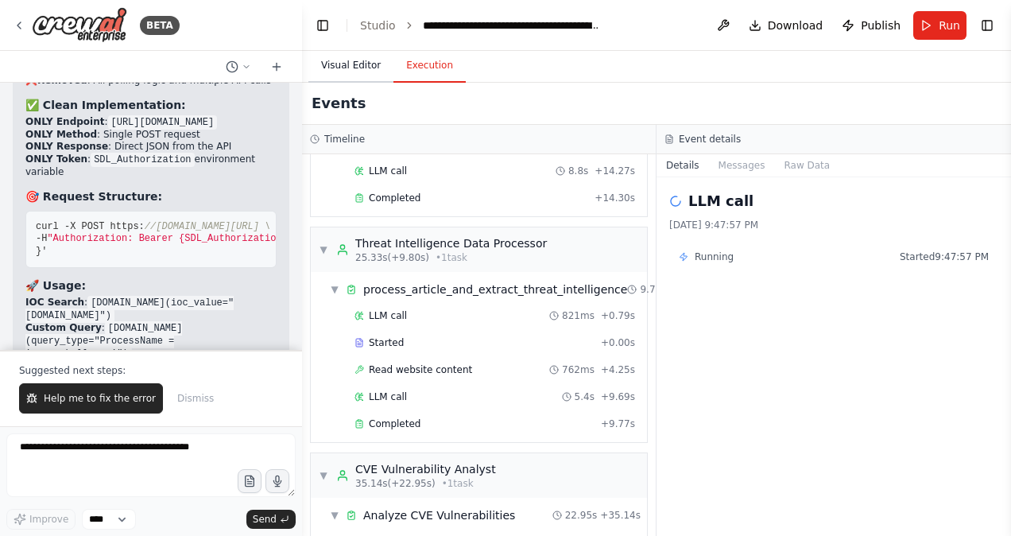
click at [350, 56] on button "Visual Editor" at bounding box center [350, 65] width 85 height 33
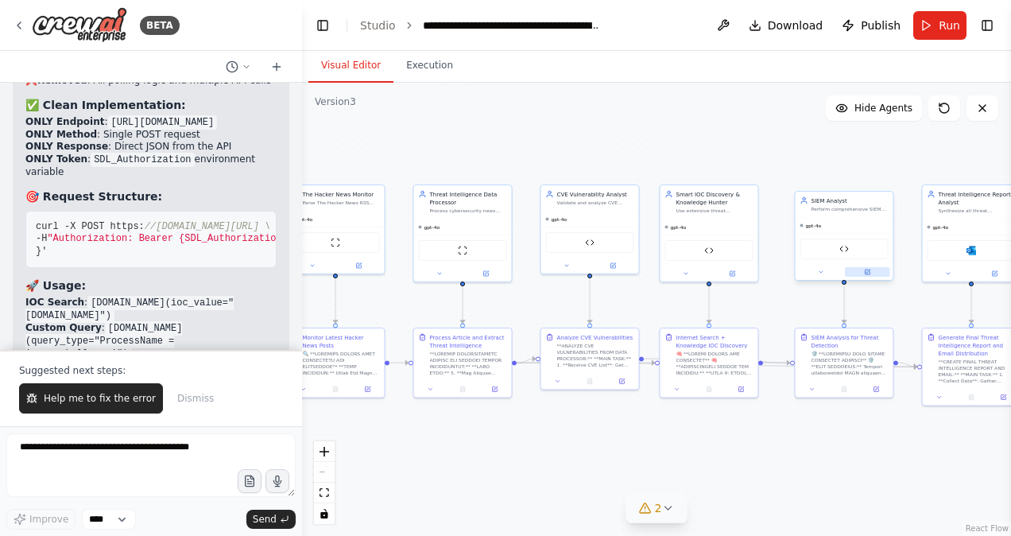
click at [869, 272] on icon at bounding box center [867, 272] width 5 height 5
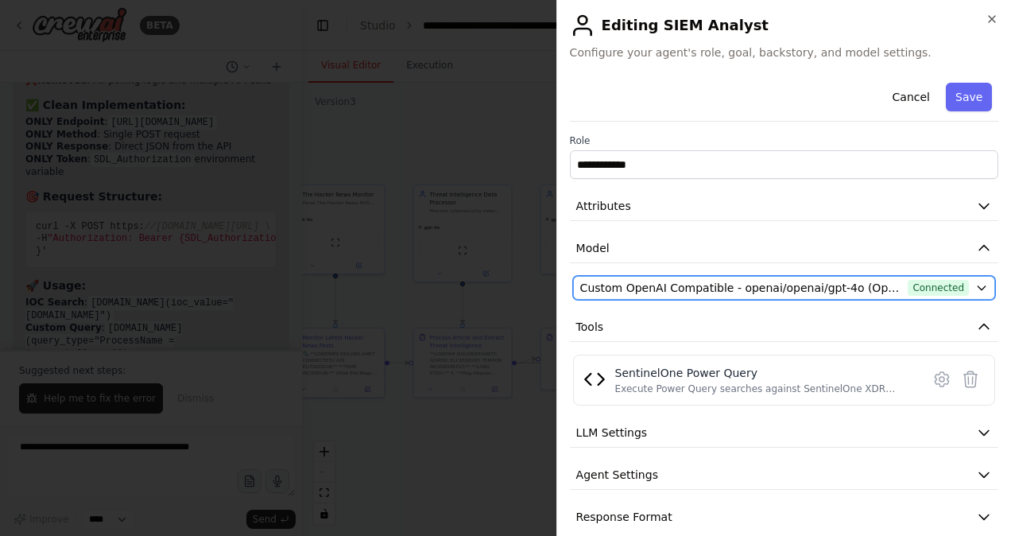
click at [697, 288] on span "Custom OpenAI Compatible - openai/openai/gpt-4o (Open AI Asimov)" at bounding box center [741, 288] width 322 height 16
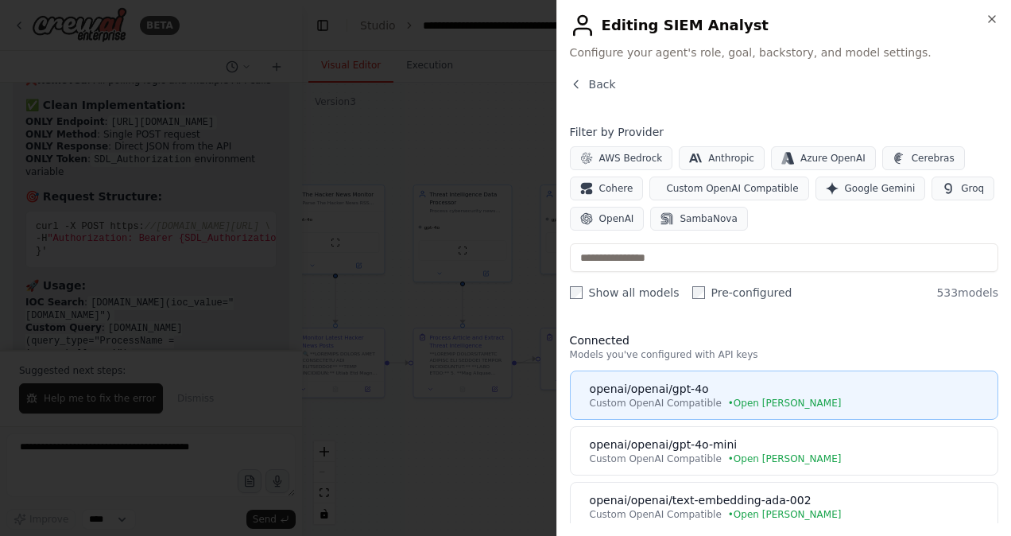
click at [684, 393] on div "openai/openai/gpt-4o" at bounding box center [789, 389] width 398 height 16
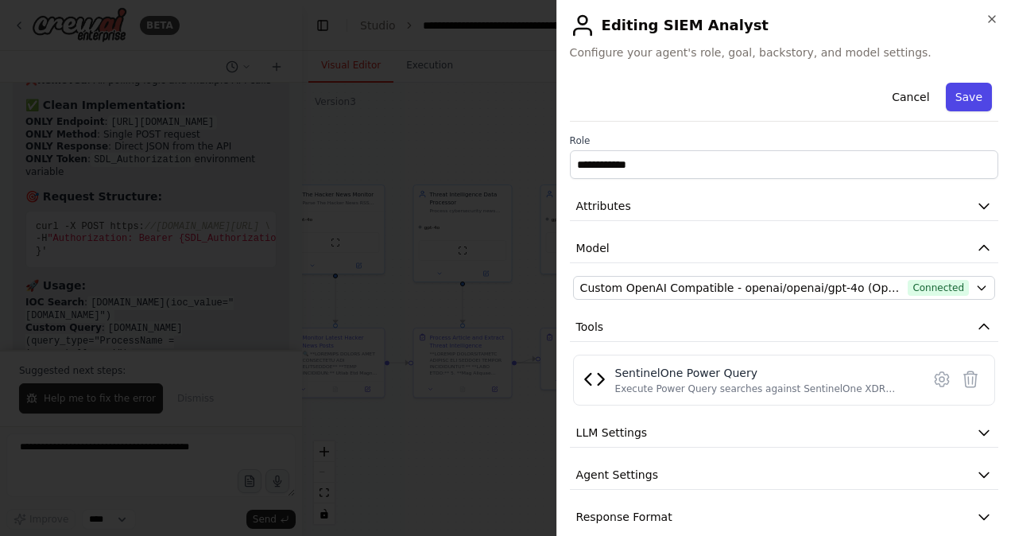
click at [961, 95] on button "Save" at bounding box center [969, 97] width 46 height 29
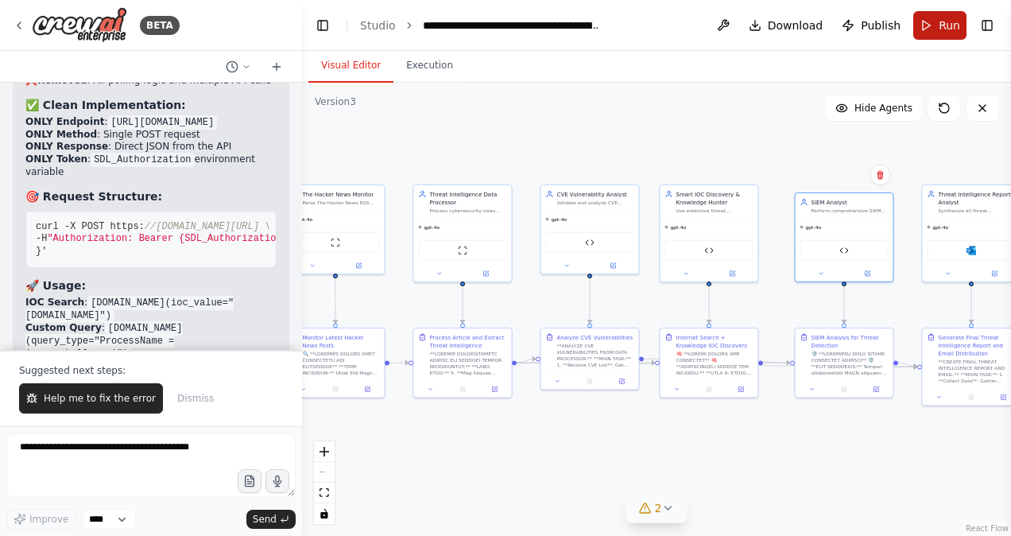
click at [933, 25] on button "Run" at bounding box center [940, 25] width 53 height 29
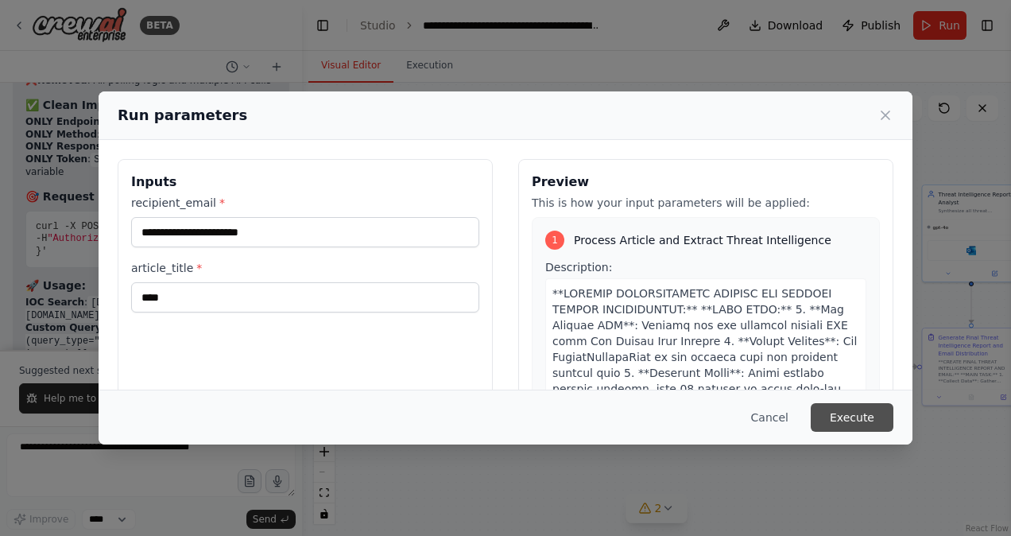
click at [854, 413] on button "Execute" at bounding box center [852, 417] width 83 height 29
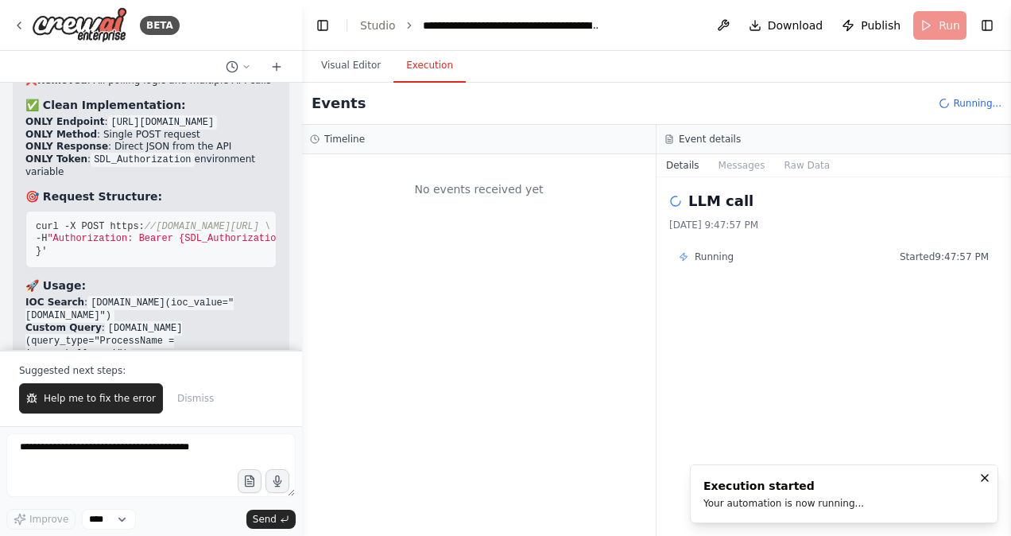
scroll to position [0, 0]
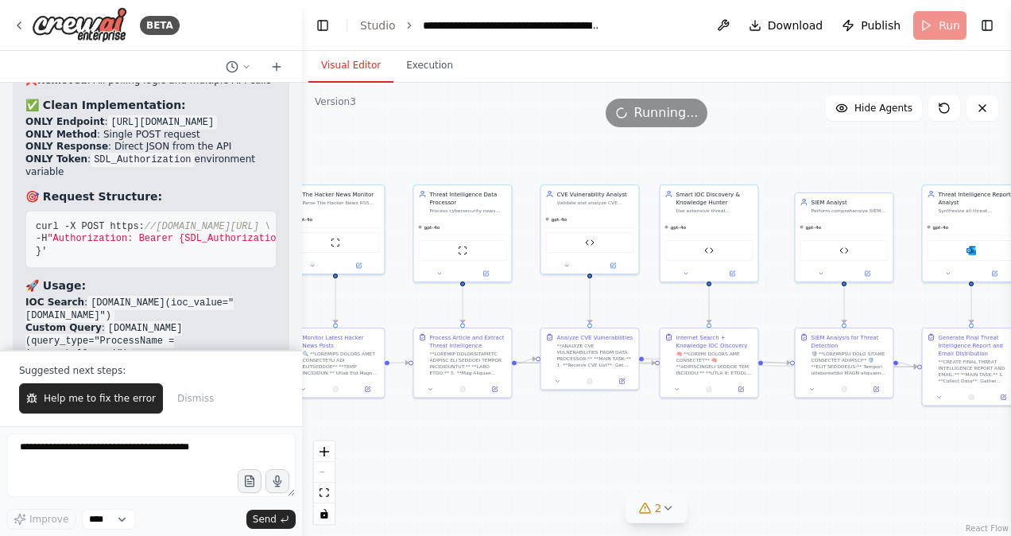
click at [340, 53] on button "Visual Editor" at bounding box center [350, 65] width 85 height 33
click at [845, 248] on img at bounding box center [845, 249] width 10 height 10
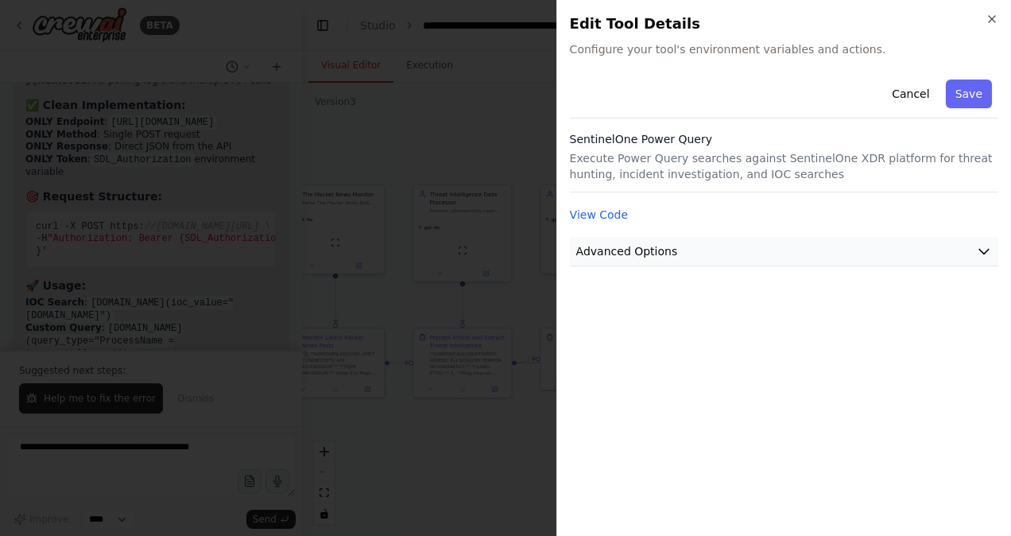
click at [845, 249] on button "Advanced Options" at bounding box center [784, 251] width 429 height 29
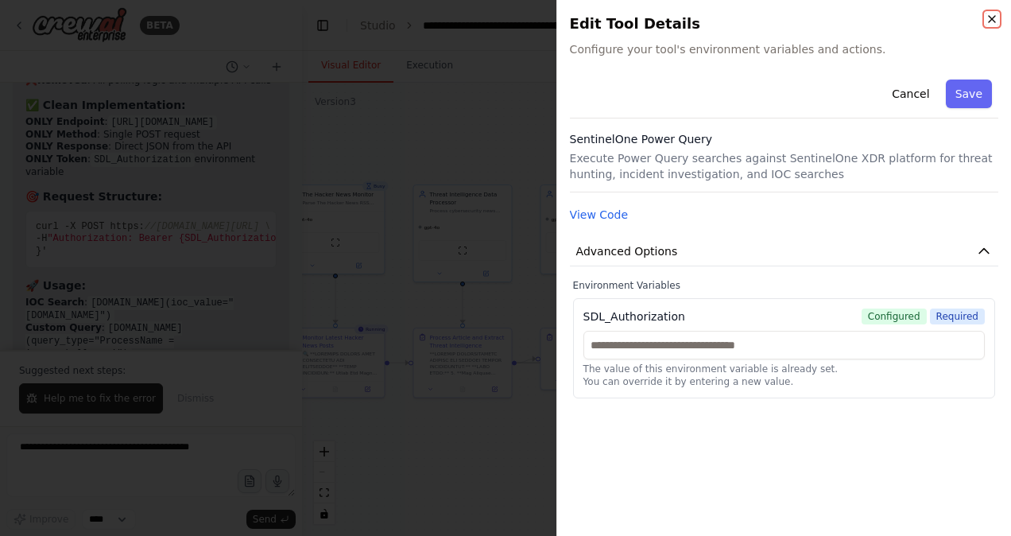
click at [989, 19] on icon "button" at bounding box center [992, 19] width 13 height 13
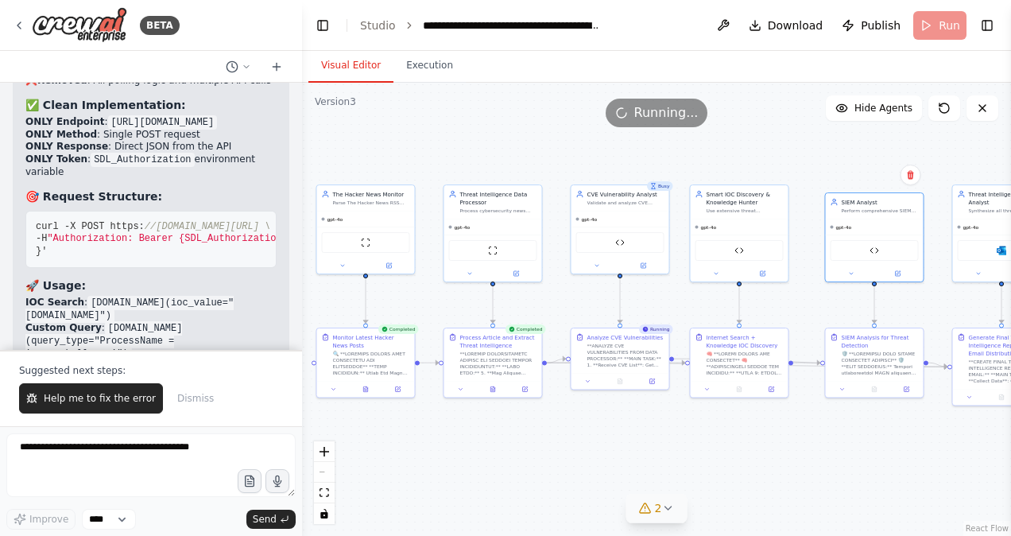
drag, startPoint x: 787, startPoint y: 159, endPoint x: 817, endPoint y: 159, distance: 30.2
click at [817, 159] on div ".deletable-edge-delete-btn { width: 20px; height: 20px; border: 0px solid #ffff…" at bounding box center [656, 309] width 709 height 453
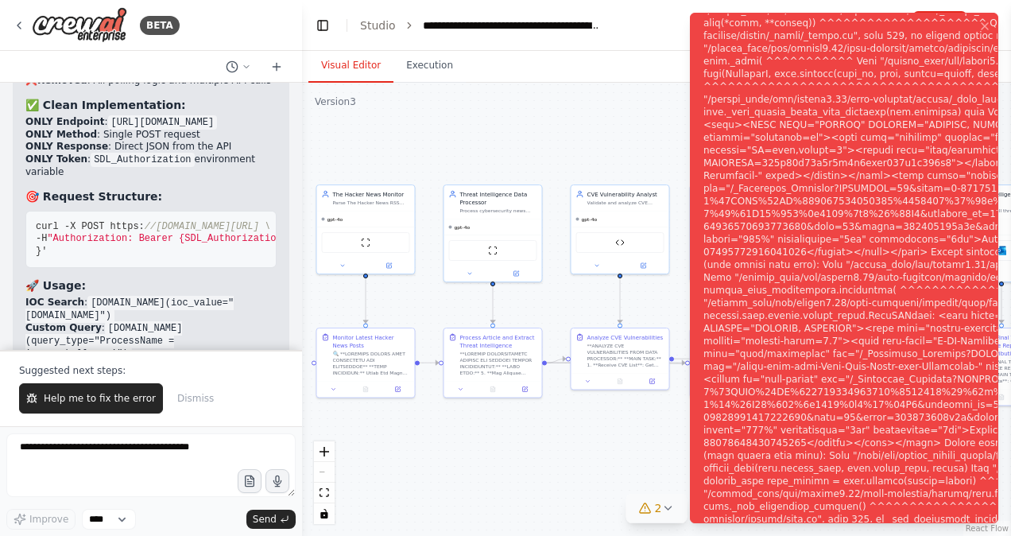
click at [565, 109] on div ".deletable-edge-delete-btn { width: 20px; height: 20px; border: 0px solid #ffff…" at bounding box center [656, 309] width 709 height 453
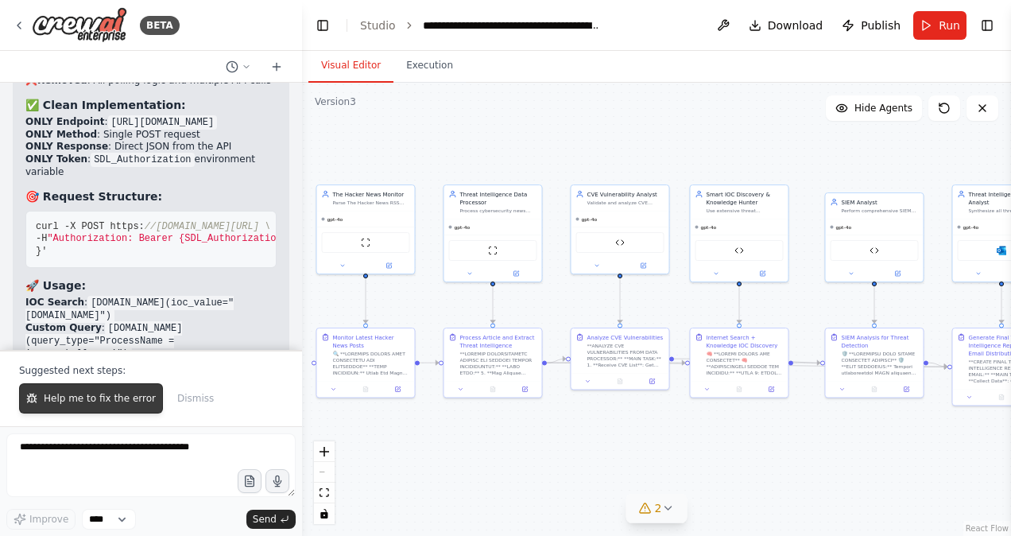
click at [97, 404] on span "Help me to fix the error" at bounding box center [100, 398] width 112 height 13
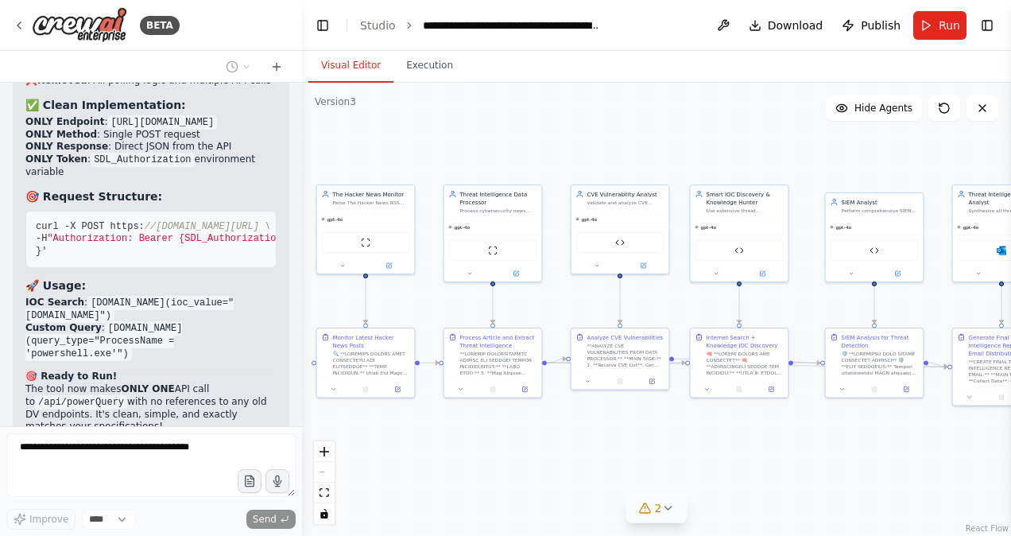
scroll to position [64074, 0]
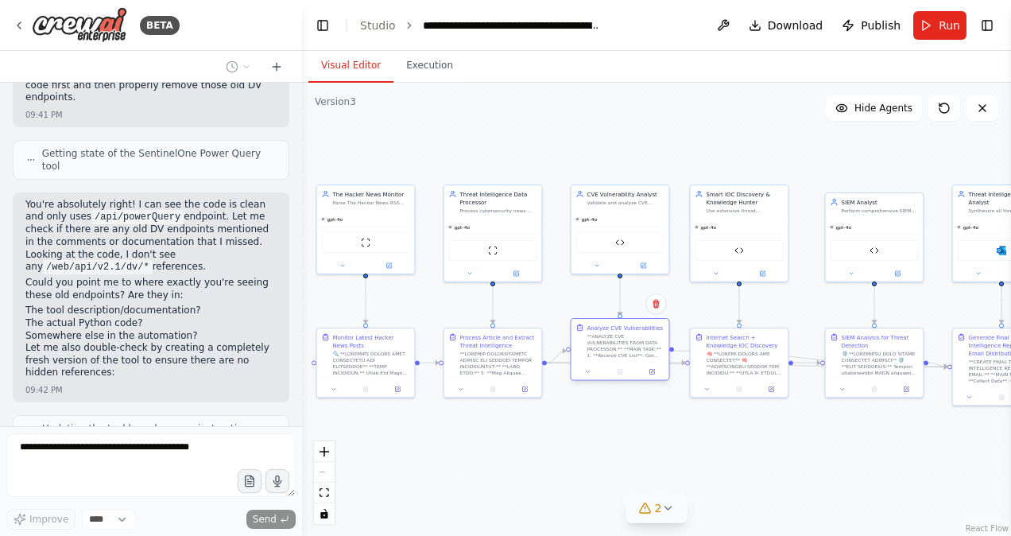
drag, startPoint x: 605, startPoint y: 342, endPoint x: 606, endPoint y: 334, distance: 8.0
click at [606, 334] on div "**ANALYZE CVE VULNERABILITIES FROM DATA PROCESSOR:** **MAIN TASK:** 1. **Receiv…" at bounding box center [626, 345] width 77 height 25
click at [720, 342] on div "Internet Search + Knowledge IOC Discovery" at bounding box center [745, 345] width 77 height 43
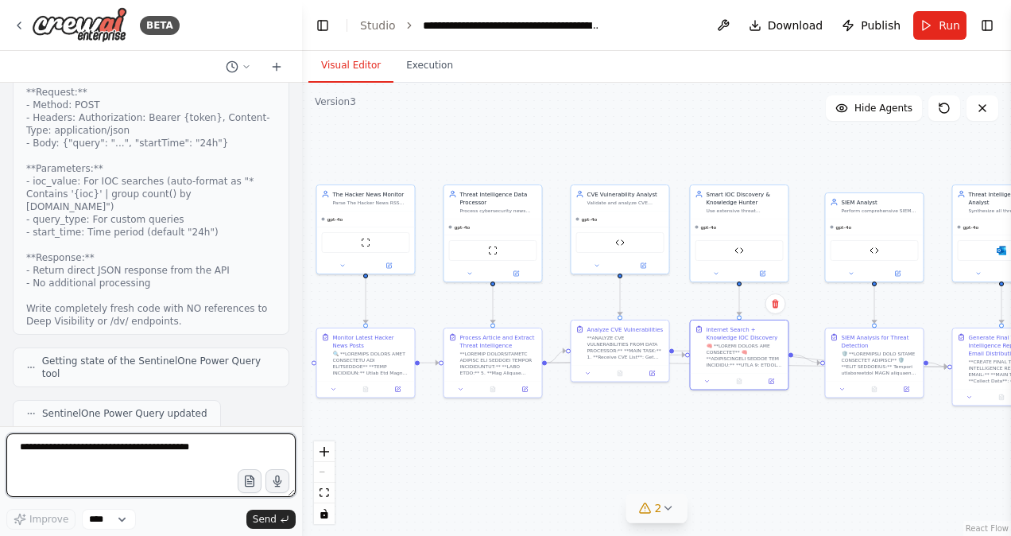
scroll to position [64638, 0]
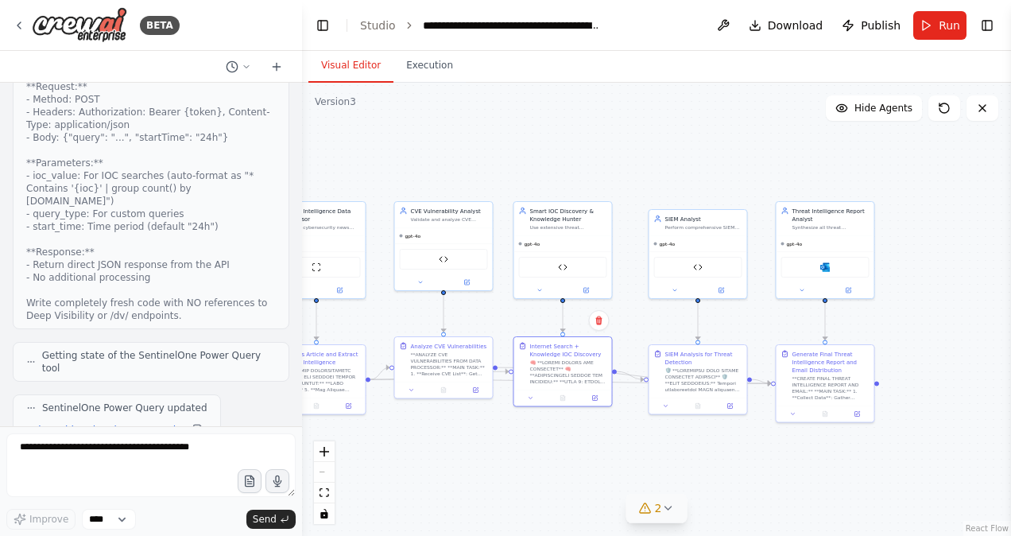
drag, startPoint x: 657, startPoint y: 125, endPoint x: 480, endPoint y: 139, distance: 177.1
click at [480, 139] on div ".deletable-edge-delete-btn { width: 20px; height: 20px; border: 0px solid #ffff…" at bounding box center [656, 309] width 709 height 453
drag, startPoint x: 690, startPoint y: 219, endPoint x: 678, endPoint y: 214, distance: 13.2
click at [678, 214] on div "Perform comprehensive SIEM analysis using SentinelOne to detect presence of IOC…" at bounding box center [696, 215] width 77 height 6
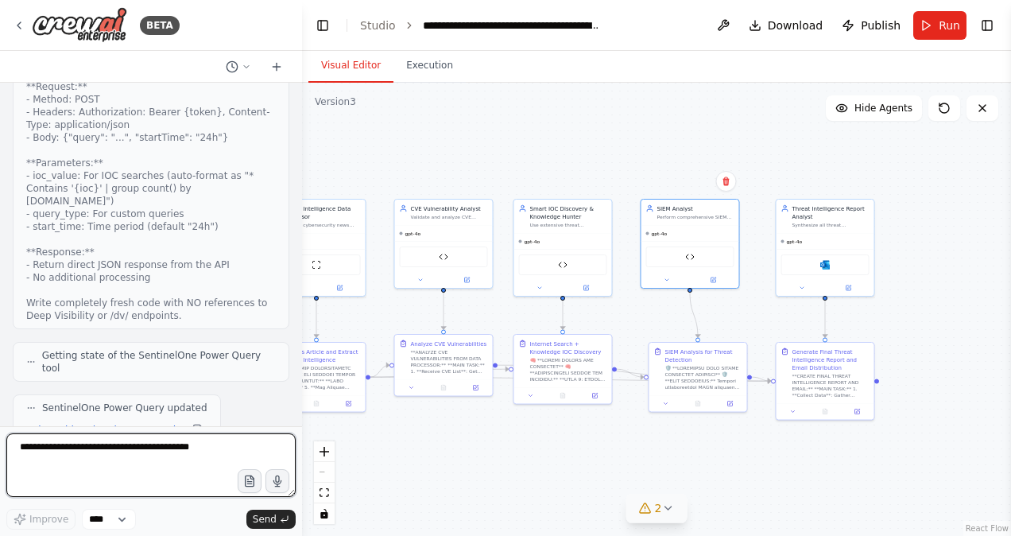
click at [114, 462] on textarea at bounding box center [150, 465] width 289 height 64
type textarea "**********"
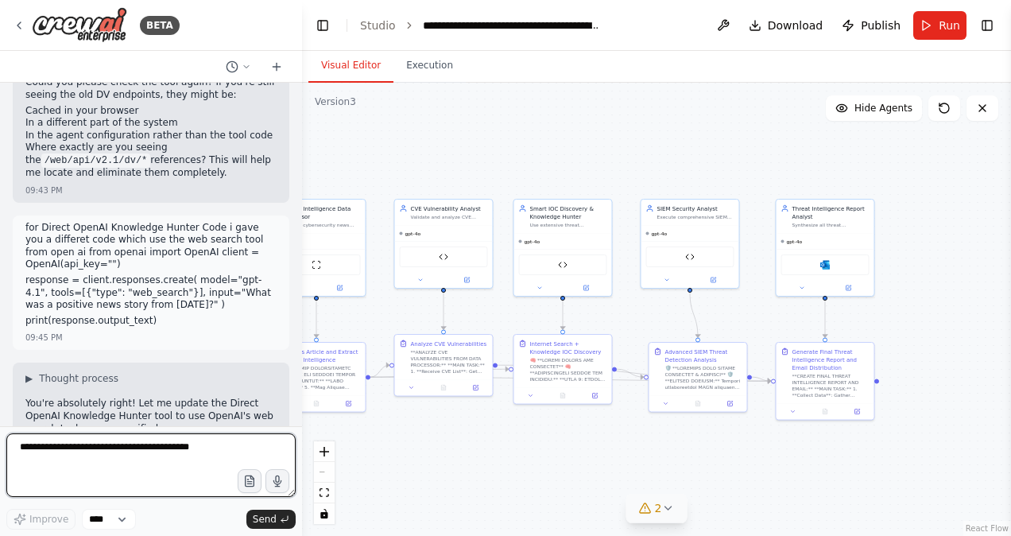
scroll to position [65270, 0]
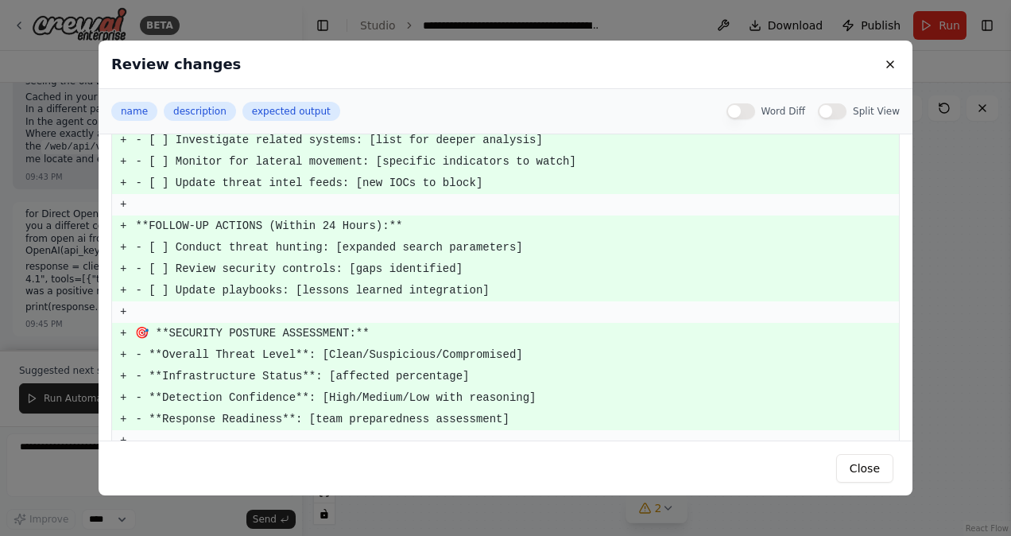
scroll to position [3390, 0]
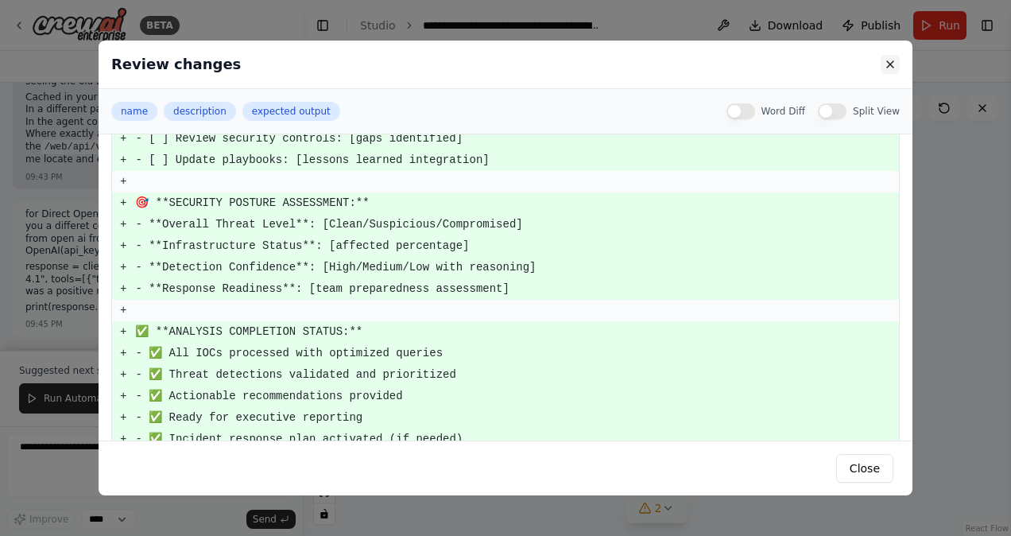
click at [884, 65] on button at bounding box center [890, 64] width 19 height 19
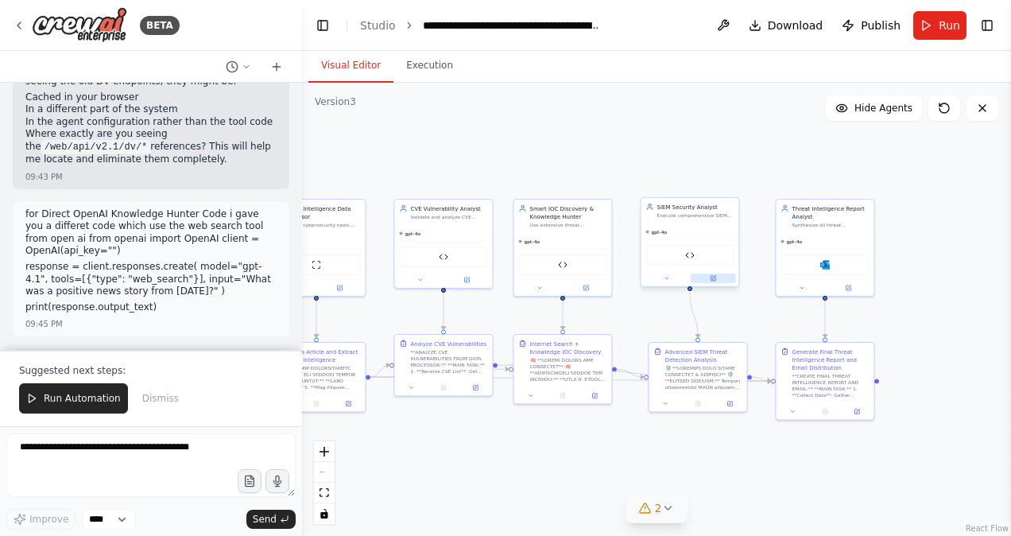
click at [719, 278] on button at bounding box center [713, 279] width 45 height 10
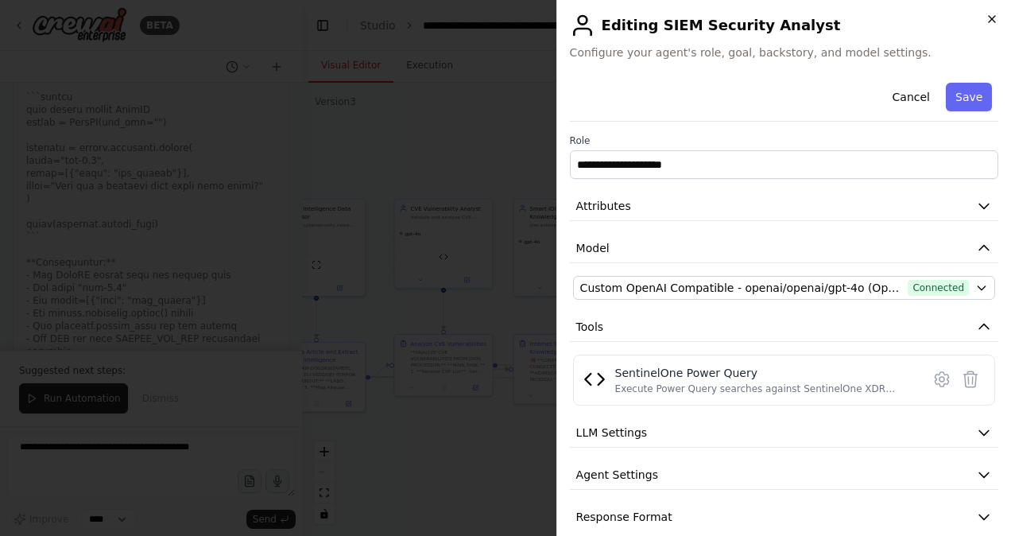
click at [995, 17] on icon "button" at bounding box center [992, 19] width 13 height 13
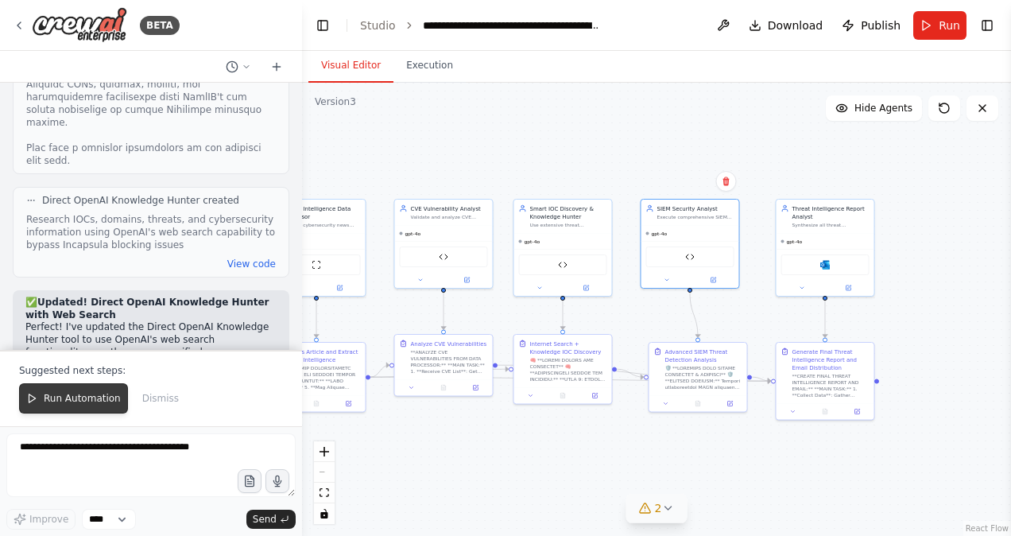
click at [91, 405] on span "Run Automation" at bounding box center [82, 398] width 77 height 13
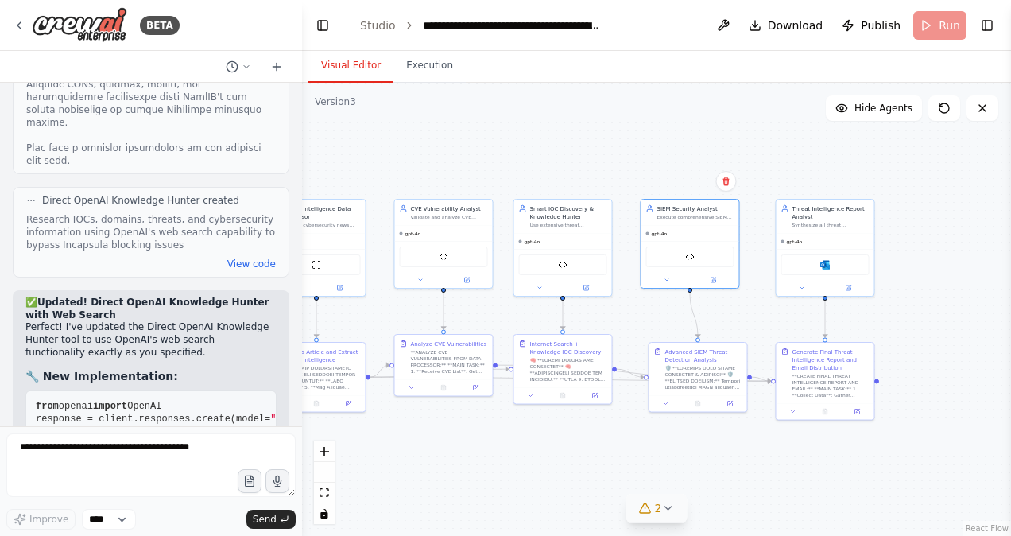
scroll to position [66031, 0]
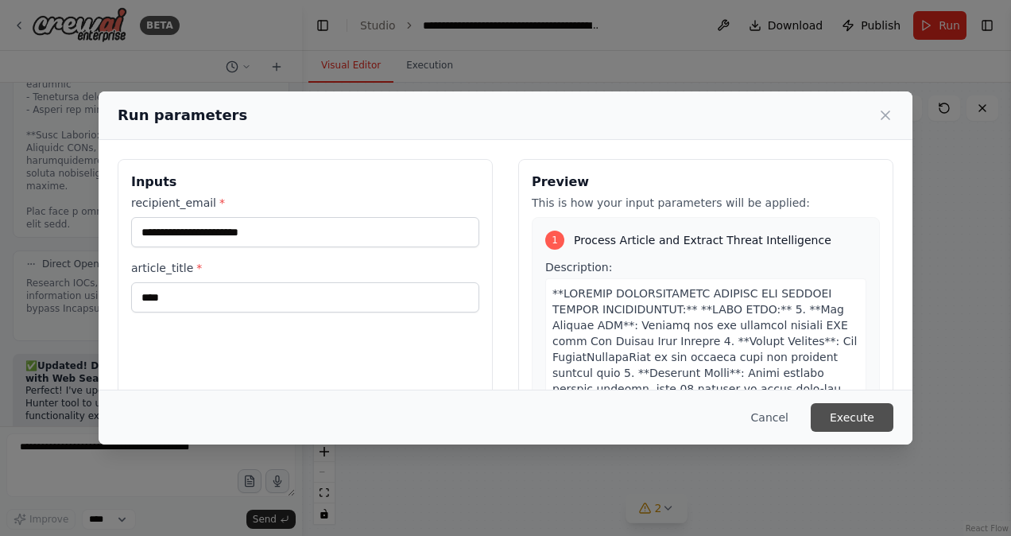
click at [860, 413] on button "Execute" at bounding box center [852, 417] width 83 height 29
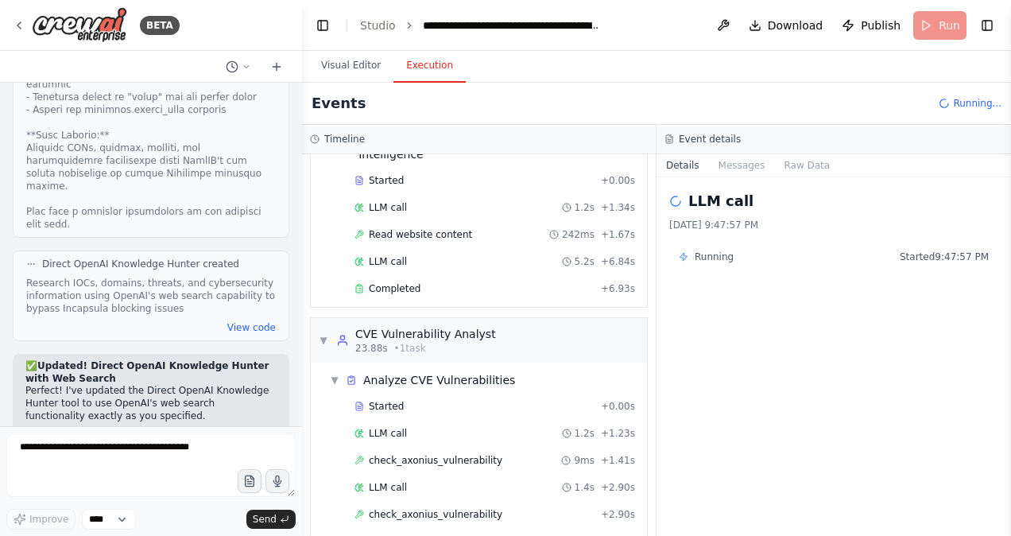
scroll to position [343, 0]
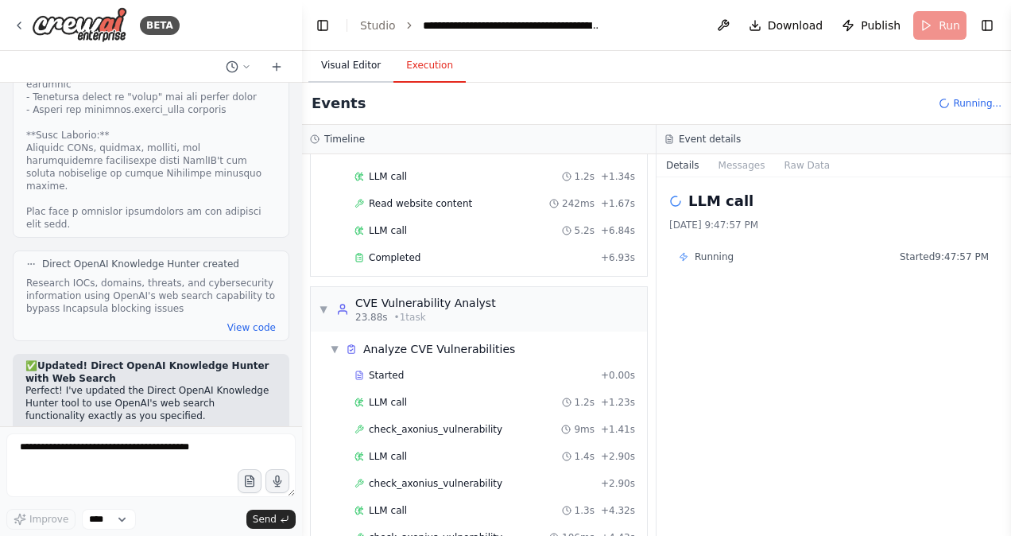
click at [345, 70] on button "Visual Editor" at bounding box center [350, 65] width 85 height 33
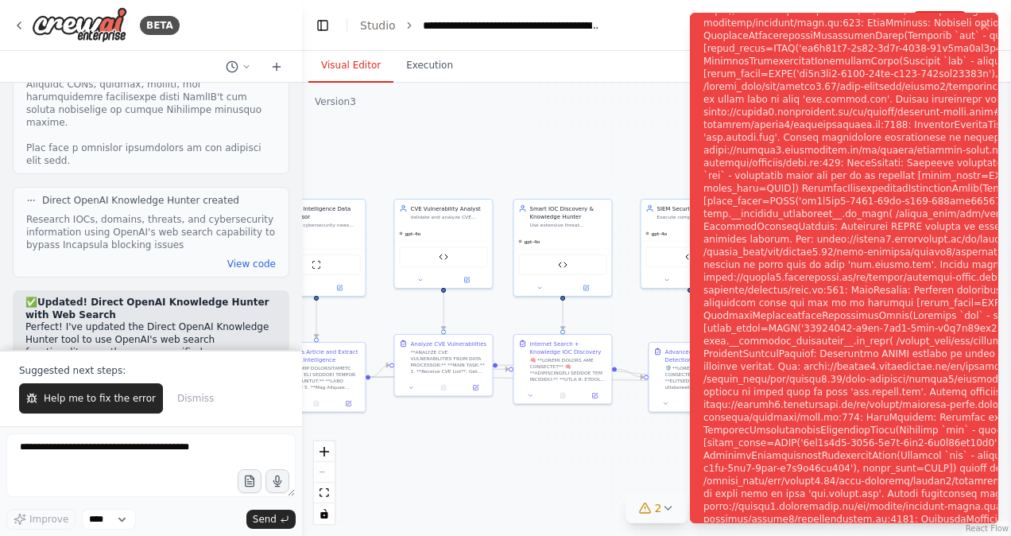
scroll to position [66107, 0]
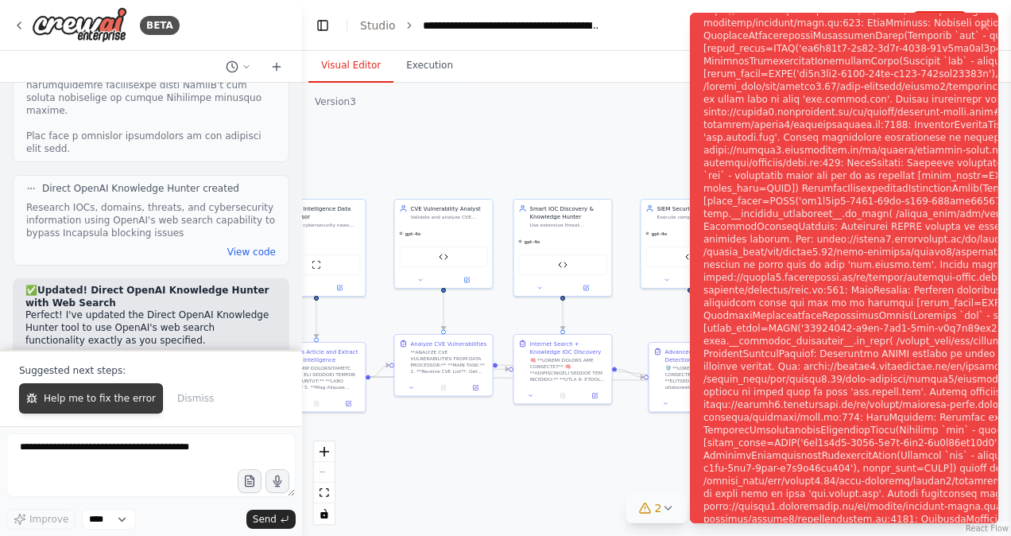
click at [95, 396] on span "Help me to fix the error" at bounding box center [100, 398] width 112 height 13
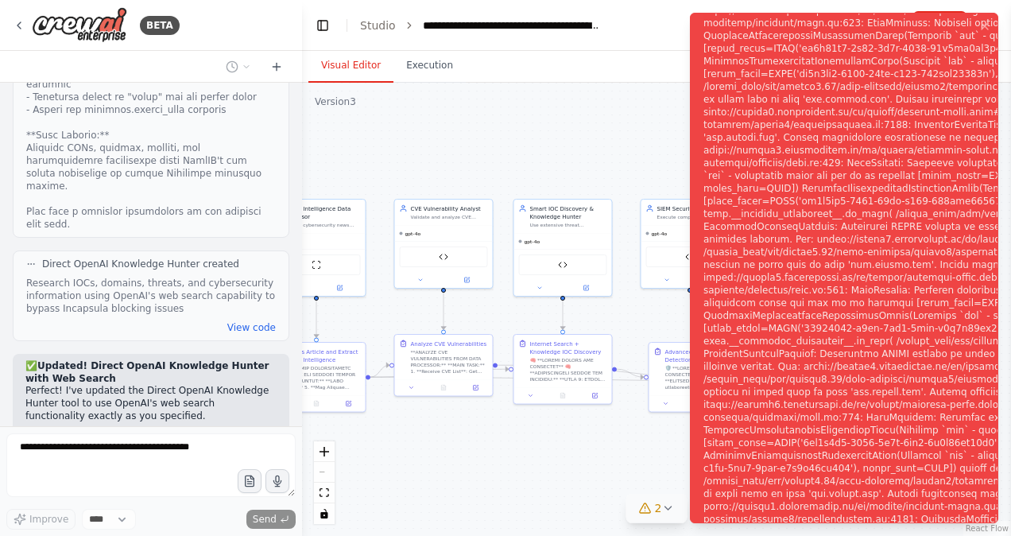
scroll to position [66073, 0]
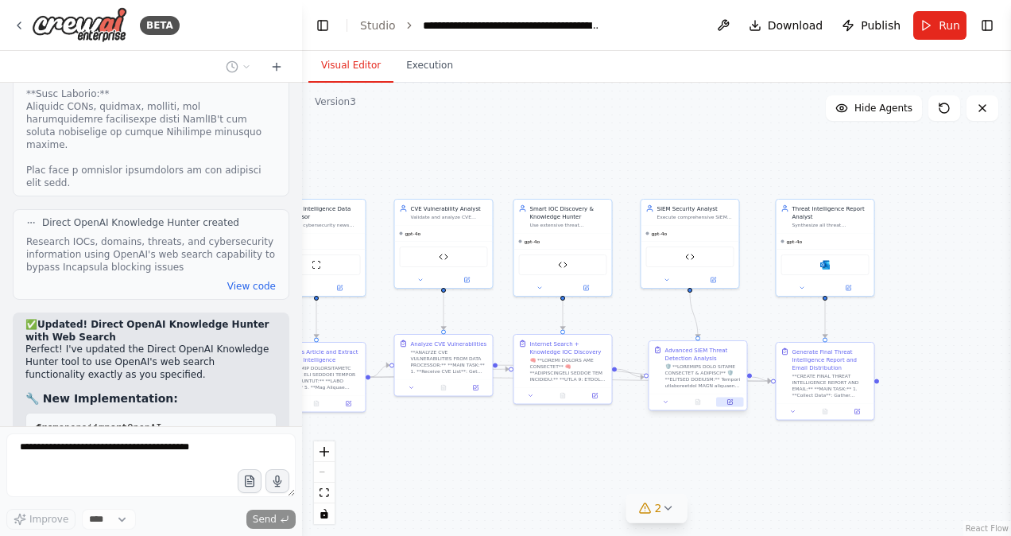
click at [730, 403] on icon at bounding box center [730, 402] width 5 height 5
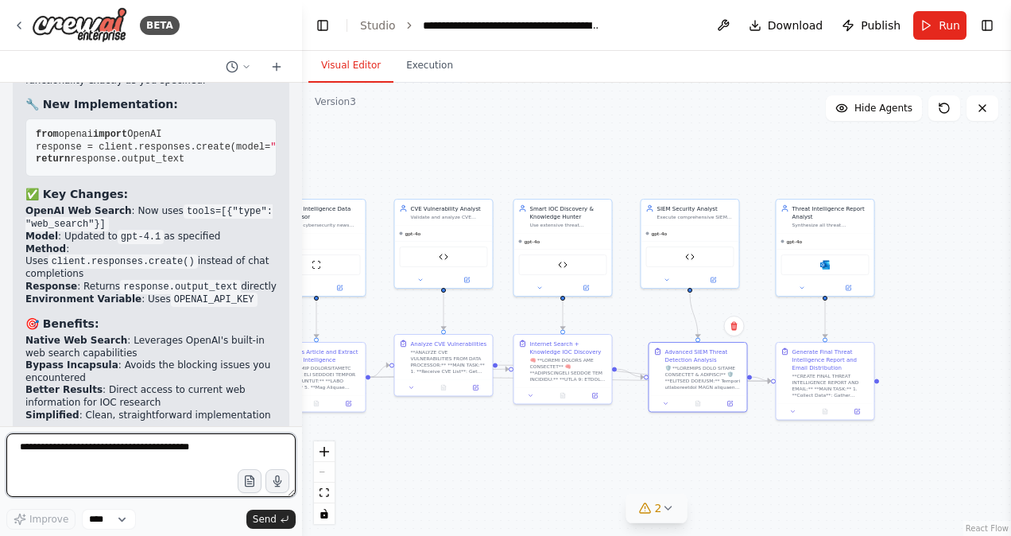
scroll to position [66372, 0]
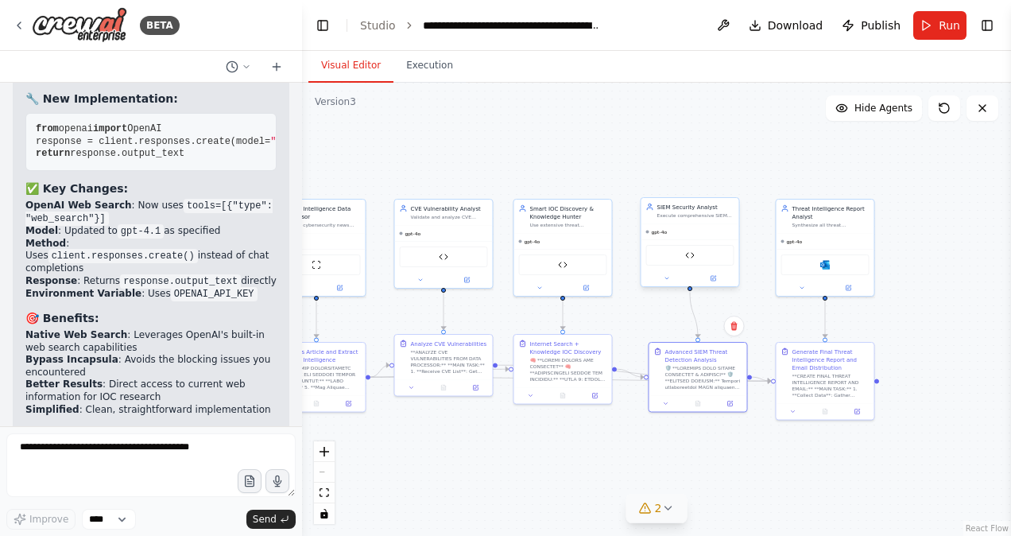
click at [713, 283] on div at bounding box center [691, 278] width 98 height 16
click at [711, 277] on icon at bounding box center [713, 278] width 5 height 5
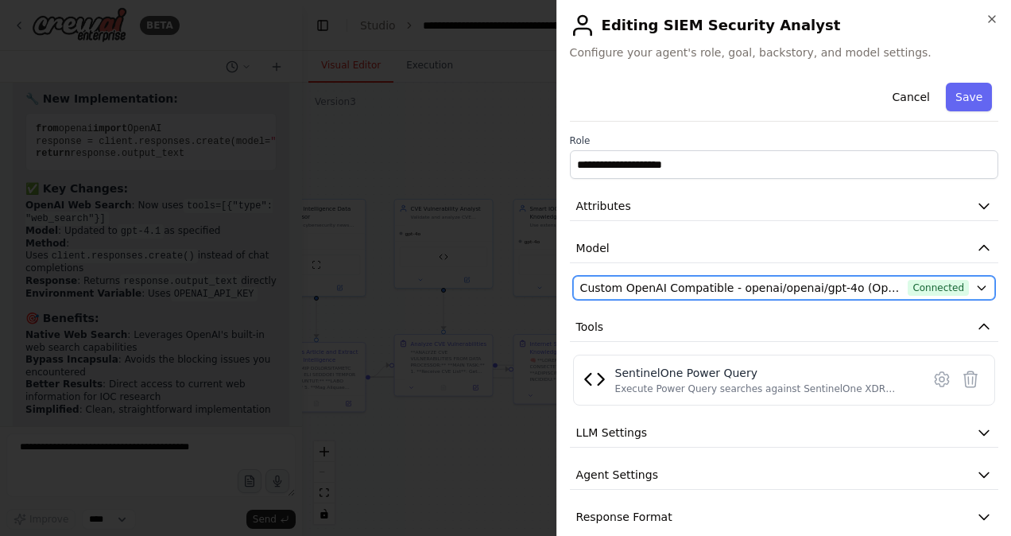
click at [786, 289] on span "Custom OpenAI Compatible - openai/openai/gpt-4o (Open AI Asimov)" at bounding box center [741, 288] width 322 height 16
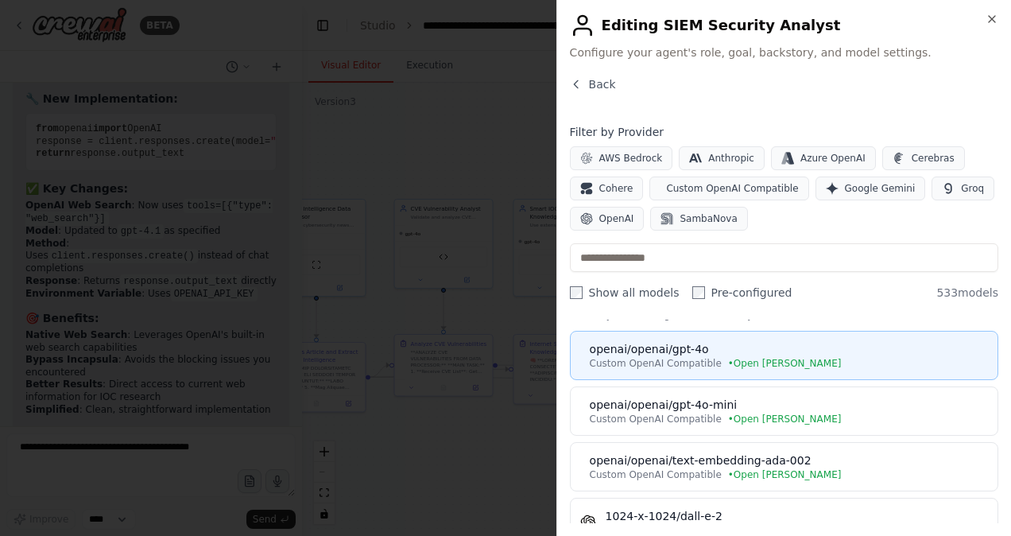
scroll to position [41, 0]
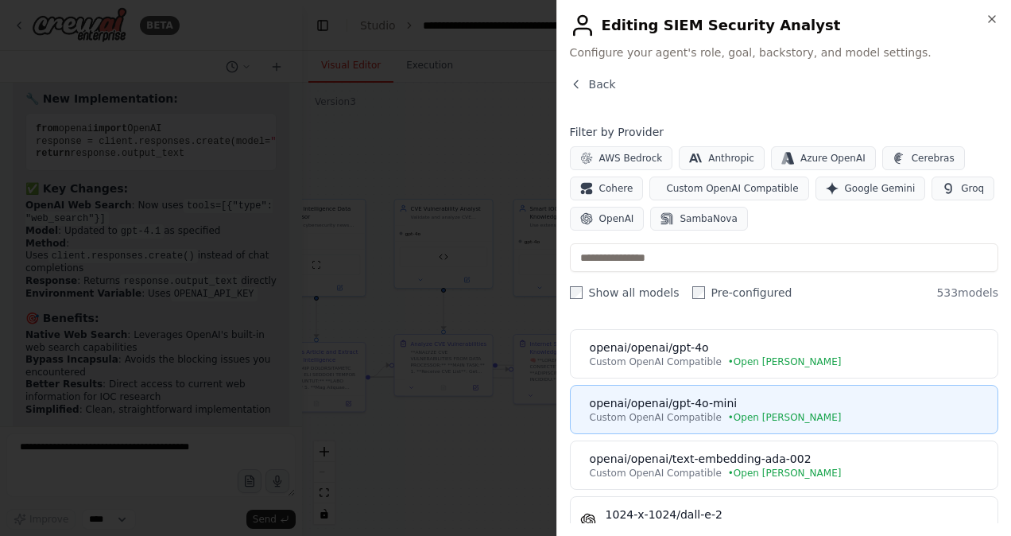
click at [662, 401] on div "openai/openai/gpt-4o-mini" at bounding box center [789, 403] width 398 height 16
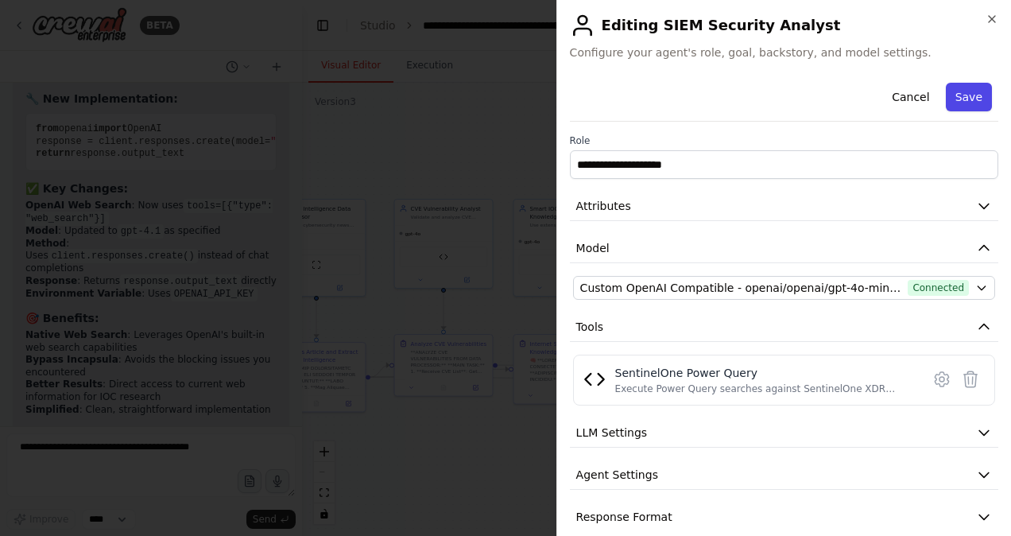
click at [946, 99] on button "Save" at bounding box center [969, 97] width 46 height 29
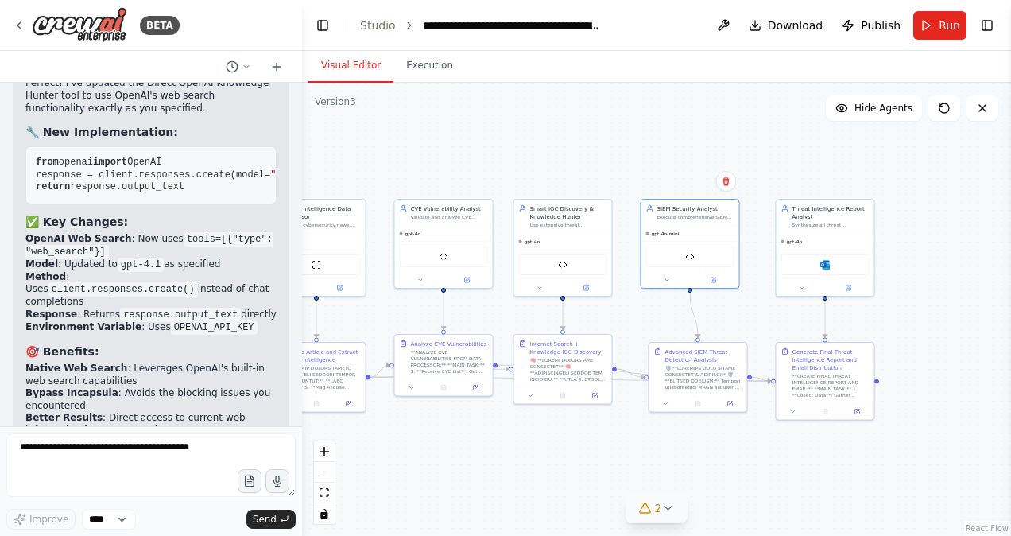
scroll to position [66332, 0]
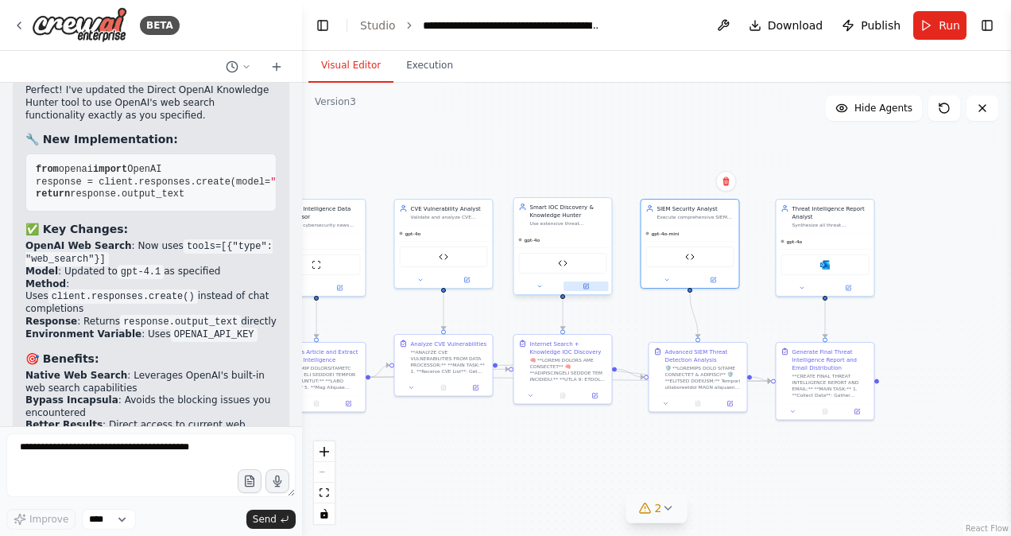
click at [585, 285] on icon at bounding box center [586, 286] width 5 height 5
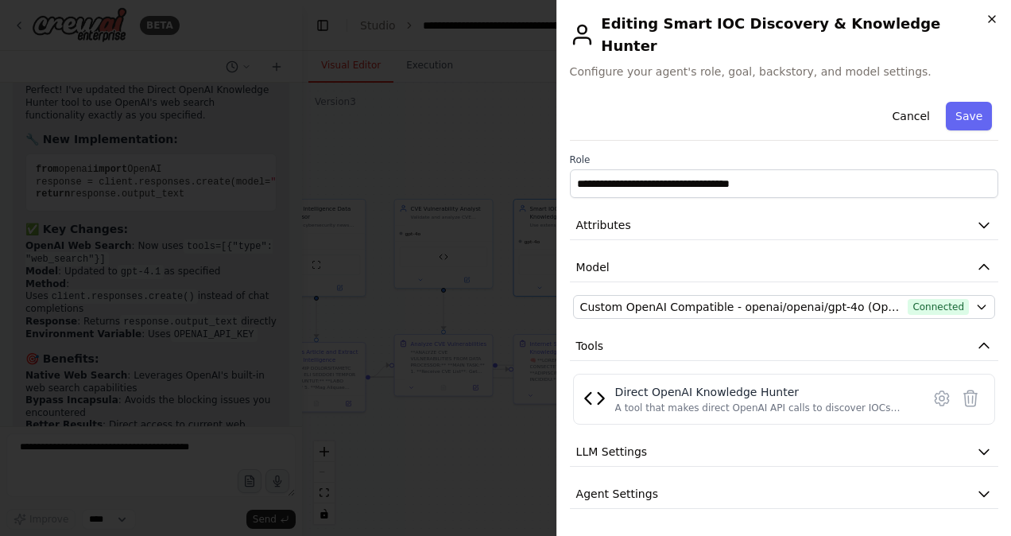
click at [991, 17] on icon "button" at bounding box center [992, 19] width 6 height 6
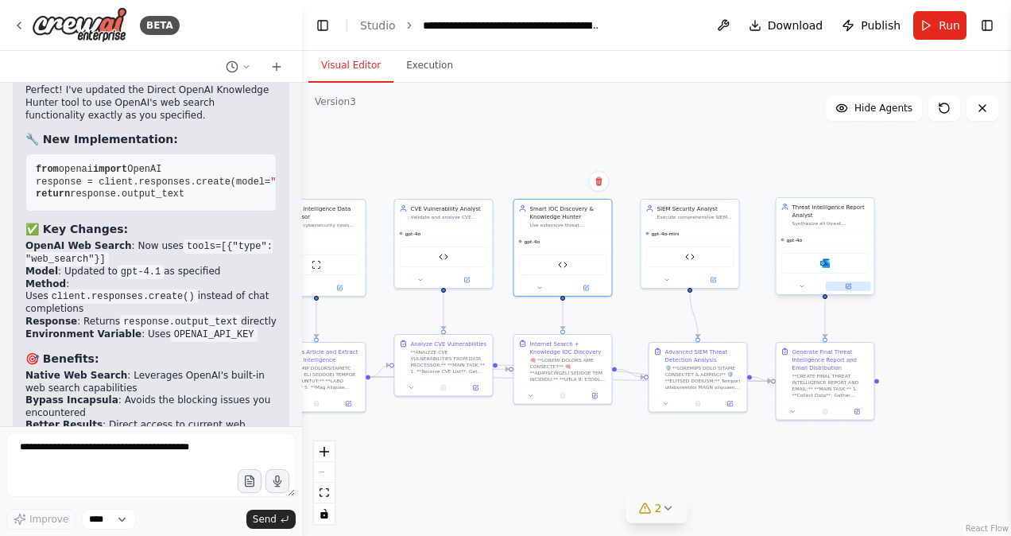
click at [846, 286] on icon at bounding box center [848, 286] width 5 height 5
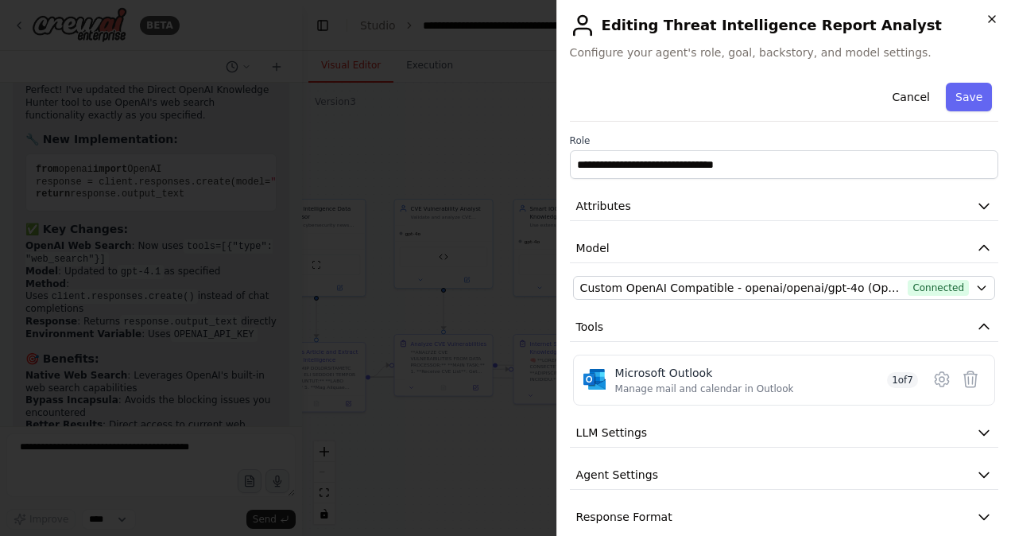
click at [991, 19] on icon "button" at bounding box center [992, 19] width 6 height 6
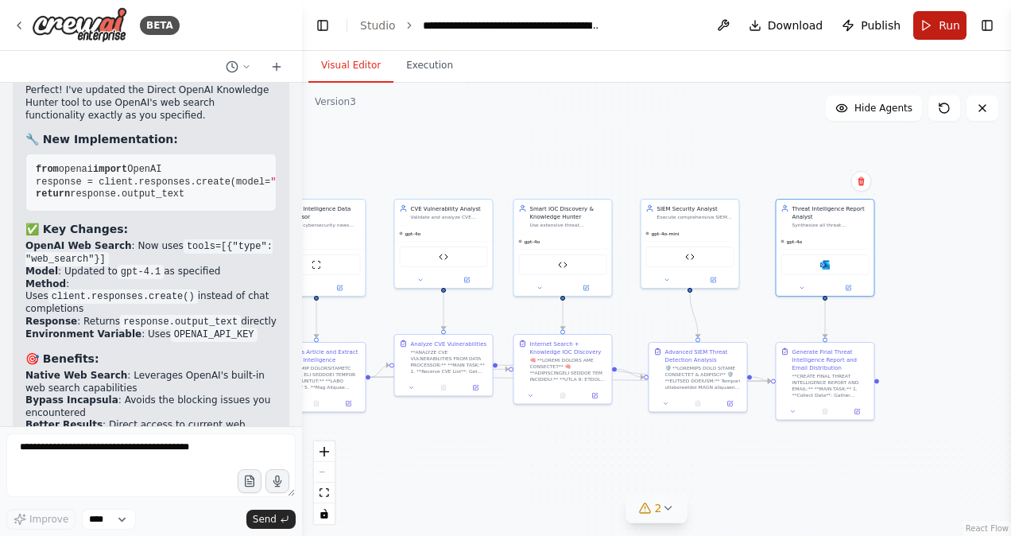
click at [939, 26] on button "Run" at bounding box center [940, 25] width 53 height 29
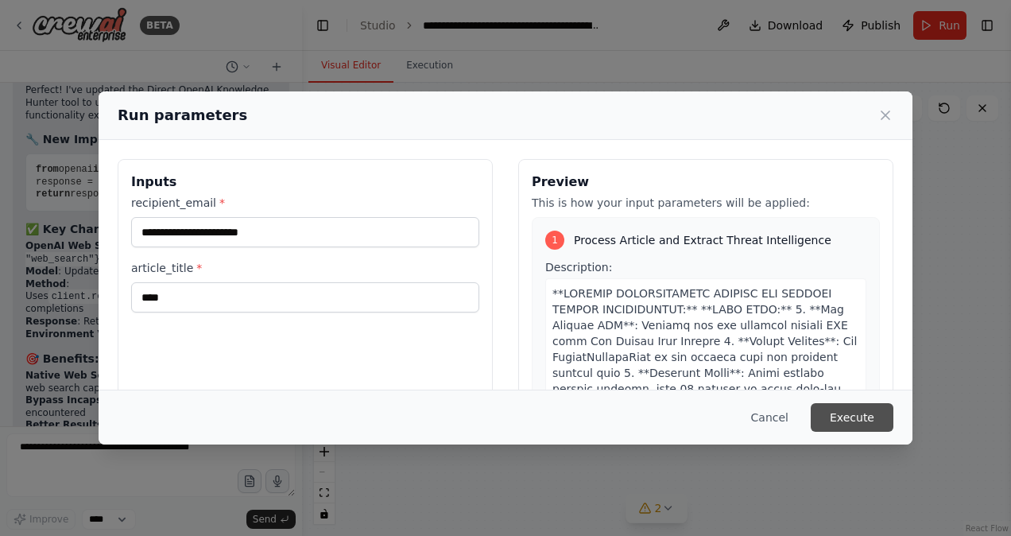
click at [848, 411] on button "Execute" at bounding box center [852, 417] width 83 height 29
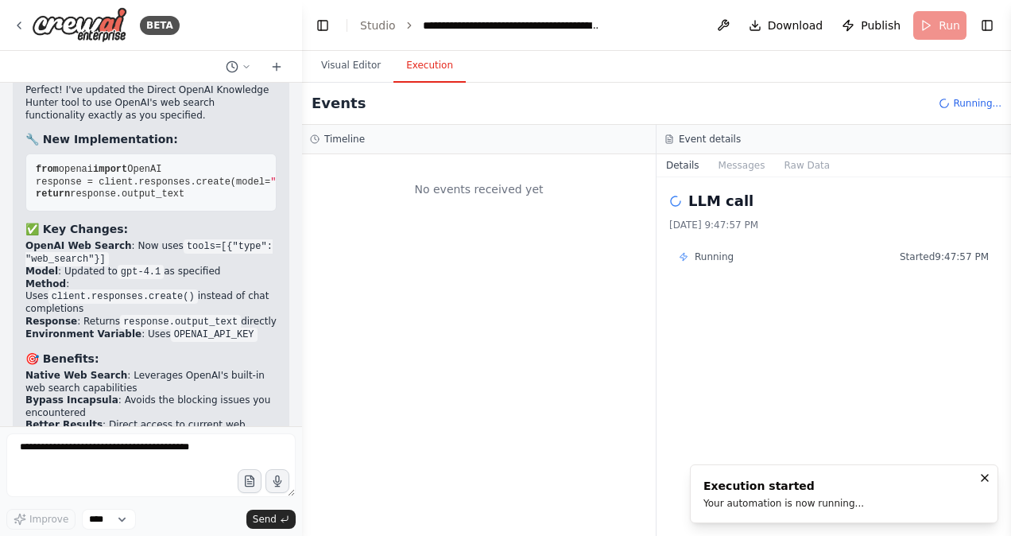
scroll to position [0, 0]
click at [336, 57] on button "Visual Editor" at bounding box center [350, 65] width 85 height 33
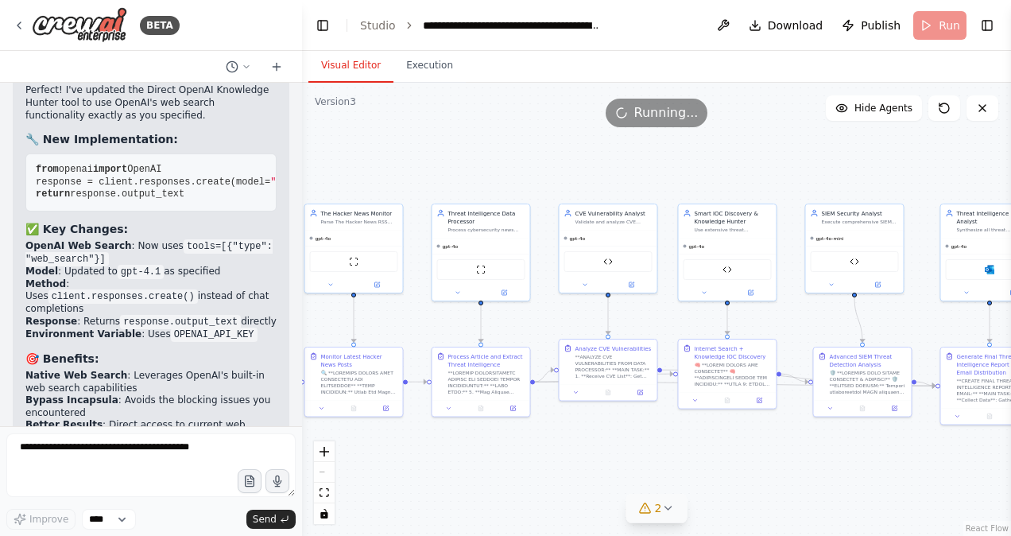
drag, startPoint x: 442, startPoint y: 164, endPoint x: 607, endPoint y: 169, distance: 164.7
click at [607, 169] on div ".deletable-edge-delete-btn { width: 20px; height: 20px; border: 0px solid #ffff…" at bounding box center [656, 309] width 709 height 453
click at [354, 262] on img at bounding box center [354, 260] width 10 height 10
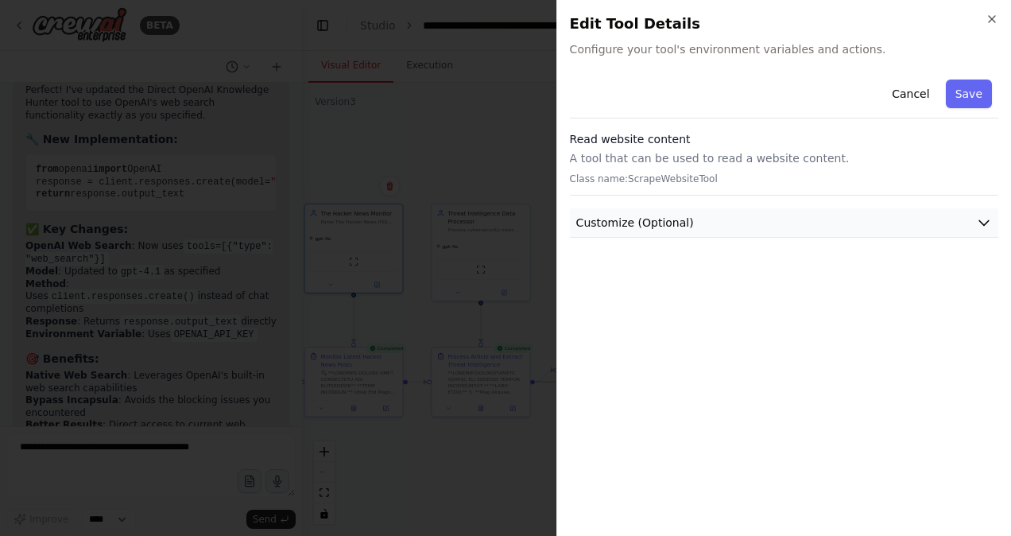
click at [661, 224] on span "Customize (Optional)" at bounding box center [635, 223] width 118 height 16
click at [992, 17] on icon "button" at bounding box center [992, 19] width 13 height 13
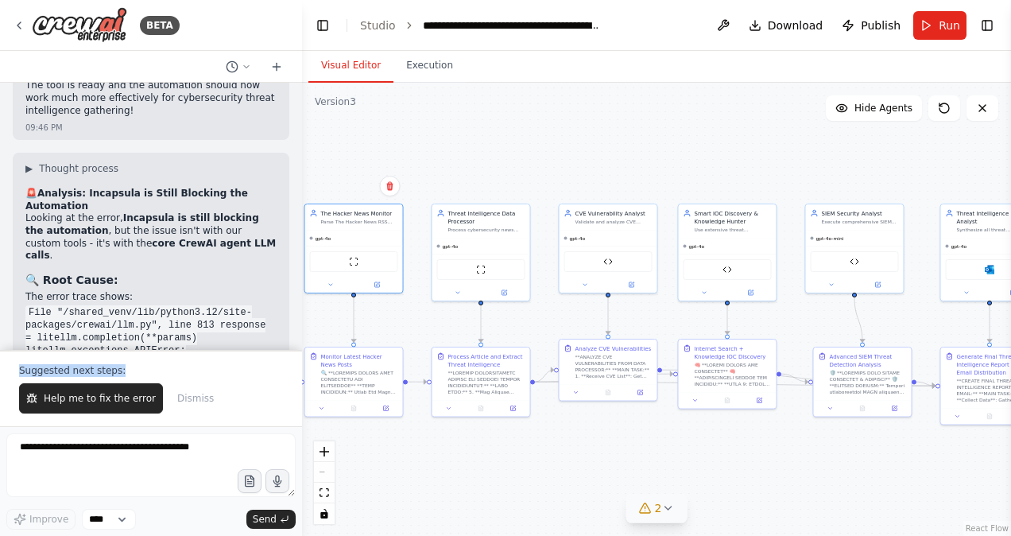
scroll to position [66982, 0]
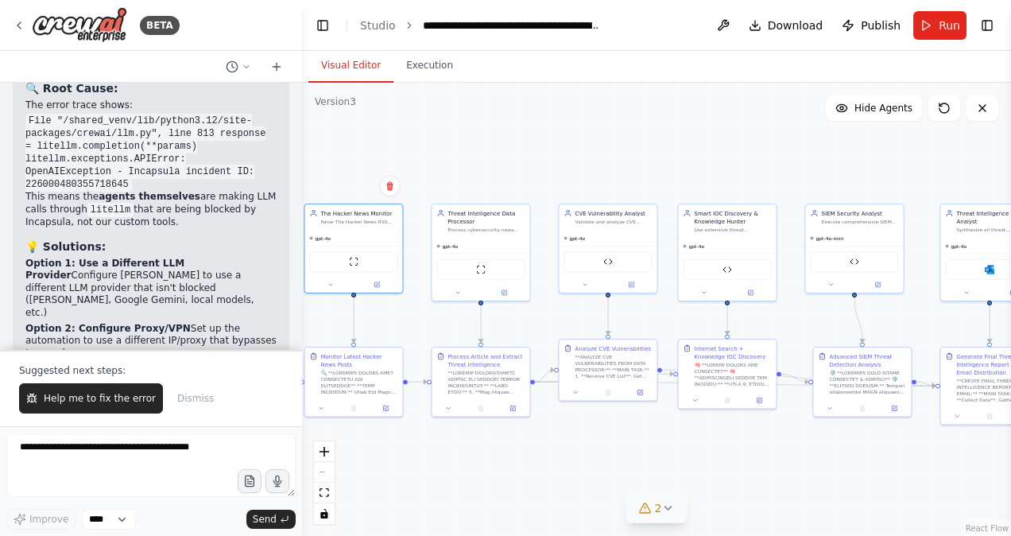
drag, startPoint x: 22, startPoint y: 131, endPoint x: 265, endPoint y: 306, distance: 299.0
copy div "🚨 Same Incapsula Blocking Issue - Core LLM Problem The error shows that Incapsu…"
click at [521, 138] on div ".deletable-edge-delete-btn { width: 20px; height: 20px; border: 0px solid #ffff…" at bounding box center [656, 309] width 709 height 453
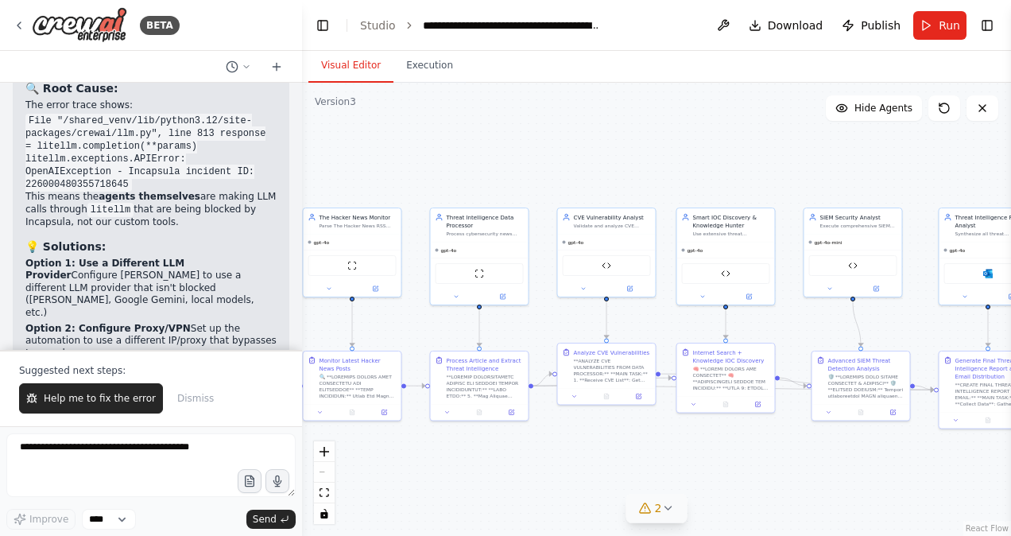
click at [720, 134] on div ".deletable-edge-delete-btn { width: 20px; height: 20px; border: 0px solid #ffff…" at bounding box center [656, 309] width 709 height 453
click at [853, 264] on img at bounding box center [853, 264] width 10 height 10
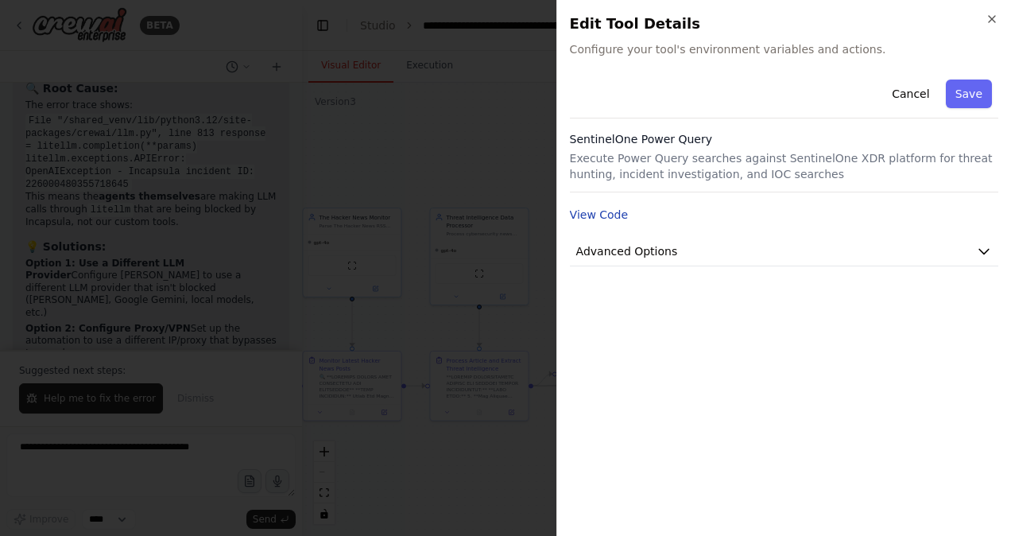
click at [600, 216] on button "View Code" at bounding box center [599, 215] width 59 height 16
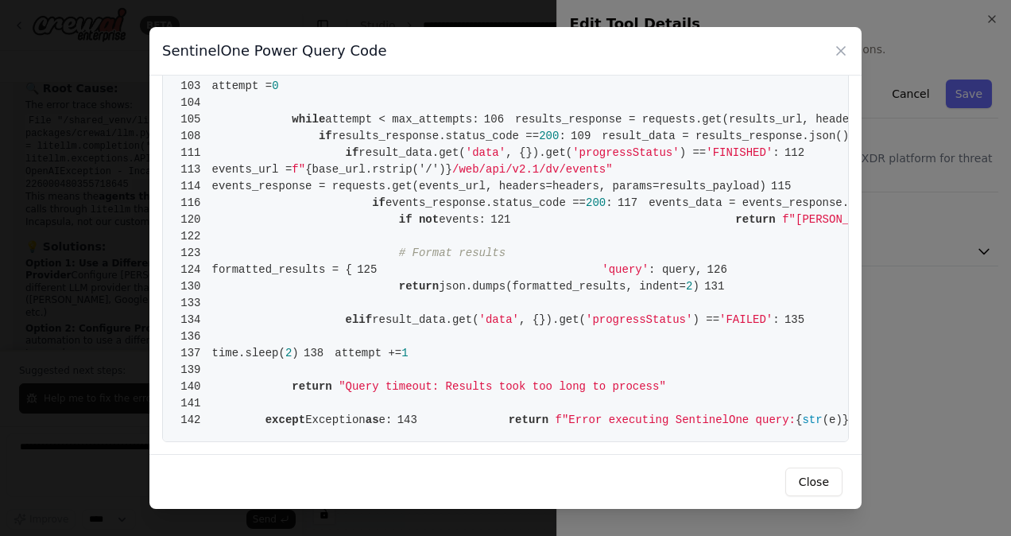
scroll to position [2072, 0]
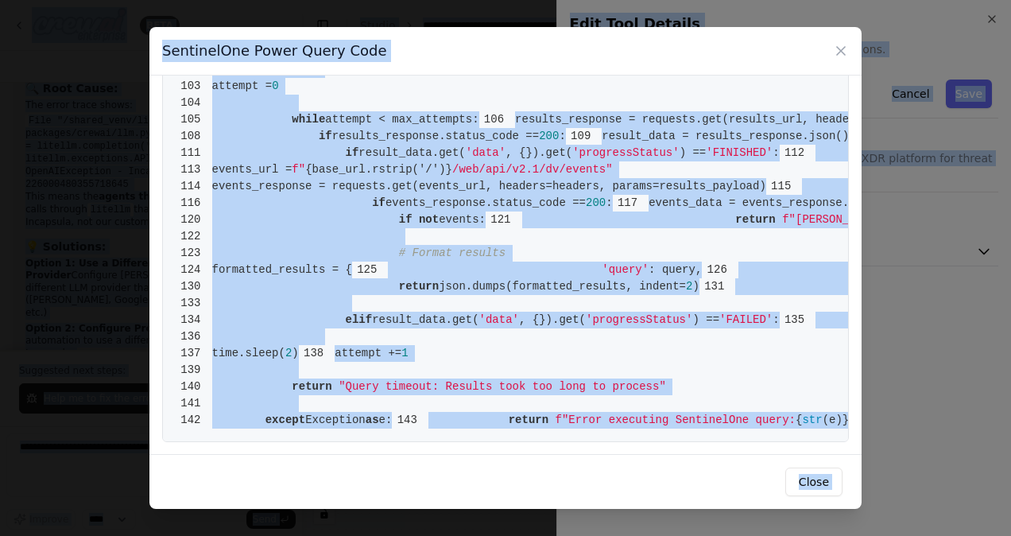
click at [520, 313] on span ", {}).get(" at bounding box center [552, 319] width 67 height 13
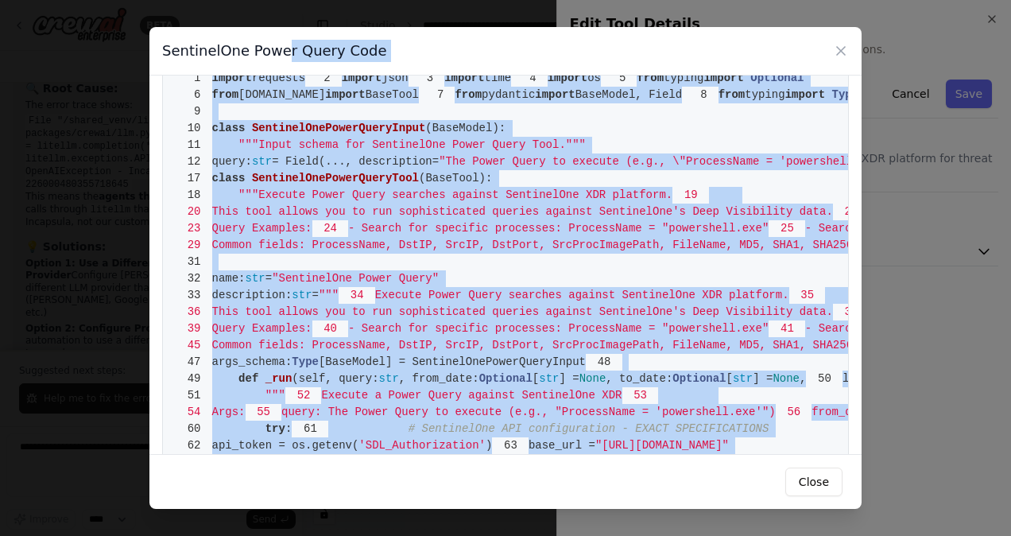
scroll to position [0, 0]
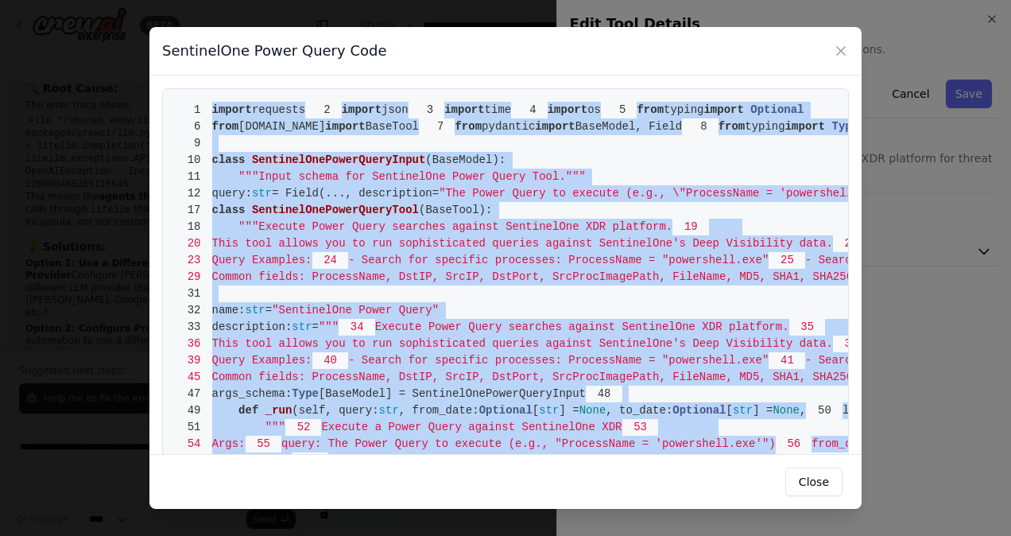
drag, startPoint x: 612, startPoint y: 409, endPoint x: 210, endPoint y: 111, distance: 500.8
copy code "import requests 2 import json 3 import time 4 import os 5 from typing import Op…"
click at [804, 480] on button "Close" at bounding box center [814, 482] width 57 height 29
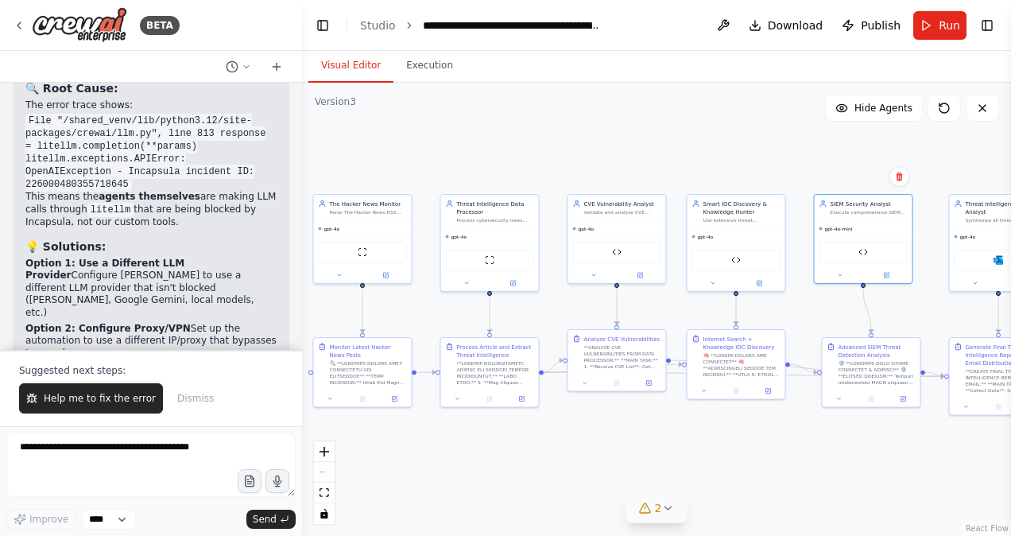
drag, startPoint x: 662, startPoint y: 166, endPoint x: 672, endPoint y: 153, distance: 17.0
click at [672, 153] on div ".deletable-edge-delete-btn { width: 20px; height: 20px; border: 0px solid #ffff…" at bounding box center [656, 309] width 709 height 453
click at [21, 24] on icon at bounding box center [19, 25] width 13 height 13
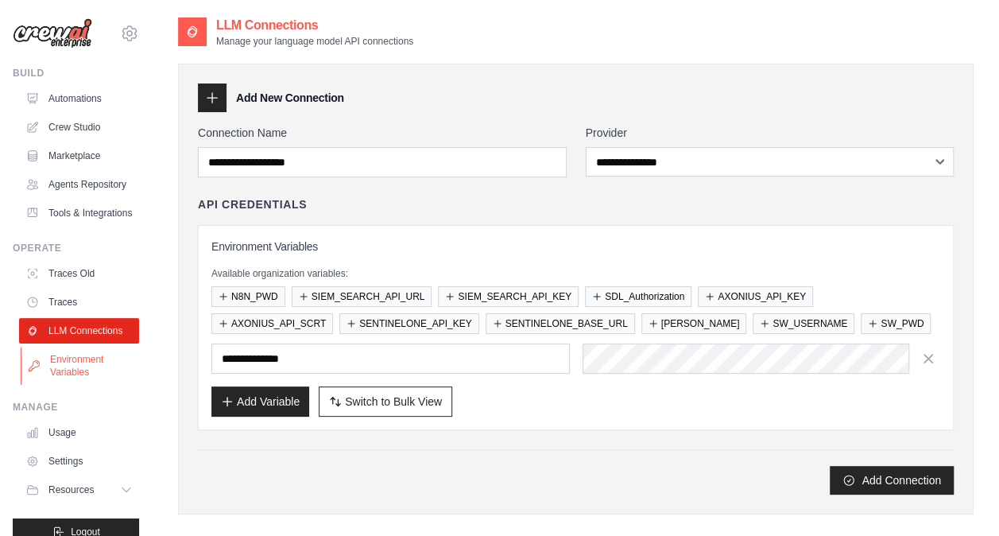
click at [60, 385] on link "Environment Variables" at bounding box center [81, 366] width 120 height 38
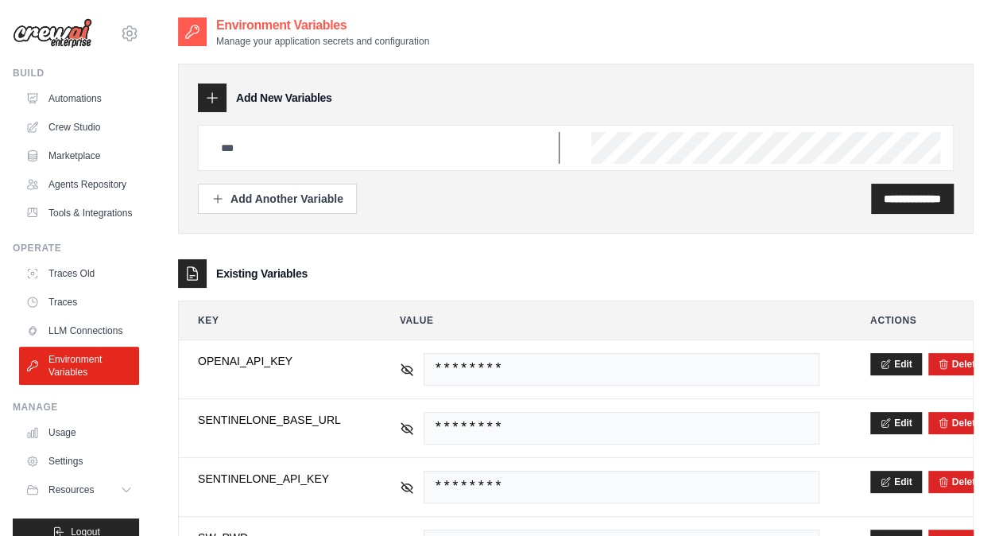
type input "**********"
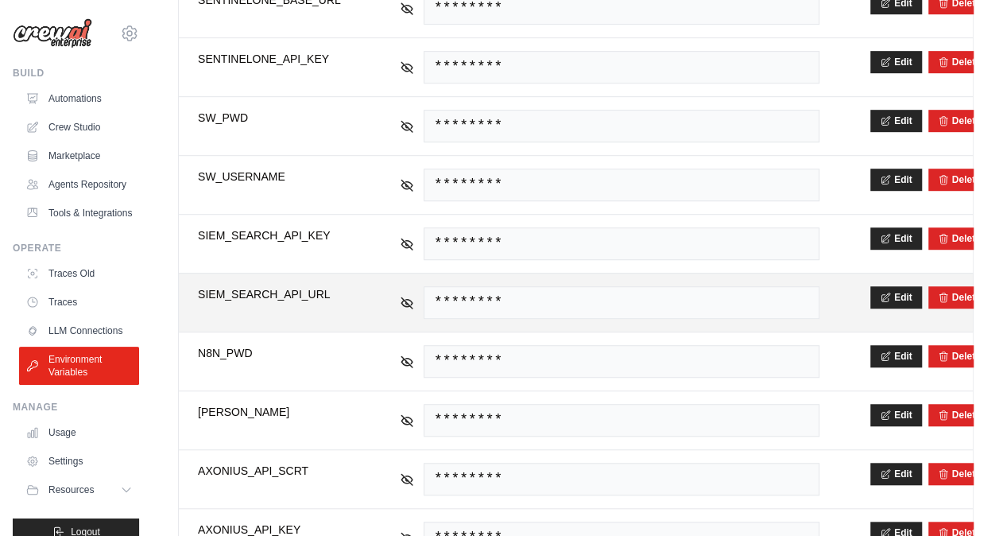
scroll to position [540, 0]
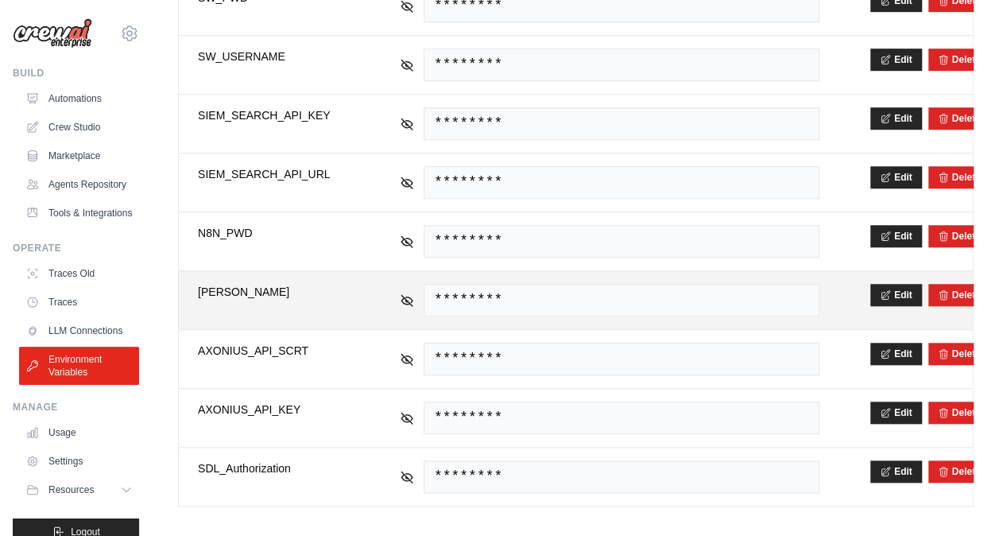
click at [542, 286] on span "********" at bounding box center [622, 300] width 396 height 33
click at [494, 285] on span "********" at bounding box center [622, 300] width 396 height 33
click at [409, 294] on icon at bounding box center [407, 299] width 11 height 11
click at [409, 296] on icon at bounding box center [407, 299] width 11 height 7
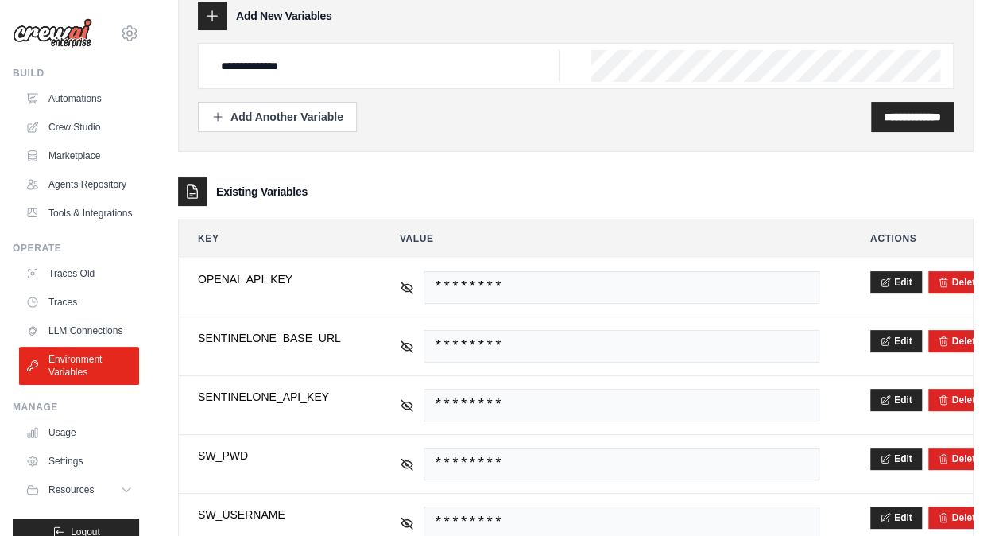
scroll to position [91, 0]
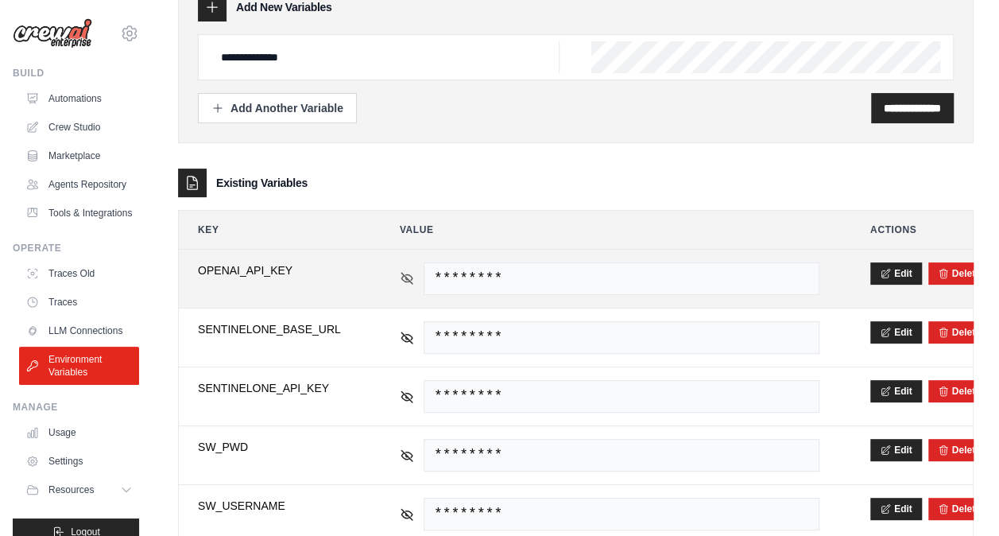
click at [408, 274] on icon at bounding box center [407, 278] width 14 height 14
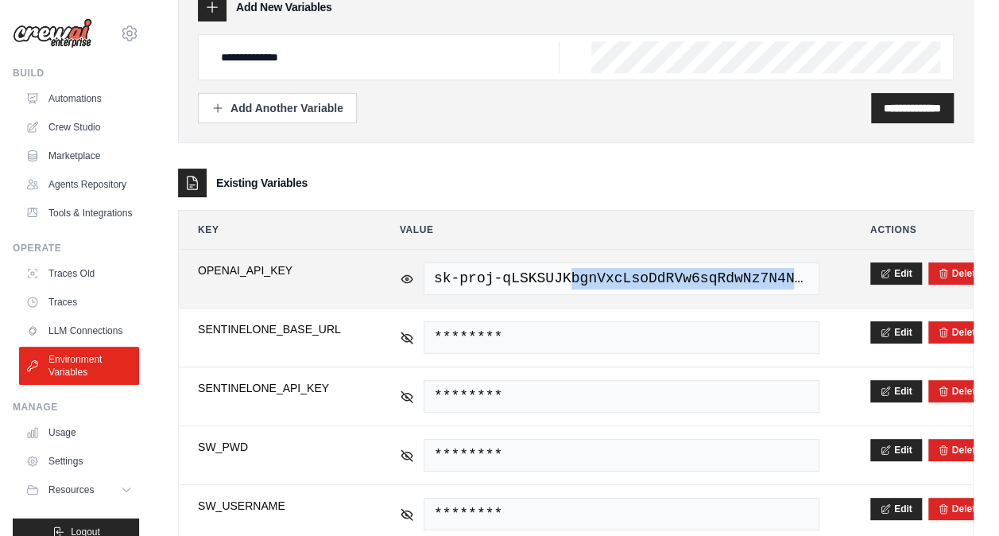
drag, startPoint x: 555, startPoint y: 267, endPoint x: 852, endPoint y: 273, distance: 296.6
click at [852, 273] on tr "**********" at bounding box center [576, 279] width 794 height 58
drag, startPoint x: 852, startPoint y: 273, endPoint x: 744, endPoint y: 270, distance: 107.4
click at [744, 270] on span "sk-proj-qLSKSUJKbgnVxcLsoDdRVw6sqRdwNz7N4Nv5tmHHqc99GpJXAq2zjtN1crXNE1uFVJdIKBV…" at bounding box center [622, 278] width 396 height 33
click at [902, 270] on button "Edit" at bounding box center [897, 273] width 52 height 22
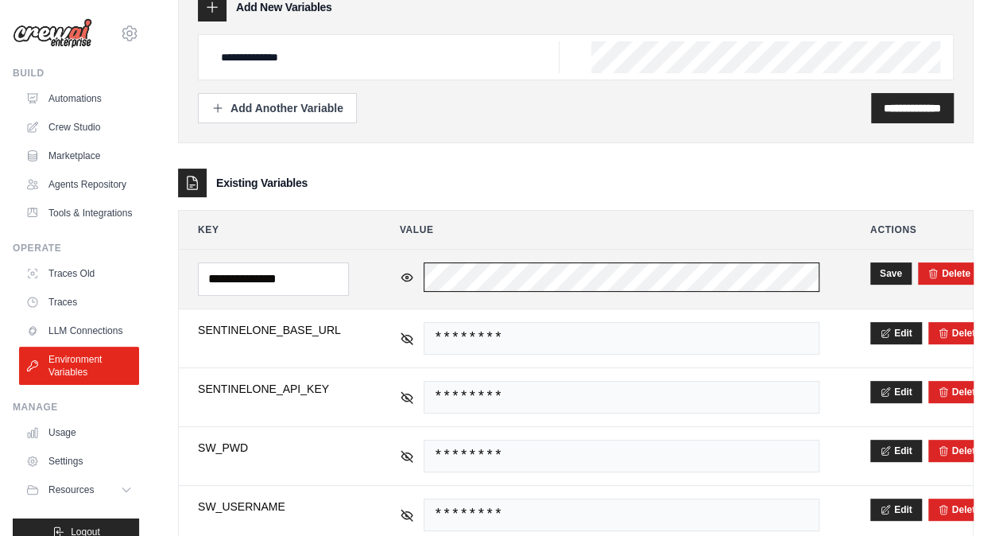
scroll to position [0, 771]
click at [854, 274] on tr "**********" at bounding box center [576, 279] width 794 height 59
click at [270, 271] on tr "**********" at bounding box center [576, 279] width 794 height 59
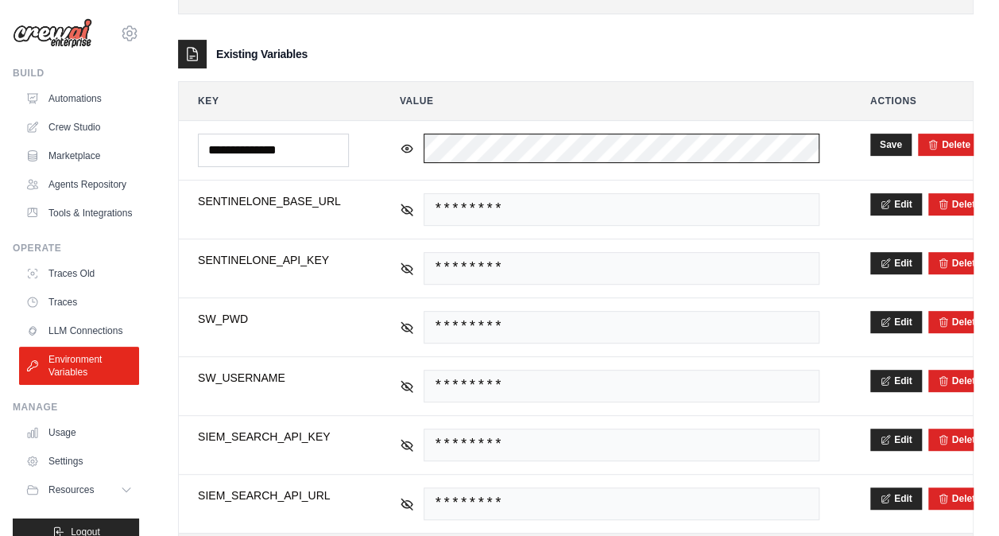
scroll to position [216, 0]
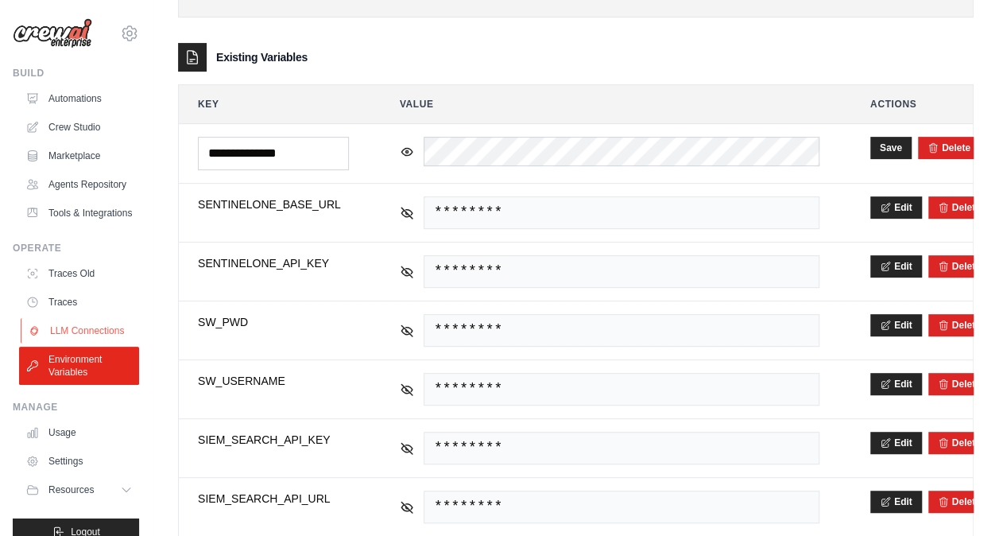
click at [64, 343] on link "LLM Connections" at bounding box center [81, 330] width 120 height 25
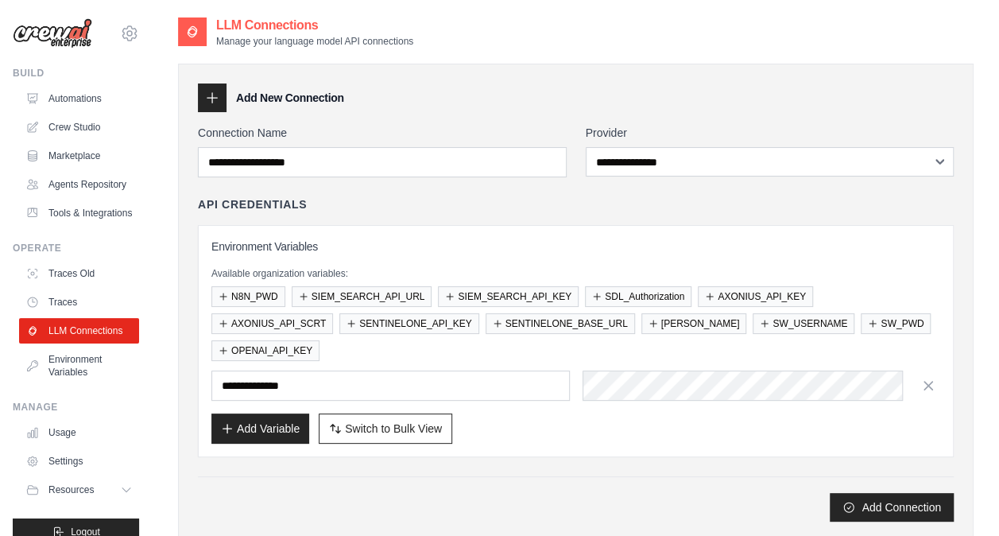
scroll to position [253, 0]
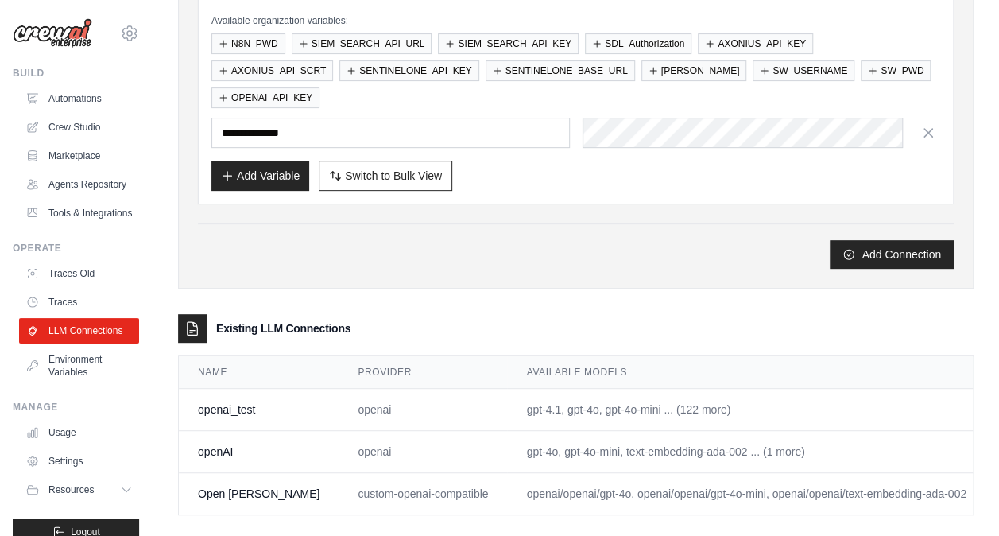
click at [999, 487] on link "Edit" at bounding box center [1014, 493] width 19 height 13
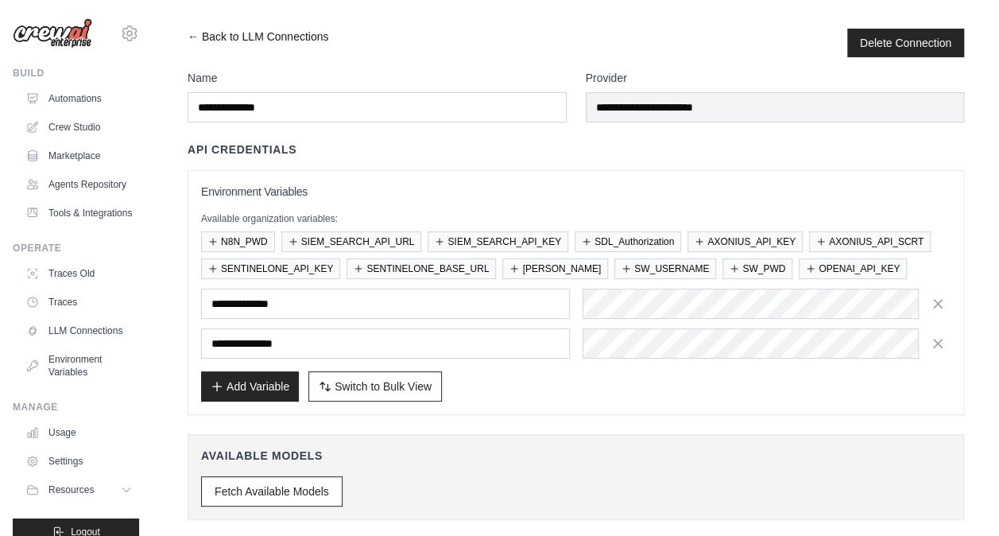
click at [196, 37] on link "← Back to LLM Connections" at bounding box center [258, 43] width 141 height 29
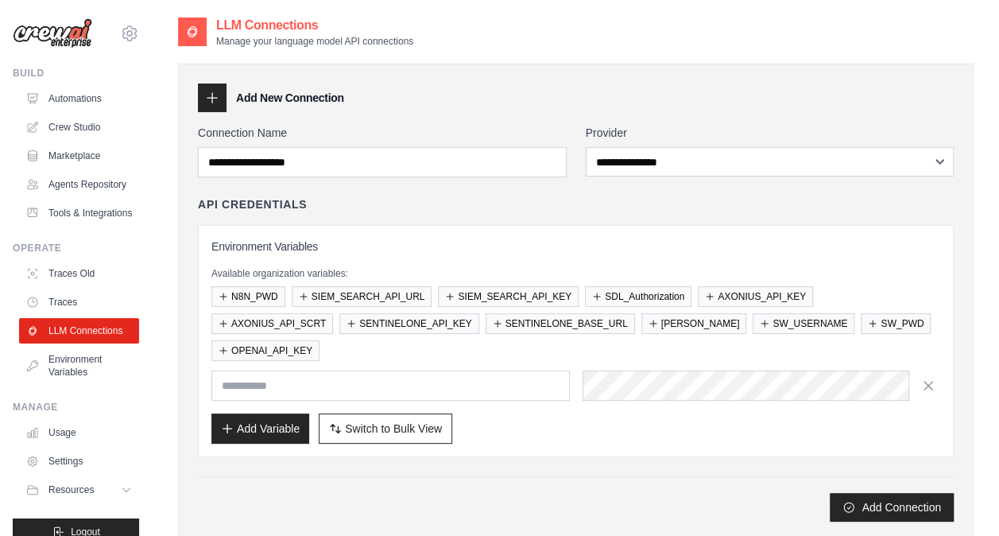
type input "**********"
click at [88, 385] on link "Environment Variables" at bounding box center [81, 366] width 120 height 38
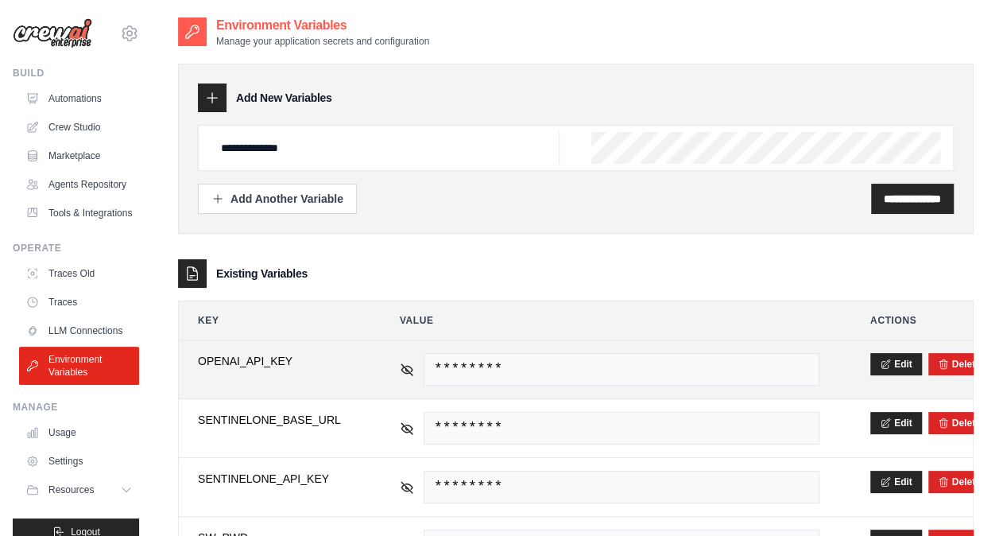
click at [509, 348] on td "********" at bounding box center [610, 369] width 458 height 58
click at [473, 371] on span "********" at bounding box center [622, 369] width 396 height 33
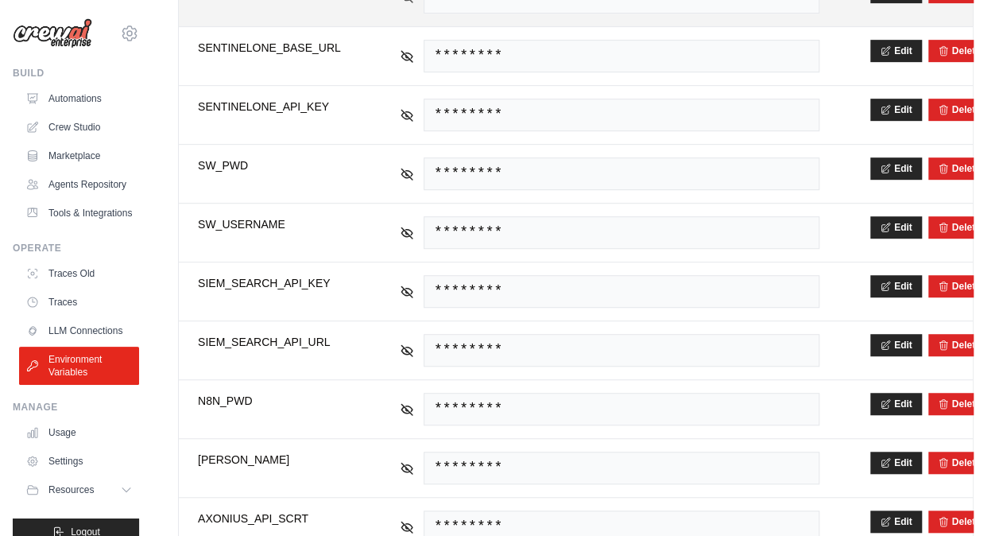
scroll to position [363, 0]
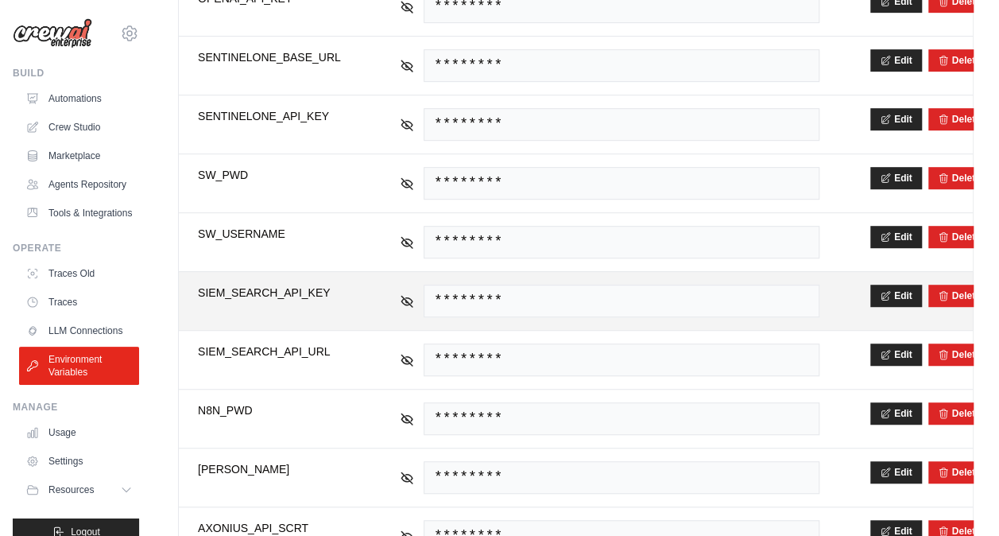
click at [305, 285] on span "SIEM_SEARCH_API_KEY" at bounding box center [273, 293] width 151 height 16
click at [474, 308] on span "********" at bounding box center [622, 301] width 396 height 33
click at [407, 295] on icon at bounding box center [407, 300] width 11 height 11
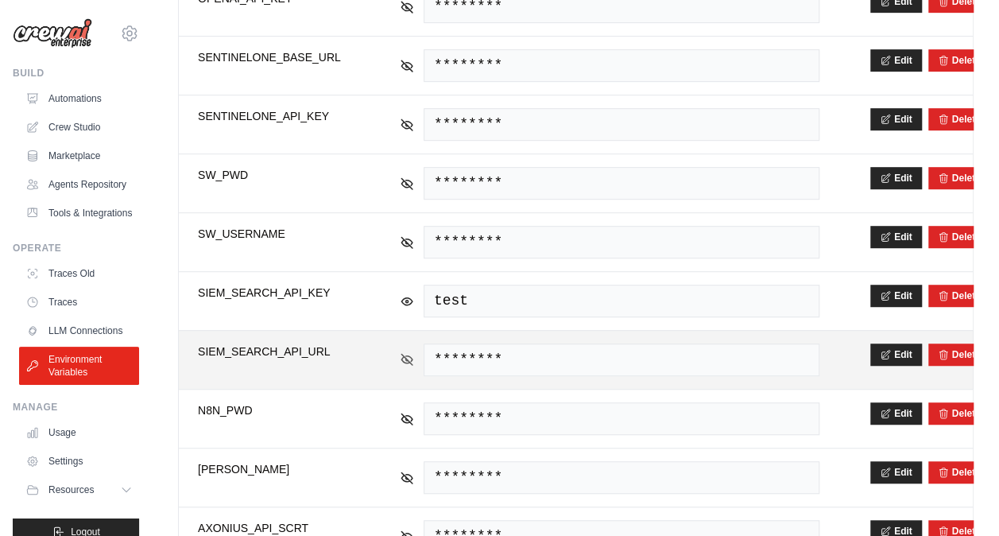
click at [411, 355] on icon at bounding box center [407, 358] width 11 height 7
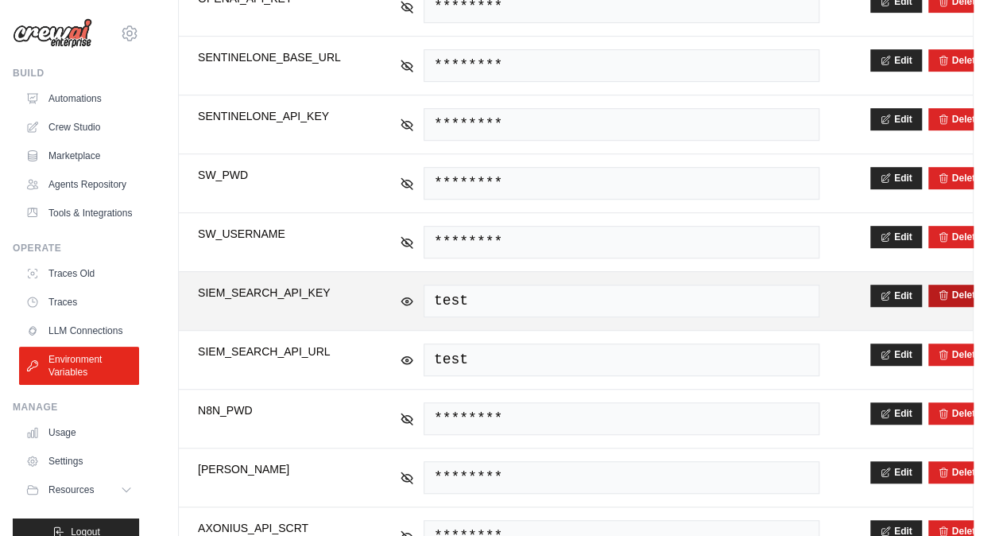
click at [948, 293] on icon "submit" at bounding box center [943, 294] width 11 height 11
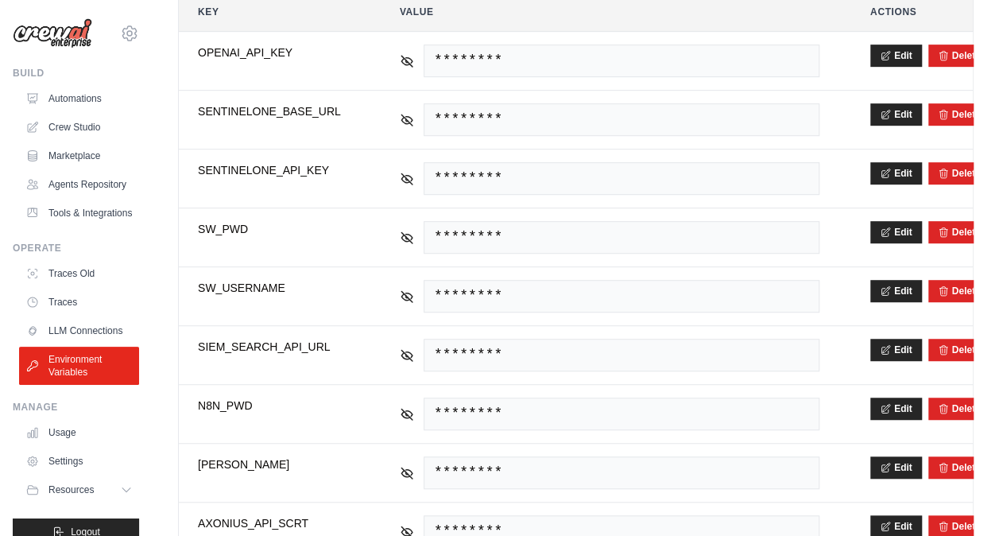
scroll to position [0, 0]
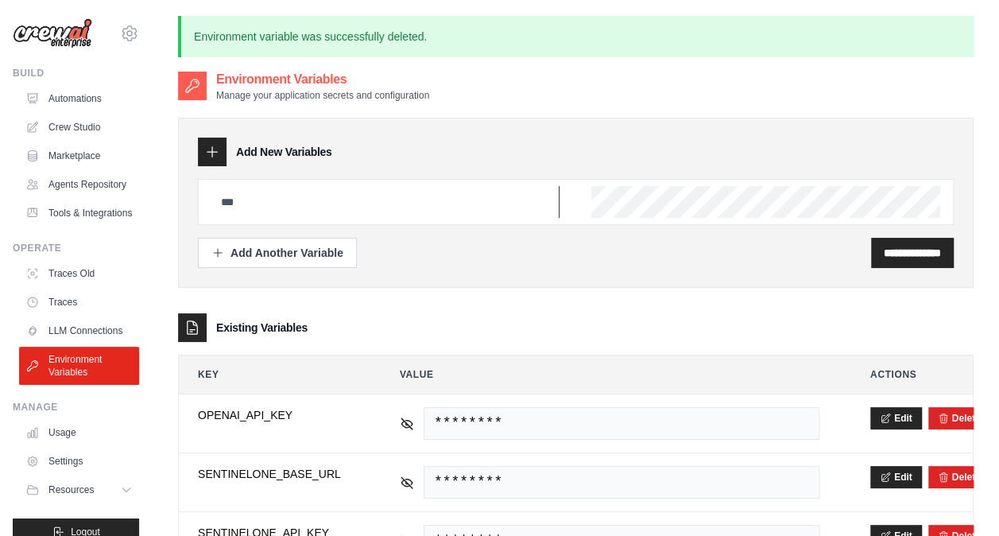
type input "**********"
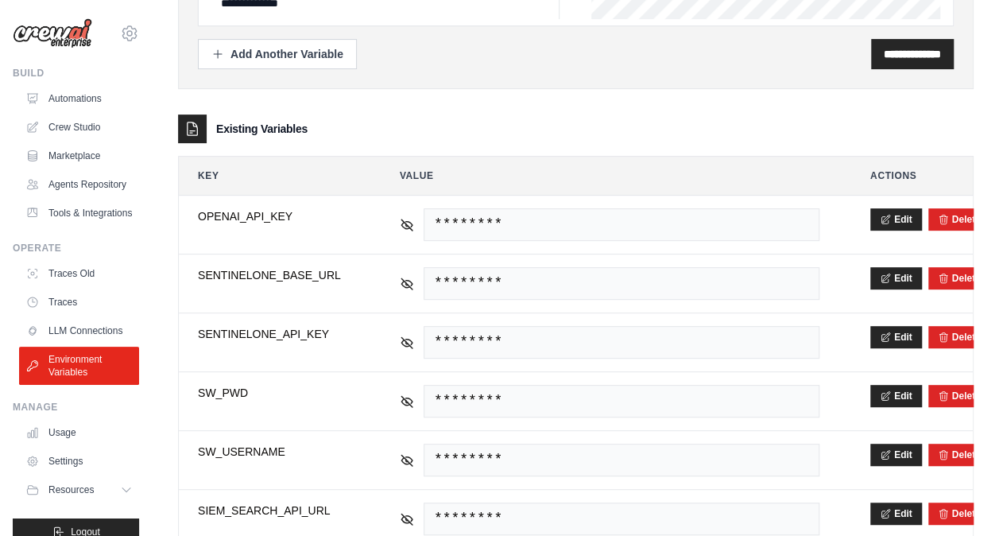
scroll to position [418, 0]
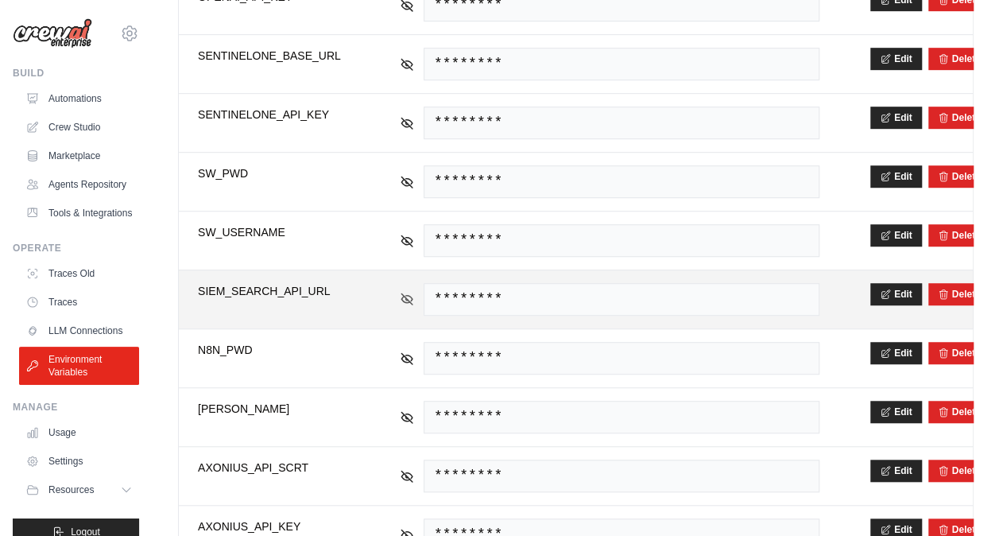
click at [408, 292] on icon at bounding box center [407, 299] width 14 height 14
click at [948, 293] on button "Delete" at bounding box center [959, 294] width 43 height 13
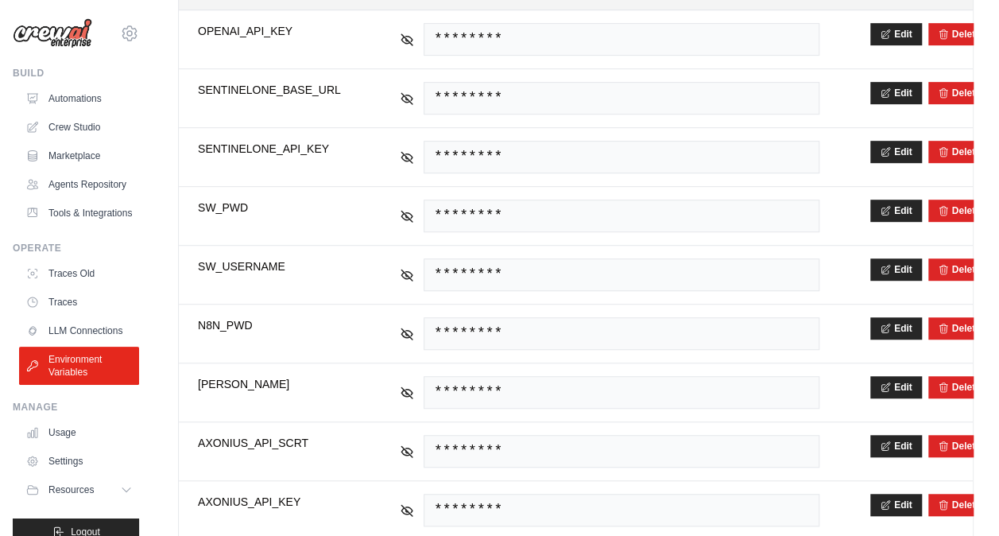
scroll to position [385, 0]
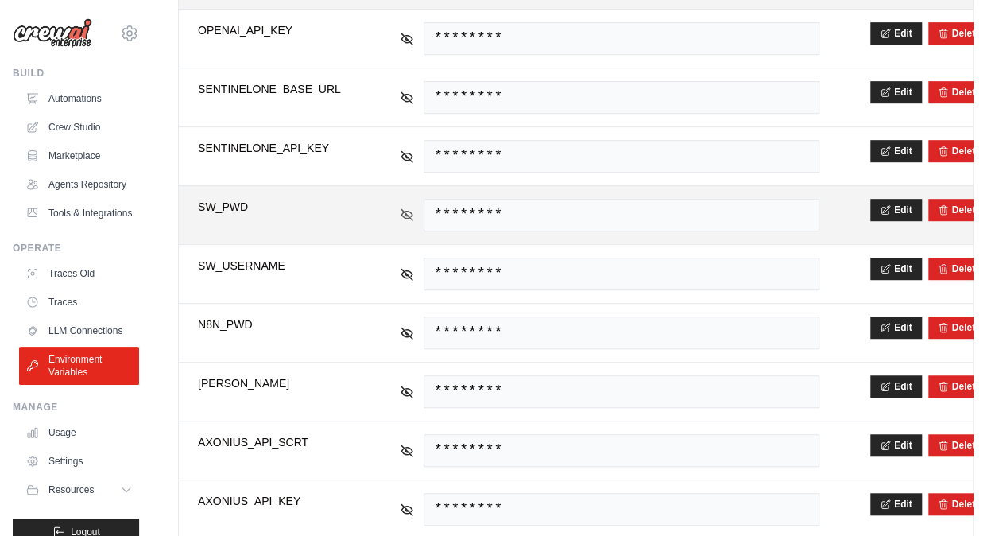
click at [411, 211] on icon at bounding box center [407, 215] width 14 height 14
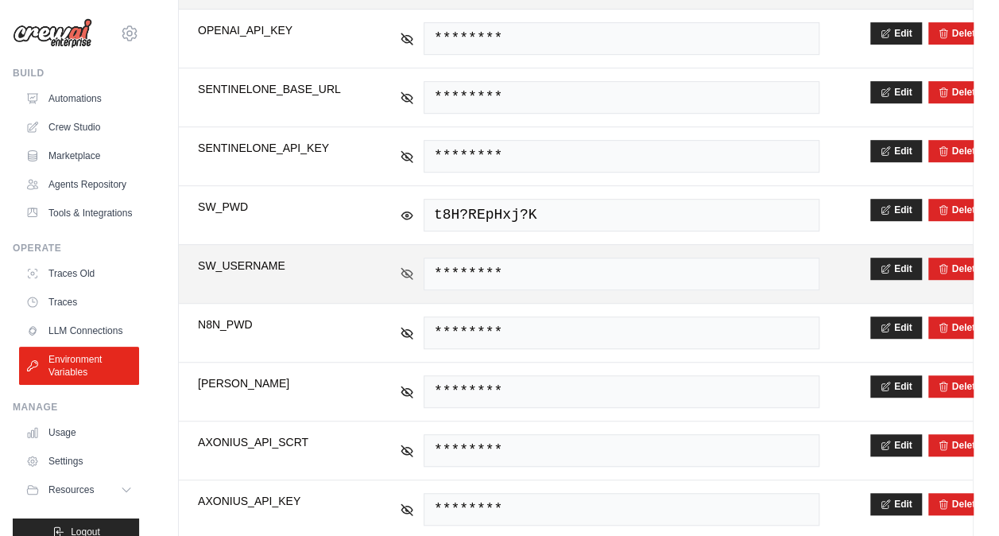
click at [405, 268] on icon at bounding box center [407, 273] width 11 height 11
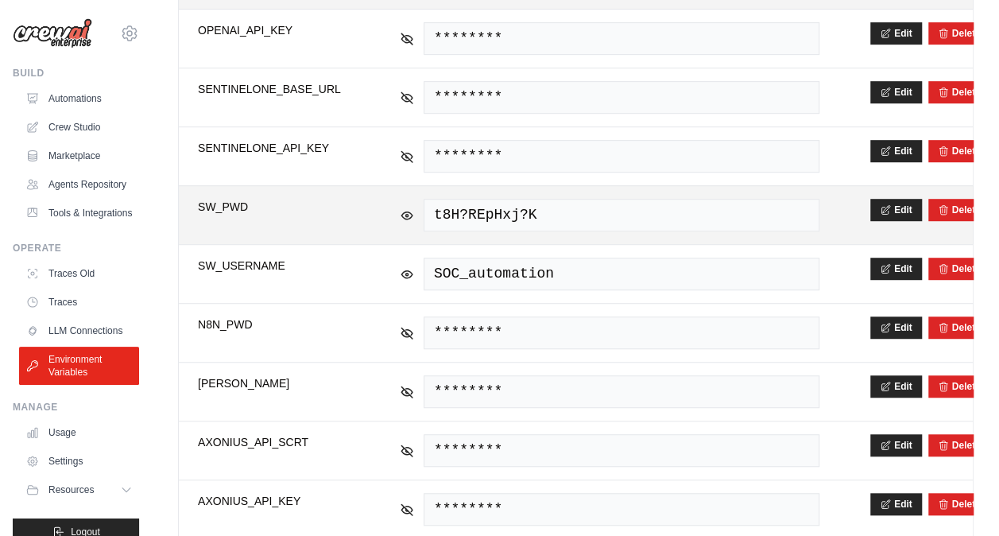
scroll to position [478, 0]
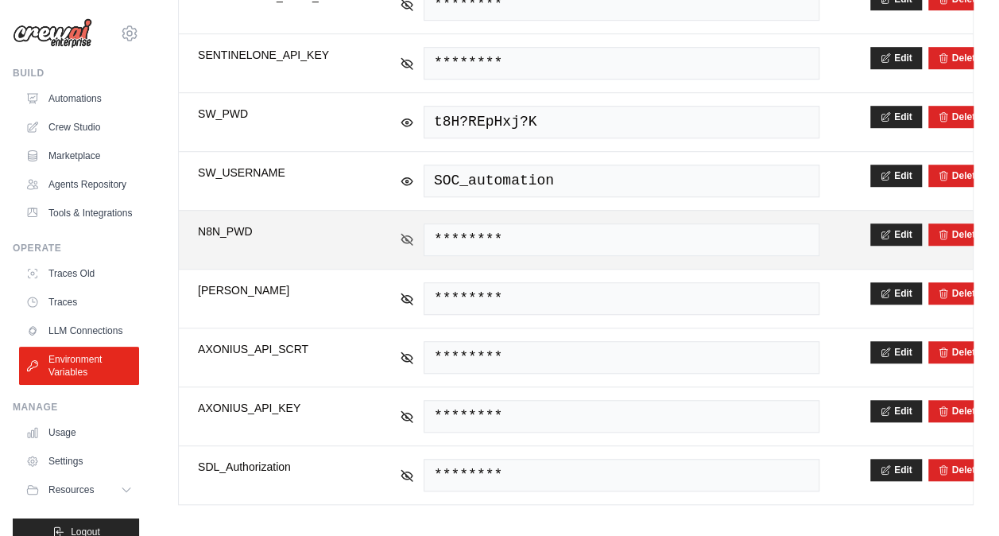
click at [402, 235] on icon at bounding box center [407, 238] width 11 height 7
click at [405, 236] on icon at bounding box center [407, 239] width 14 height 14
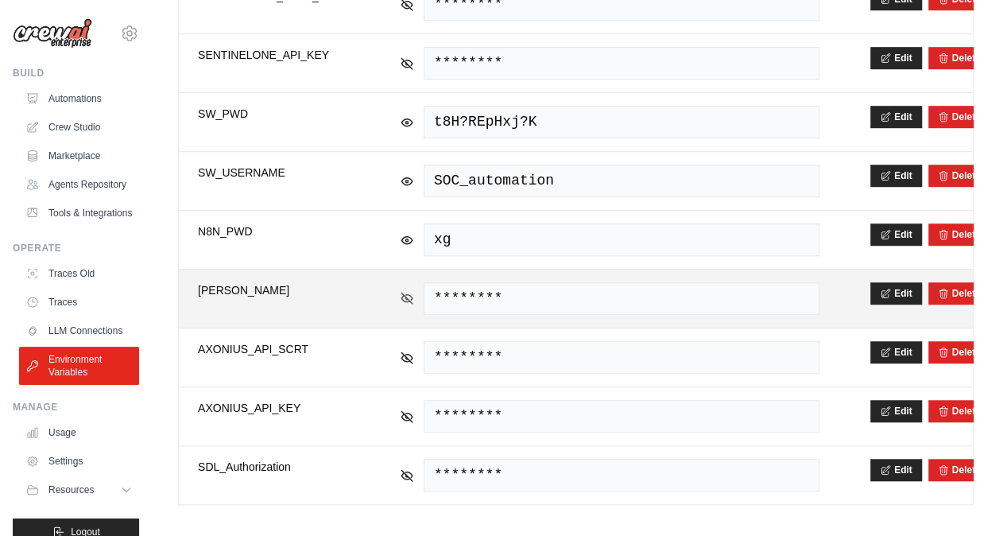
click at [408, 291] on icon at bounding box center [407, 298] width 14 height 14
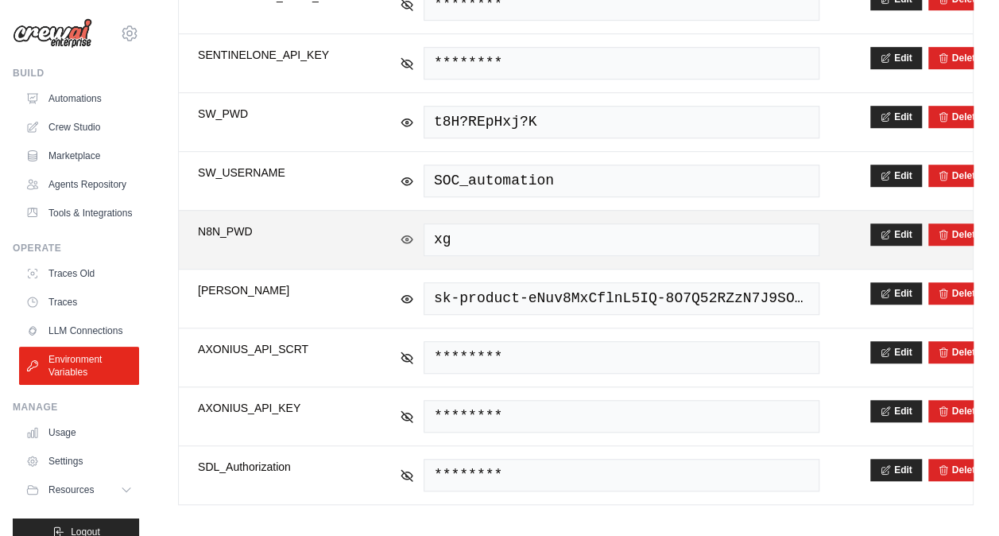
click at [406, 238] on icon at bounding box center [407, 239] width 2 height 2
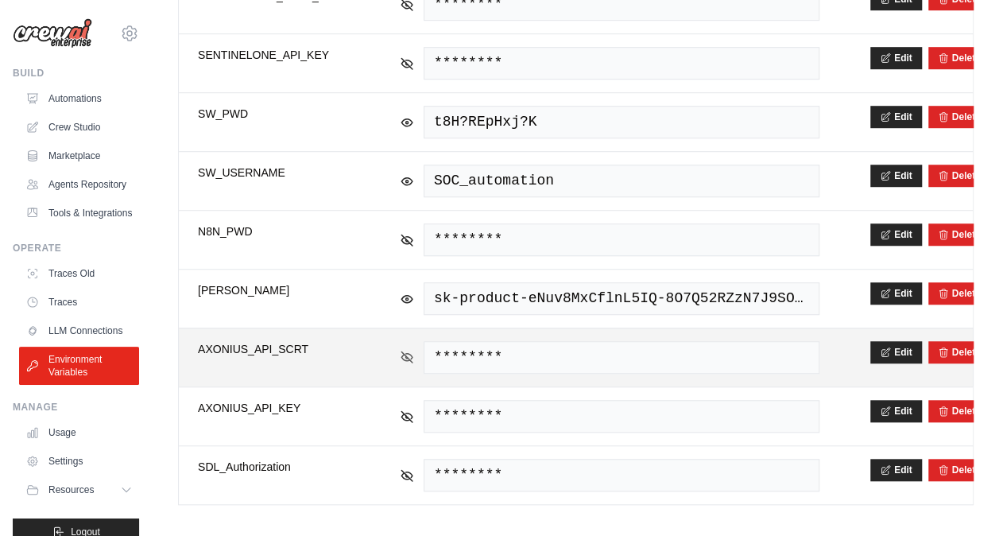
click at [404, 350] on icon at bounding box center [407, 357] width 14 height 14
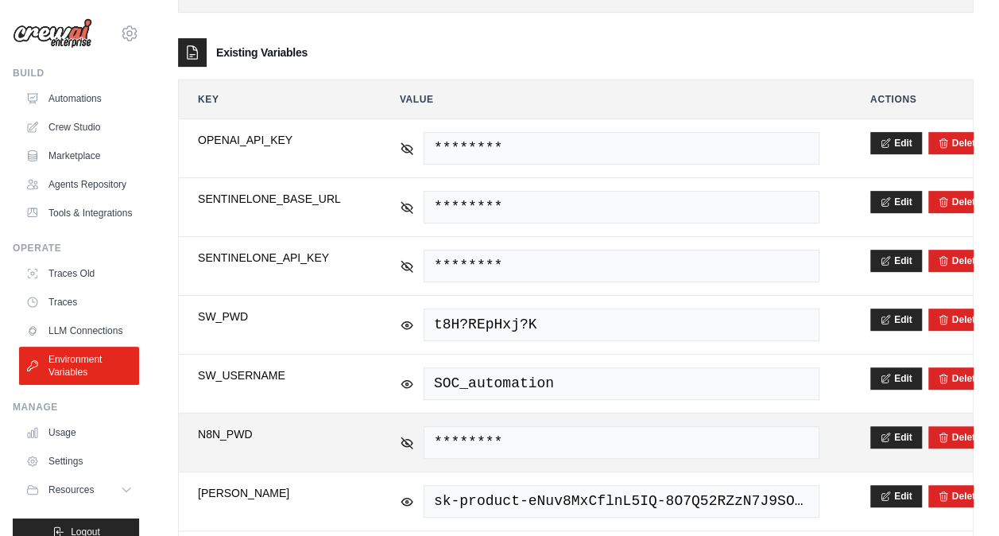
scroll to position [274, 0]
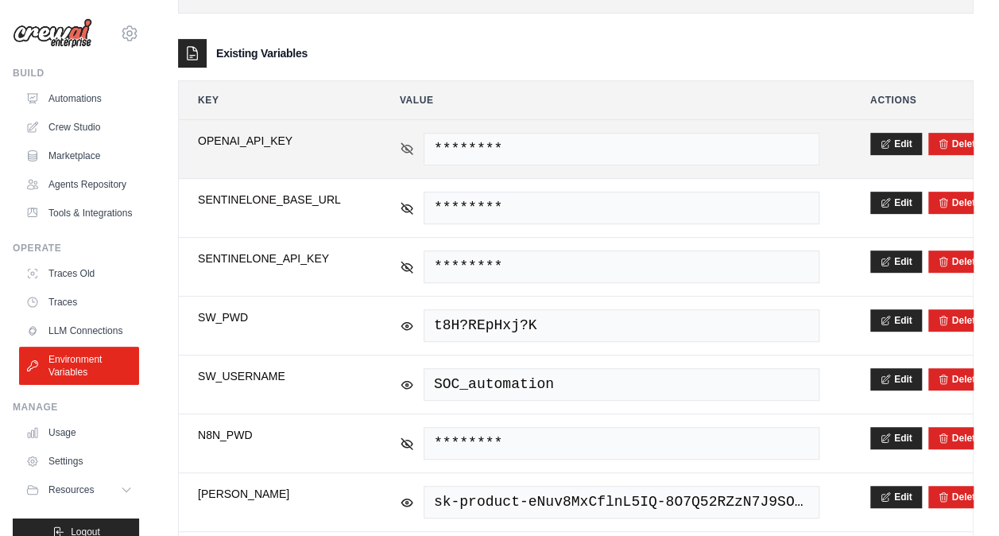
click at [402, 145] on icon at bounding box center [407, 148] width 11 height 7
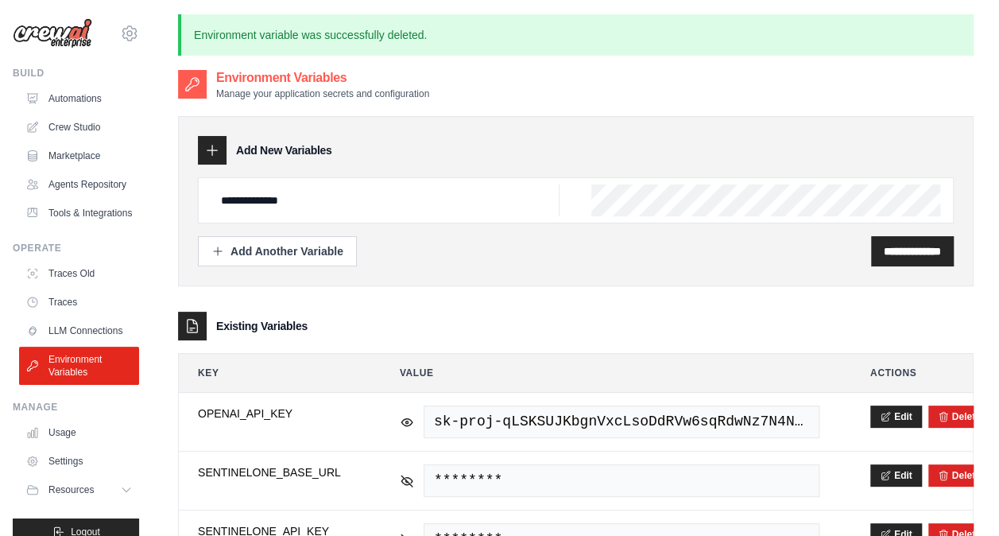
scroll to position [0, 0]
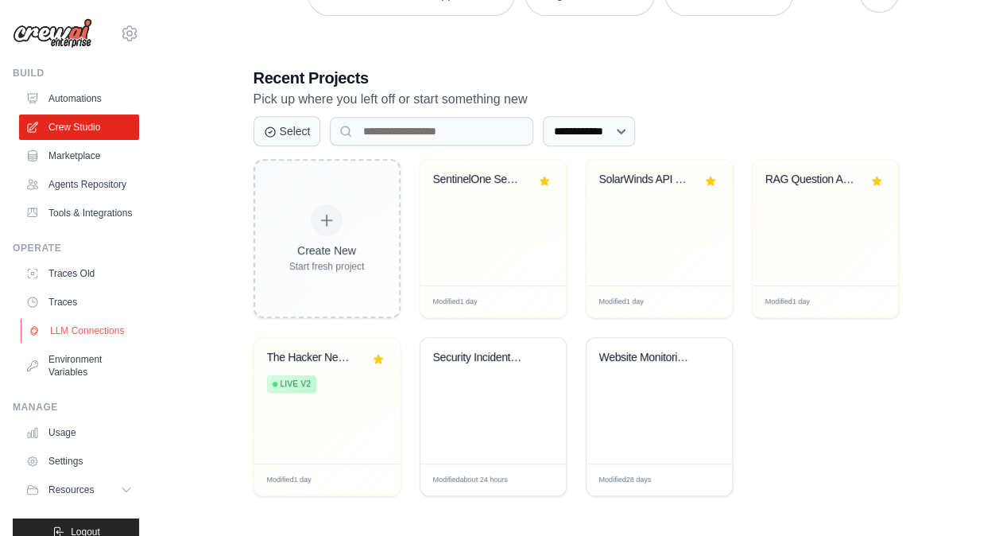
click at [60, 343] on link "LLM Connections" at bounding box center [81, 330] width 120 height 25
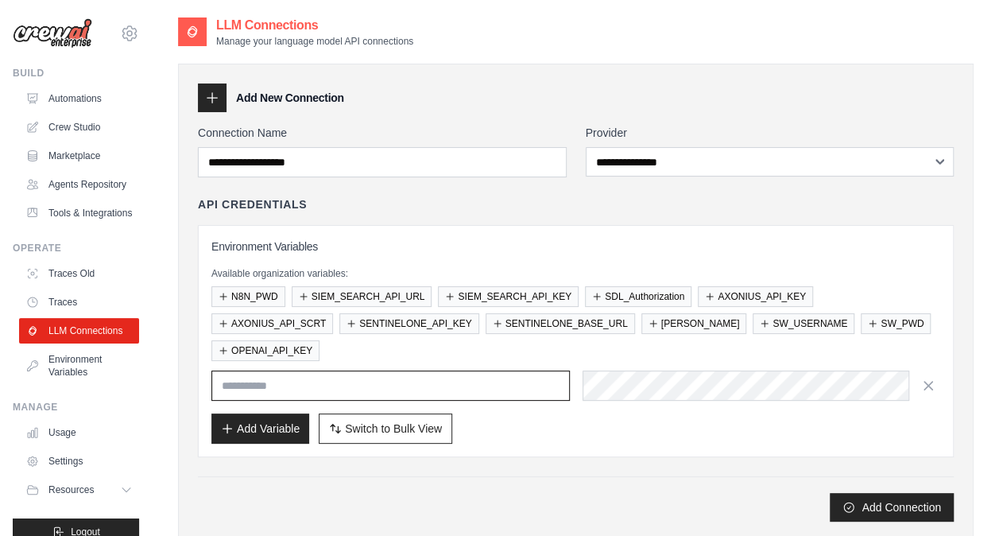
type input "**********"
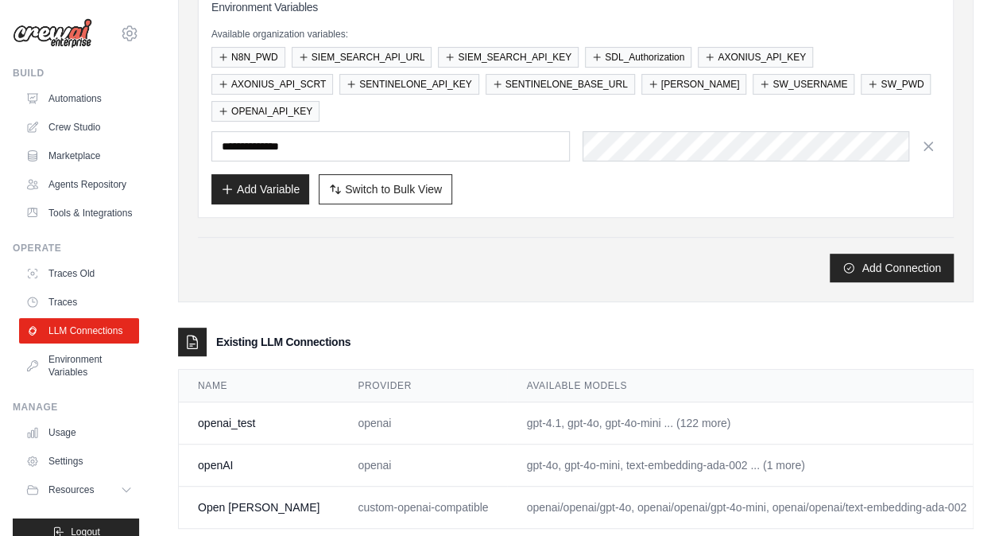
scroll to position [253, 0]
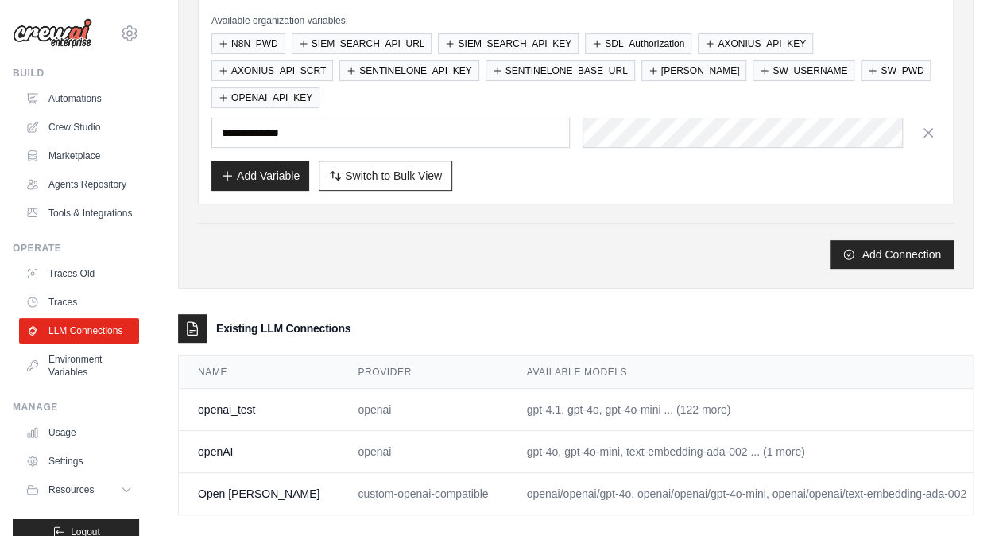
click at [1005, 487] on link "Edit" at bounding box center [1014, 493] width 19 height 13
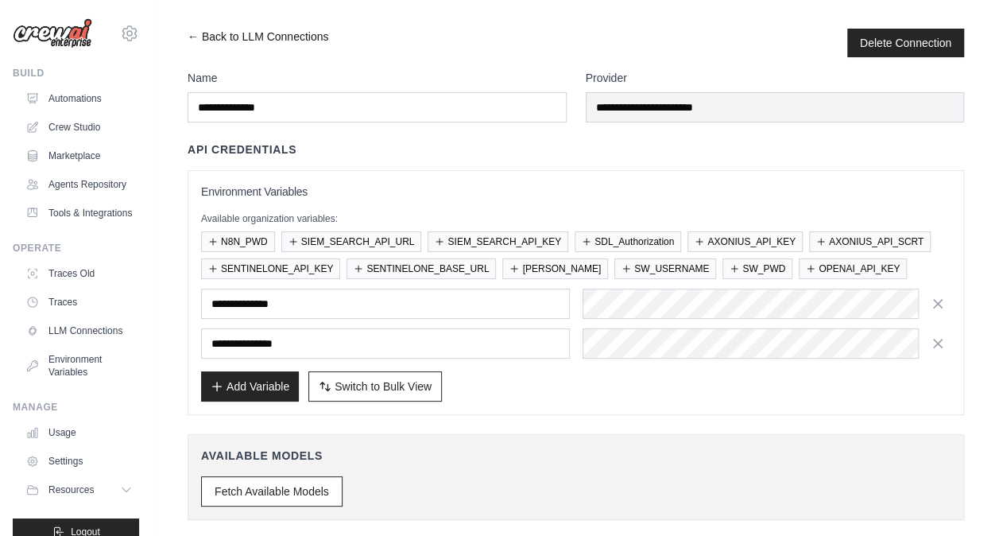
click at [189, 38] on link "← Back to LLM Connections" at bounding box center [258, 43] width 141 height 29
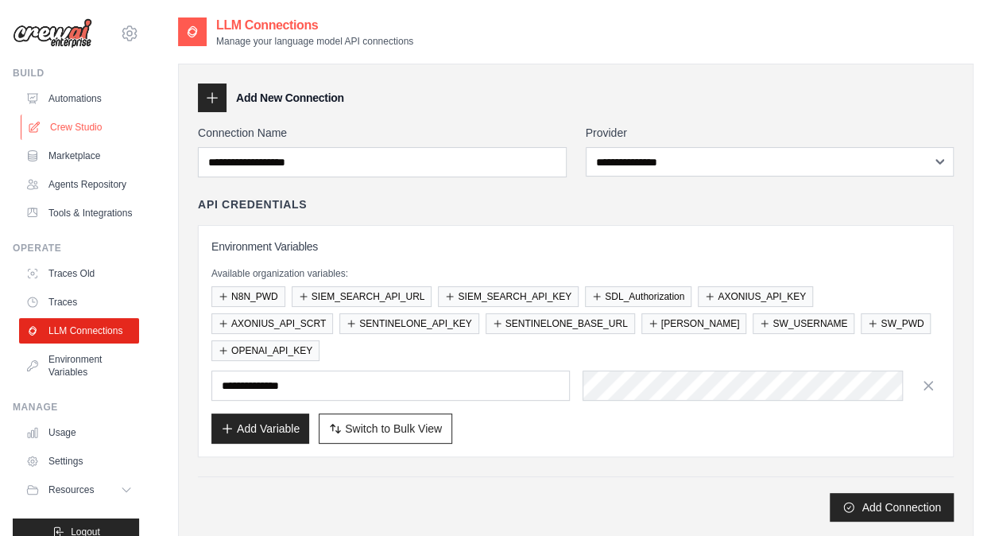
click at [60, 130] on link "Crew Studio" at bounding box center [81, 126] width 120 height 25
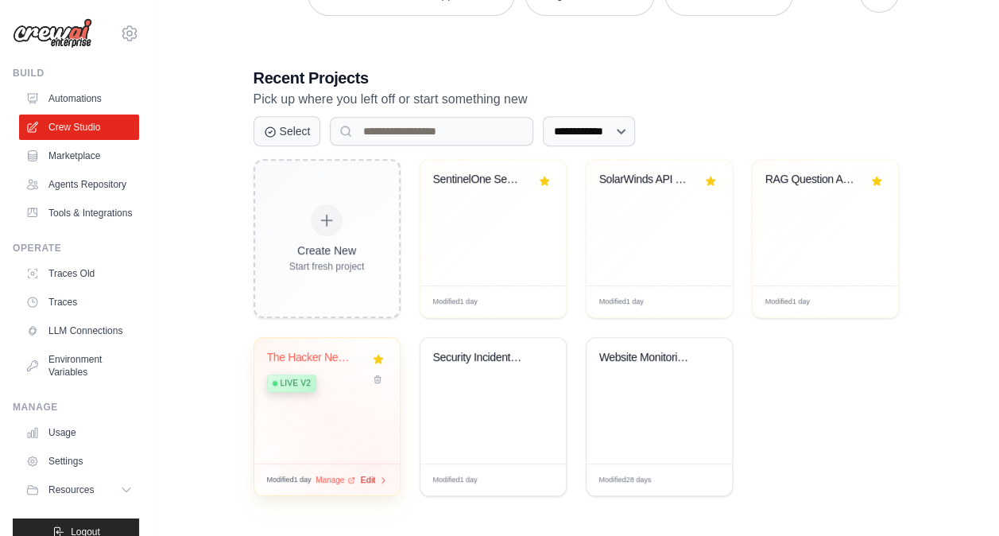
click at [374, 474] on span "Edit" at bounding box center [368, 480] width 15 height 14
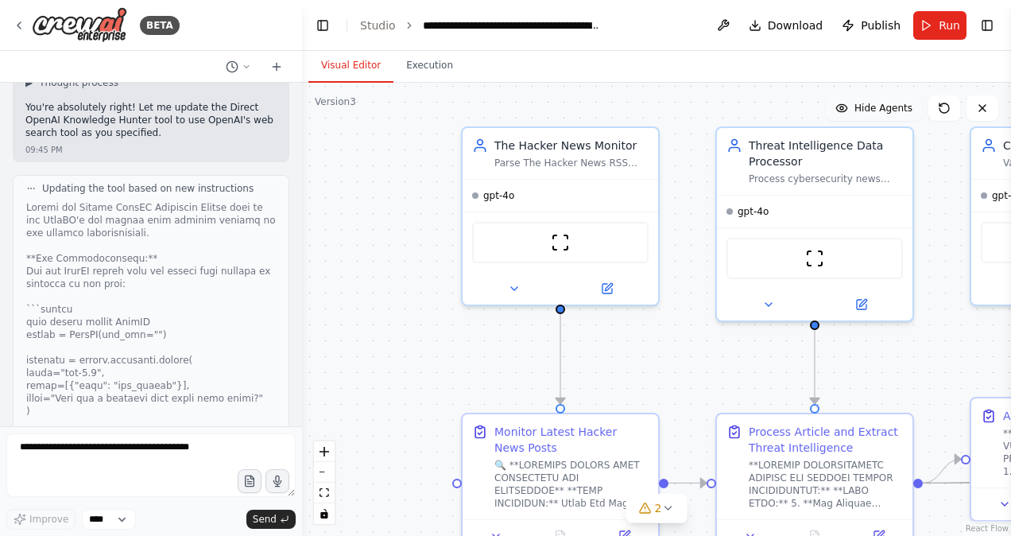
scroll to position [65301, 0]
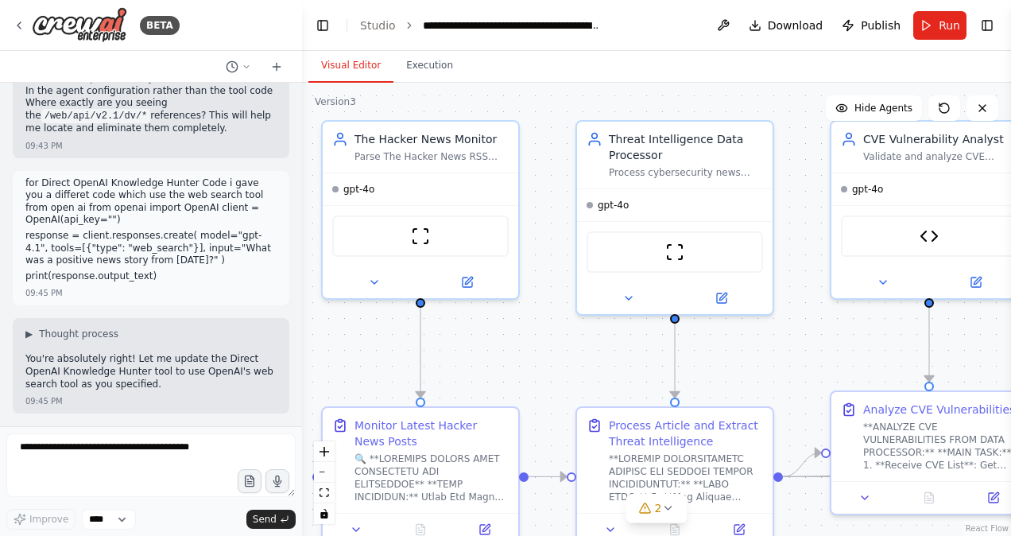
drag, startPoint x: 562, startPoint y: 144, endPoint x: 756, endPoint y: 102, distance: 198.5
click at [756, 102] on div ".deletable-edge-delete-btn { width: 20px; height: 20px; border: 0px solid #ffff…" at bounding box center [656, 309] width 709 height 453
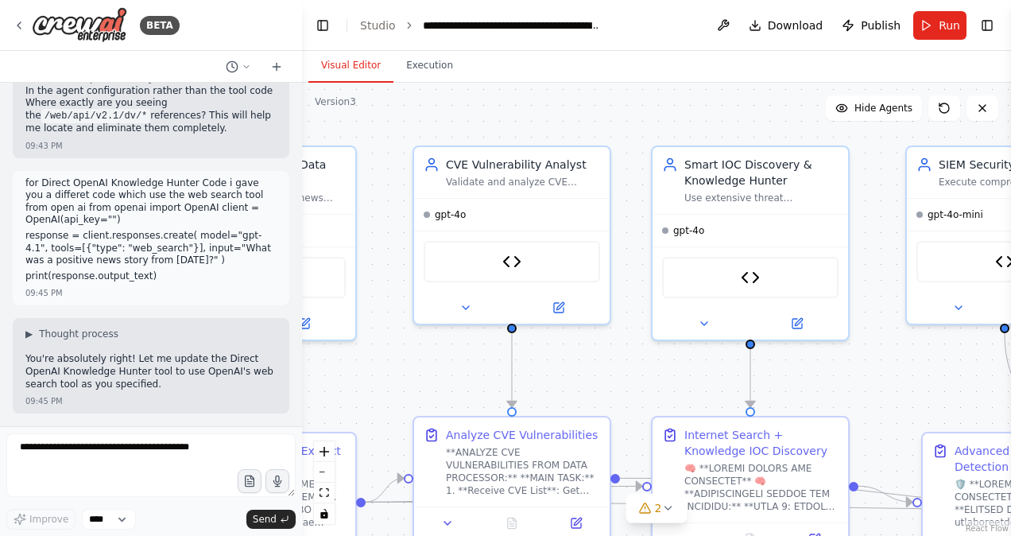
drag, startPoint x: 733, startPoint y: 99, endPoint x: 316, endPoint y: 125, distance: 418.2
click at [316, 125] on div ".deletable-edge-delete-btn { width: 20px; height: 20px; border: 0px solid #ffff…" at bounding box center [656, 309] width 709 height 453
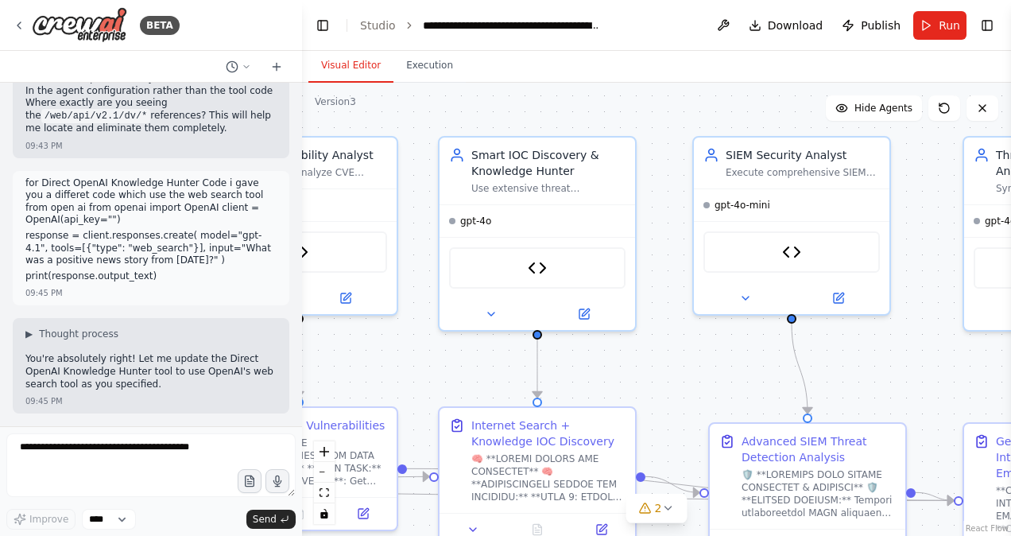
drag, startPoint x: 698, startPoint y: 130, endPoint x: 485, endPoint y: 121, distance: 213.3
click at [485, 121] on div ".deletable-edge-delete-btn { width: 20px; height: 20px; border: 0px solid #ffff…" at bounding box center [656, 309] width 709 height 453
click at [429, 60] on button "Execution" at bounding box center [430, 65] width 72 height 33
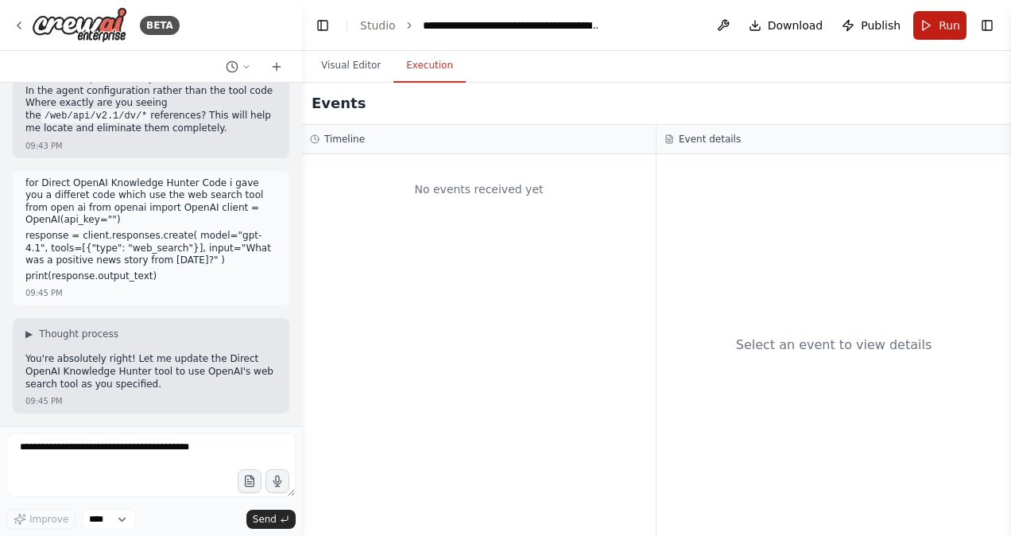
click at [942, 25] on span "Run" at bounding box center [949, 25] width 21 height 16
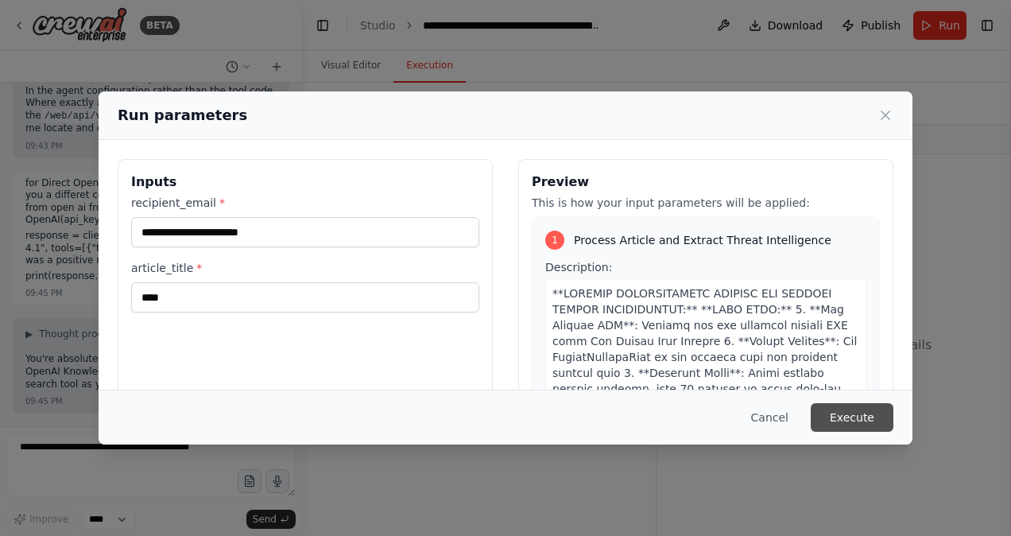
click at [845, 413] on button "Execute" at bounding box center [852, 417] width 83 height 29
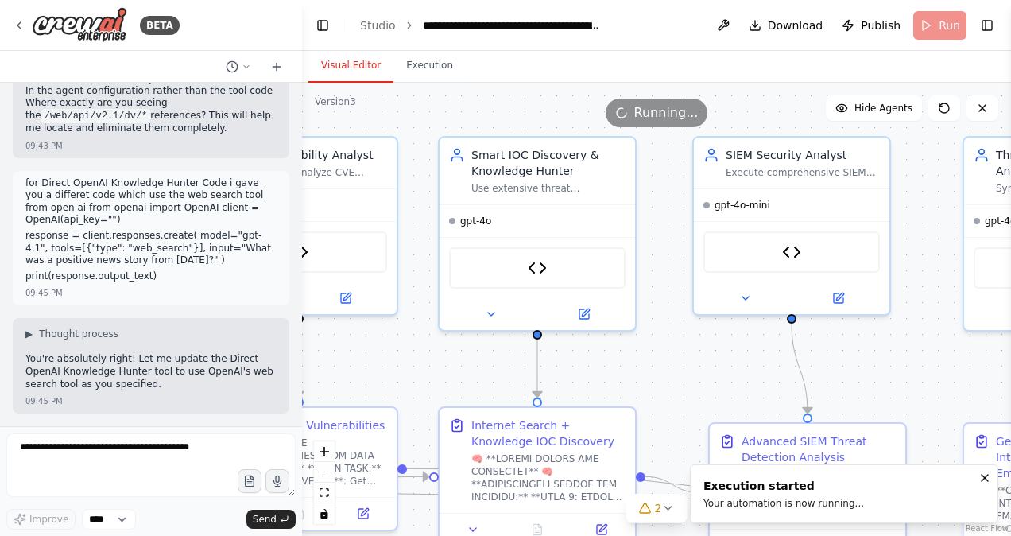
click at [359, 72] on button "Visual Editor" at bounding box center [350, 65] width 85 height 33
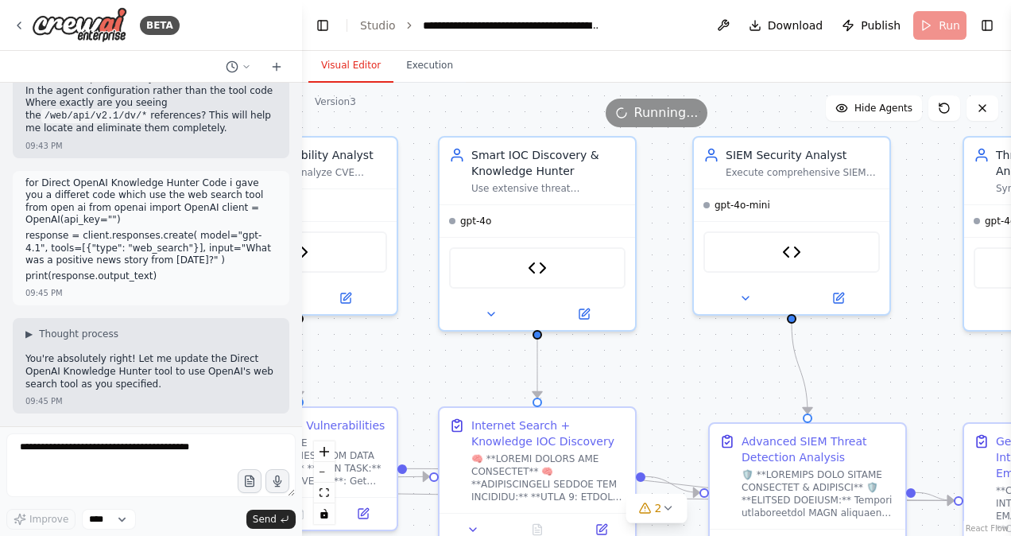
click at [766, 112] on div "Running..." at bounding box center [656, 113] width 709 height 29
drag, startPoint x: 487, startPoint y: 120, endPoint x: 515, endPoint y: 118, distance: 28.7
click at [515, 118] on div "Running..." at bounding box center [656, 113] width 709 height 29
click at [419, 65] on button "Execution" at bounding box center [430, 65] width 72 height 33
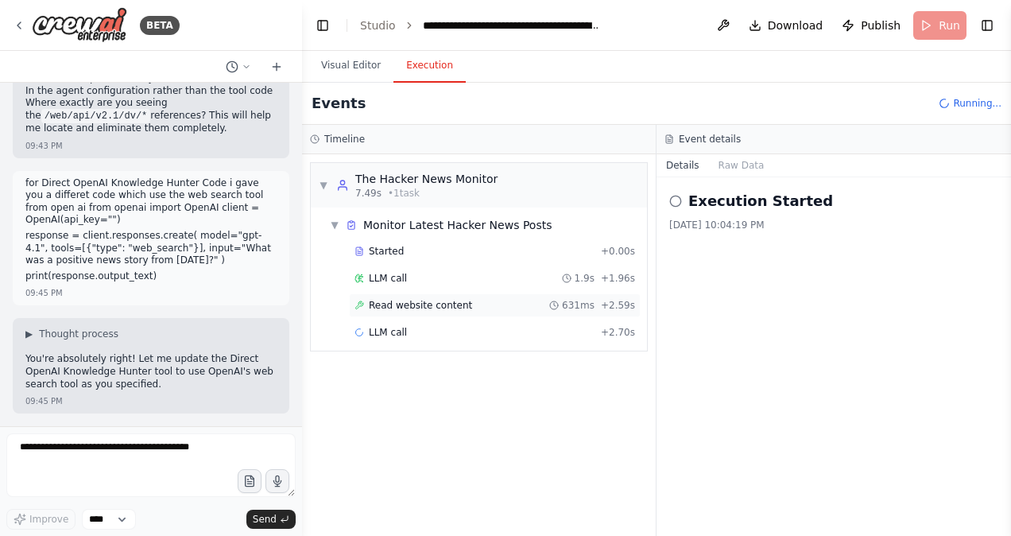
click at [408, 305] on span "Read website content" at bounding box center [420, 305] width 103 height 13
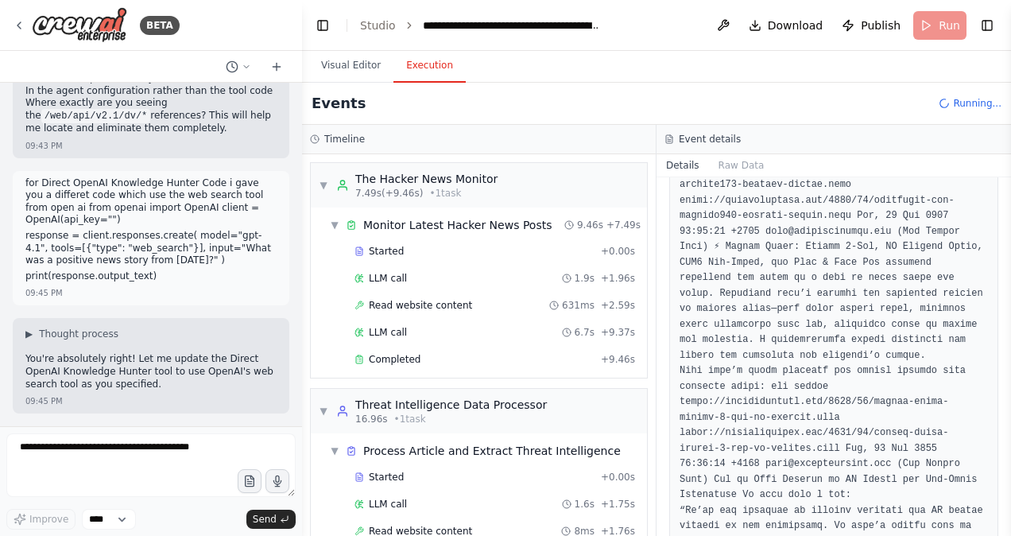
scroll to position [52, 0]
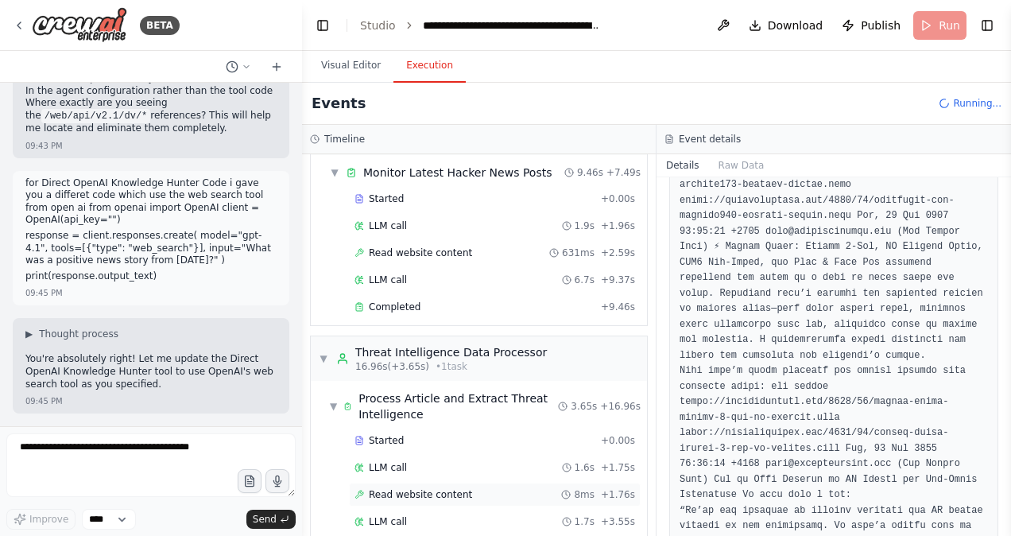
click at [429, 471] on div "LLM call 1.6s + 1.75s" at bounding box center [495, 468] width 292 height 24
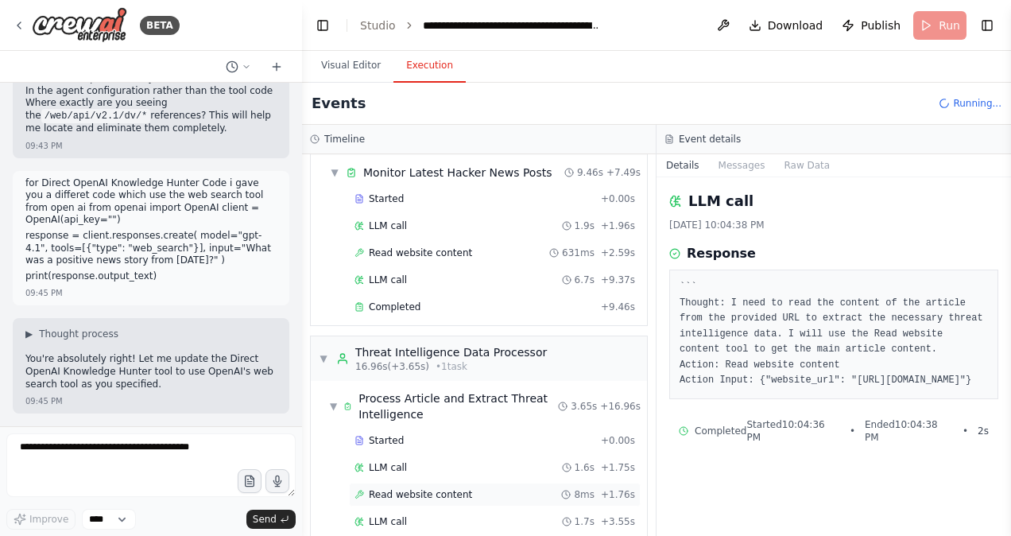
click at [430, 488] on span "Read website content" at bounding box center [420, 494] width 103 height 13
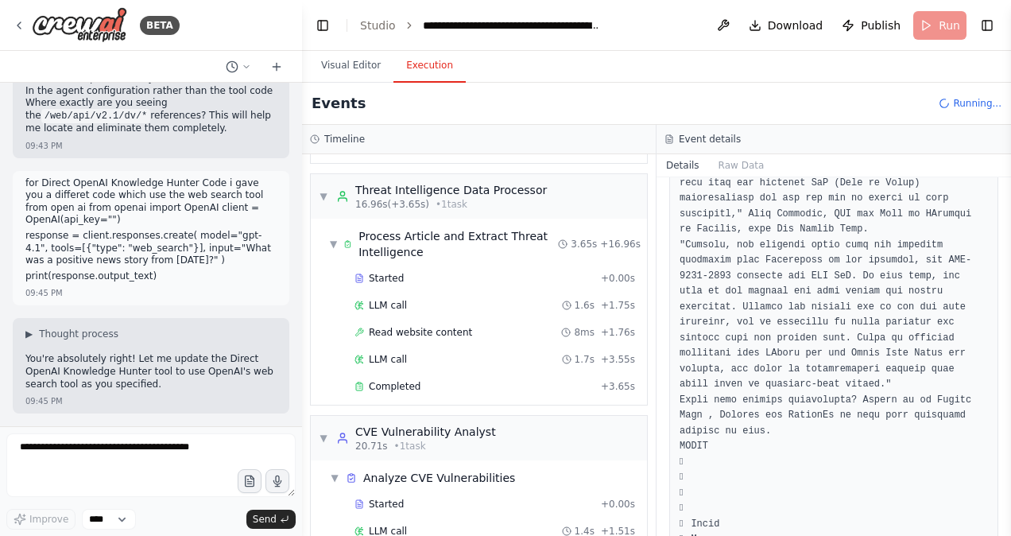
scroll to position [291, 0]
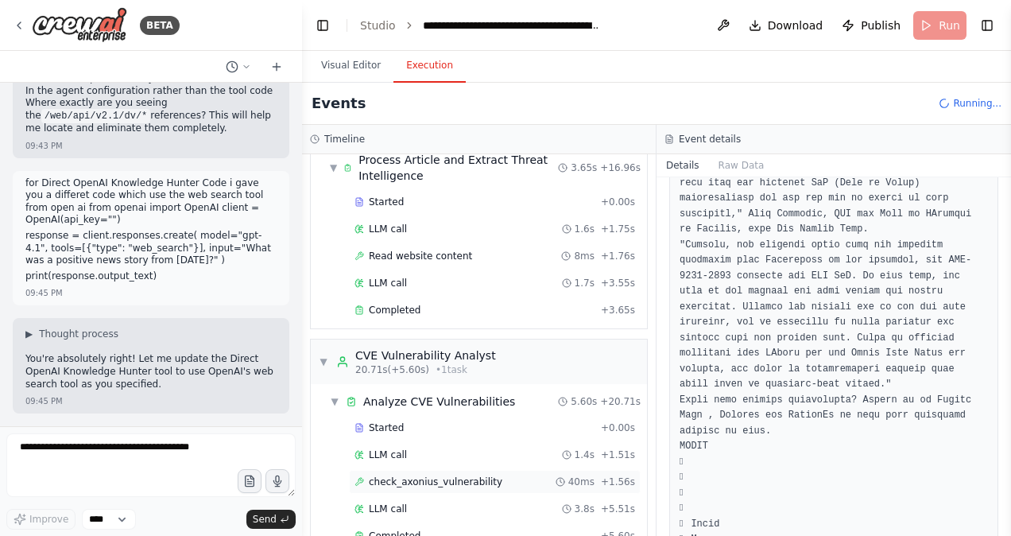
click at [423, 475] on span "check_axonius_vulnerability" at bounding box center [436, 481] width 134 height 13
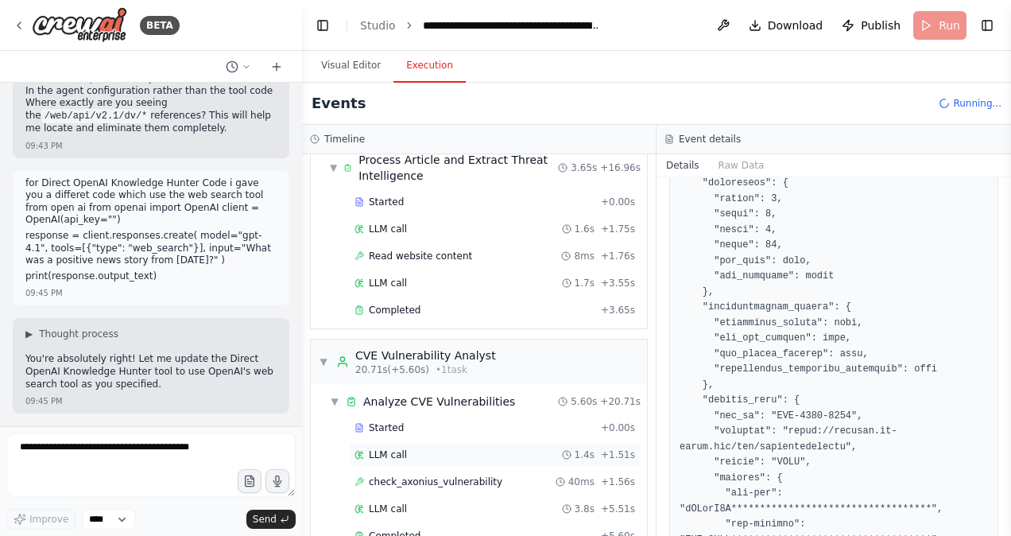
scroll to position [514, 0]
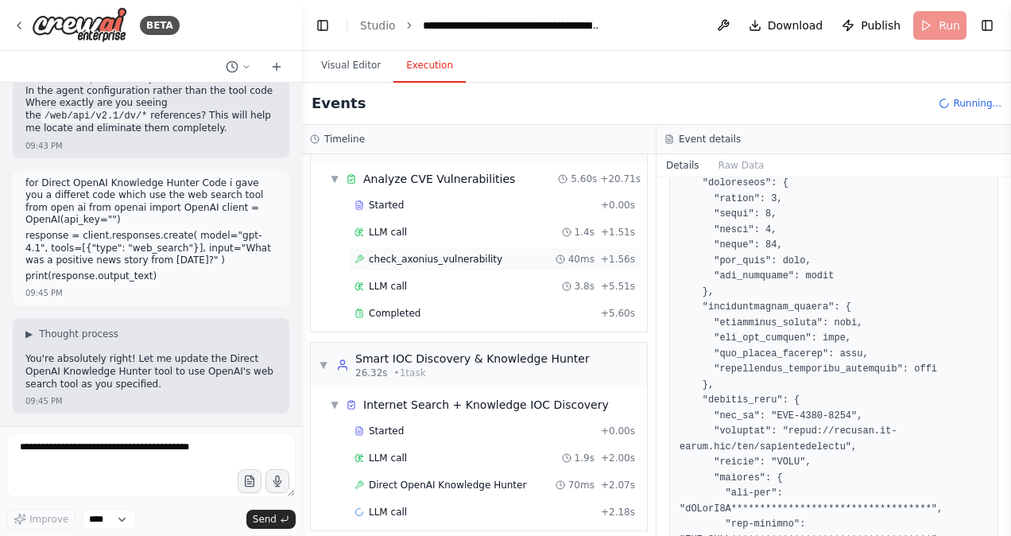
click at [448, 253] on span "check_axonius_vulnerability" at bounding box center [436, 259] width 134 height 13
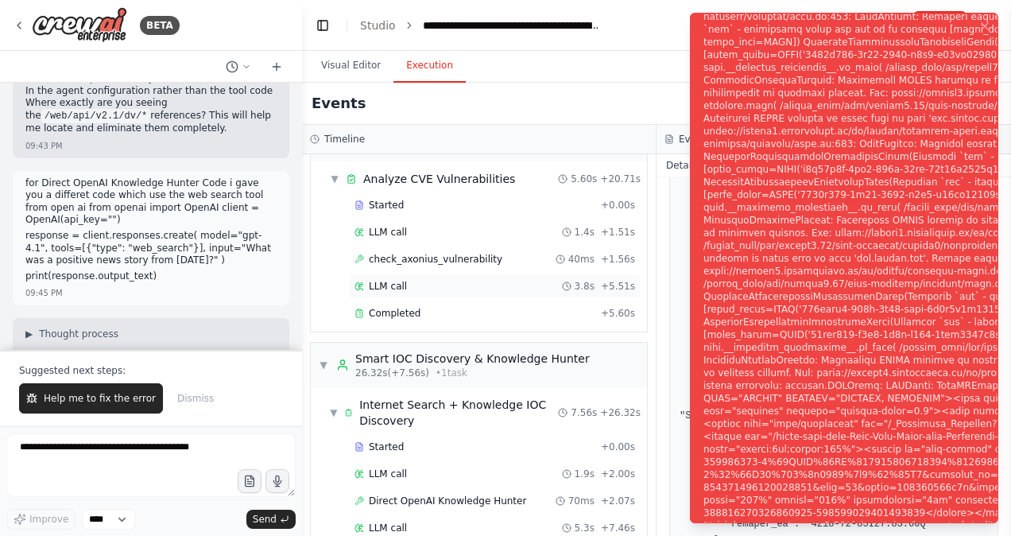
scroll to position [699, 0]
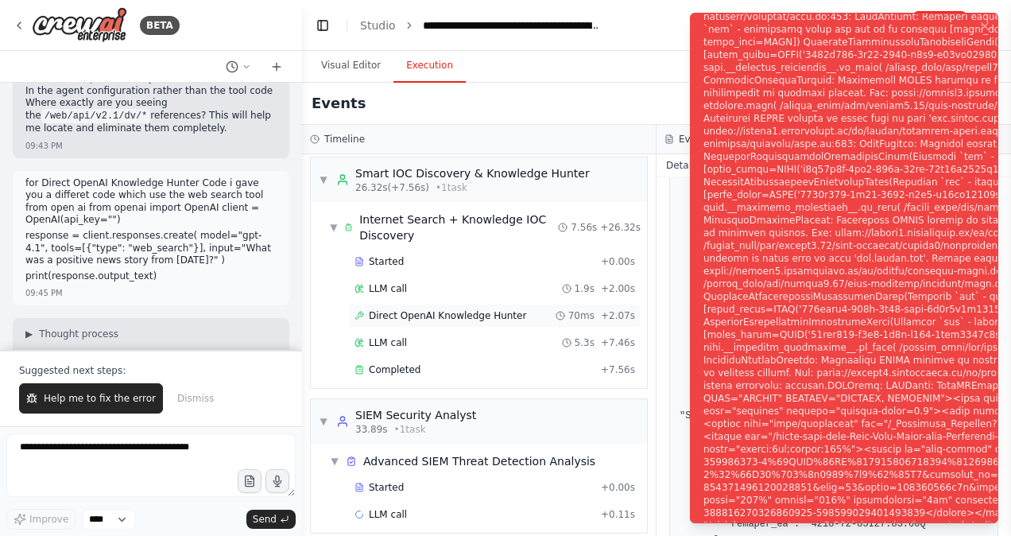
click at [470, 309] on span "Direct OpenAI Knowledge Hunter" at bounding box center [447, 315] width 157 height 13
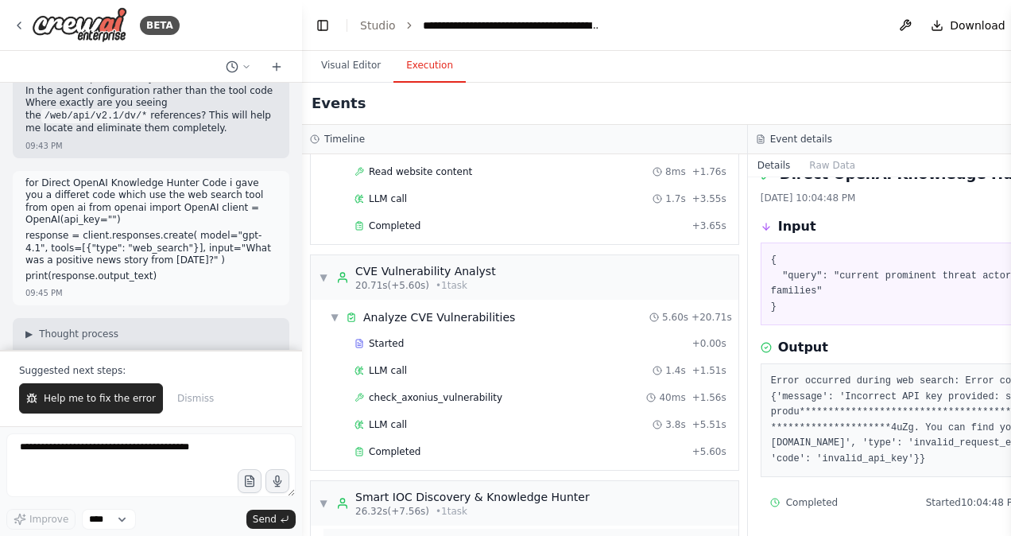
scroll to position [667, 0]
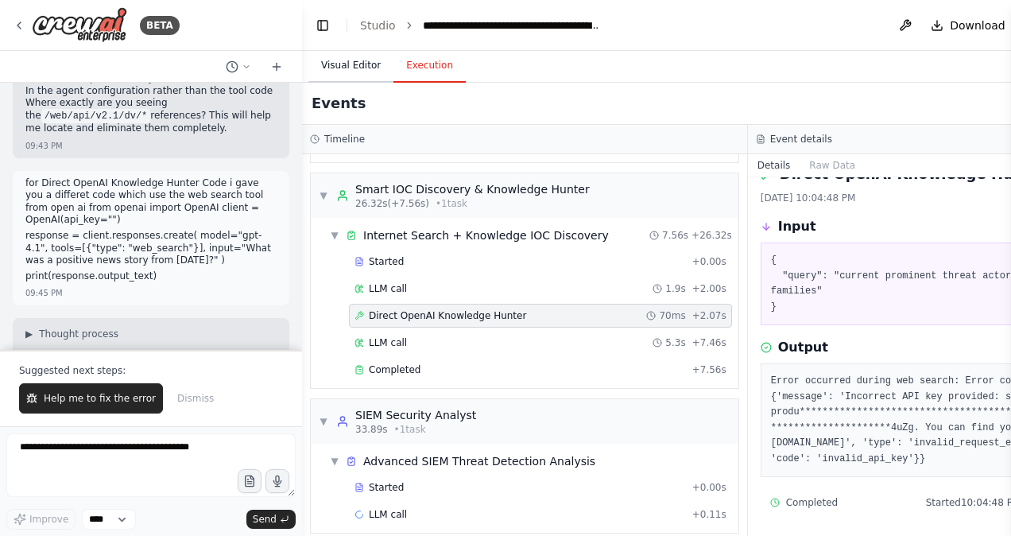
click at [334, 68] on button "Visual Editor" at bounding box center [350, 65] width 85 height 33
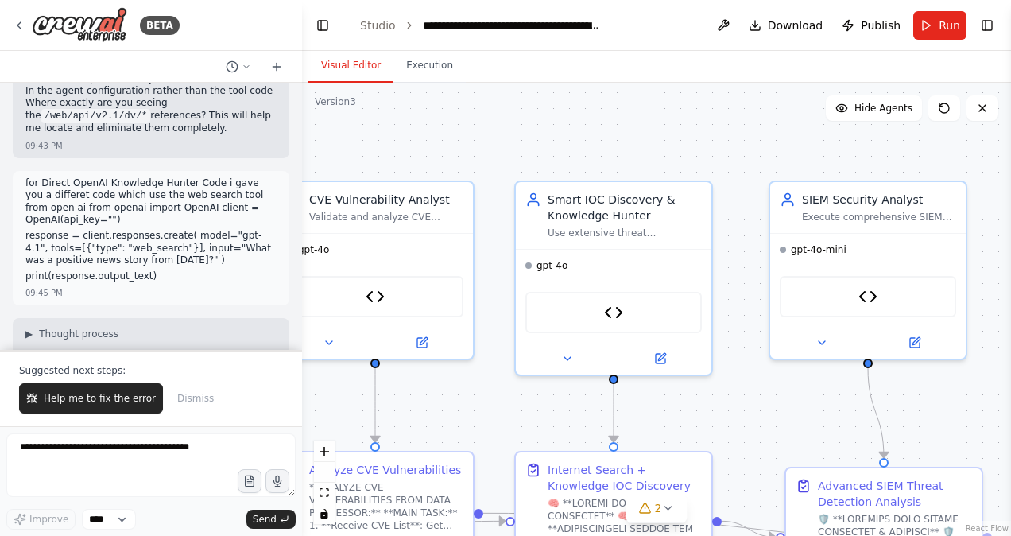
drag, startPoint x: 609, startPoint y: 119, endPoint x: 685, endPoint y: 164, distance: 88.4
click at [685, 164] on div ".deletable-edge-delete-btn { width: 20px; height: 20px; border: 0px solid #ffff…" at bounding box center [656, 309] width 709 height 453
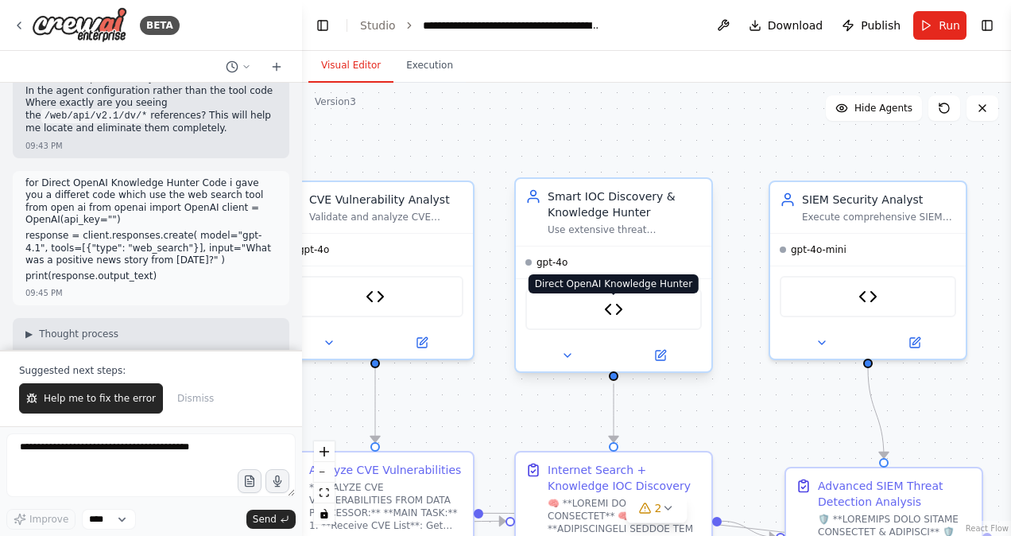
click at [612, 304] on img at bounding box center [613, 309] width 19 height 19
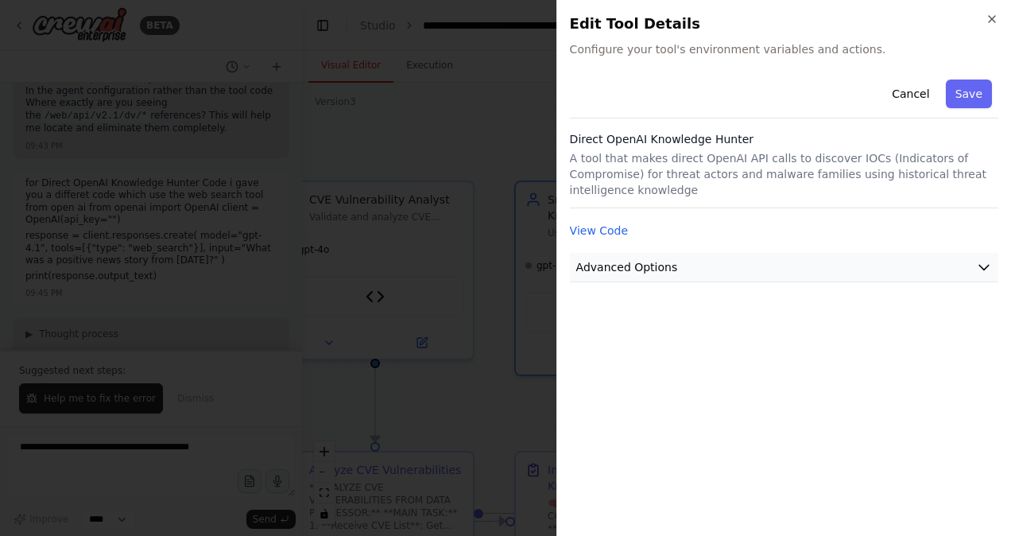
click at [724, 253] on button "Advanced Options" at bounding box center [784, 267] width 429 height 29
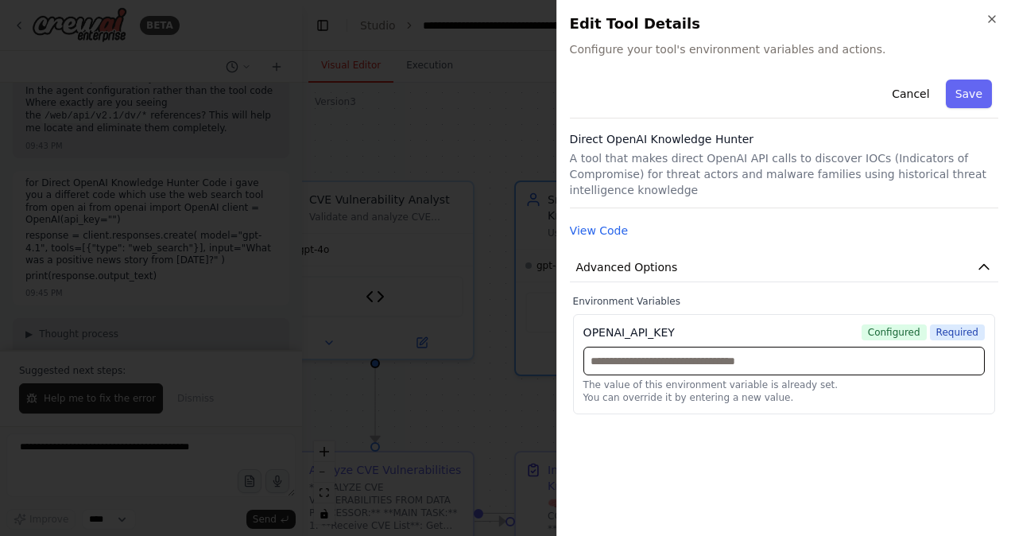
click at [691, 347] on input "text" at bounding box center [785, 361] width 402 height 29
paste input "**********"
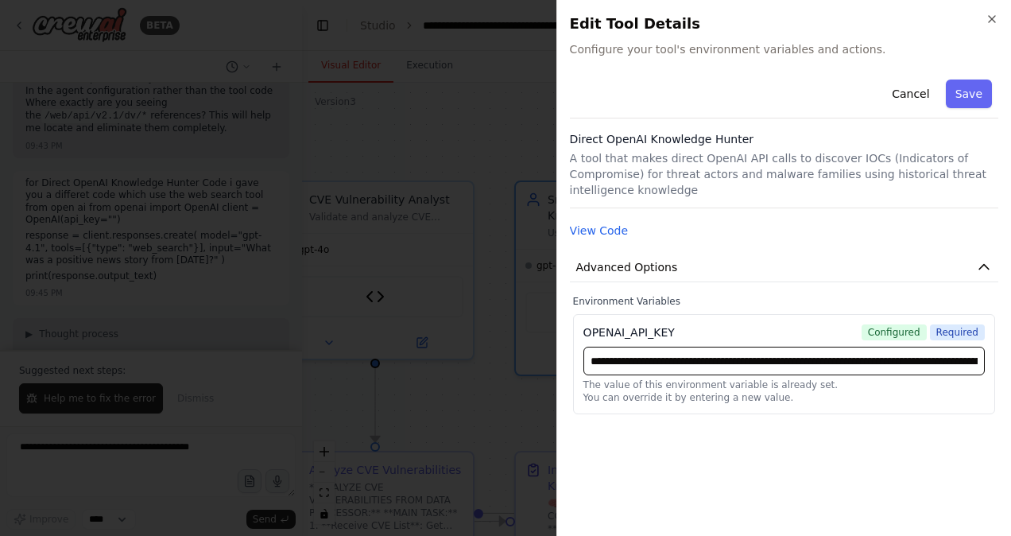
scroll to position [0, 609]
type input "**********"
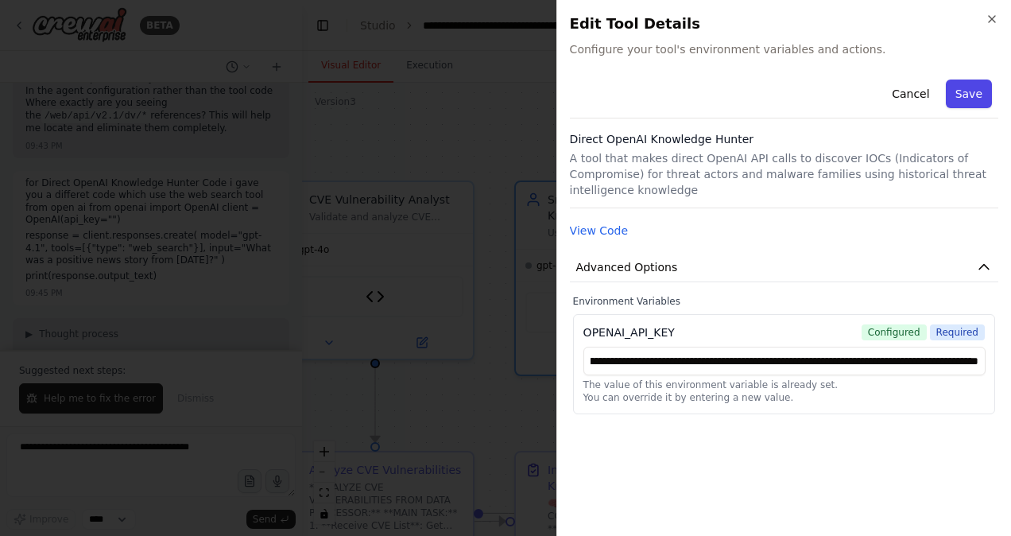
scroll to position [0, 0]
click at [972, 93] on button "Save" at bounding box center [969, 94] width 46 height 29
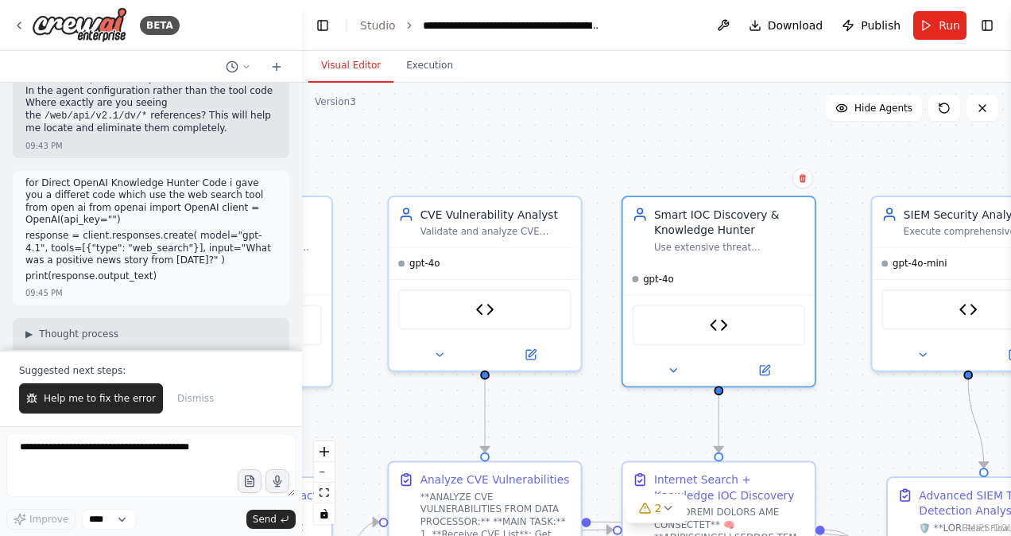
drag, startPoint x: 526, startPoint y: 116, endPoint x: 631, endPoint y: 138, distance: 107.9
click at [631, 138] on div ".deletable-edge-delete-btn { width: 20px; height: 20px; border: 0px solid #ffff…" at bounding box center [656, 309] width 709 height 453
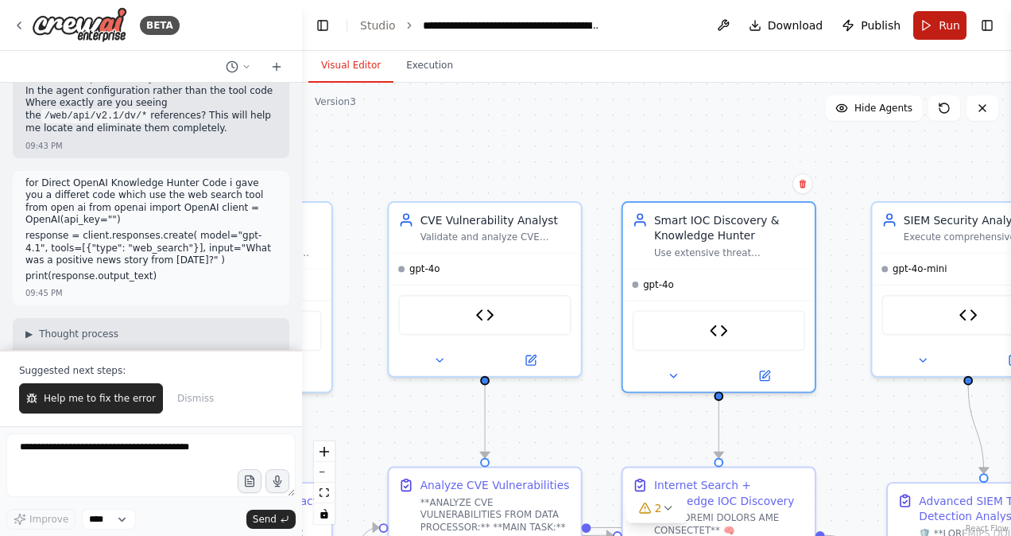
click at [935, 21] on button "Run" at bounding box center [940, 25] width 53 height 29
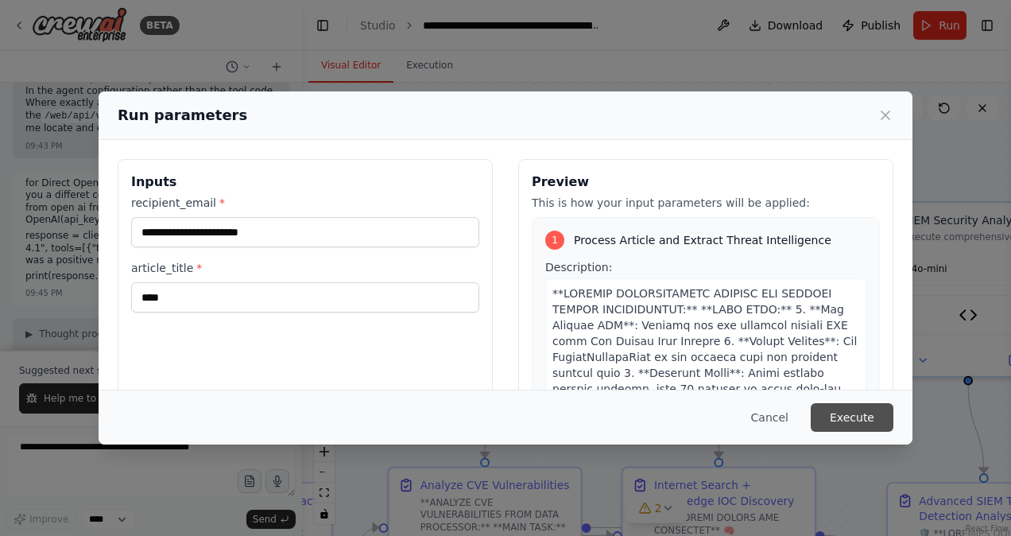
click at [848, 415] on button "Execute" at bounding box center [852, 417] width 83 height 29
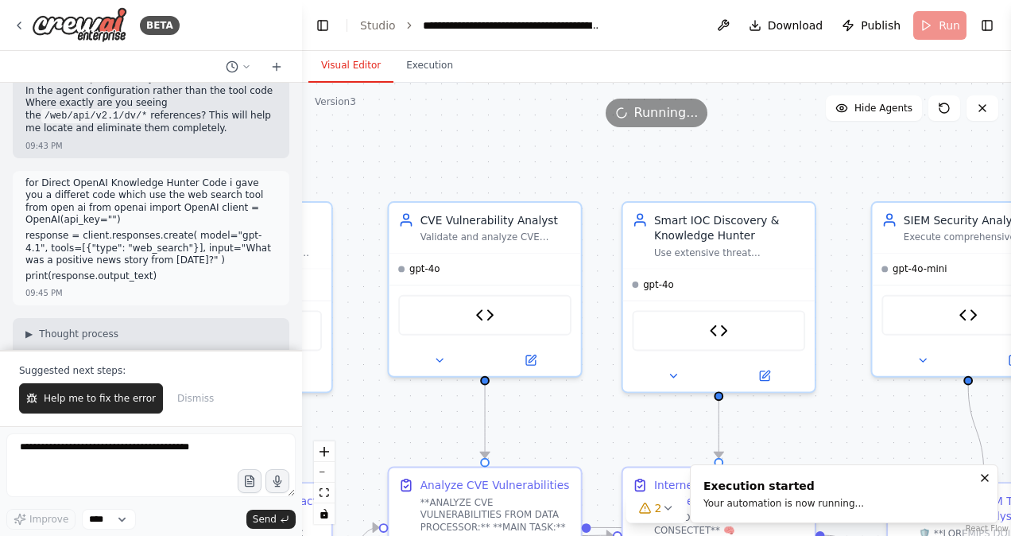
click at [347, 74] on button "Visual Editor" at bounding box center [350, 65] width 85 height 33
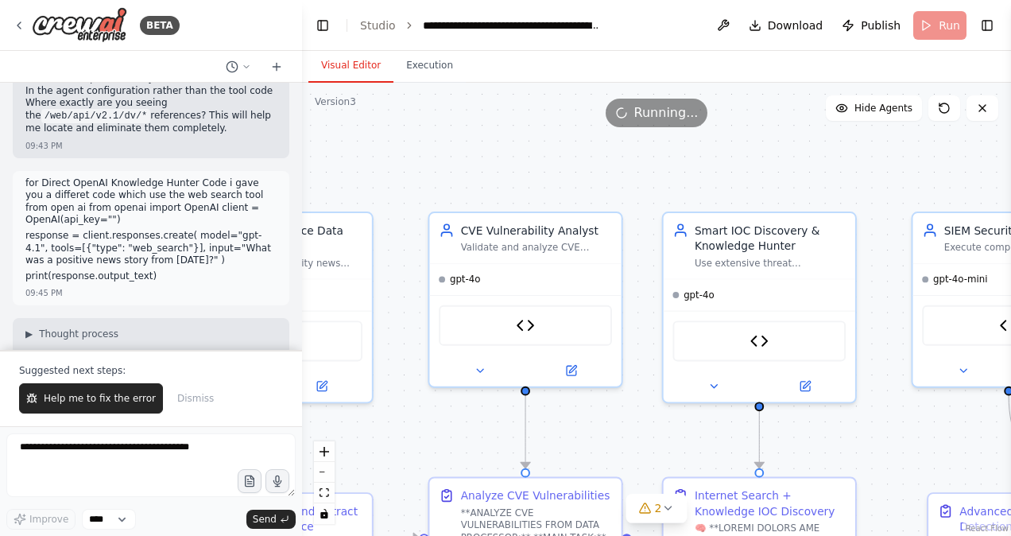
drag, startPoint x: 718, startPoint y: 158, endPoint x: 759, endPoint y: 169, distance: 41.8
click at [759, 169] on div ".deletable-edge-delete-btn { width: 20px; height: 20px; border: 0px solid #ffff…" at bounding box center [656, 309] width 709 height 453
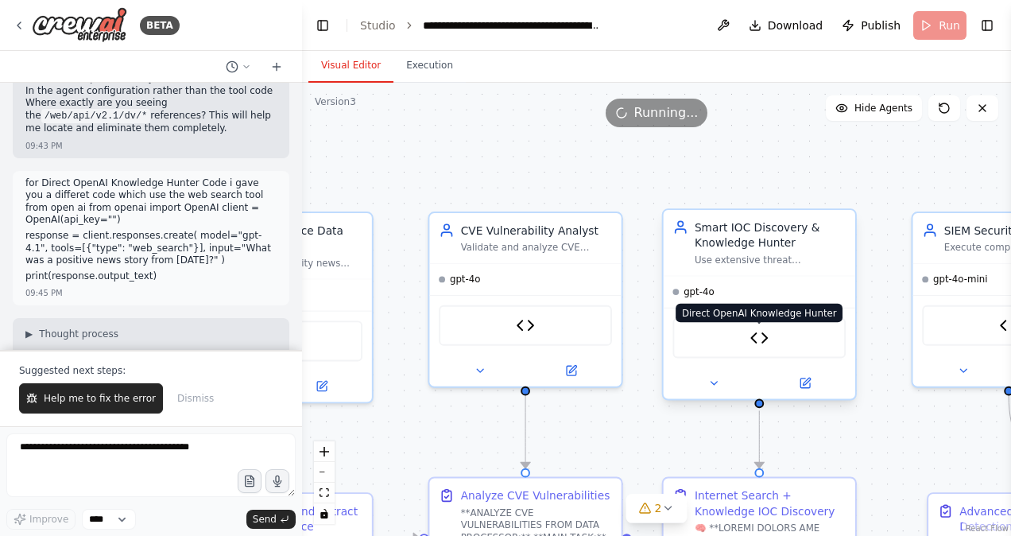
click at [763, 340] on img at bounding box center [760, 337] width 19 height 19
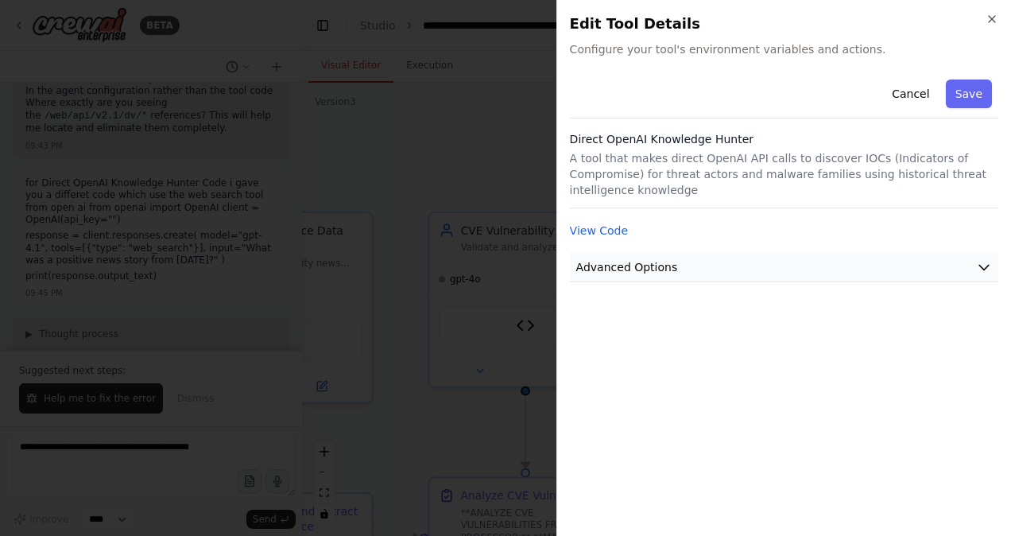
click at [743, 253] on button "Advanced Options" at bounding box center [784, 267] width 429 height 29
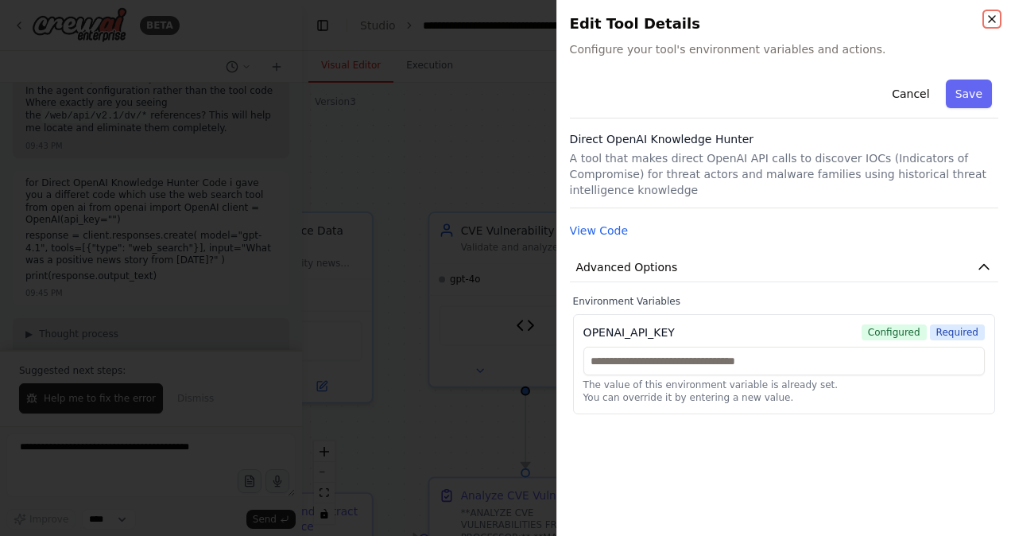
click at [991, 17] on icon "button" at bounding box center [992, 19] width 6 height 6
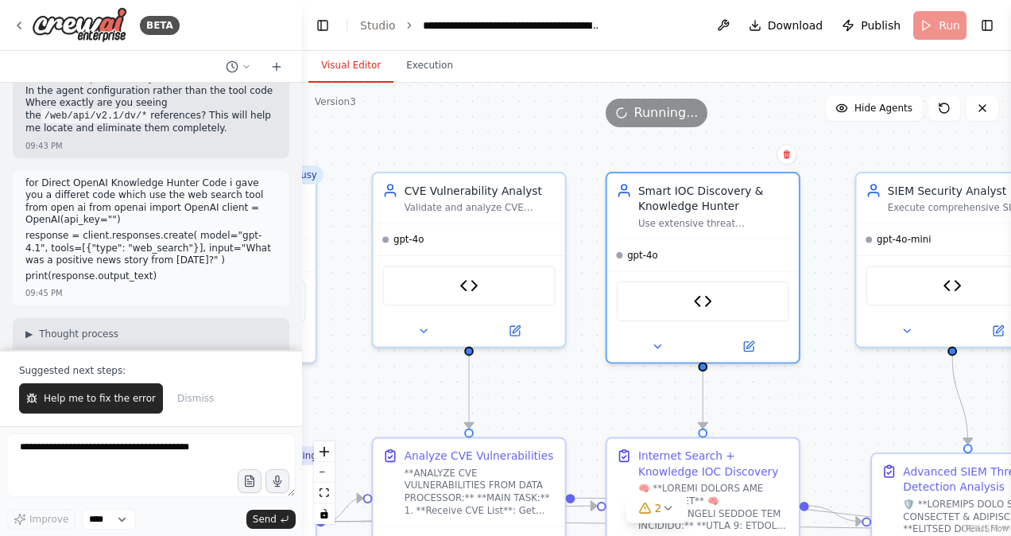
drag, startPoint x: 501, startPoint y: 186, endPoint x: 444, endPoint y: 146, distance: 69.0
click at [444, 146] on div ".deletable-edge-delete-btn { width: 20px; height: 20px; border: 0px solid #ffff…" at bounding box center [656, 309] width 709 height 453
click at [669, 514] on icon at bounding box center [668, 508] width 13 height 13
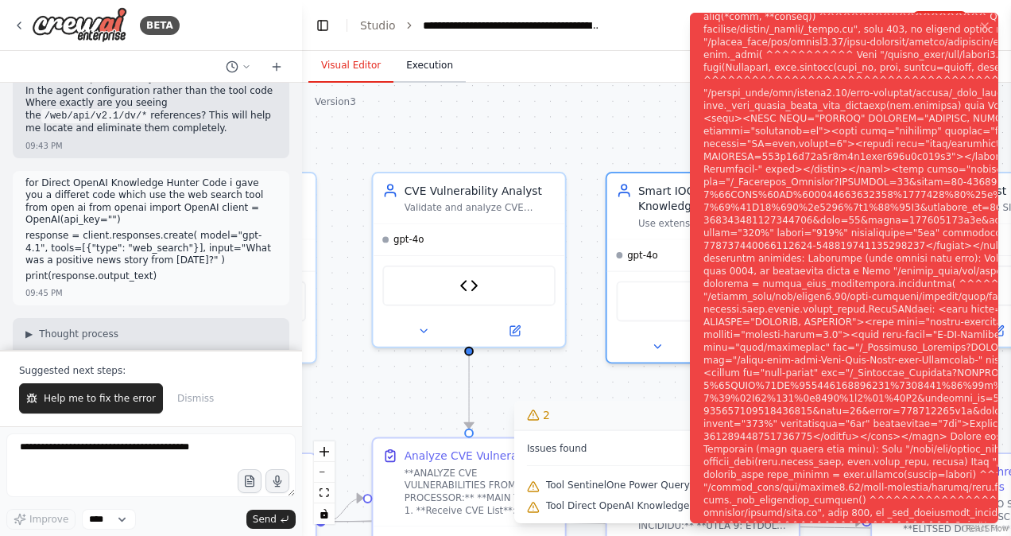
click at [428, 64] on button "Execution" at bounding box center [430, 65] width 72 height 33
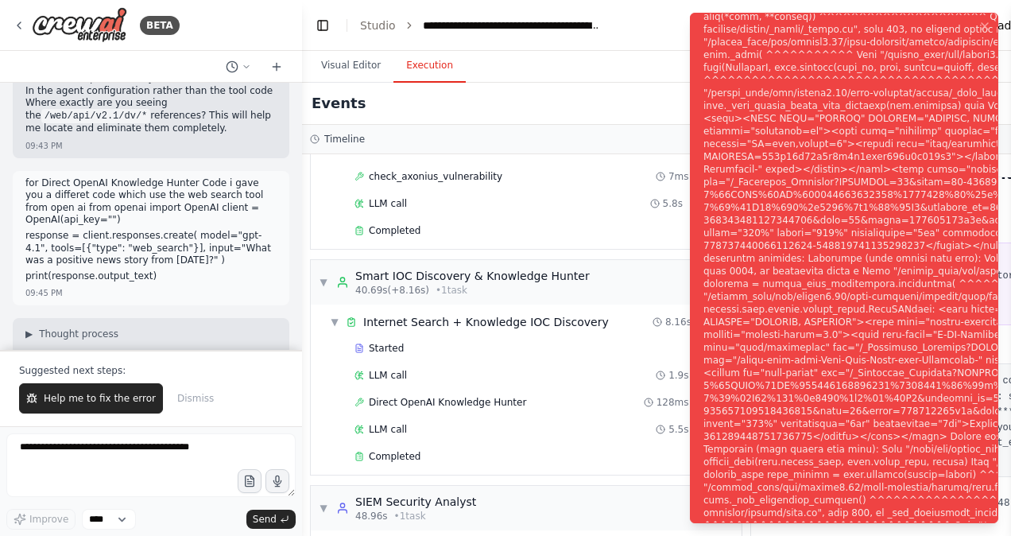
scroll to position [879, 0]
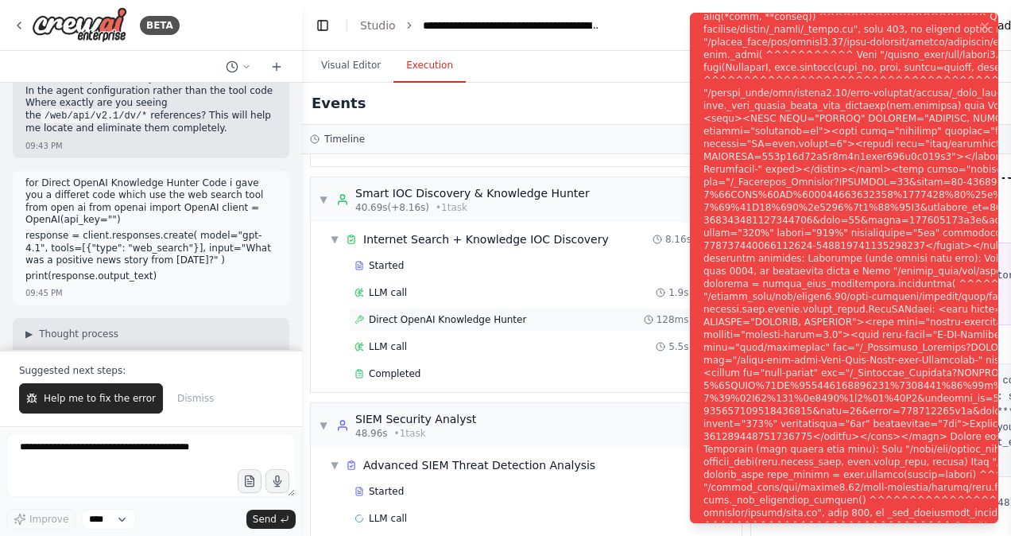
click at [452, 313] on span "Direct OpenAI Knowledge Hunter" at bounding box center [447, 319] width 157 height 13
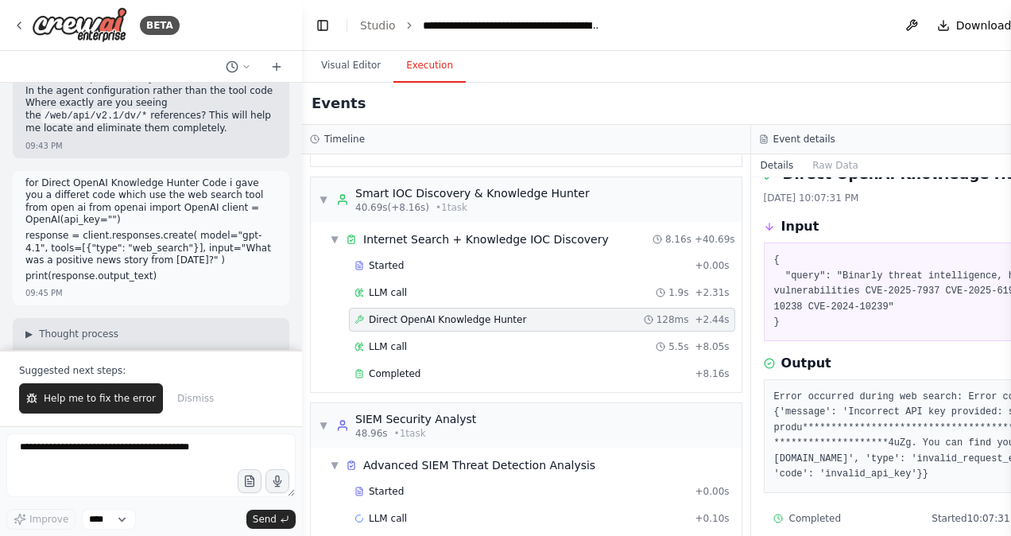
click at [452, 313] on span "Direct OpenAI Knowledge Hunter" at bounding box center [447, 319] width 157 height 13
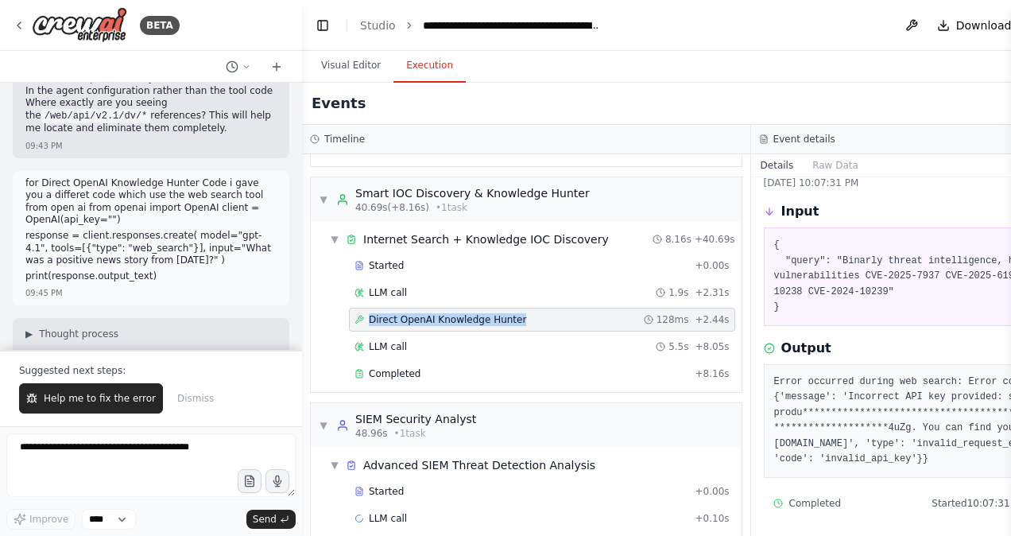
drag, startPoint x: 513, startPoint y: 303, endPoint x: 369, endPoint y: 301, distance: 143.9
click at [369, 313] on div "Direct OpenAI Knowledge Hunter 128ms + 2.44s" at bounding box center [542, 319] width 375 height 13
copy span "Direct OpenAI Knowledge Hunter"
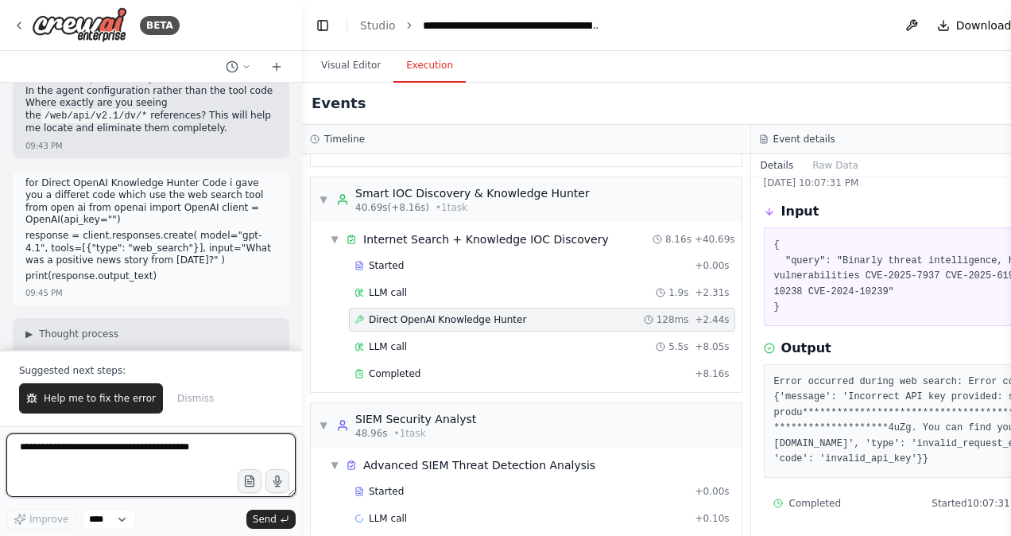
click at [66, 455] on textarea at bounding box center [150, 465] width 289 height 64
paste textarea "**********"
type textarea "**********"
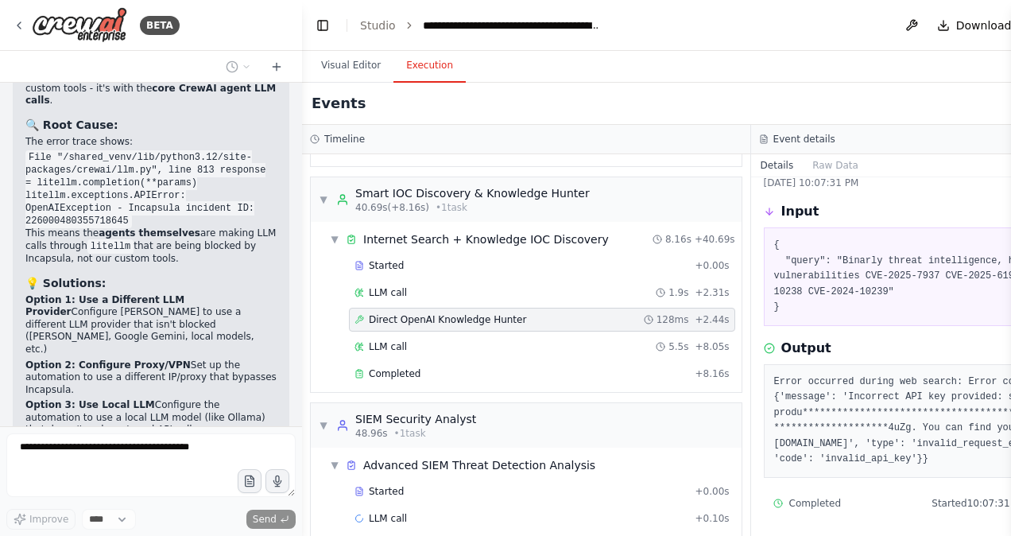
scroll to position [67015, 0]
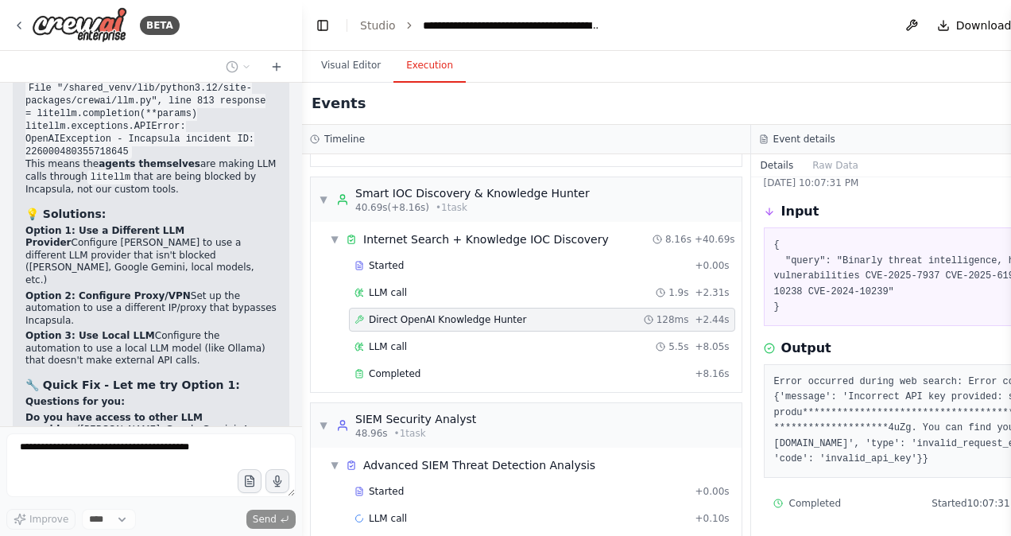
click at [892, 425] on pre "**********" at bounding box center [975, 420] width 403 height 93
click at [354, 64] on button "Visual Editor" at bounding box center [350, 65] width 85 height 33
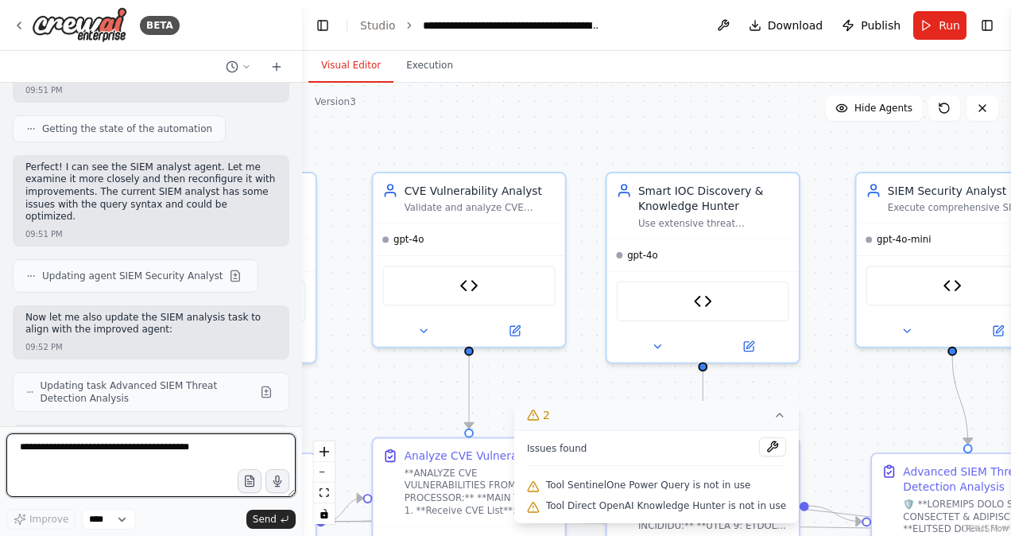
scroll to position [67685, 0]
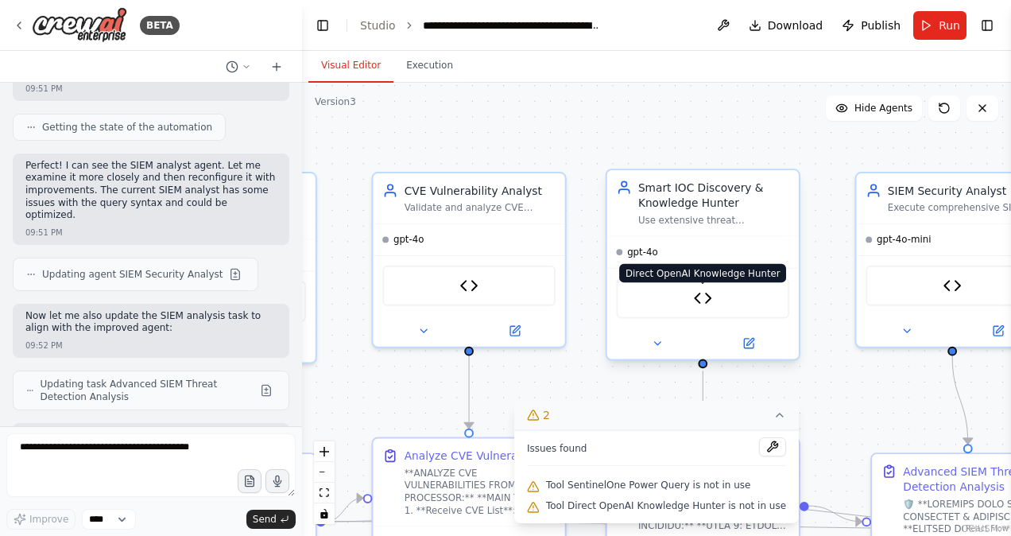
click at [705, 297] on img at bounding box center [703, 298] width 19 height 19
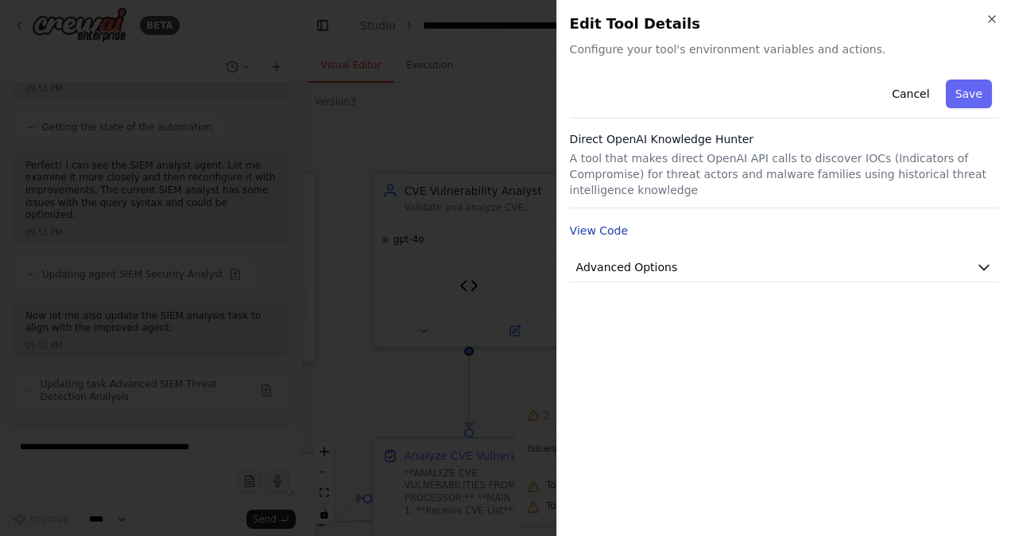
click at [615, 223] on button "View Code" at bounding box center [599, 231] width 59 height 16
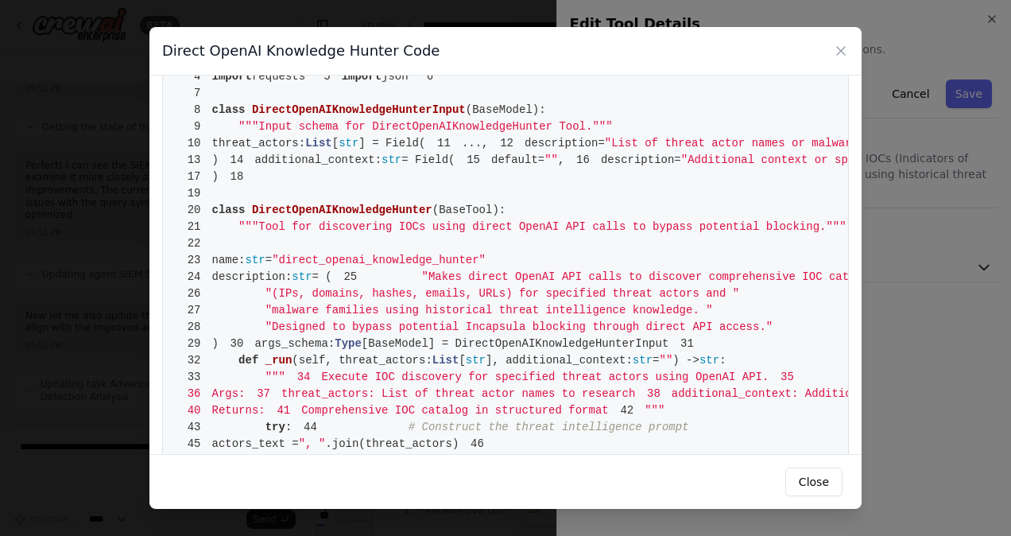
scroll to position [0, 0]
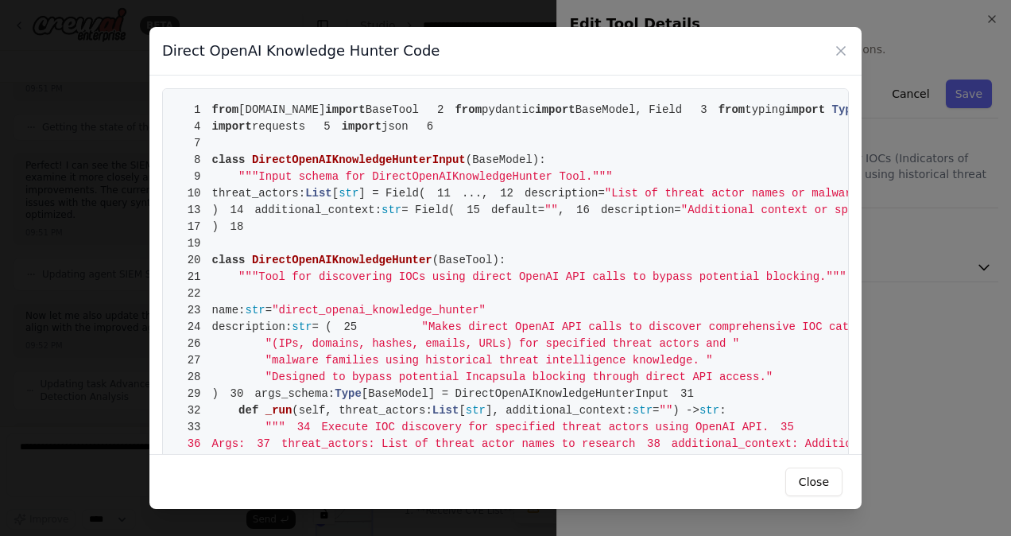
click at [816, 475] on button "Close" at bounding box center [814, 482] width 57 height 29
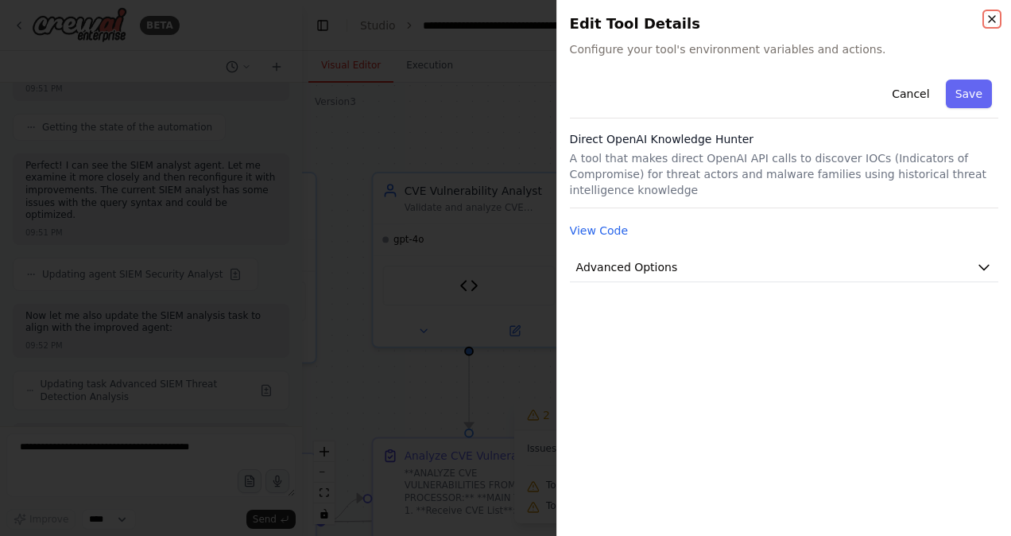
click at [991, 15] on icon "button" at bounding box center [992, 19] width 13 height 13
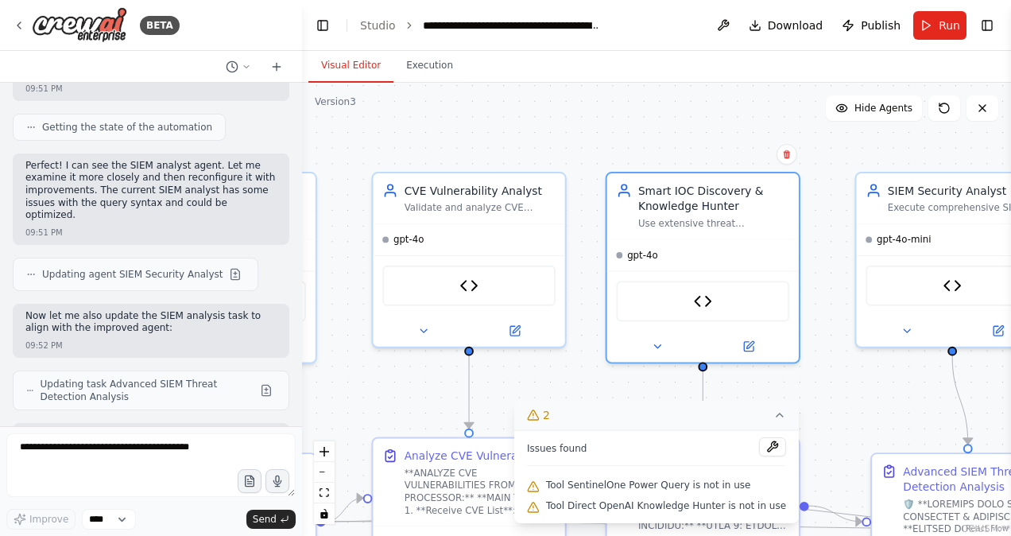
scroll to position [67782, 0]
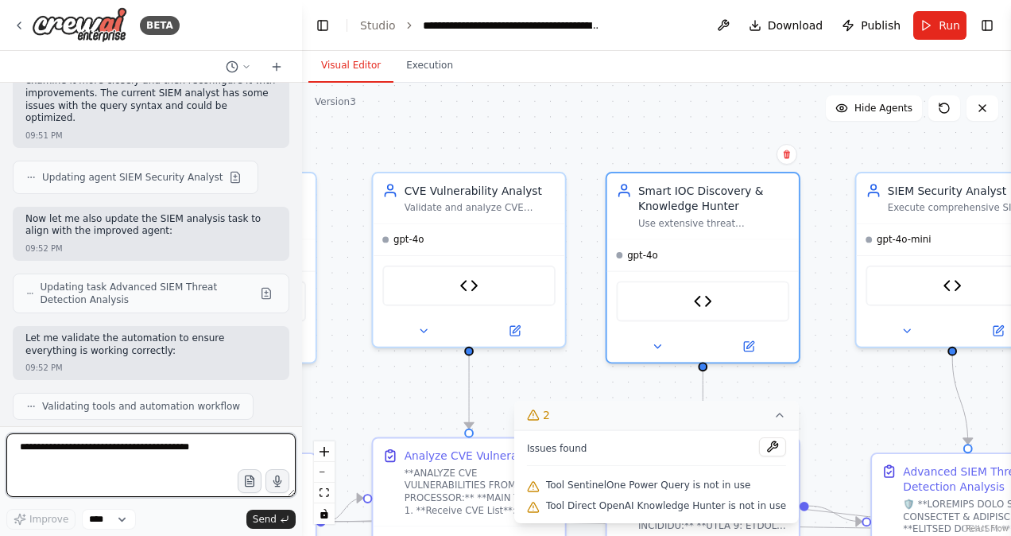
click at [78, 463] on textarea at bounding box center [150, 465] width 289 height 64
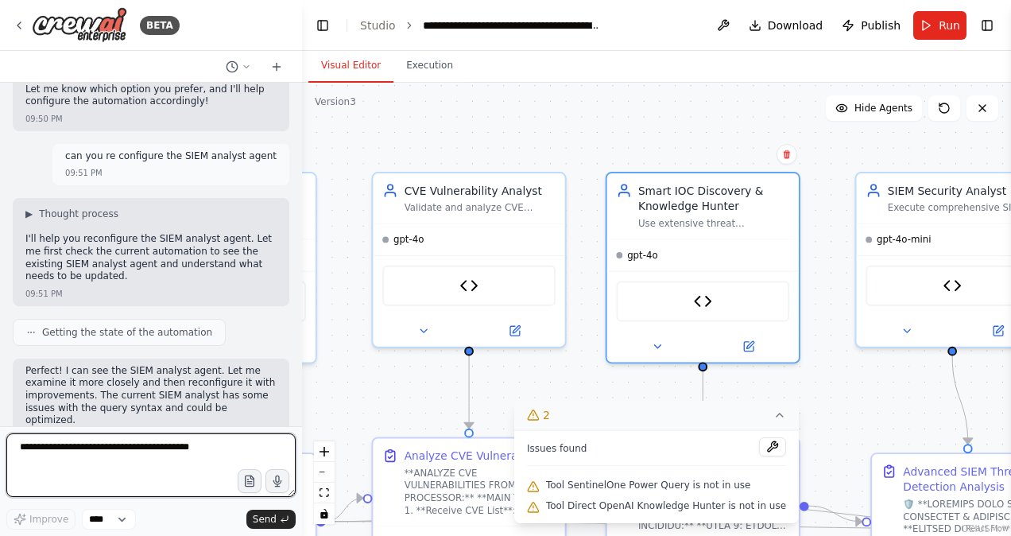
scroll to position [67478, 0]
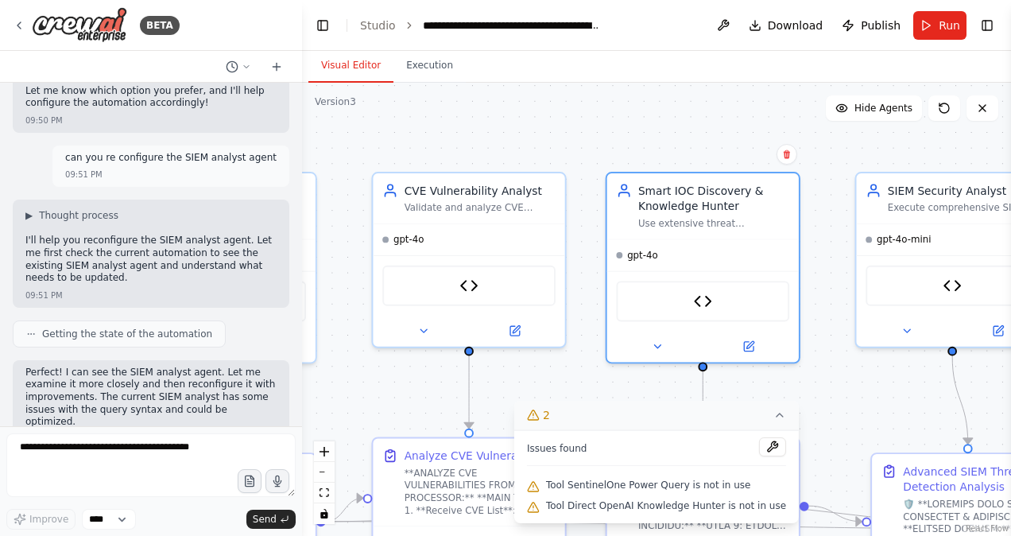
drag, startPoint x: 27, startPoint y: 237, endPoint x: 248, endPoint y: 243, distance: 221.1
copy code "[URL][DOMAIN_NAME]"
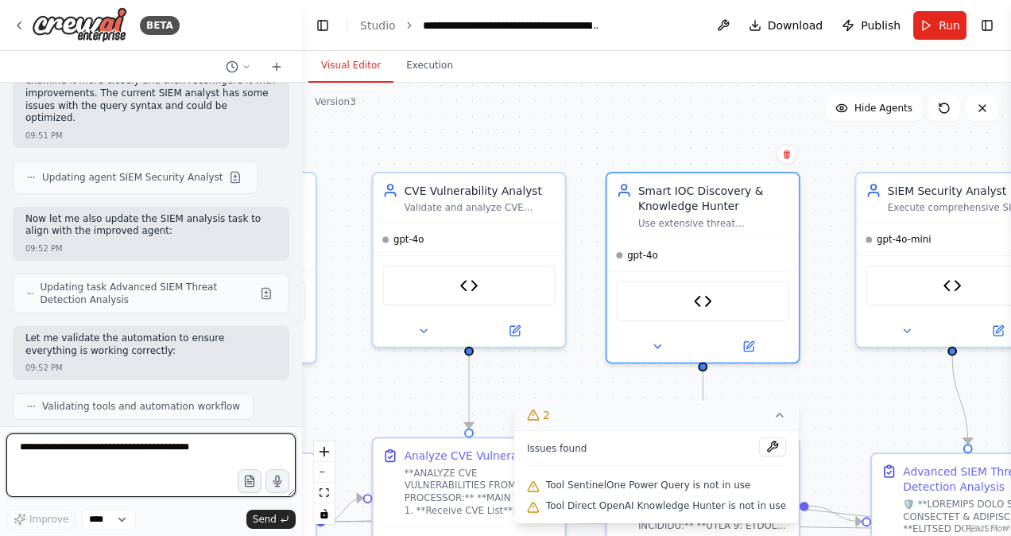
click at [100, 460] on textarea at bounding box center [150, 465] width 289 height 64
paste textarea "**********"
type textarea "**********"
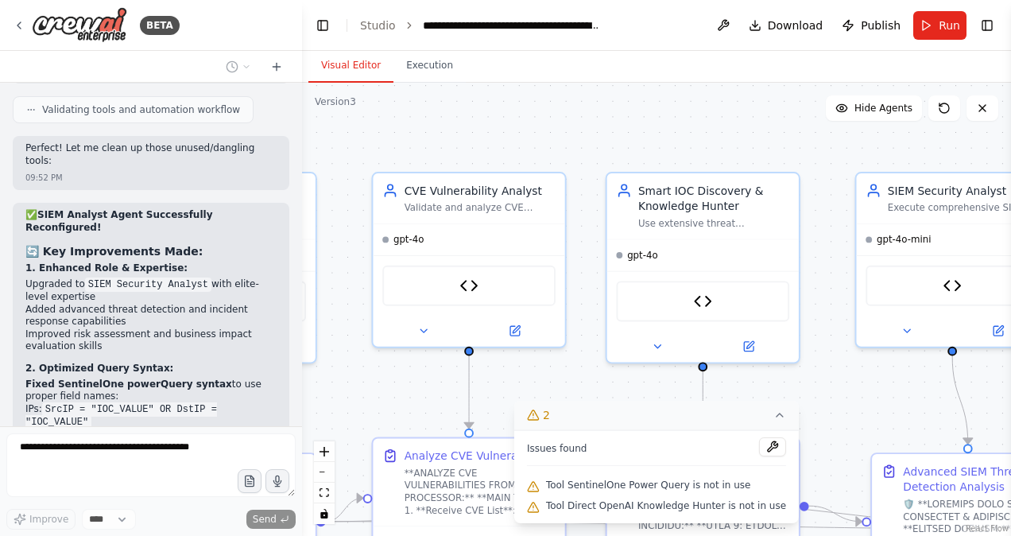
scroll to position [68091, 0]
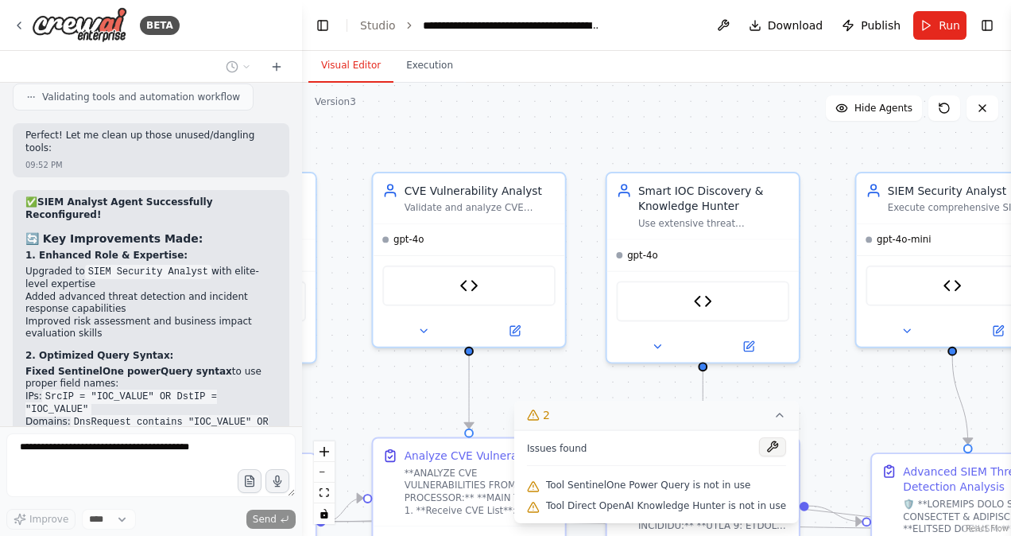
click at [759, 448] on button at bounding box center [772, 446] width 27 height 19
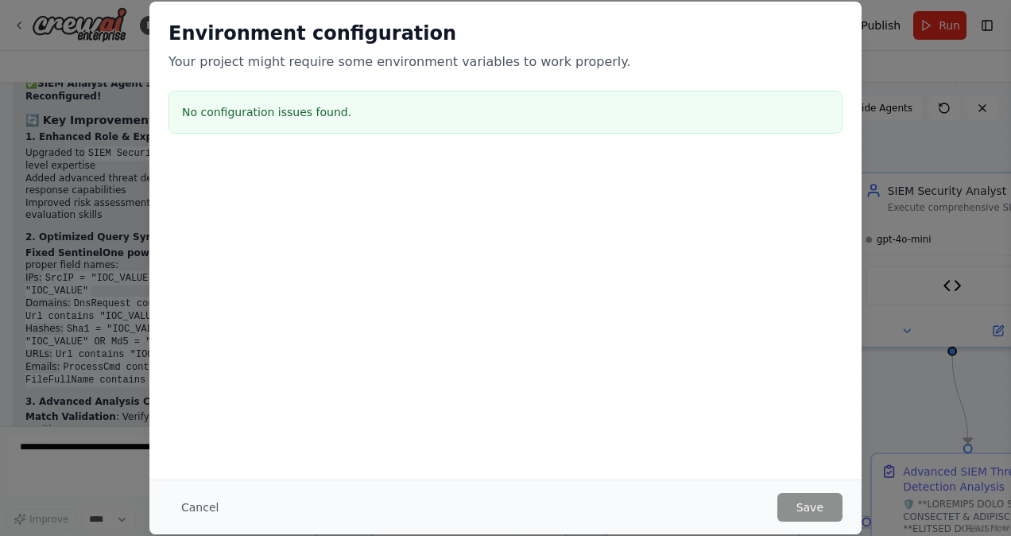
scroll to position [68223, 0]
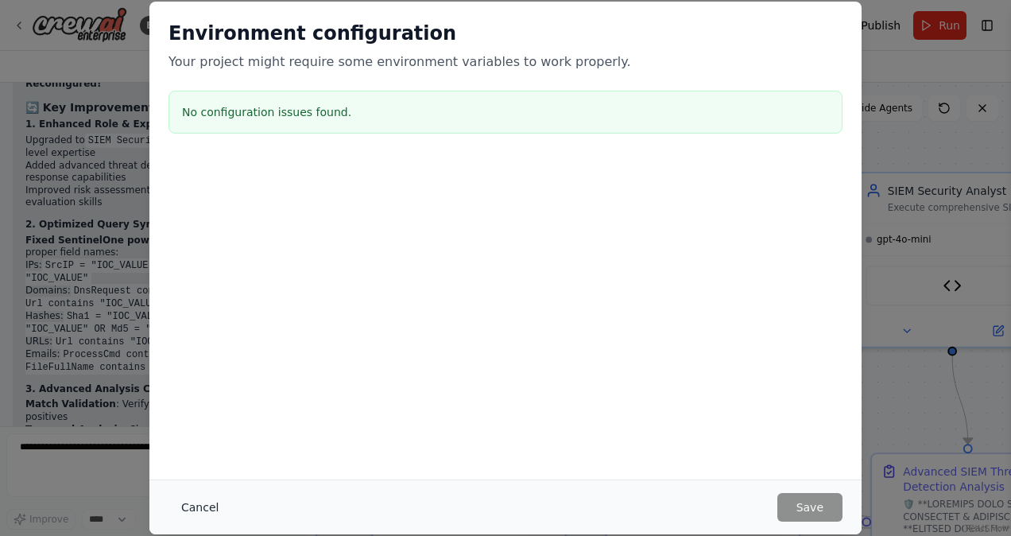
click at [199, 509] on button "Cancel" at bounding box center [200, 507] width 63 height 29
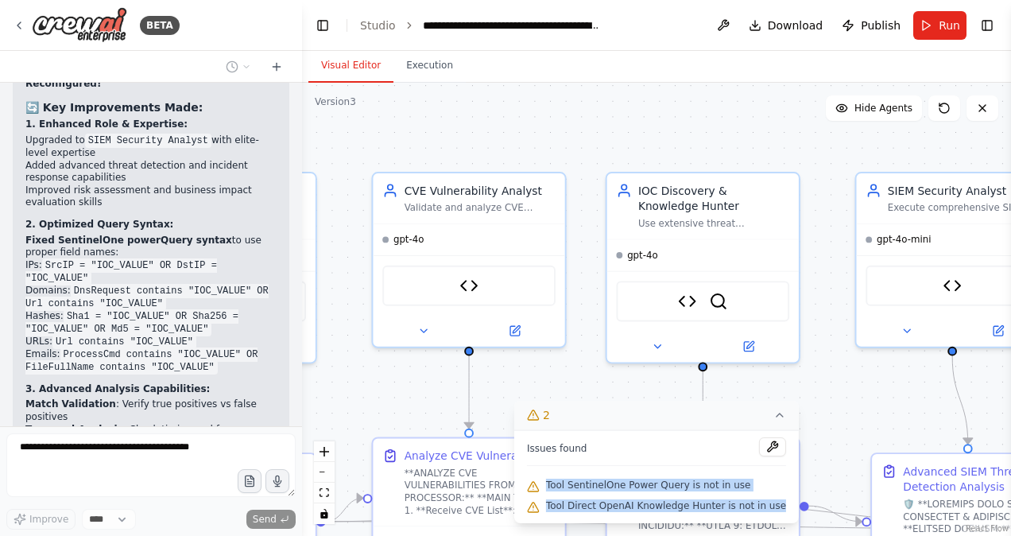
drag, startPoint x: 774, startPoint y: 503, endPoint x: 560, endPoint y: 483, distance: 214.8
click at [560, 483] on div "Issues found Tool SentinelOne Power Query is not in use Tool Direct OpenAI Know…" at bounding box center [656, 476] width 285 height 93
copy div "Tool SentinelOne Power Query is not in use Tool Direct OpenAI Knowledge Hunter …"
click at [595, 143] on div ".deletable-edge-delete-btn { width: 20px; height: 20px; border: 0px solid #ffff…" at bounding box center [656, 309] width 709 height 453
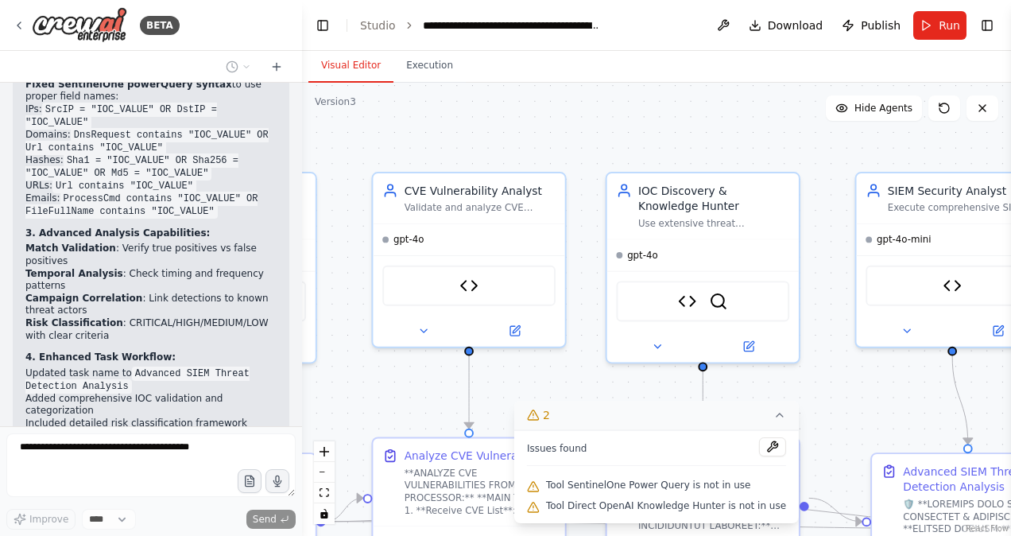
scroll to position [68386, 0]
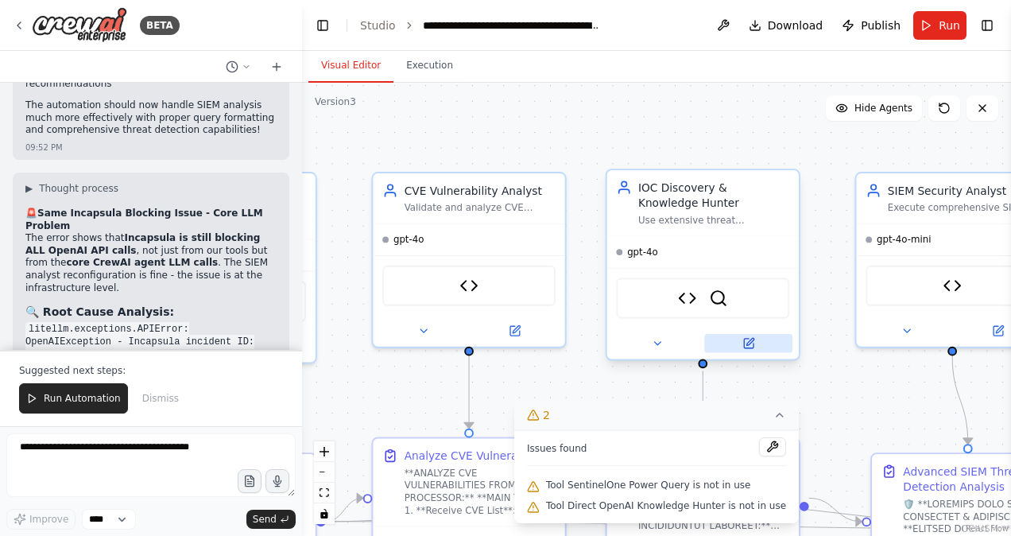
click at [750, 338] on icon at bounding box center [749, 343] width 13 height 13
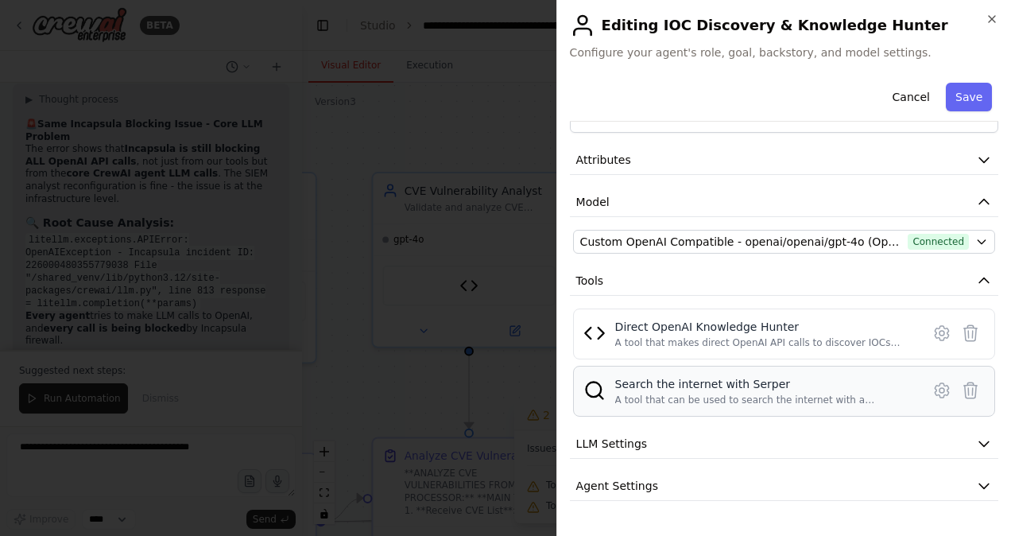
scroll to position [69022, 0]
click at [592, 334] on img at bounding box center [595, 333] width 22 height 22
click at [991, 21] on icon "button" at bounding box center [992, 19] width 6 height 6
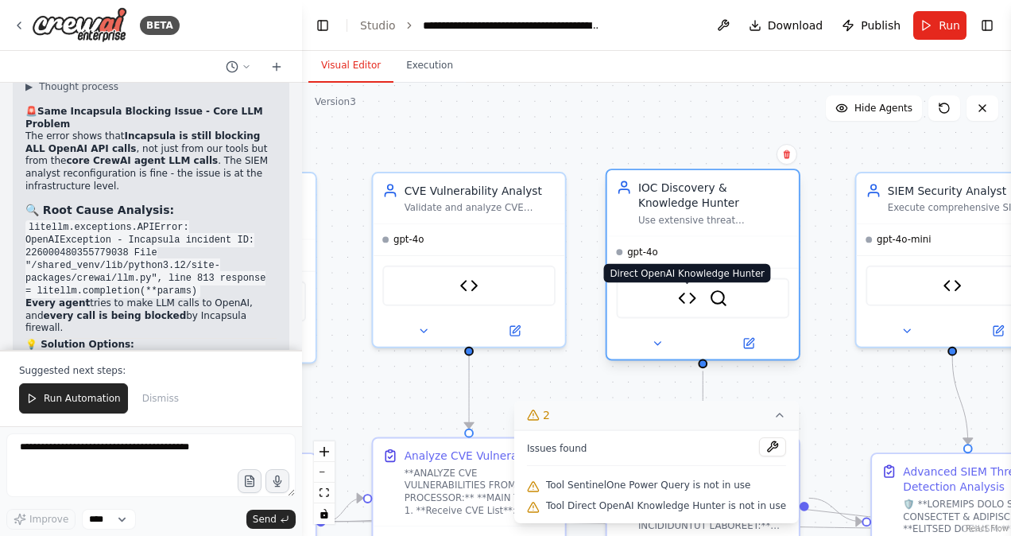
click at [690, 301] on img at bounding box center [687, 298] width 19 height 19
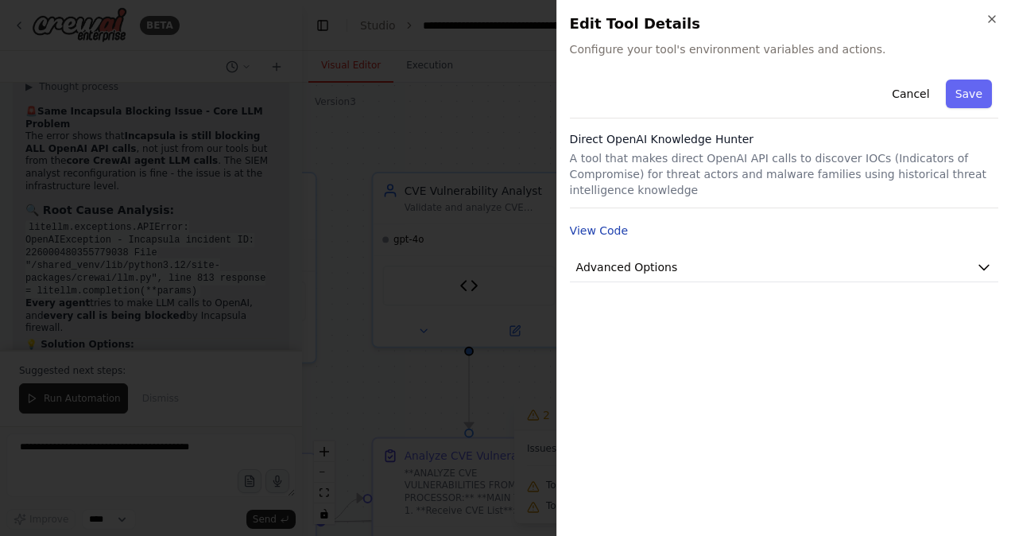
click at [609, 223] on button "View Code" at bounding box center [599, 231] width 59 height 16
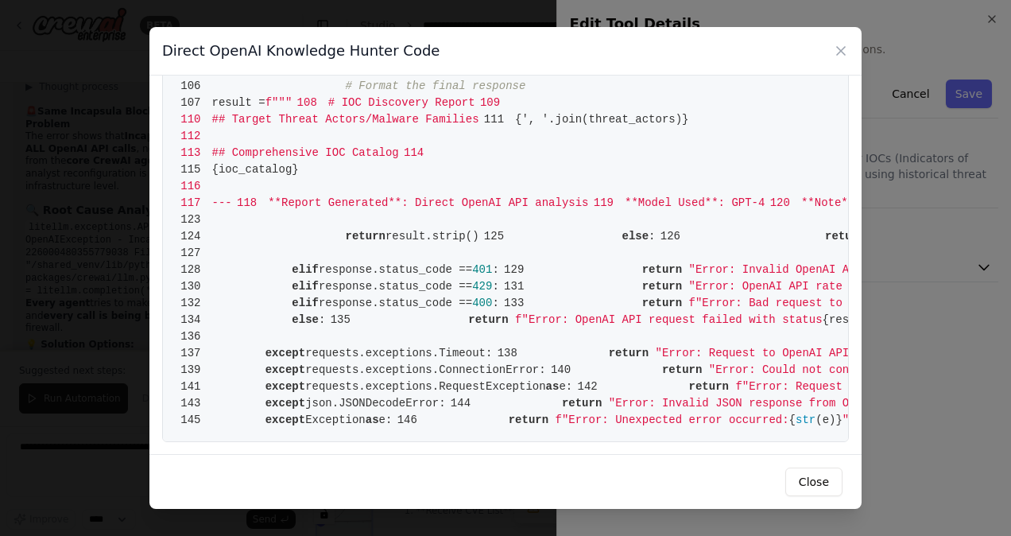
scroll to position [2122, 0]
click at [840, 49] on icon at bounding box center [841, 51] width 8 height 8
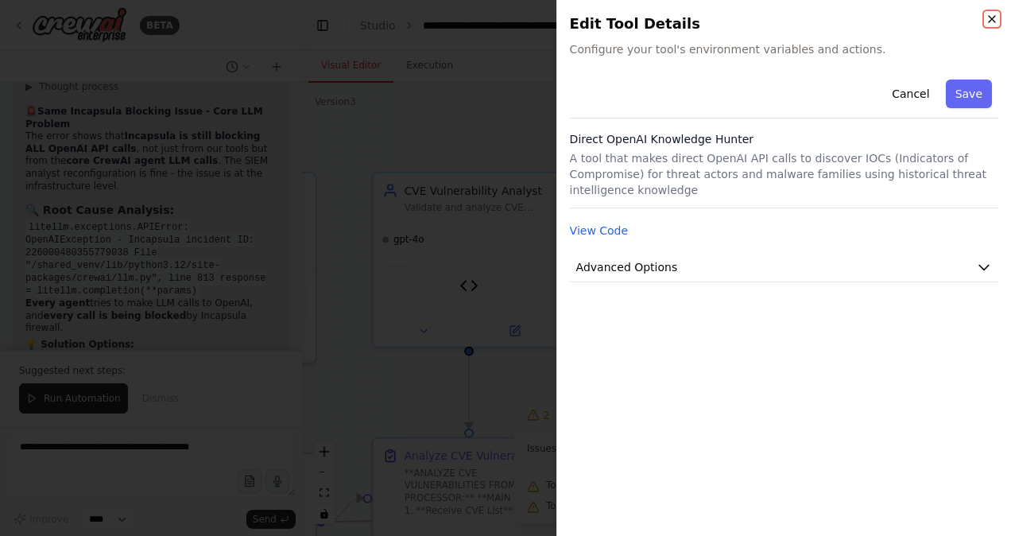
click at [987, 16] on icon "button" at bounding box center [992, 19] width 13 height 13
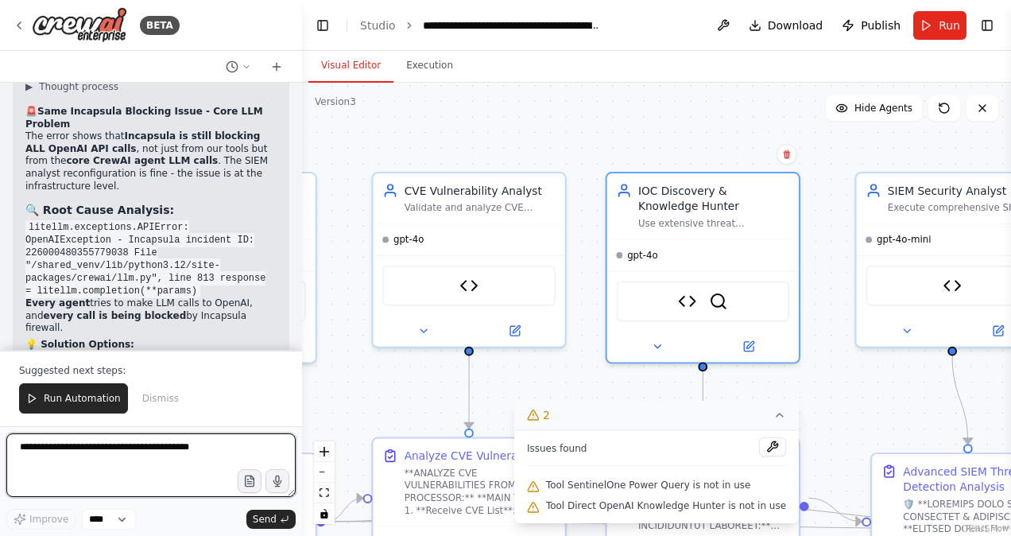
click at [76, 461] on textarea at bounding box center [150, 465] width 289 height 64
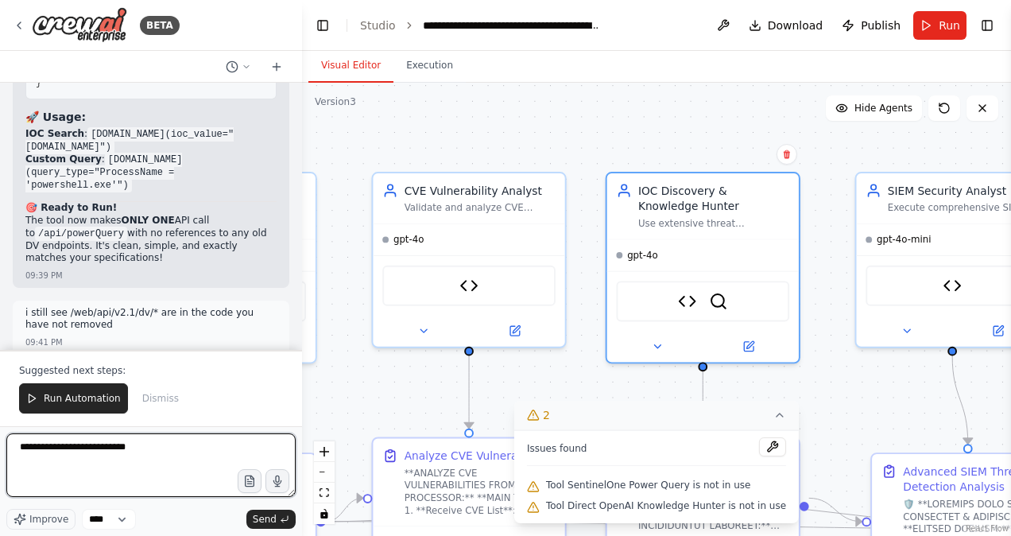
scroll to position [63751, 0]
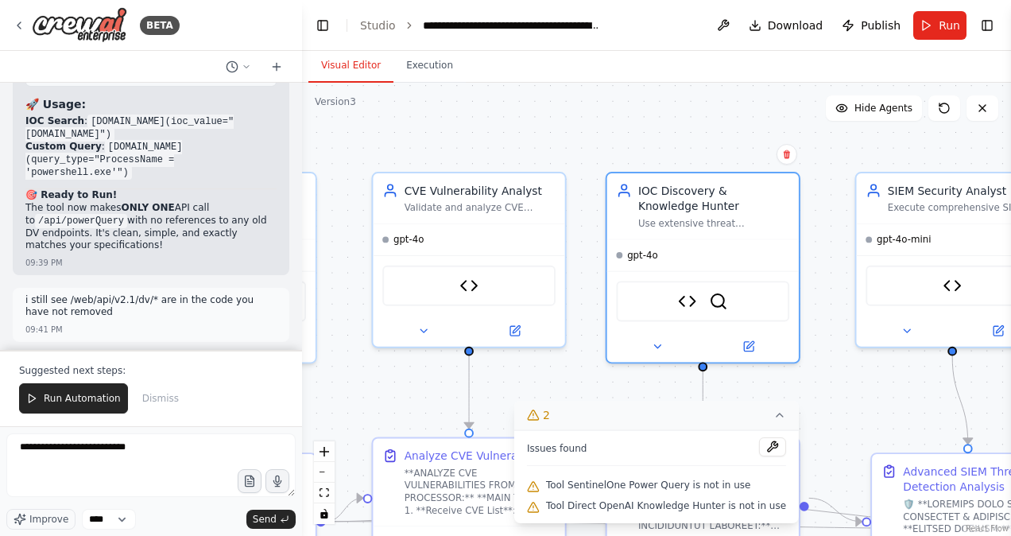
drag, startPoint x: 183, startPoint y: 301, endPoint x: 35, endPoint y: 210, distance: 173.5
copy code "from openai import OpenAI response = client.responses.create( model= "gpt-4.1" …"
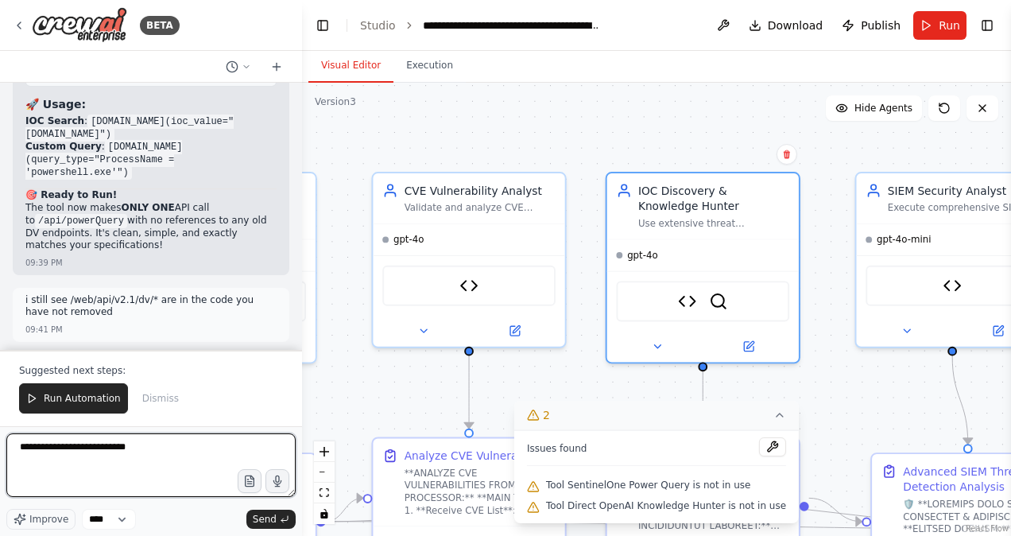
click at [159, 455] on textarea "**********" at bounding box center [150, 465] width 289 height 64
paste textarea "**********"
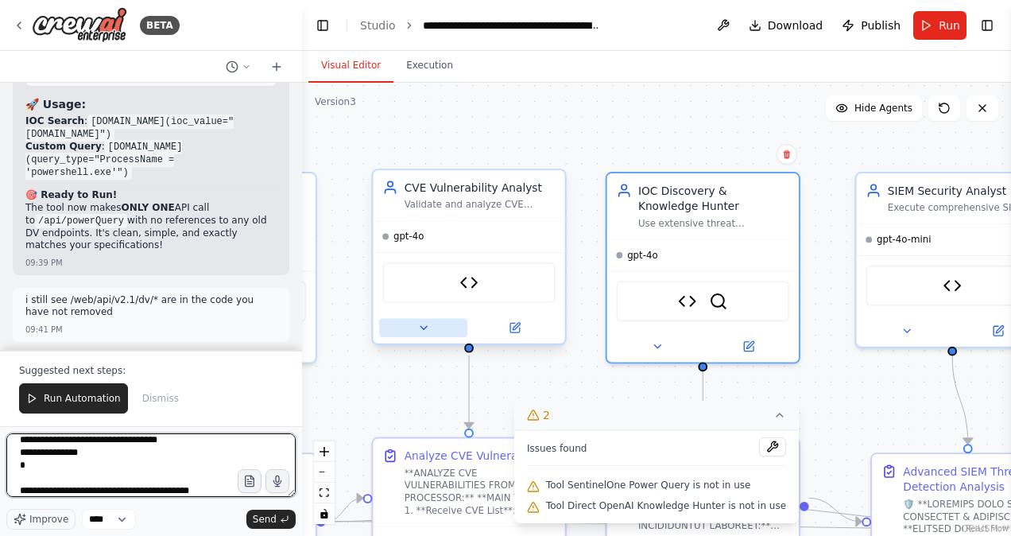
scroll to position [83, 0]
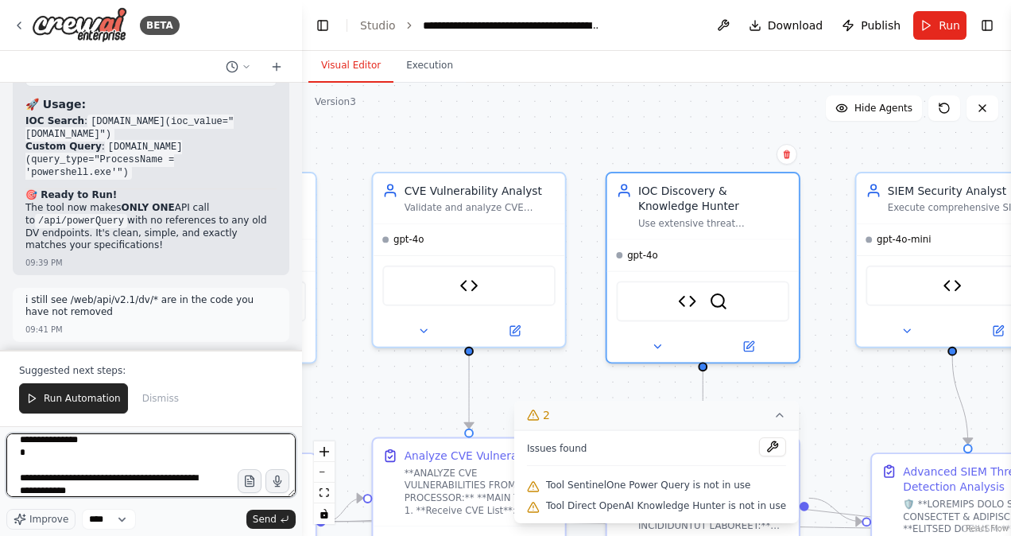
type textarea "**********"
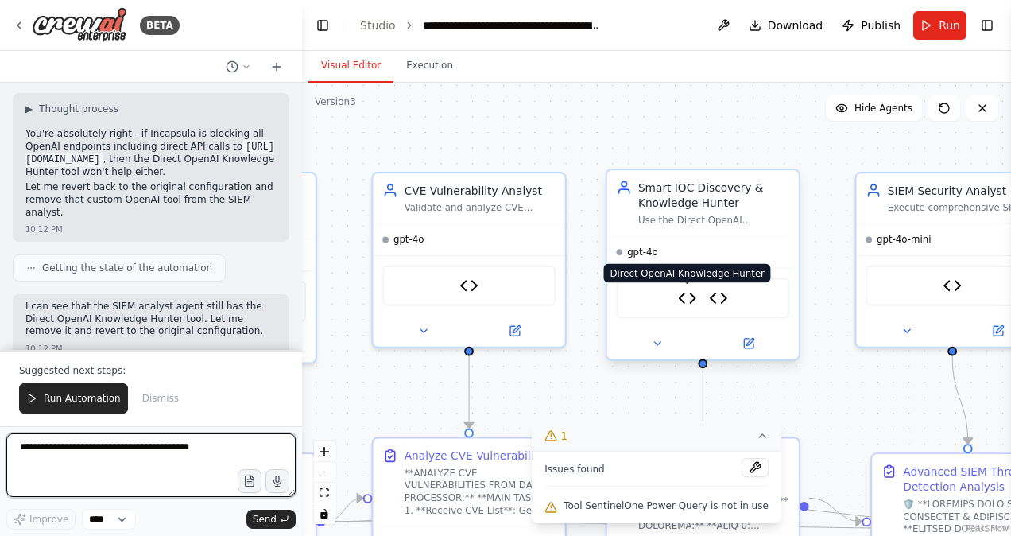
scroll to position [70920, 0]
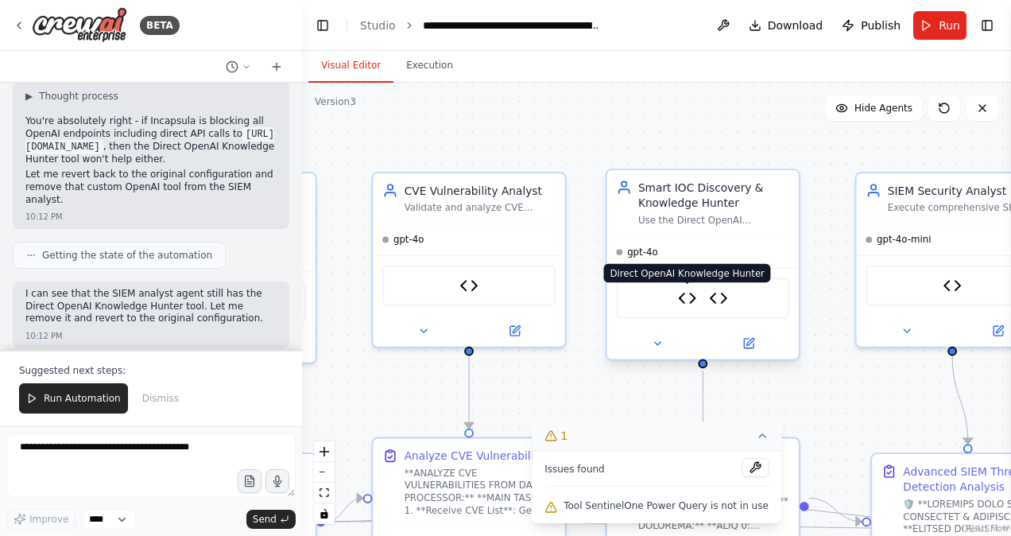
click at [684, 301] on img at bounding box center [687, 298] width 19 height 19
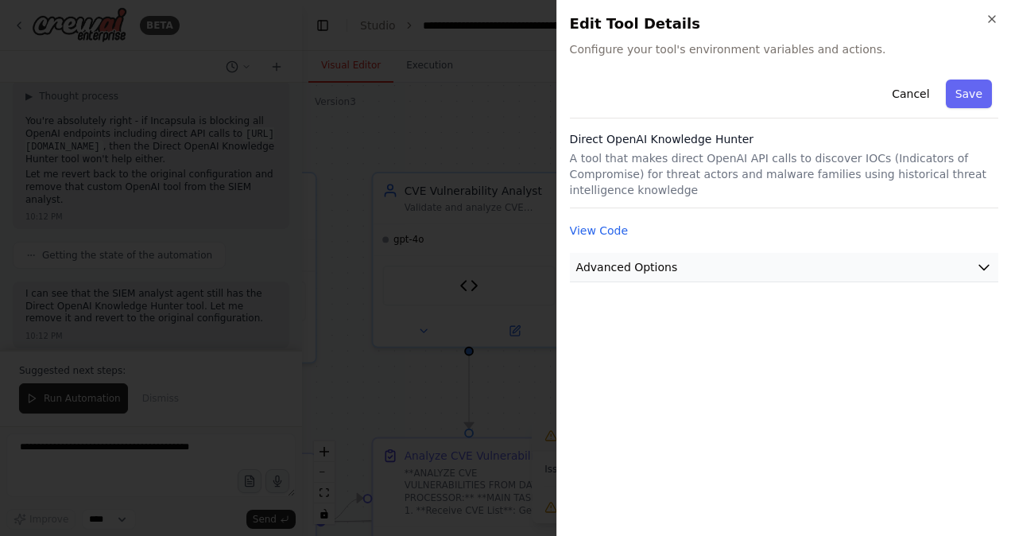
click at [983, 259] on icon "button" at bounding box center [984, 267] width 16 height 16
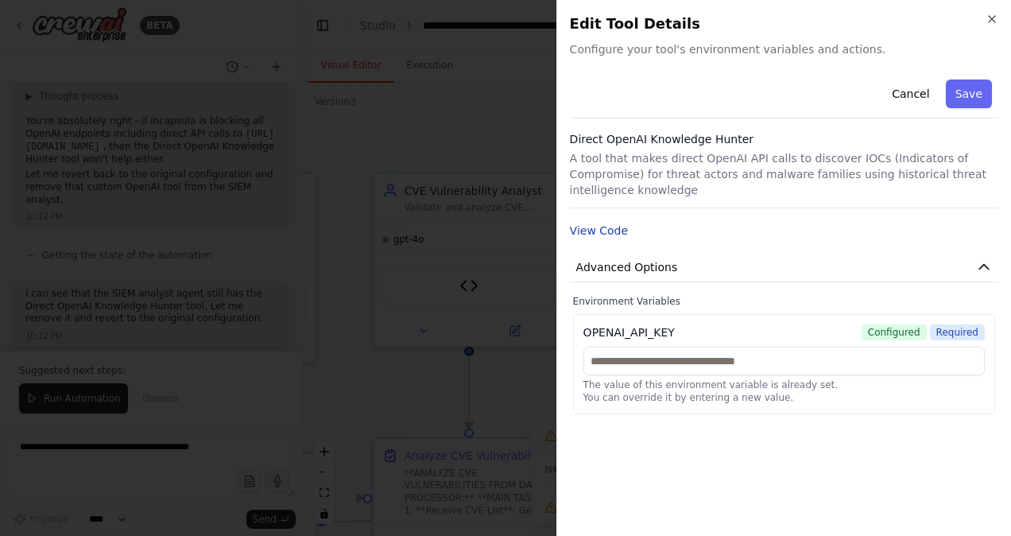
click at [594, 223] on button "View Code" at bounding box center [599, 231] width 59 height 16
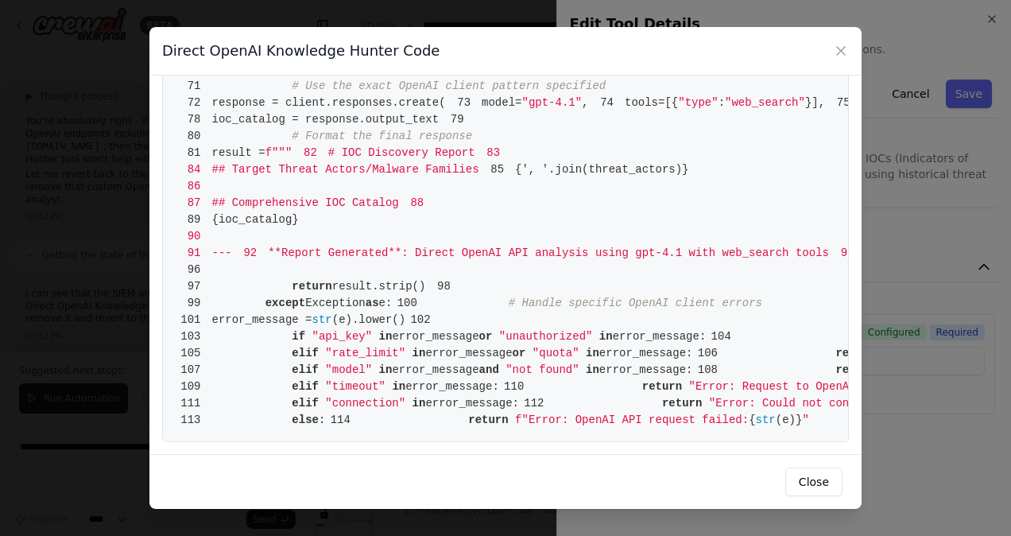
scroll to position [939, 0]
click at [841, 48] on icon at bounding box center [841, 51] width 16 height 16
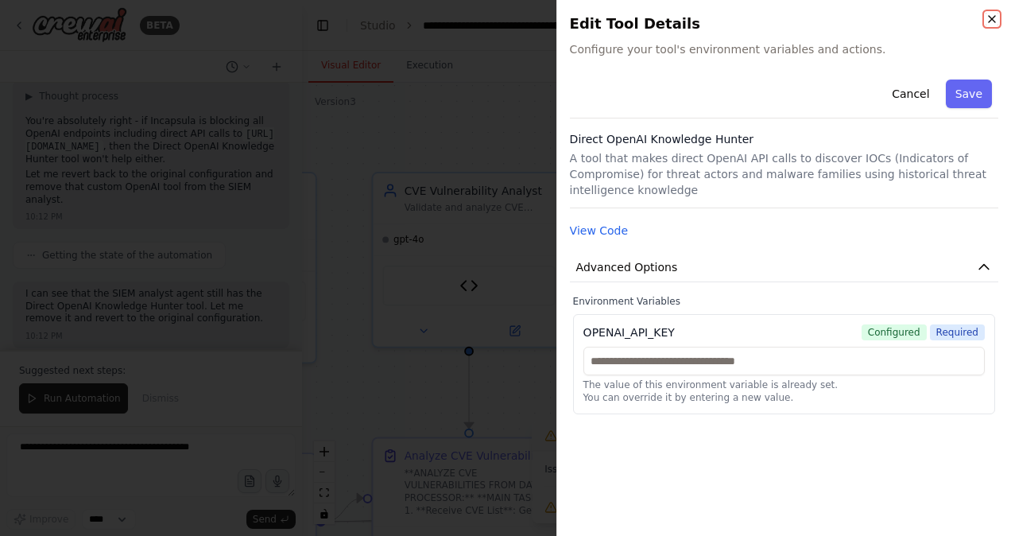
click at [987, 19] on icon "button" at bounding box center [992, 19] width 13 height 13
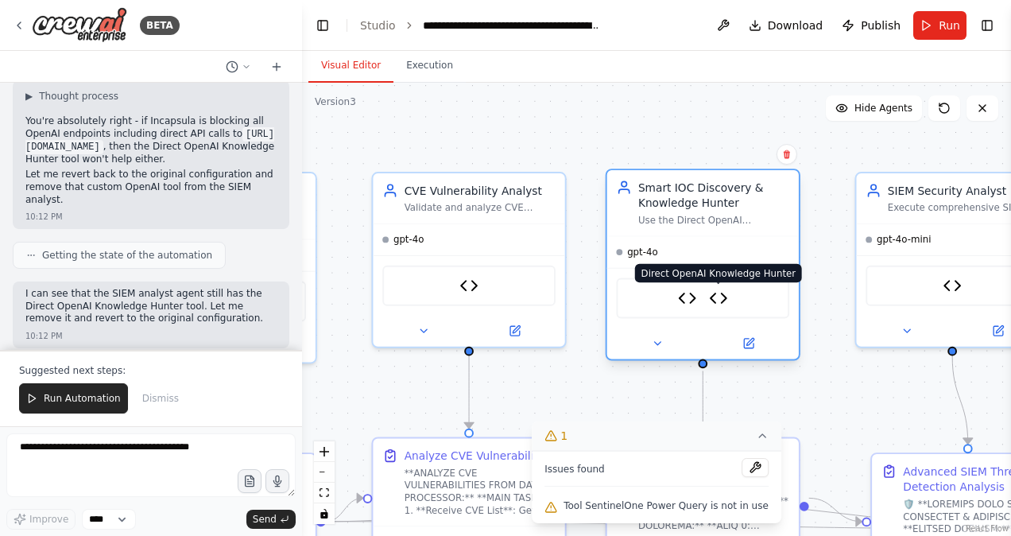
click at [719, 304] on img at bounding box center [718, 298] width 19 height 19
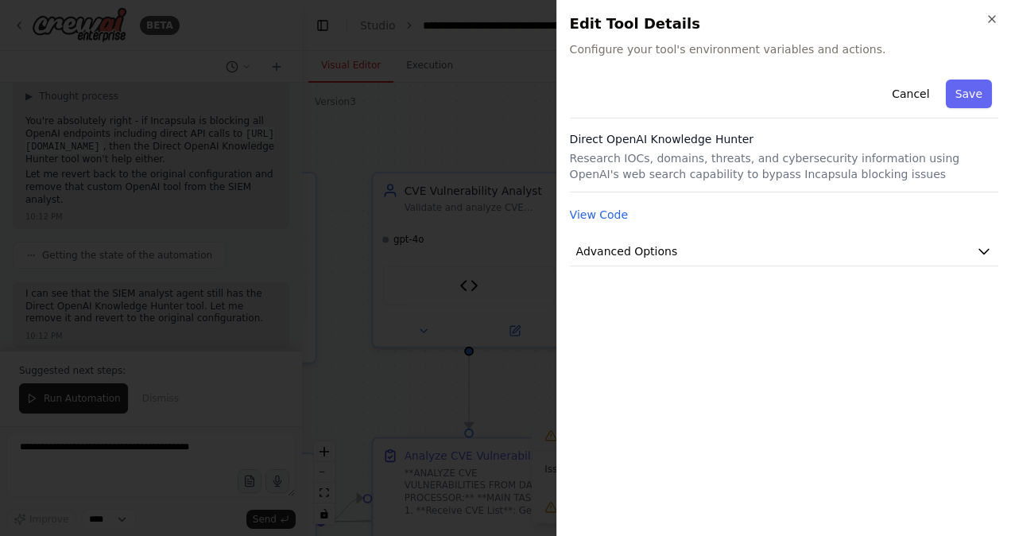
click at [597, 227] on div "Cancel Save Direct OpenAI Knowledge Hunter Research IOCs, domains, threats, and…" at bounding box center [784, 169] width 429 height 193
click at [596, 220] on button "View Code" at bounding box center [599, 215] width 59 height 16
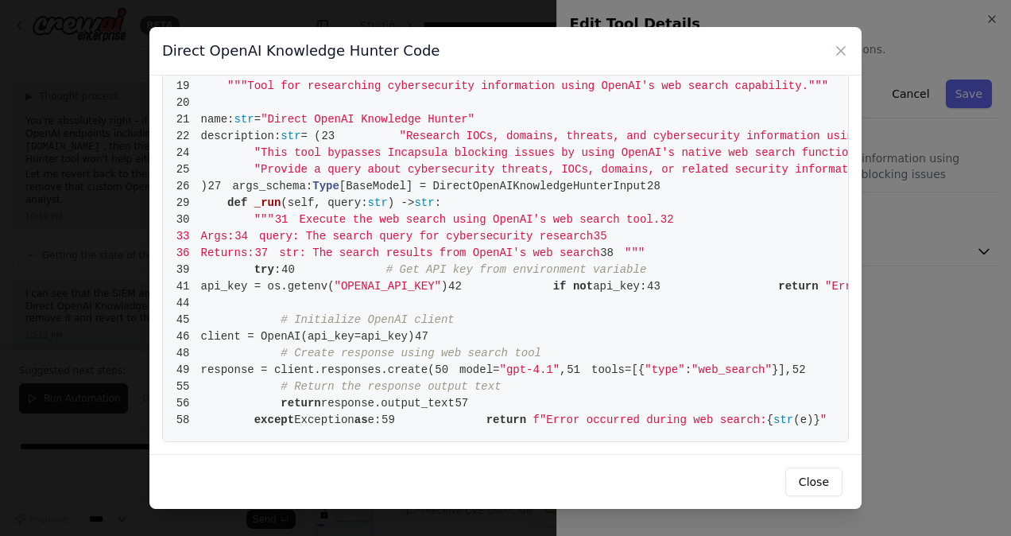
scroll to position [0, 0]
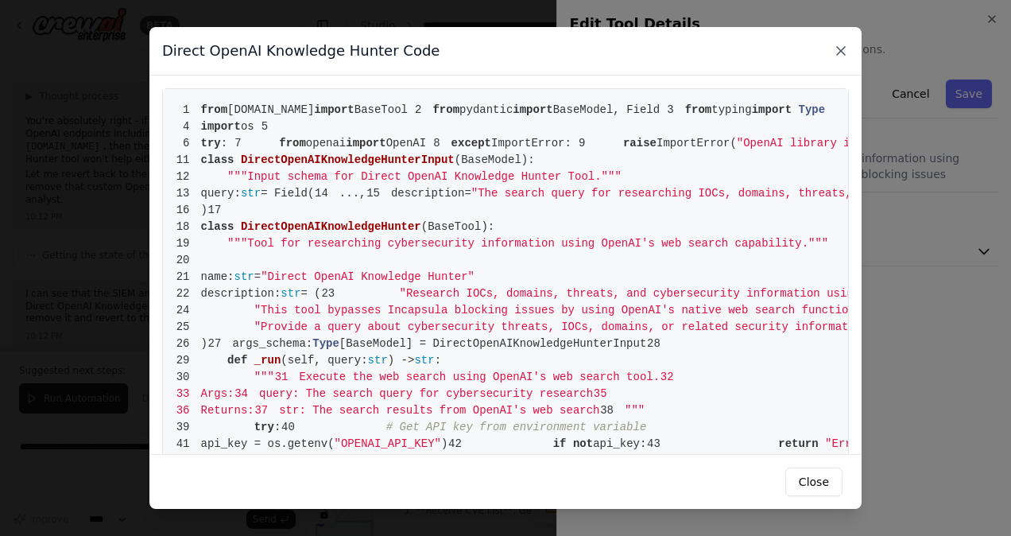
click at [841, 50] on icon at bounding box center [841, 51] width 8 height 8
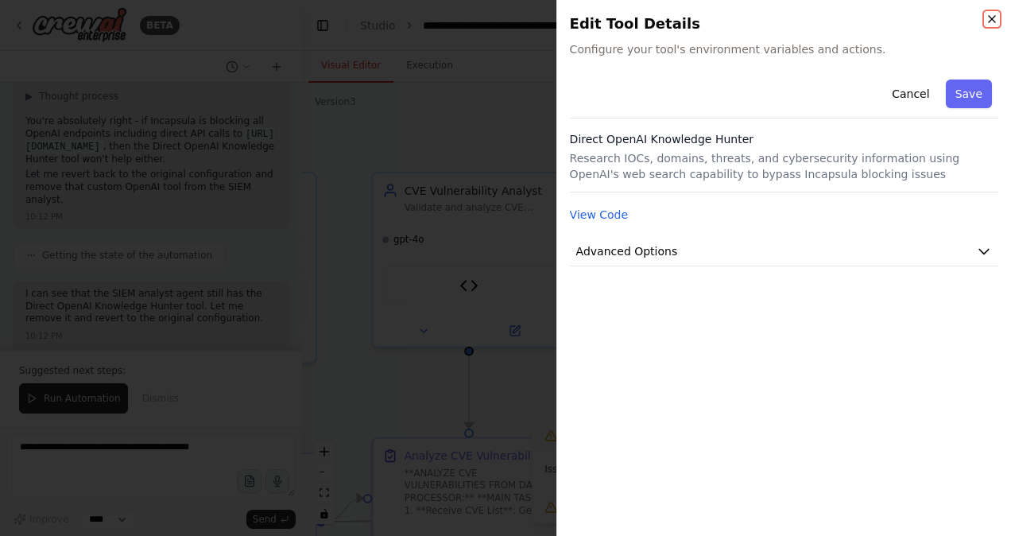
click at [992, 18] on icon "button" at bounding box center [992, 19] width 6 height 6
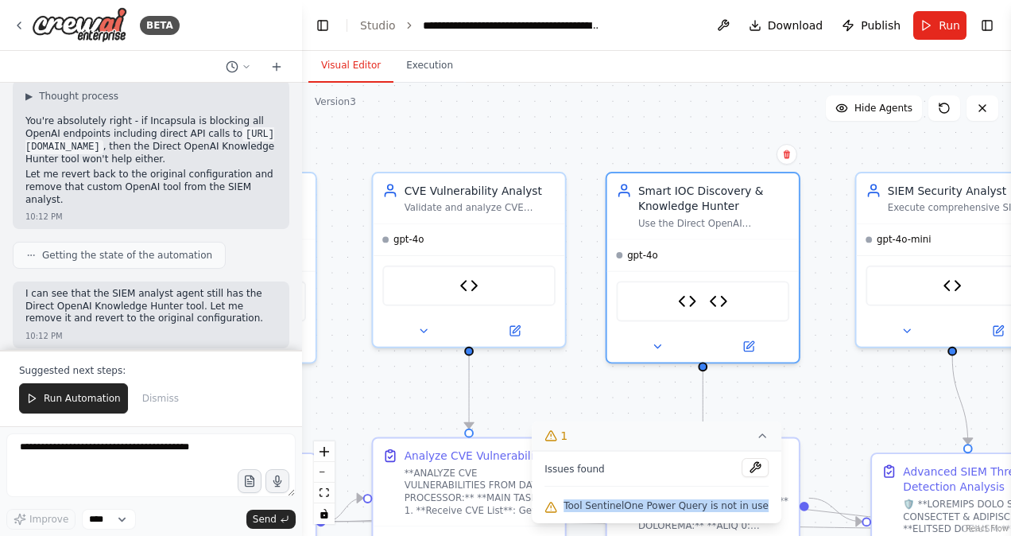
drag, startPoint x: 761, startPoint y: 504, endPoint x: 572, endPoint y: 510, distance: 188.5
click at [572, 510] on div "Issues found Tool SentinelOne Power Query is not in use" at bounding box center [657, 487] width 250 height 72
copy span "Tool SentinelOne Power Query is not in use"
click at [964, 281] on div "SentinelOne Power Query" at bounding box center [952, 282] width 173 height 41
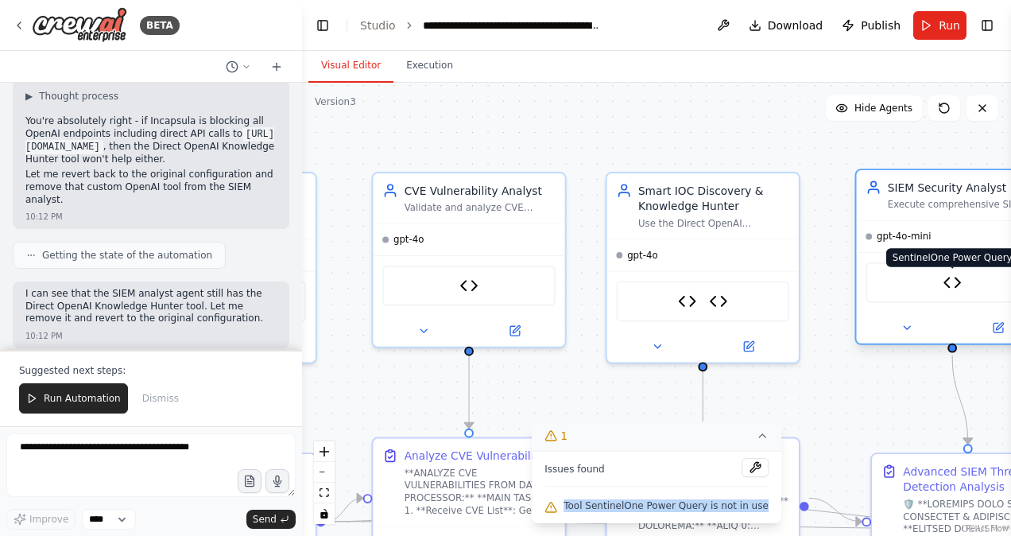
click at [955, 287] on img at bounding box center [952, 283] width 19 height 19
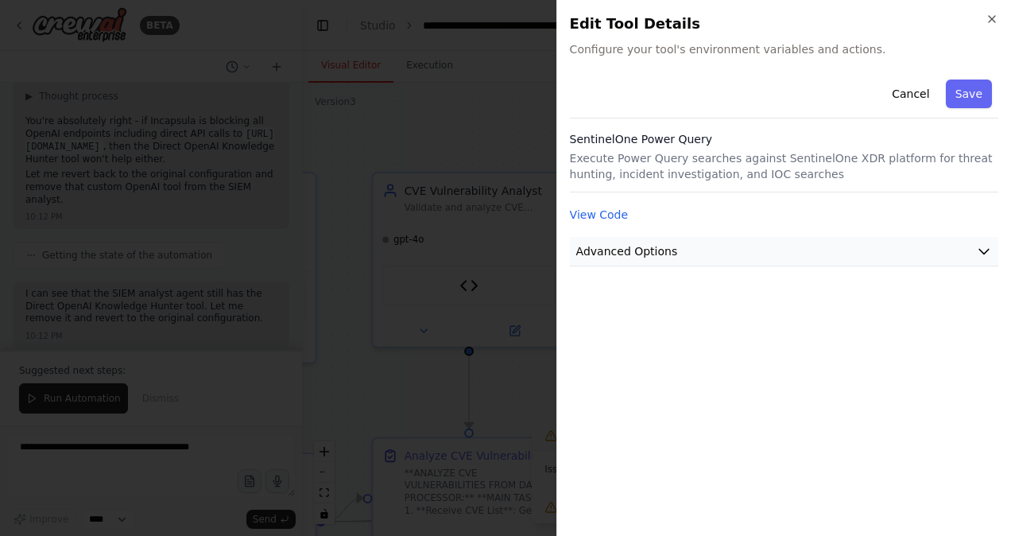
click at [804, 243] on button "Advanced Options" at bounding box center [784, 251] width 429 height 29
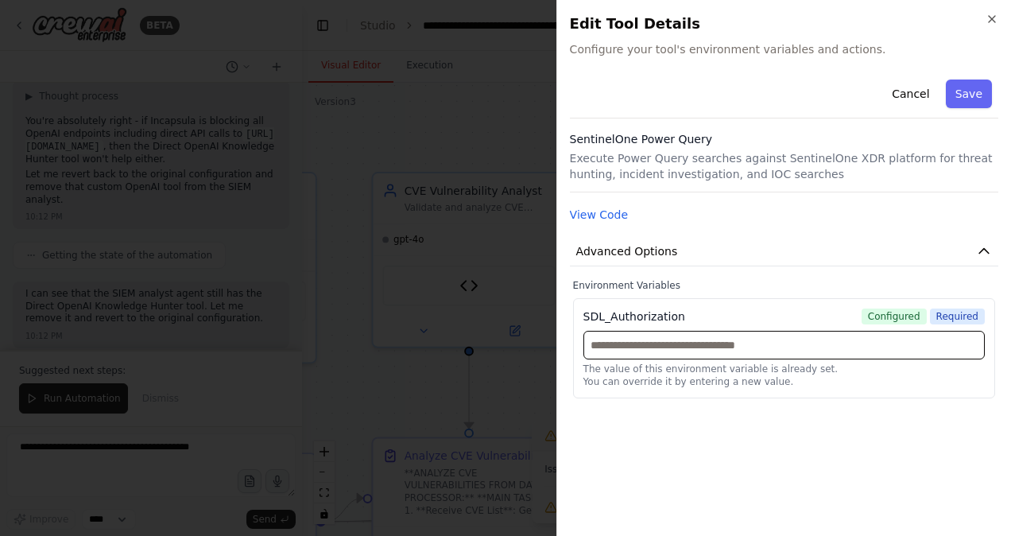
click at [739, 351] on input "text" at bounding box center [785, 345] width 402 height 29
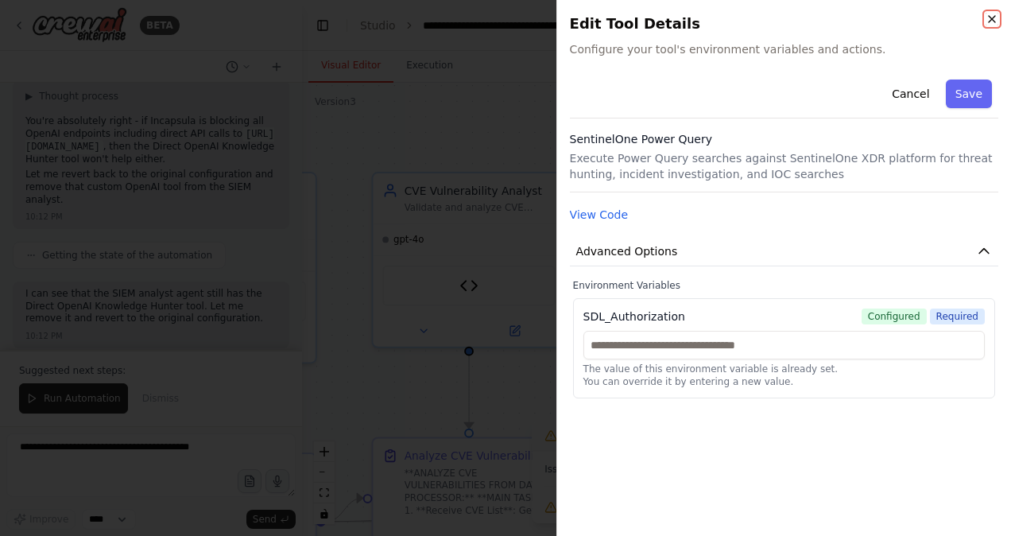
click at [994, 21] on icon "button" at bounding box center [992, 19] width 6 height 6
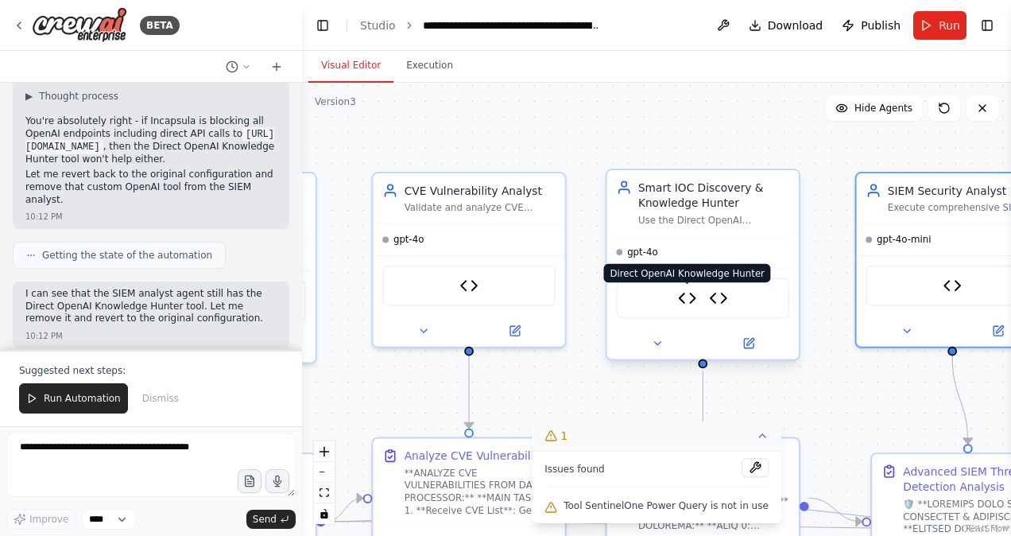
click at [685, 299] on img at bounding box center [687, 298] width 19 height 19
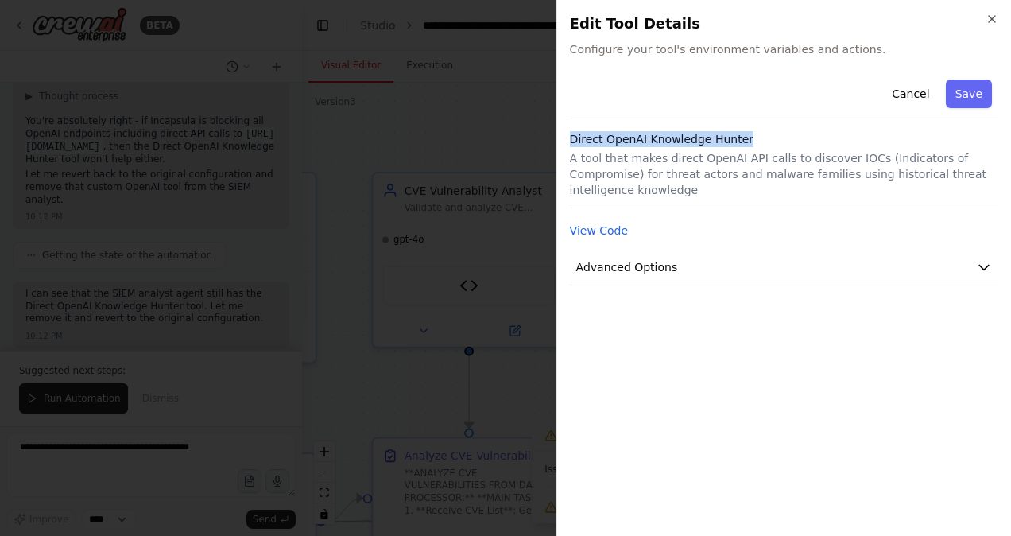
drag, startPoint x: 747, startPoint y: 137, endPoint x: 567, endPoint y: 143, distance: 180.6
click at [567, 143] on div "Close Edit Tool Details Configure your tool's environment variables and actions…" at bounding box center [784, 268] width 455 height 536
copy h3 "Direct OpenAI Knowledge Hunter"
click at [991, 16] on icon "button" at bounding box center [992, 19] width 13 height 13
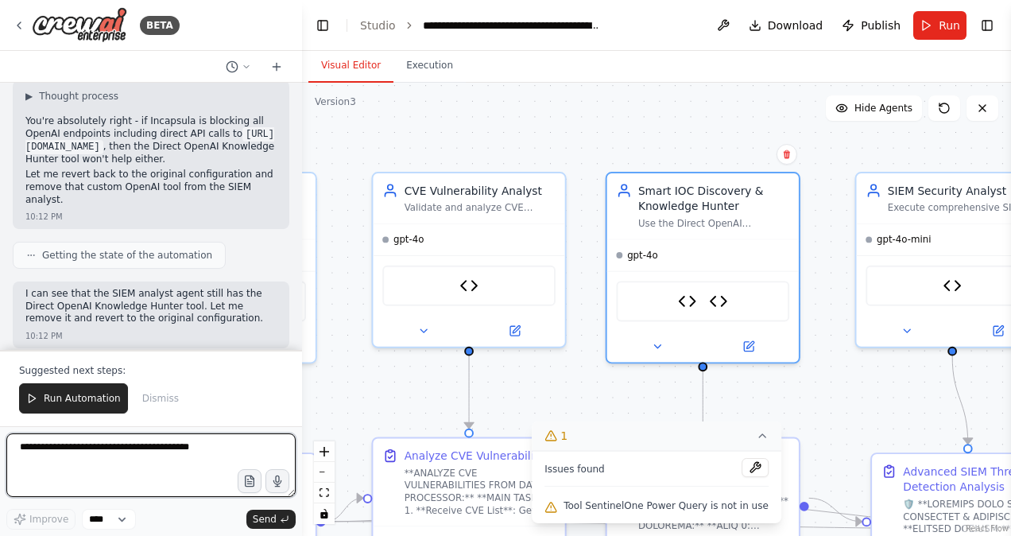
click at [143, 445] on textarea at bounding box center [150, 465] width 289 height 64
paste textarea "**********"
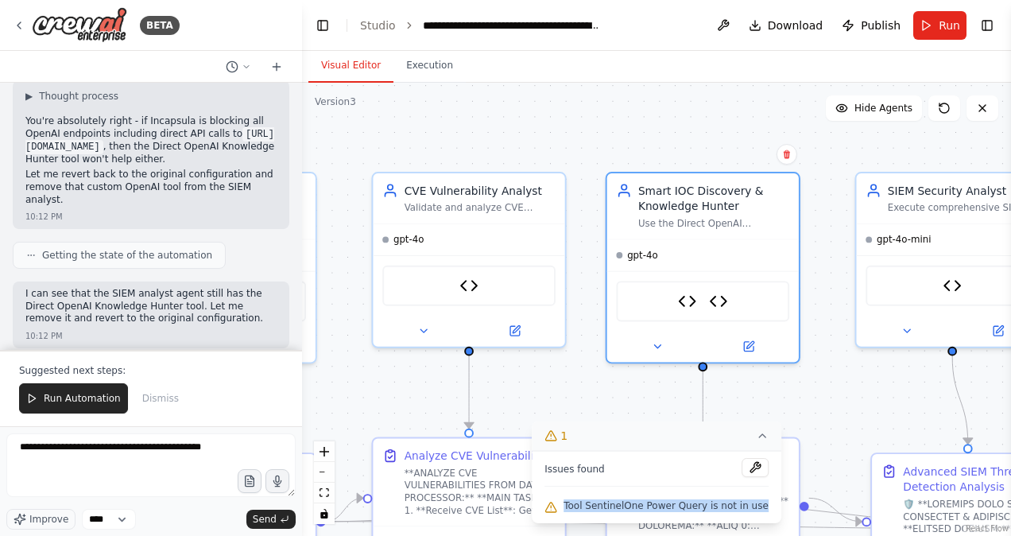
drag, startPoint x: 757, startPoint y: 506, endPoint x: 576, endPoint y: 505, distance: 181.3
click at [576, 505] on div "Issues found Tool SentinelOne Power Query is not in use" at bounding box center [657, 487] width 250 height 72
copy span "Tool SentinelOne Power Query is not in use"
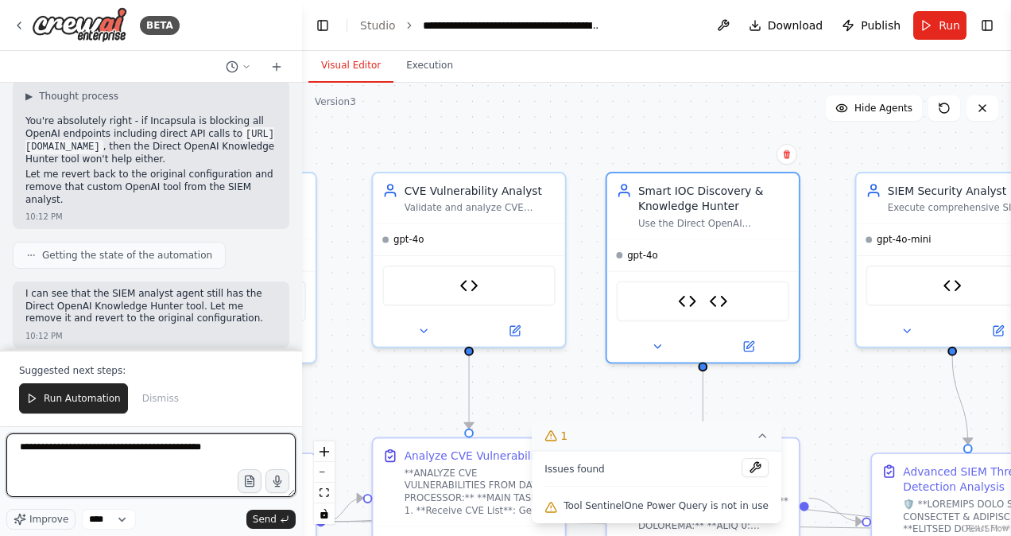
click at [72, 462] on textarea "**********" at bounding box center [150, 465] width 289 height 64
paste textarea "**********"
type textarea "**********"
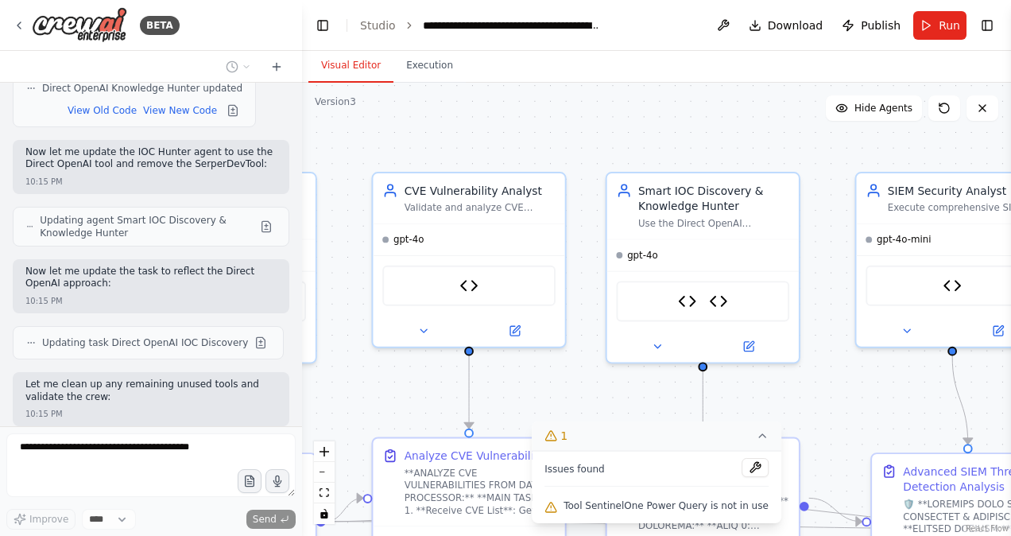
scroll to position [72792, 0]
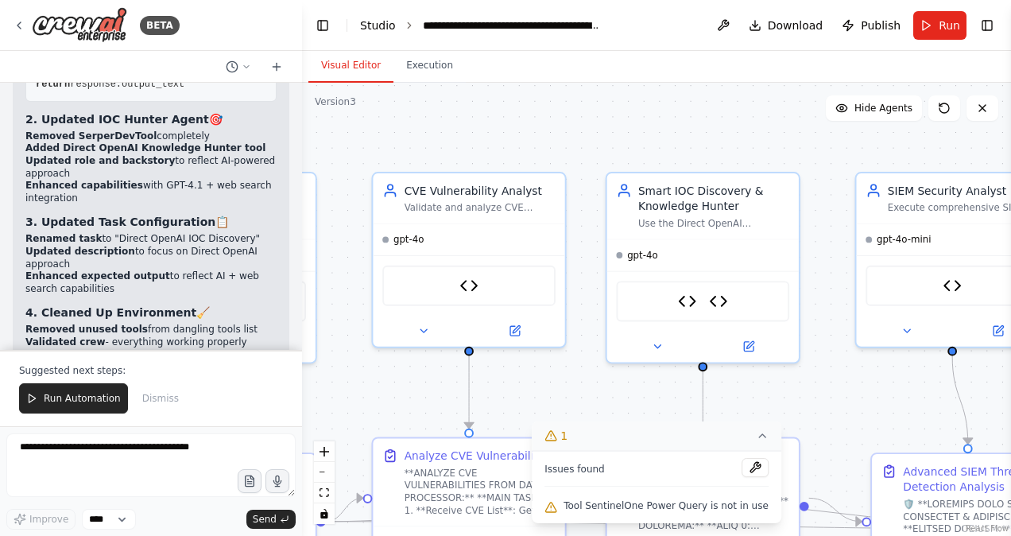
click at [378, 25] on link "Studio" at bounding box center [378, 25] width 36 height 13
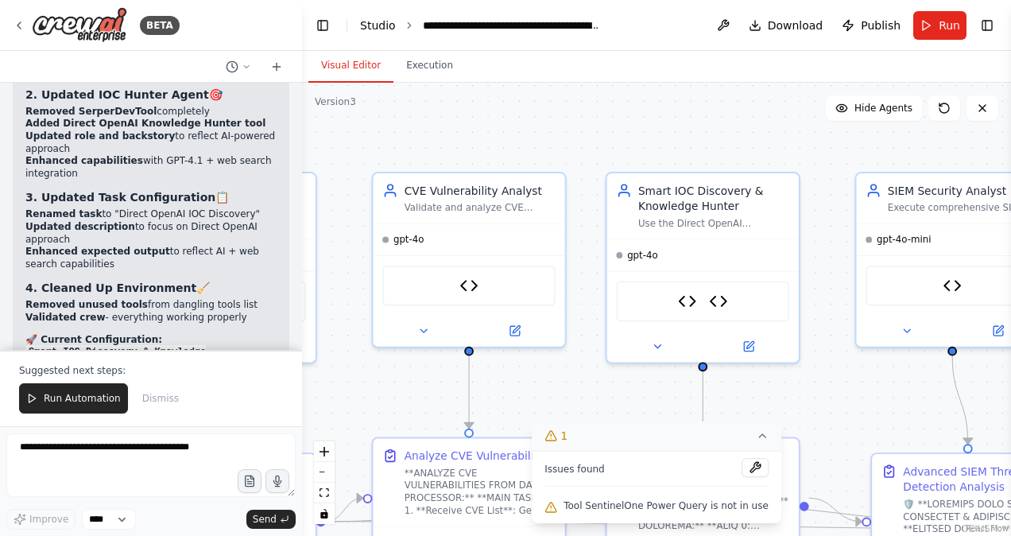
scroll to position [73375, 0]
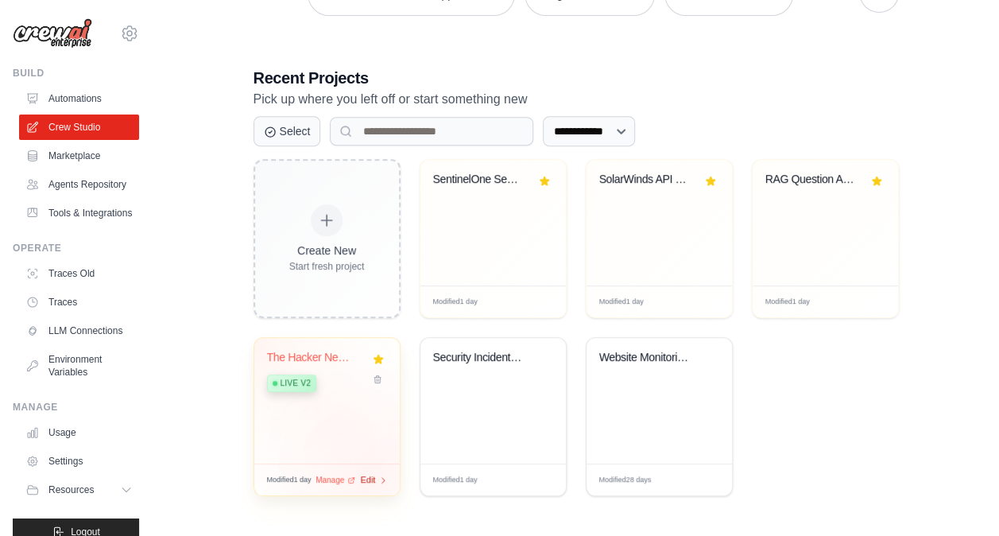
click at [372, 478] on span "Edit" at bounding box center [368, 480] width 15 height 14
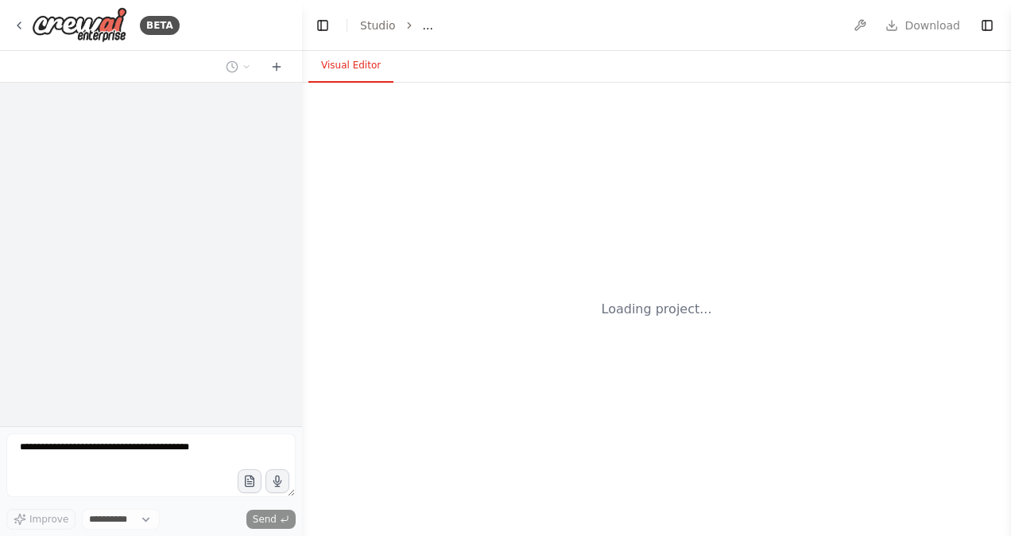
select select "****"
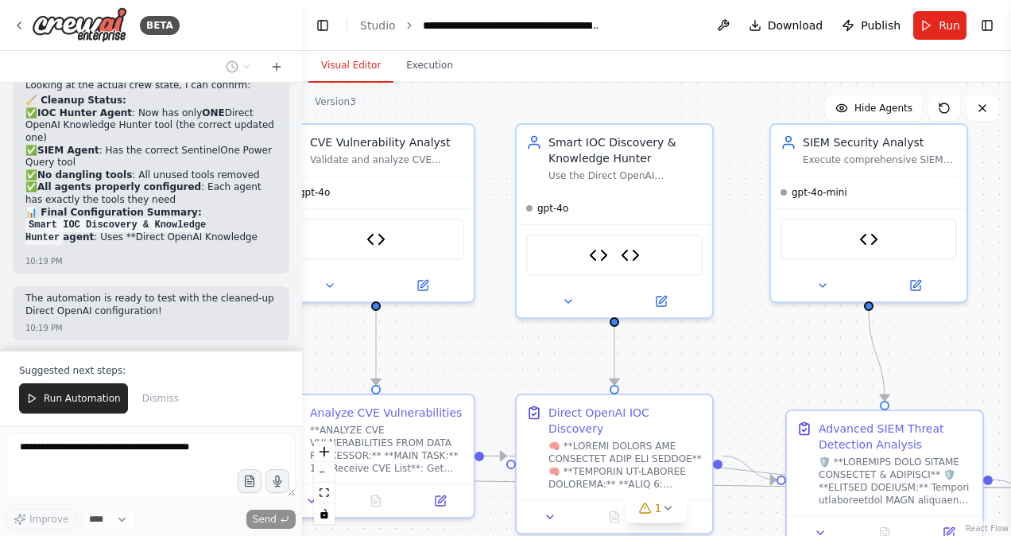
scroll to position [64, 0]
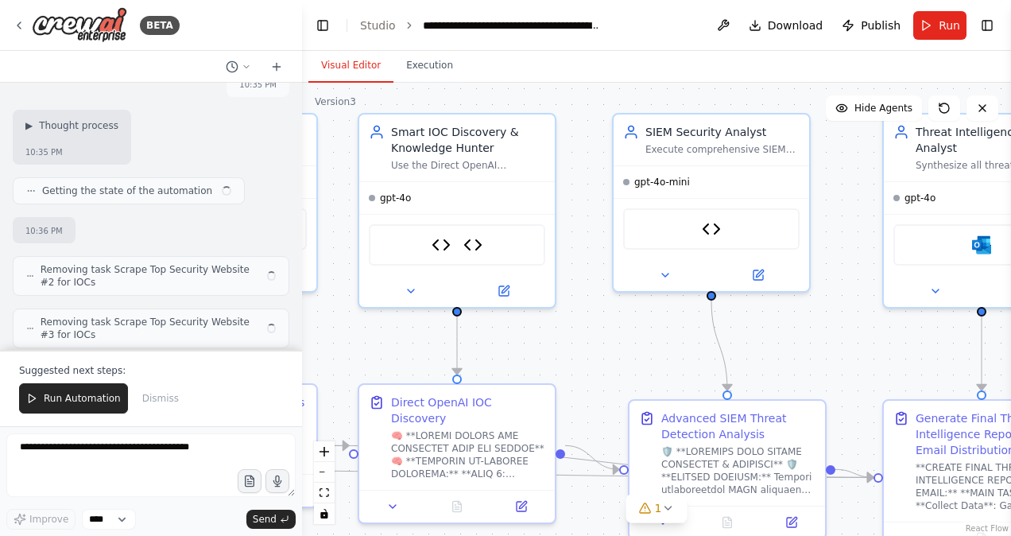
drag, startPoint x: 620, startPoint y: 129, endPoint x: 103, endPoint y: 80, distance: 519.2
click at [103, 80] on div "BETA 10:35 PM 10:35 PM ▶ Thought process 10:35 PM Getting the state of the auto…" at bounding box center [505, 268] width 1011 height 536
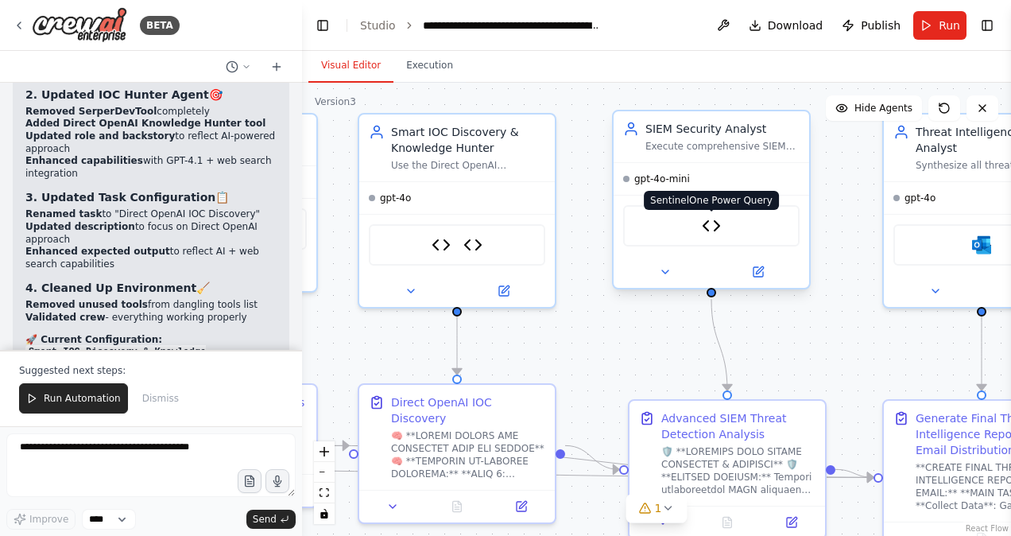
scroll to position [73375, 0]
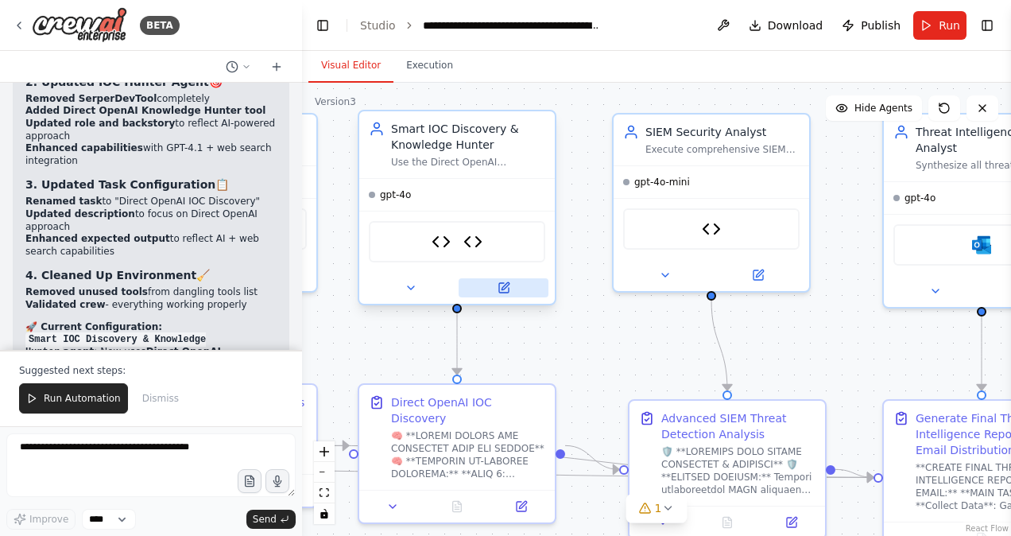
click at [509, 283] on icon at bounding box center [505, 285] width 7 height 7
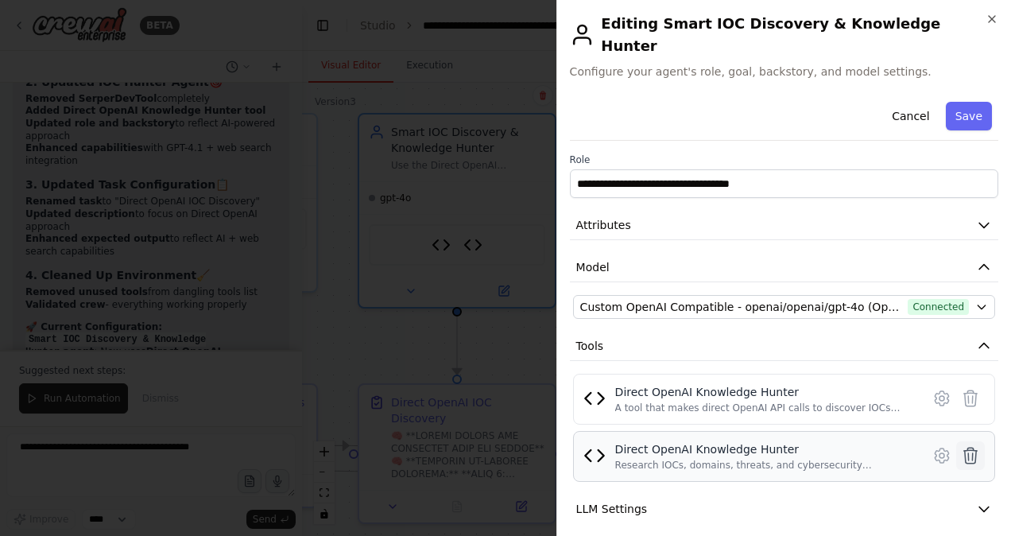
click at [964, 446] on icon at bounding box center [970, 455] width 19 height 19
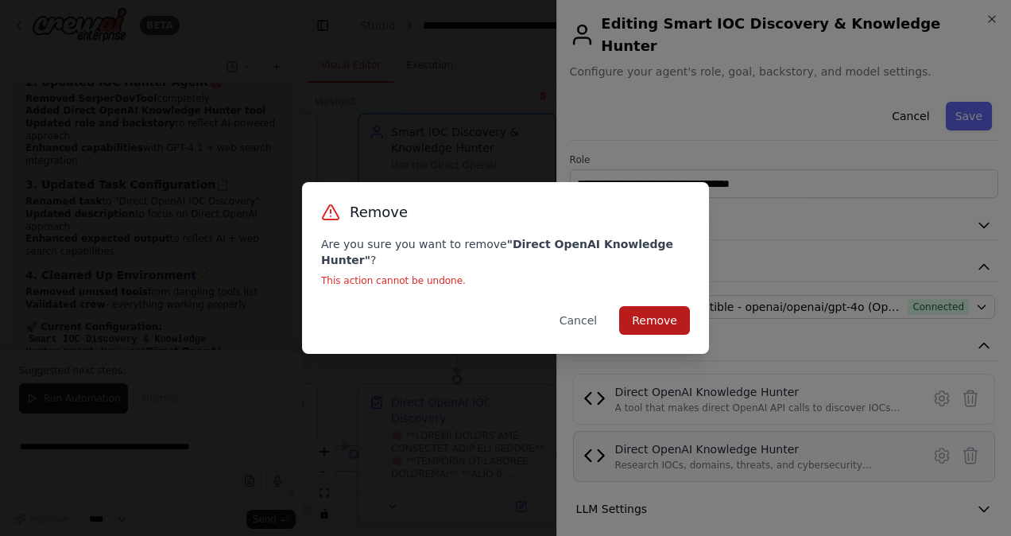
click at [673, 313] on button "Remove" at bounding box center [654, 320] width 71 height 29
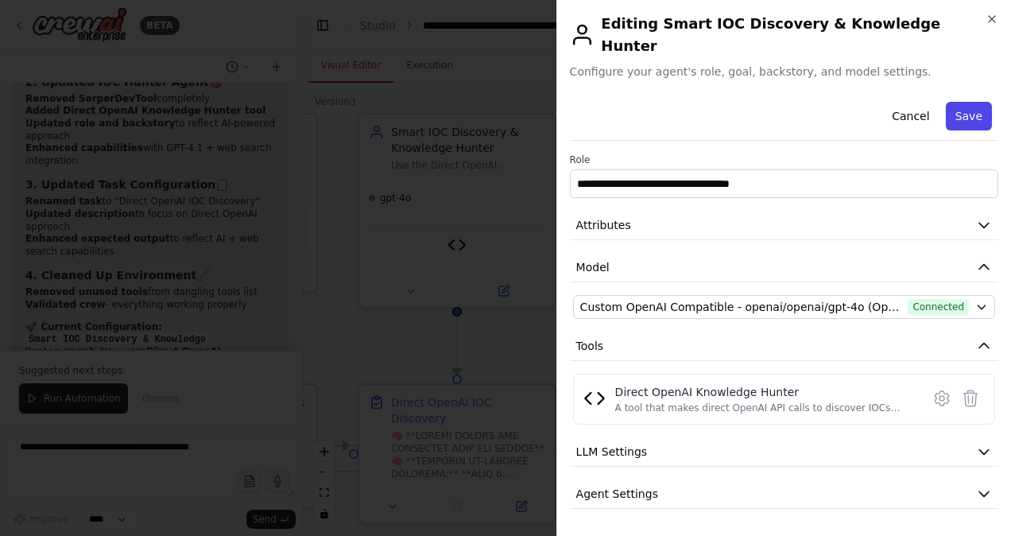
click at [962, 102] on button "Save" at bounding box center [969, 116] width 46 height 29
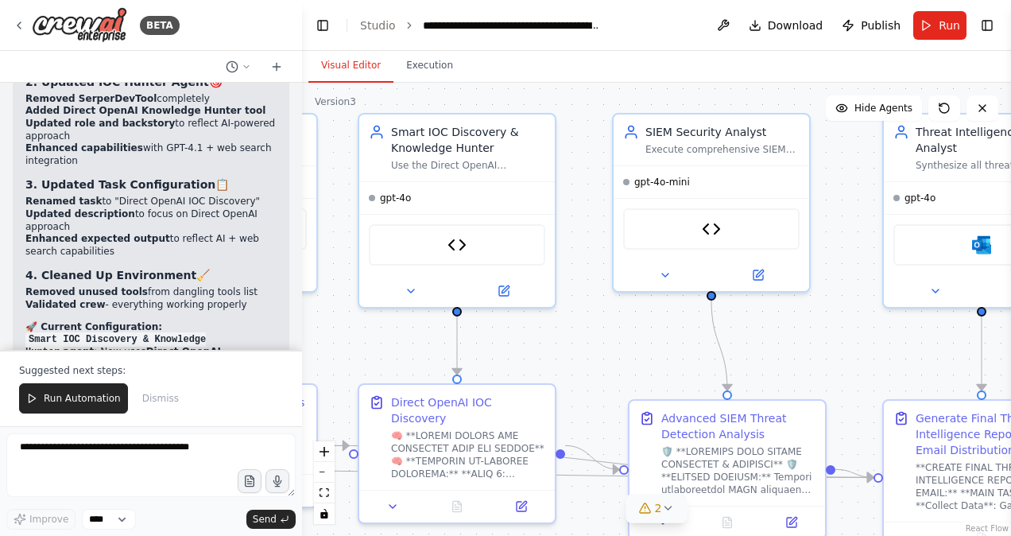
click at [665, 499] on button "2" at bounding box center [657, 508] width 61 height 29
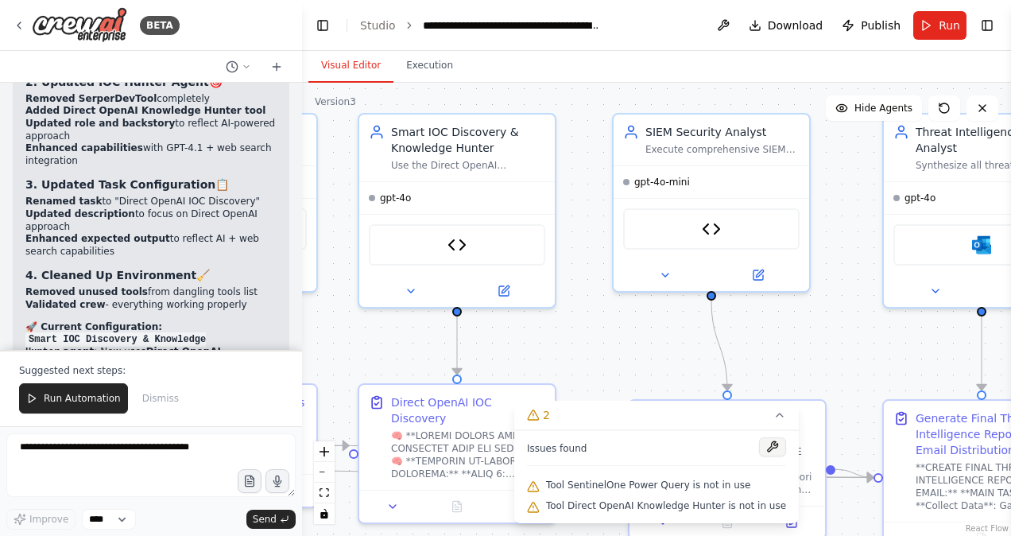
click at [759, 444] on button at bounding box center [772, 446] width 27 height 19
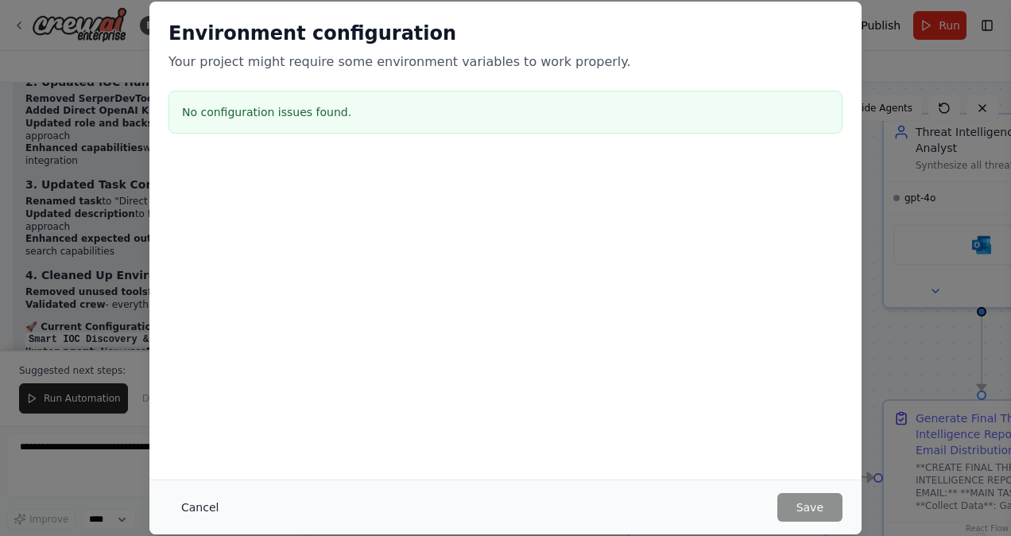
click at [199, 503] on button "Cancel" at bounding box center [200, 507] width 63 height 29
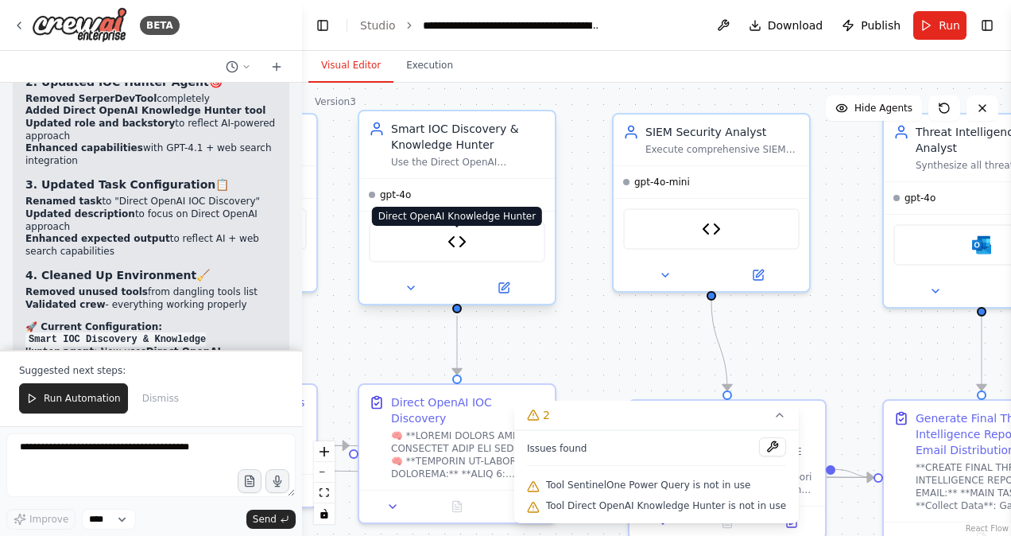
click at [460, 246] on img at bounding box center [457, 241] width 19 height 19
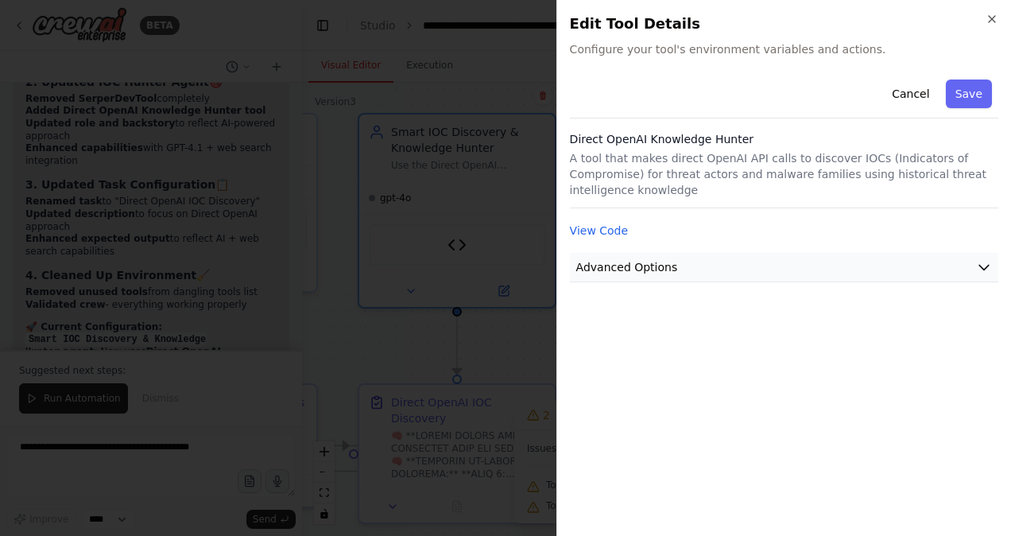
click at [712, 253] on button "Advanced Options" at bounding box center [784, 267] width 429 height 29
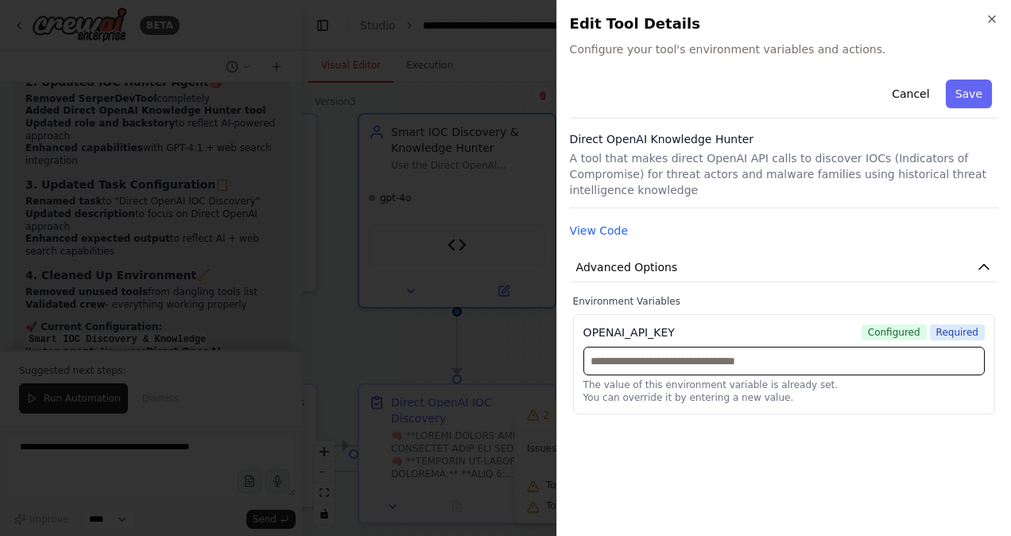
click at [689, 348] on input "text" at bounding box center [785, 361] width 402 height 29
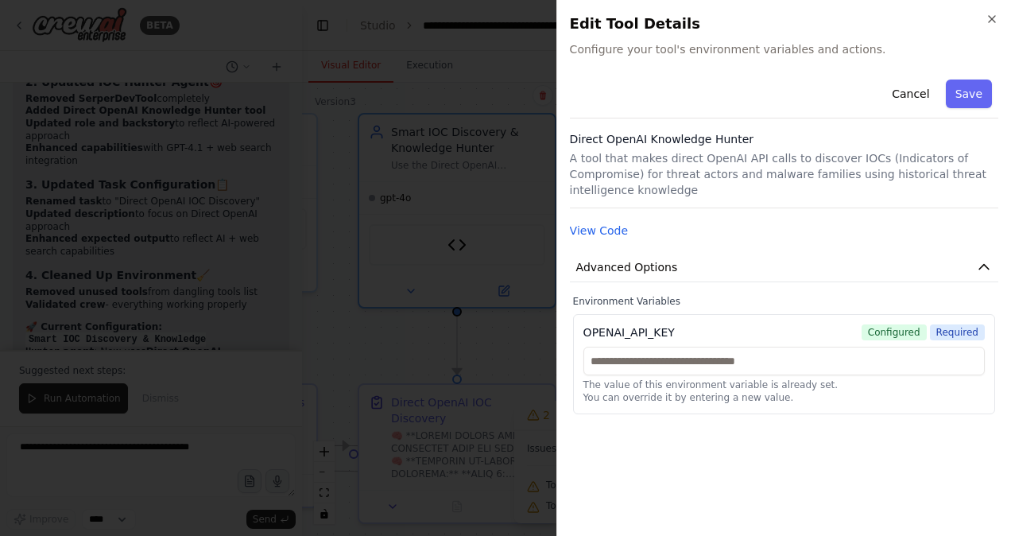
click at [910, 324] on span "Configured" at bounding box center [894, 332] width 65 height 16
click at [968, 86] on button "Save" at bounding box center [969, 94] width 46 height 29
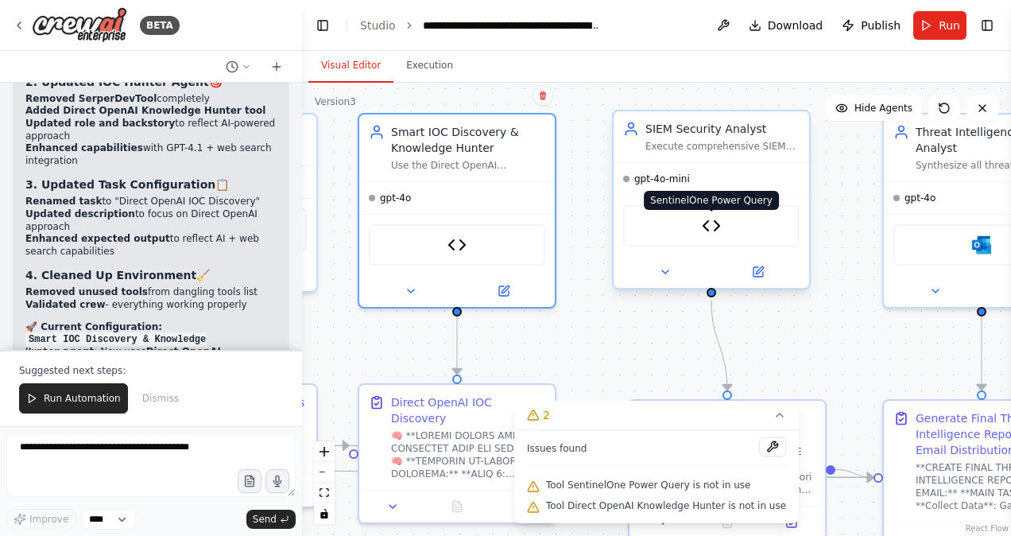
click at [704, 220] on img at bounding box center [711, 225] width 19 height 19
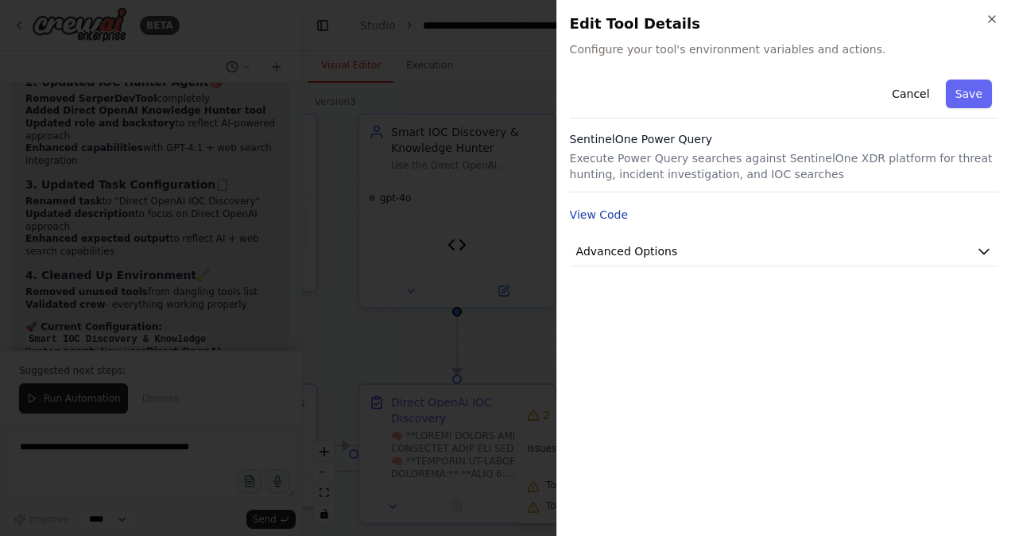
click at [612, 215] on button "View Code" at bounding box center [599, 215] width 59 height 16
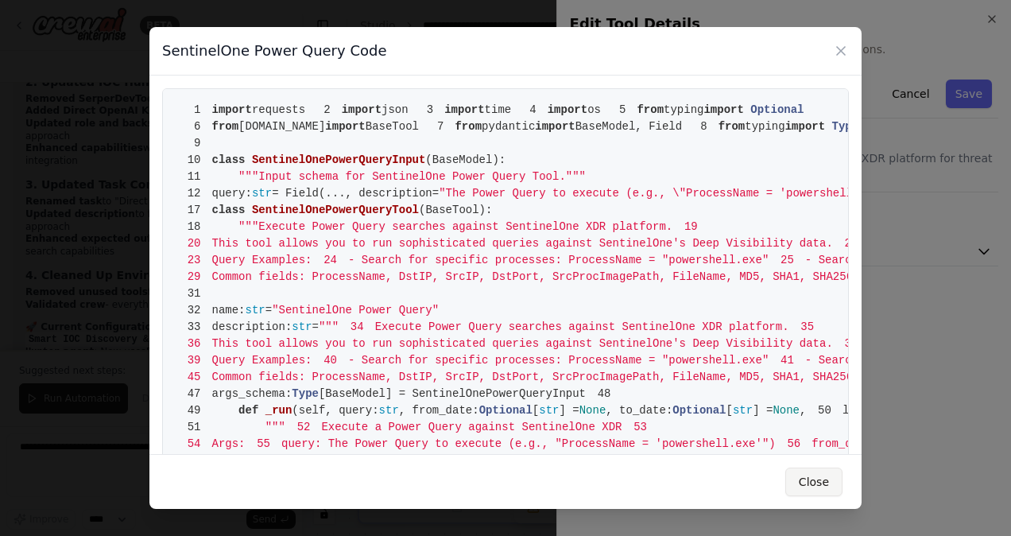
click at [816, 481] on button "Close" at bounding box center [814, 482] width 57 height 29
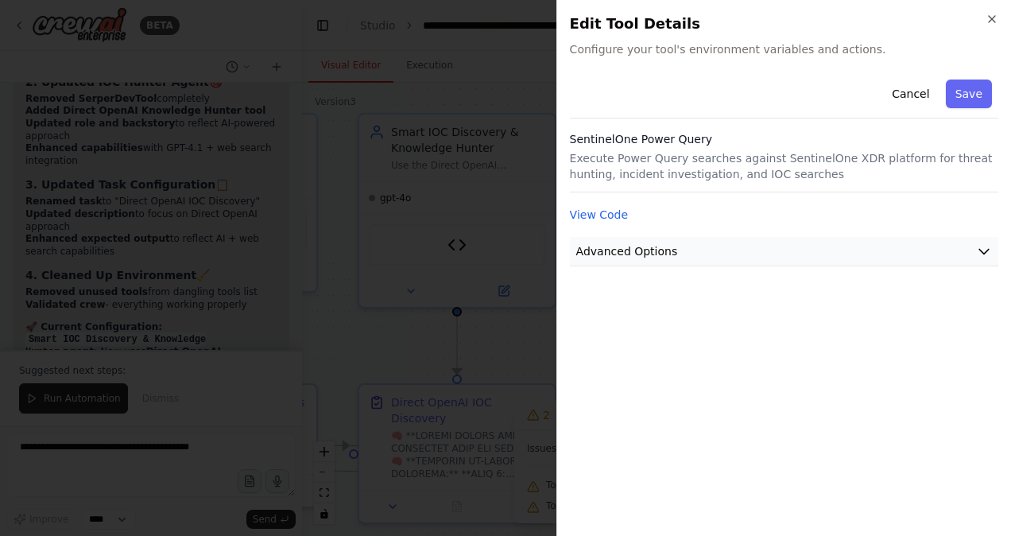
click at [791, 256] on button "Advanced Options" at bounding box center [784, 251] width 429 height 29
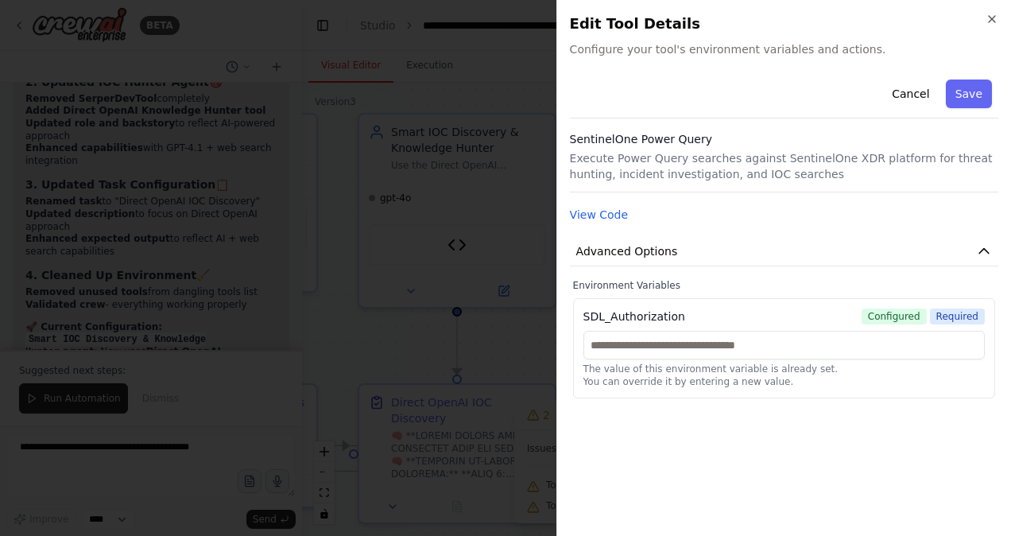
click at [735, 328] on div "SDL_Authorization Configured Required The value of this environment variable is…" at bounding box center [784, 348] width 422 height 100
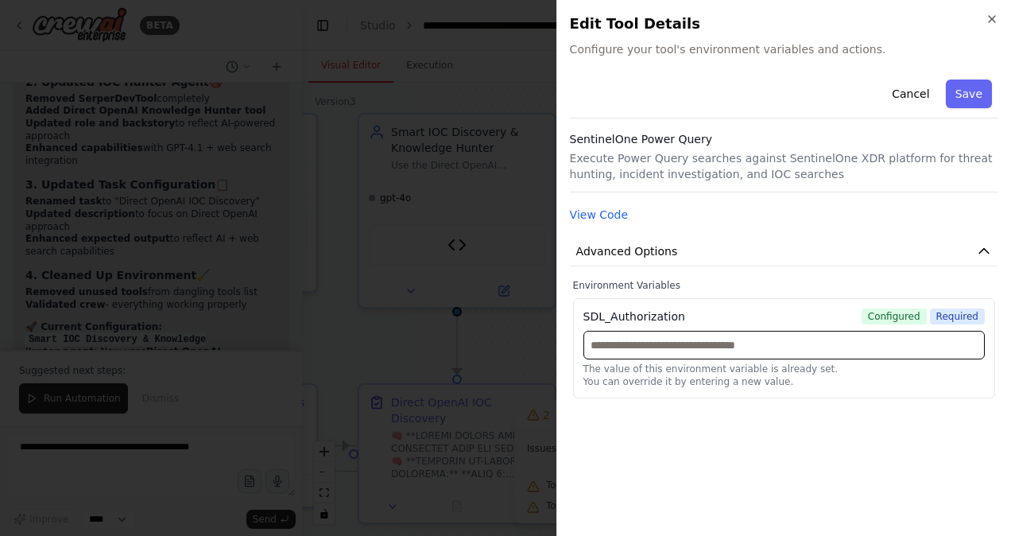
click at [704, 350] on input "text" at bounding box center [785, 345] width 402 height 29
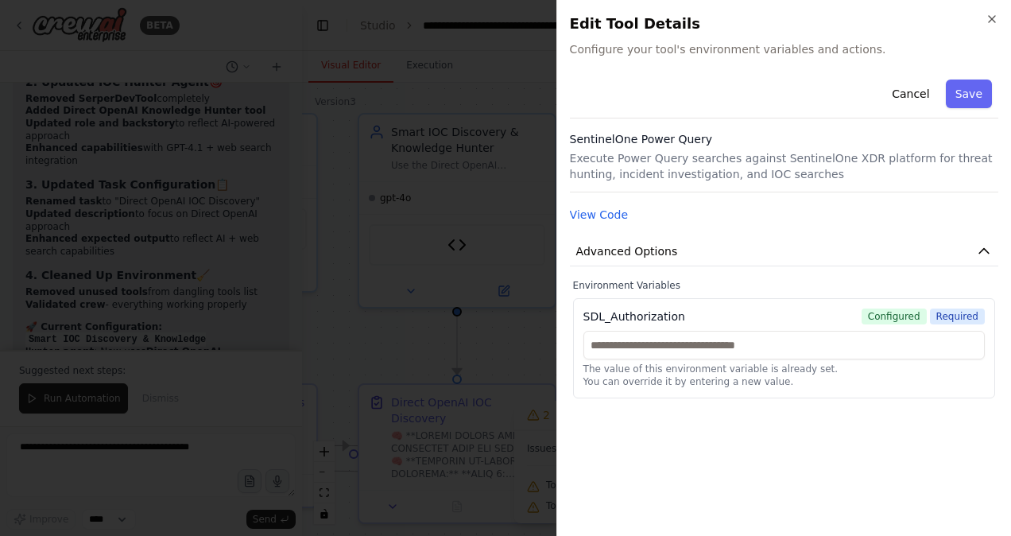
click at [727, 401] on div "Cancel Save SentinelOne Power Query Execute Power Query searches against Sentin…" at bounding box center [784, 298] width 429 height 450
click at [971, 107] on button "Save" at bounding box center [969, 94] width 46 height 29
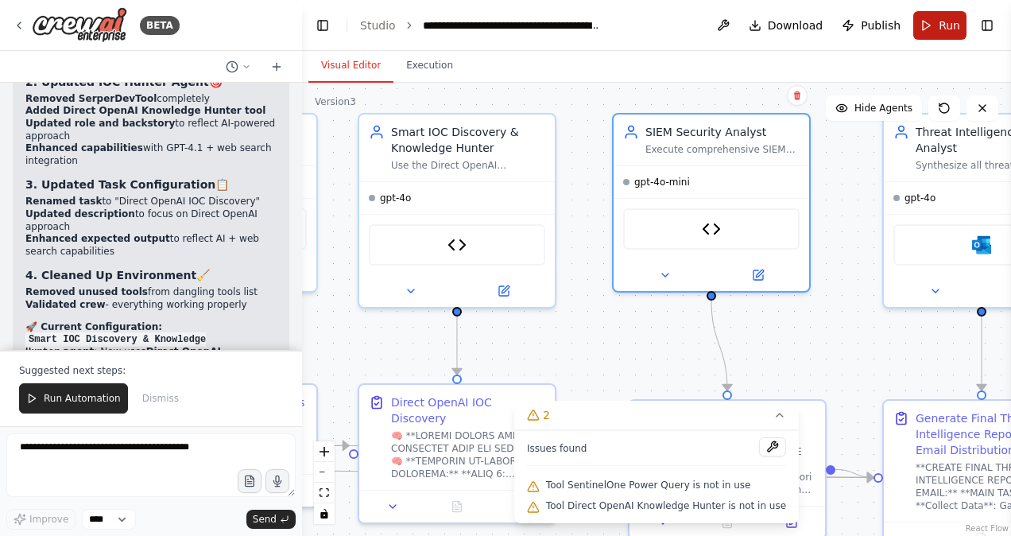
click at [932, 35] on button "Run" at bounding box center [940, 25] width 53 height 29
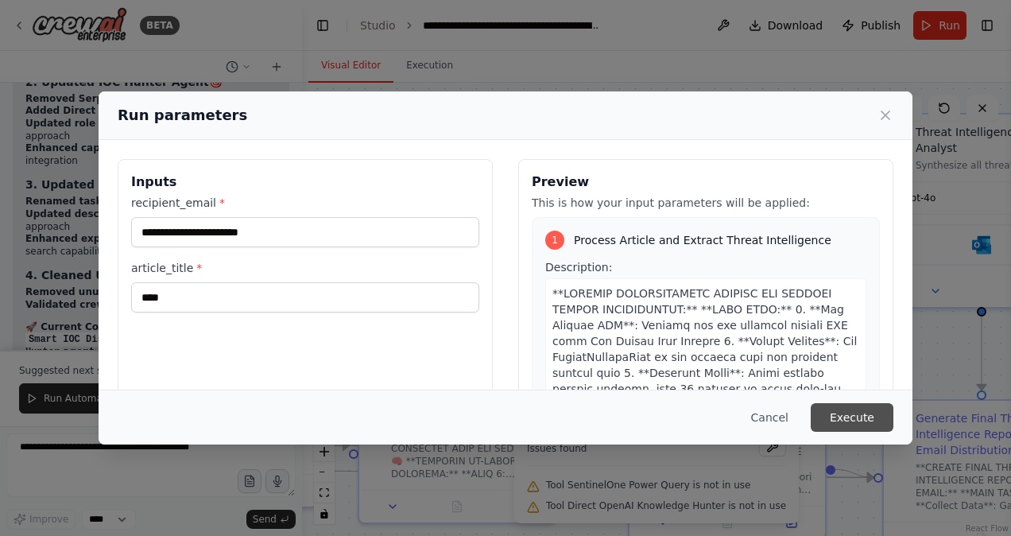
click at [857, 421] on button "Execute" at bounding box center [852, 417] width 83 height 29
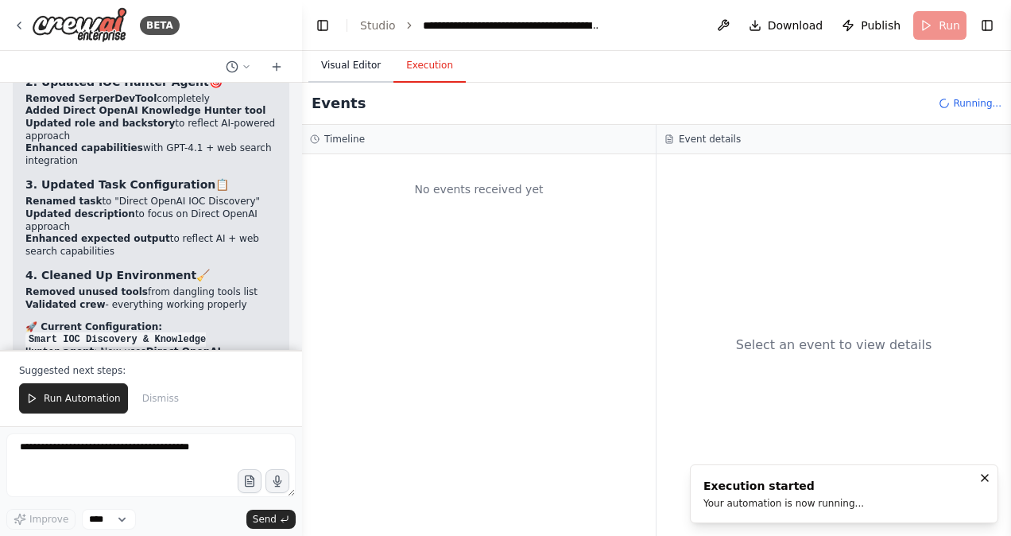
click at [365, 68] on button "Visual Editor" at bounding box center [350, 65] width 85 height 33
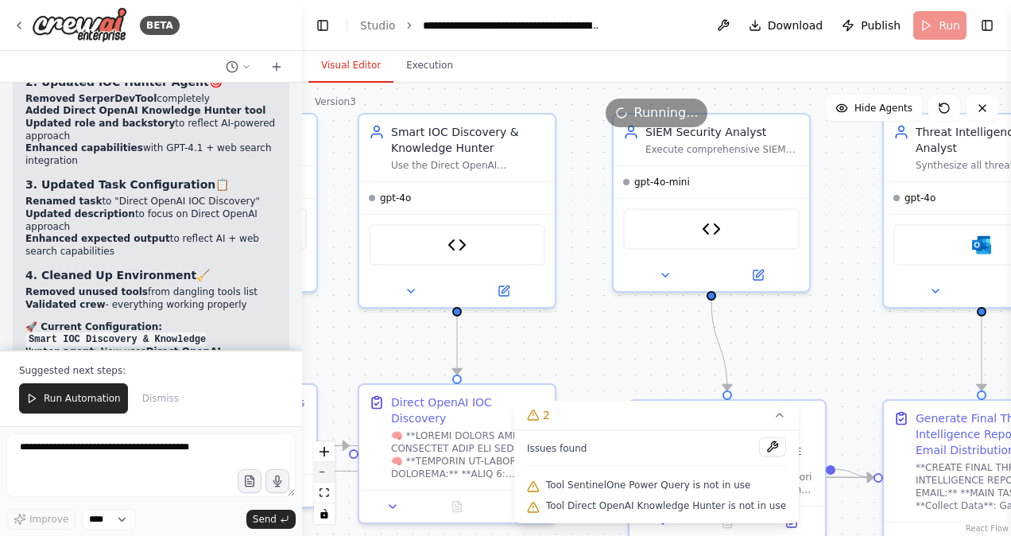
click at [327, 467] on button "zoom out" at bounding box center [324, 472] width 21 height 21
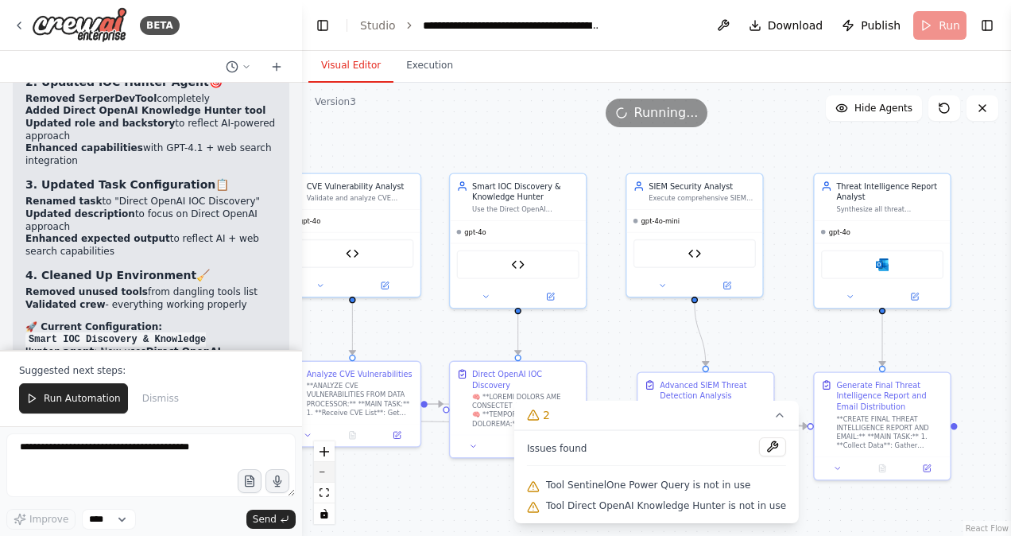
click at [327, 467] on button "zoom out" at bounding box center [324, 472] width 21 height 21
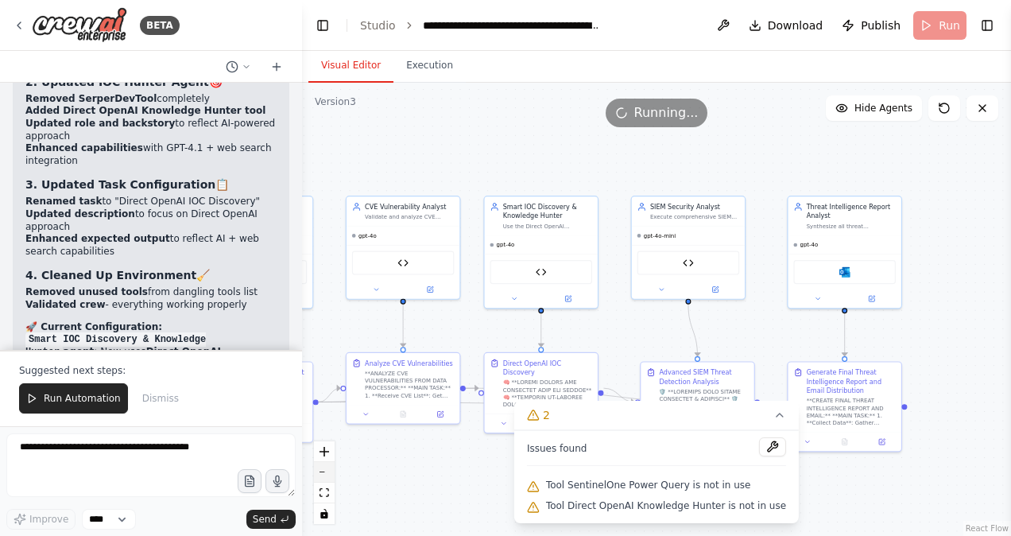
click at [327, 467] on button "zoom out" at bounding box center [324, 472] width 21 height 21
click at [327, 467] on div "React Flow controls" at bounding box center [324, 482] width 21 height 83
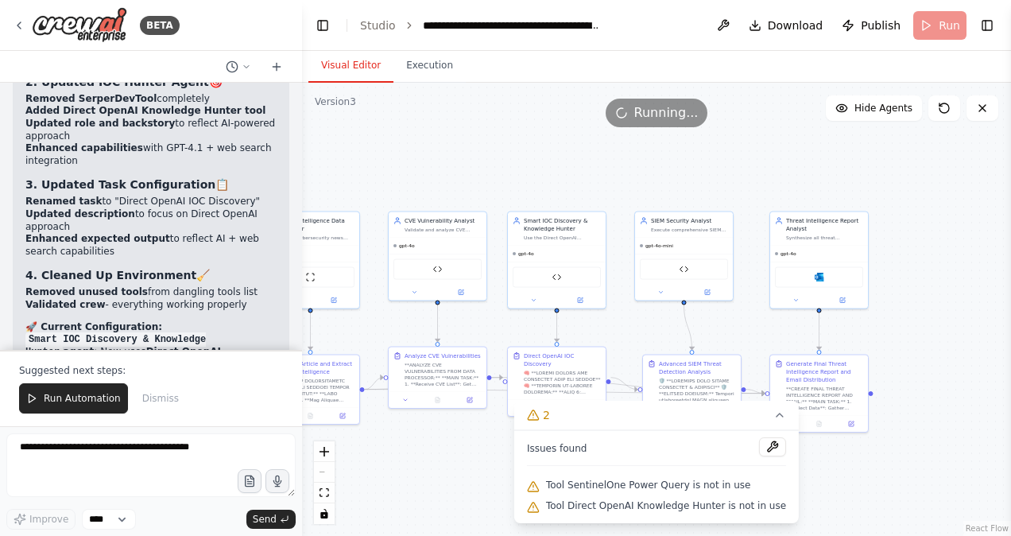
click at [327, 467] on div "React Flow controls" at bounding box center [324, 482] width 21 height 83
click at [324, 472] on div "React Flow controls" at bounding box center [324, 482] width 21 height 83
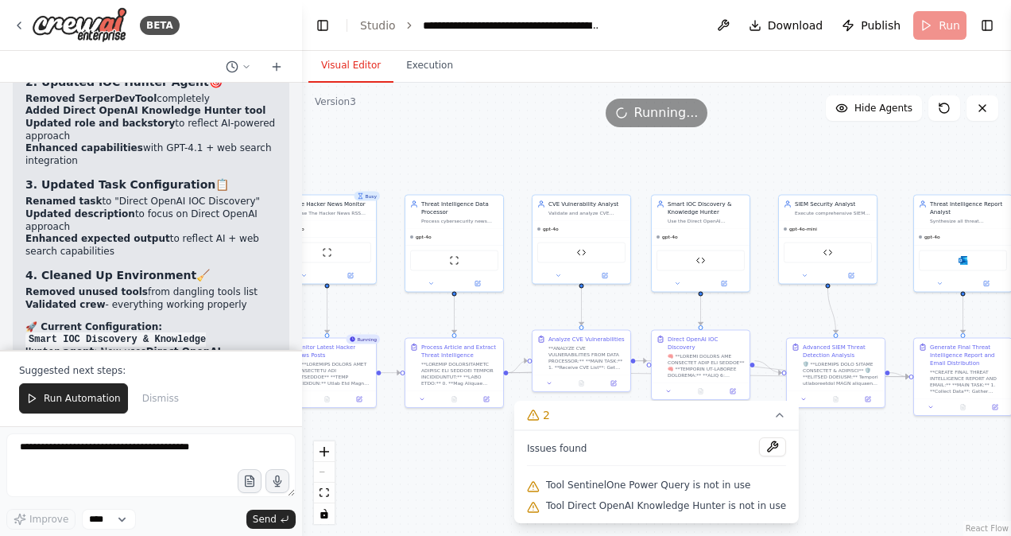
drag, startPoint x: 522, startPoint y: 172, endPoint x: 665, endPoint y: 154, distance: 145.0
click at [665, 154] on div ".deletable-edge-delete-btn { width: 20px; height: 20px; border: 0px solid #ffff…" at bounding box center [656, 309] width 709 height 453
click at [322, 27] on button "Toggle Left Sidebar" at bounding box center [323, 25] width 22 height 22
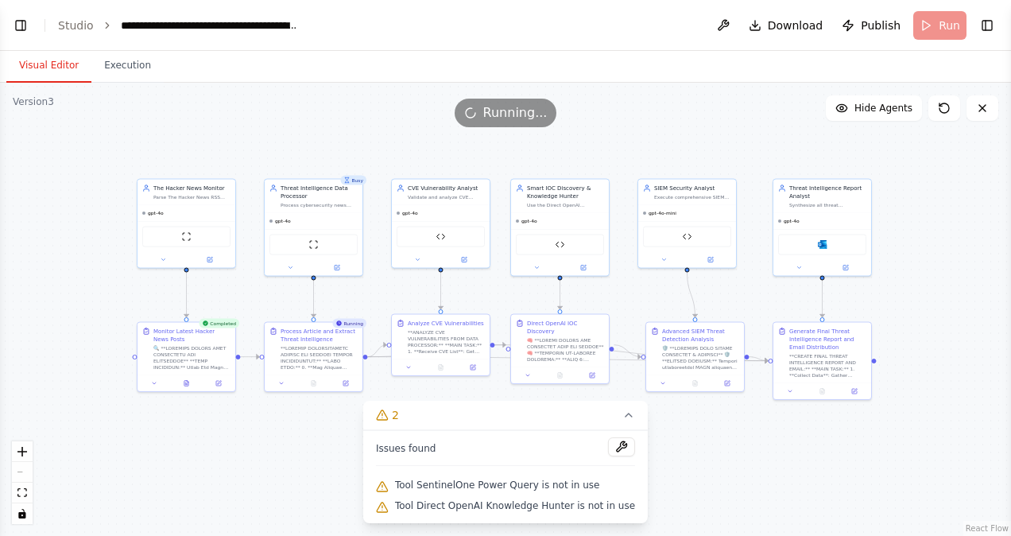
drag, startPoint x: 216, startPoint y: 144, endPoint x: 378, endPoint y: 129, distance: 162.1
click at [378, 129] on div ".deletable-edge-delete-btn { width: 20px; height: 20px; border: 0px solid #ffff…" at bounding box center [505, 309] width 1011 height 453
click at [623, 413] on icon at bounding box center [629, 415] width 13 height 13
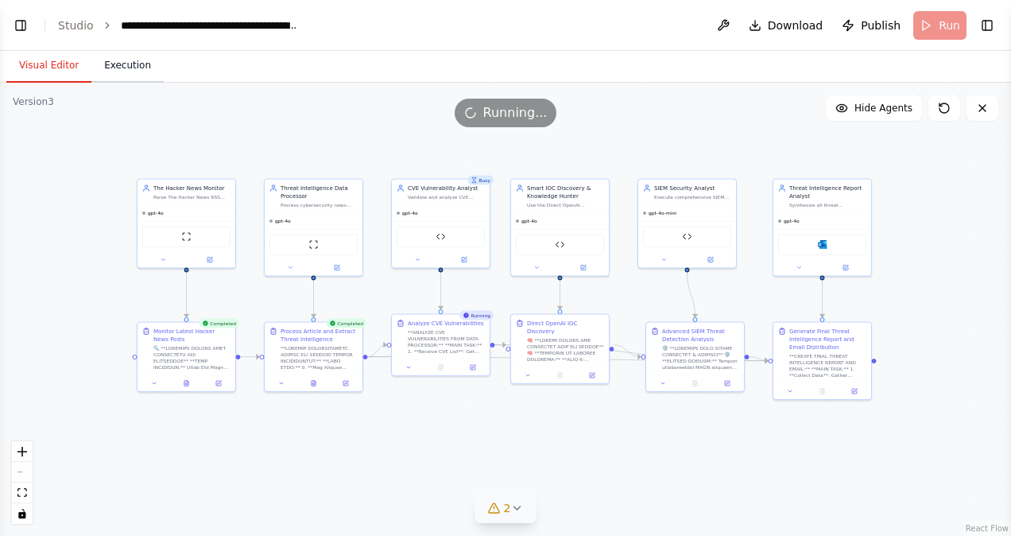
click at [117, 68] on button "Execution" at bounding box center [127, 65] width 72 height 33
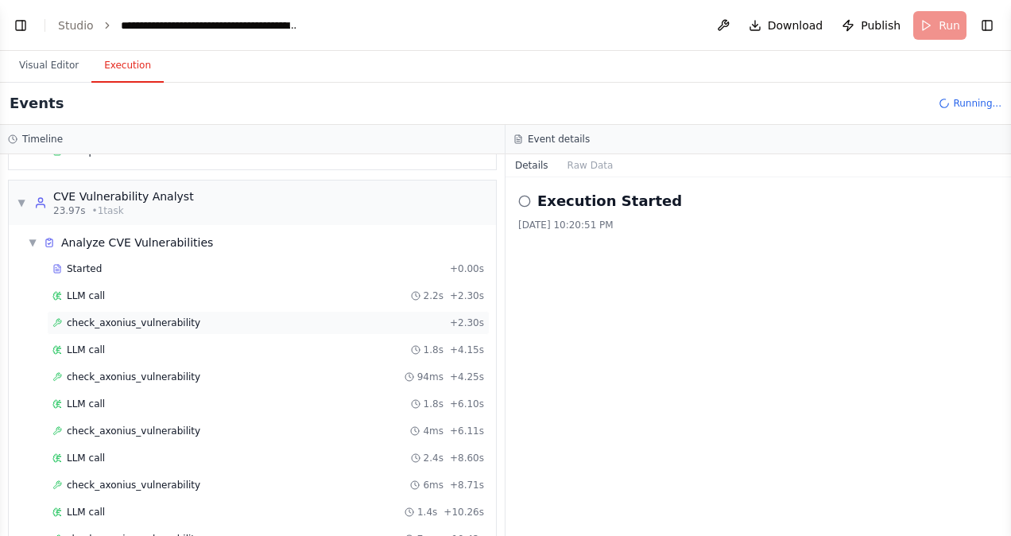
scroll to position [487, 0]
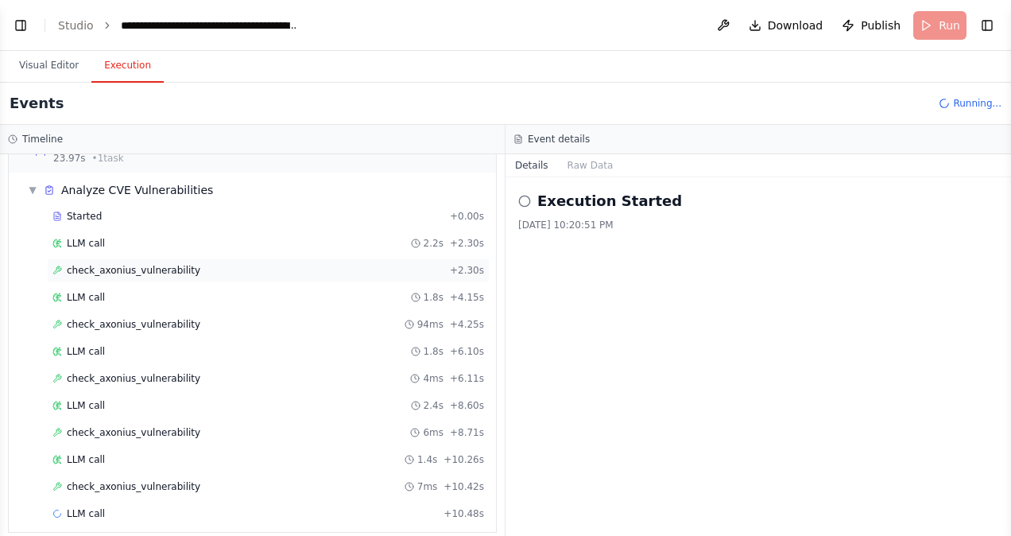
click at [122, 264] on span "check_axonius_vulnerability" at bounding box center [134, 270] width 134 height 13
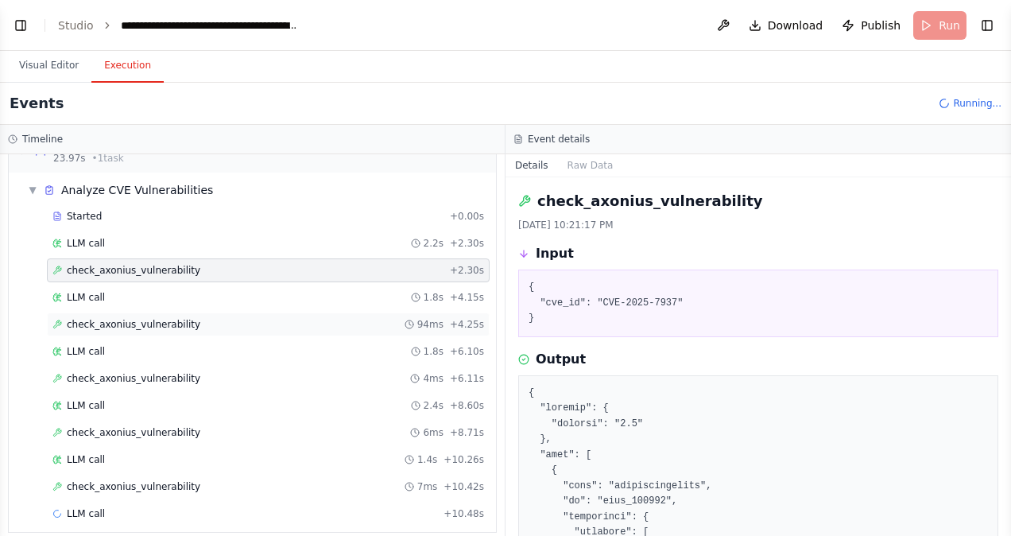
click at [137, 318] on span "check_axonius_vulnerability" at bounding box center [134, 324] width 134 height 13
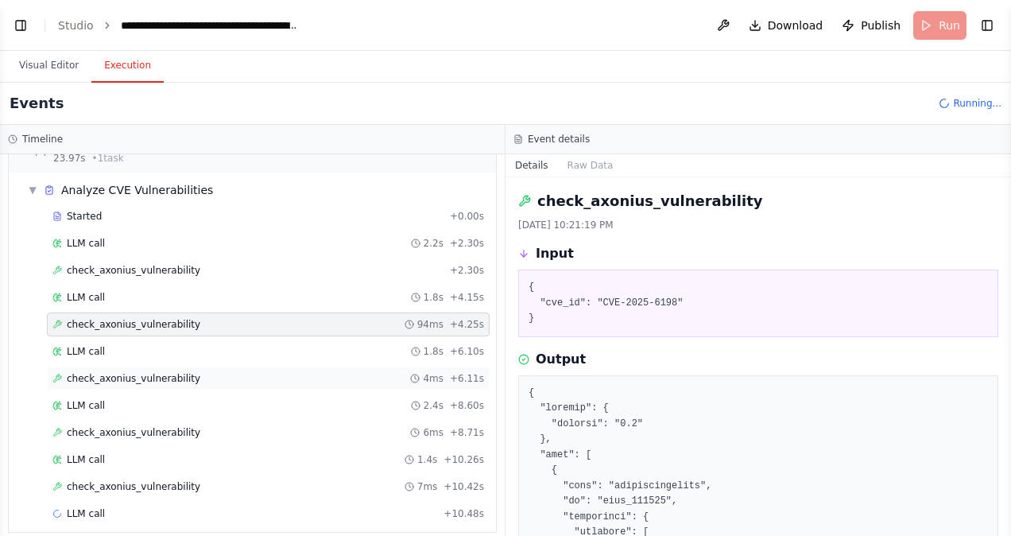
click at [147, 374] on div "check_axonius_vulnerability 4ms + 6.11s" at bounding box center [268, 379] width 443 height 24
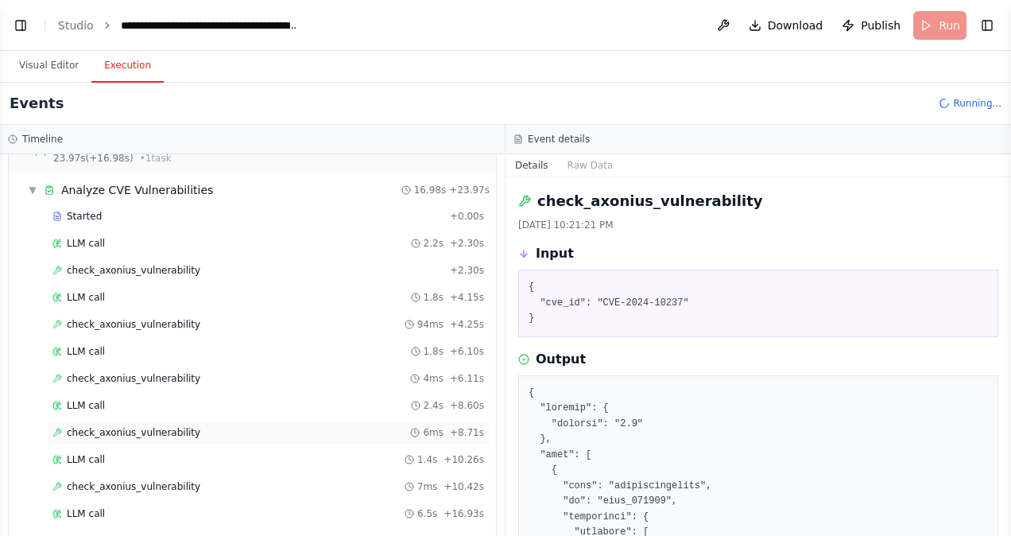
click at [157, 426] on span "check_axonius_vulnerability" at bounding box center [134, 432] width 134 height 13
click at [159, 480] on span "check_axonius_vulnerability" at bounding box center [134, 486] width 134 height 13
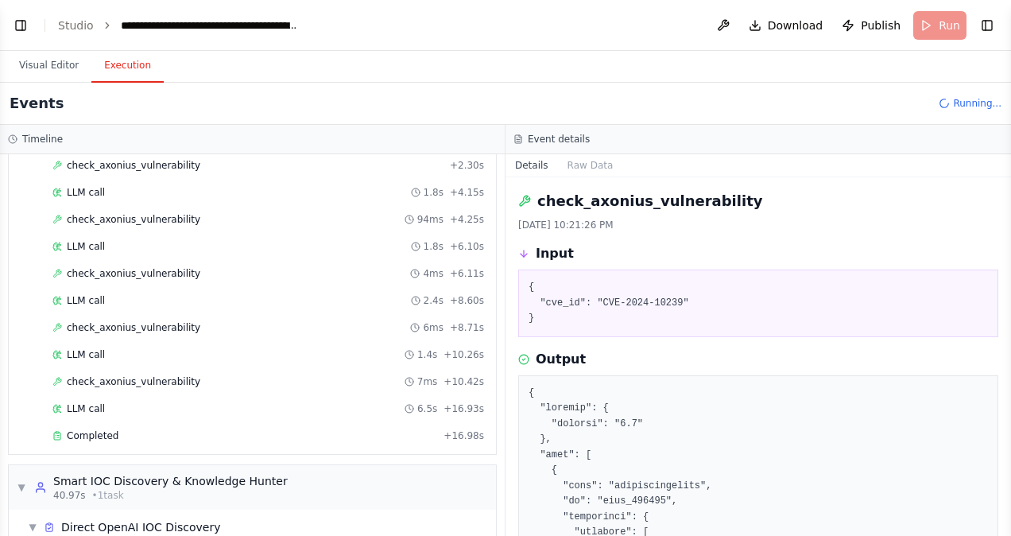
scroll to position [762, 0]
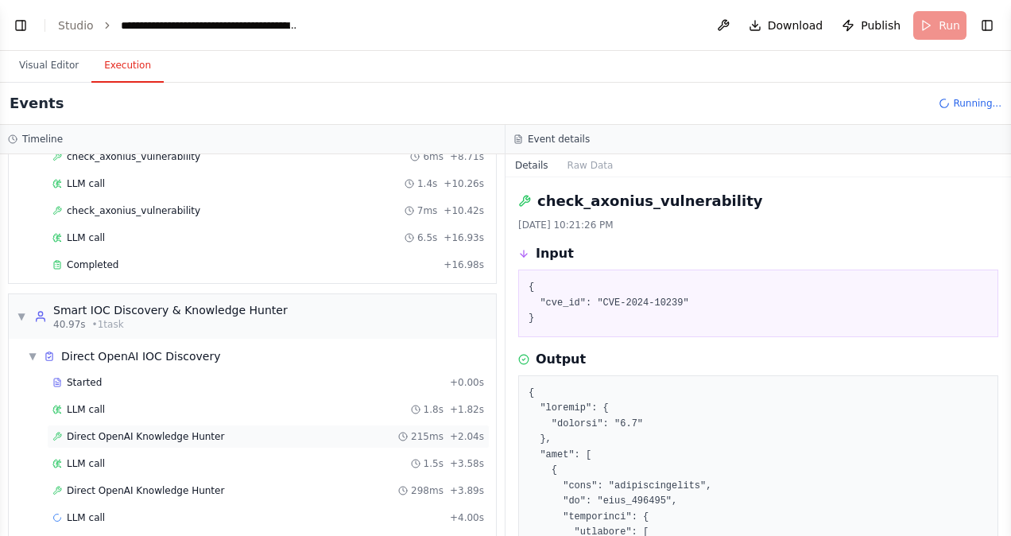
click at [192, 430] on span "Direct OpenAI Knowledge Hunter" at bounding box center [145, 436] width 157 height 13
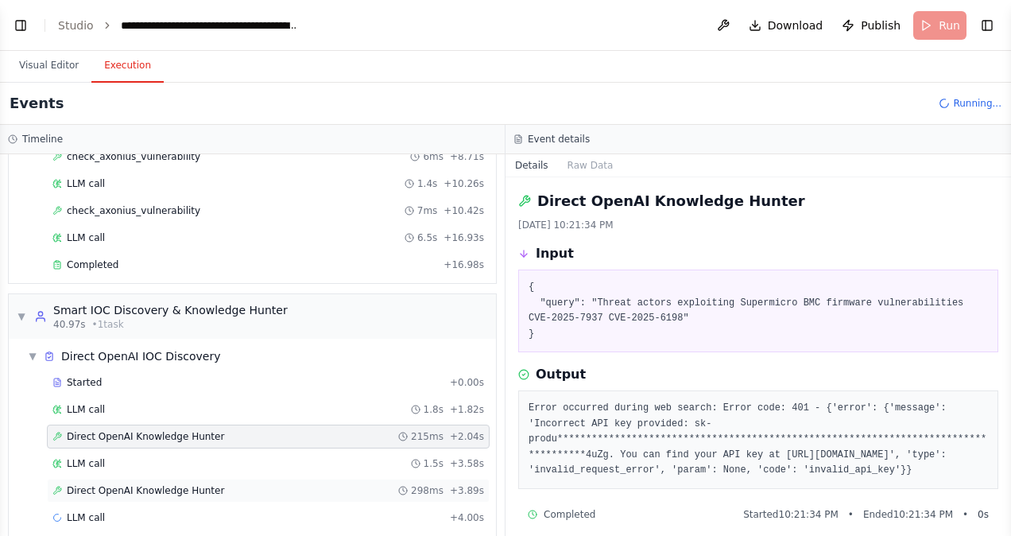
click at [188, 484] on span "Direct OpenAI Knowledge Hunter" at bounding box center [145, 490] width 157 height 13
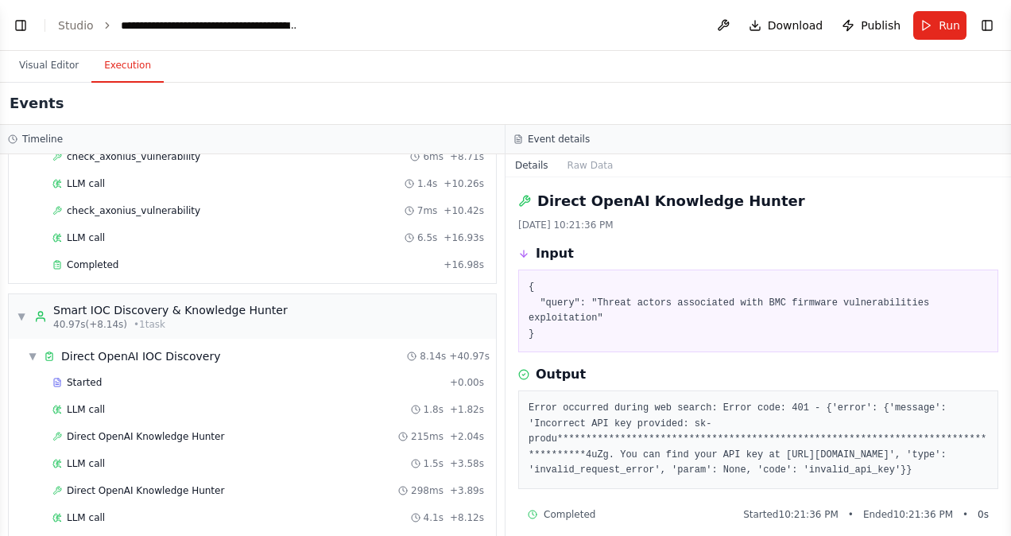
drag, startPoint x: 925, startPoint y: 456, endPoint x: 518, endPoint y: 386, distance: 413.1
click at [518, 390] on div "**********" at bounding box center [758, 439] width 480 height 99
copy pre "**********"
click at [12, 24] on button "Toggle Left Sidebar" at bounding box center [21, 25] width 22 height 22
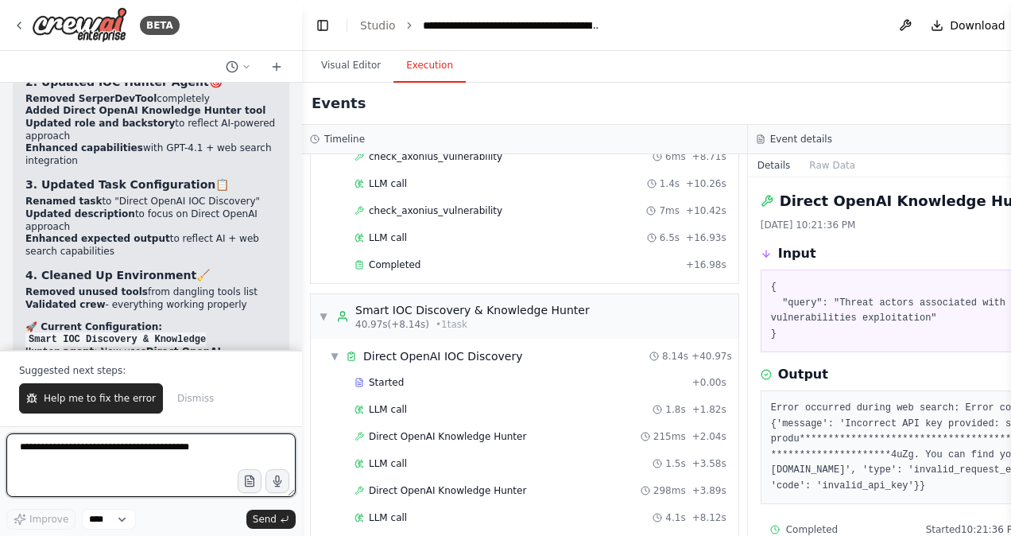
click at [84, 450] on textarea at bounding box center [150, 465] width 289 height 64
paste textarea "**********"
type textarea "**********"
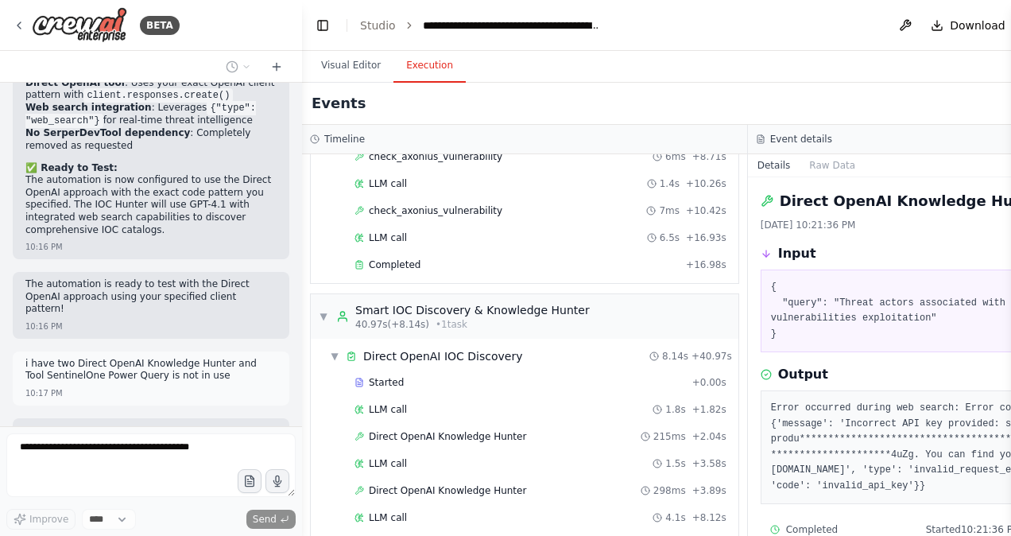
scroll to position [73682, 0]
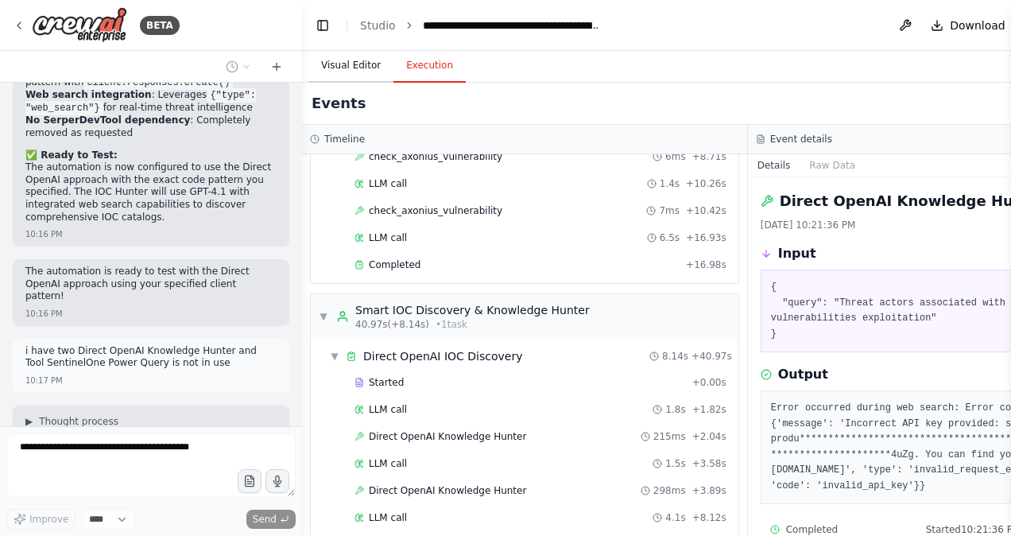
click at [345, 67] on button "Visual Editor" at bounding box center [350, 65] width 85 height 33
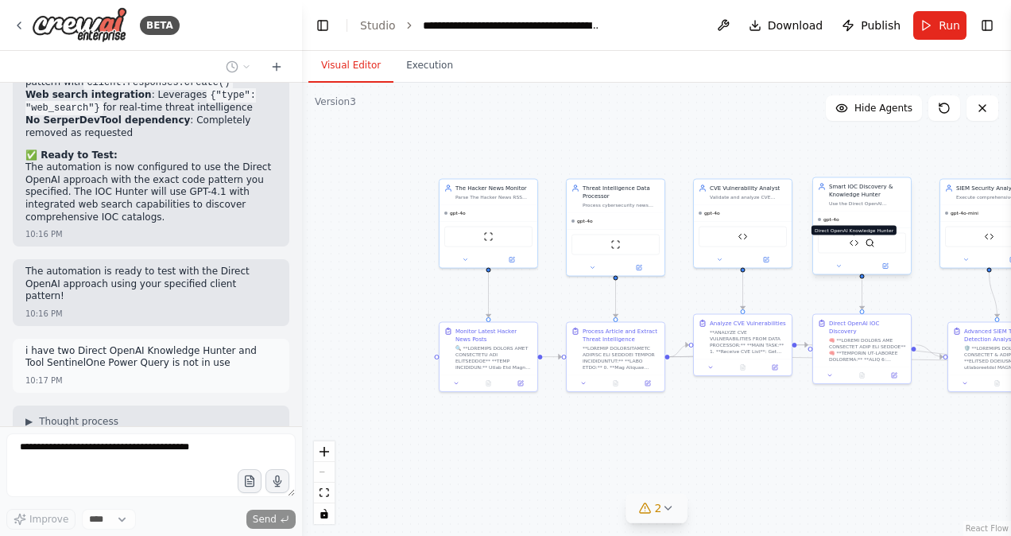
click at [856, 242] on img at bounding box center [855, 244] width 10 height 10
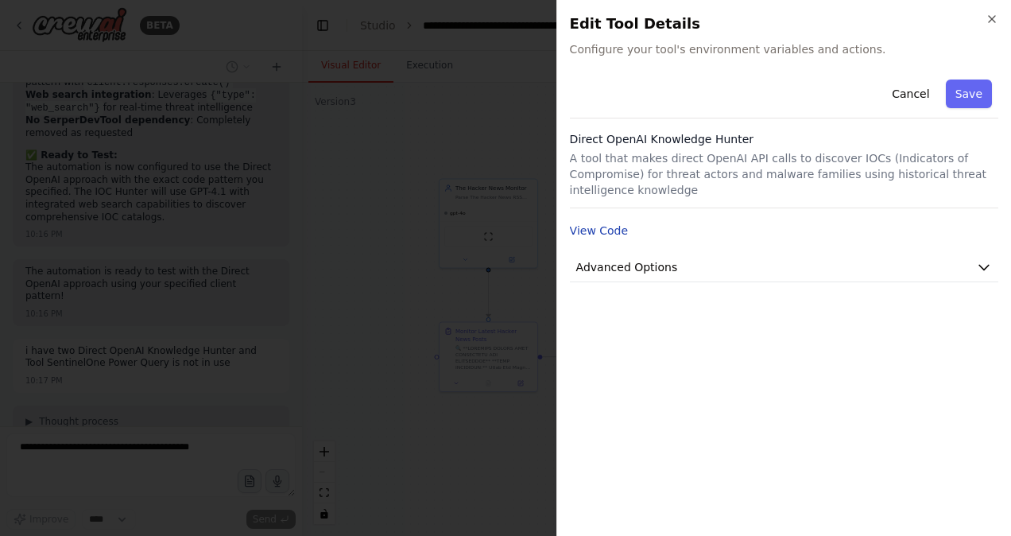
click at [617, 223] on button "View Code" at bounding box center [599, 231] width 59 height 16
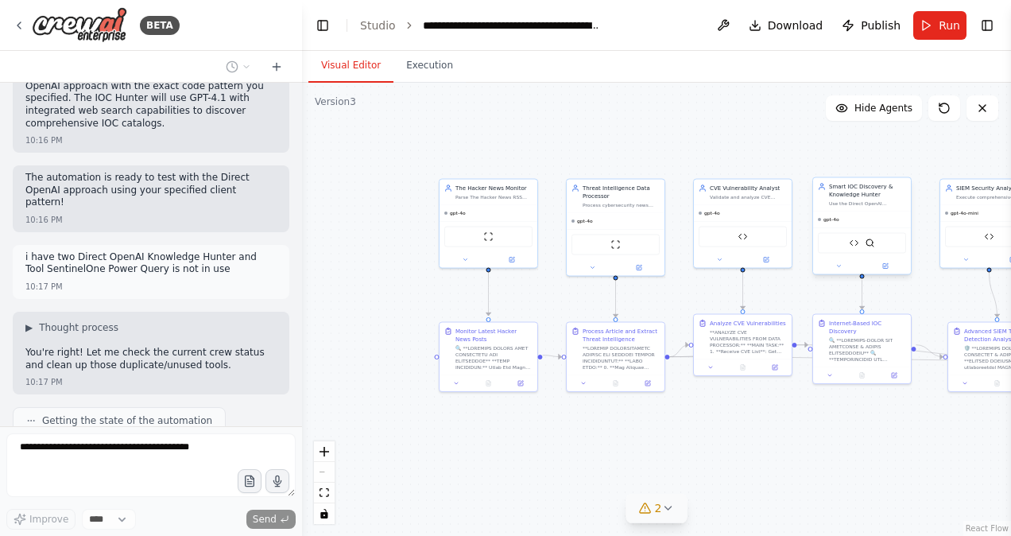
scroll to position [73788, 0]
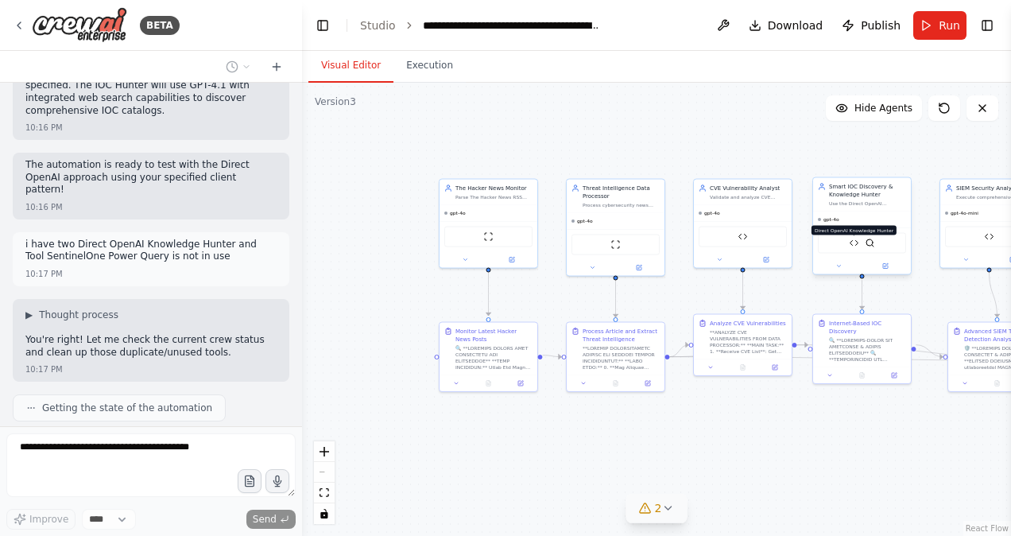
click at [856, 242] on img at bounding box center [855, 244] width 10 height 10
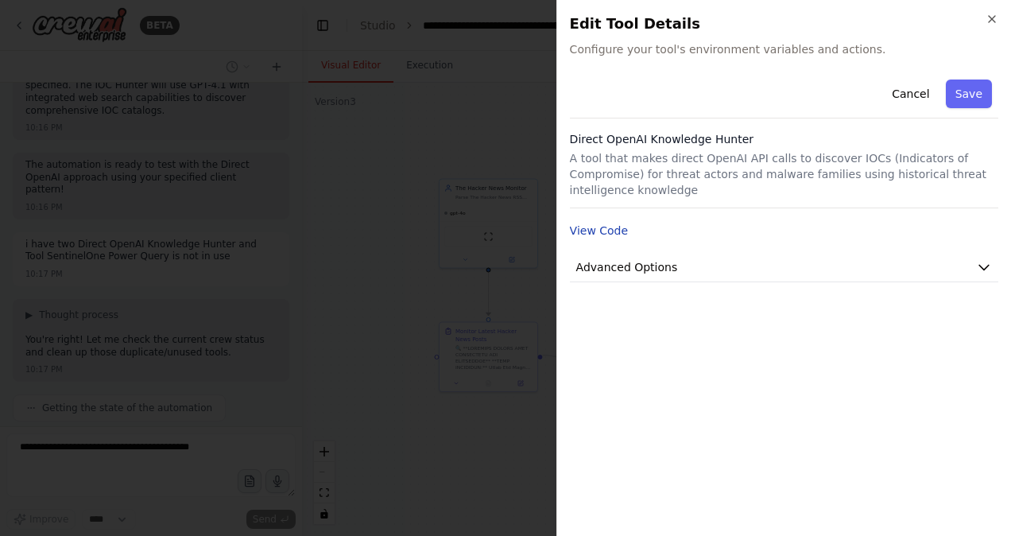
click at [600, 223] on button "View Code" at bounding box center [599, 231] width 59 height 16
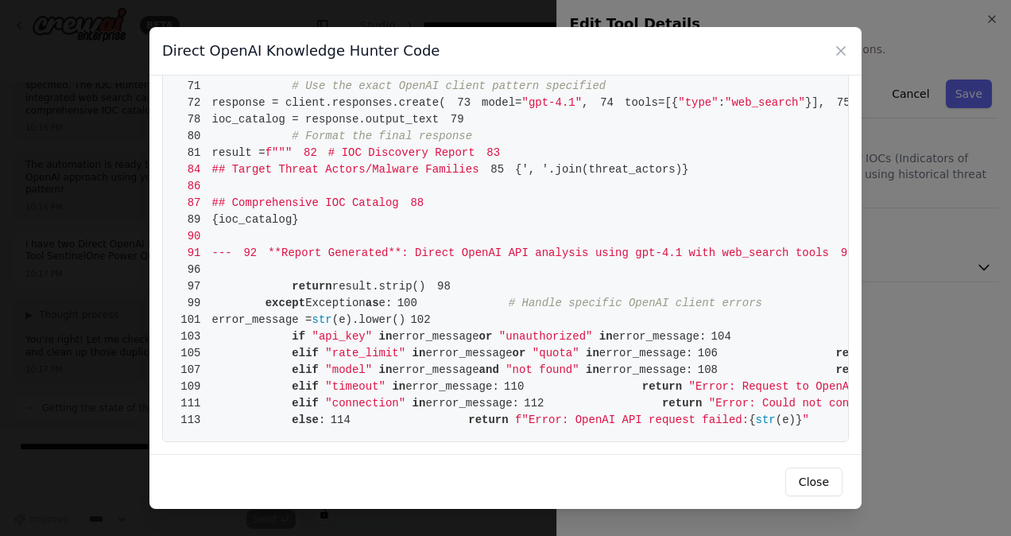
scroll to position [1000, 0]
click at [438, 42] on span "65 Format your response as a structured catalog with clear sections for each IO…" at bounding box center [471, 35] width 591 height 13
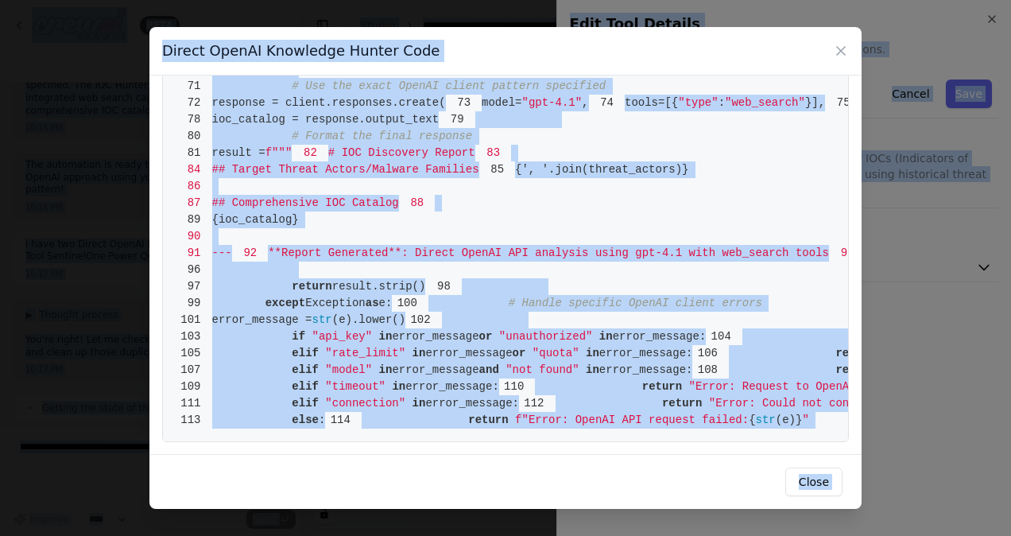
click at [446, 109] on span "72 response = client.responses.create(" at bounding box center [311, 102] width 270 height 13
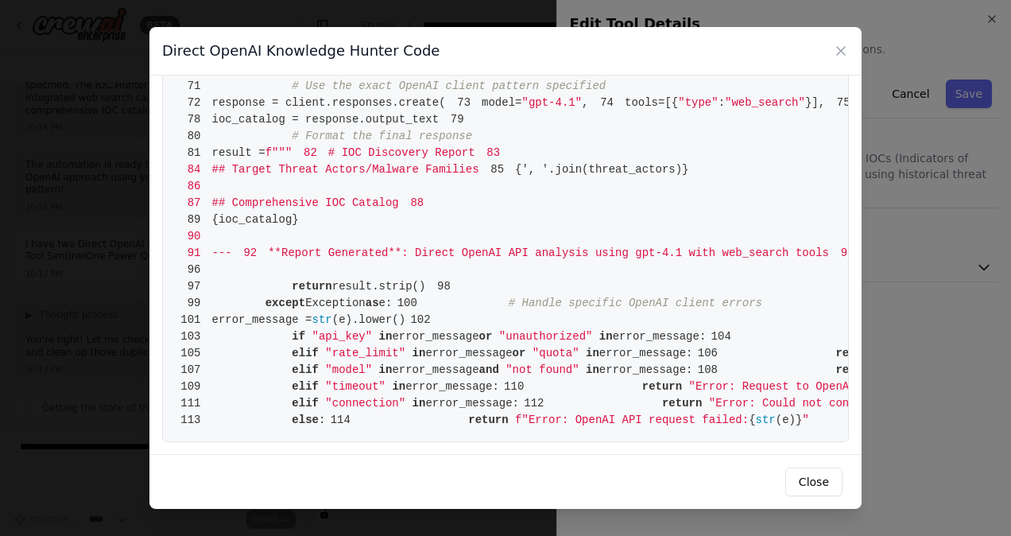
scroll to position [1588, 0]
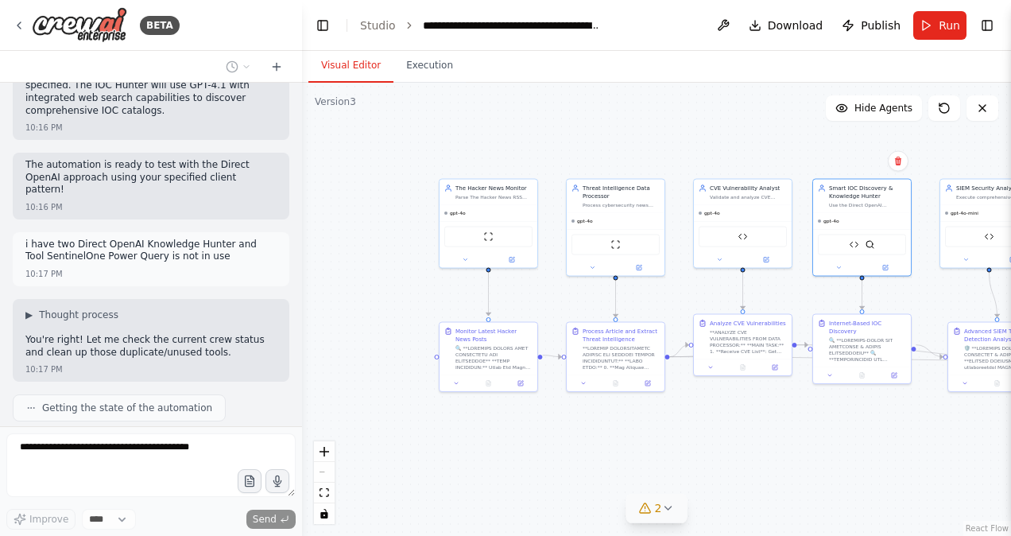
drag, startPoint x: 635, startPoint y: 414, endPoint x: 303, endPoint y: 294, distance: 353.4
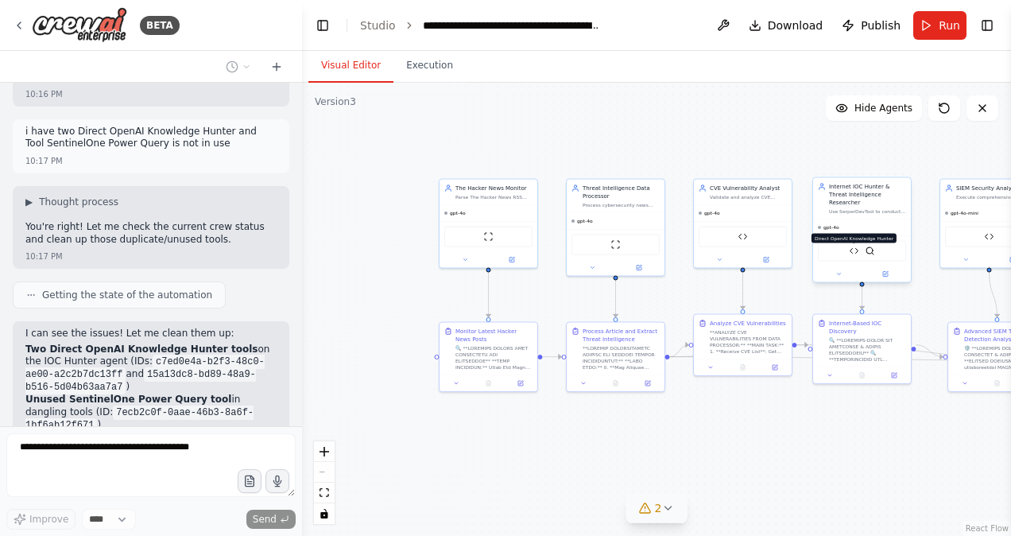
scroll to position [73913, 0]
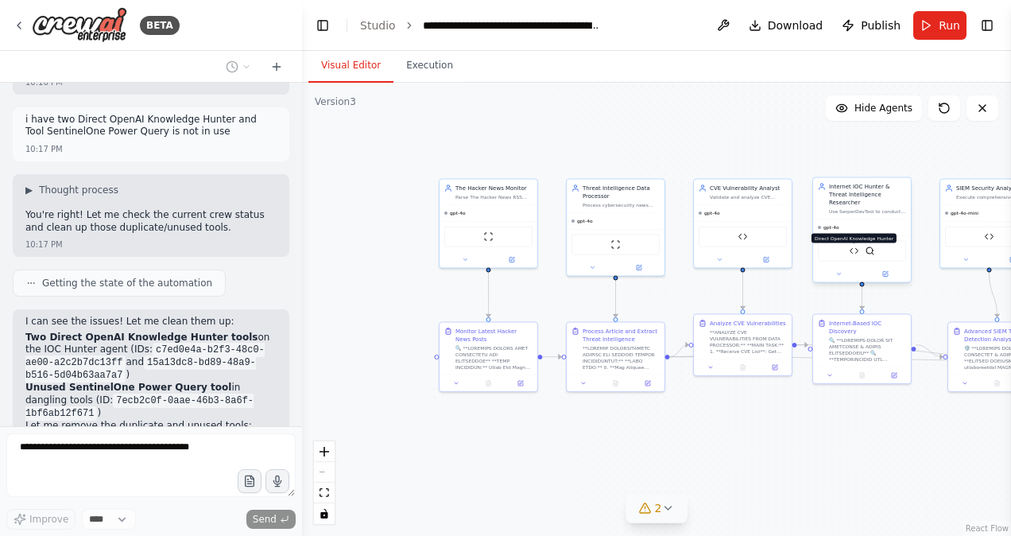
click at [854, 246] on img at bounding box center [855, 251] width 10 height 10
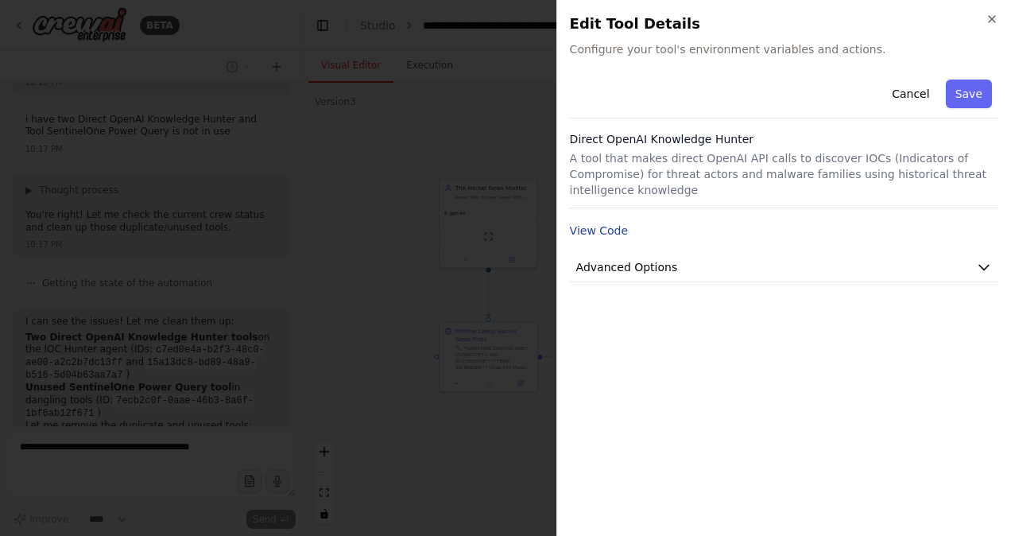
click at [603, 223] on button "View Code" at bounding box center [599, 231] width 59 height 16
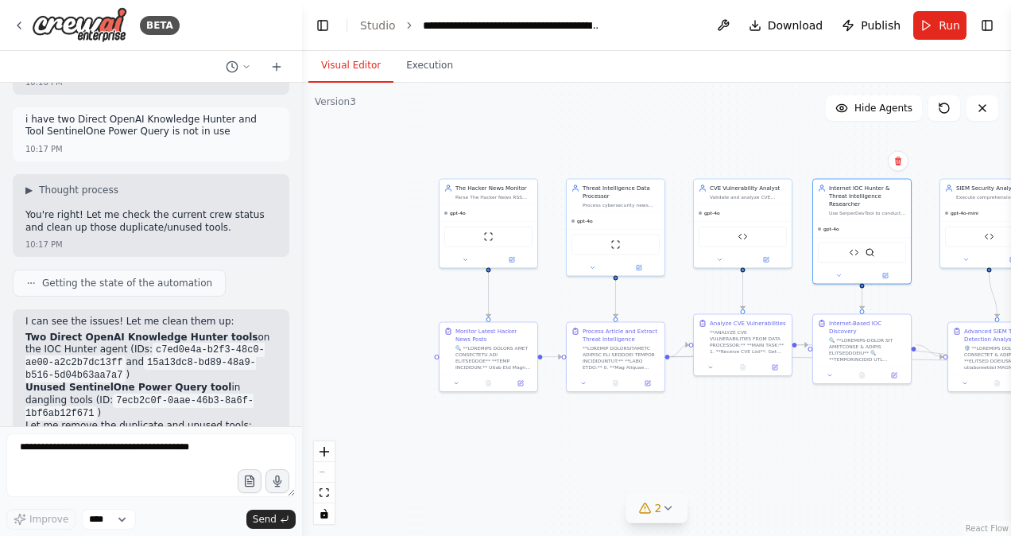
scroll to position [73927, 0]
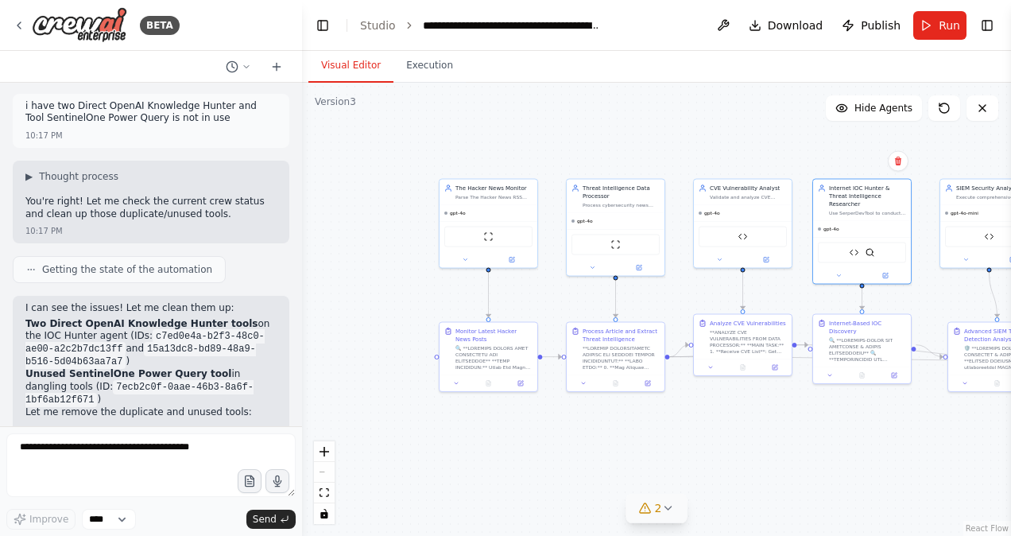
click at [850, 246] on img at bounding box center [855, 251] width 10 height 10
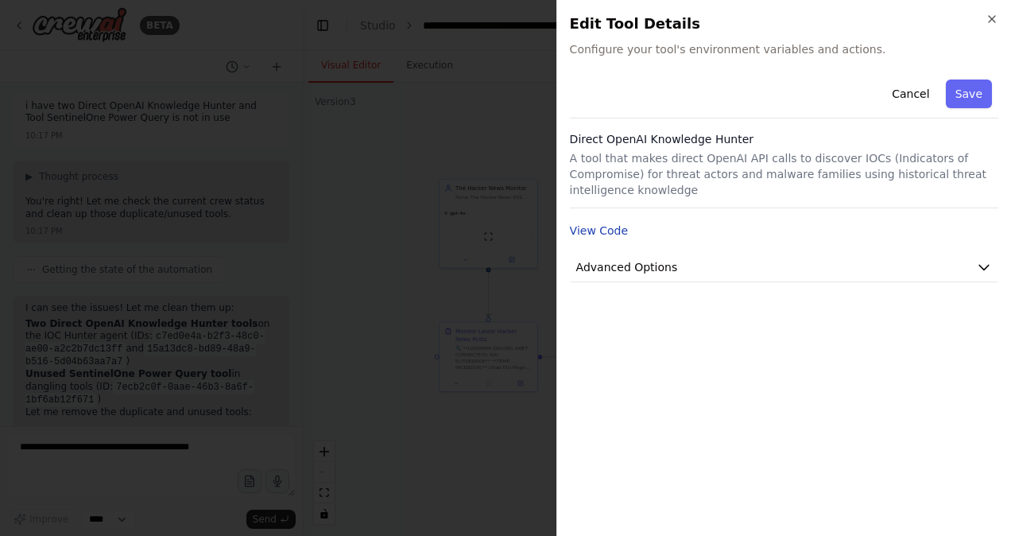
click at [611, 223] on button "View Code" at bounding box center [599, 231] width 59 height 16
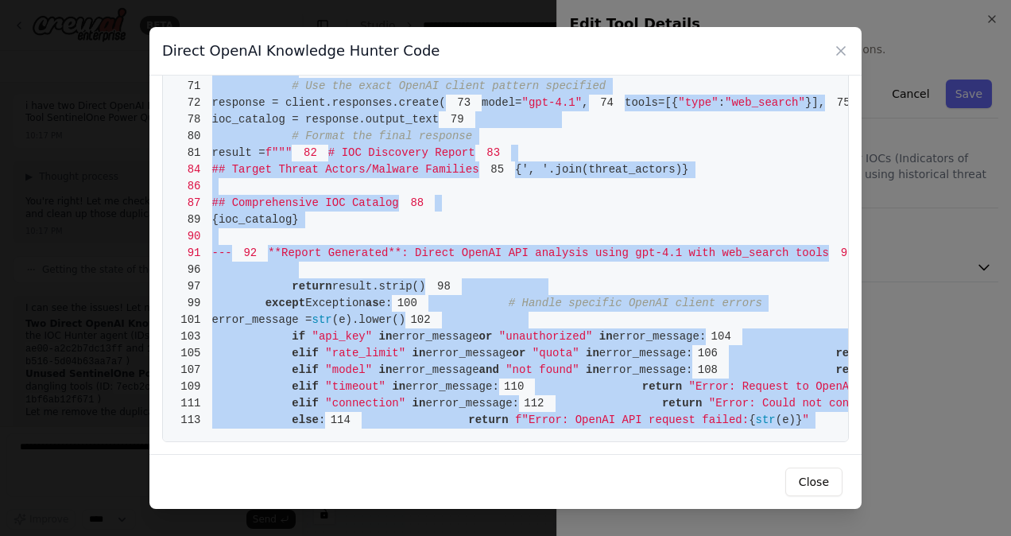
scroll to position [1588, 0]
drag, startPoint x: 211, startPoint y: 108, endPoint x: 646, endPoint y: 420, distance: 534.4
copy code "from [DOMAIN_NAME] import BaseTool 2 from pydantic import BaseModel, Field 3 fr…"
click at [823, 480] on button "Close" at bounding box center [814, 482] width 57 height 29
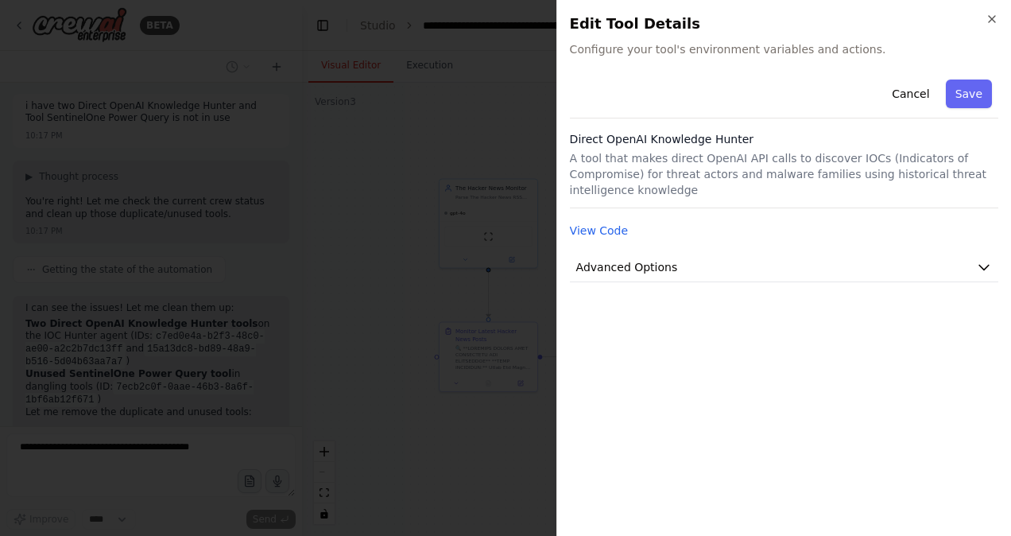
scroll to position [74062, 0]
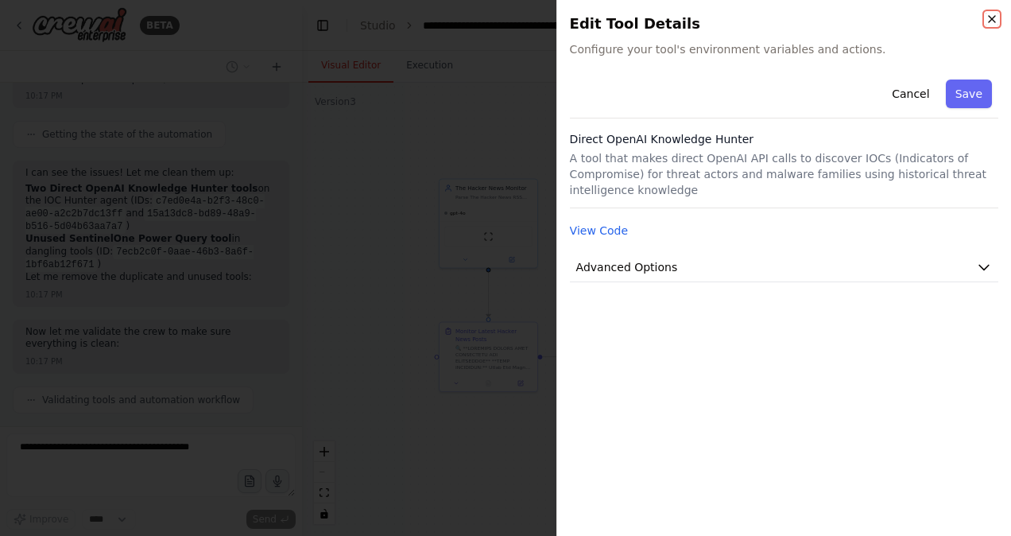
click at [992, 19] on icon "button" at bounding box center [992, 19] width 6 height 6
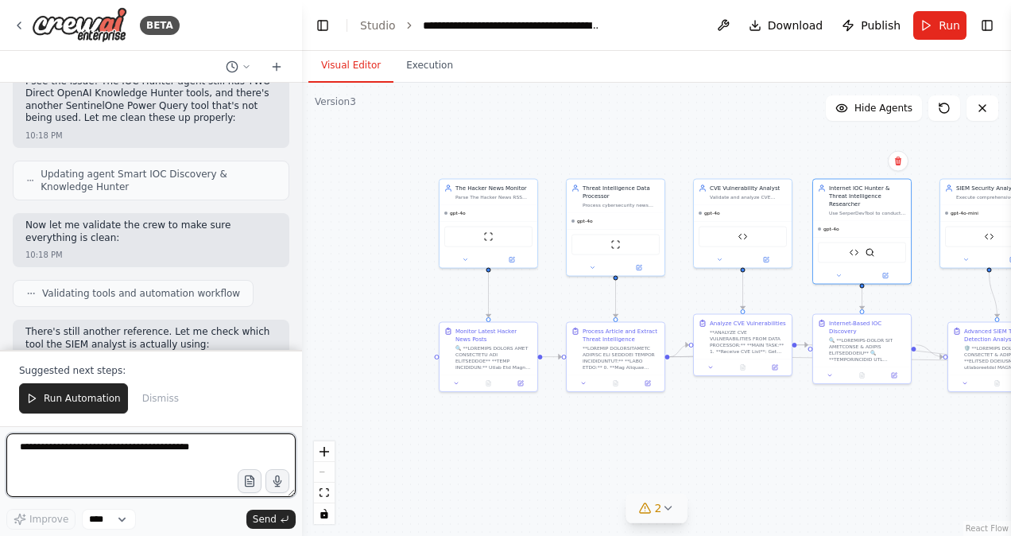
scroll to position [74540, 0]
click at [80, 481] on textarea at bounding box center [150, 465] width 289 height 64
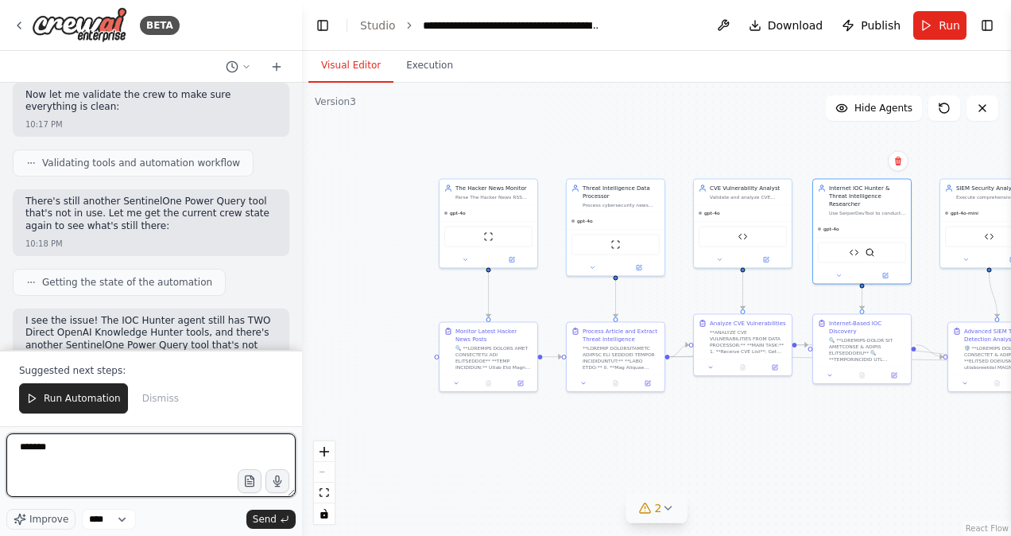
scroll to position [74289, 0]
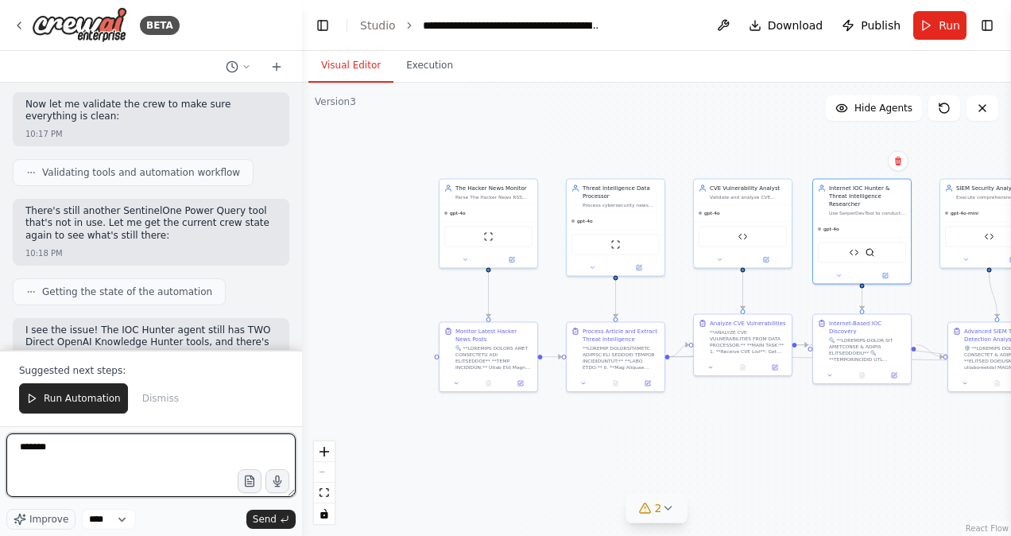
click at [54, 447] on textarea "******" at bounding box center [150, 465] width 289 height 64
type textarea "**********"
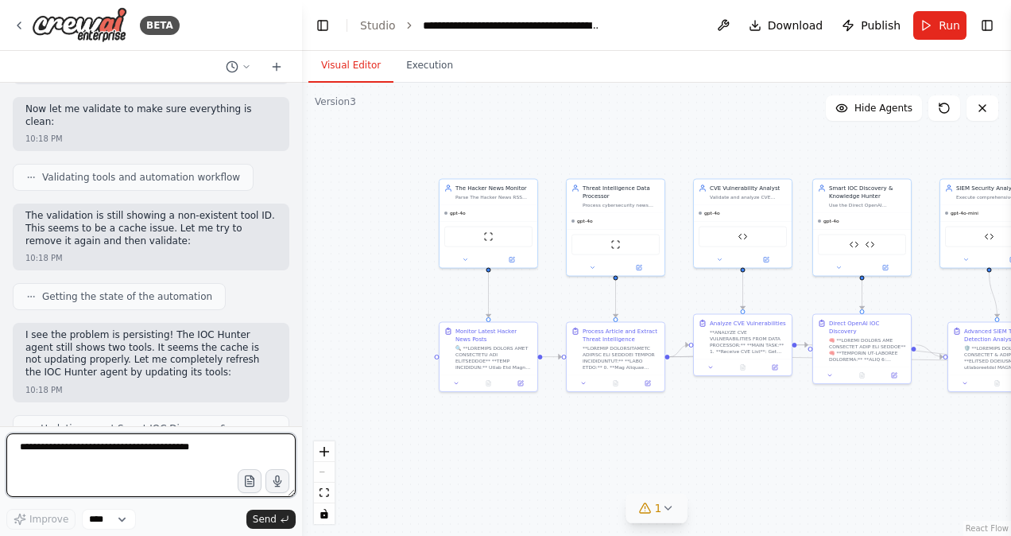
scroll to position [75209, 0]
